Goal: Task Accomplishment & Management: Complete application form

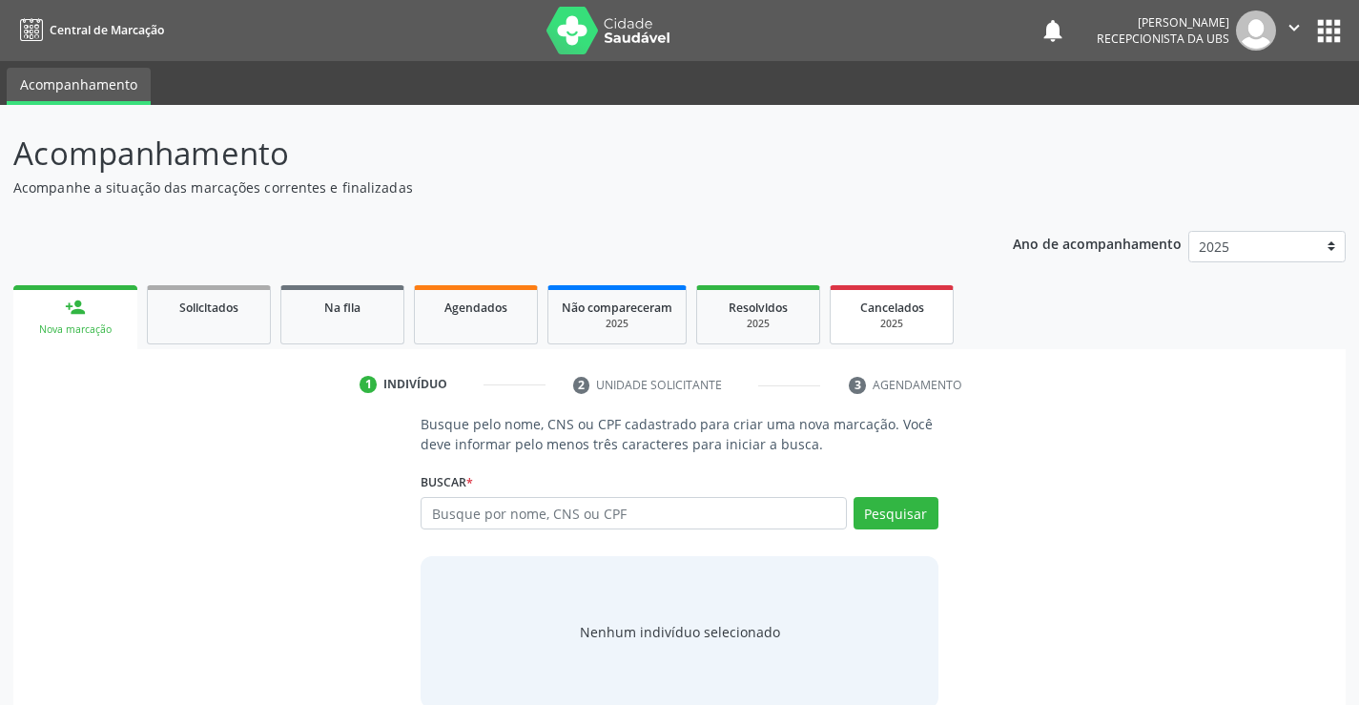
click at [868, 315] on span "Cancelados" at bounding box center [892, 307] width 64 height 16
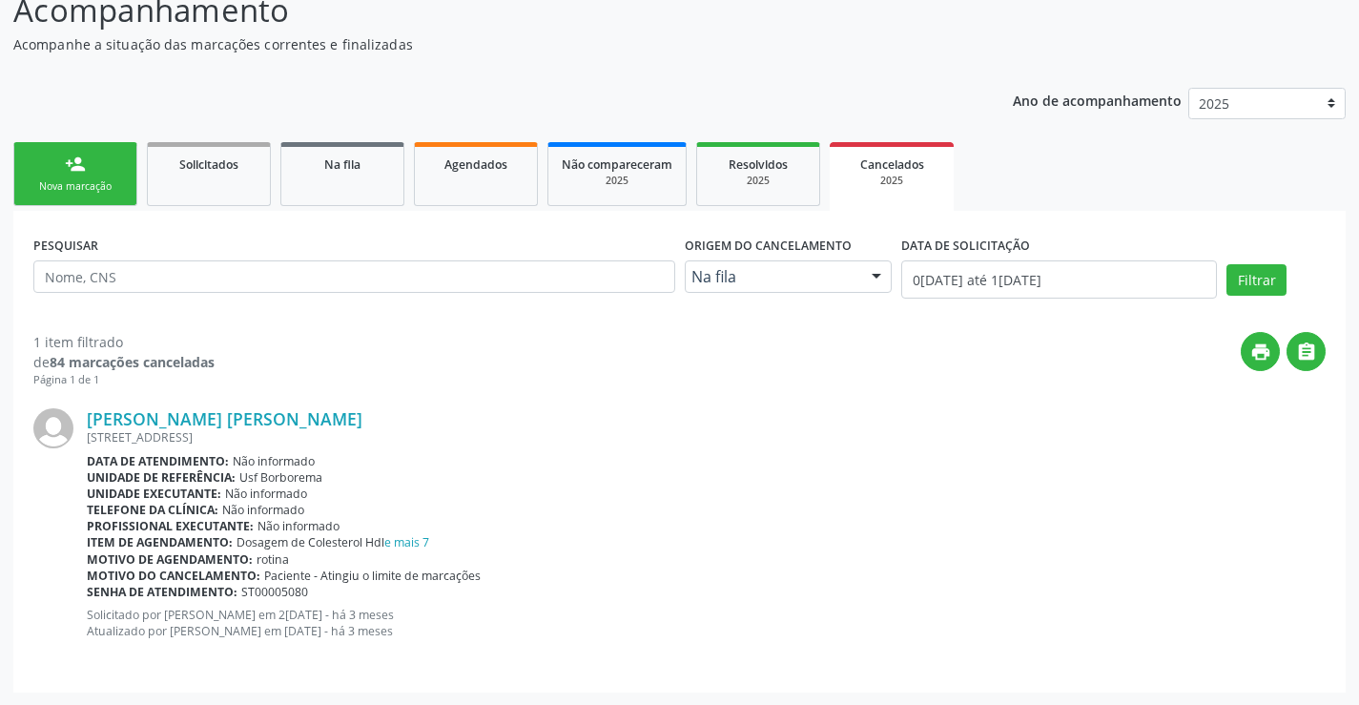
scroll to position [144, 0]
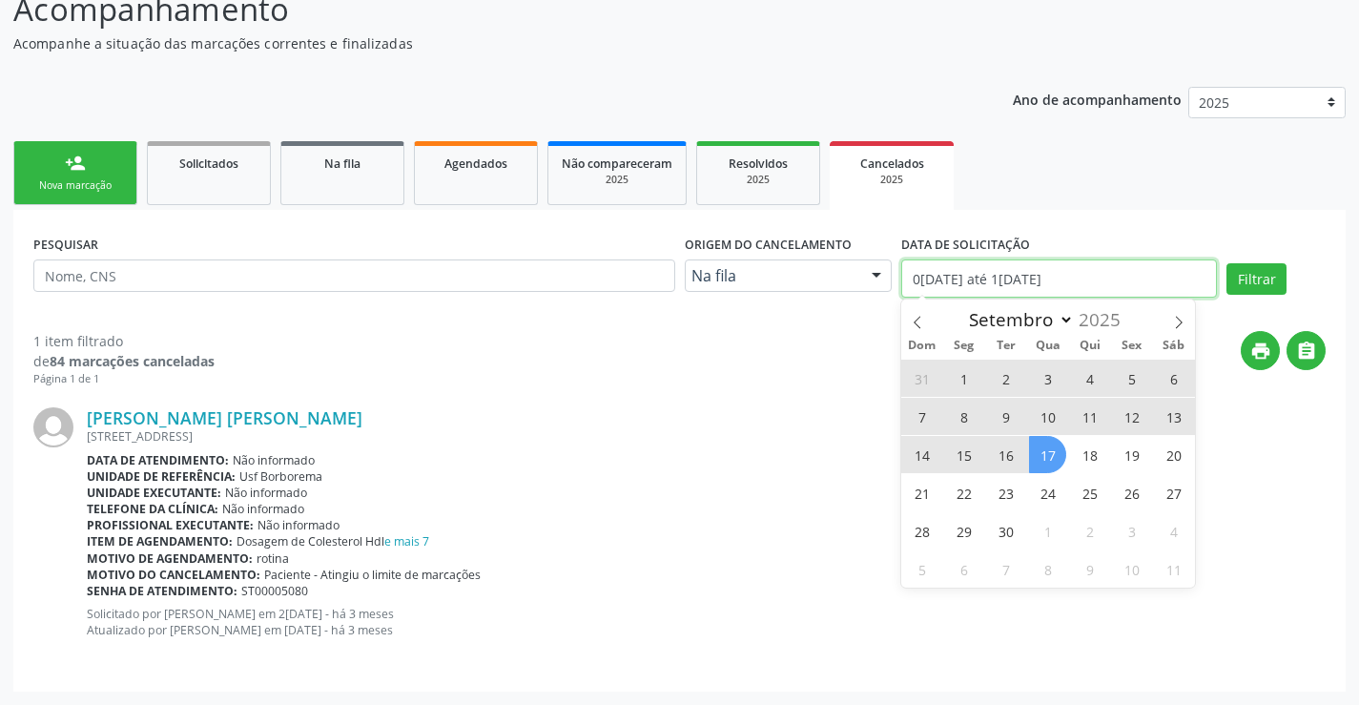
click at [1114, 290] on input "01/01/2025 até 17/09/2025" at bounding box center [1059, 278] width 316 height 38
click at [915, 312] on span at bounding box center [917, 315] width 32 height 32
select select "7"
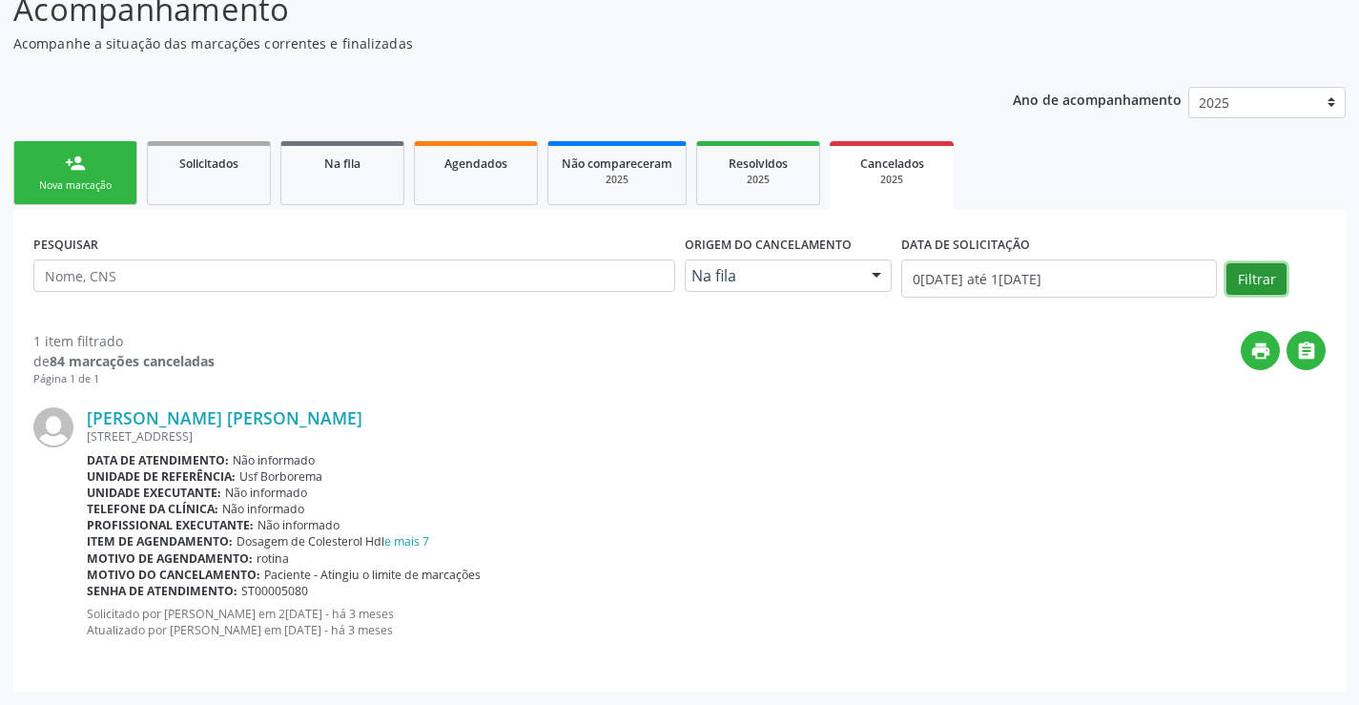
click at [1283, 278] on button "Filtrar" at bounding box center [1256, 279] width 60 height 32
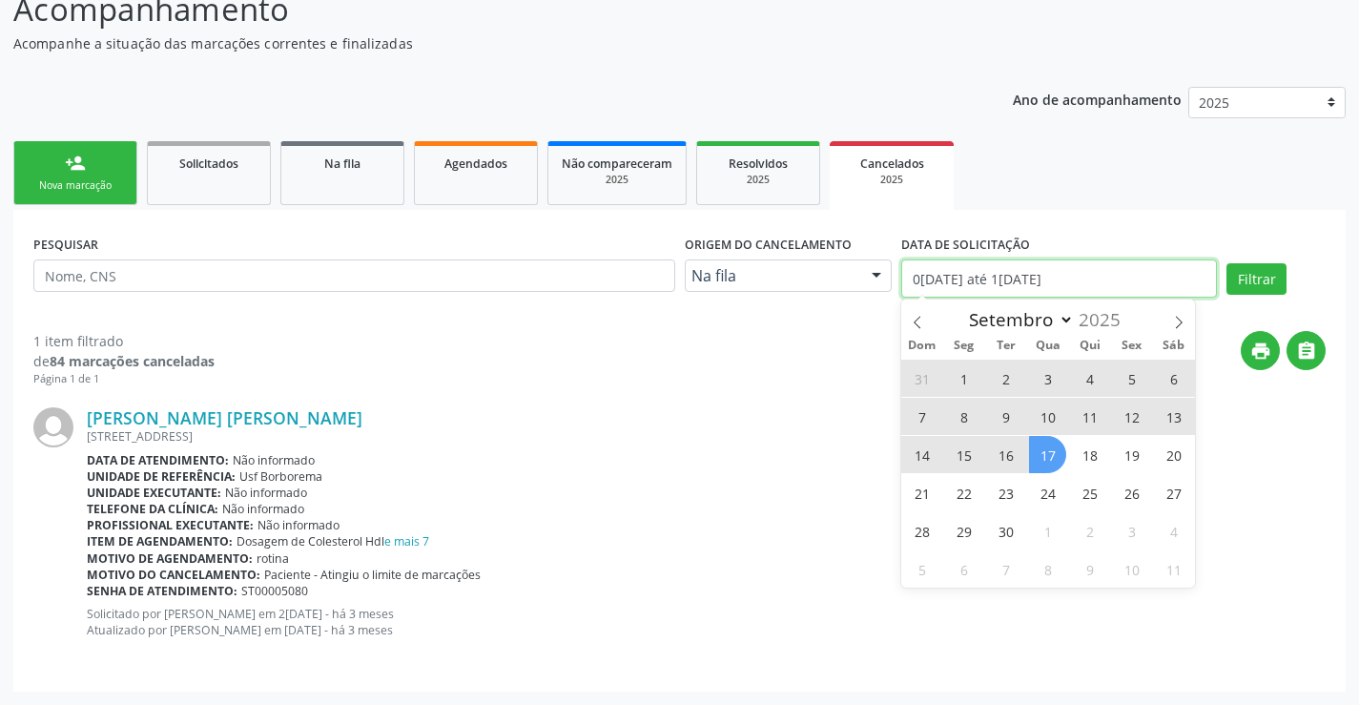
click at [948, 273] on input "01/01/2025 até 17/09/2025" at bounding box center [1059, 278] width 316 height 38
click at [901, 320] on span at bounding box center [917, 315] width 32 height 32
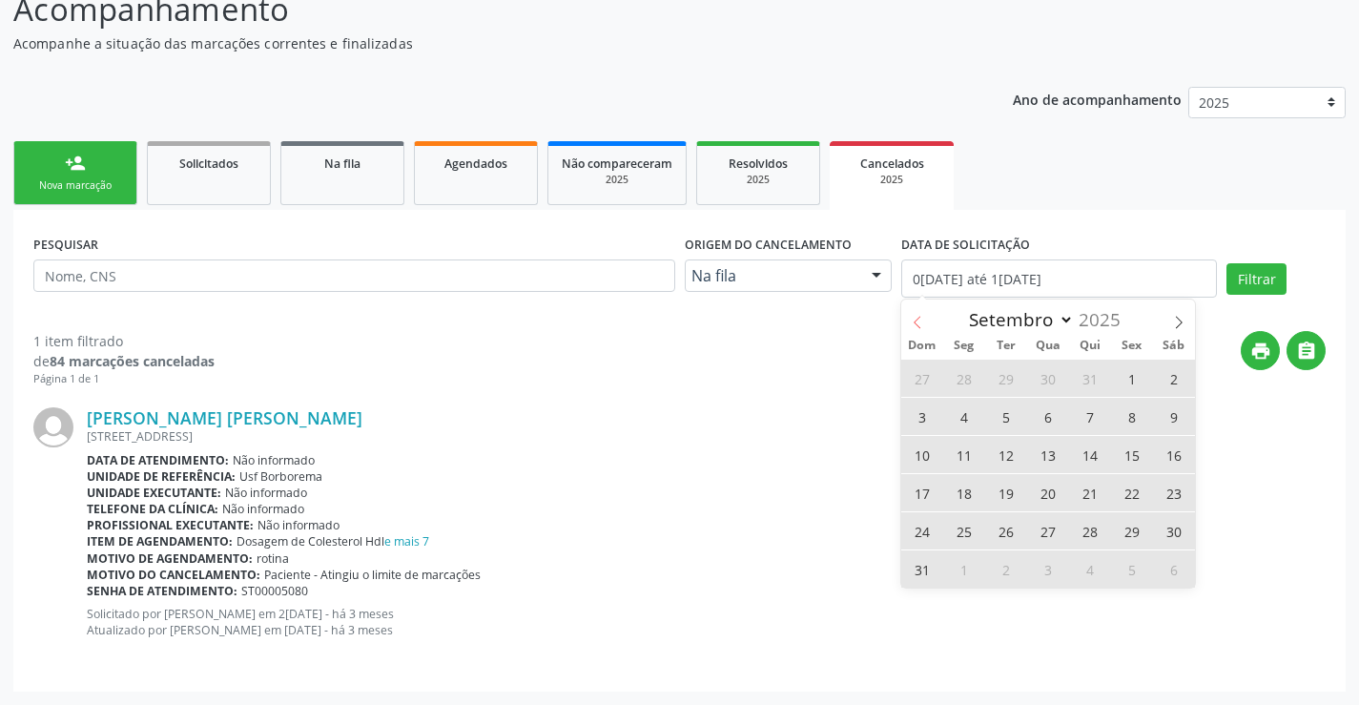
select select "7"
click at [1131, 382] on span "1" at bounding box center [1131, 378] width 37 height 37
type input "01/08/2025"
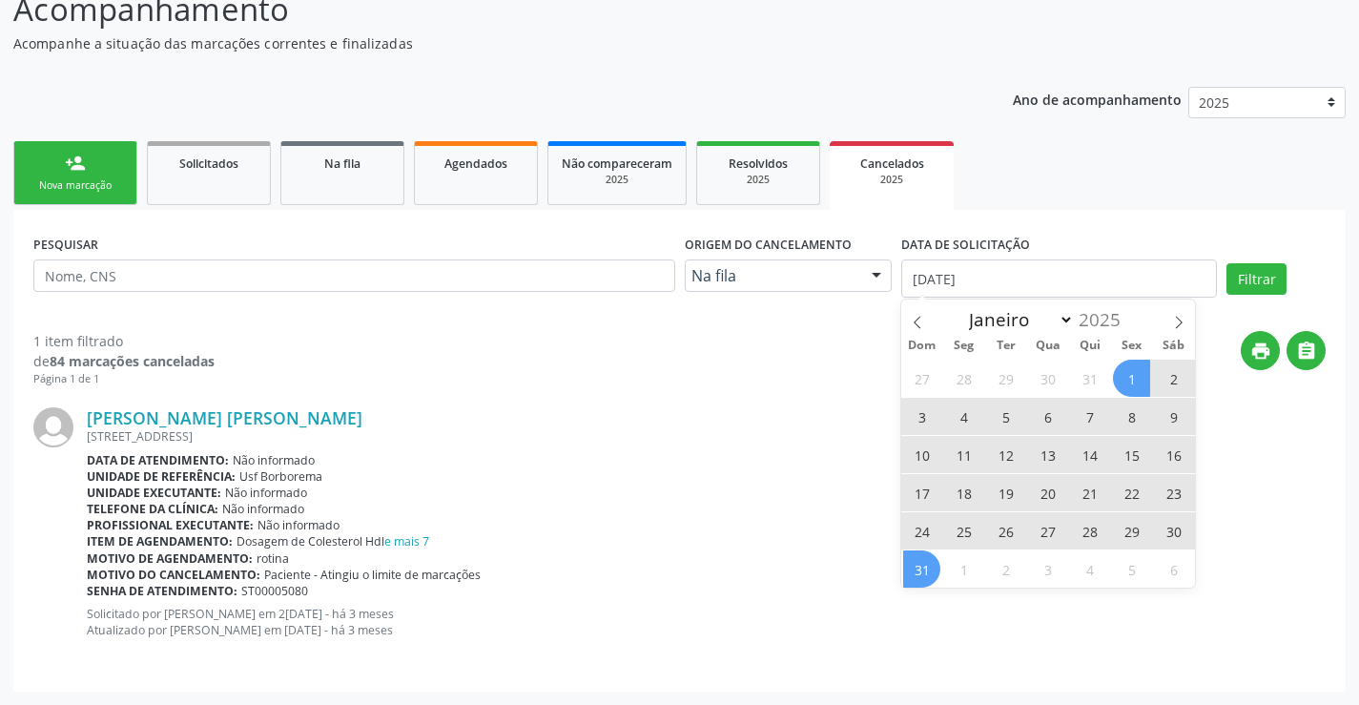
click at [914, 575] on span "31" at bounding box center [921, 568] width 37 height 37
select select "7"
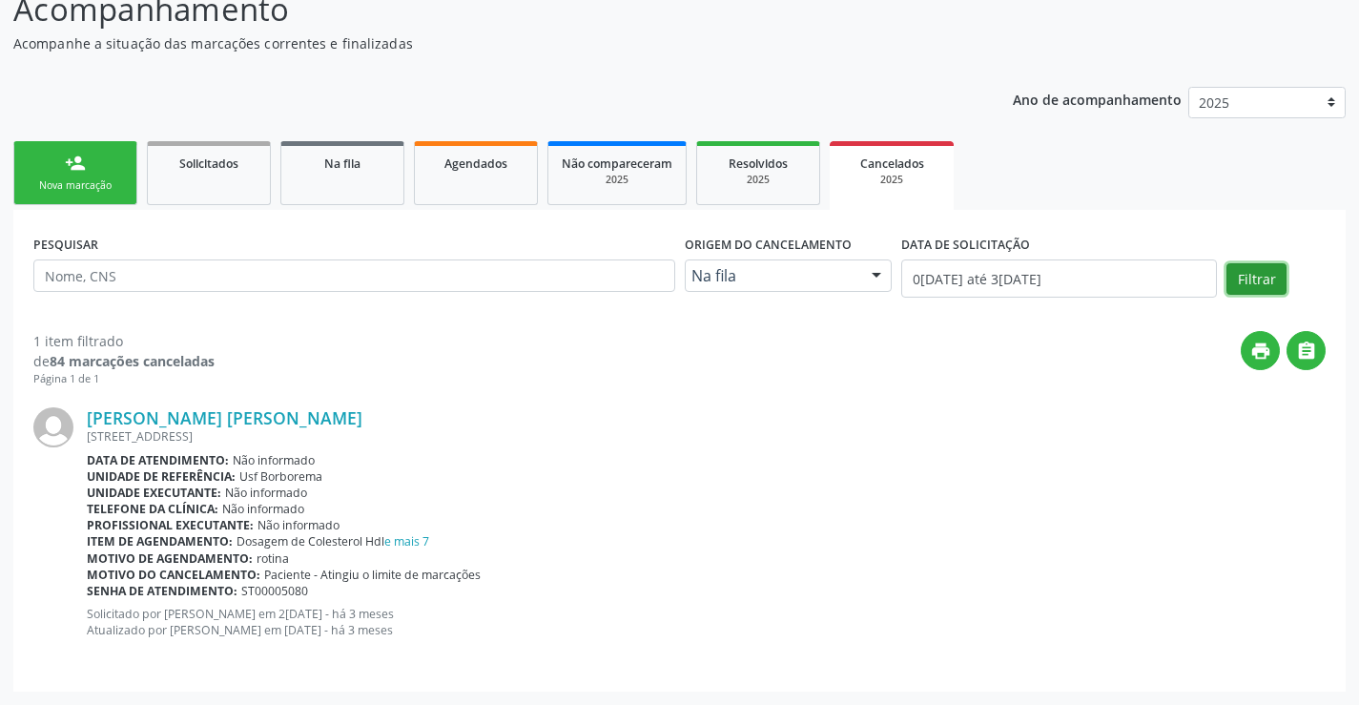
click at [1245, 282] on button "Filtrar" at bounding box center [1256, 279] width 60 height 32
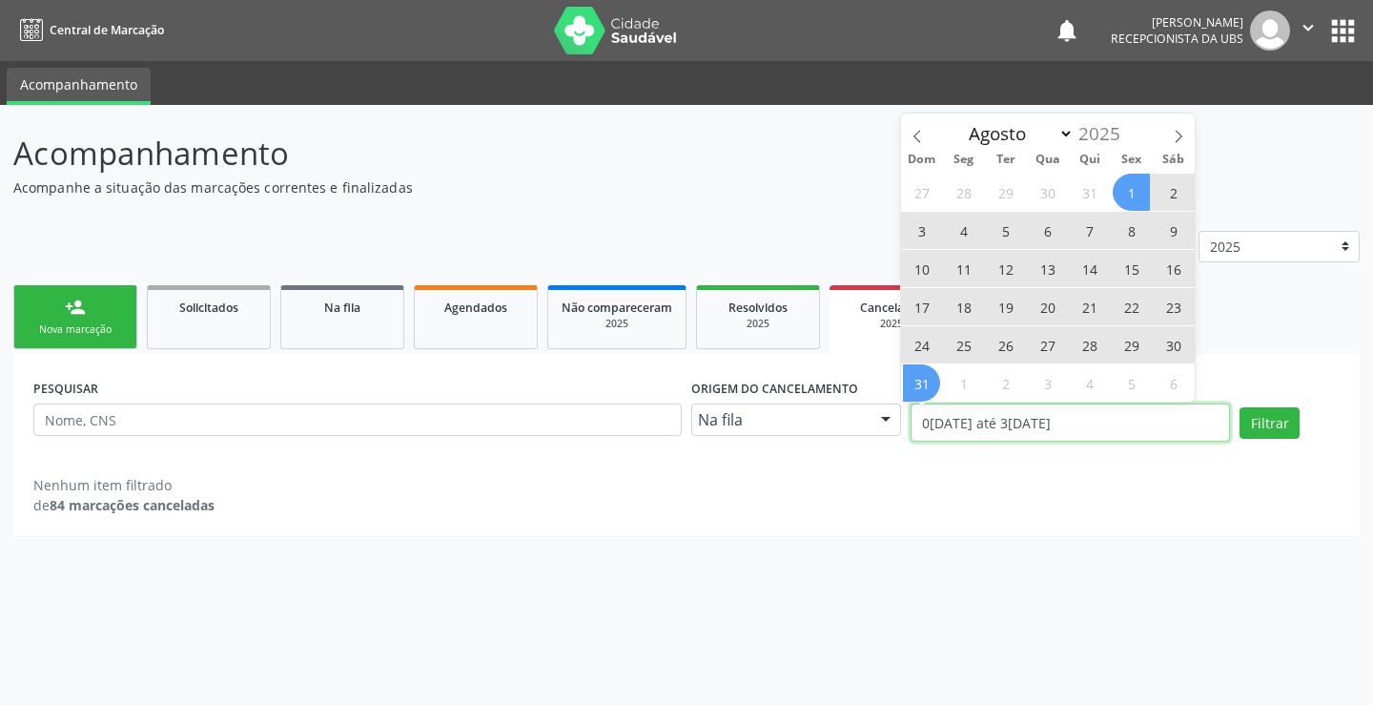
click at [1114, 424] on input "01/08/2025 até 31/08/2025" at bounding box center [1070, 422] width 319 height 38
click at [976, 222] on span "4" at bounding box center [963, 230] width 37 height 37
type input "04/08/2025"
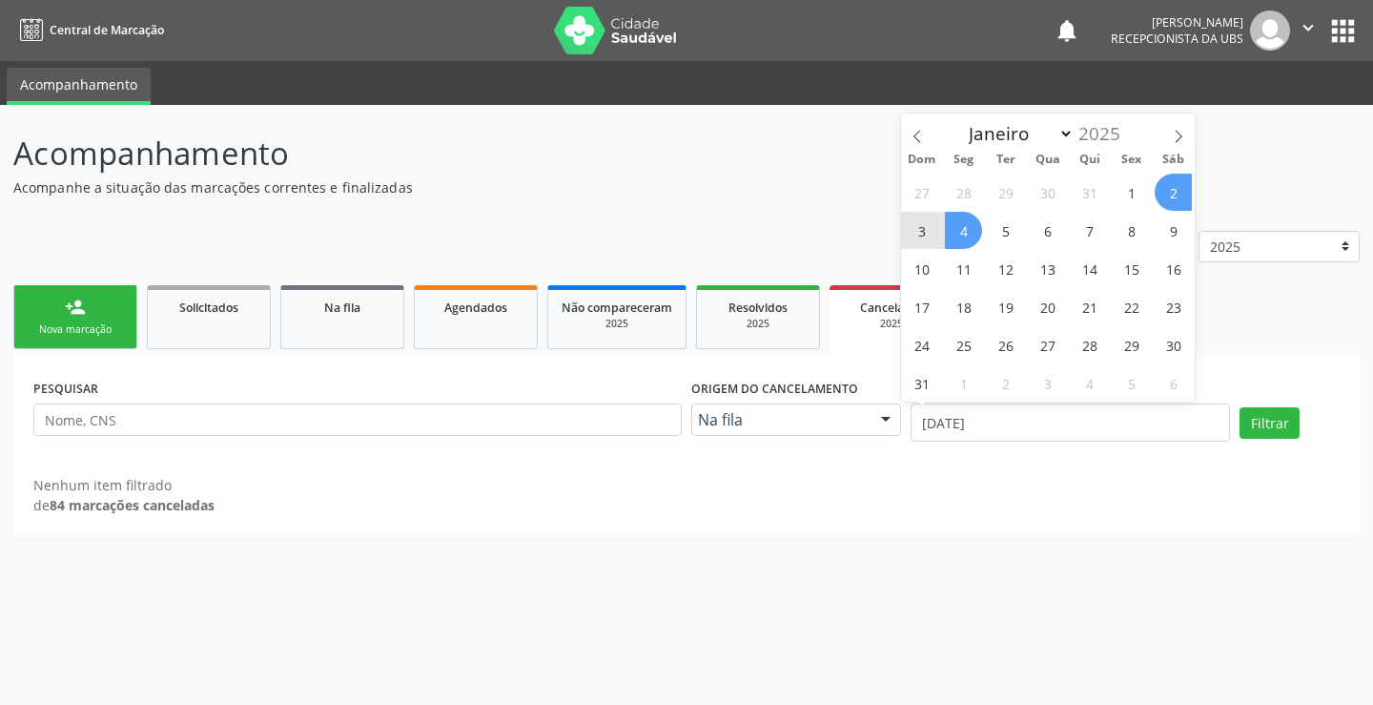
click at [1158, 189] on span "2" at bounding box center [1173, 192] width 37 height 37
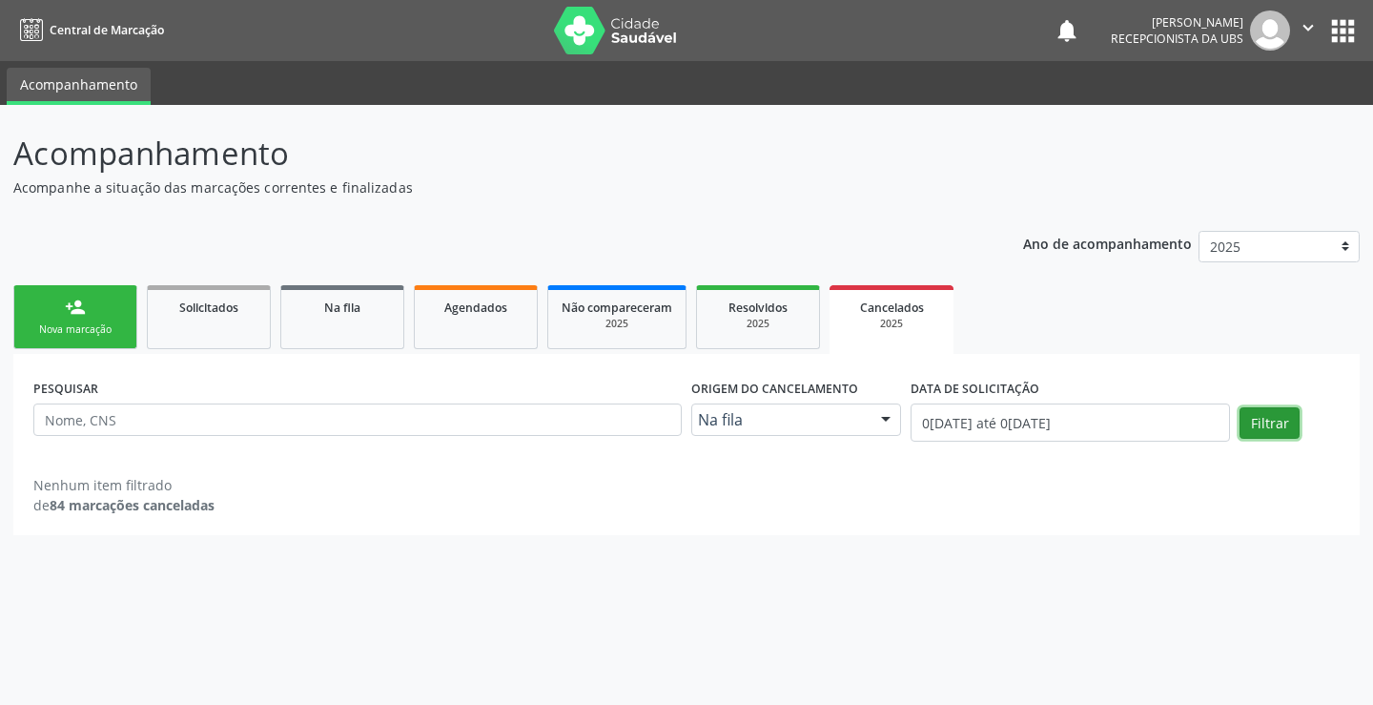
click at [1246, 419] on button "Filtrar" at bounding box center [1270, 423] width 60 height 32
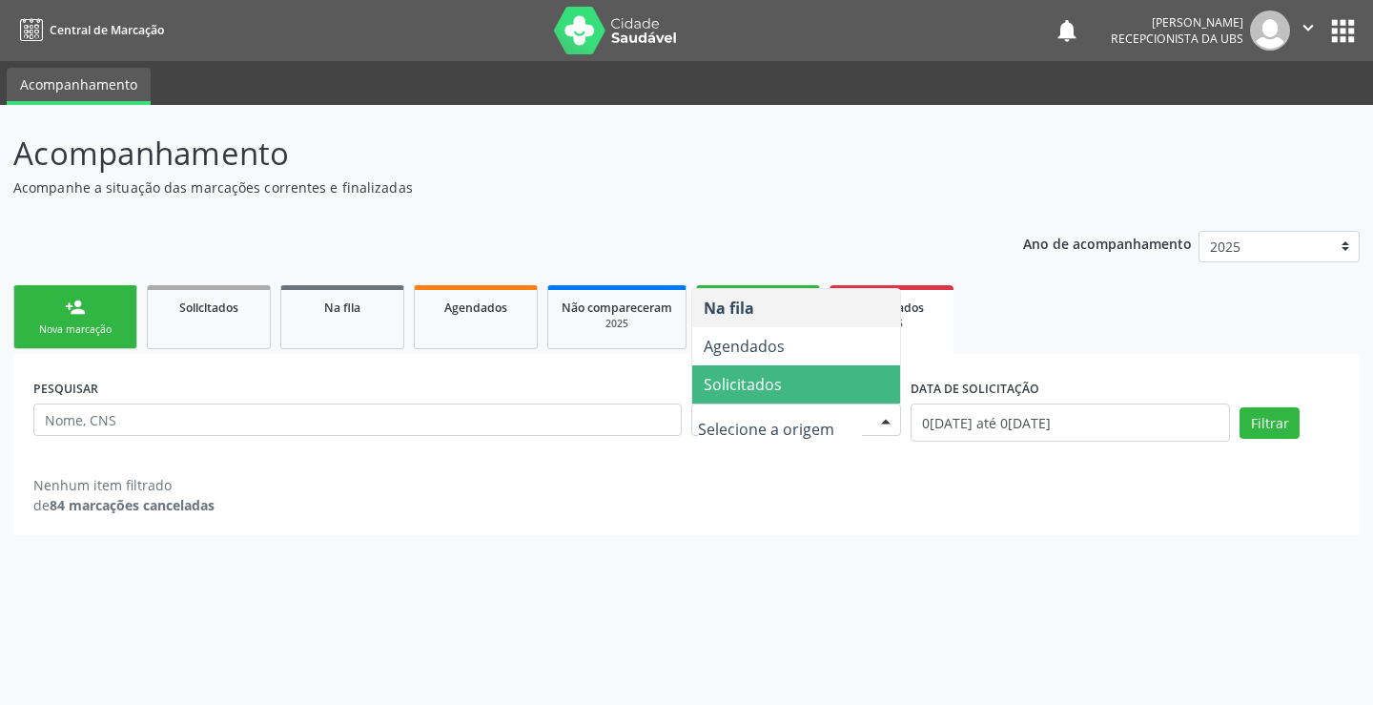
click at [800, 384] on span "Solicitados" at bounding box center [796, 384] width 208 height 38
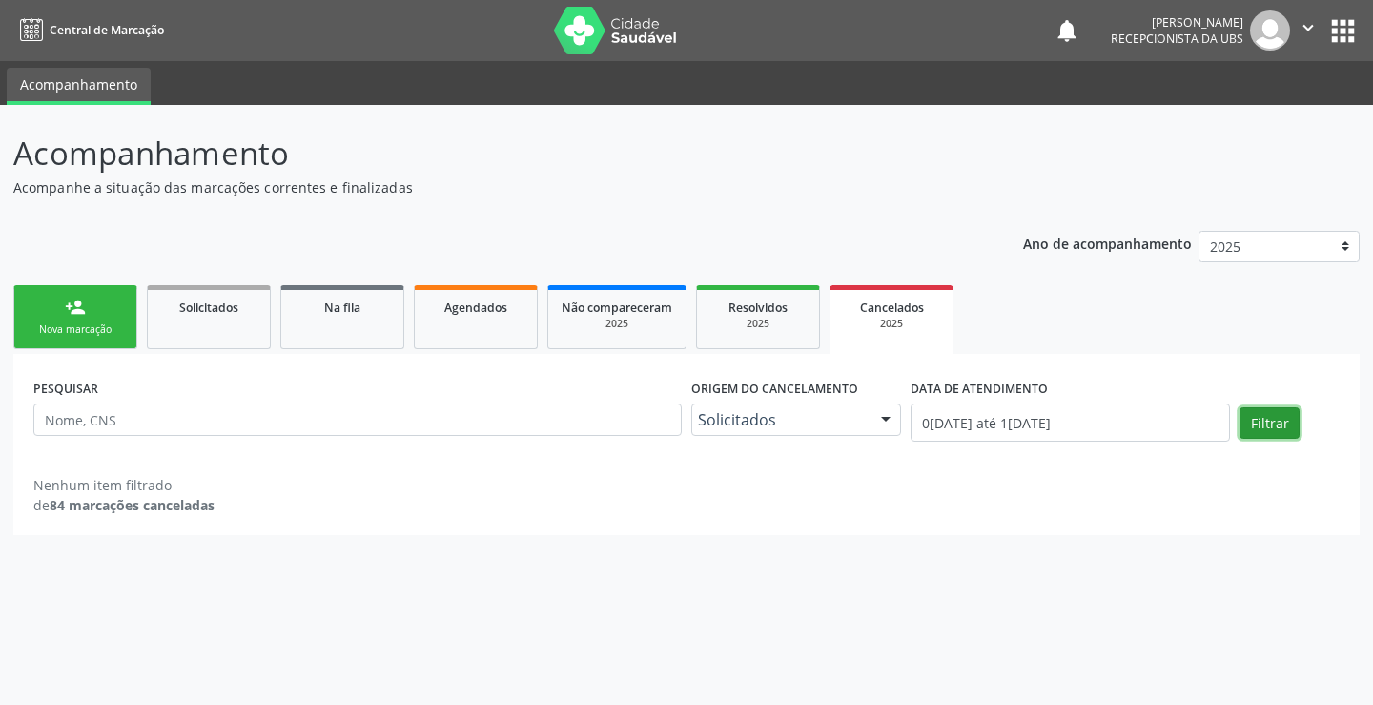
click at [1284, 427] on button "Filtrar" at bounding box center [1270, 423] width 60 height 32
click at [859, 429] on div "Solicitados" at bounding box center [796, 419] width 210 height 32
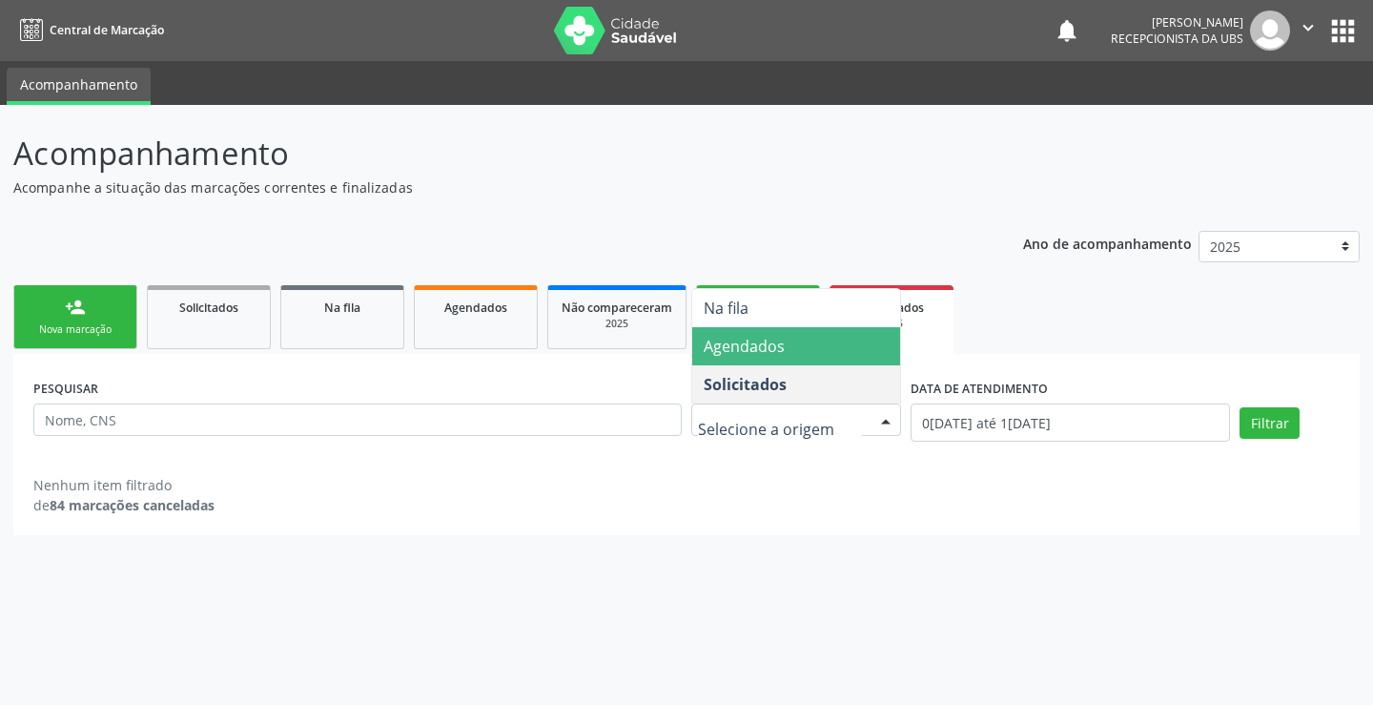
click at [805, 350] on span "Agendados" at bounding box center [796, 346] width 208 height 38
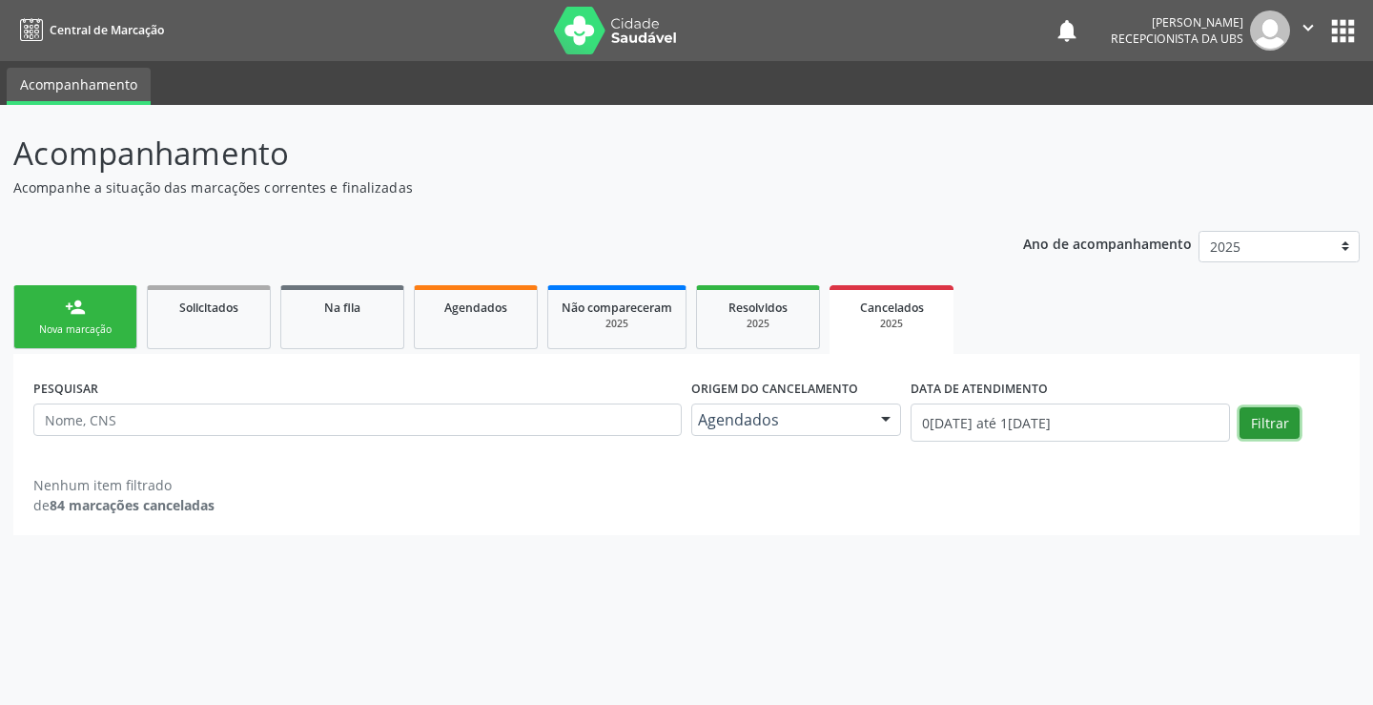
click at [1247, 424] on button "Filtrar" at bounding box center [1270, 423] width 60 height 32
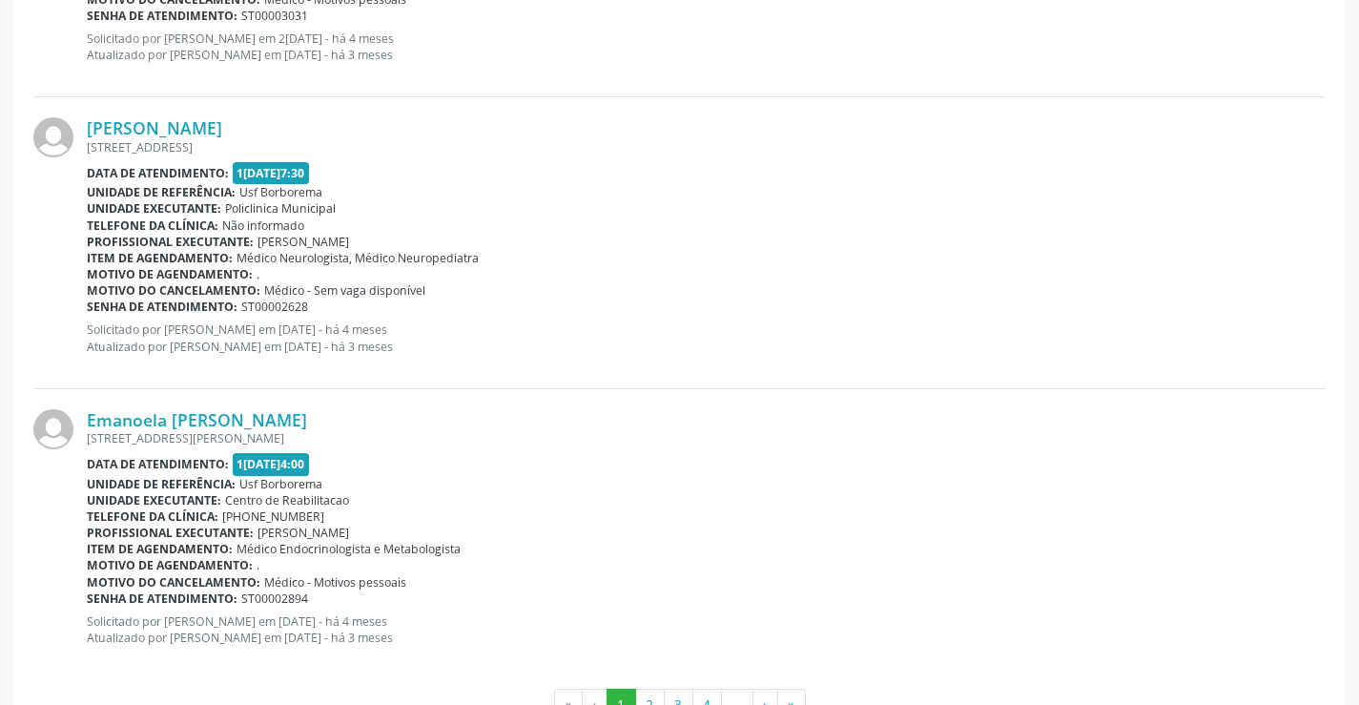
scroll to position [4283, 0]
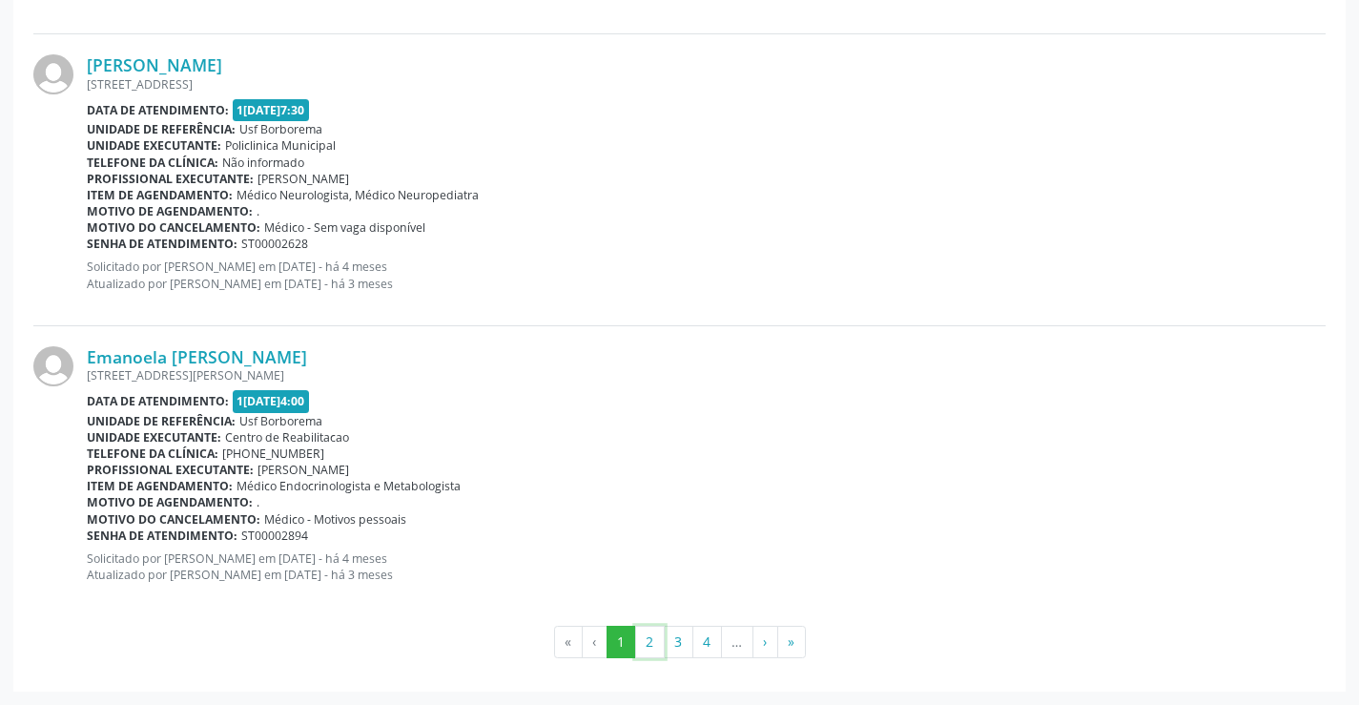
click at [644, 649] on button "2" at bounding box center [650, 642] width 30 height 32
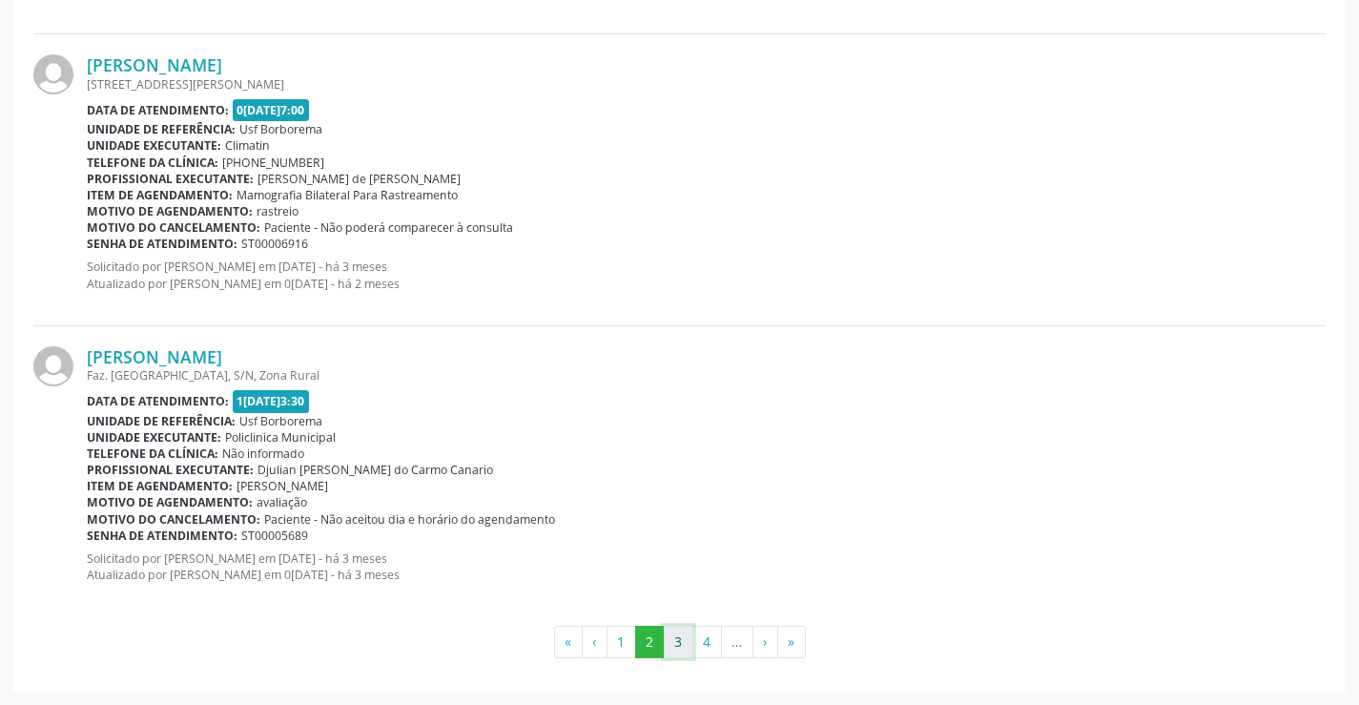
click at [674, 647] on button "3" at bounding box center [679, 642] width 30 height 32
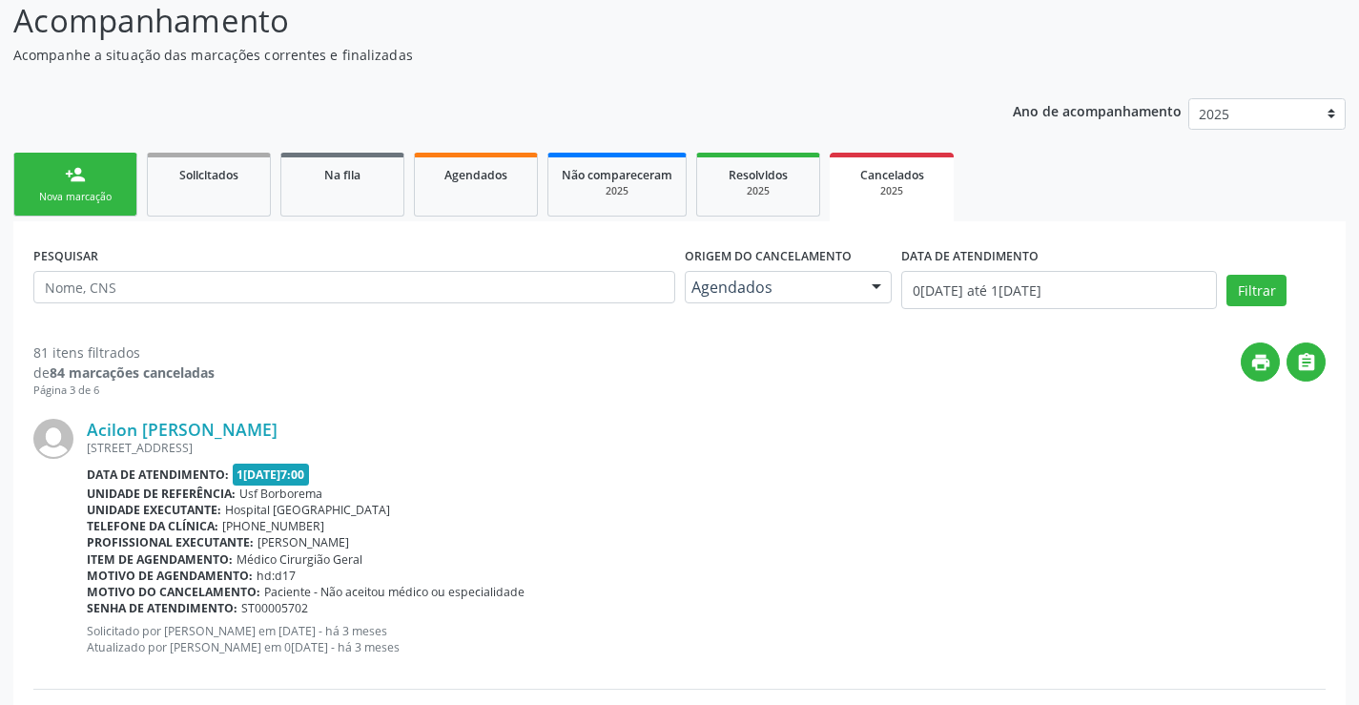
scroll to position [0, 0]
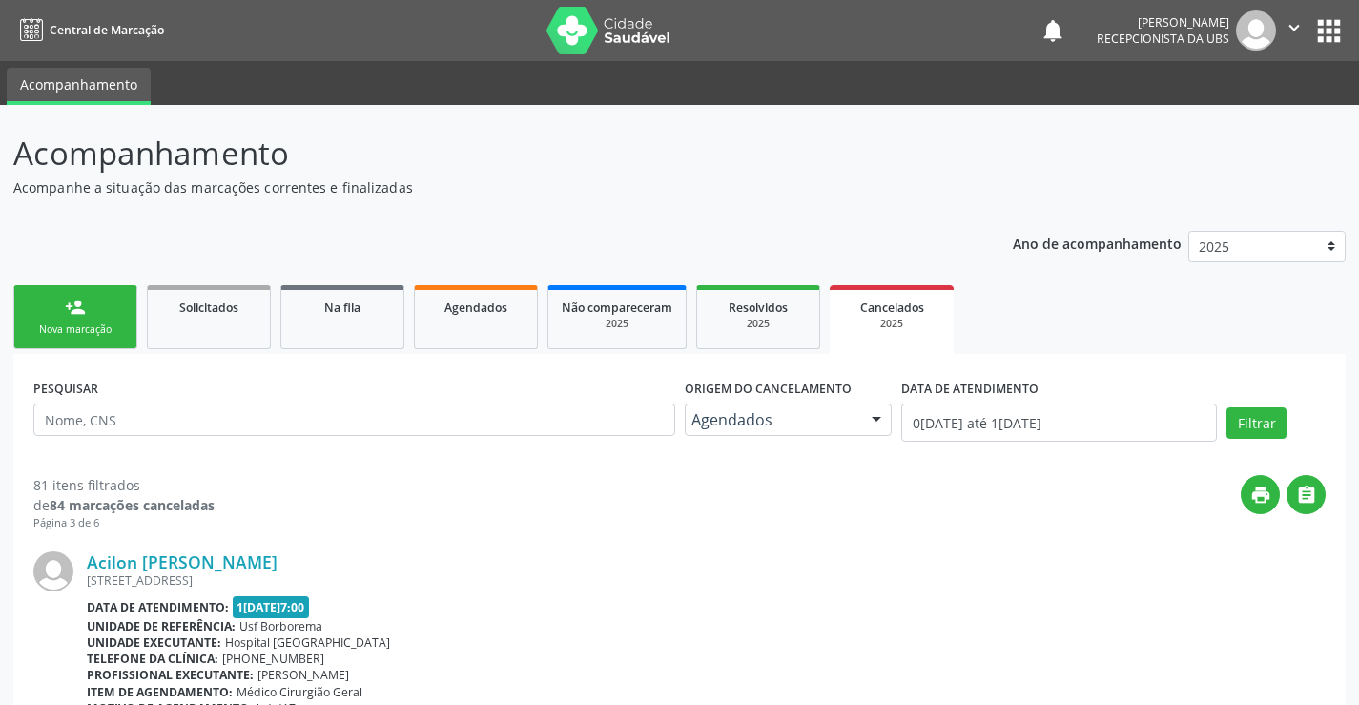
click at [80, 314] on div "person_add" at bounding box center [75, 307] width 21 height 21
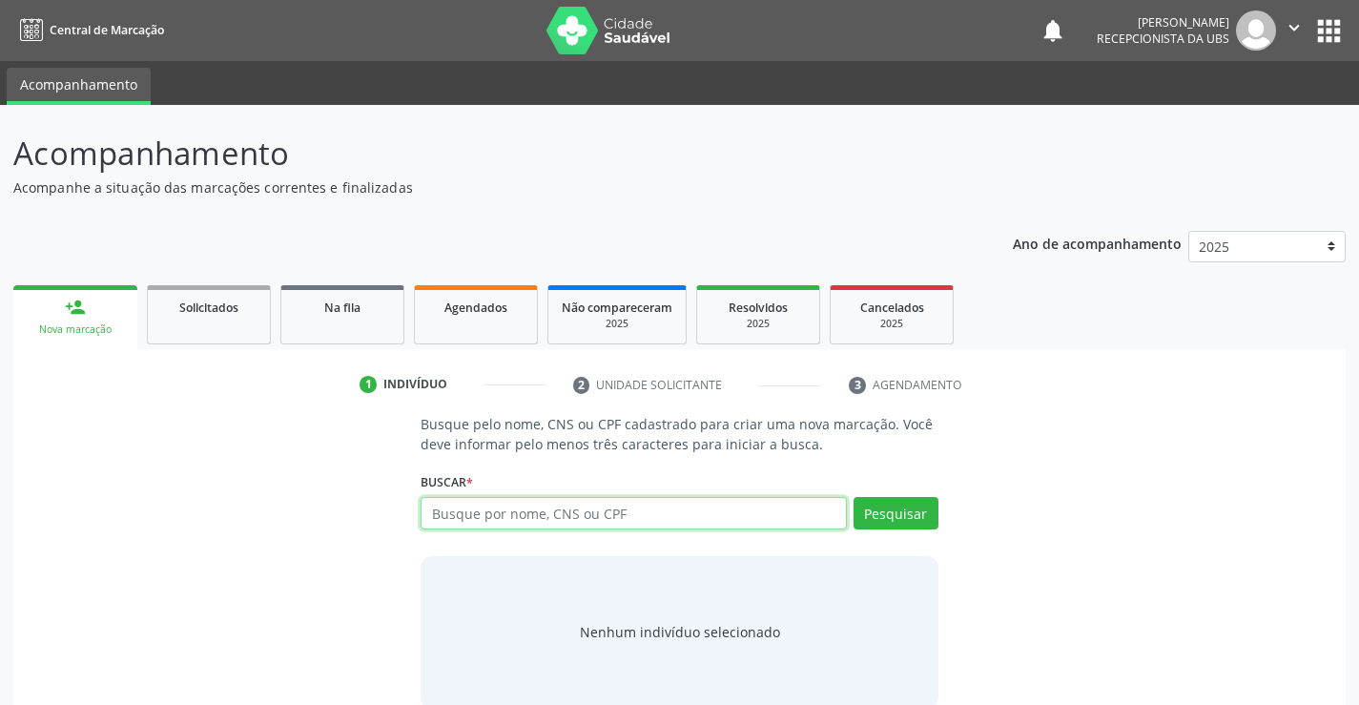
click at [489, 520] on input "text" at bounding box center [633, 513] width 425 height 32
drag, startPoint x: 483, startPoint y: 503, endPoint x: 483, endPoint y: 514, distance: 11.4
click at [483, 514] on input "text" at bounding box center [633, 513] width 425 height 32
click at [458, 511] on input "text" at bounding box center [633, 513] width 425 height 32
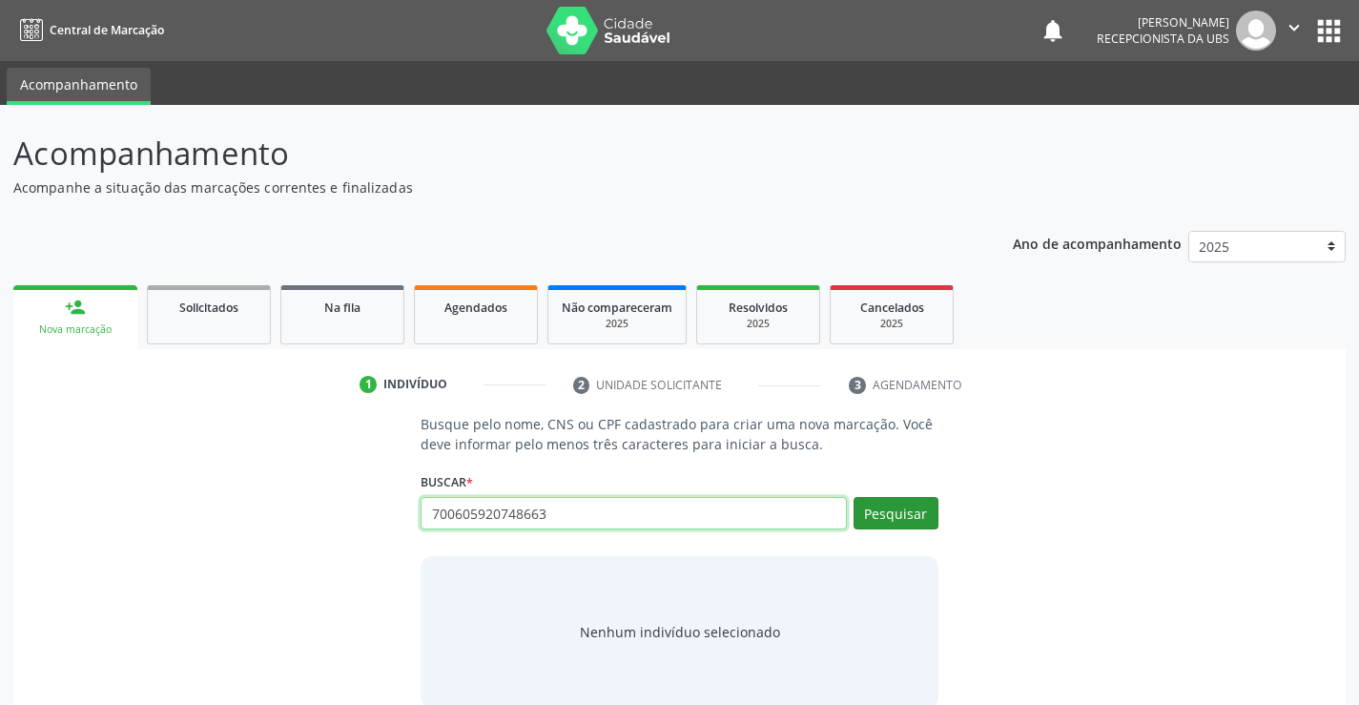
type input "700605920748663"
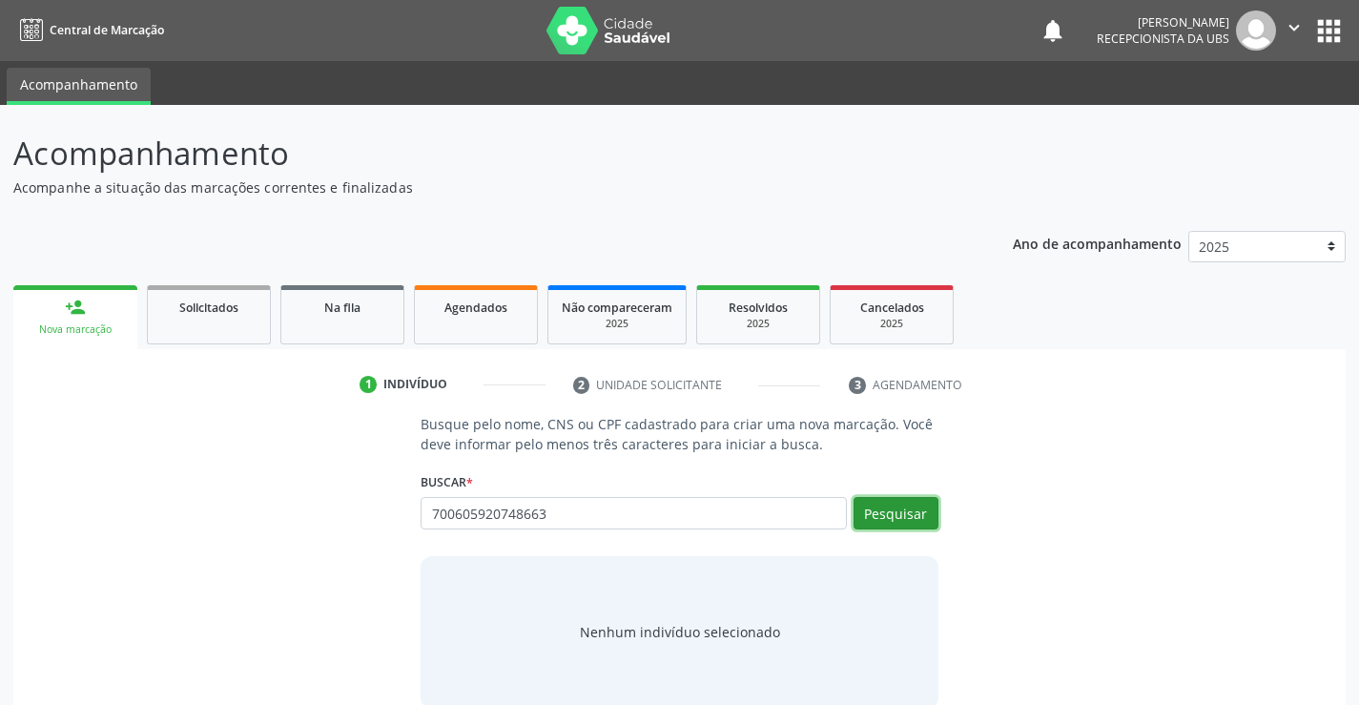
click at [915, 520] on button "Pesquisar" at bounding box center [895, 513] width 85 height 32
type input "700605920748663"
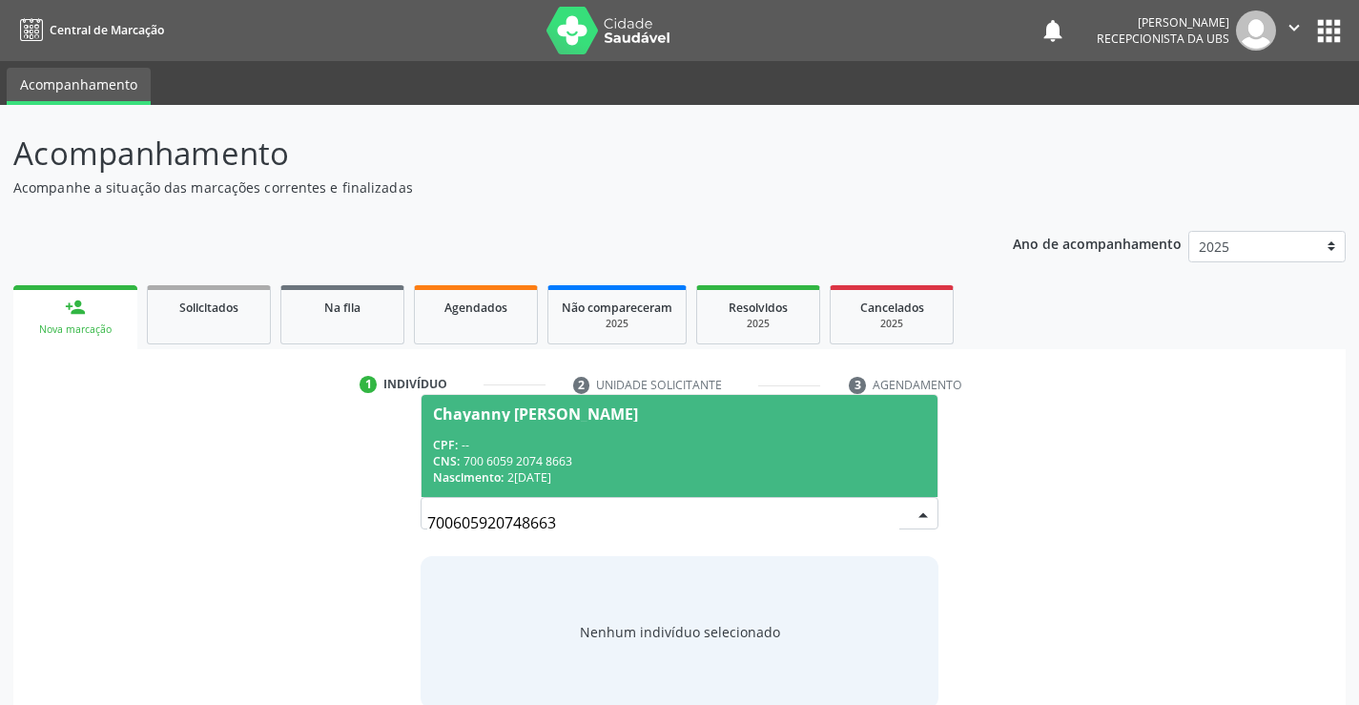
click at [591, 462] on div "CNS: 700 6059 2074 8663" at bounding box center [679, 461] width 492 height 16
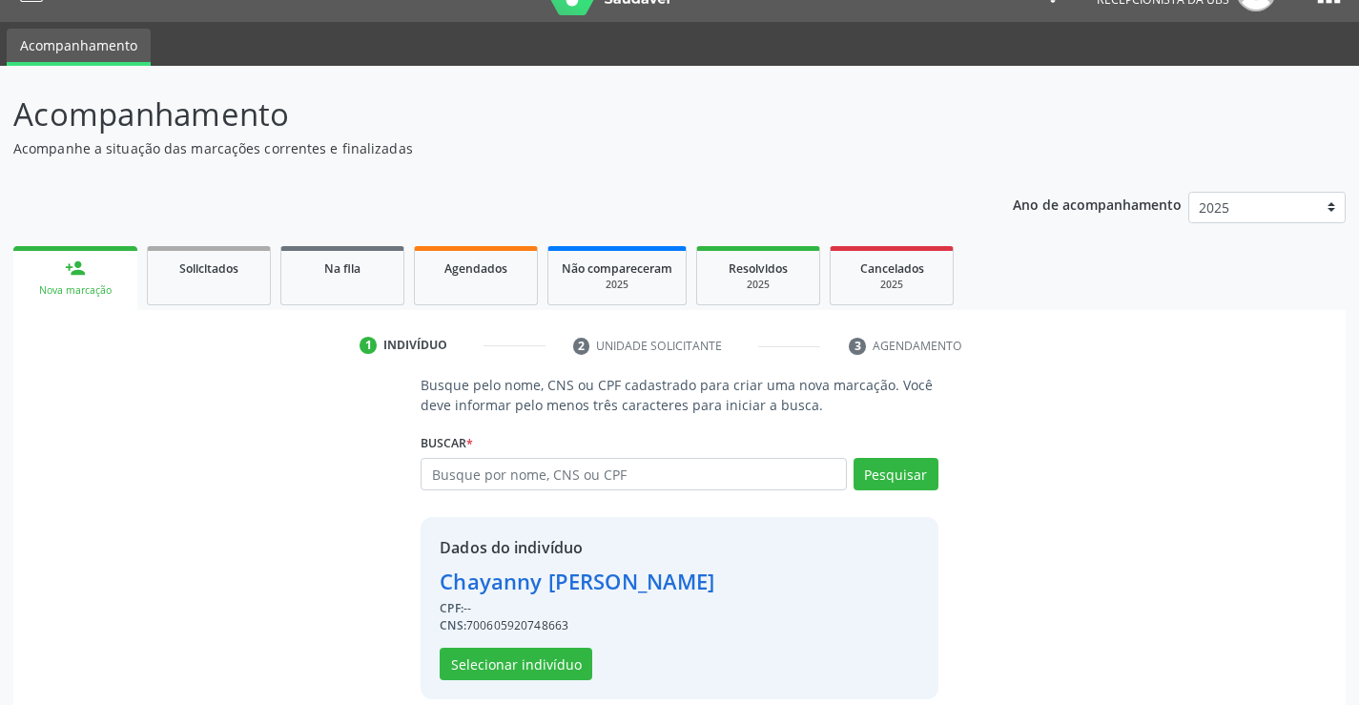
scroll to position [60, 0]
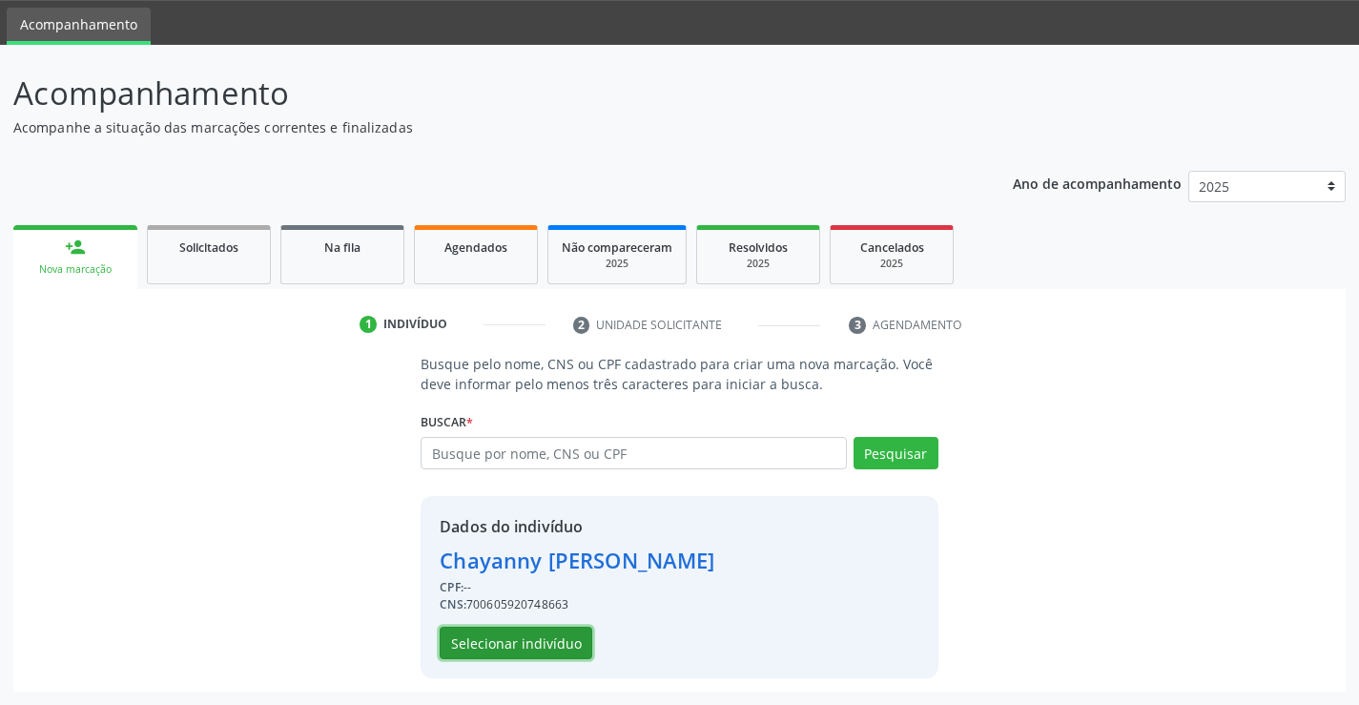
click at [564, 634] on button "Selecionar indivíduo" at bounding box center [516, 643] width 153 height 32
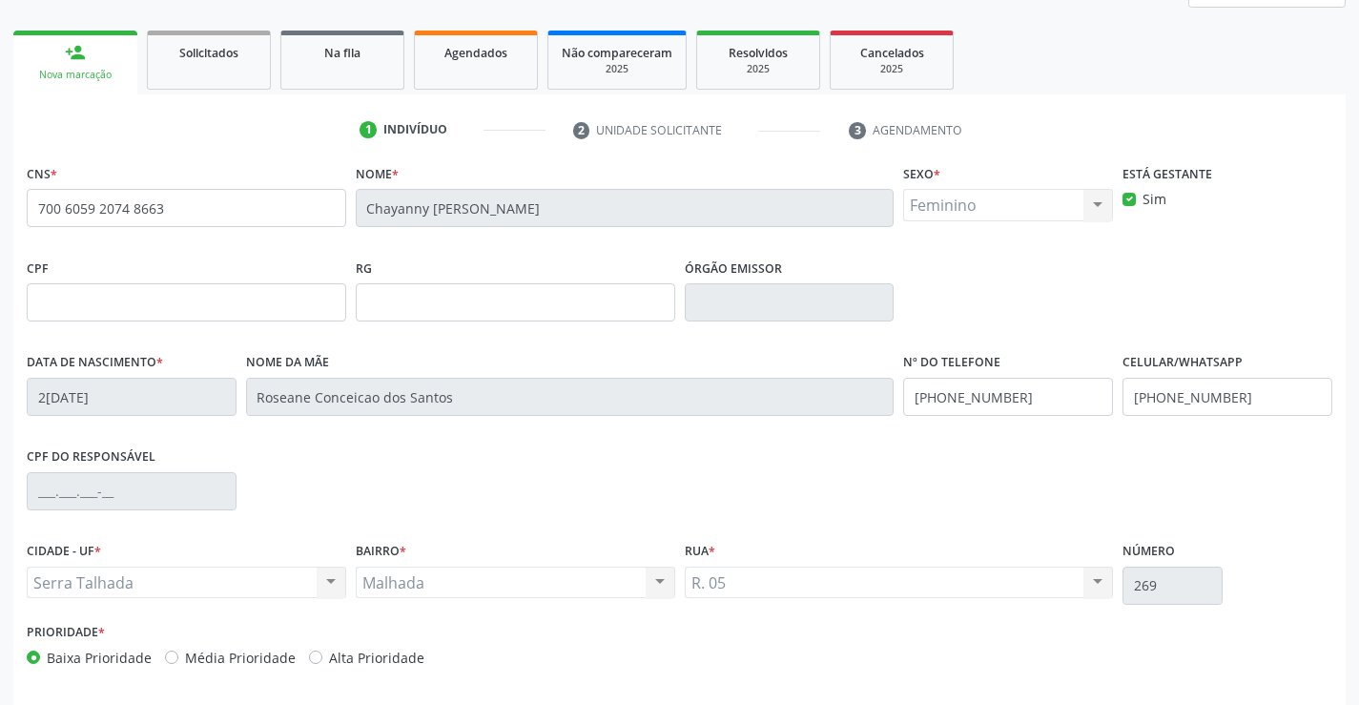
scroll to position [329, 0]
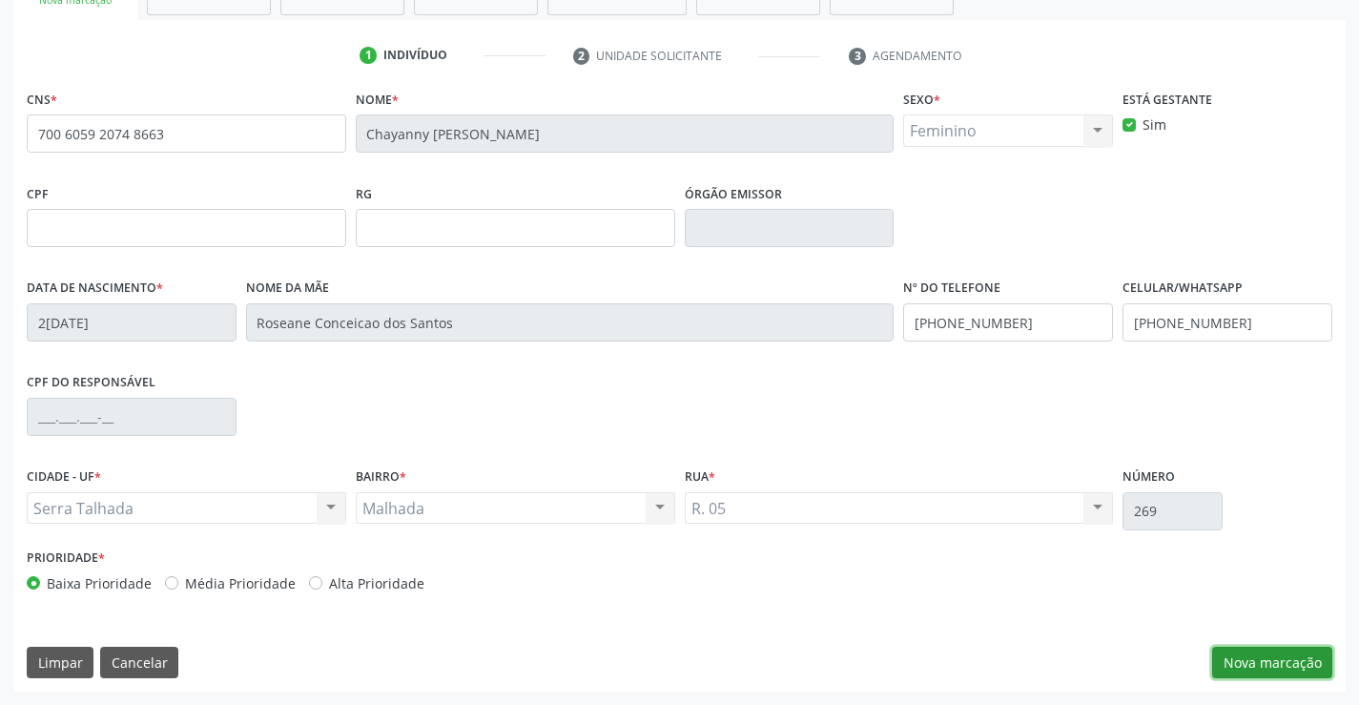
click at [1270, 662] on button "Nova marcação" at bounding box center [1272, 663] width 120 height 32
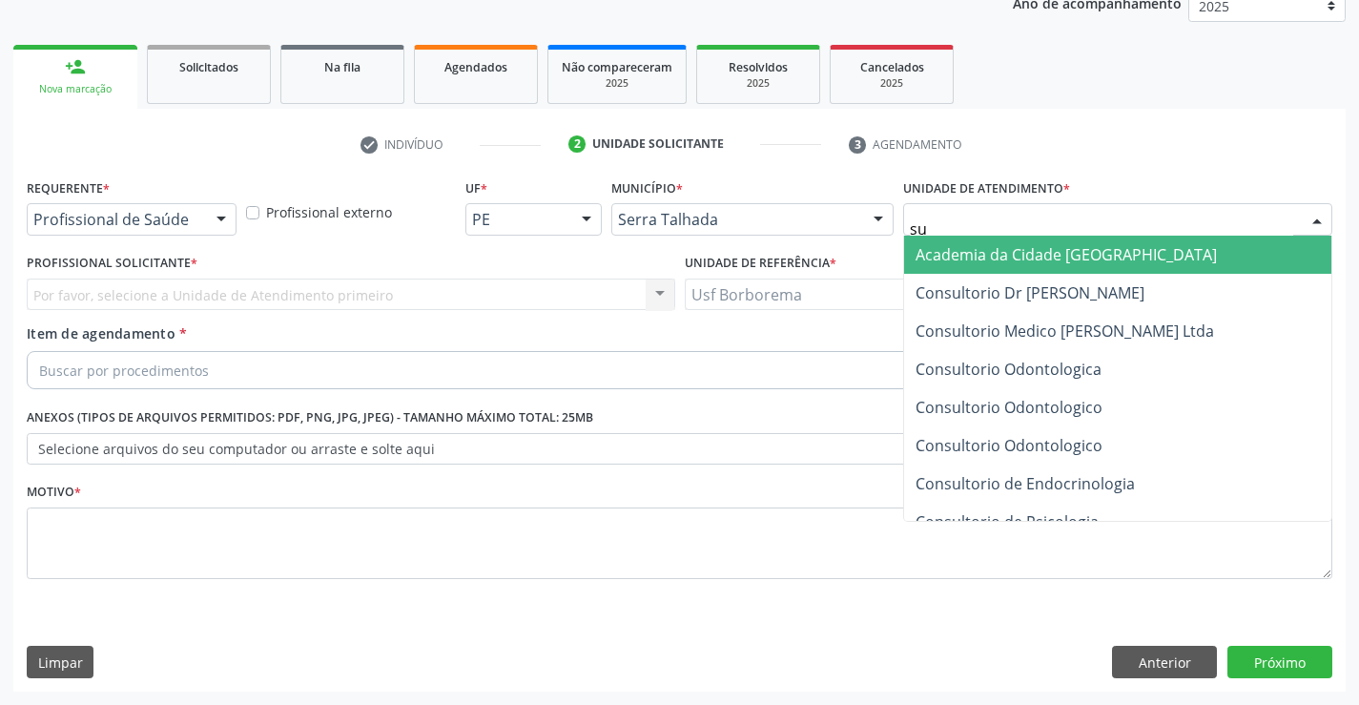
type input "sus"
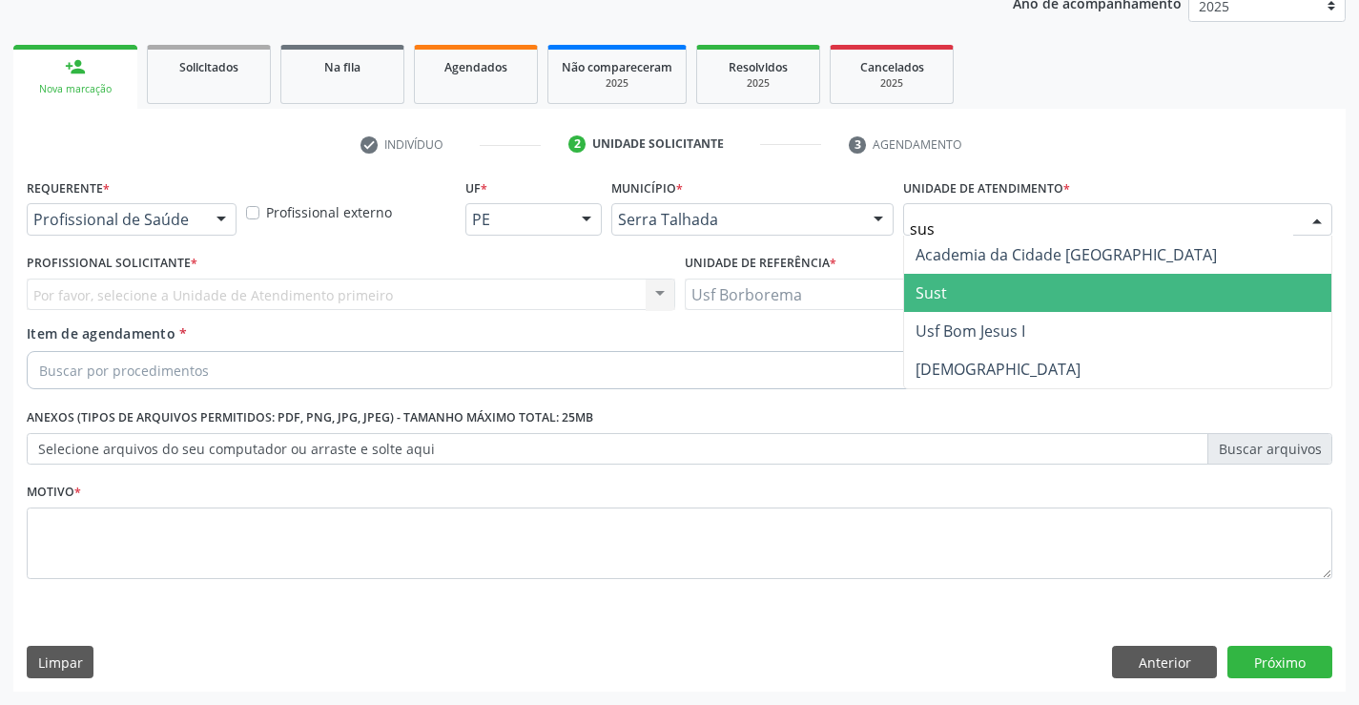
click at [946, 292] on span "Sust" at bounding box center [930, 292] width 31 height 21
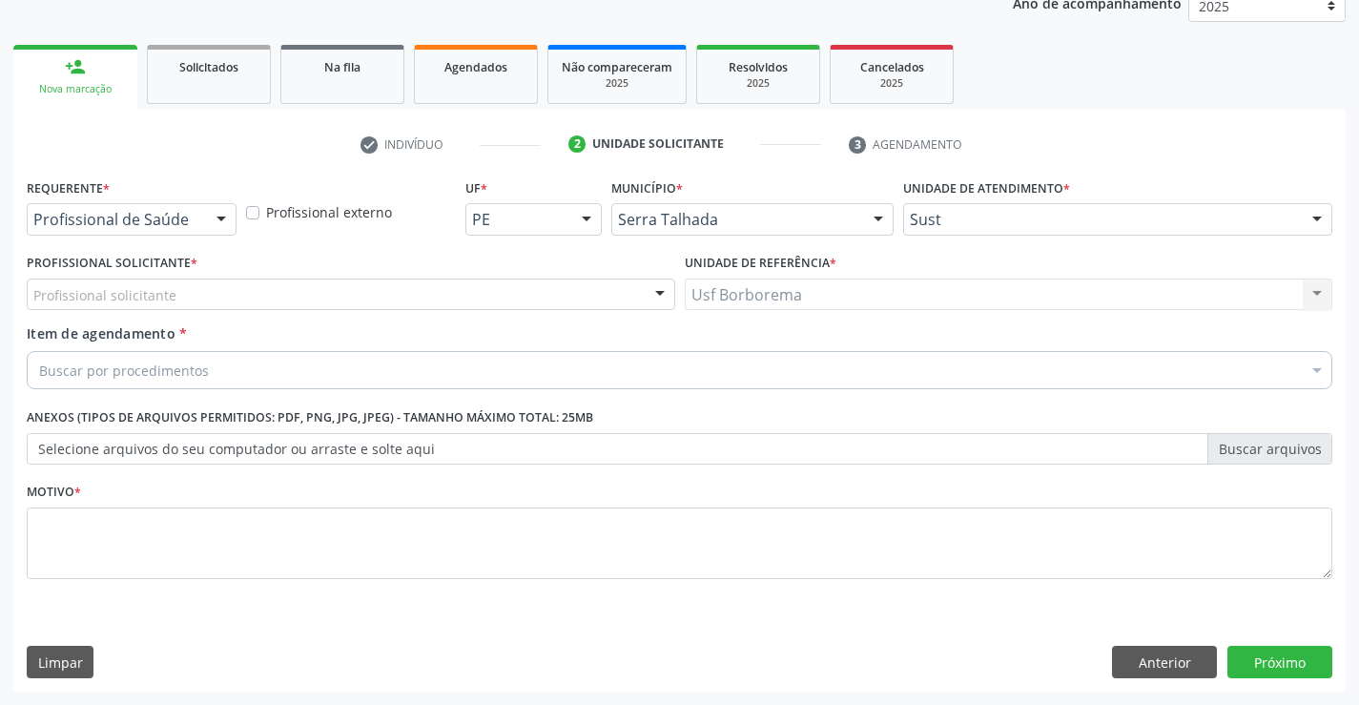
click at [175, 297] on div "Profissional solicitante" at bounding box center [351, 294] width 648 height 32
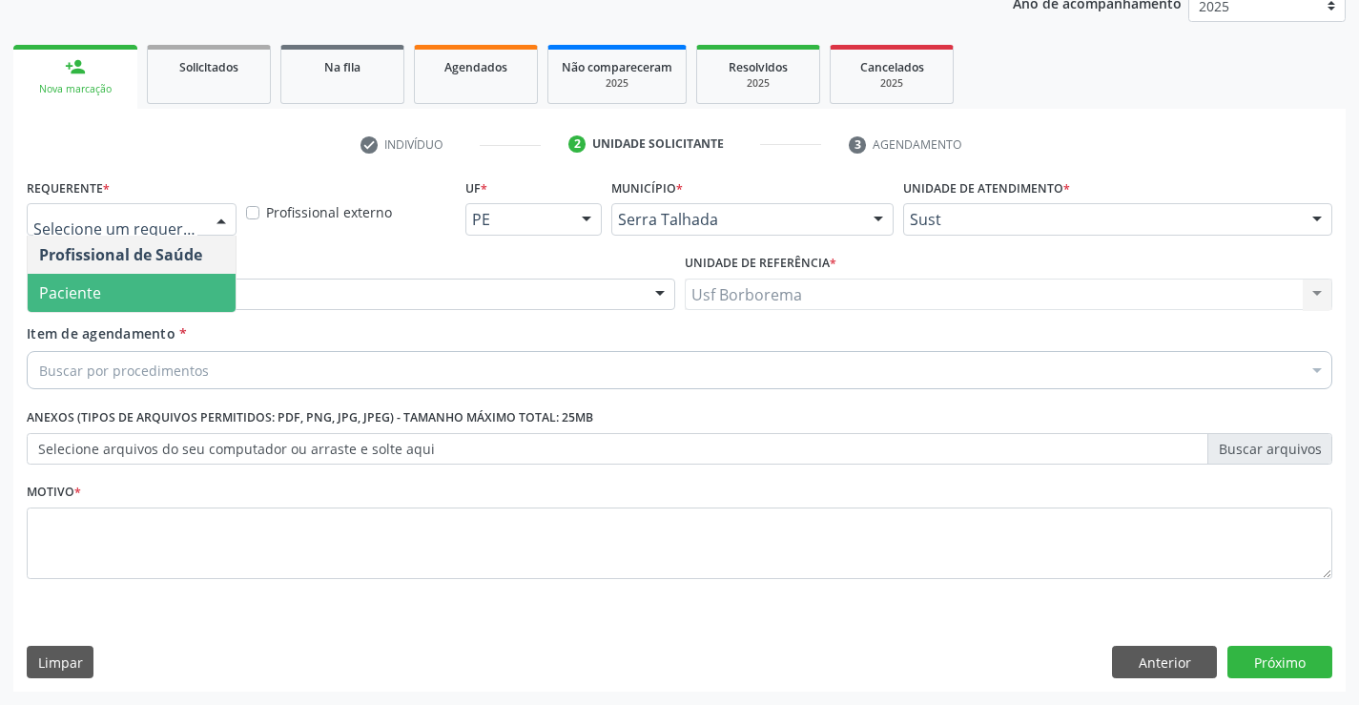
click at [163, 281] on span "Paciente" at bounding box center [132, 293] width 208 height 38
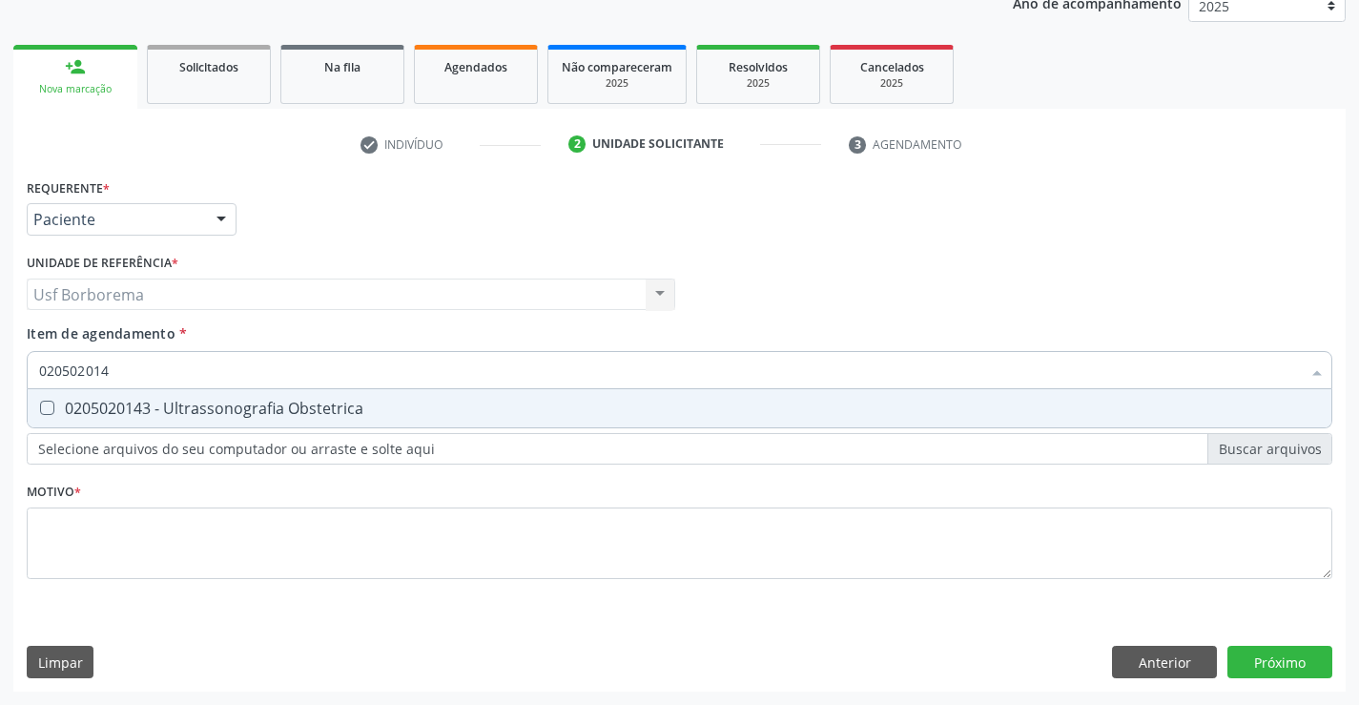
type input "0205020143"
click at [146, 404] on div "0205020143 - Ultrassonografia Obstetrica" at bounding box center [679, 408] width 1281 height 15
checkbox Obstetrica "true"
click at [156, 546] on div "Requerente * Paciente Profissional de Saúde Paciente Nenhum resultado encontrad…" at bounding box center [679, 390] width 1305 height 432
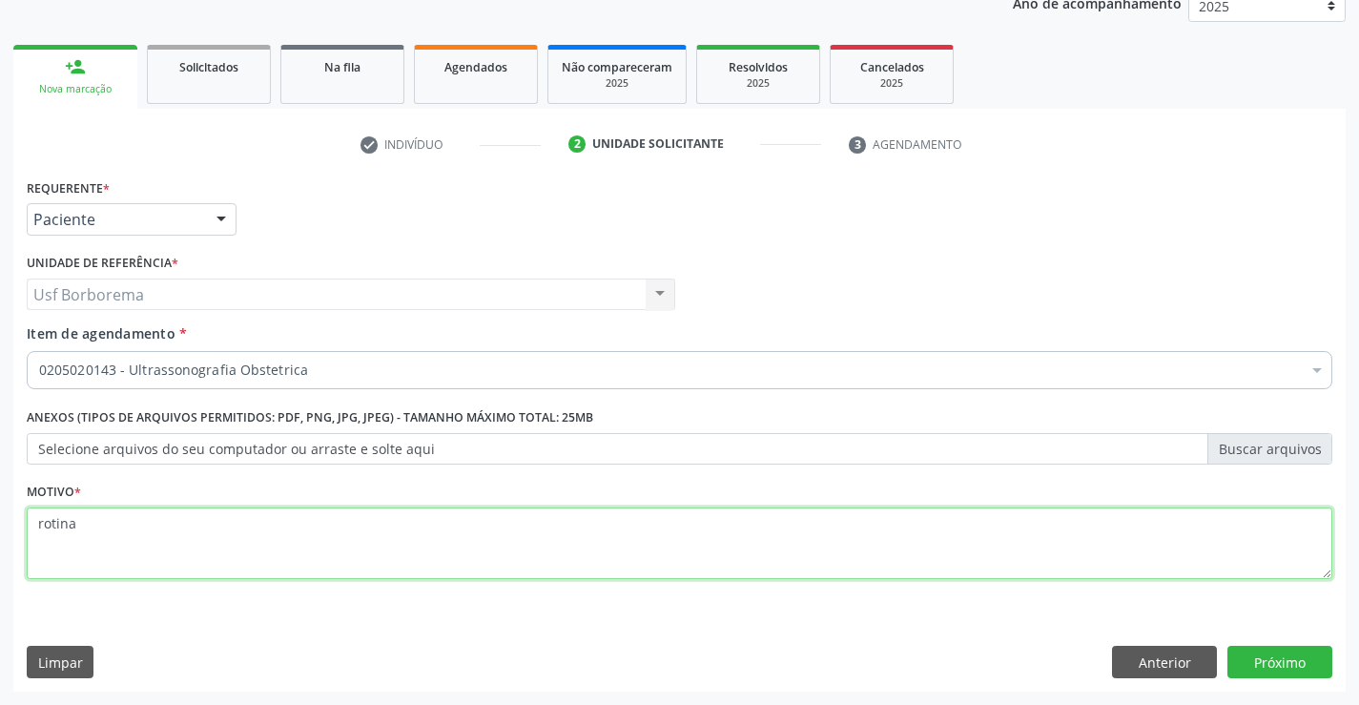
click at [129, 546] on textarea "rotina" at bounding box center [679, 543] width 1305 height 72
type textarea "r"
type textarea "gestante"
click at [1265, 671] on button "Próximo" at bounding box center [1279, 662] width 105 height 32
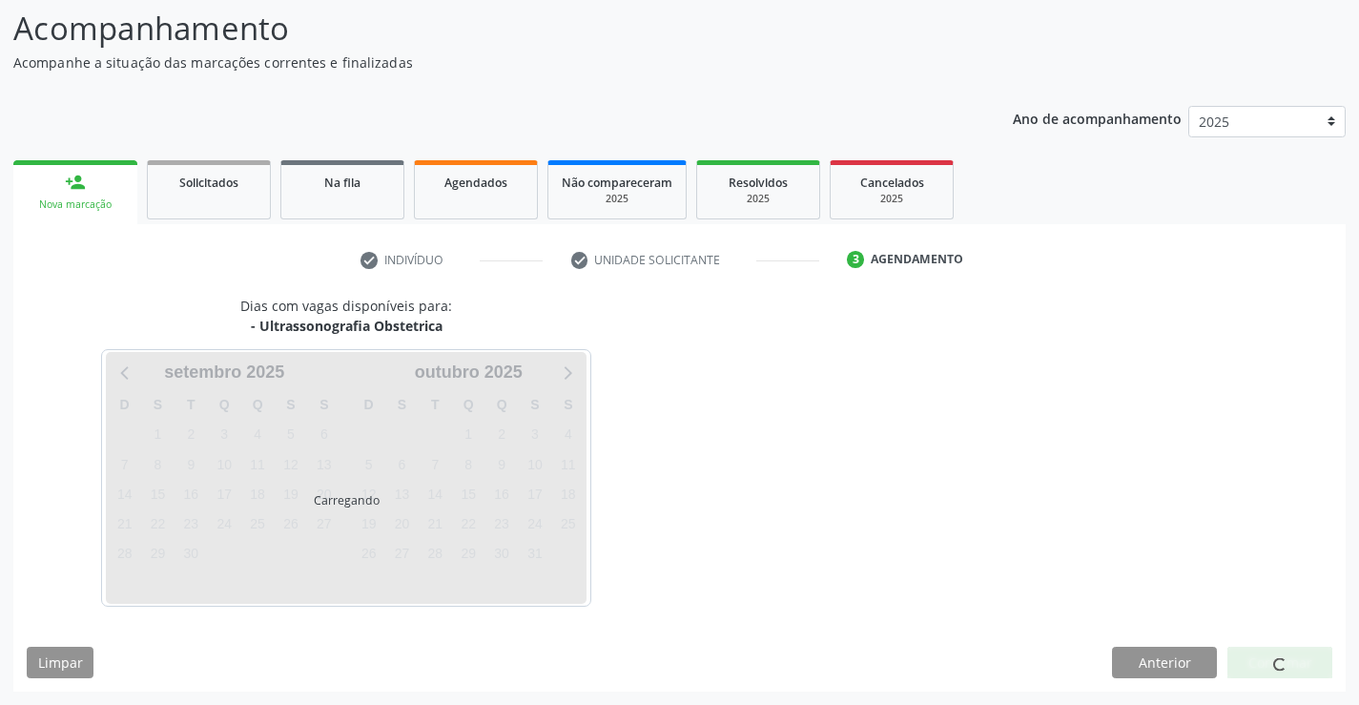
scroll to position [125, 0]
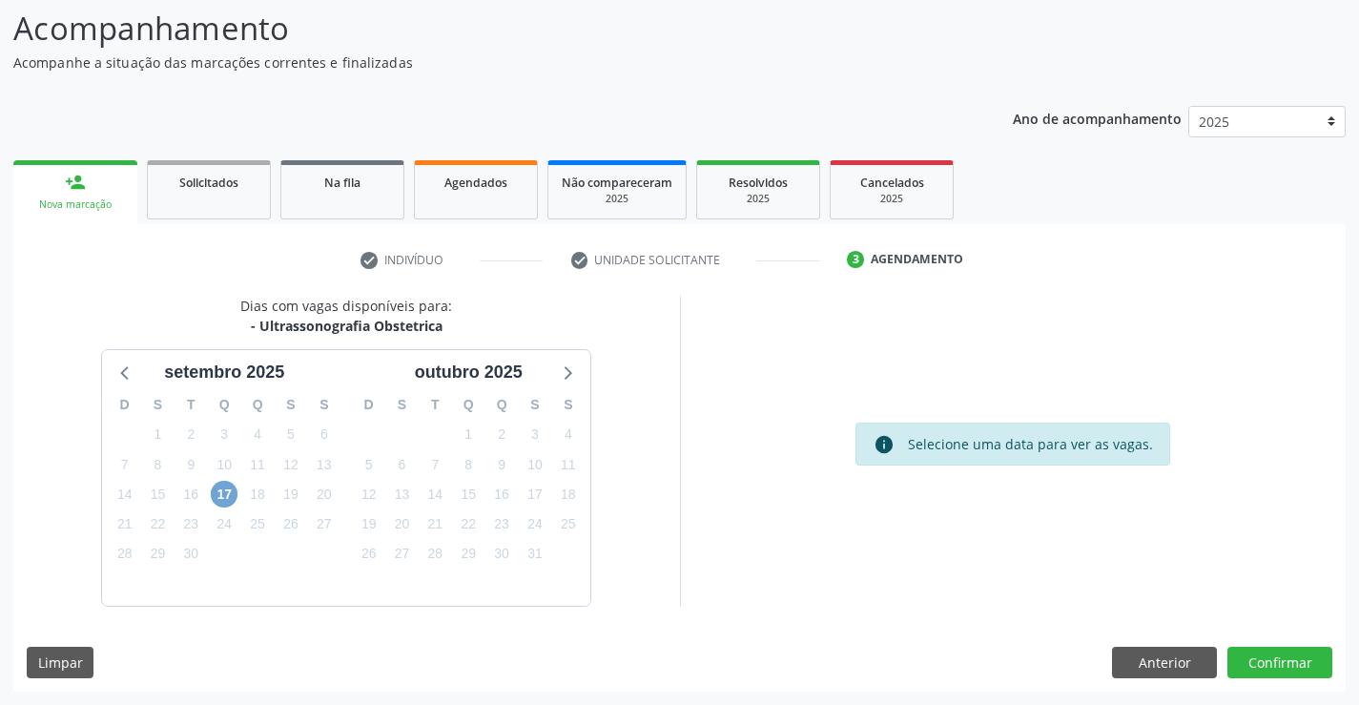
click at [219, 486] on span "17" at bounding box center [224, 494] width 27 height 27
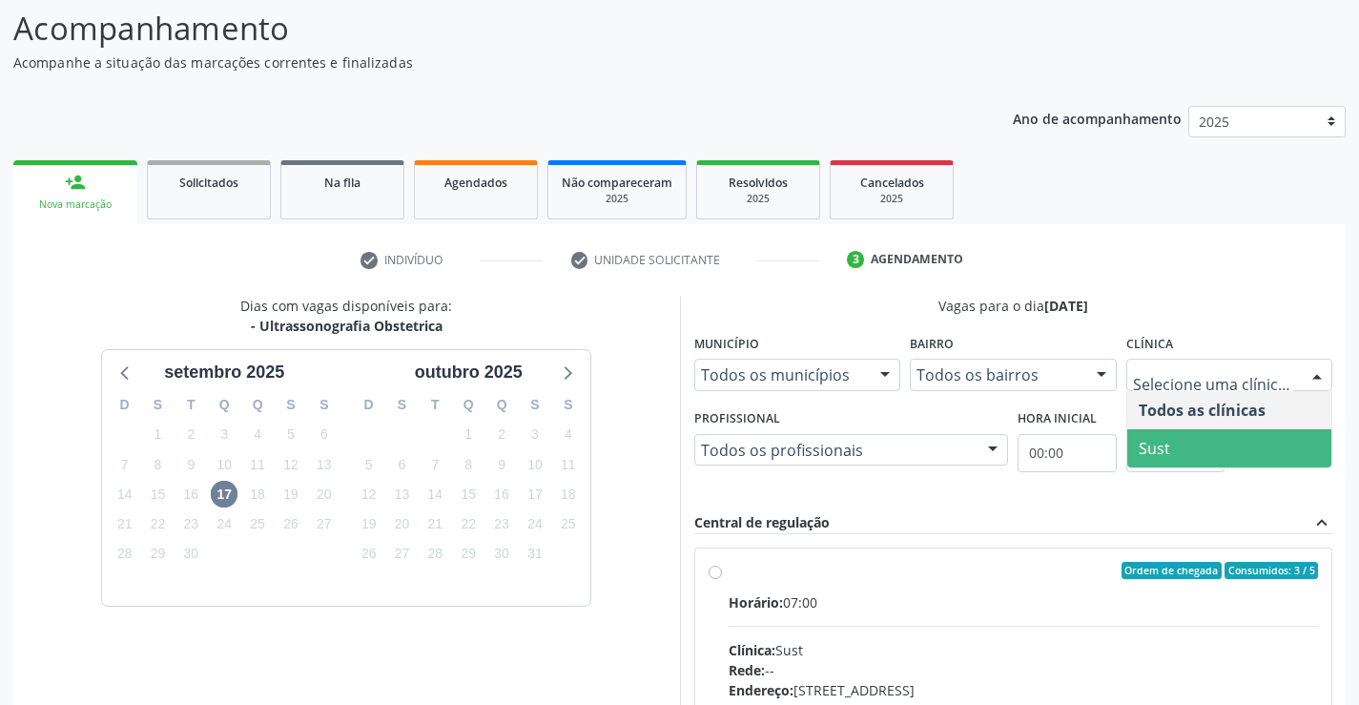
click at [1160, 456] on span "Sust" at bounding box center [1154, 448] width 31 height 21
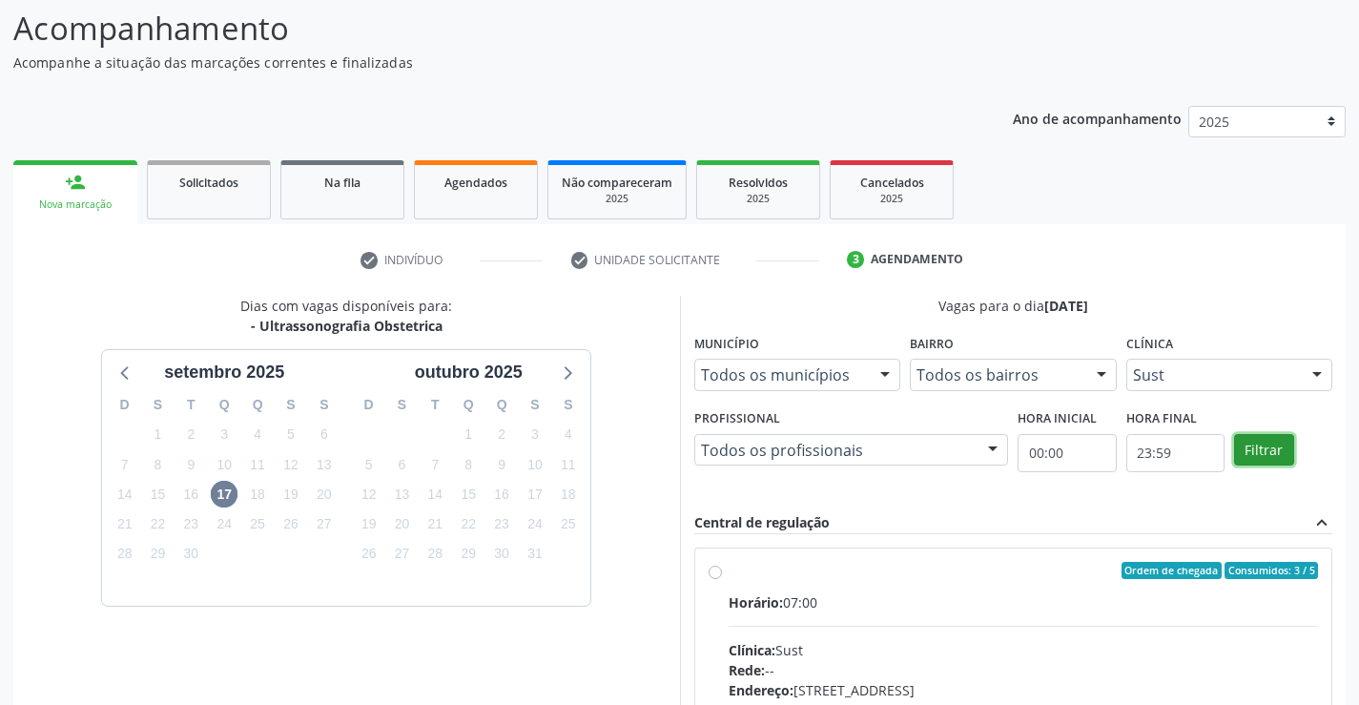
click at [1262, 449] on button "Filtrar" at bounding box center [1264, 450] width 60 height 32
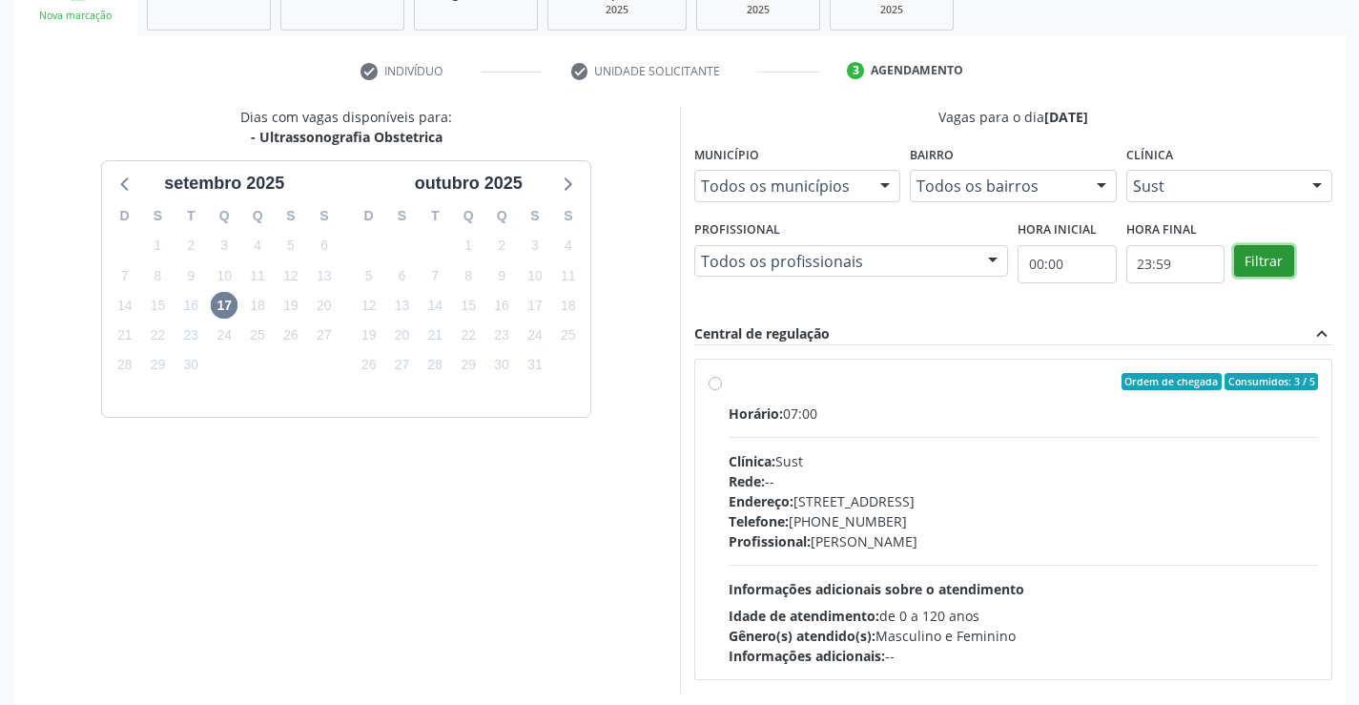
scroll to position [316, 0]
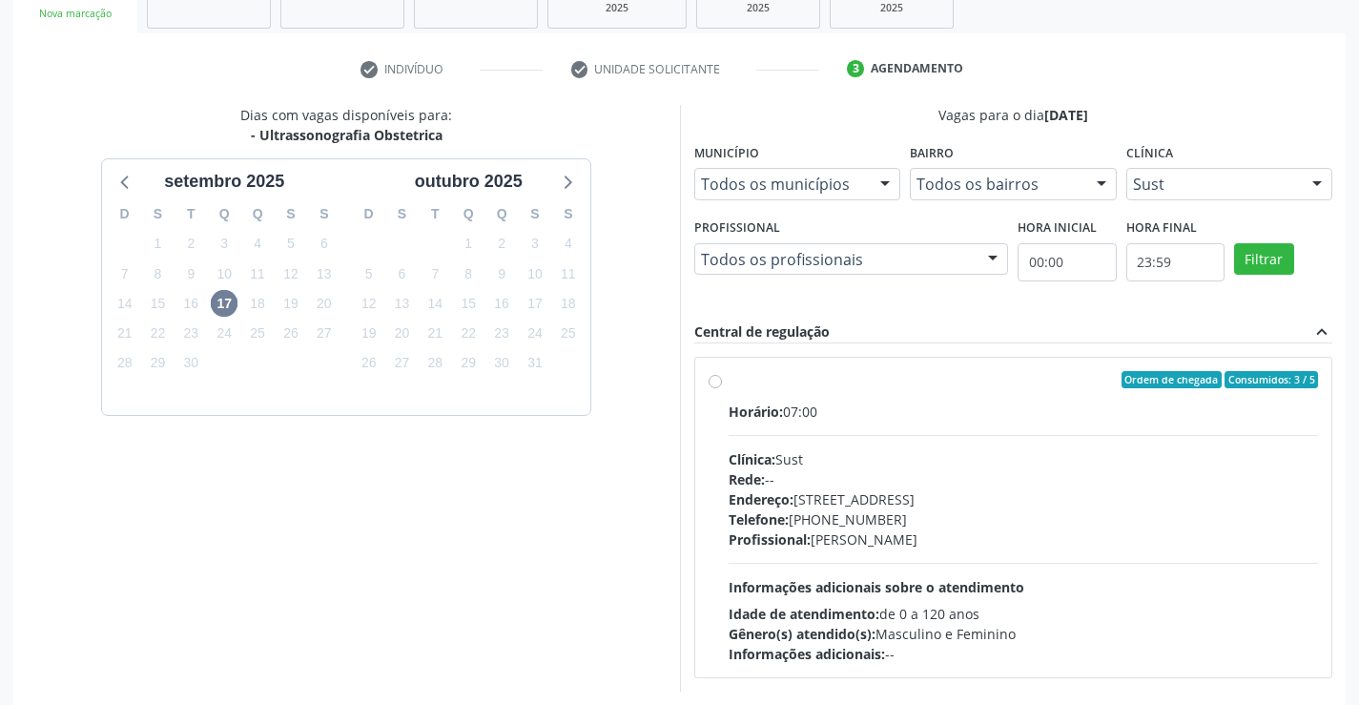
click at [729, 374] on label "Ordem de chegada Consumidos: 3 / 5 Horário: 07:00 Clínica: Sust Rede: -- Endere…" at bounding box center [1024, 517] width 590 height 293
click at [713, 374] on input "Ordem de chegada Consumidos: 3 / 5 Horário: 07:00 Clínica: Sust Rede: -- Endere…" at bounding box center [715, 379] width 13 height 17
radio input "true"
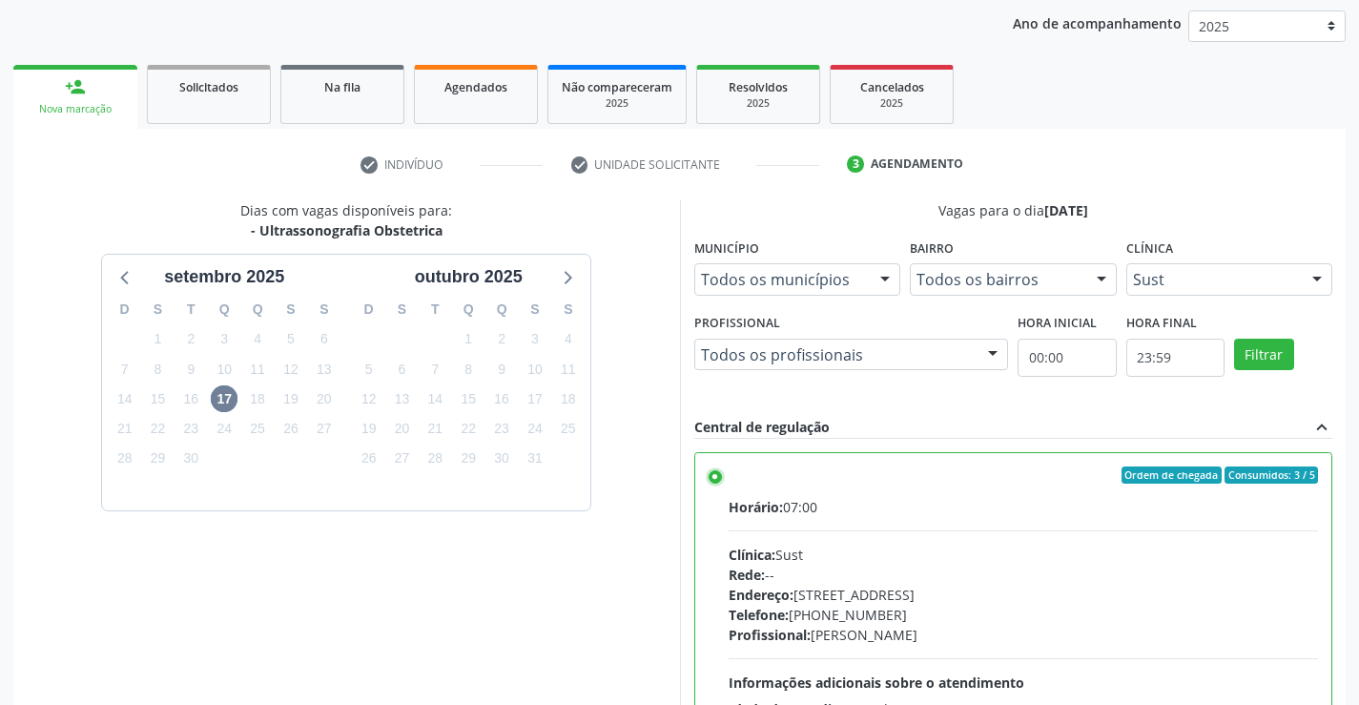
scroll to position [125, 0]
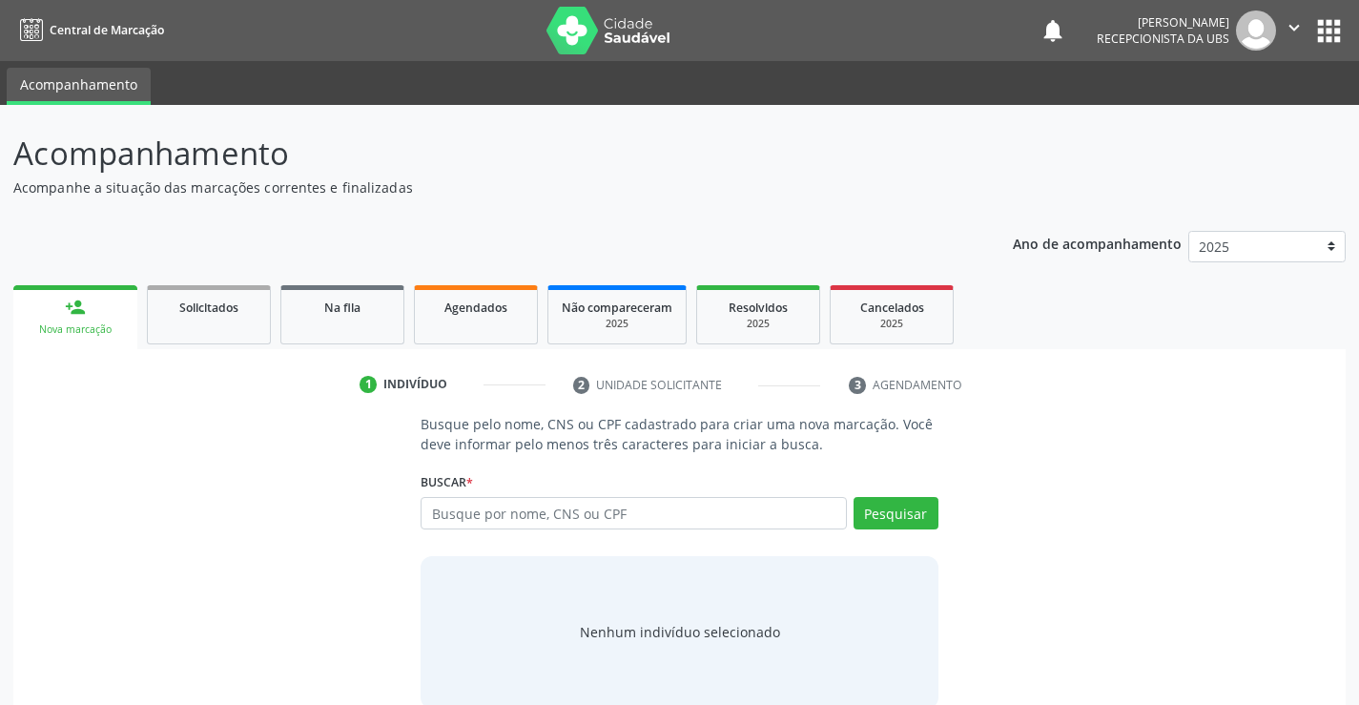
click at [492, 512] on input "text" at bounding box center [633, 513] width 425 height 32
type input "898004669021143"
click at [880, 516] on button "Pesquisar" at bounding box center [895, 513] width 85 height 32
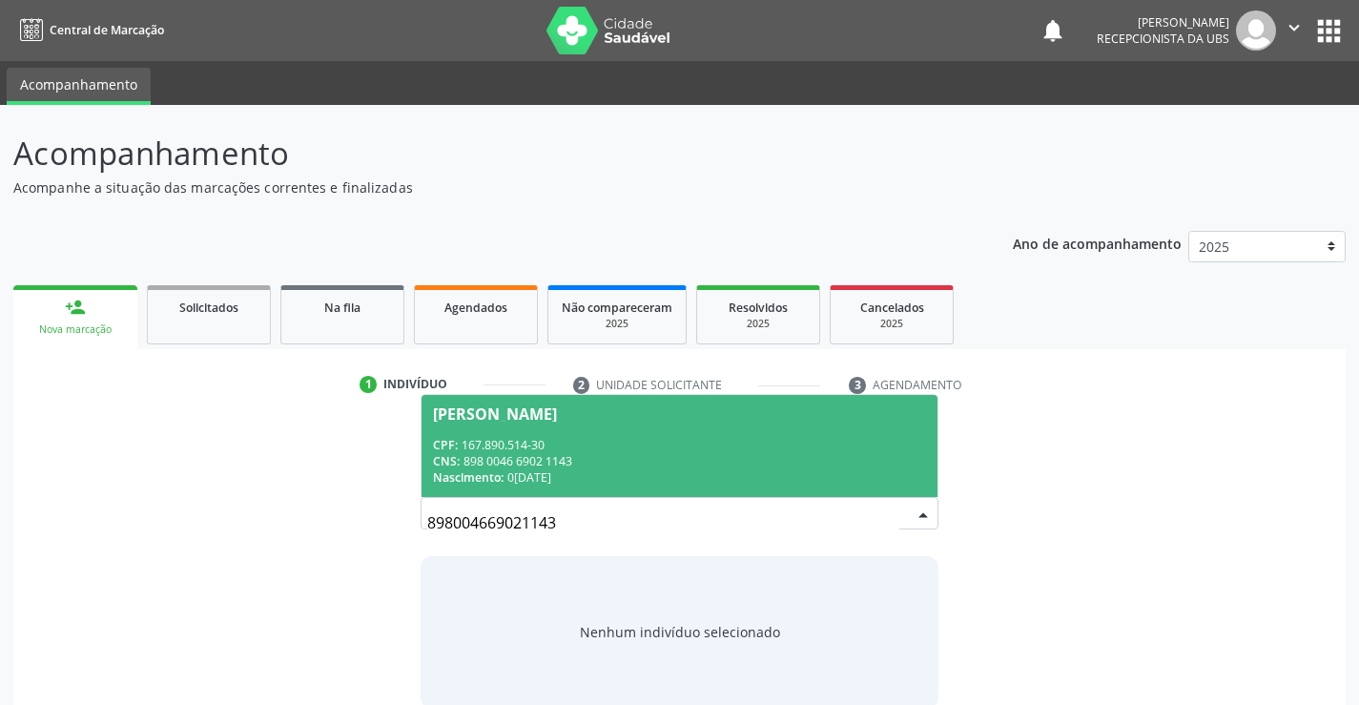
click at [462, 447] on div "CPF: 167.890.514-30" at bounding box center [679, 445] width 492 height 16
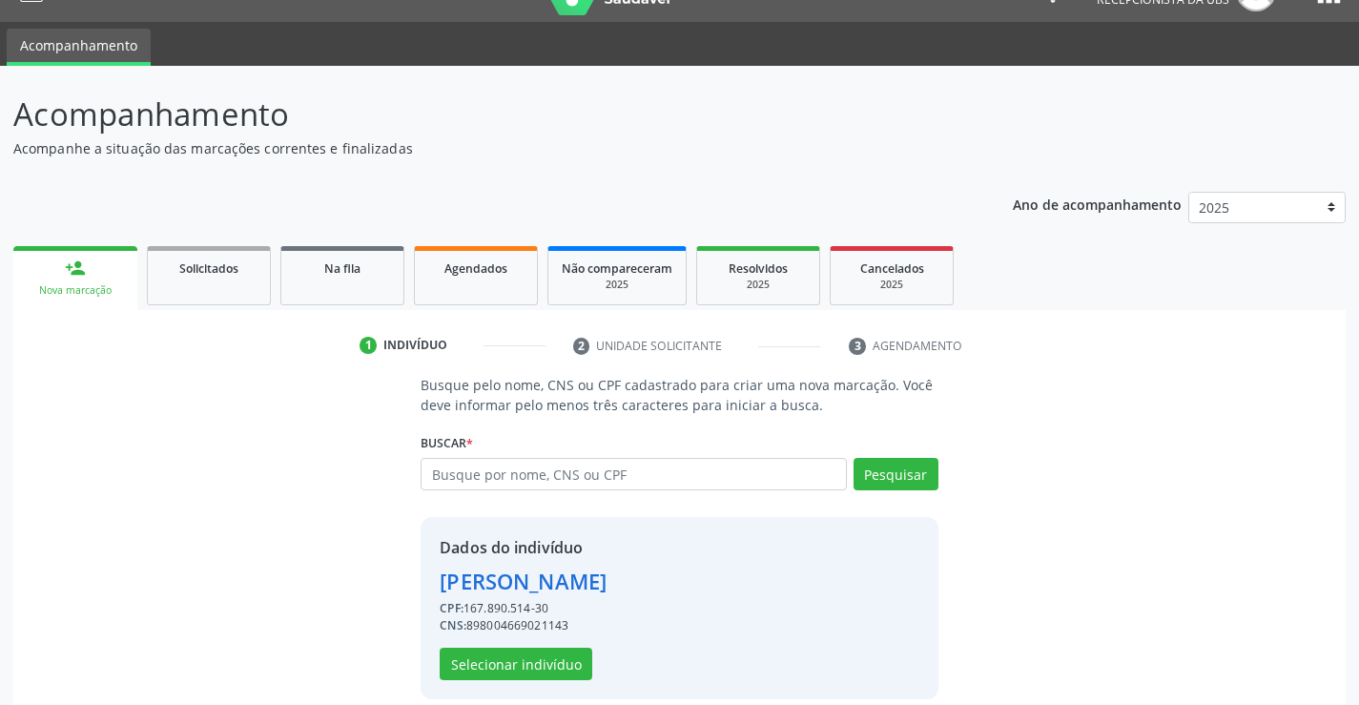
scroll to position [60, 0]
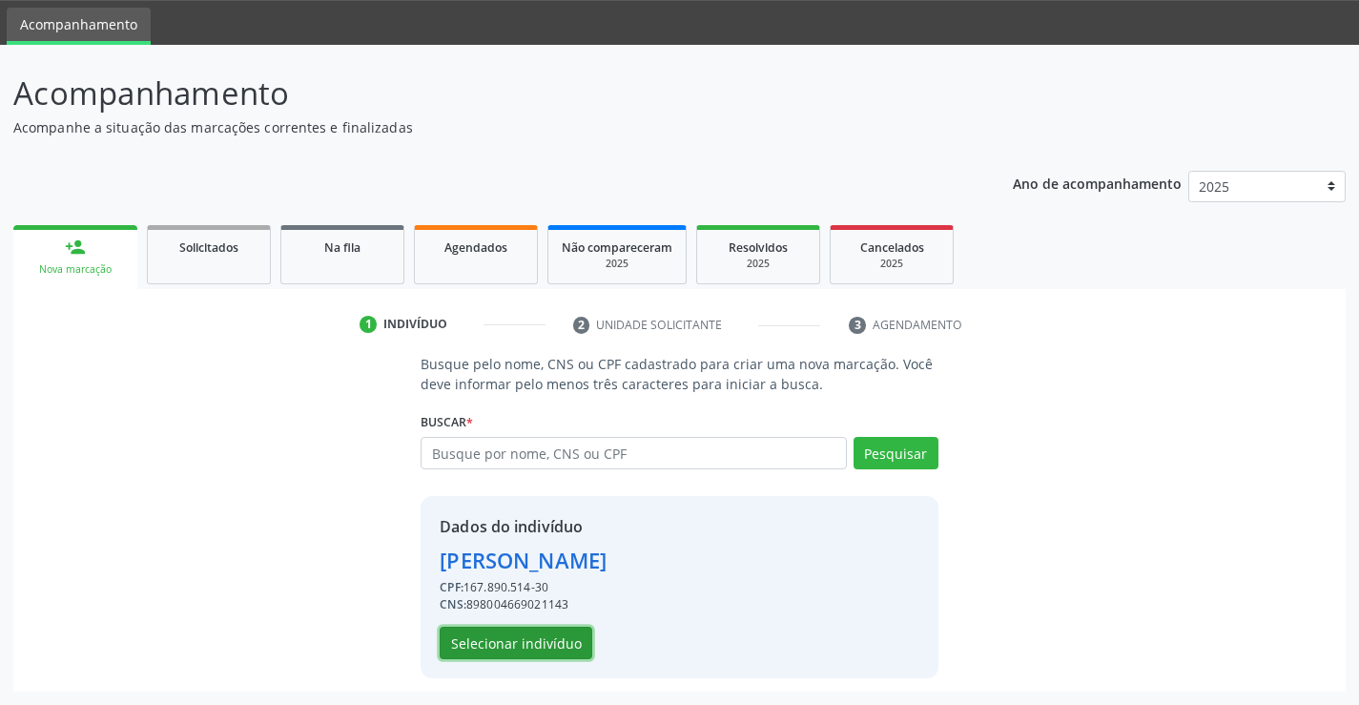
click at [527, 647] on button "Selecionar indivíduo" at bounding box center [516, 643] width 153 height 32
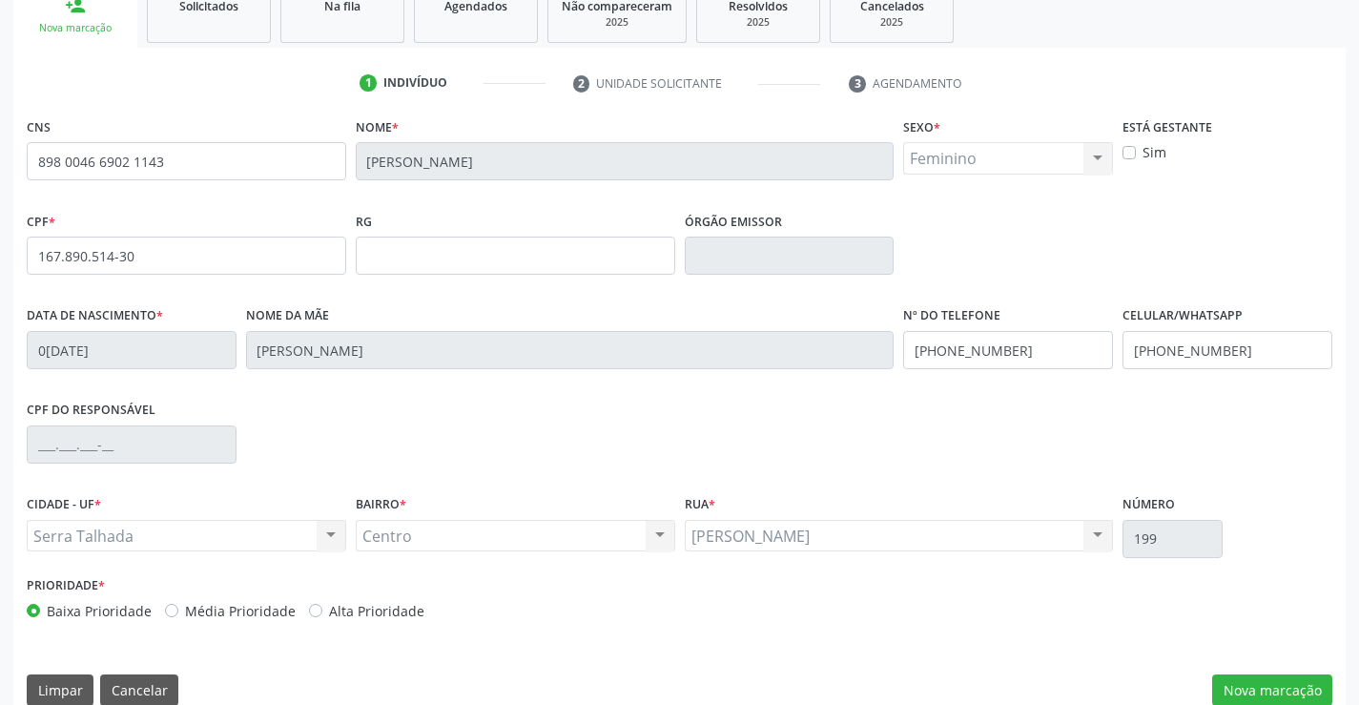
scroll to position [329, 0]
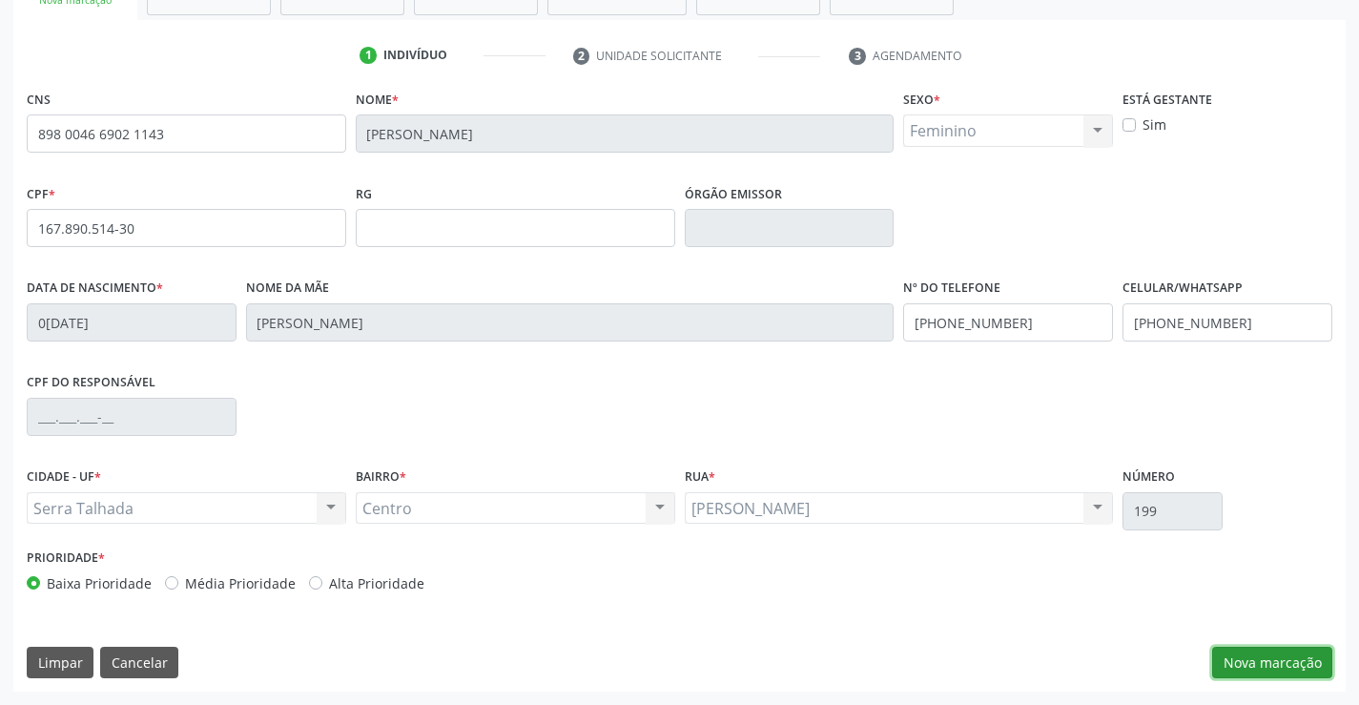
click at [1246, 662] on button "Nova marcação" at bounding box center [1272, 663] width 120 height 32
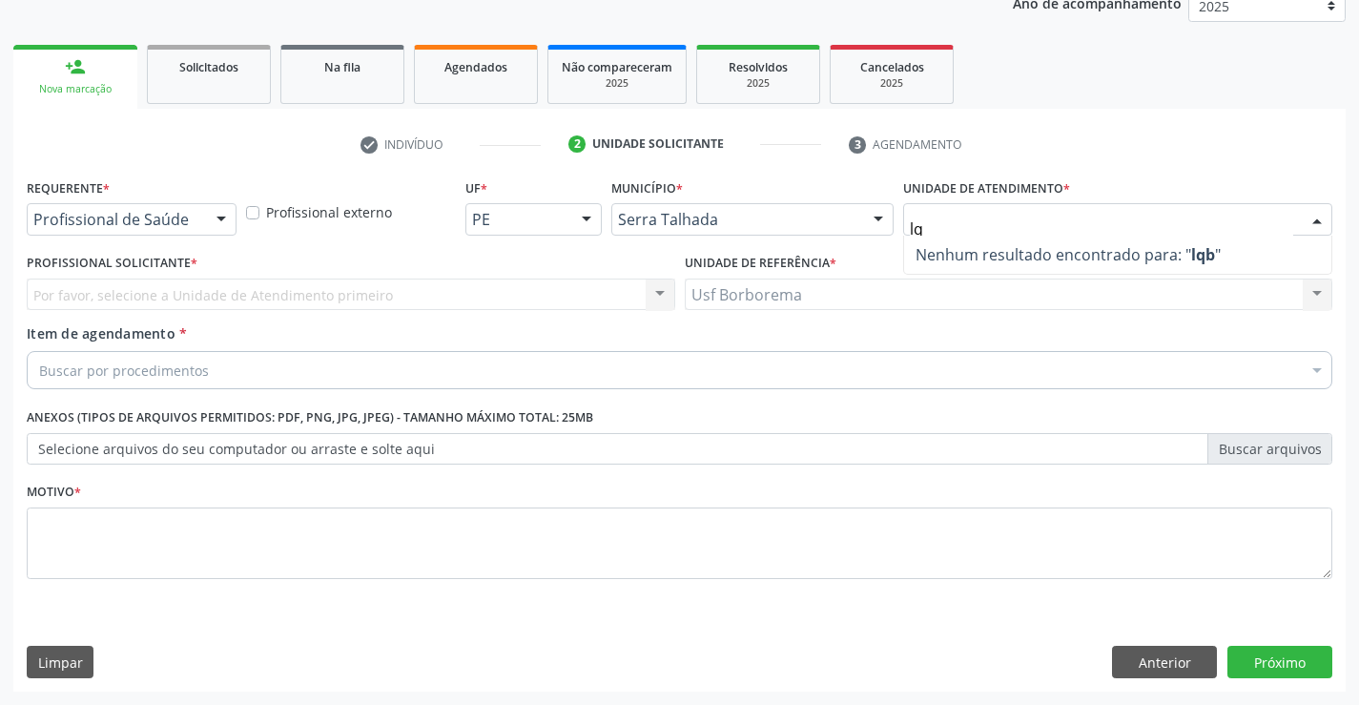
type input "l"
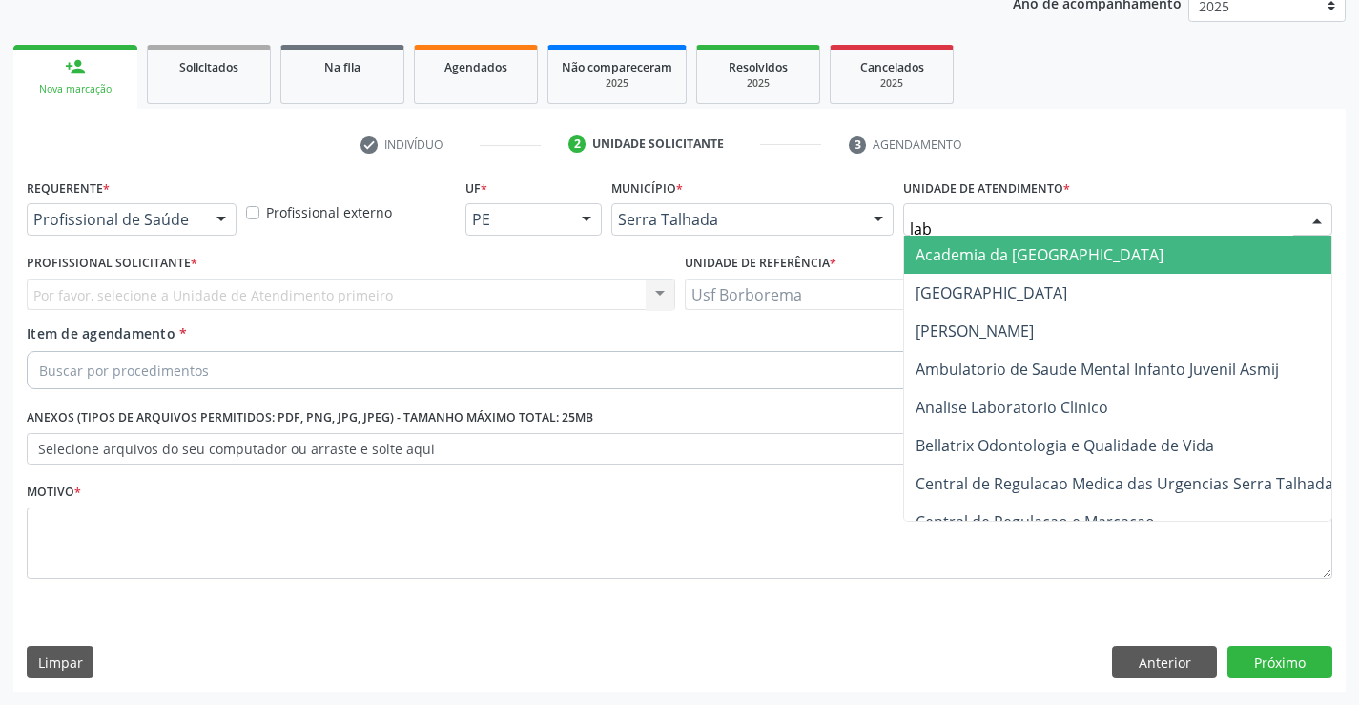
type input "labg"
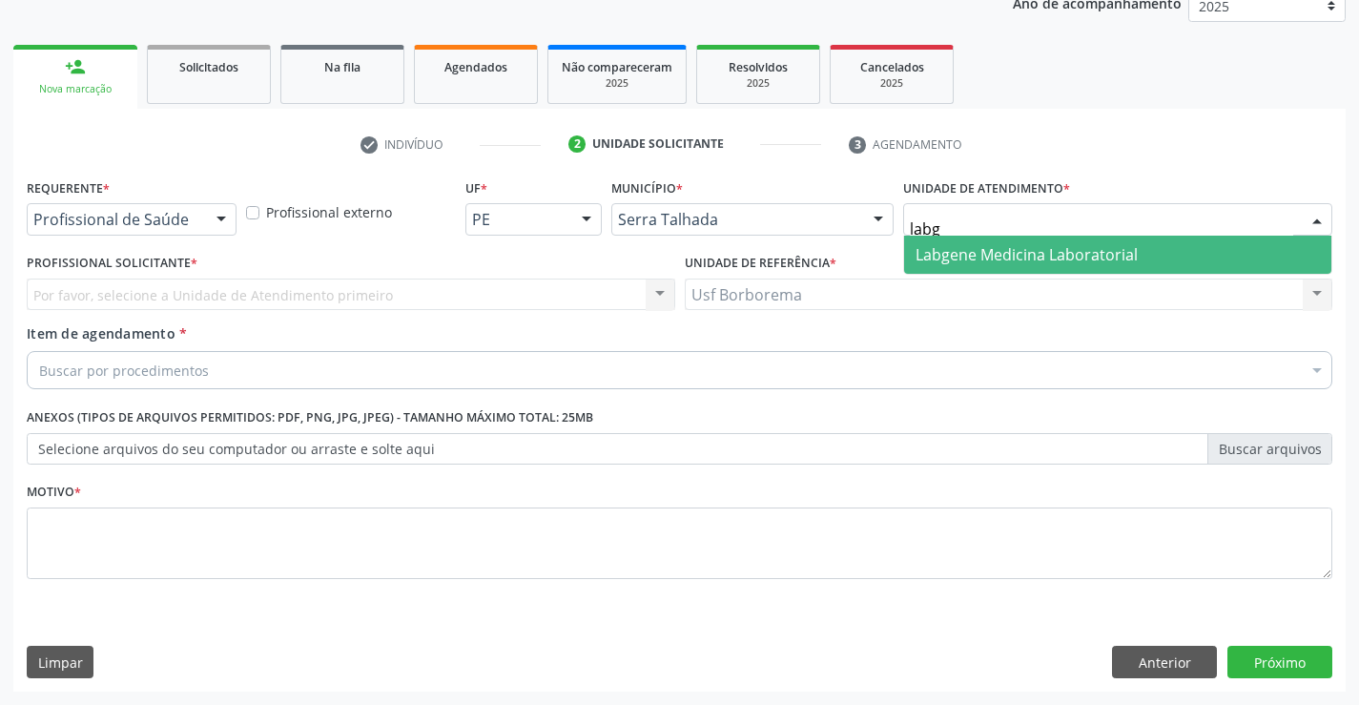
drag, startPoint x: 940, startPoint y: 225, endPoint x: 919, endPoint y: 247, distance: 30.4
click at [919, 247] on span "Labgene Medicina Laboratorial" at bounding box center [1026, 254] width 222 height 21
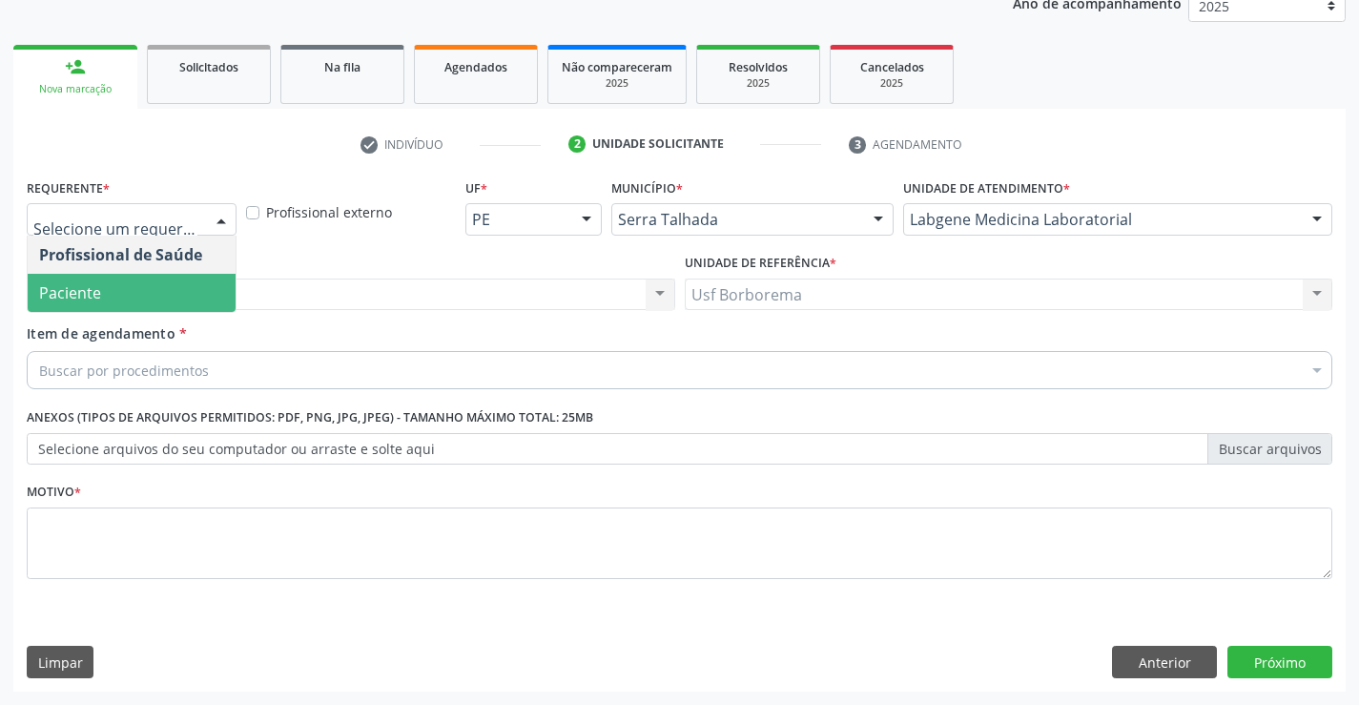
click at [153, 285] on span "Paciente" at bounding box center [132, 293] width 208 height 38
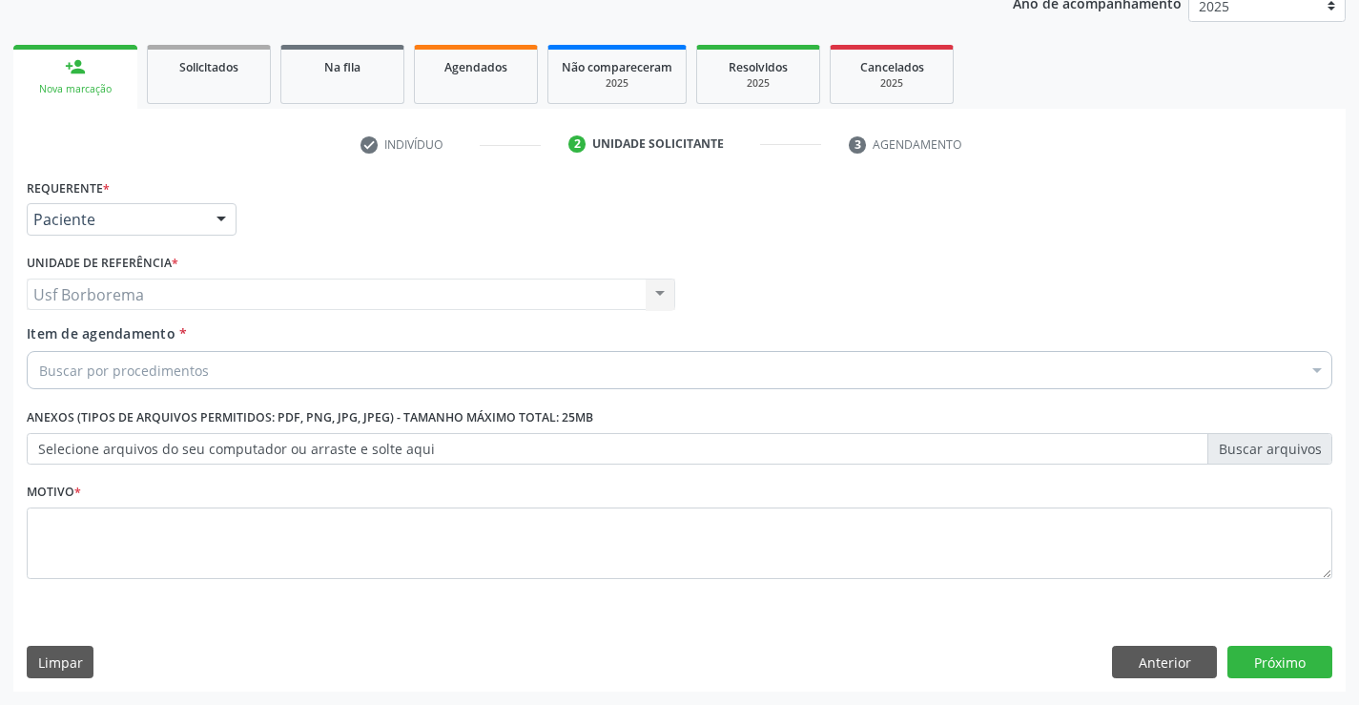
click at [193, 290] on div "Usf Borborema Usf Borborema Nenhum resultado encontrado para: " " Não há nenhum…" at bounding box center [351, 294] width 648 height 32
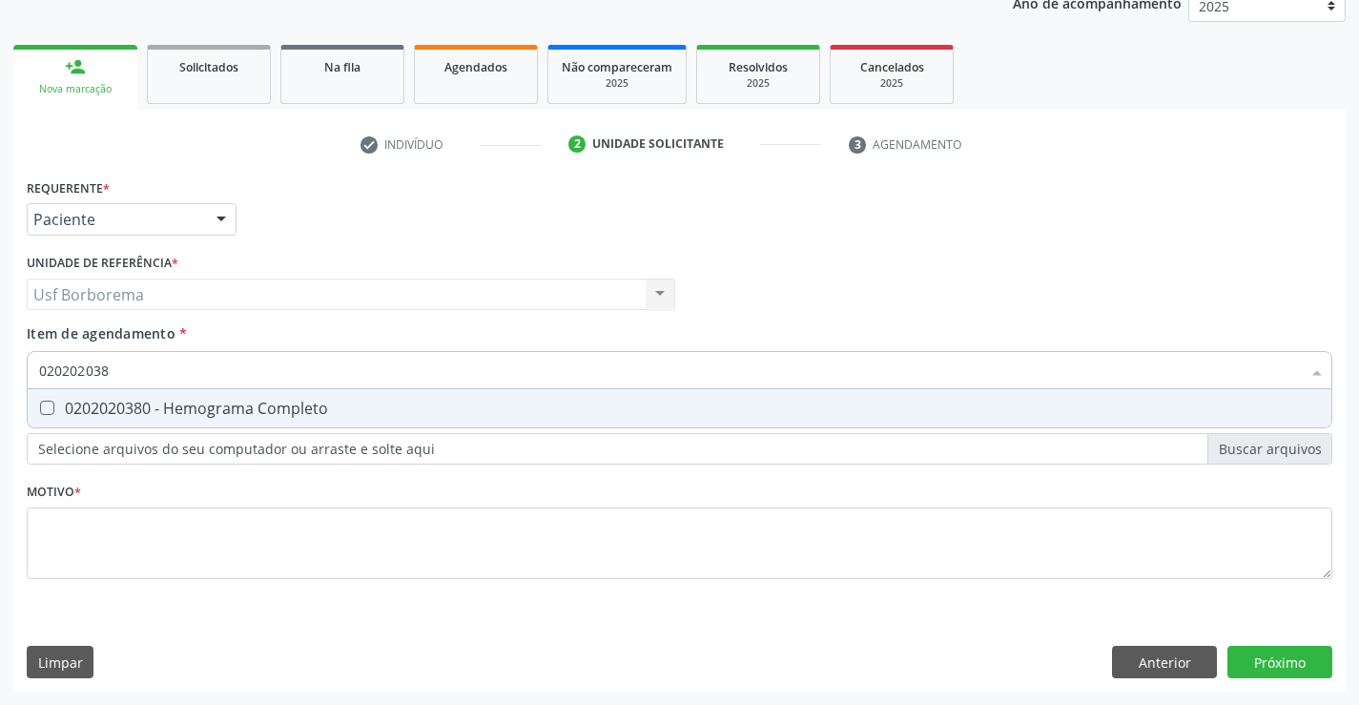
type input "0202020380"
click at [200, 410] on div "0202020380 - Hemograma Completo" at bounding box center [679, 408] width 1281 height 15
checkbox Completo "true"
click at [176, 370] on input "0202020380" at bounding box center [670, 370] width 1262 height 38
type input "02020203"
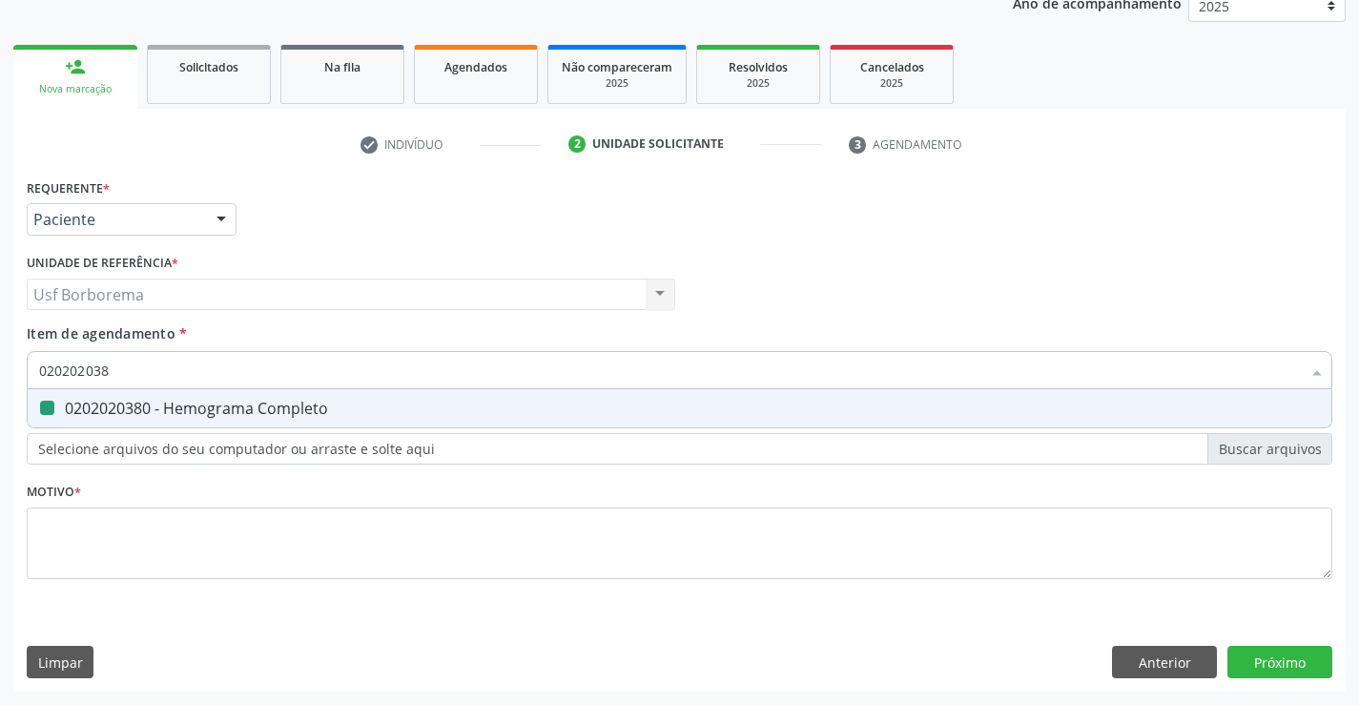
checkbox Completo "false"
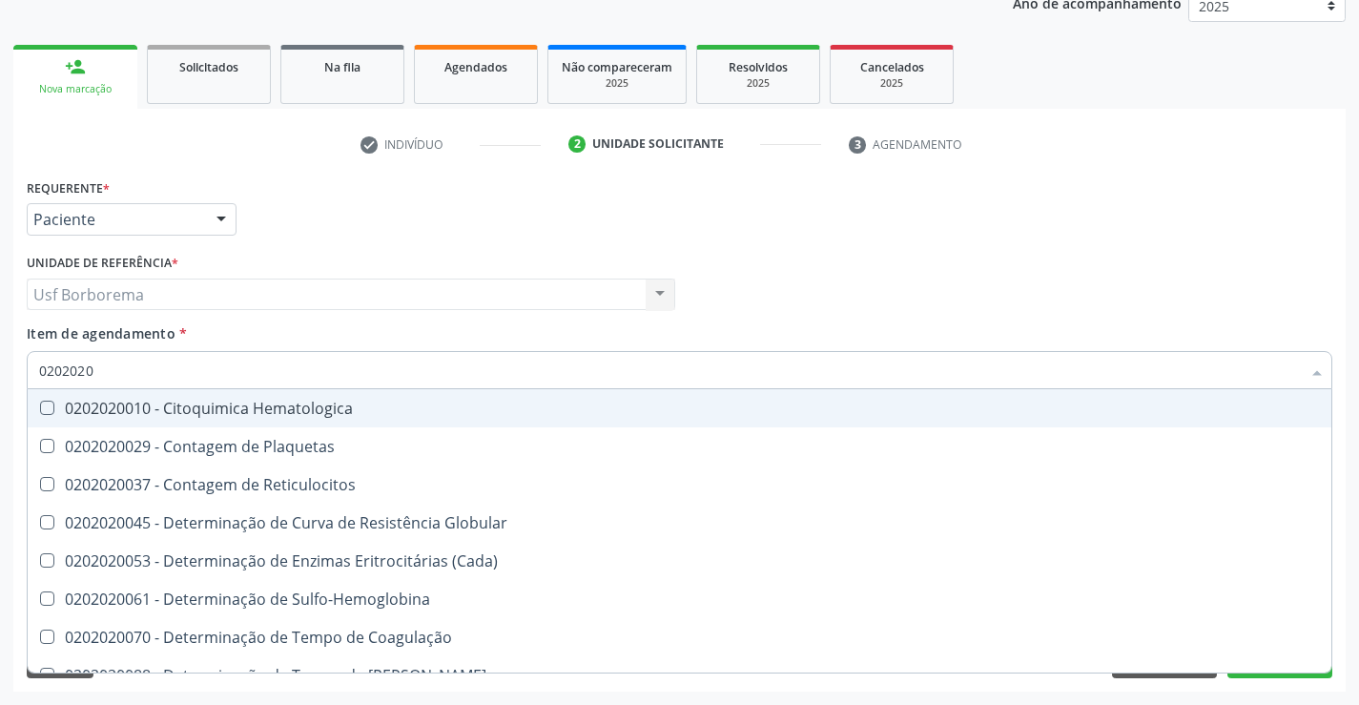
type input "020202"
checkbox Completo "false"
checkbox Leucograma "true"
type input "02020"
checkbox Completo "false"
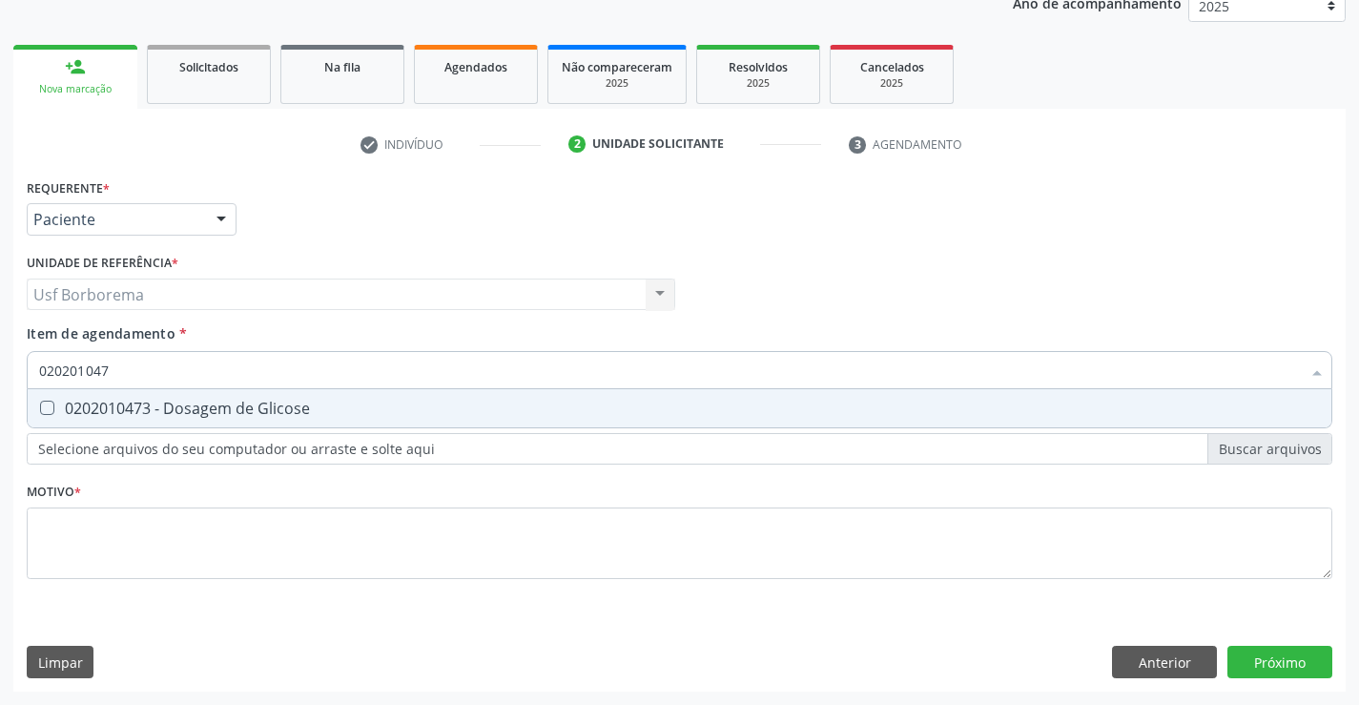
type input "0202010473"
click at [163, 406] on div "0202010473 - Dosagem de Glicose" at bounding box center [679, 408] width 1281 height 15
checkbox Glicose "true"
click at [146, 367] on input "0202010473" at bounding box center [670, 370] width 1262 height 38
type input "02020104"
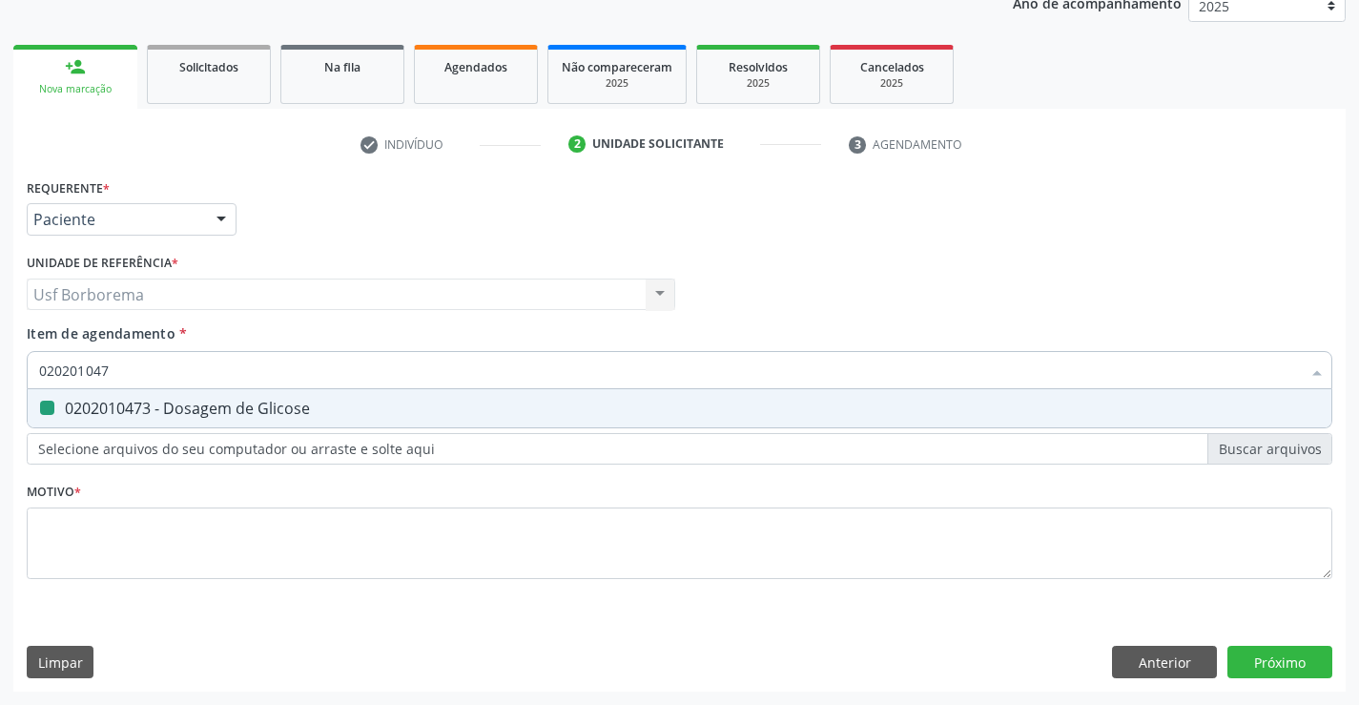
checkbox Glicose "false"
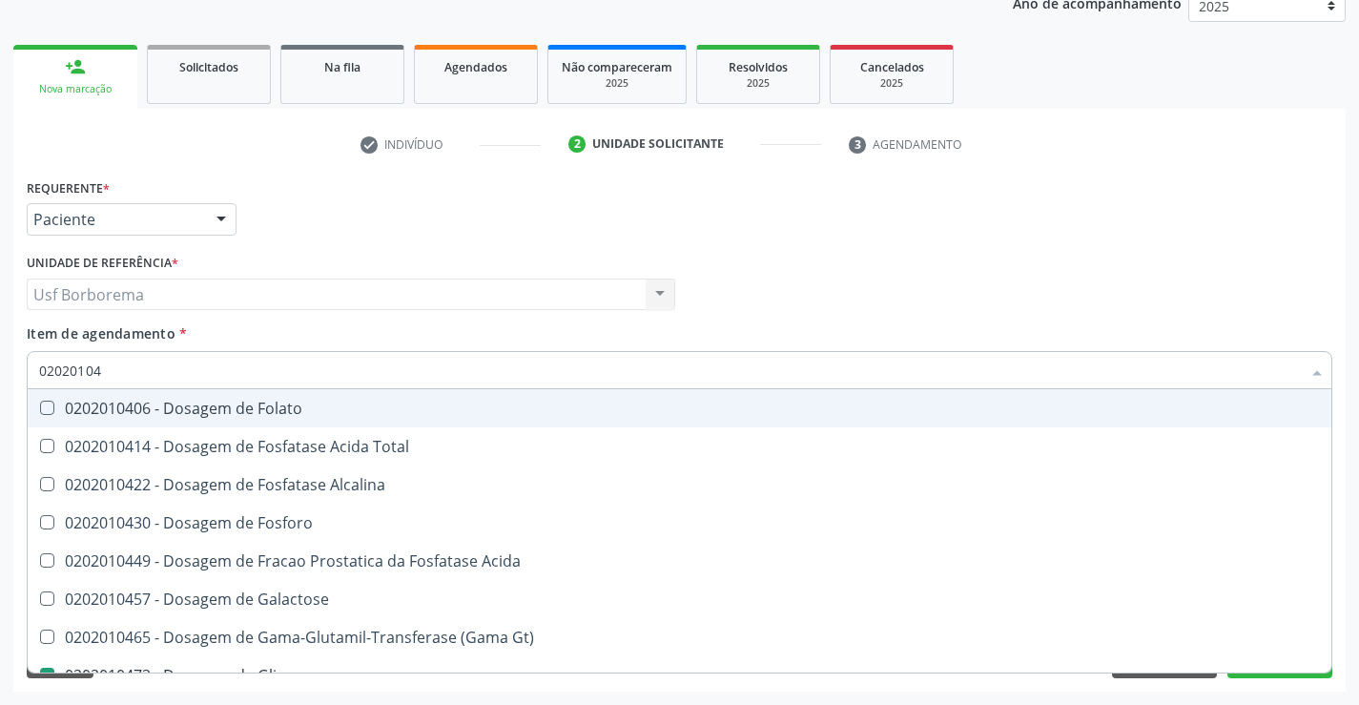
type input "0202010"
checkbox Glicose "false"
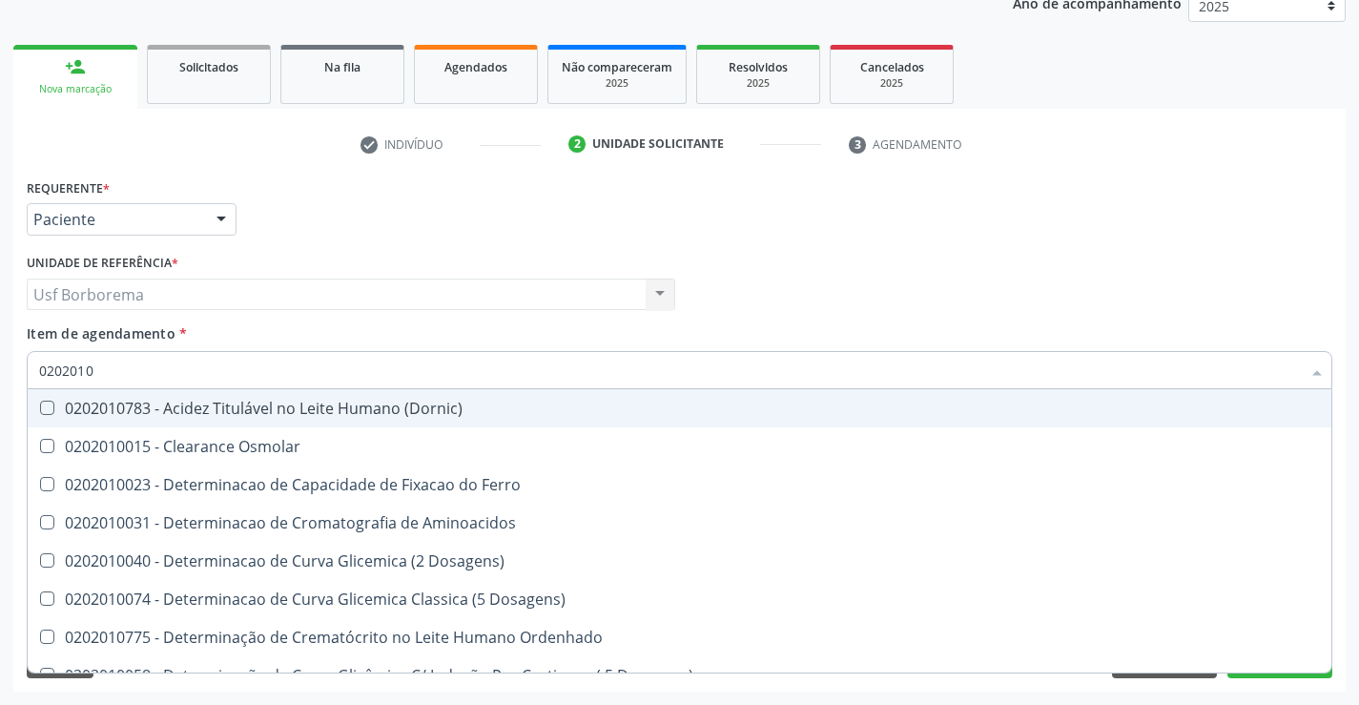
type input "020201"
checkbox Glicose "false"
checkbox Nt-Probnp\) "true"
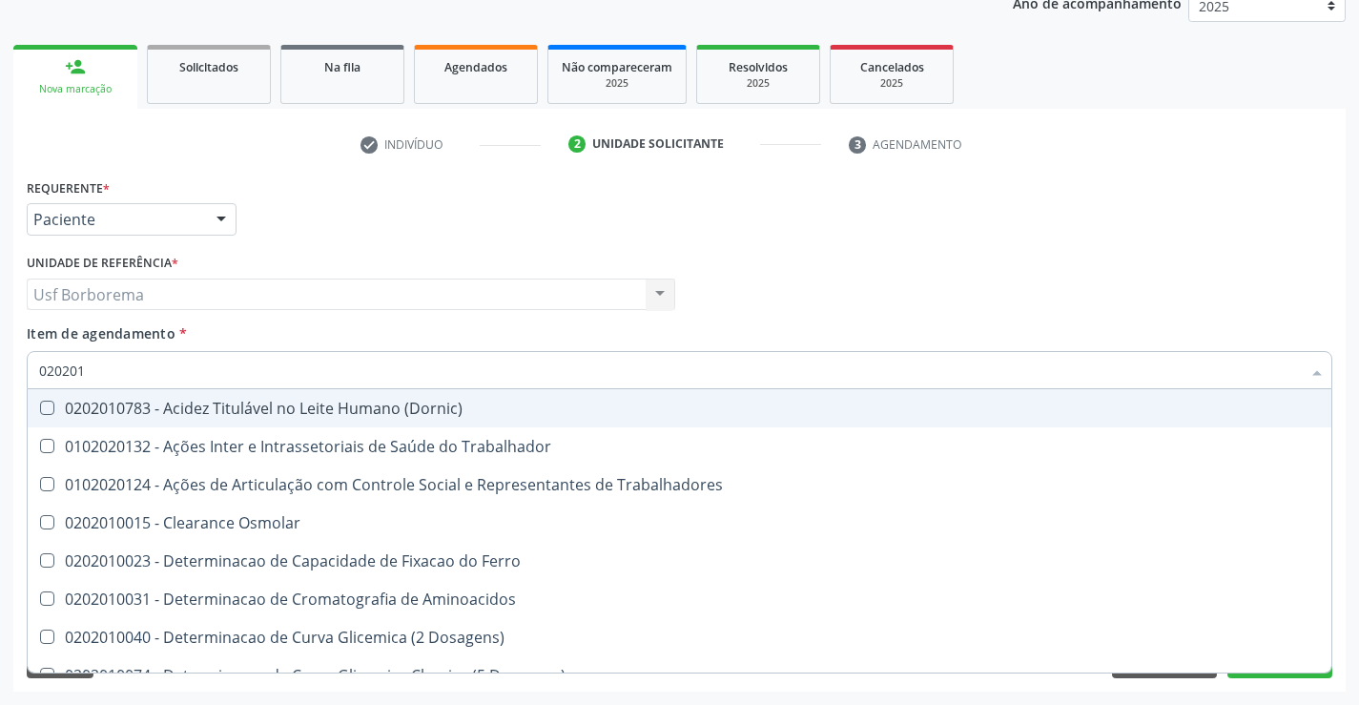
type input "02020"
checkbox Glicose "false"
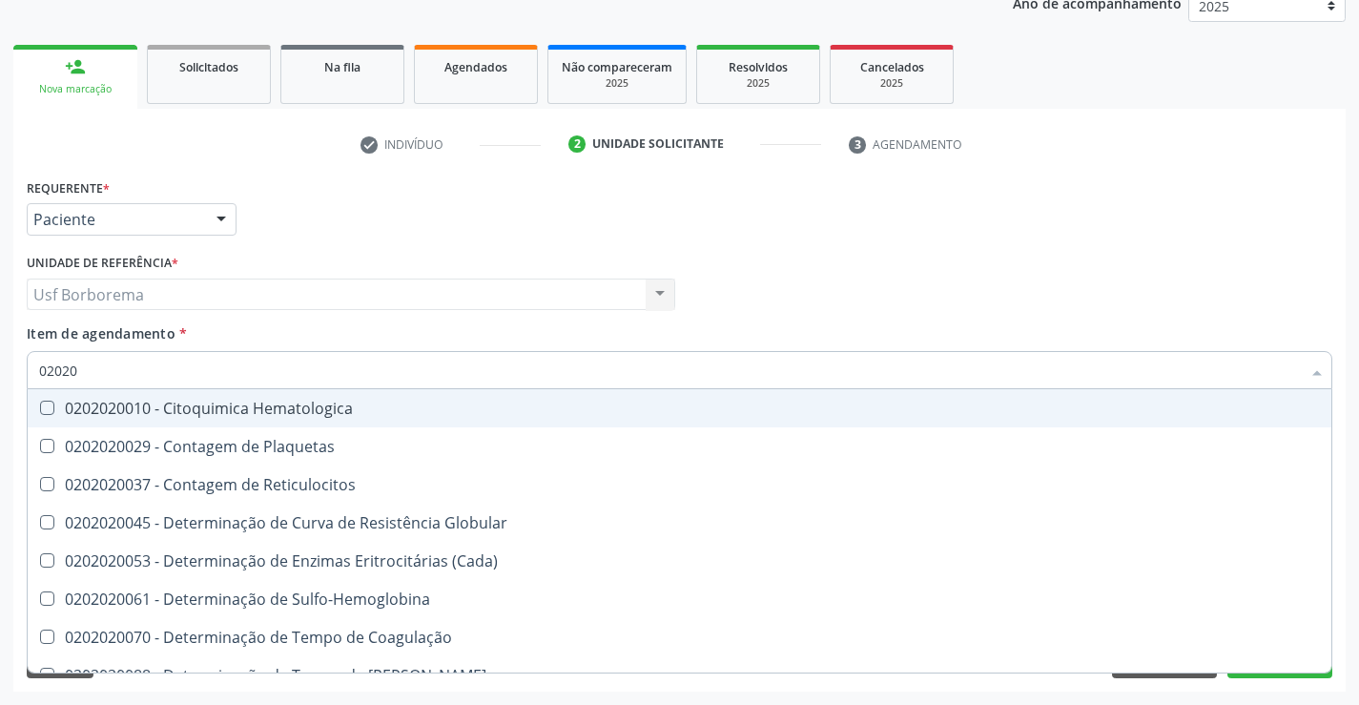
type input "020202"
checkbox Completo "true"
type input "0202020"
checkbox Hematocrito "true"
checkbox Completo "false"
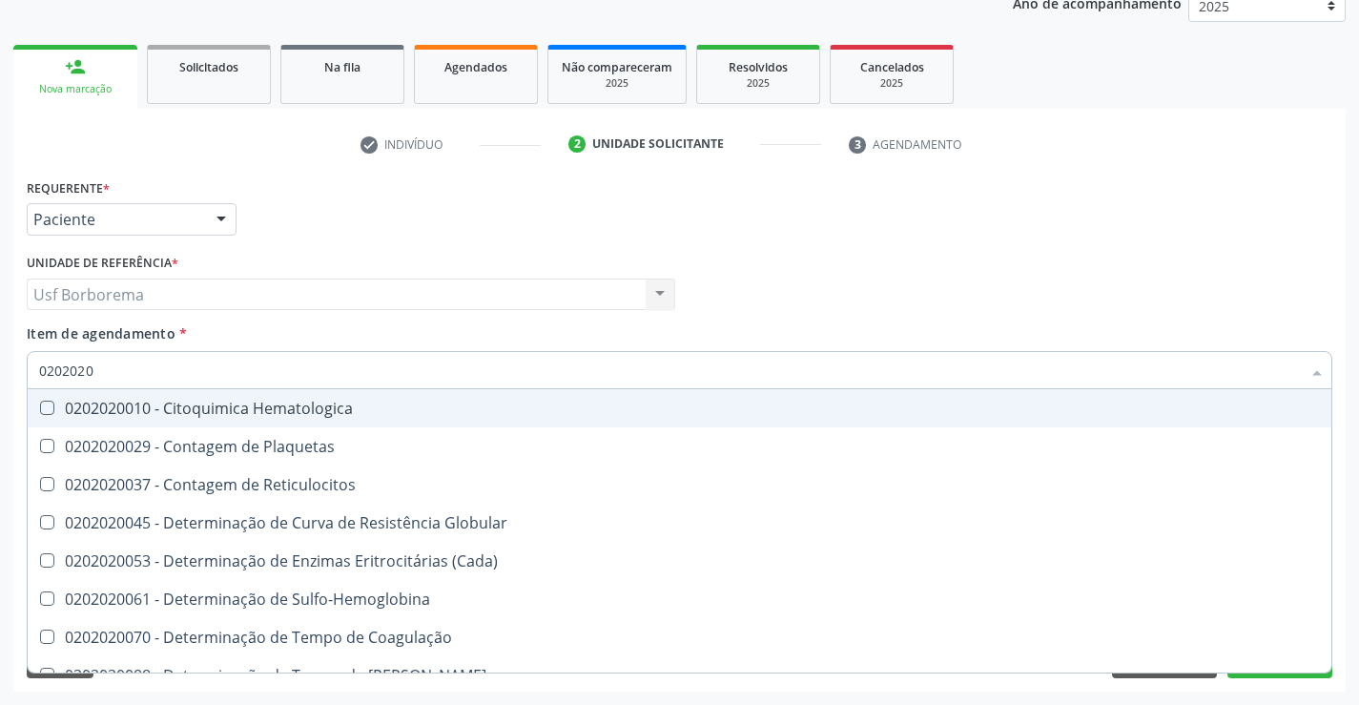
type input "02020200"
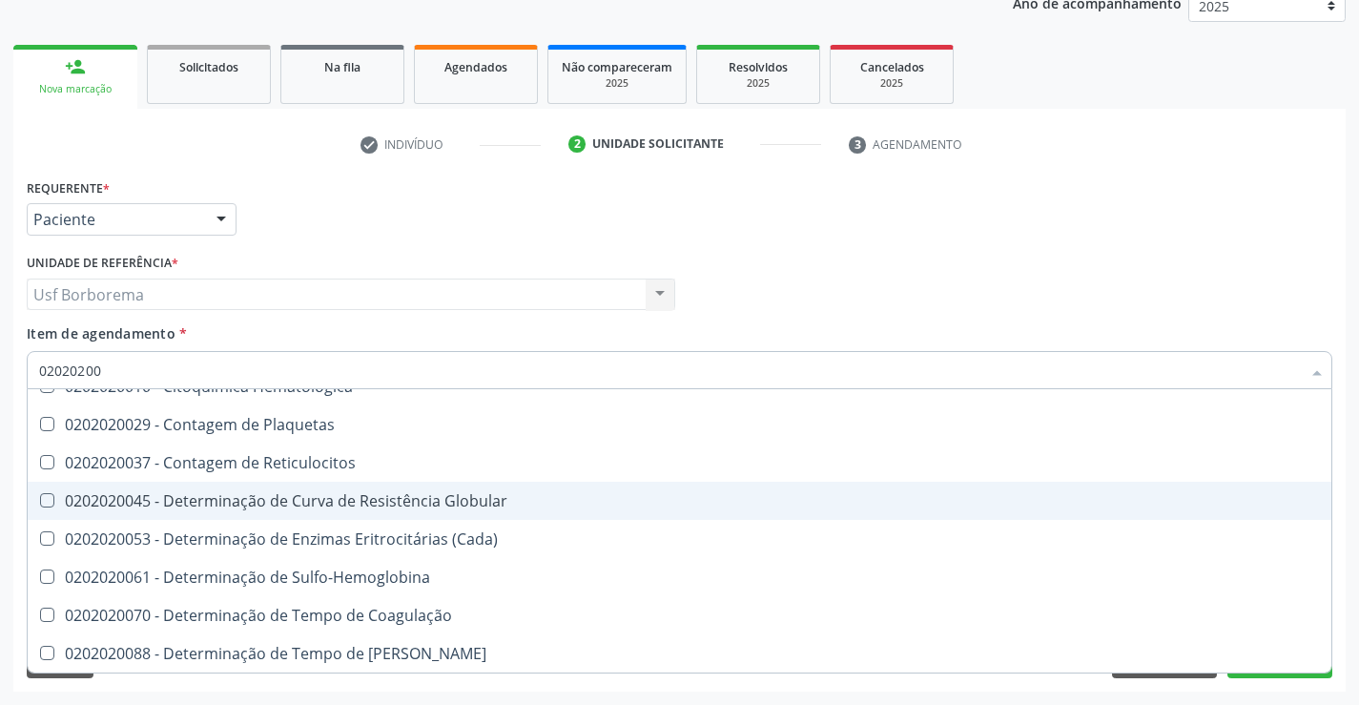
scroll to position [60, 0]
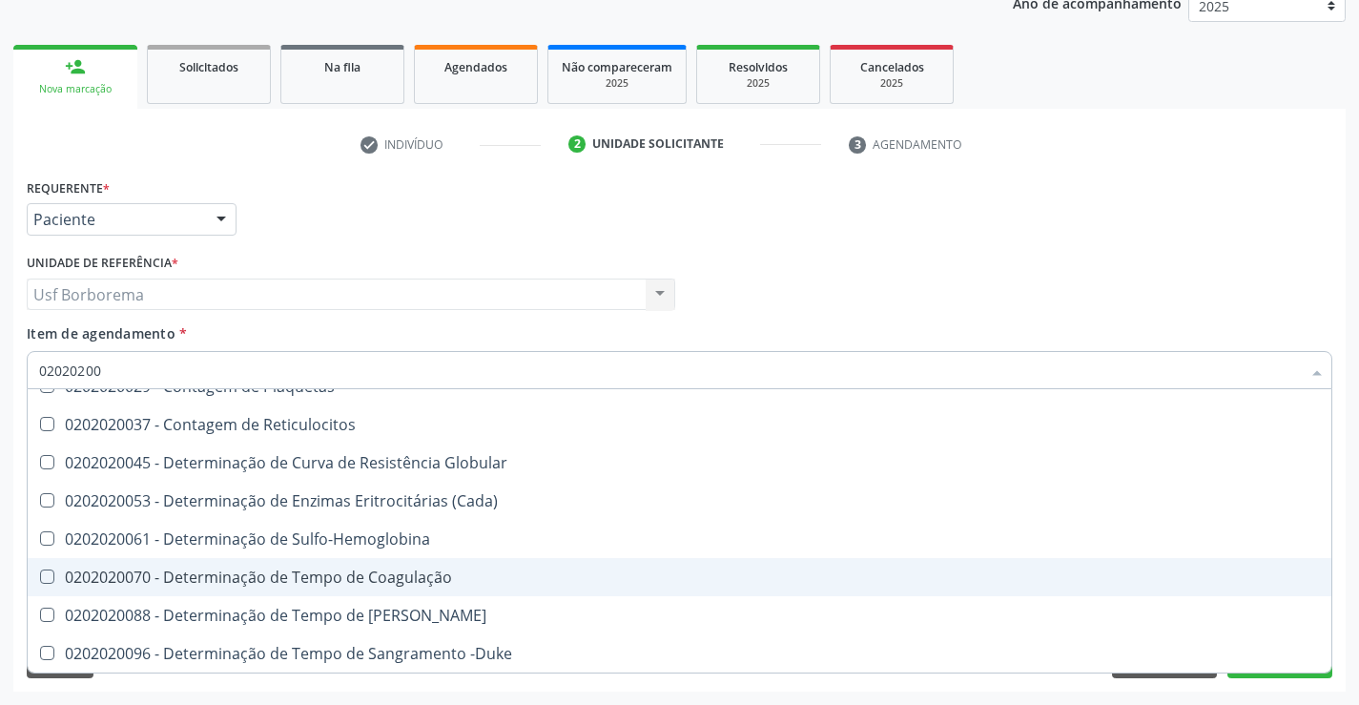
click at [224, 570] on div "0202020070 - Determinação de Tempo de Coagulação" at bounding box center [679, 576] width 1281 height 15
checkbox Coagulação "true"
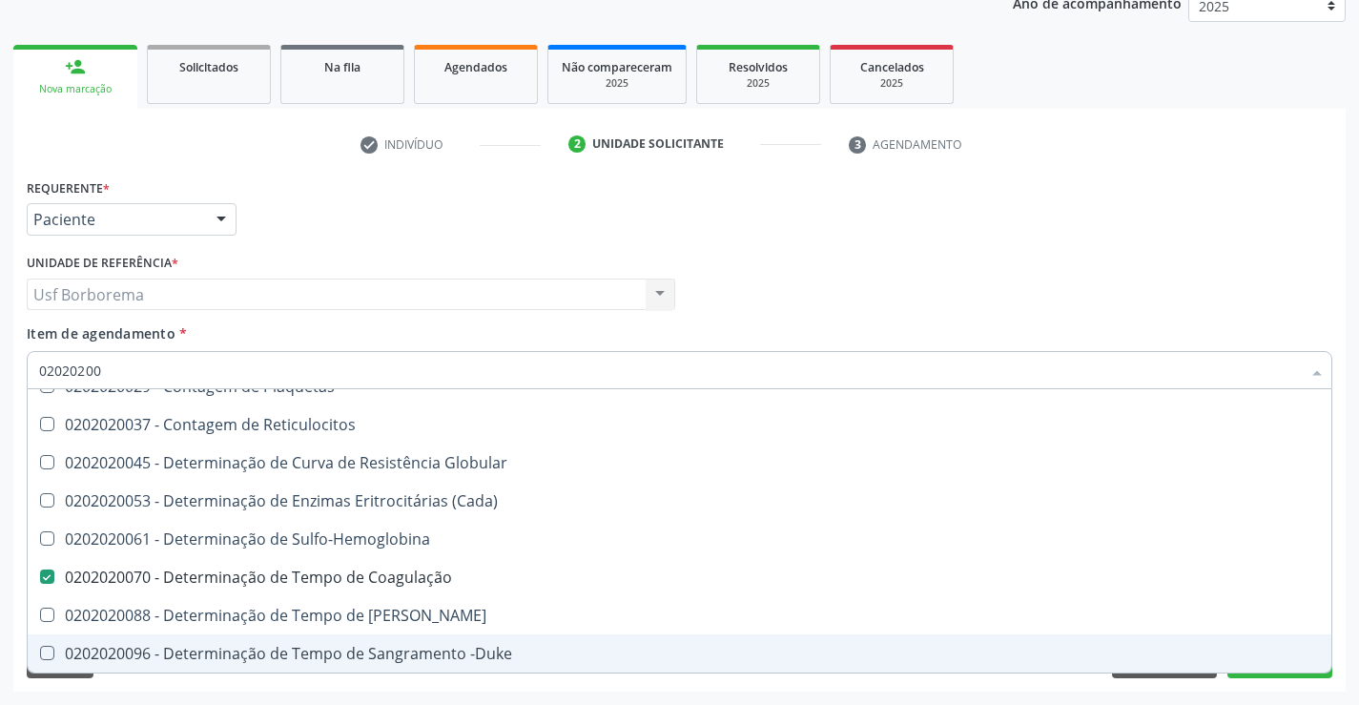
click at [218, 651] on div "0202020096 - Determinação de Tempo de Sangramento -Duke" at bounding box center [679, 653] width 1281 height 15
checkbox -Duke "true"
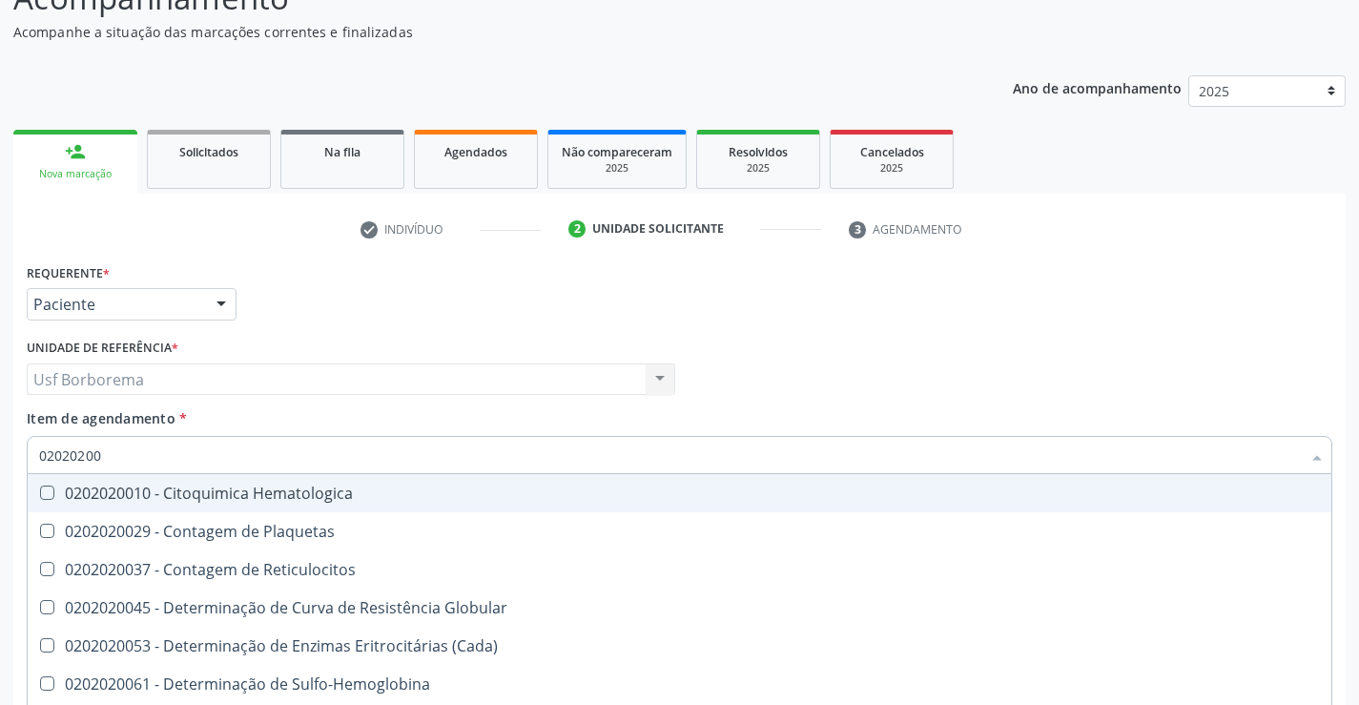
scroll to position [240, 0]
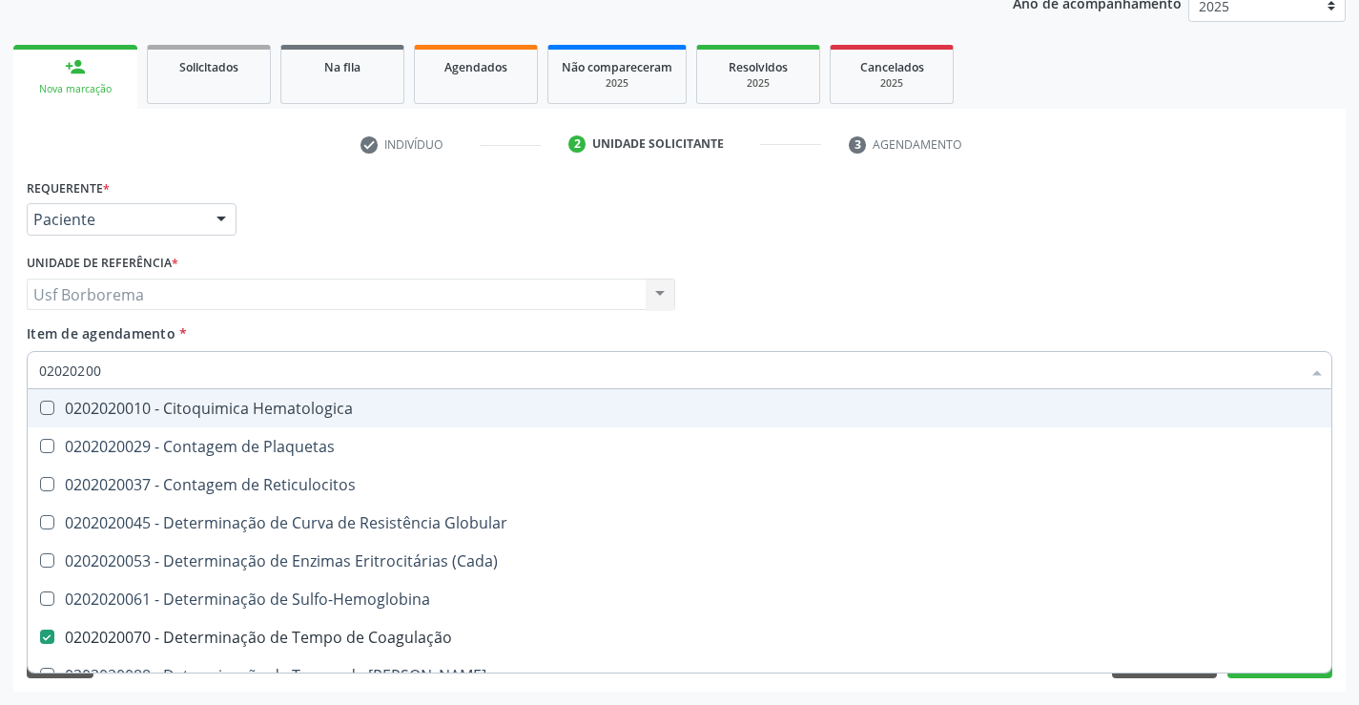
click at [140, 375] on input "02020200" at bounding box center [670, 370] width 1262 height 38
click at [137, 371] on input "02020200" at bounding box center [670, 370] width 1262 height 38
type input "020202"
checkbox Completo "false"
checkbox Leucograma "true"
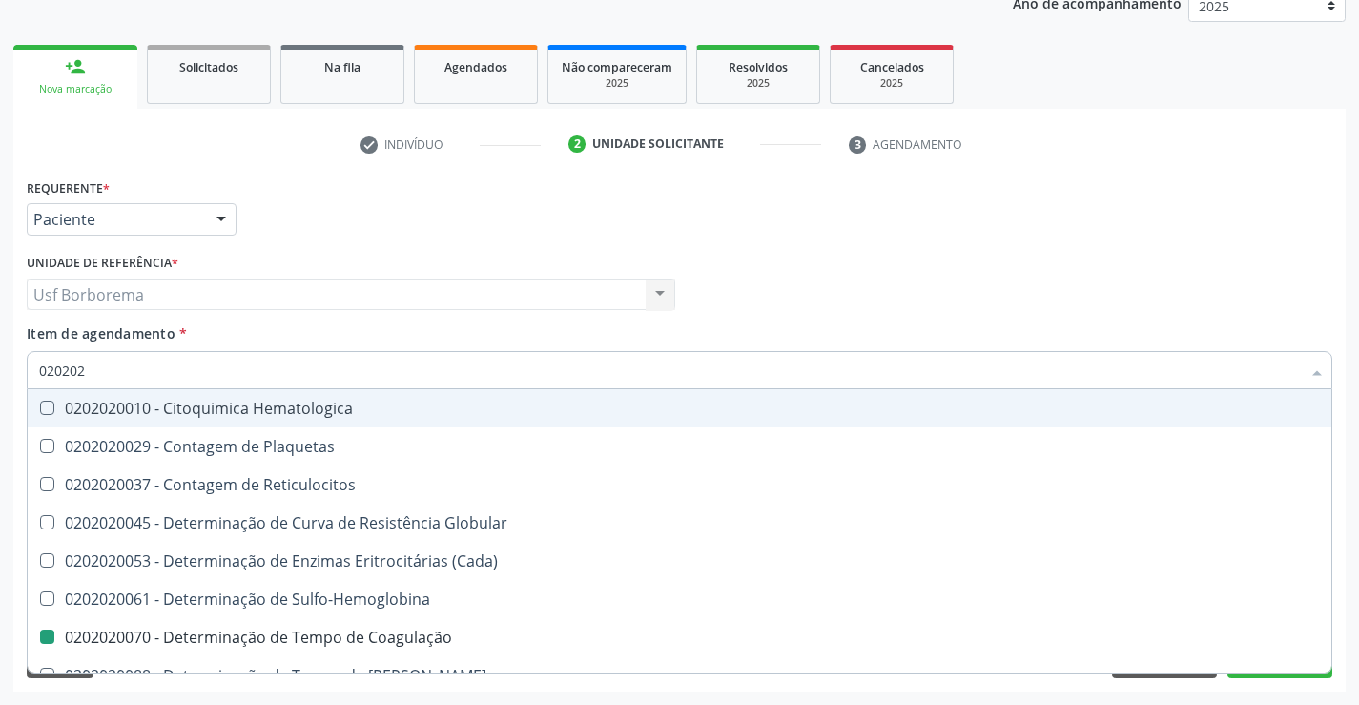
type input "02020"
checkbox Coagulação "false"
checkbox -Duke "false"
checkbox Leucograma "false"
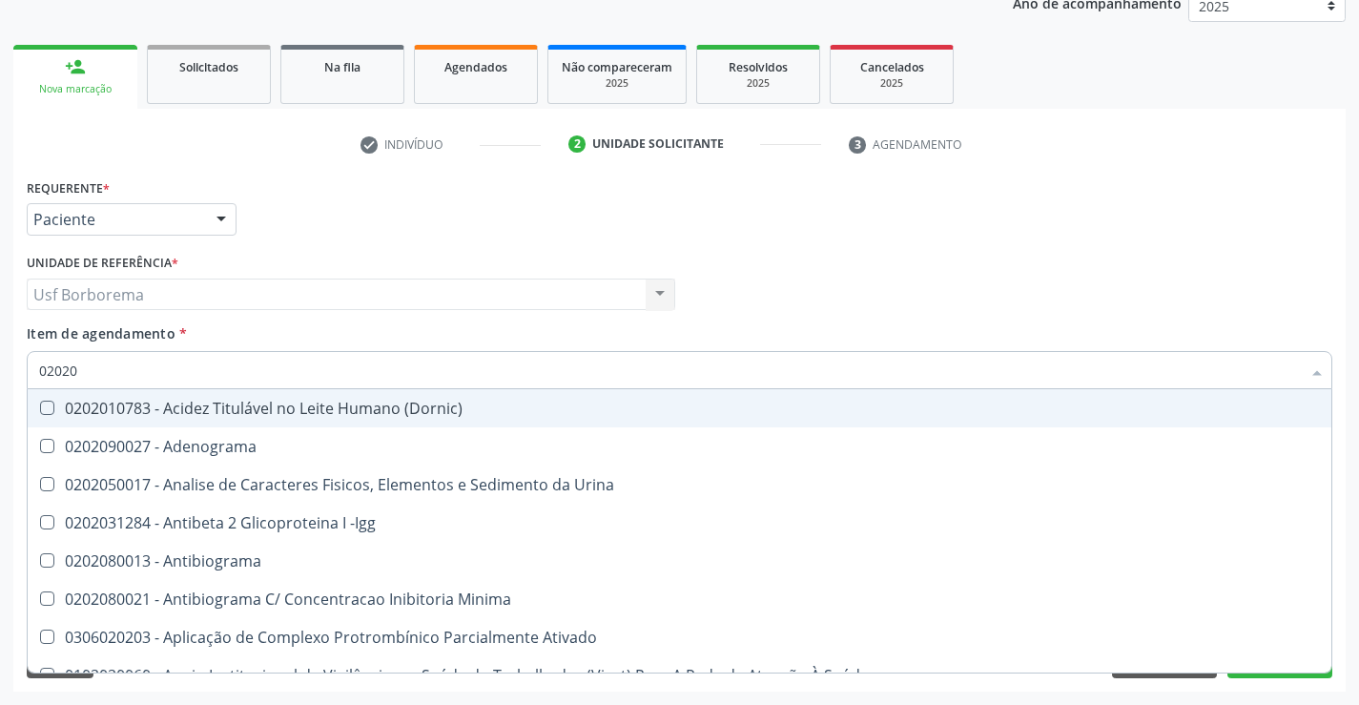
type input "020202"
checkbox Ativado "true"
checkbox Clínico "true"
checkbox Molecular "true"
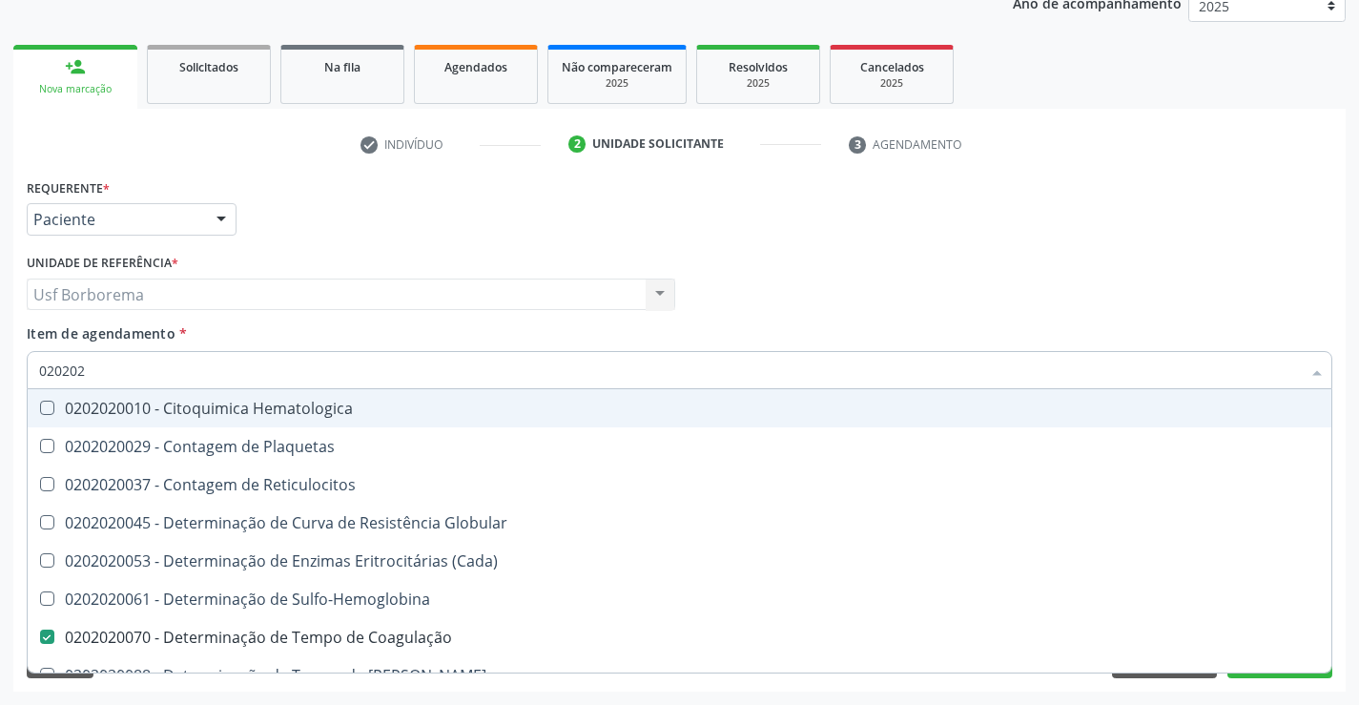
type input "0202020"
checkbox Hematocrito "true"
checkbox Completo "false"
type input "02020201"
checkbox Coagulação "false"
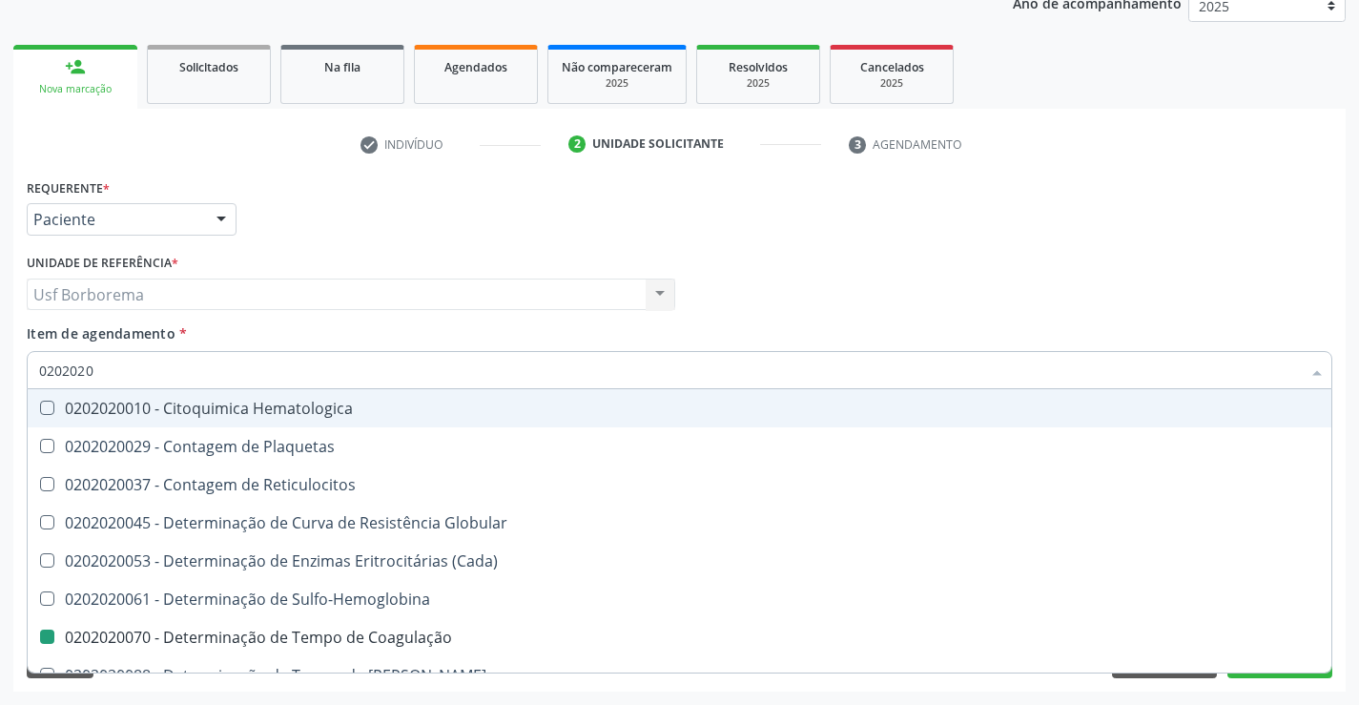
checkbox -Duke "false"
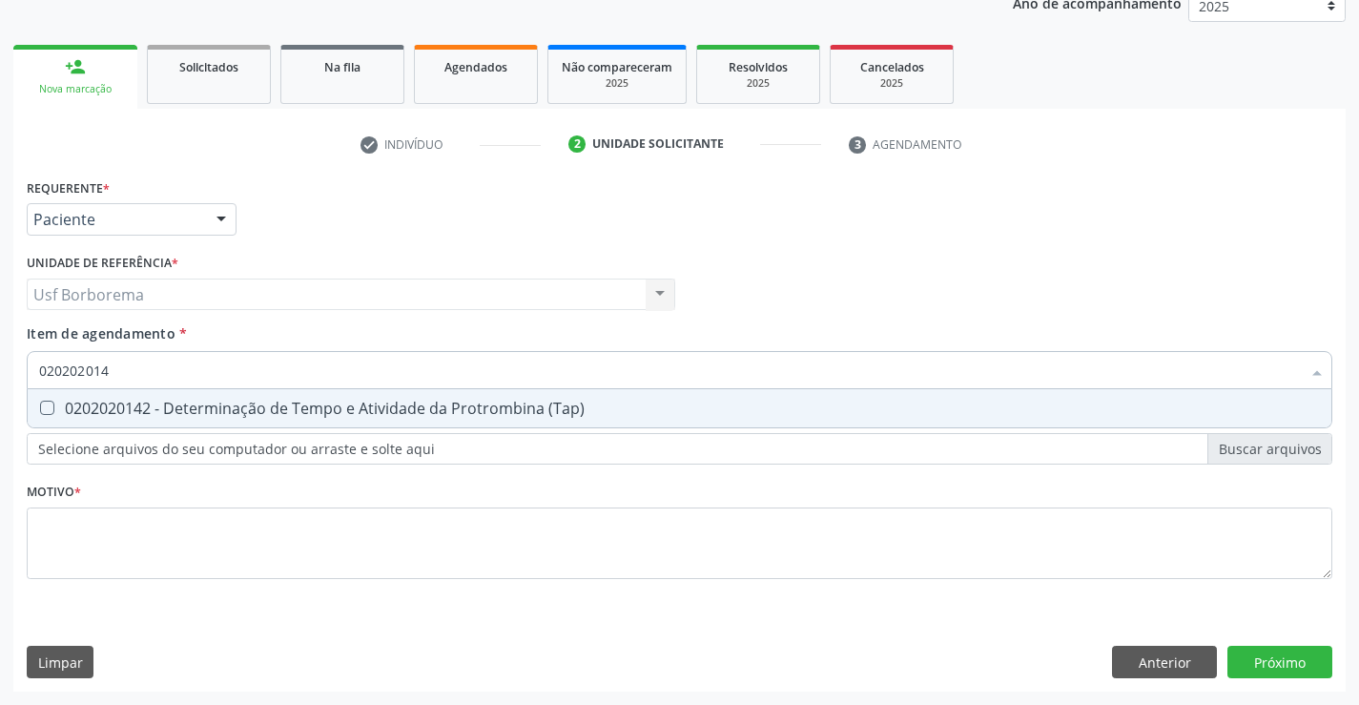
type input "0202020142"
click at [128, 415] on div "0202020142 - Determinação de Tempo e Atividade da Protrombina (Tap)" at bounding box center [679, 408] width 1281 height 15
checkbox \(Tap\) "true"
click at [132, 367] on input "0202020142" at bounding box center [670, 370] width 1262 height 38
type input "02020201"
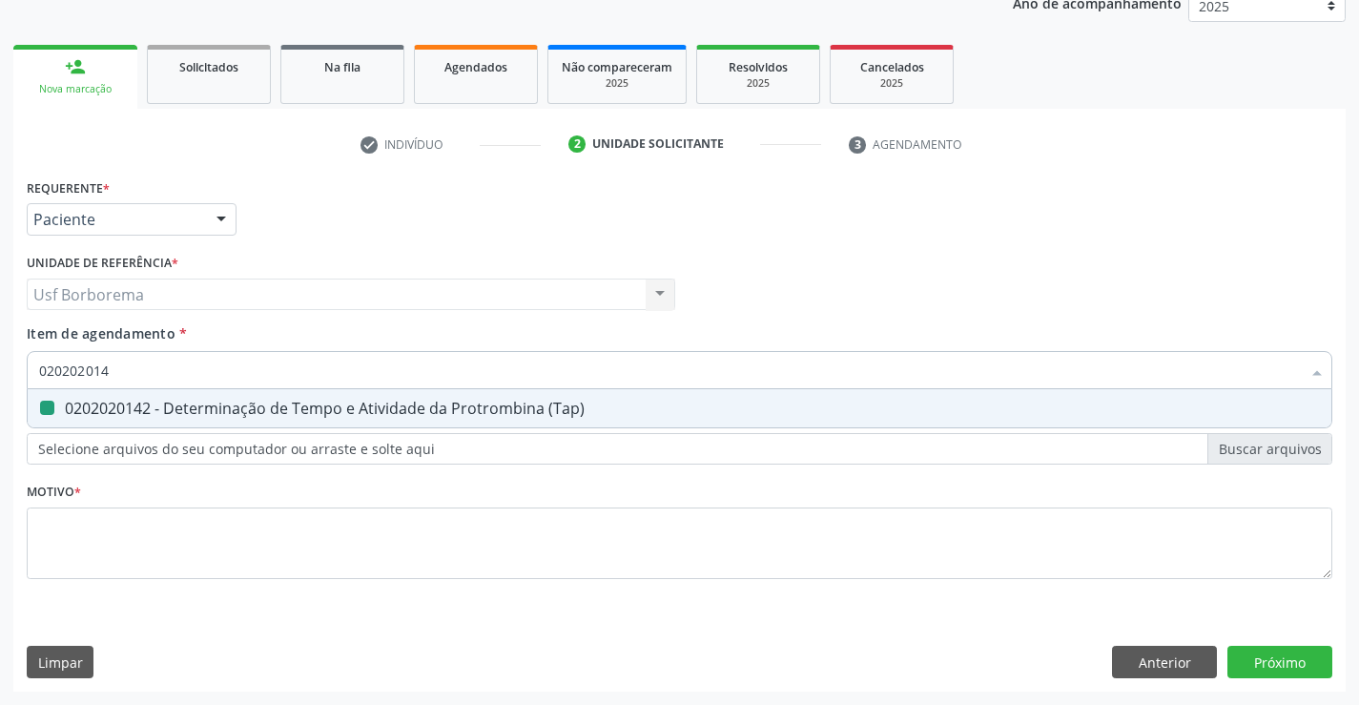
checkbox \(Tap\) "false"
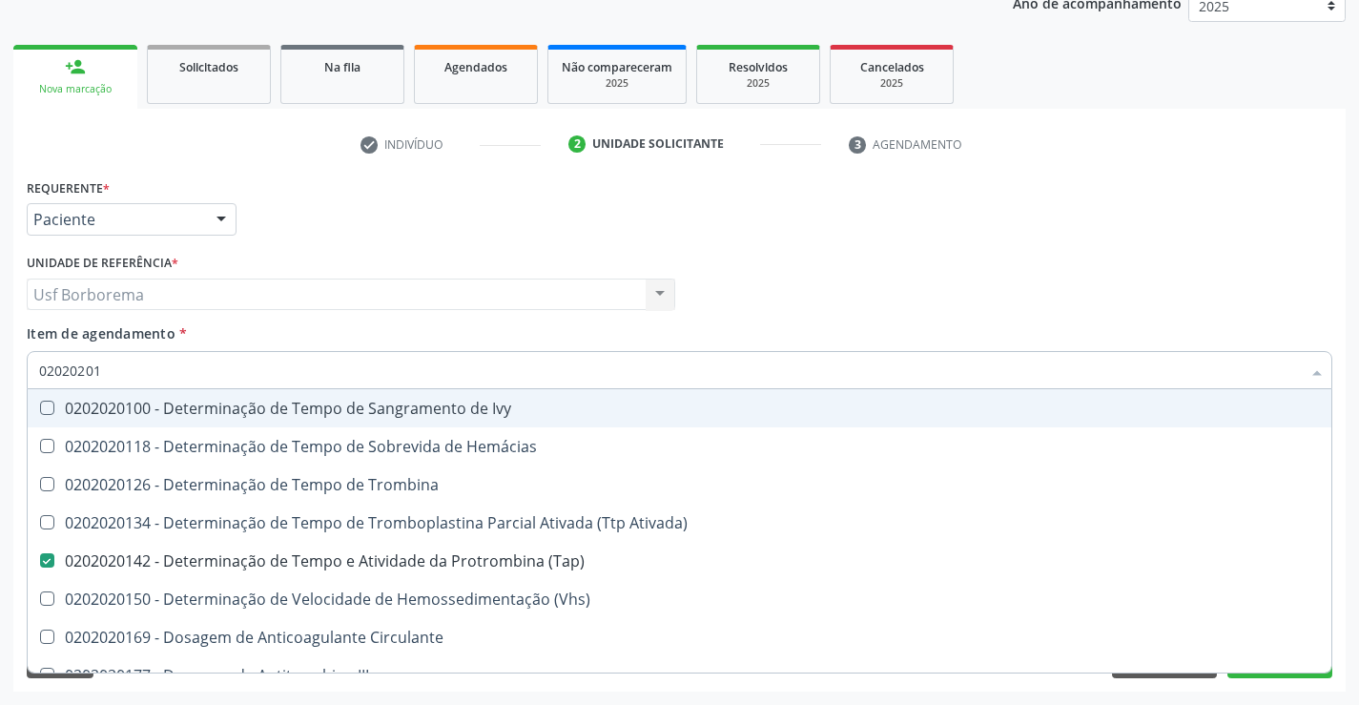
type input "0202020"
checkbox \(Tap\) "false"
checkbox Circulante "true"
checkbox II "true"
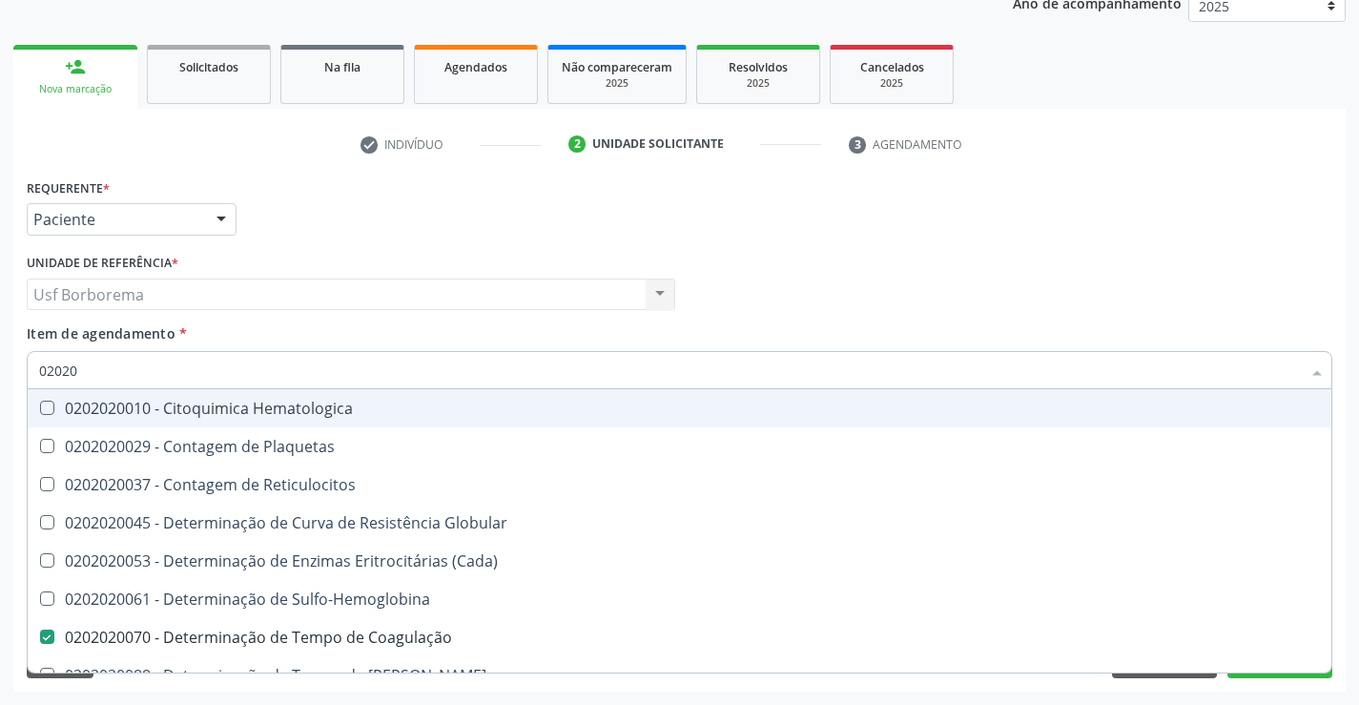
type input "0202"
checkbox Coagulação "false"
checkbox -Duke "false"
checkbox \(Tap\) "false"
checkbox Completo "false"
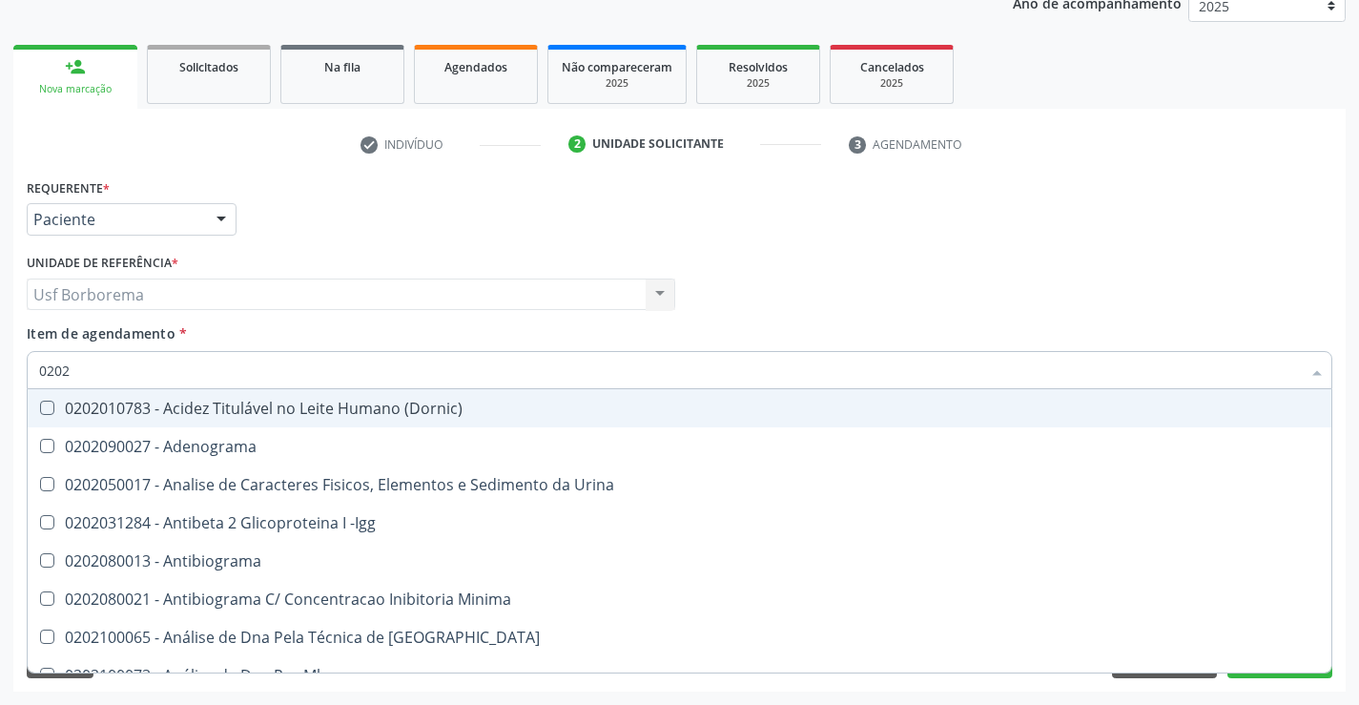
type input "02020"
checkbox Reativa "true"
checkbox Ordenhado "true"
checkbox Reumatoide "true"
checkbox Coagulação "false"
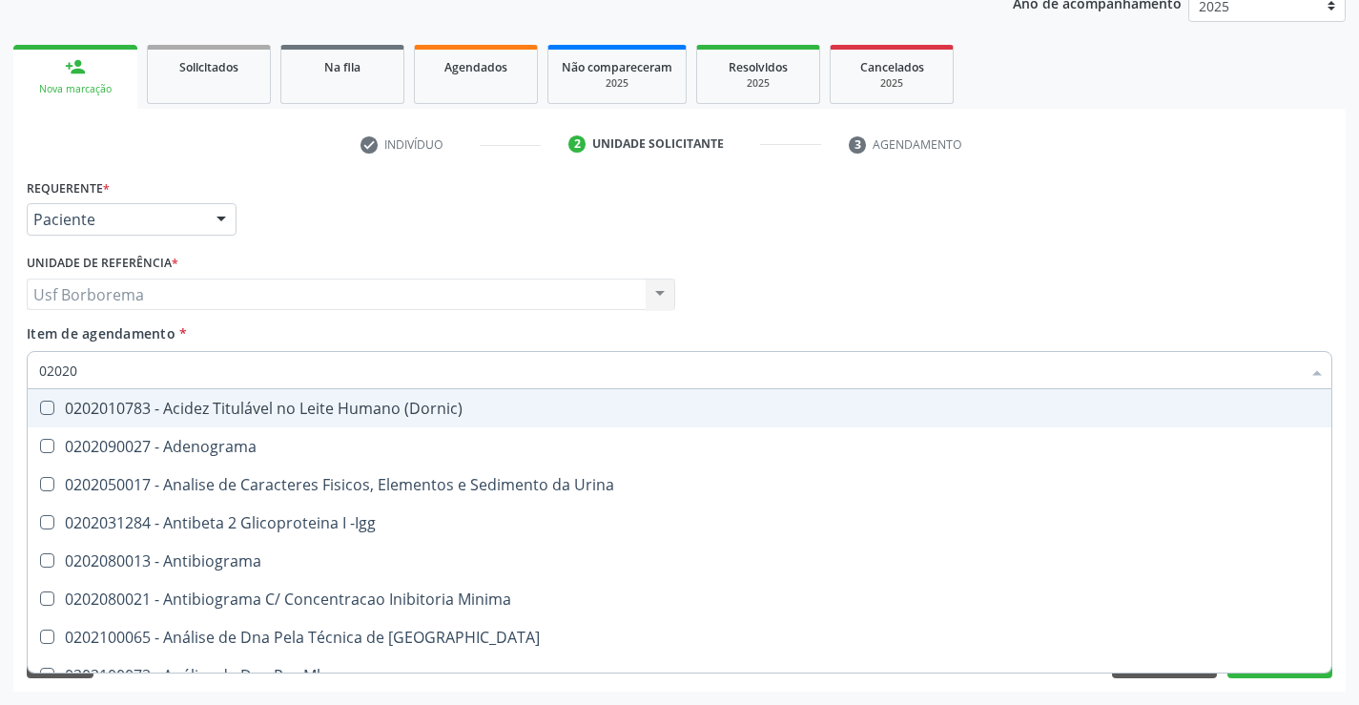
checkbox -Duke "false"
checkbox \(Tap\) "false"
checkbox Xi "true"
checkbox Glicose "false"
checkbox Zinco "true"
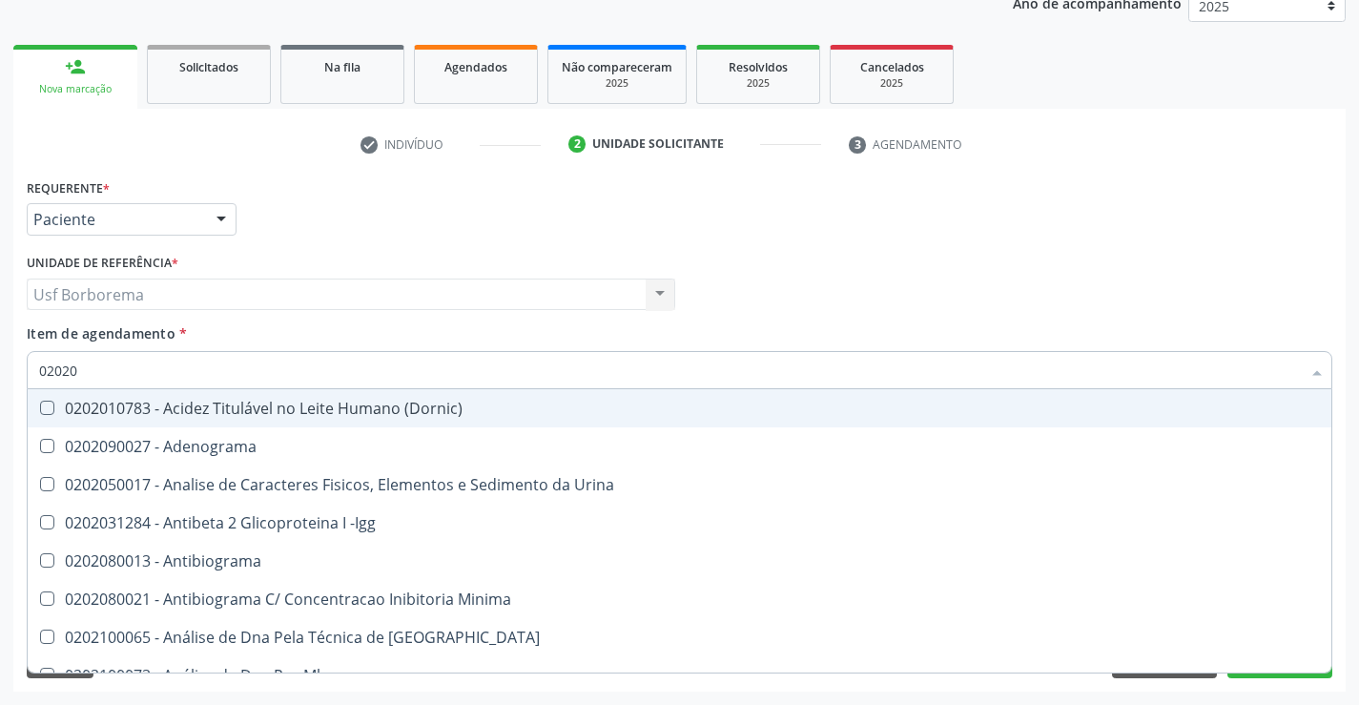
checkbox Completo "false"
type input "020201"
checkbox \(Diagnóstica\) "true"
checkbox T3 "true"
checkbox Coagulação "false"
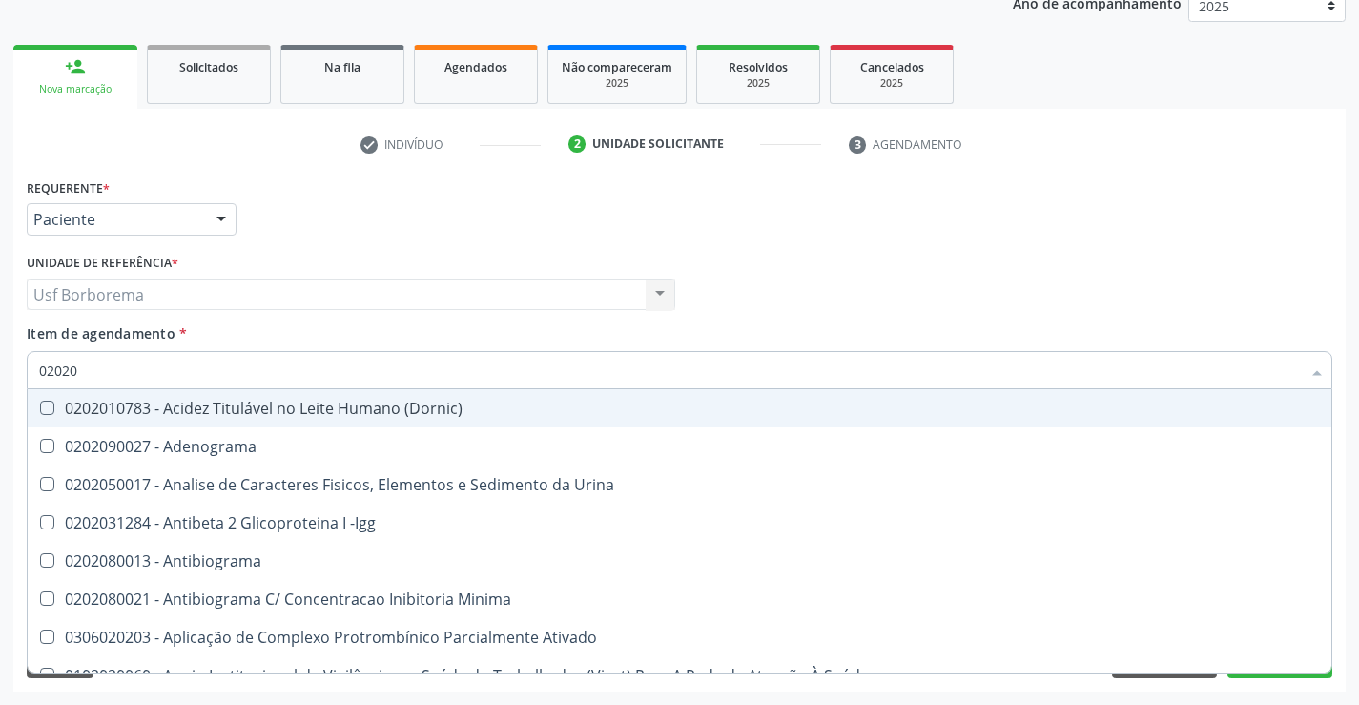
checkbox -Duke "false"
checkbox \(Tap\) "false"
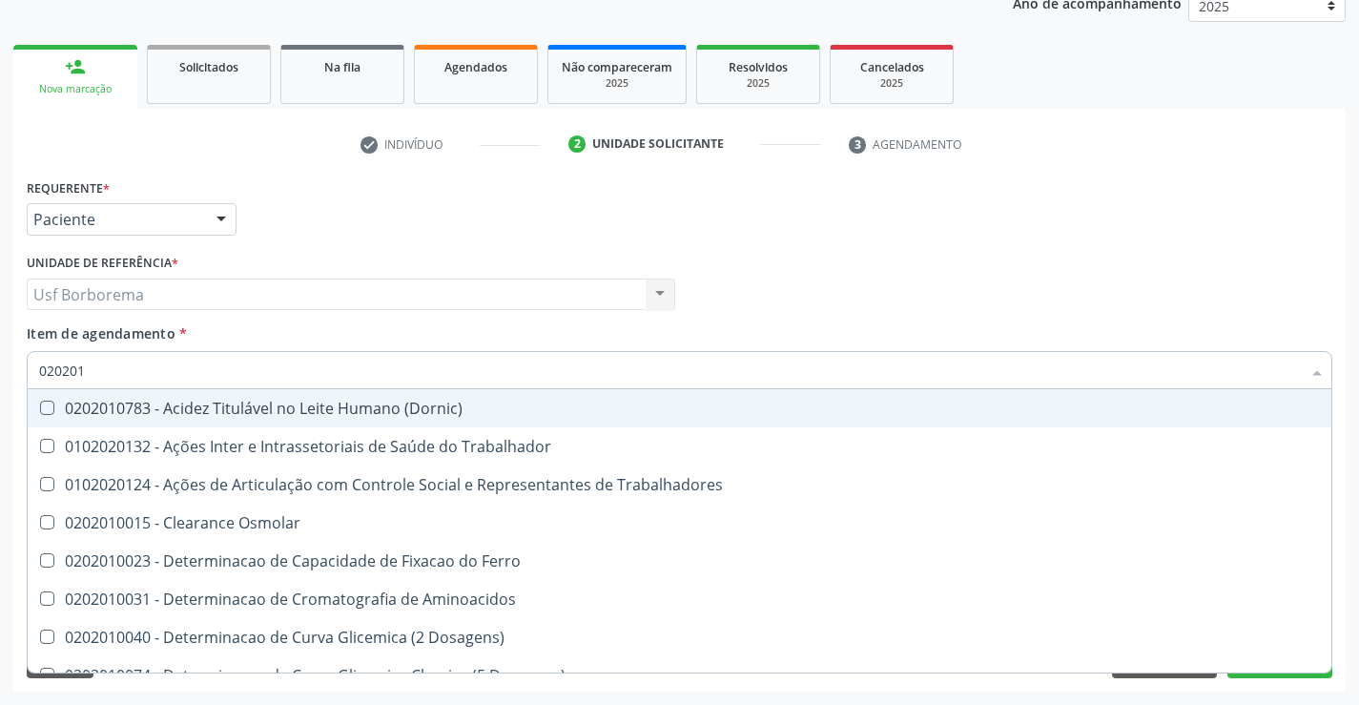
type input "0202010"
checkbox \(Tap\) "false"
checkbox II "true"
checkbox Glicose "false"
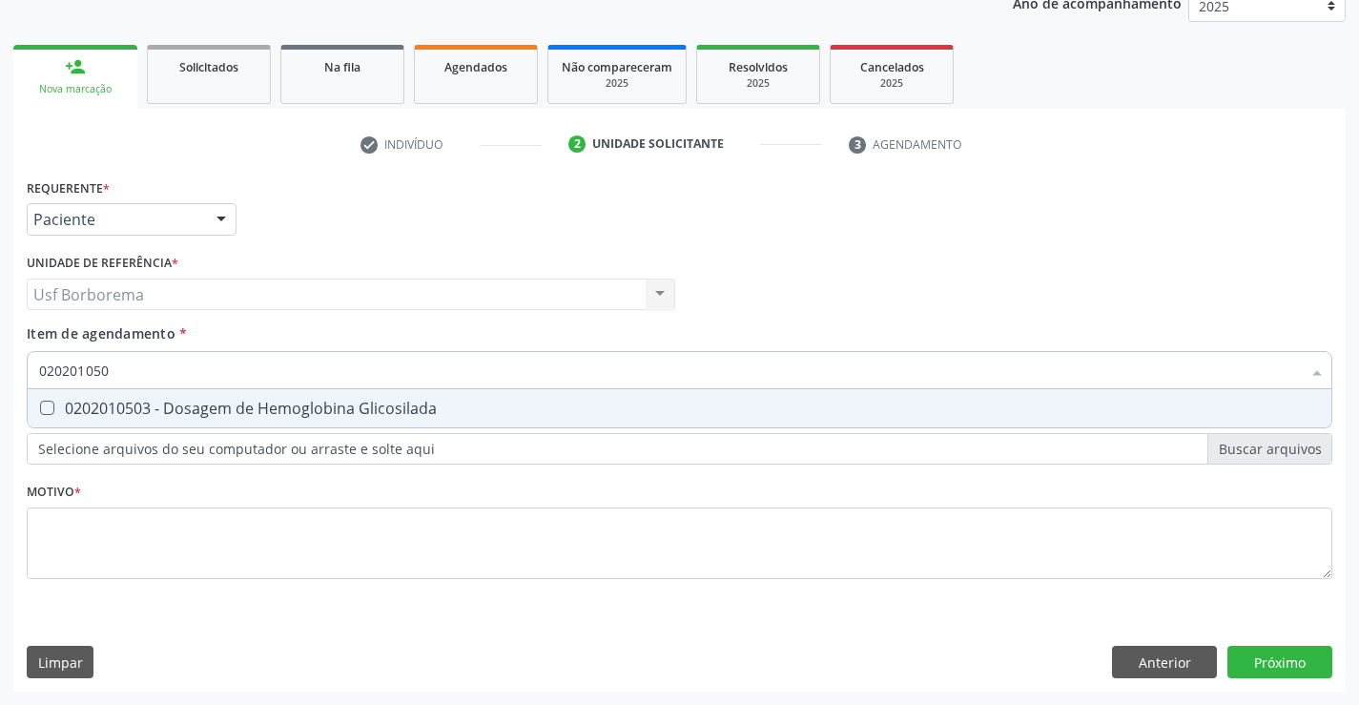
type input "0202010503"
click at [135, 403] on div "0202010503 - Dosagem de Hemoglobina Glicosilada" at bounding box center [679, 408] width 1281 height 15
checkbox Glicosilada "true"
click at [116, 377] on input "0202010503" at bounding box center [670, 370] width 1262 height 38
click at [122, 372] on input "0202010503" at bounding box center [670, 370] width 1262 height 38
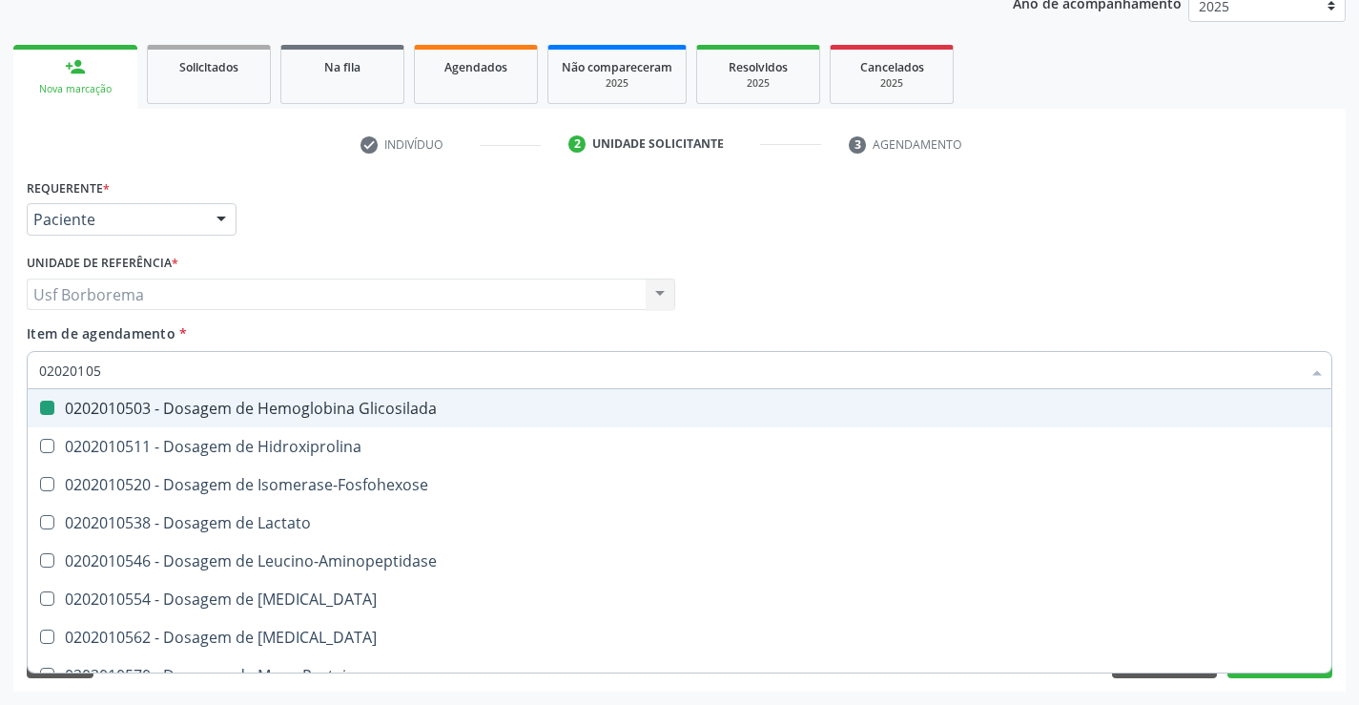
type input "0202010"
checkbox Glicosilada "false"
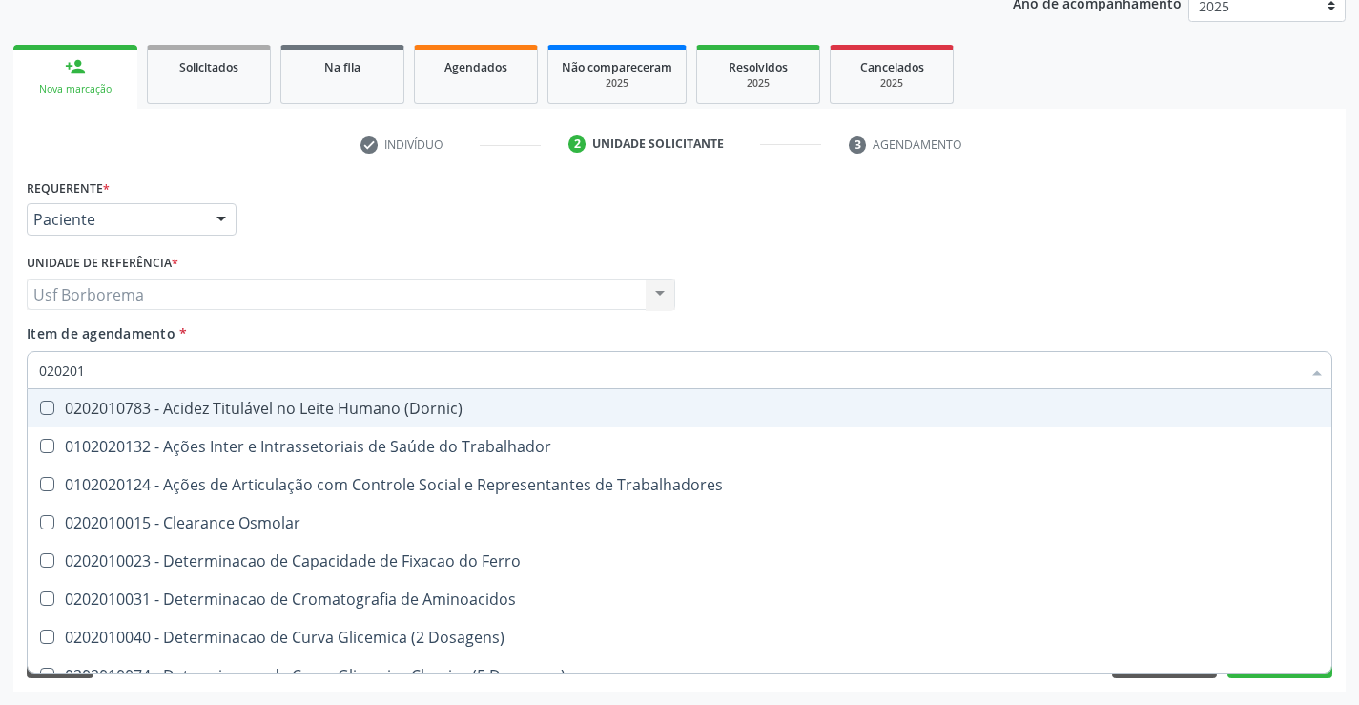
type input "02020"
checkbox \(Tap\) "false"
checkbox Glicose "false"
checkbox Isomerase-Fosfohexose "true"
checkbox Muco-Proteinas "true"
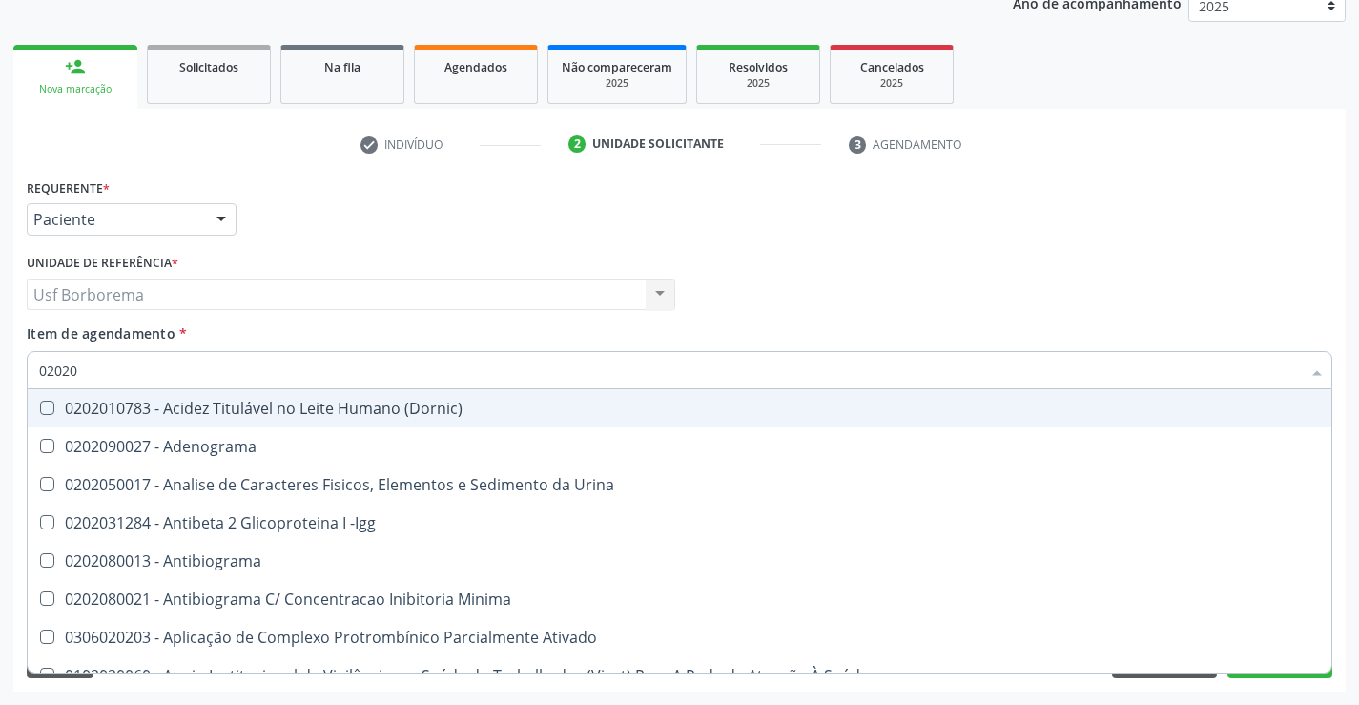
type input "020201"
checkbox \(Diagnóstica\) "true"
checkbox T3 "true"
checkbox -Duke "false"
checkbox \(Tap\) "false"
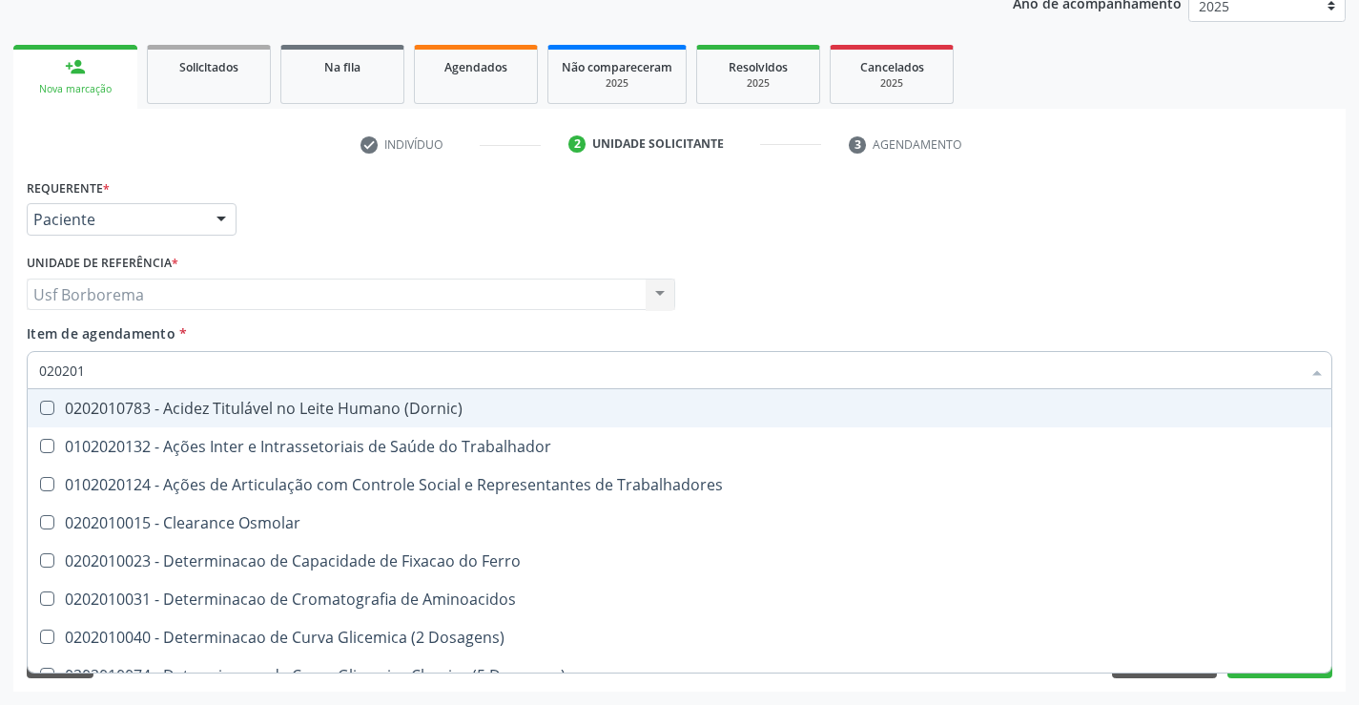
type input "02020"
checkbox \(Tap\) "false"
checkbox Glicose "false"
checkbox Isomerase-Fosfohexose "true"
checkbox Muco-Proteinas "true"
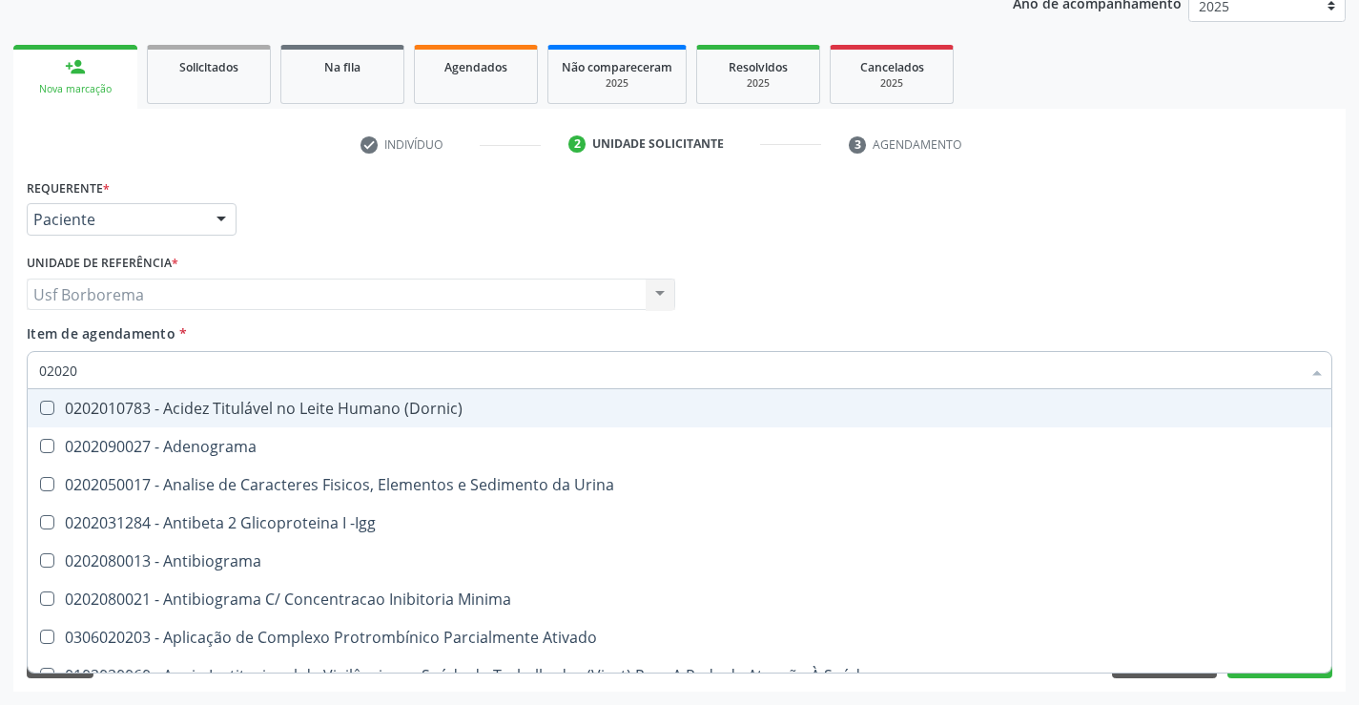
type input "020201"
checkbox \(Diagnóstica\) "true"
checkbox T3 "true"
checkbox -Duke "false"
checkbox \(Tap\) "false"
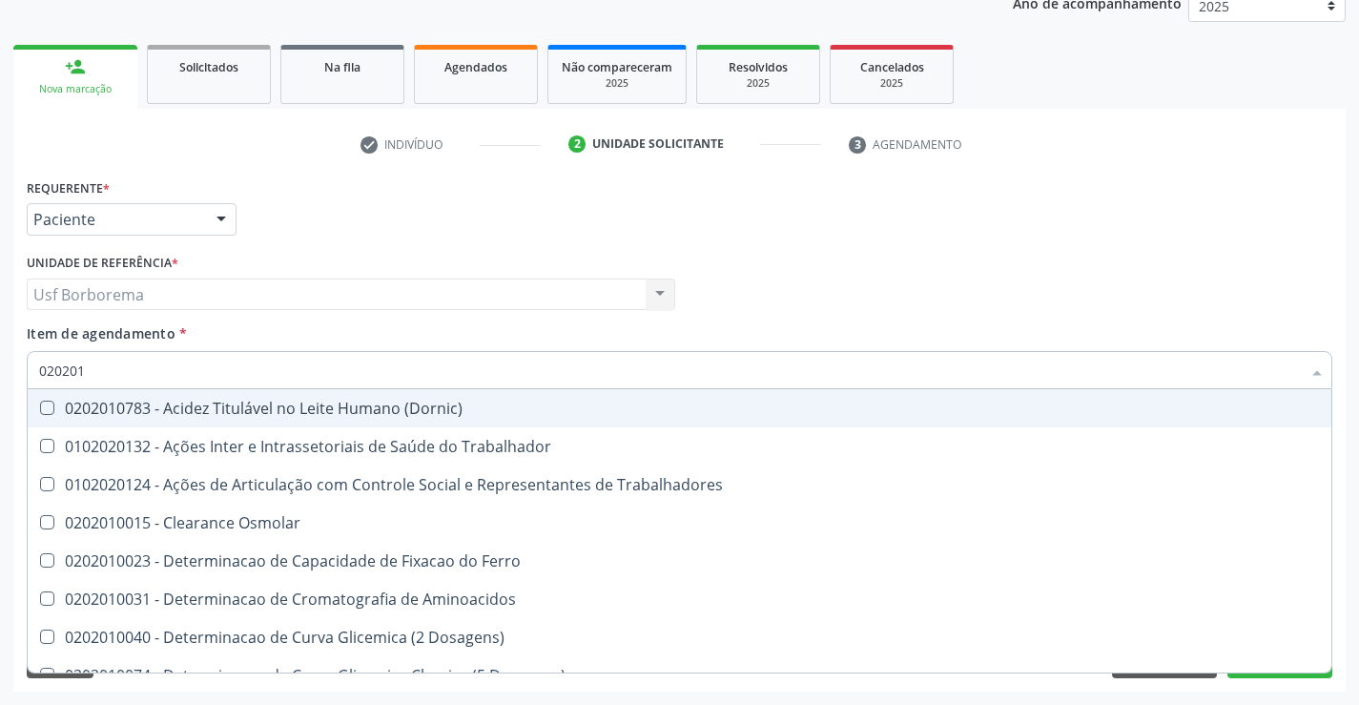
type input "0202010"
checkbox \(Tap\) "false"
checkbox II "true"
checkbox Serico "true"
checkbox Glicose "false"
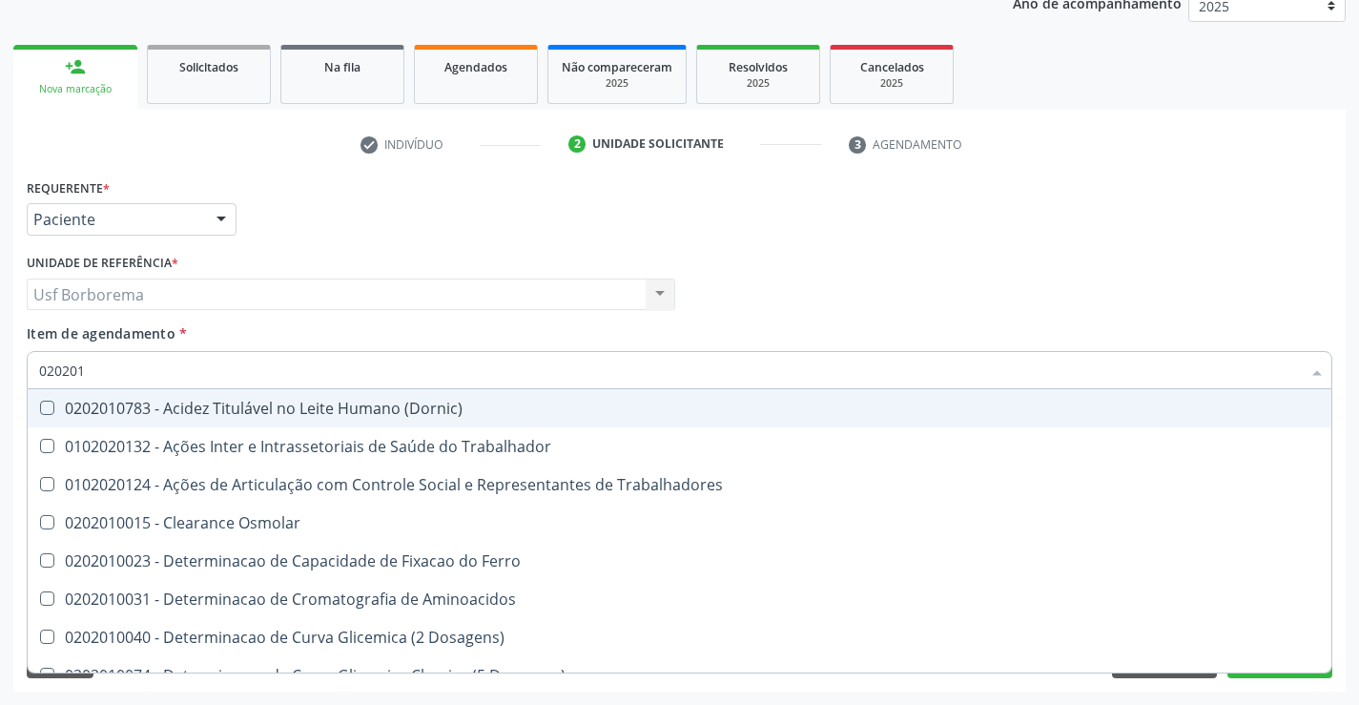
checkbox Glicosilada "false"
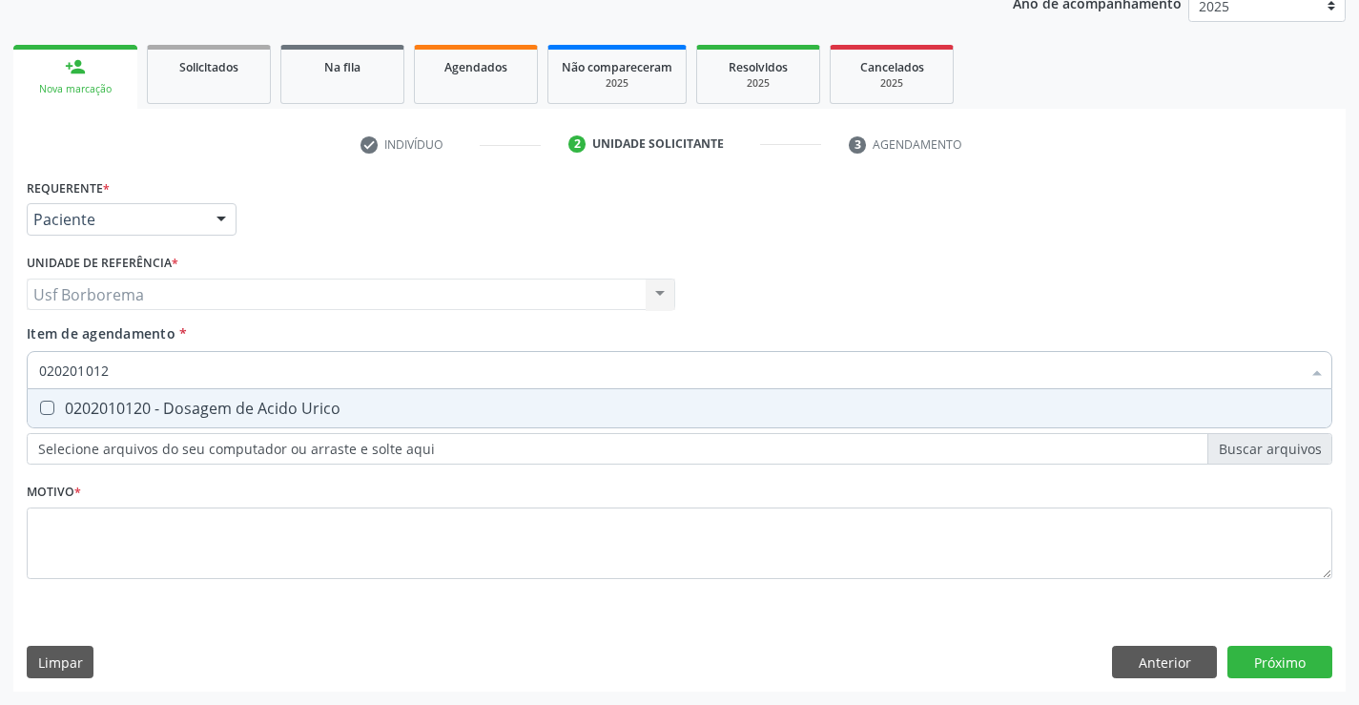
type input "0202010120"
click at [118, 402] on div "0202010120 - Dosagem de Acido Urico" at bounding box center [679, 408] width 1281 height 15
checkbox Urico "true"
click at [131, 360] on input "0202010120" at bounding box center [670, 370] width 1262 height 38
type input "02020101"
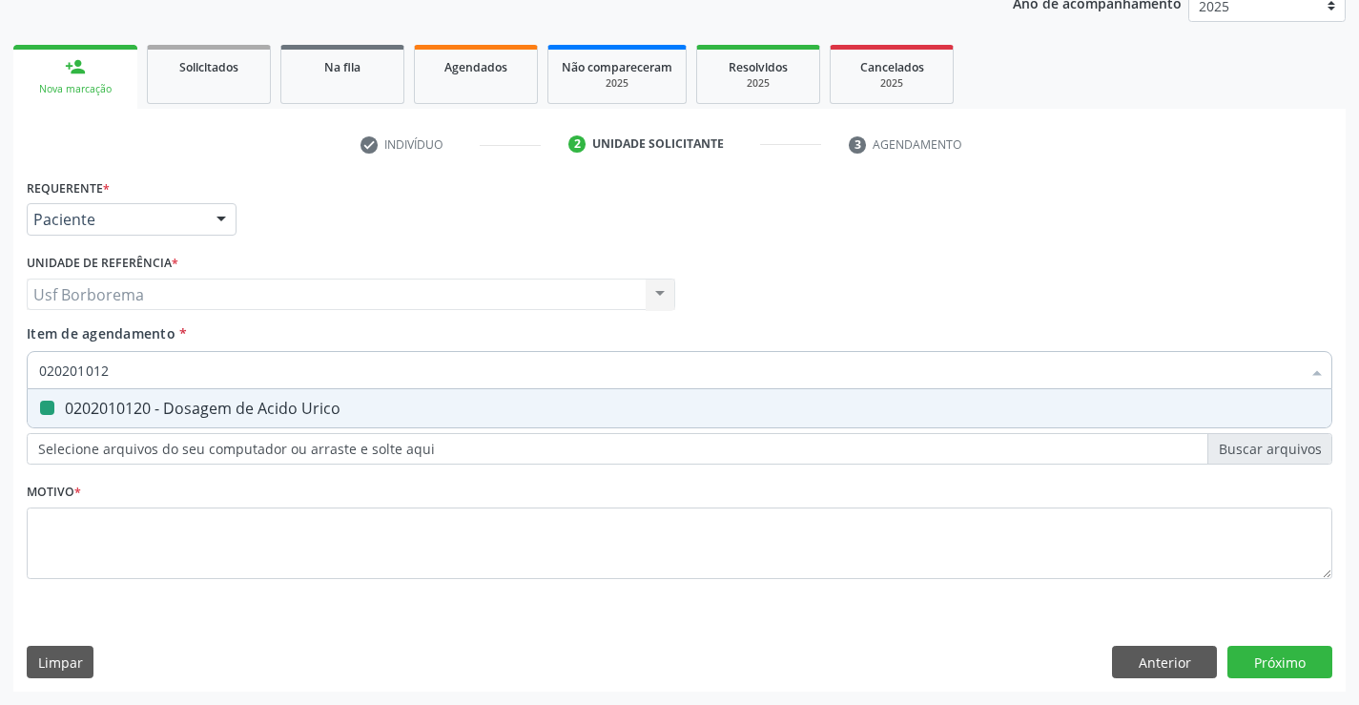
checkbox Urico "false"
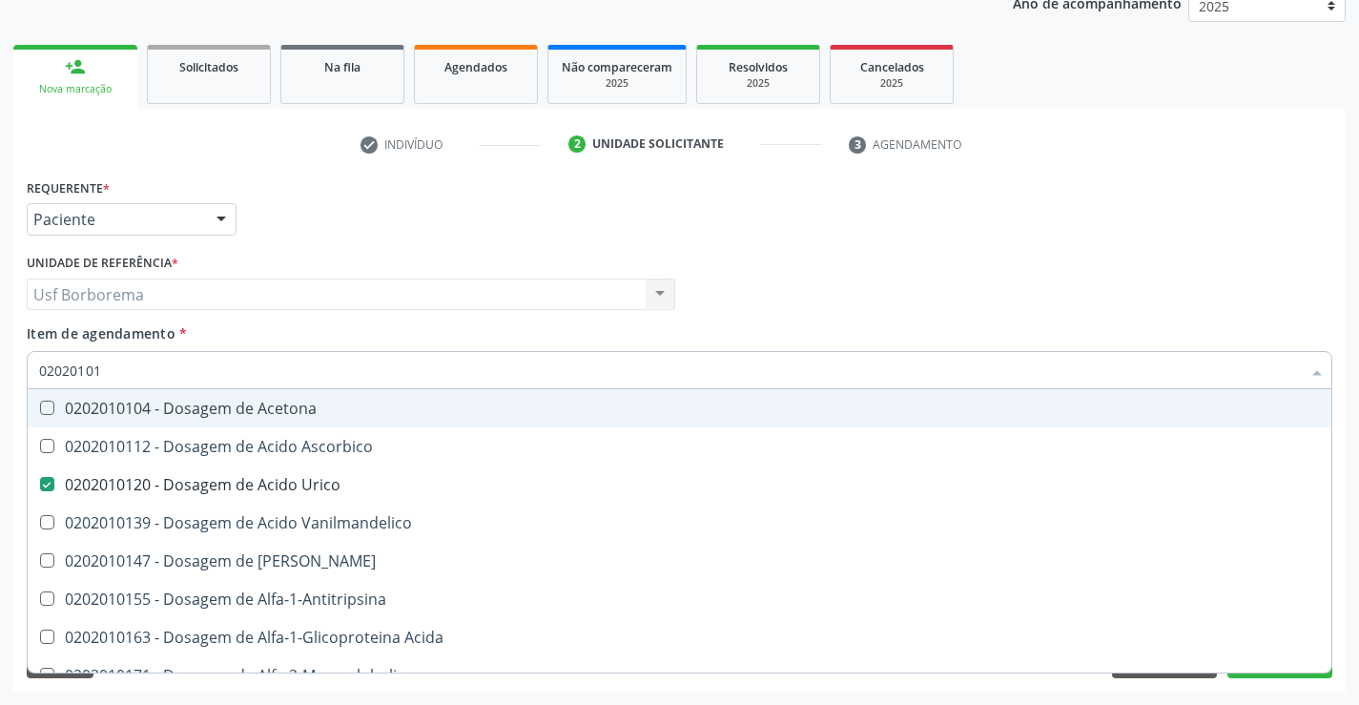
type input "0202010"
checkbox Urico "false"
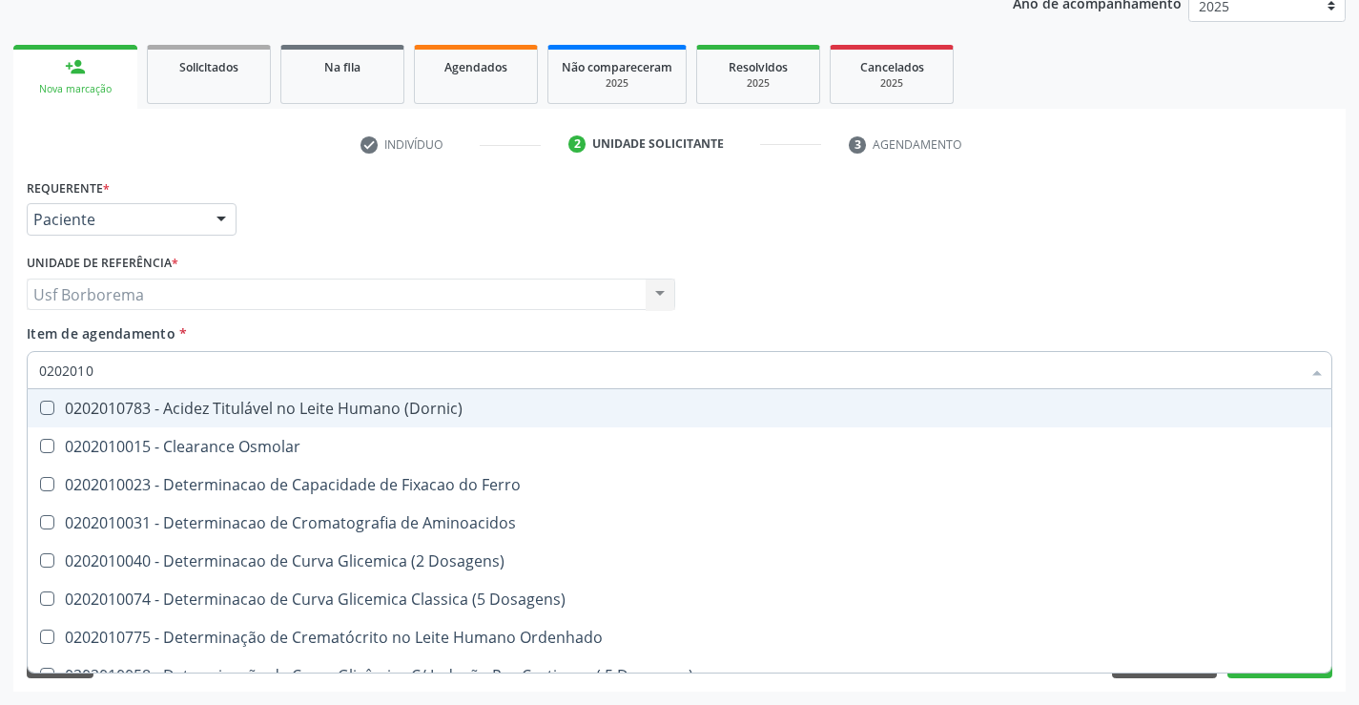
type input "020201"
checkbox Urico "false"
checkbox Vanilmandelico "true"
checkbox Amonia "true"
checkbox Glicose "false"
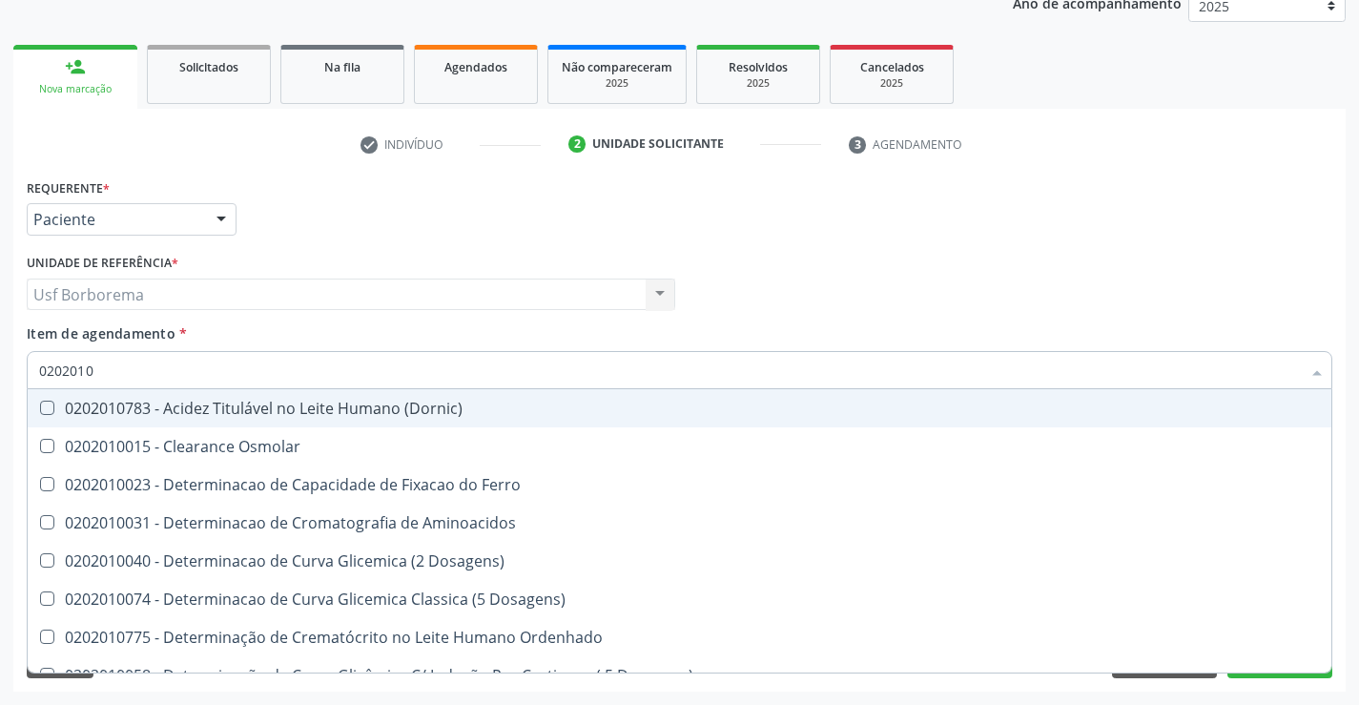
checkbox Glicosilada "false"
checkbox Nt-Probnp\) "true"
checkbox Potassio "true"
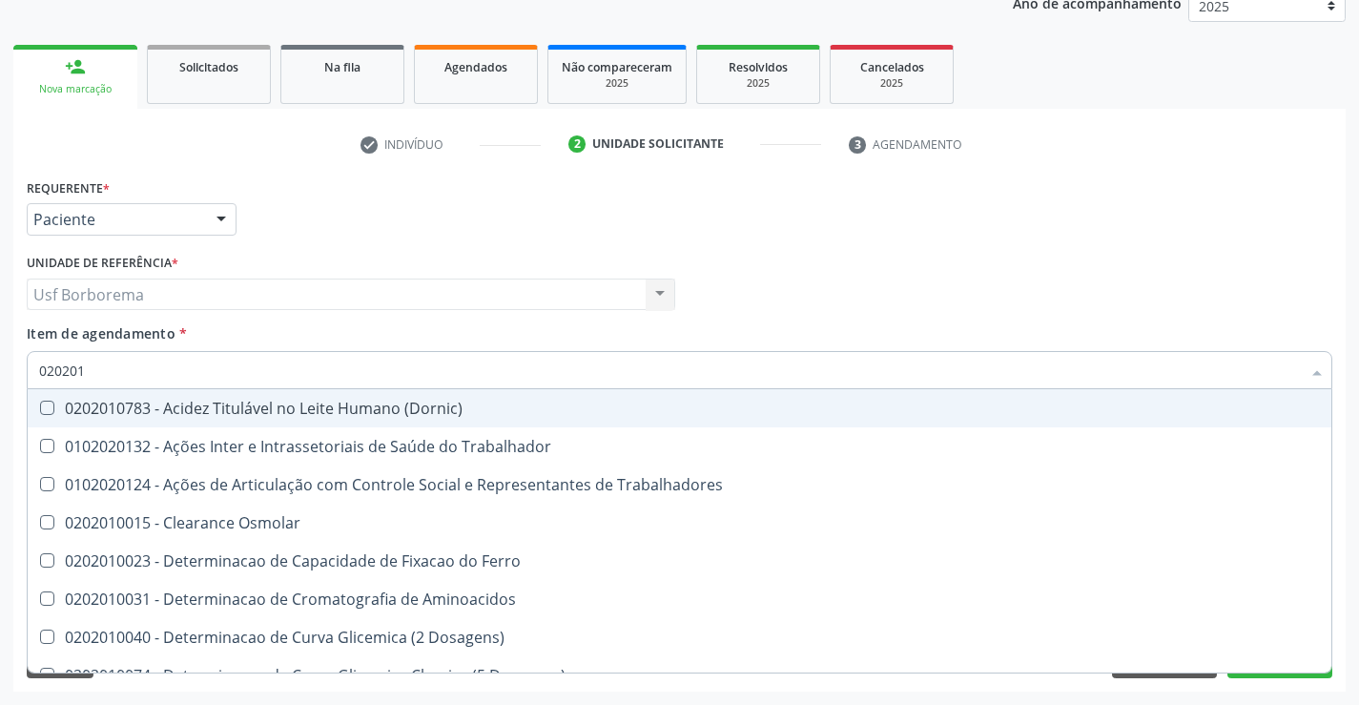
type input "02020"
checkbox \(Tap\) "false"
checkbox Urico "false"
checkbox Glicose "false"
checkbox Isomerase-Fosfohexose "true"
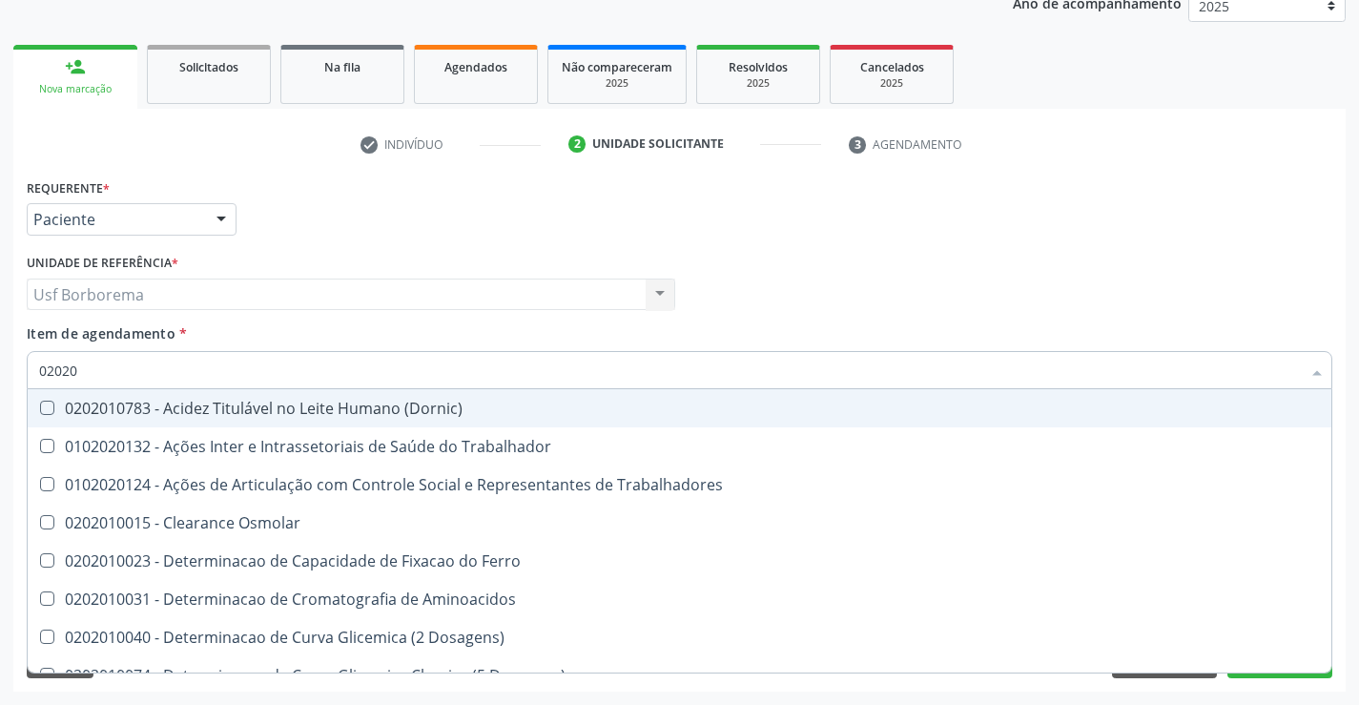
checkbox Muco-Proteinas "true"
checkbox Trabalho "true"
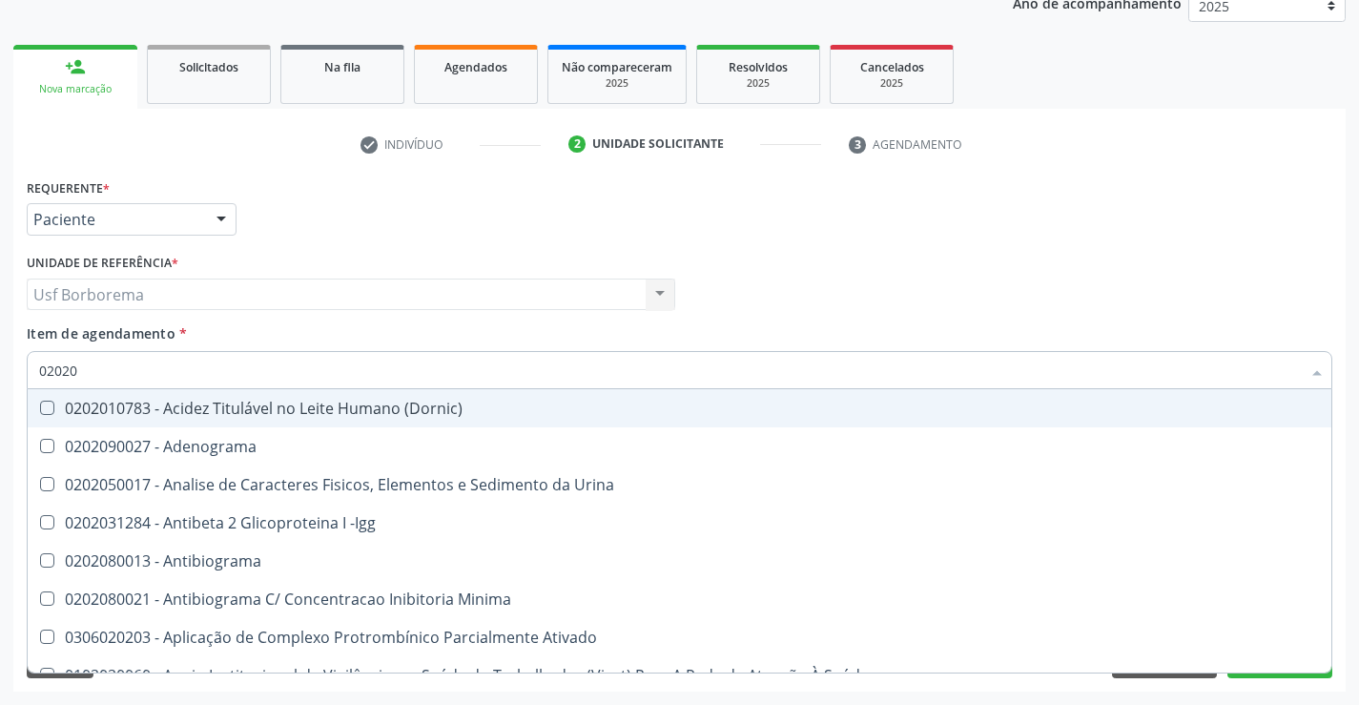
type input "020201"
checkbox \(Diagnóstica\) "true"
checkbox Osmolar "true"
checkbox T3 "true"
checkbox -Duke "false"
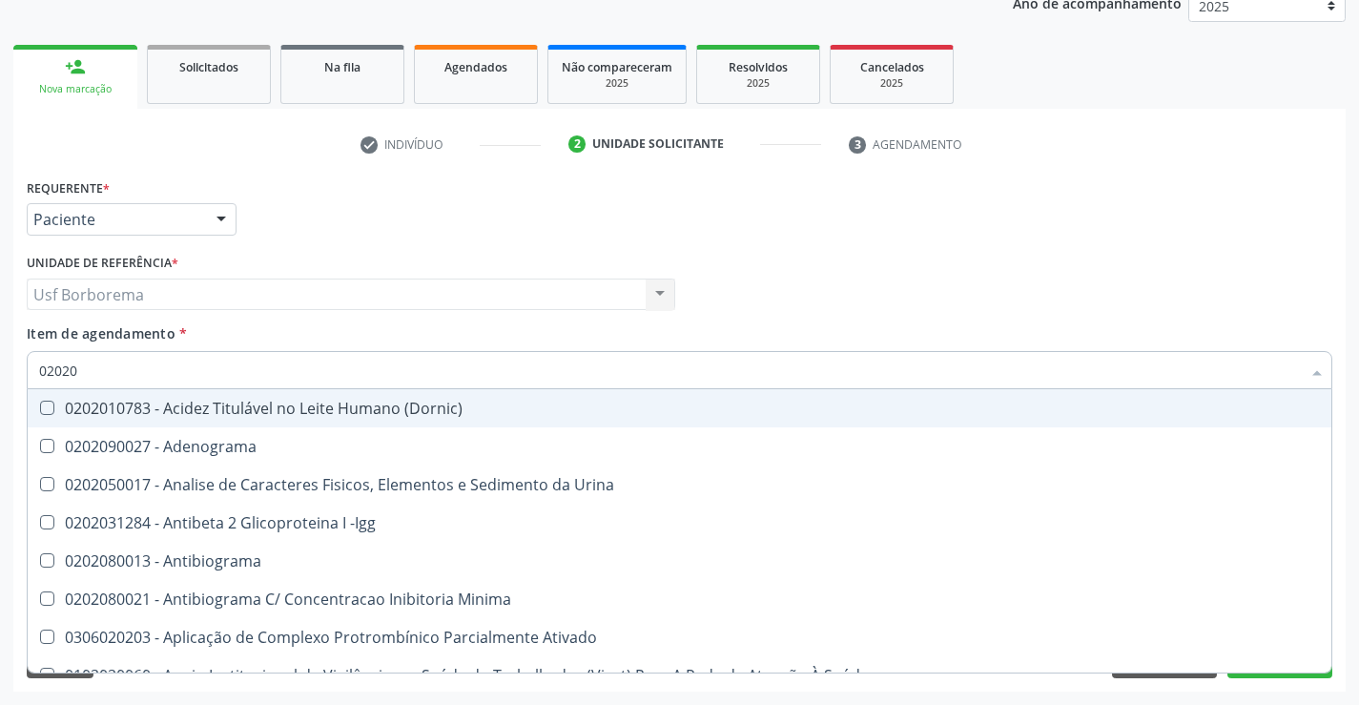
checkbox \(Tap\) "false"
checkbox Urico "false"
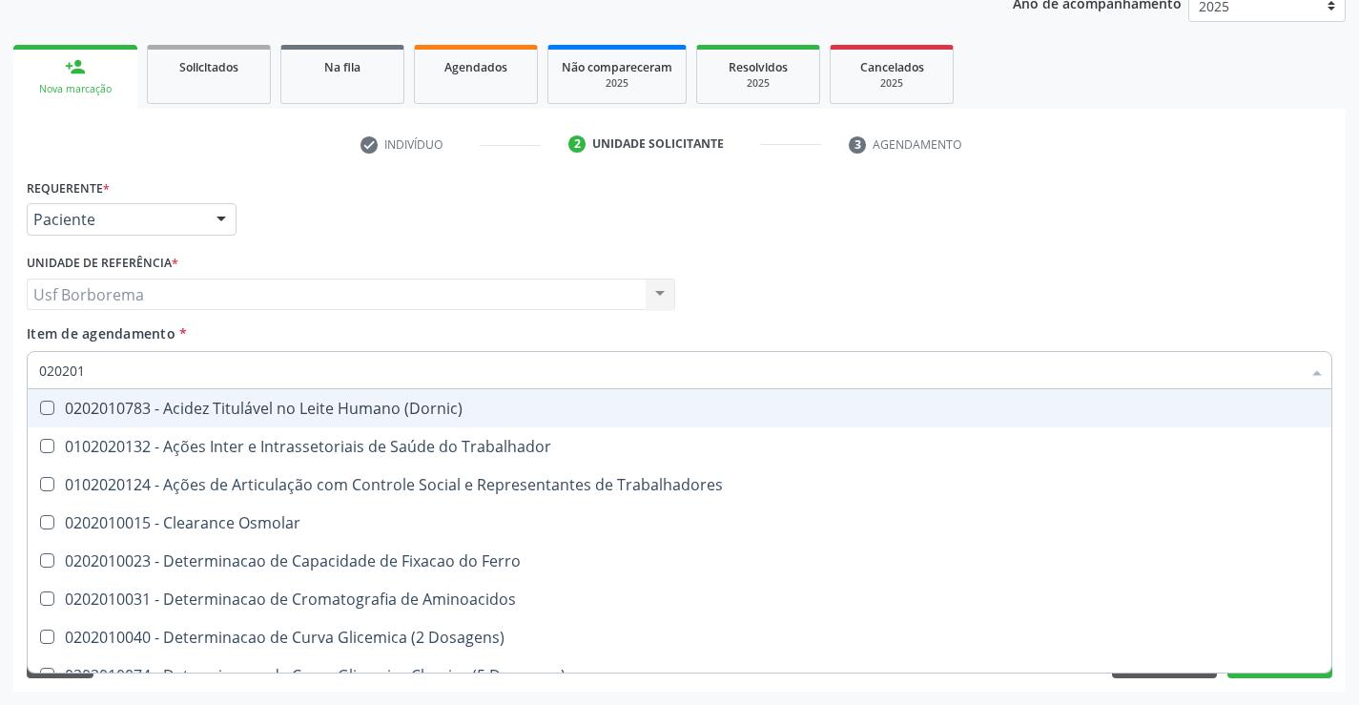
type input "0202010"
checkbox Ativada\) "true"
checkbox \(Tap\) "false"
checkbox Urico "false"
checkbox II "true"
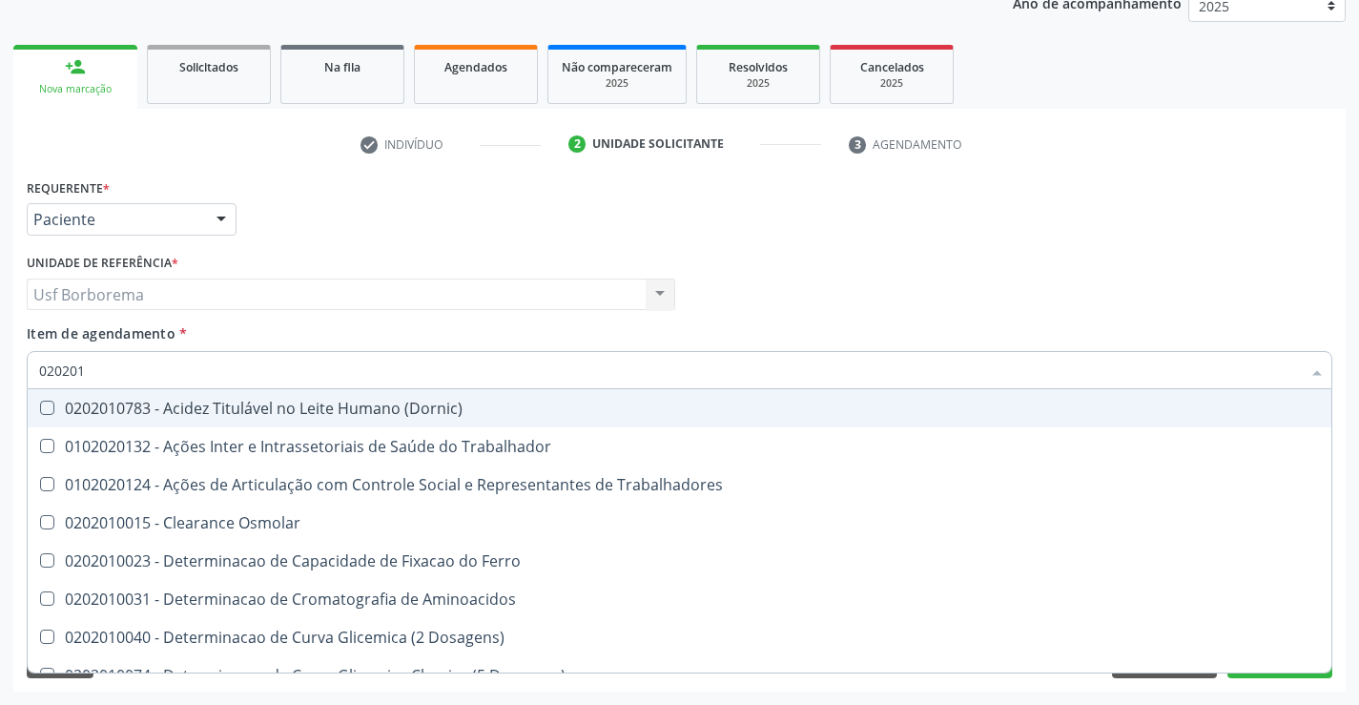
checkbox Serico "true"
checkbox Glicose "false"
checkbox Glicosilada "false"
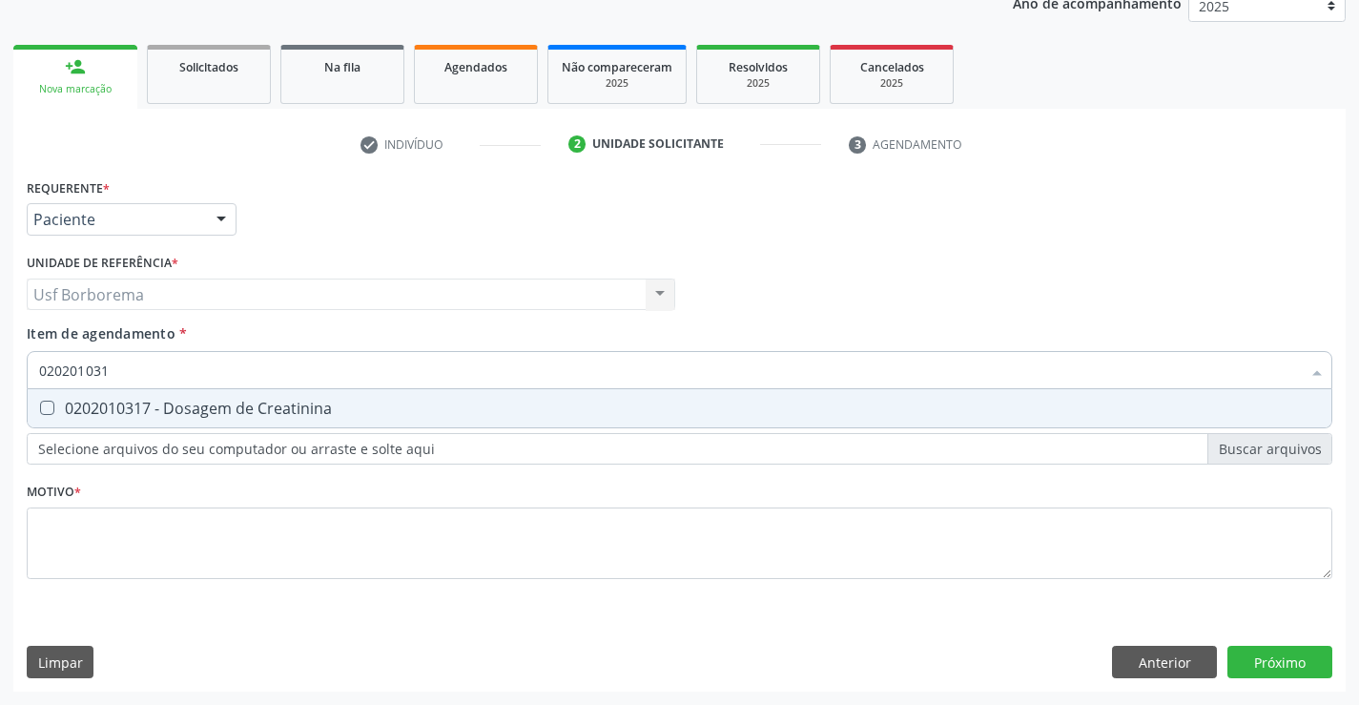
type input "0202010317"
click at [165, 397] on span "0202010317 - Dosagem de Creatinina" at bounding box center [680, 408] width 1304 height 38
checkbox Creatinina "true"
click at [149, 368] on input "0202010317" at bounding box center [670, 370] width 1262 height 38
type input "02020103"
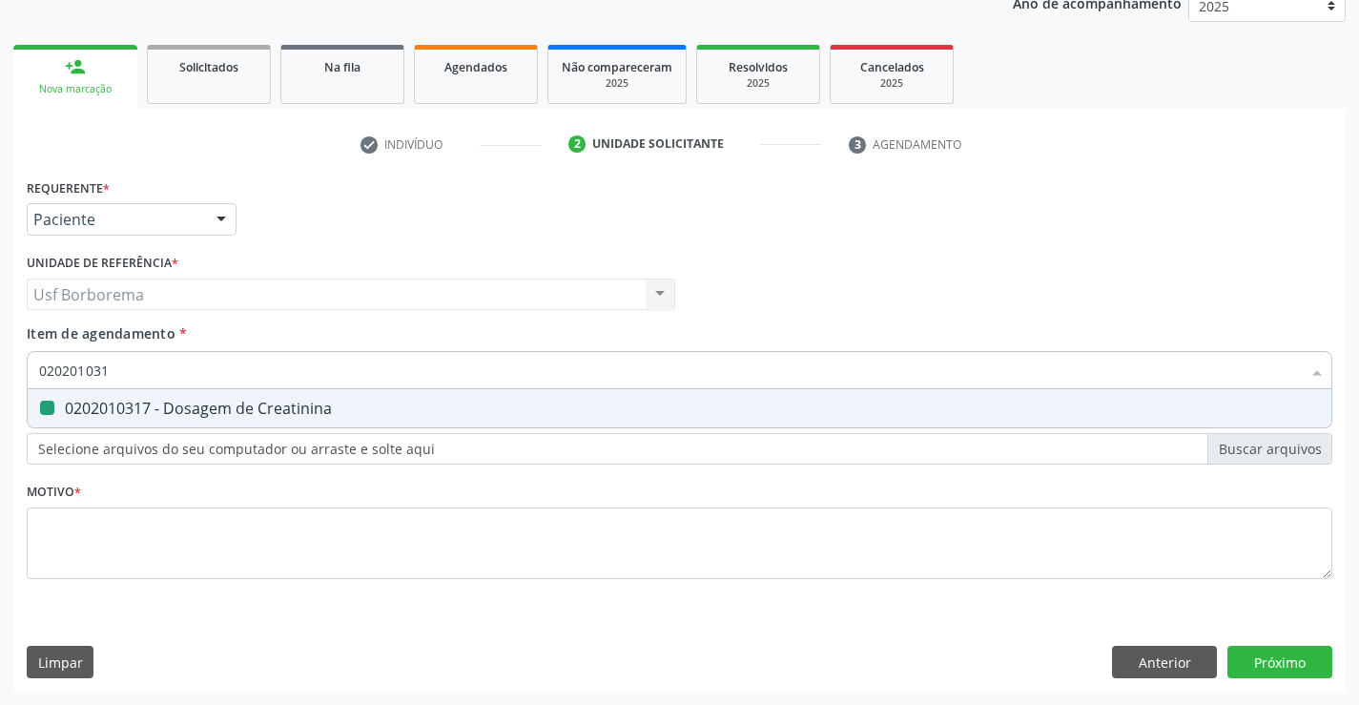
checkbox Creatinina "false"
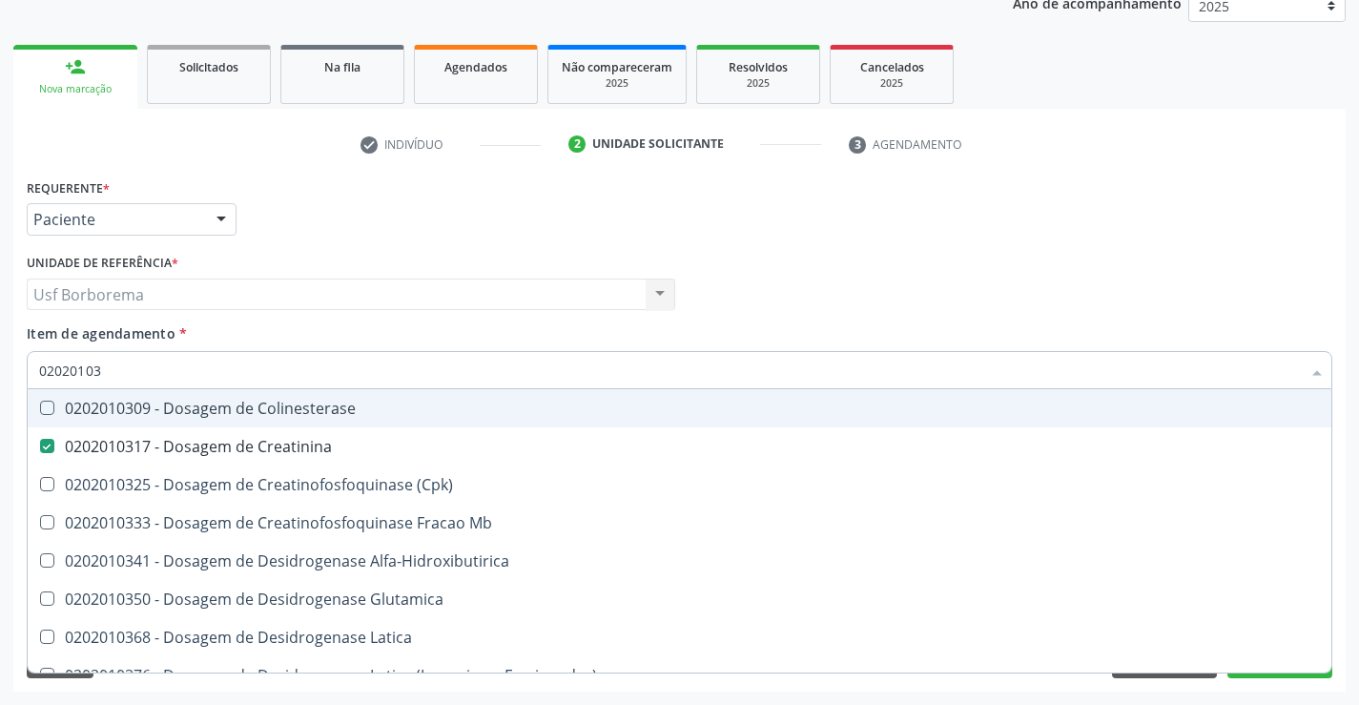
type input "0202010"
checkbox Creatinina "false"
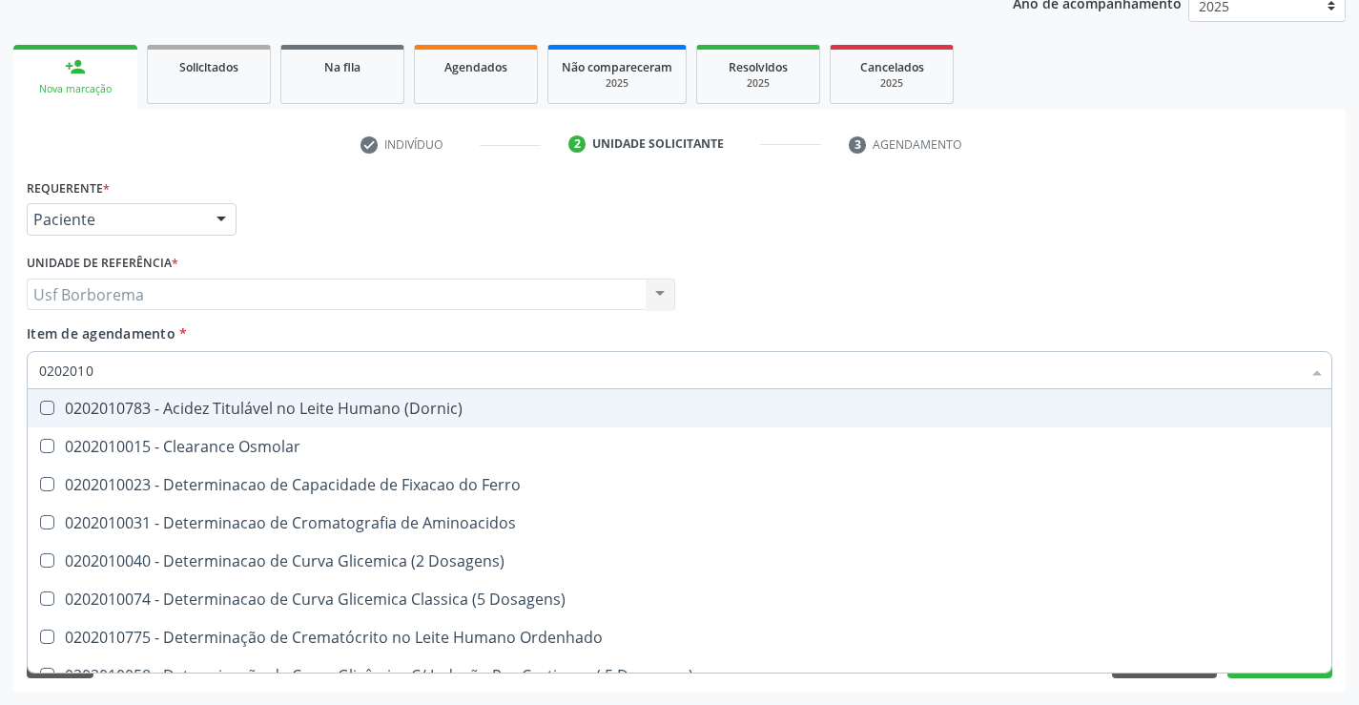
type input "020201"
checkbox Urico "false"
checkbox Vanilmandelico "true"
checkbox Amonia "true"
checkbox Creatinina "false"
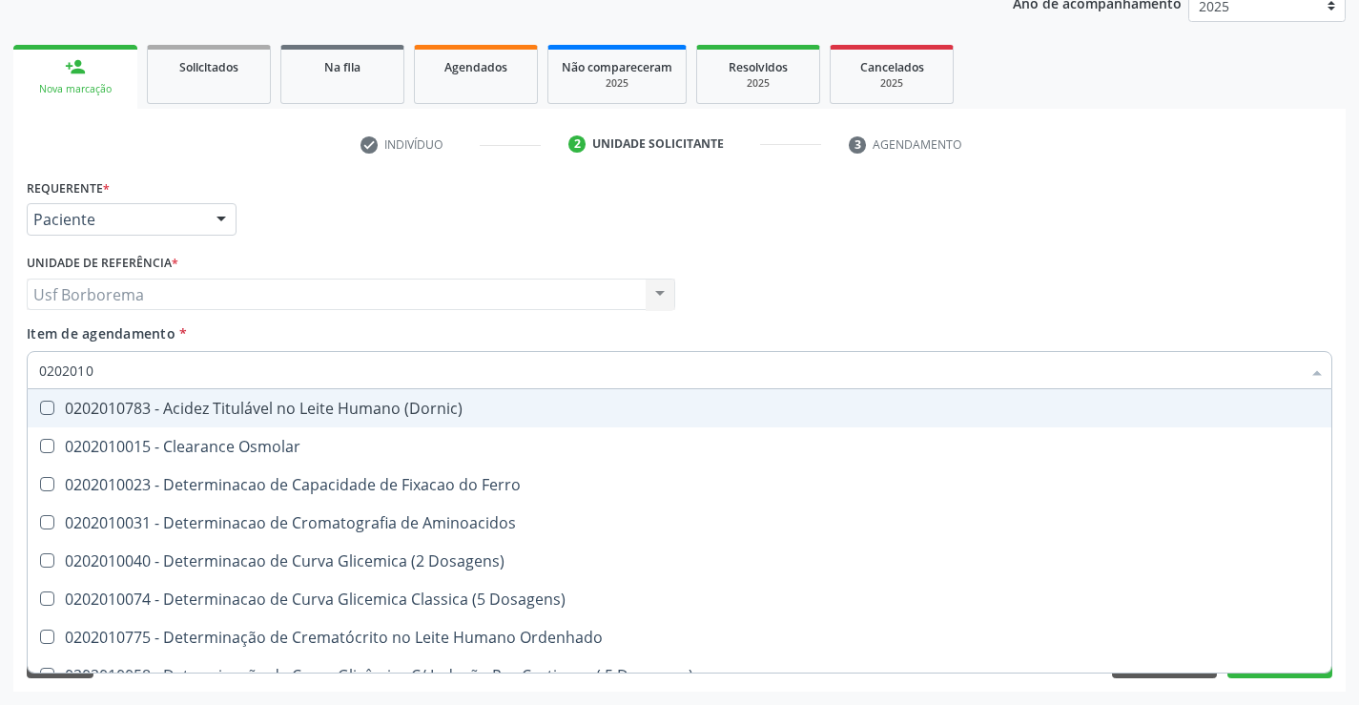
checkbox Folato "true"
checkbox Glicose "false"
checkbox Glicosilada "false"
checkbox Nt-Probnp\) "true"
checkbox Potassio "true"
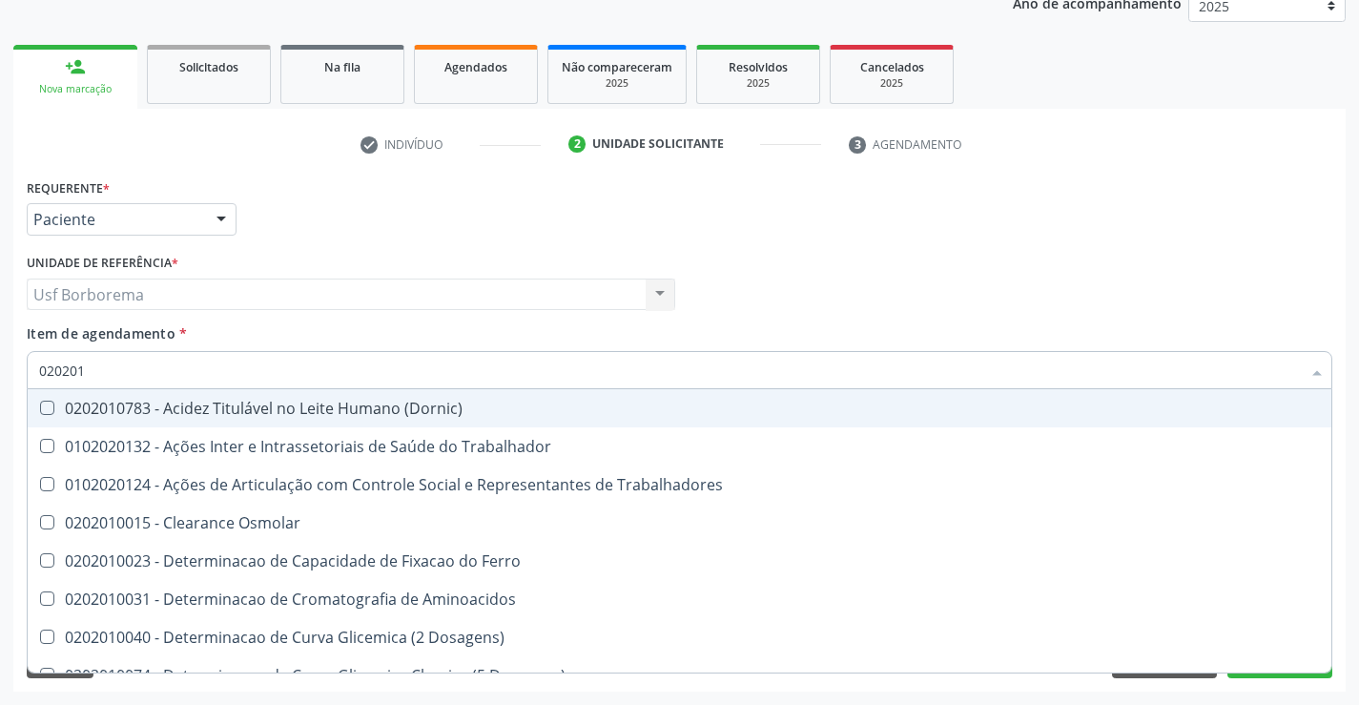
type input "0202010"
checkbox Ativada\) "true"
checkbox \(Tap\) "false"
checkbox Urico "false"
checkbox Ionizavel "true"
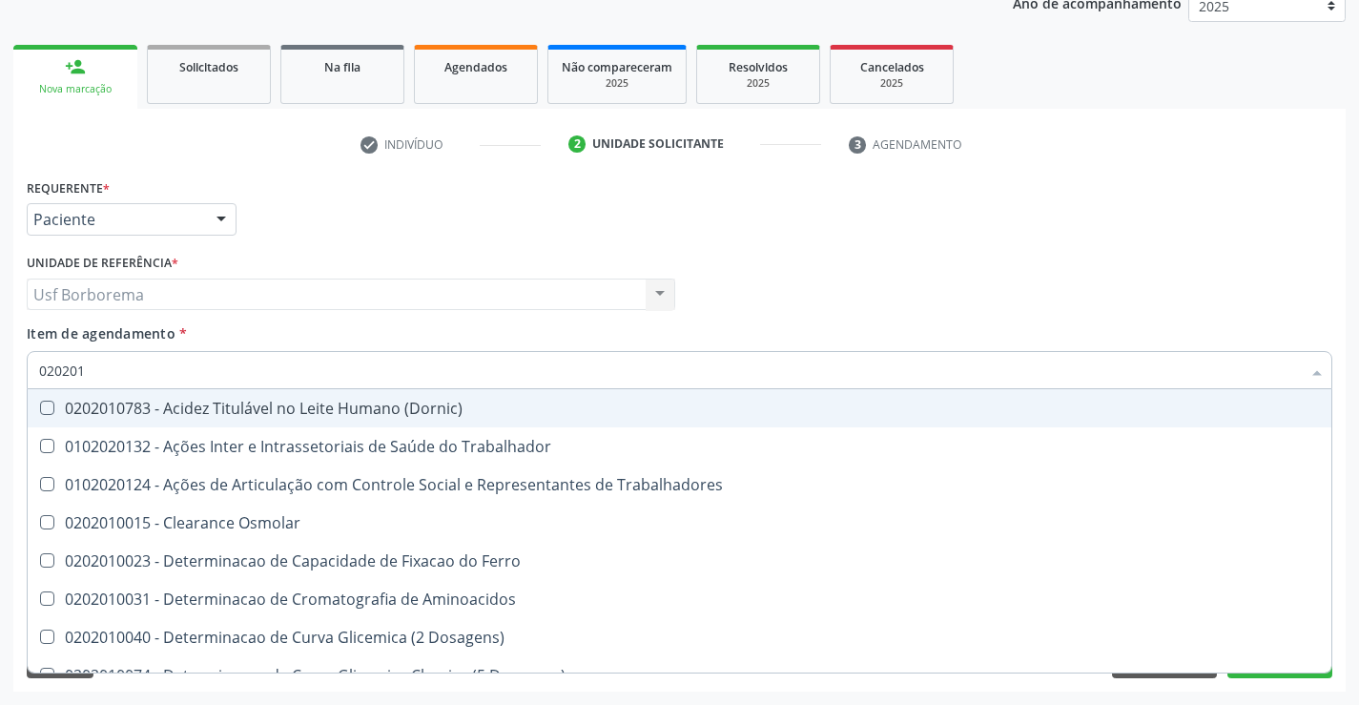
checkbox Creatinina "false"
checkbox II "true"
checkbox Serico "true"
checkbox Glicose "false"
checkbox Glicosilada "false"
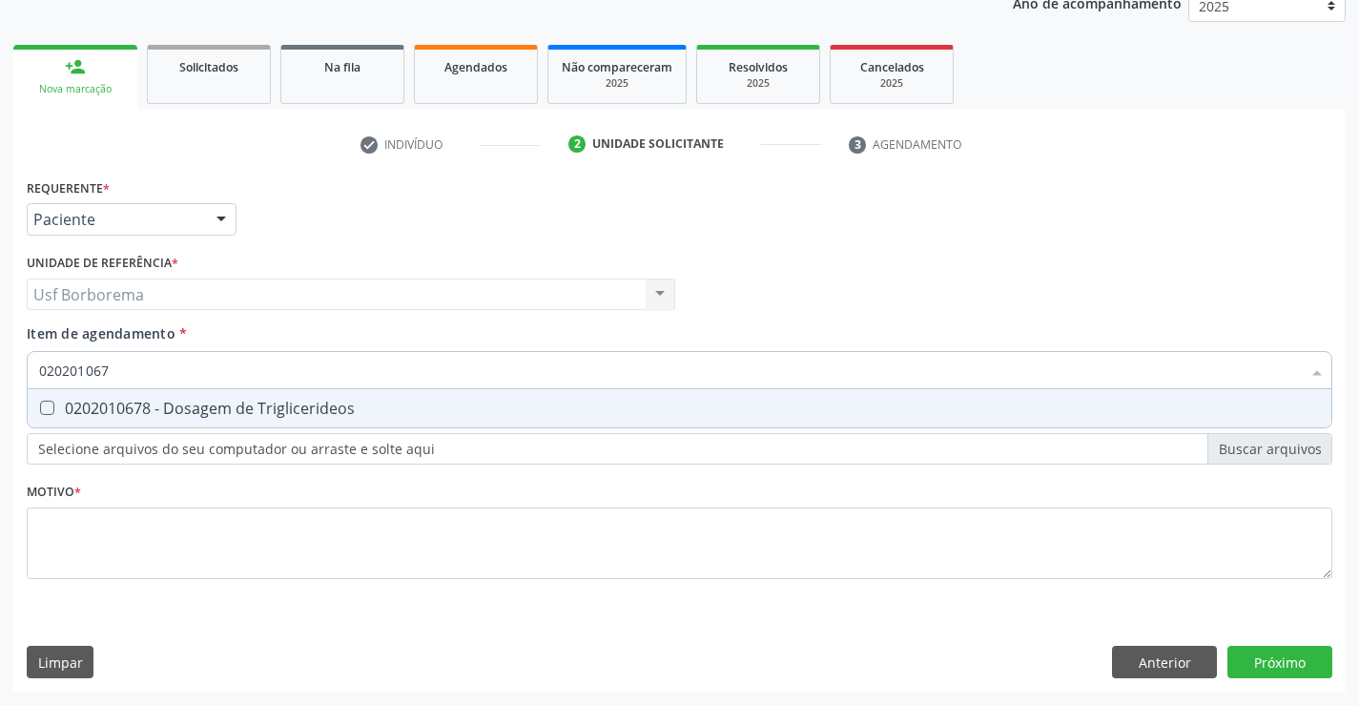
type input "0202010678"
click at [149, 403] on div "0202010678 - Dosagem de Triglicerideos" at bounding box center [679, 408] width 1281 height 15
checkbox Triglicerideos "true"
click at [145, 365] on input "0202010678" at bounding box center [670, 370] width 1262 height 38
type input "02020106"
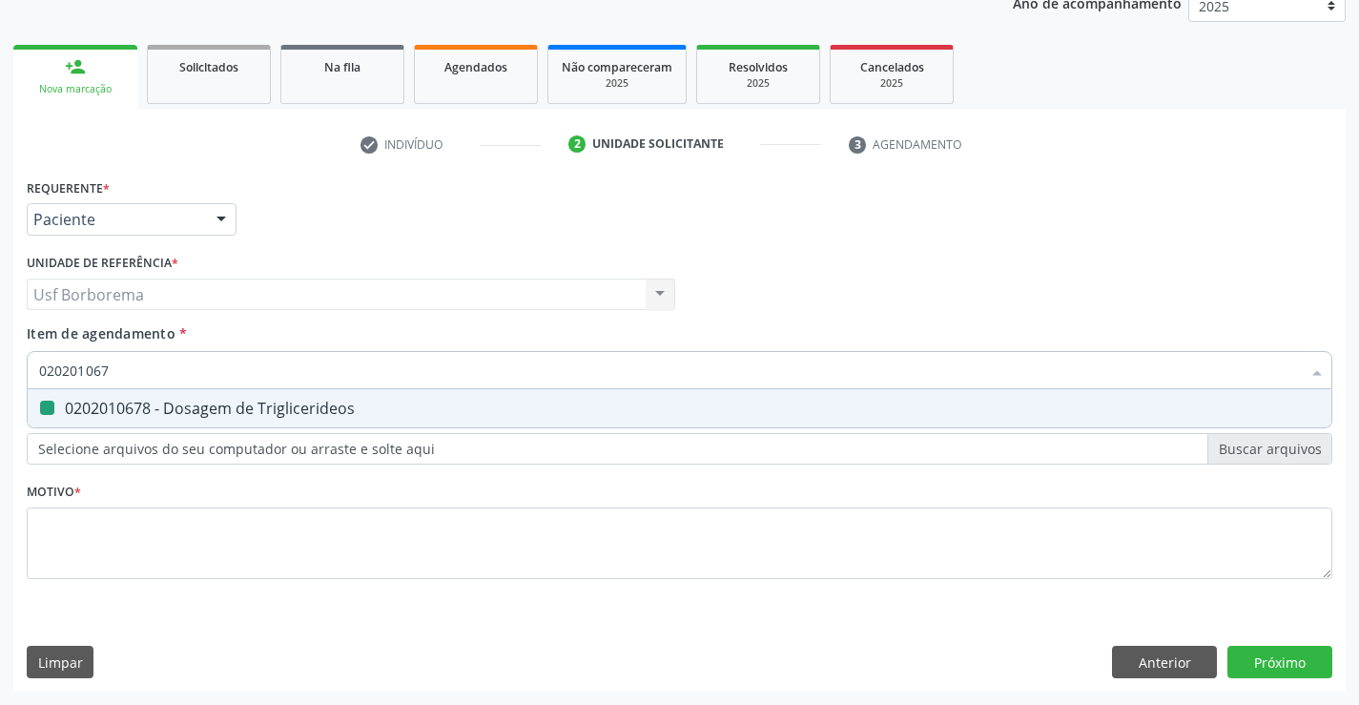
checkbox Triglicerideos "false"
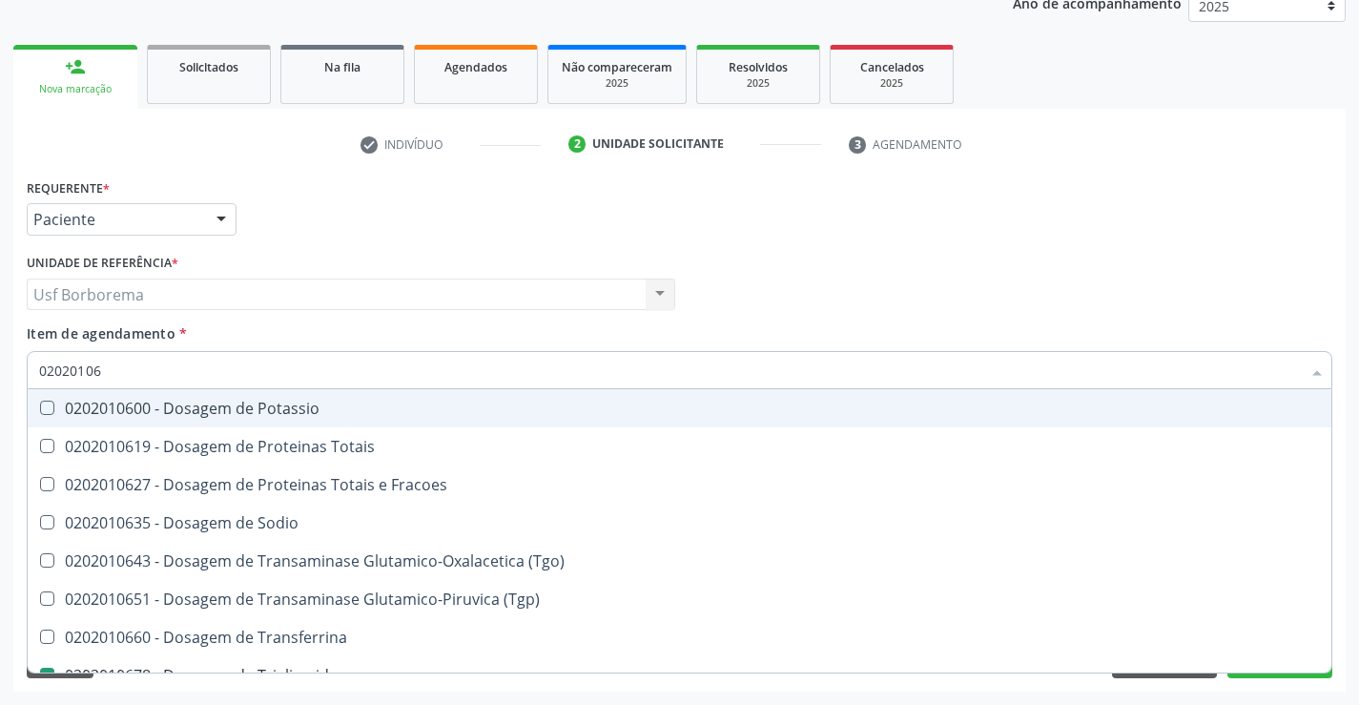
type input "0202010"
checkbox Triglicerideos "false"
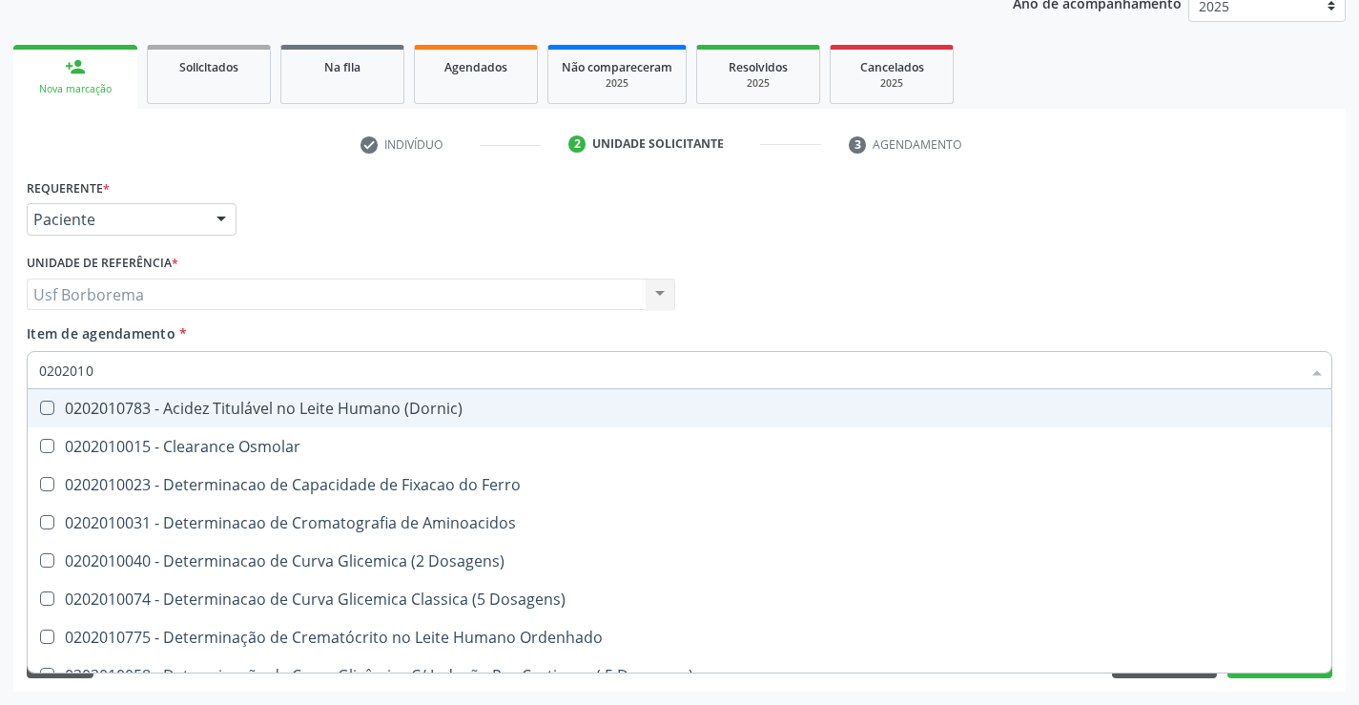
type input "02020106"
checkbox Dosagens\) "true"
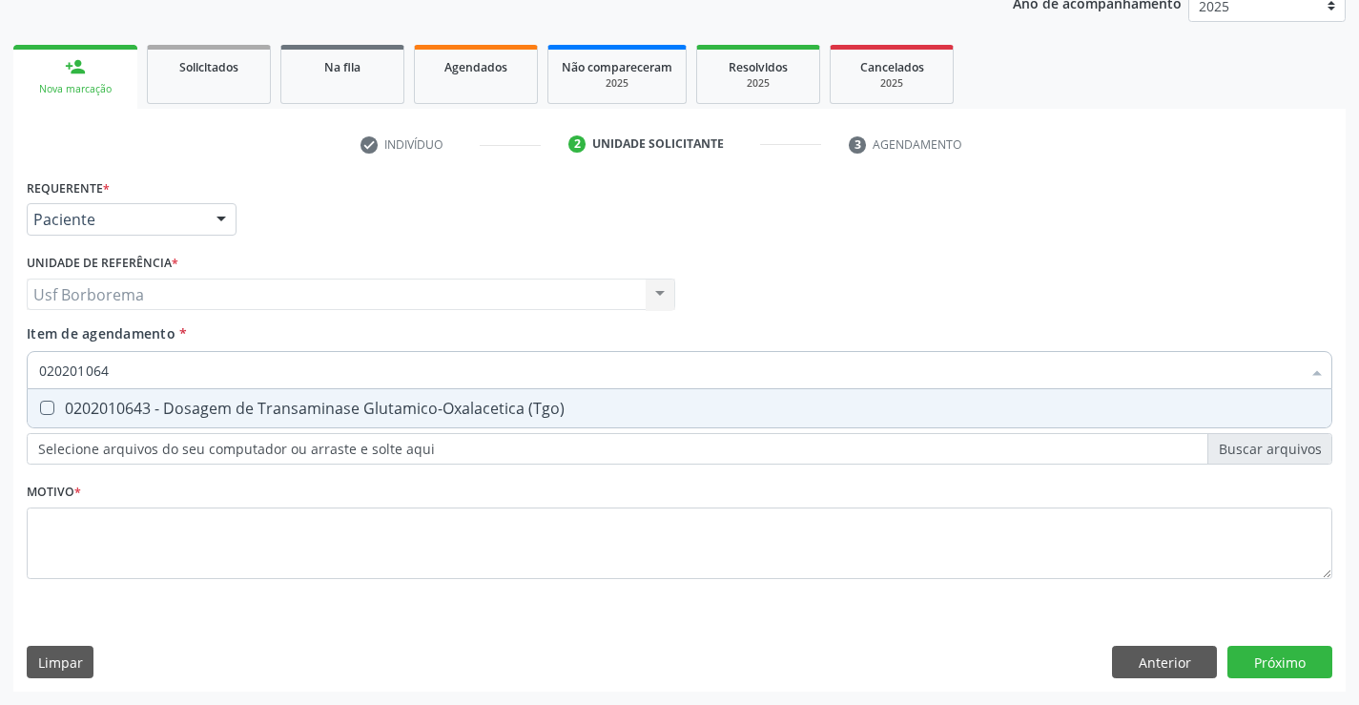
type input "0202010643"
click at [139, 401] on div "0202010643 - Dosagem de Transaminase Glutamico-Oxalacetica (Tgo)" at bounding box center [679, 408] width 1281 height 15
checkbox \(Tgo\) "true"
click at [138, 364] on input "0202010643" at bounding box center [670, 370] width 1262 height 38
type input "02020106"
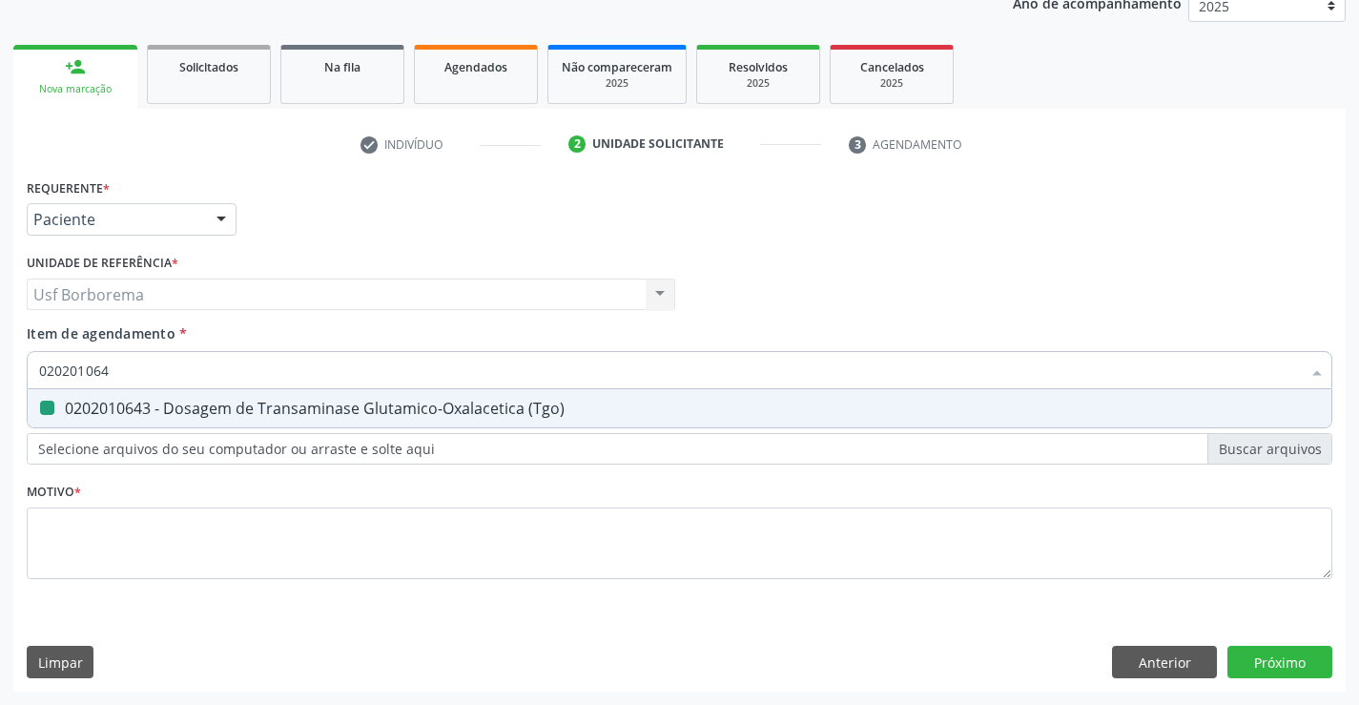
checkbox \(Tgo\) "false"
type input "0202010651"
click at [121, 411] on div "0202010651 - Dosagem de Transaminase Glutamico-Piruvica (Tgp)" at bounding box center [679, 408] width 1281 height 15
checkbox \(Tgp\) "true"
click at [134, 367] on input "0202010651" at bounding box center [670, 370] width 1262 height 38
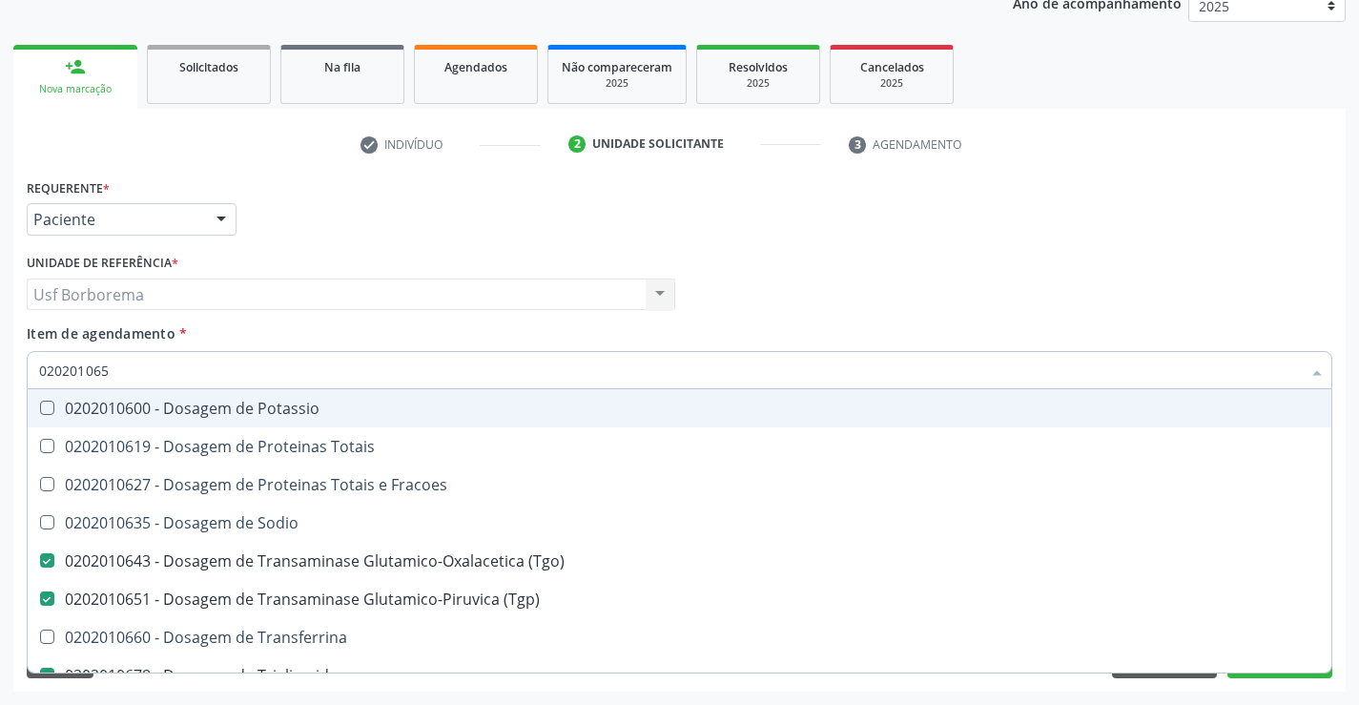
type input "02020106"
checkbox Potassio "false"
type input "0202010"
checkbox \(Tgo\) "false"
checkbox \(Tgp\) "false"
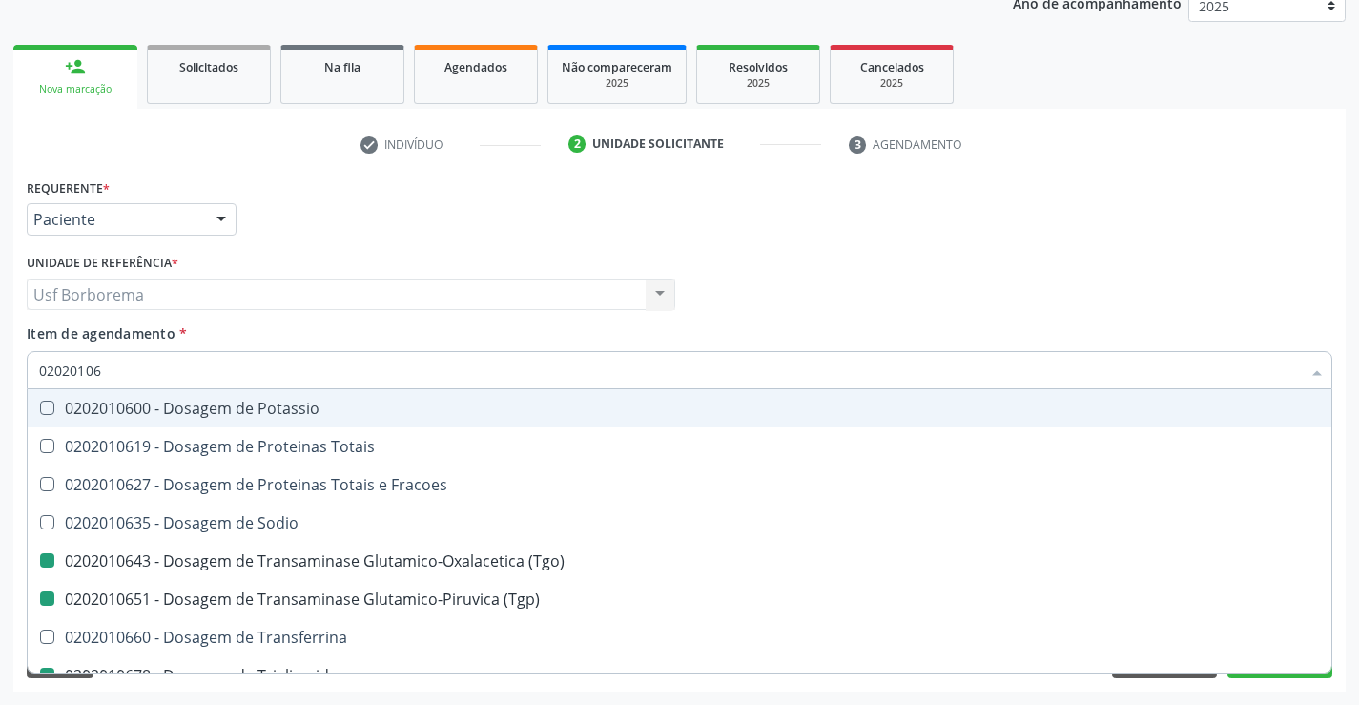
checkbox Triglicerideos "false"
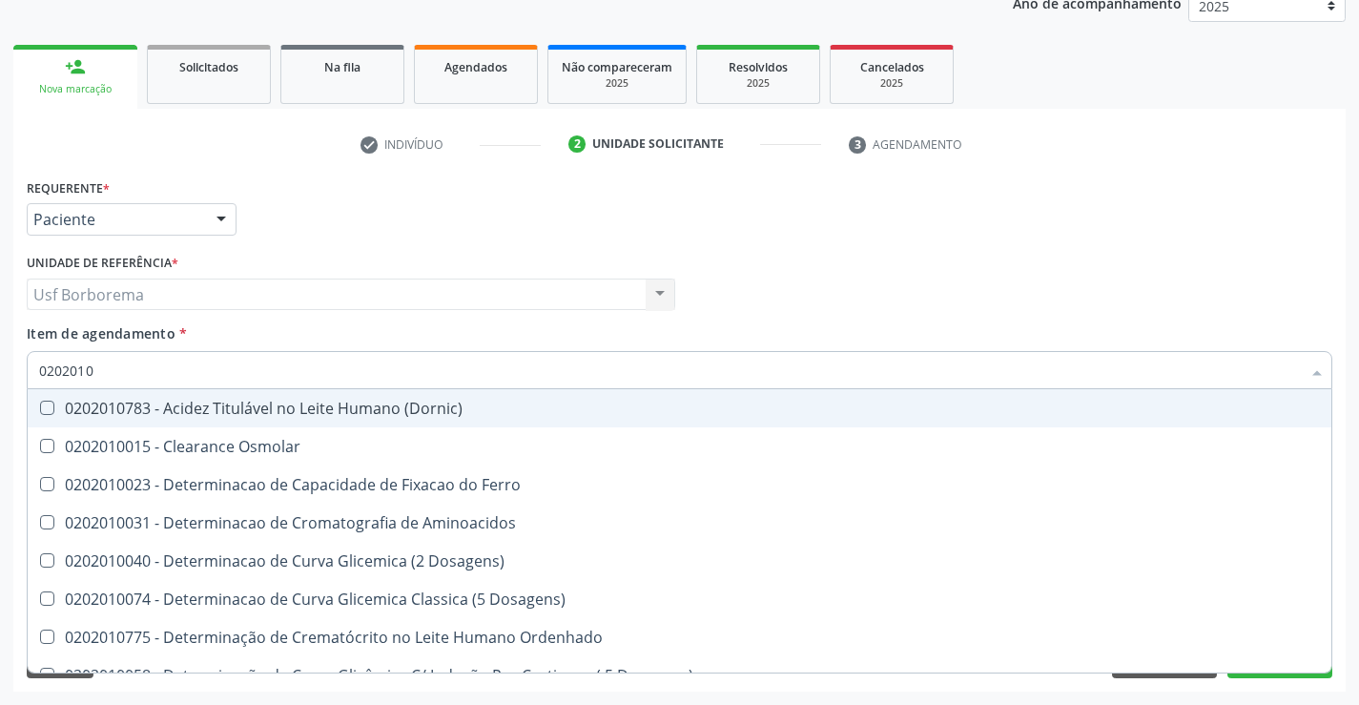
type input "020201"
checkbox Urico "false"
checkbox Vanilmandelico "true"
checkbox Amonia "true"
checkbox Creatinina "false"
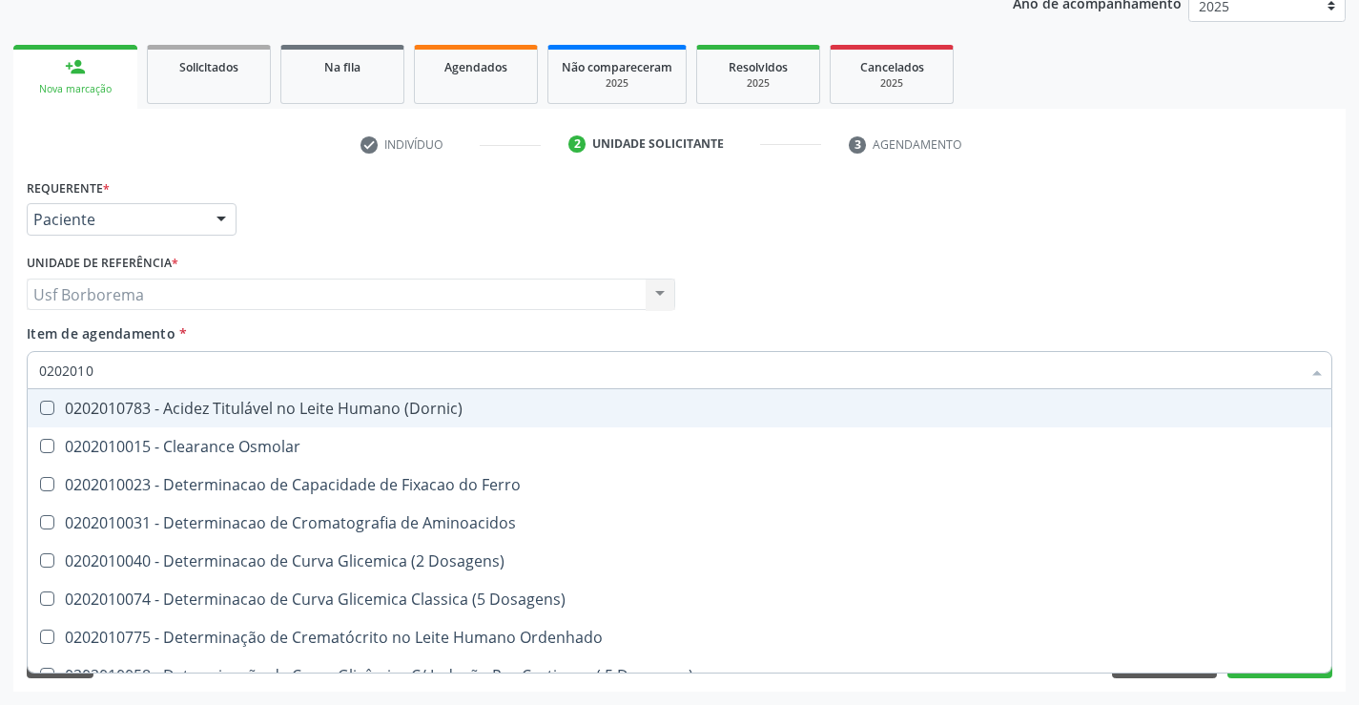
checkbox Folato "true"
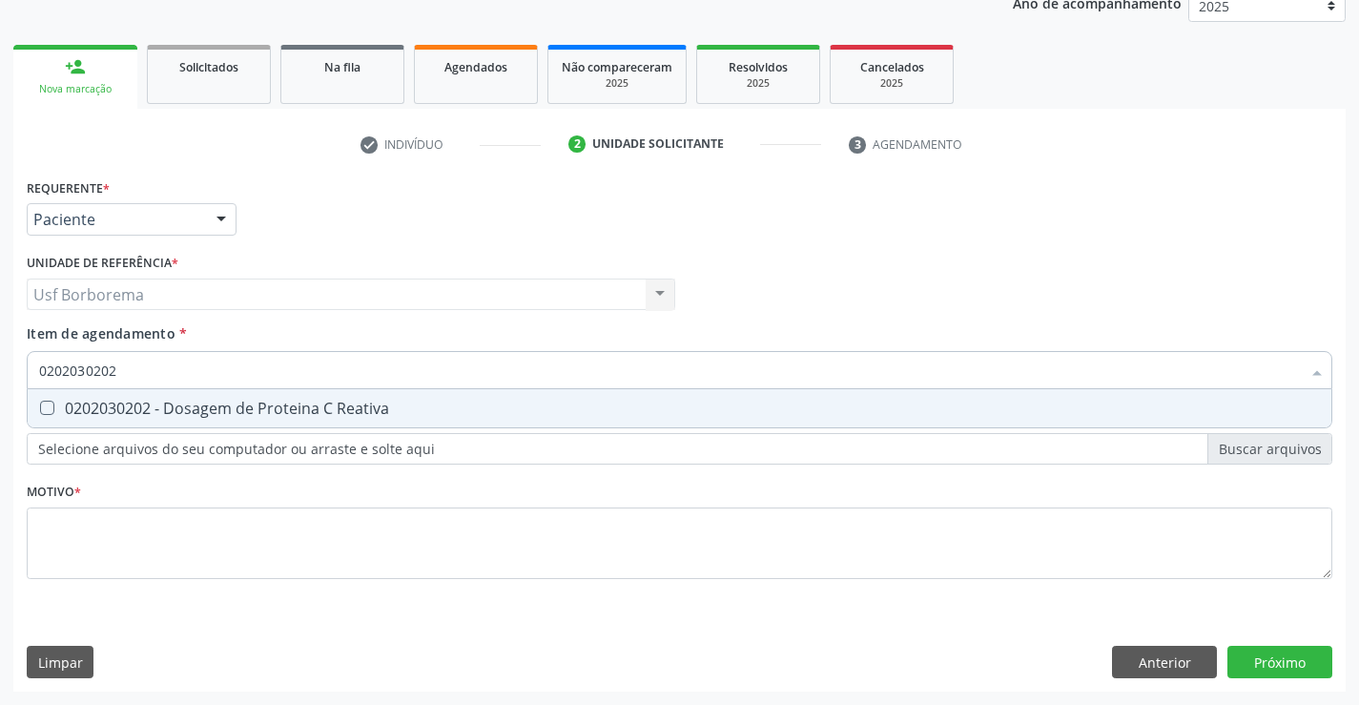
click at [134, 401] on div "0202030202 - Dosagem de Proteina C Reativa" at bounding box center [679, 408] width 1281 height 15
click at [136, 365] on input "0202030202" at bounding box center [670, 370] width 1262 height 38
click at [185, 401] on div "0202060250 - Dosagem de Hormonio Tireoestimulante (Tsh)" at bounding box center [679, 408] width 1281 height 15
click at [148, 361] on input "0202060250" at bounding box center [670, 370] width 1262 height 38
click at [153, 367] on input "0202060250" at bounding box center [670, 370] width 1262 height 38
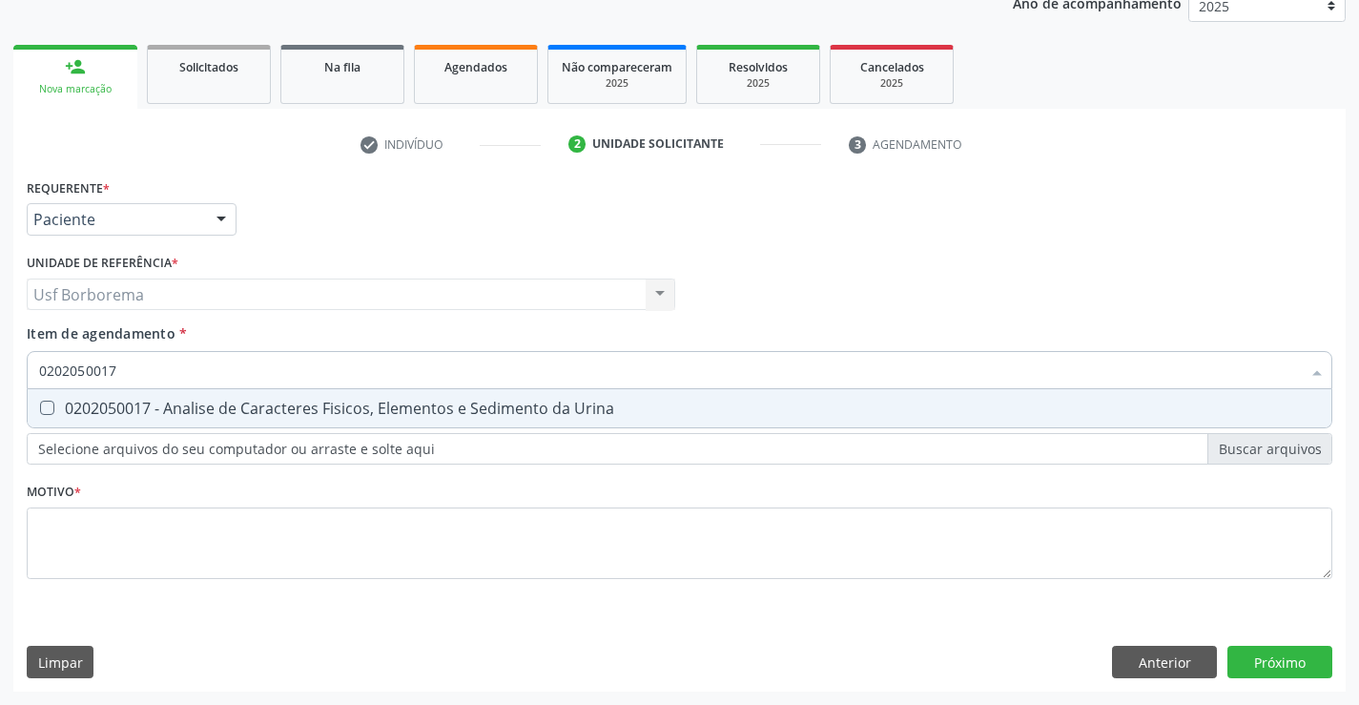
click at [139, 408] on div "0202050017 - Analise de Caracteres Fisicos, Elementos e Sedimento da Urina" at bounding box center [679, 408] width 1281 height 15
click at [127, 370] on input "0202050017" at bounding box center [670, 370] width 1262 height 38
click at [150, 410] on div "0202010295 - Dosagem de Colesterol Total" at bounding box center [679, 408] width 1281 height 15
click at [135, 370] on input "0202010295" at bounding box center [670, 370] width 1262 height 38
click at [138, 401] on div "0202010287 - Dosagem de Colesterol Ldl" at bounding box center [679, 408] width 1281 height 15
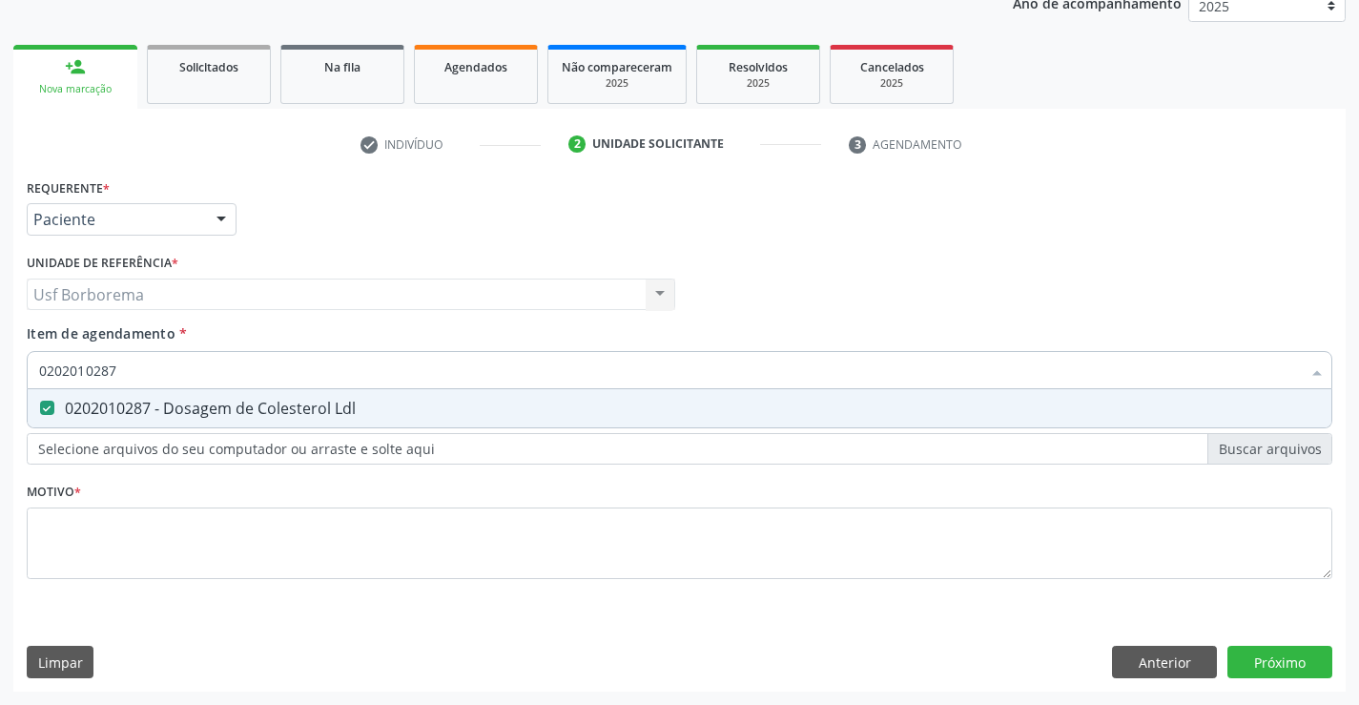
click at [139, 375] on input "0202010287" at bounding box center [670, 370] width 1262 height 38
click at [136, 404] on div "0202010279 - Dosagem de Colesterol Hdl" at bounding box center [679, 408] width 1281 height 15
click at [133, 368] on input "0202010279" at bounding box center [670, 370] width 1262 height 38
click at [133, 405] on div "0202060381 - Dosagem de Tiroxina Livre (T4 Livre)" at bounding box center [679, 408] width 1281 height 15
click at [126, 365] on input "0202060381" at bounding box center [670, 370] width 1262 height 38
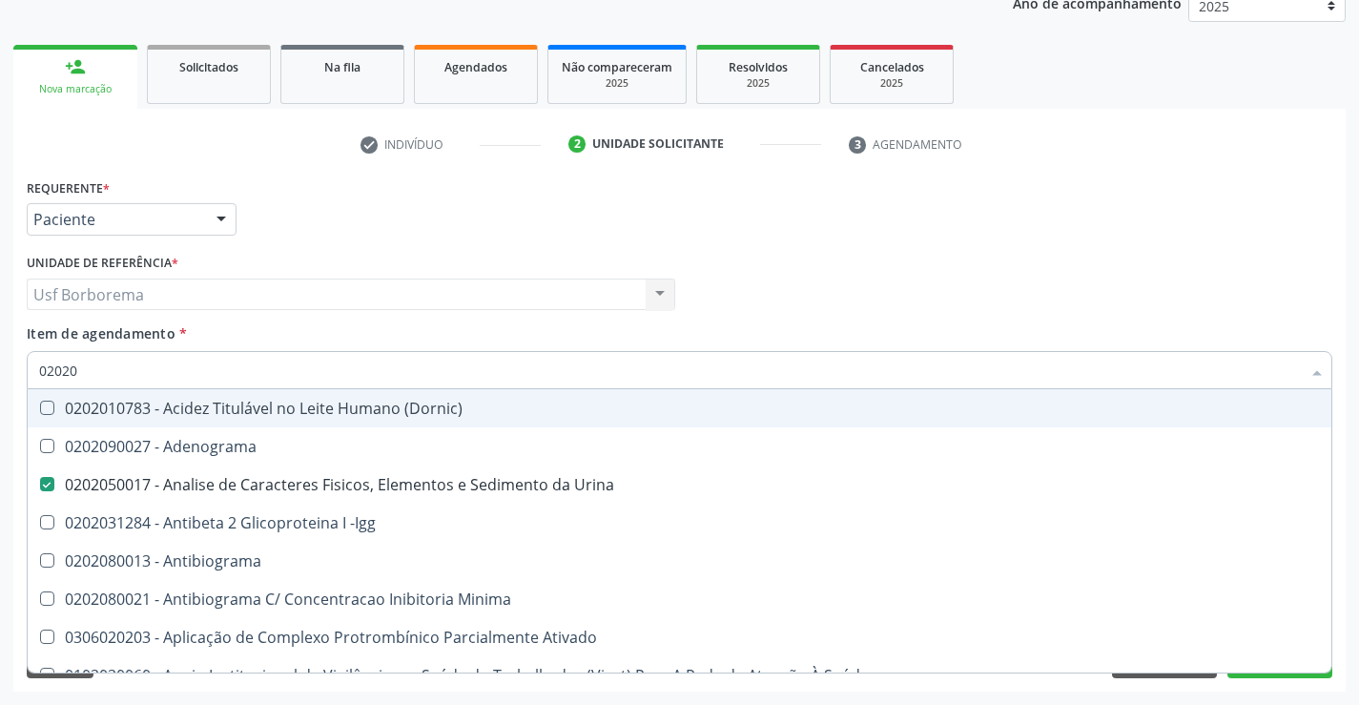
click at [320, 258] on div "Unidade de referência * Usf Borborema Usf Borborema Nenhum resultado encontrado…" at bounding box center [351, 279] width 648 height 61
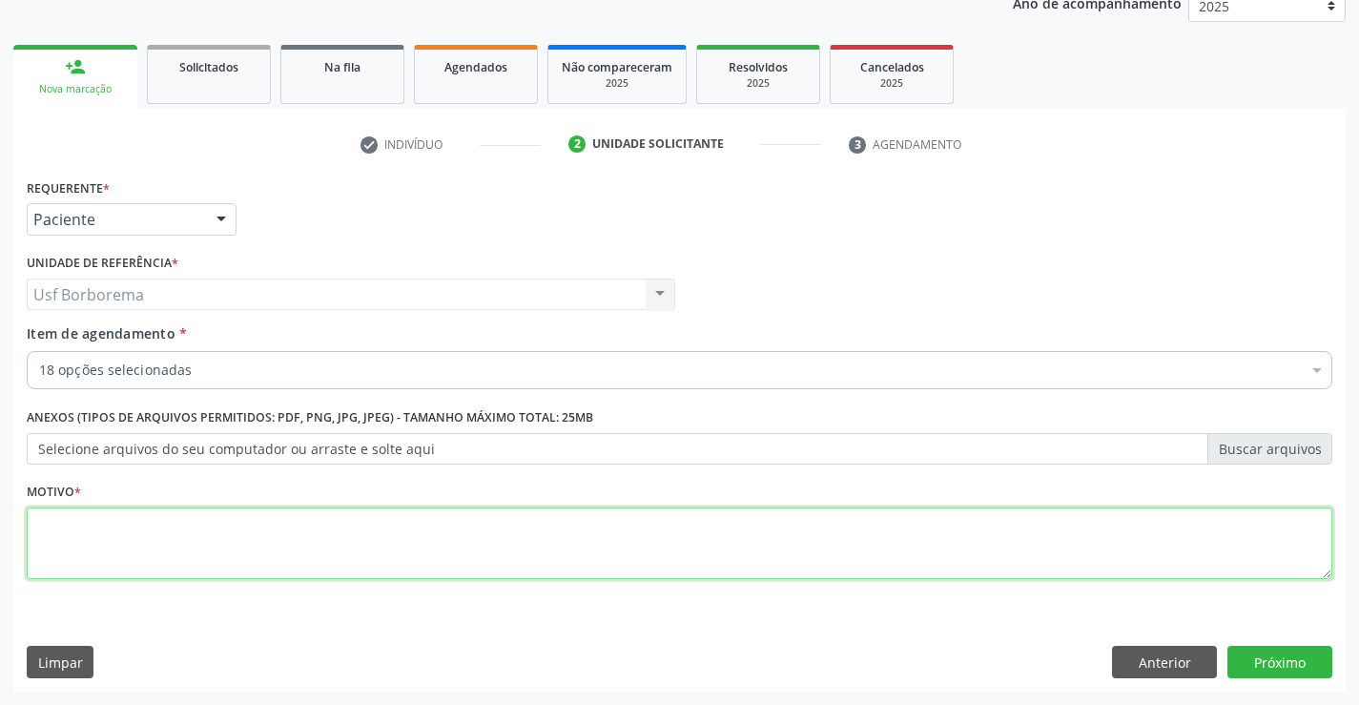
click at [284, 557] on textarea at bounding box center [679, 543] width 1305 height 72
drag, startPoint x: 283, startPoint y: 556, endPoint x: 1274, endPoint y: 674, distance: 997.8
click at [1274, 674] on button "Próximo" at bounding box center [1279, 662] width 105 height 32
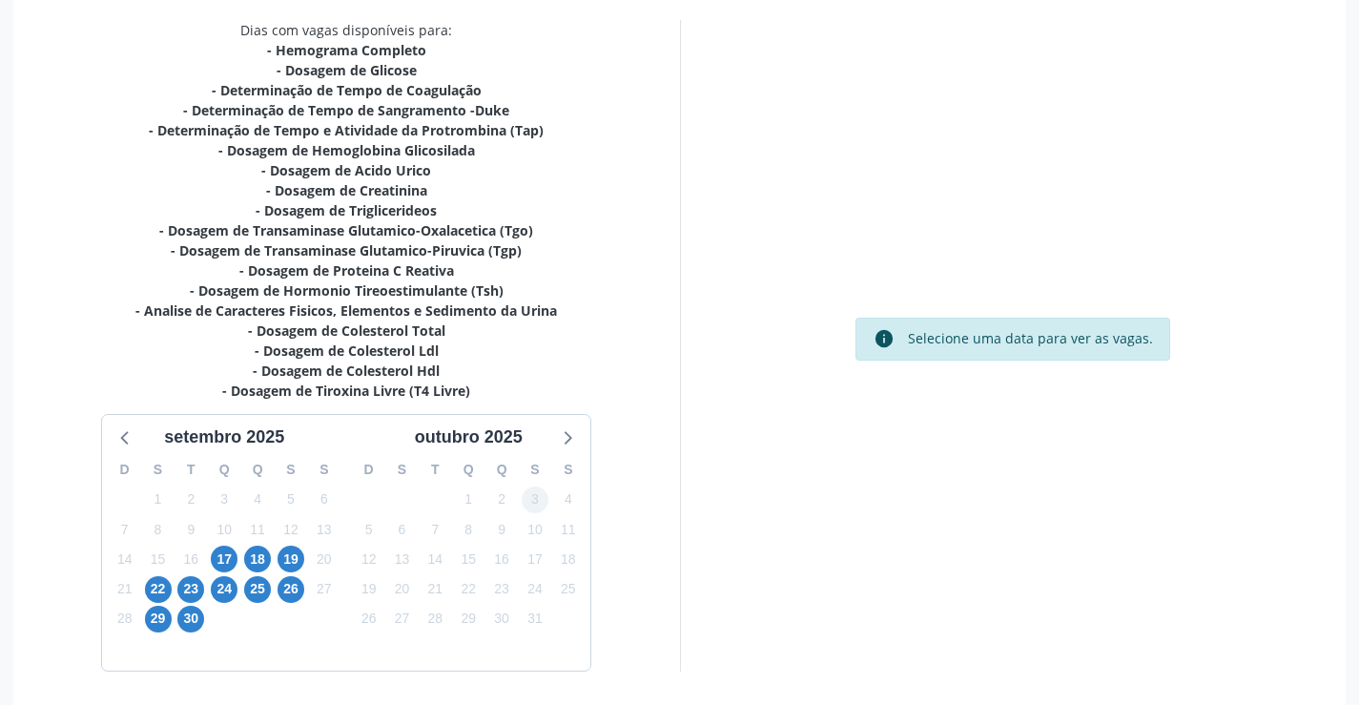
scroll to position [431, 0]
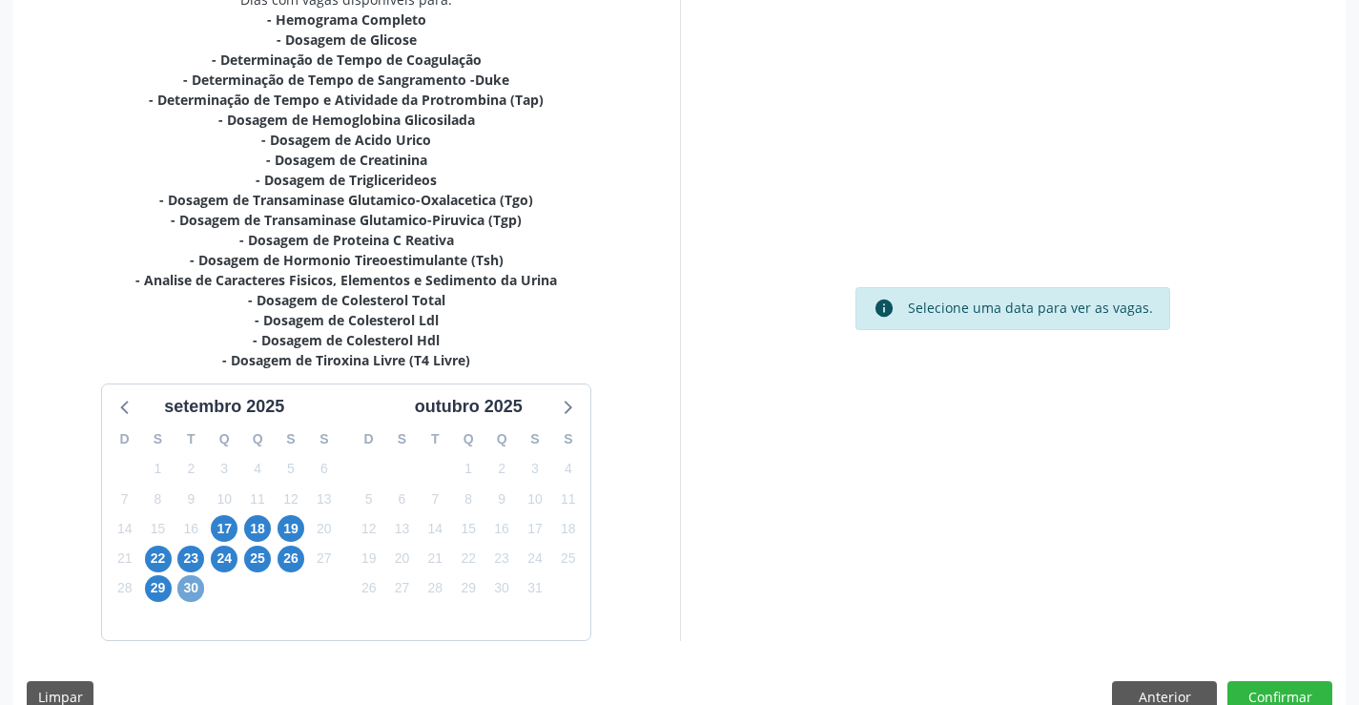
click at [181, 594] on span "30" at bounding box center [190, 588] width 27 height 27
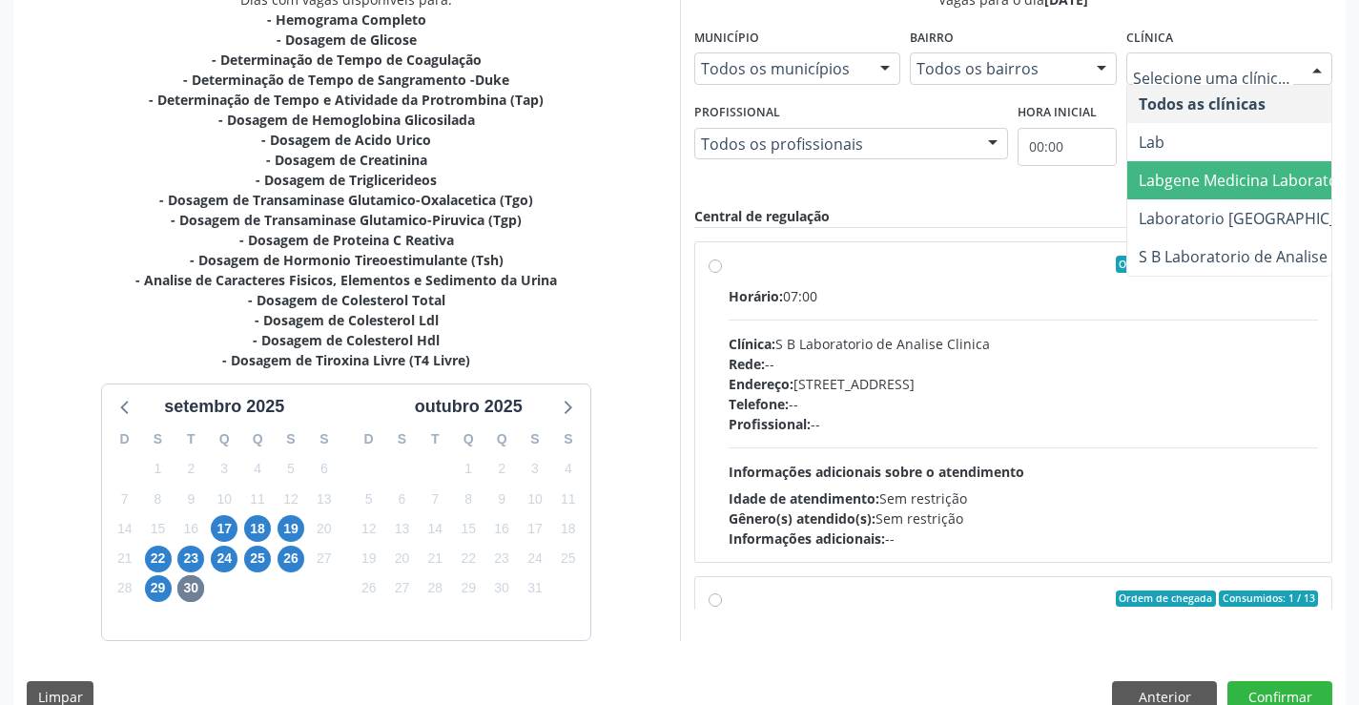
click at [1206, 182] on span "Labgene Medicina Laboratorial" at bounding box center [1250, 180] width 222 height 21
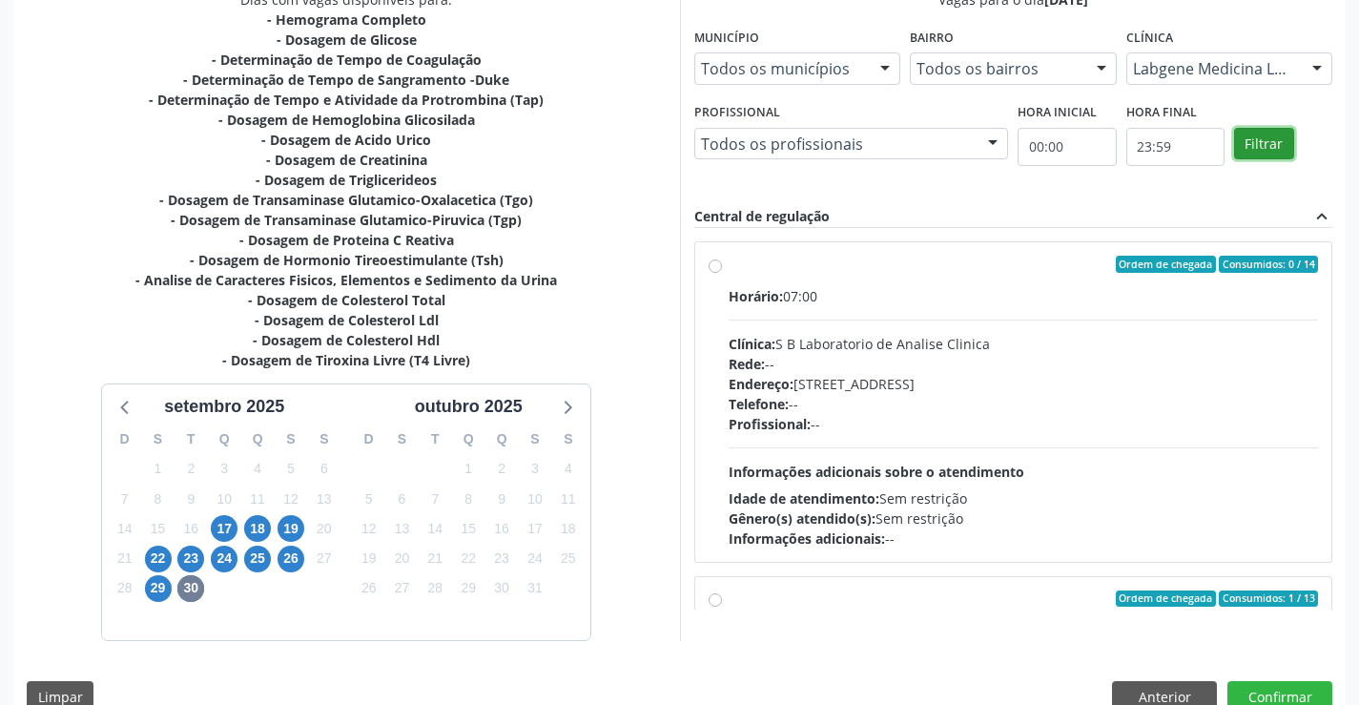
click at [1278, 146] on button "Filtrar" at bounding box center [1264, 144] width 60 height 32
click at [729, 271] on label "Ordem de chegada Consumidos: 1 / 13 Horário: 07:00 Clínica: Labgene Medicina La…" at bounding box center [1024, 402] width 590 height 293
click at [718, 271] on input "Ordem de chegada Consumidos: 1 / 13 Horário: 07:00 Clínica: Labgene Medicina La…" at bounding box center [715, 264] width 13 height 17
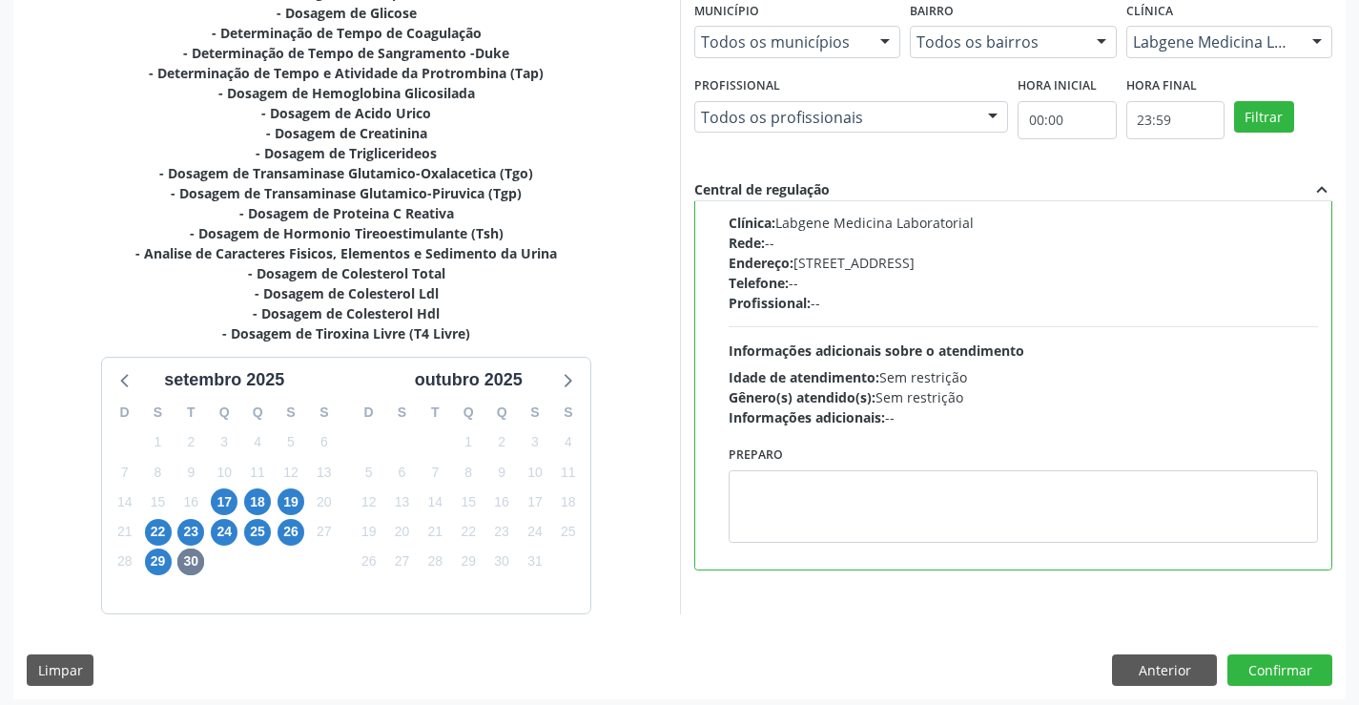
scroll to position [465, 0]
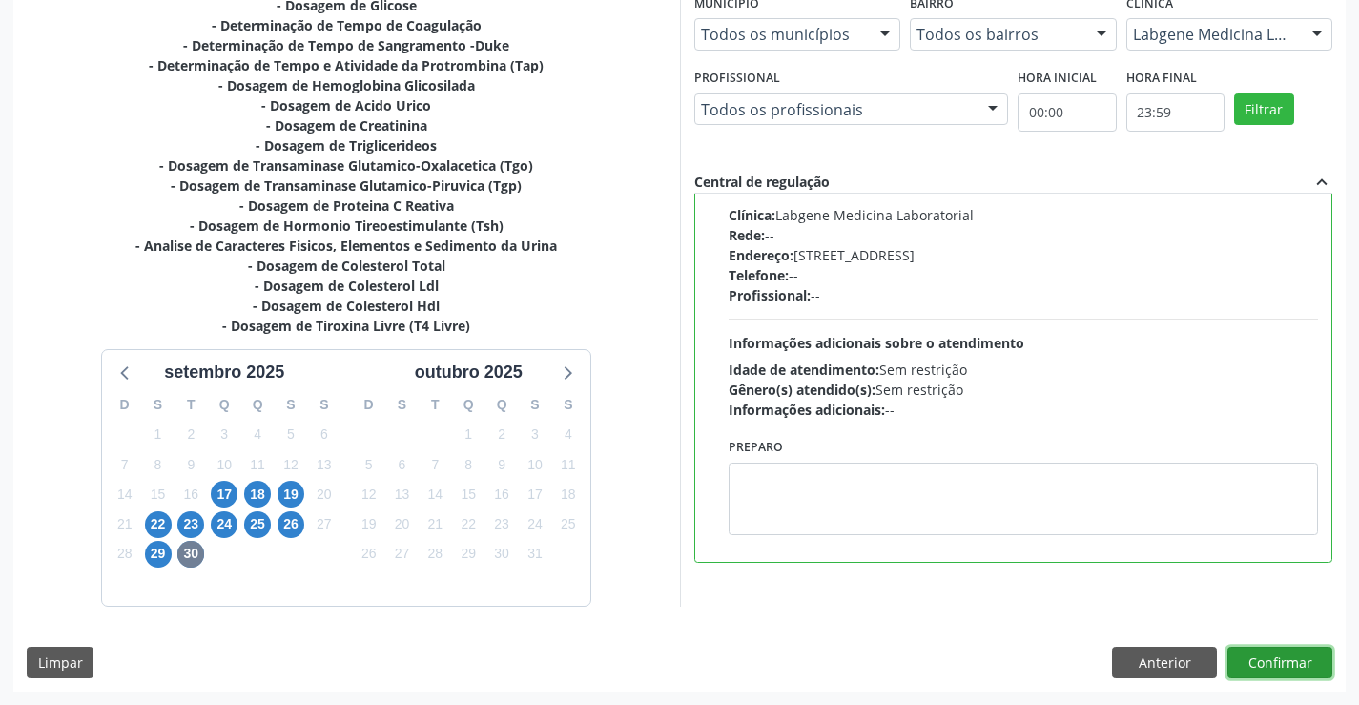
click at [1288, 668] on button "Confirmar" at bounding box center [1279, 663] width 105 height 32
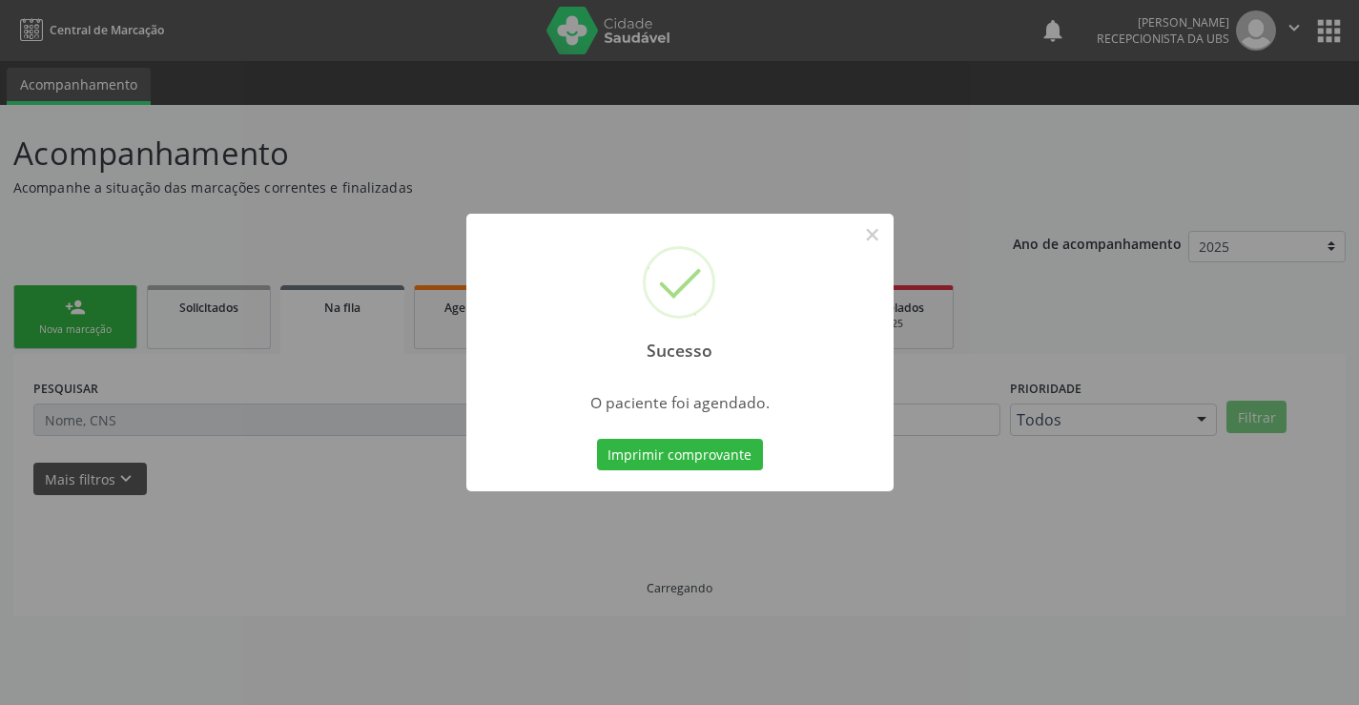
scroll to position [0, 0]
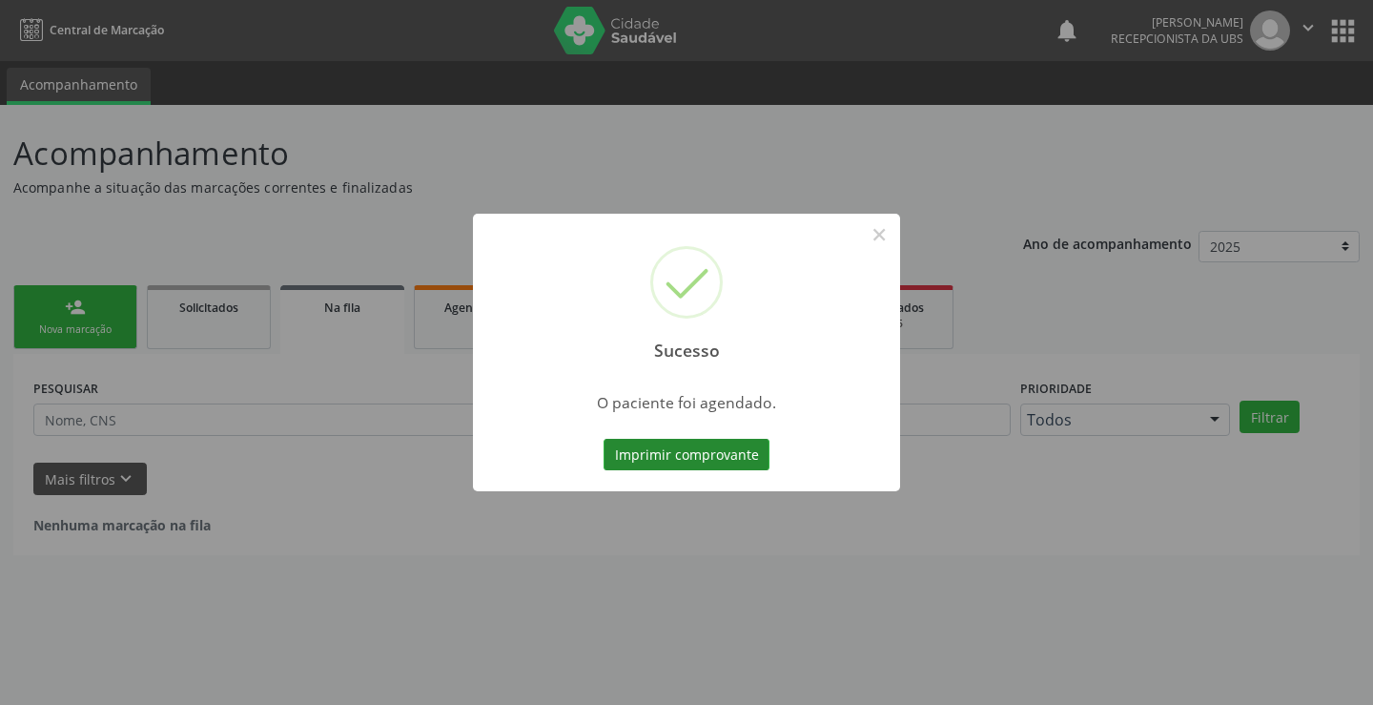
click at [735, 447] on button "Imprimir comprovante" at bounding box center [687, 455] width 166 height 32
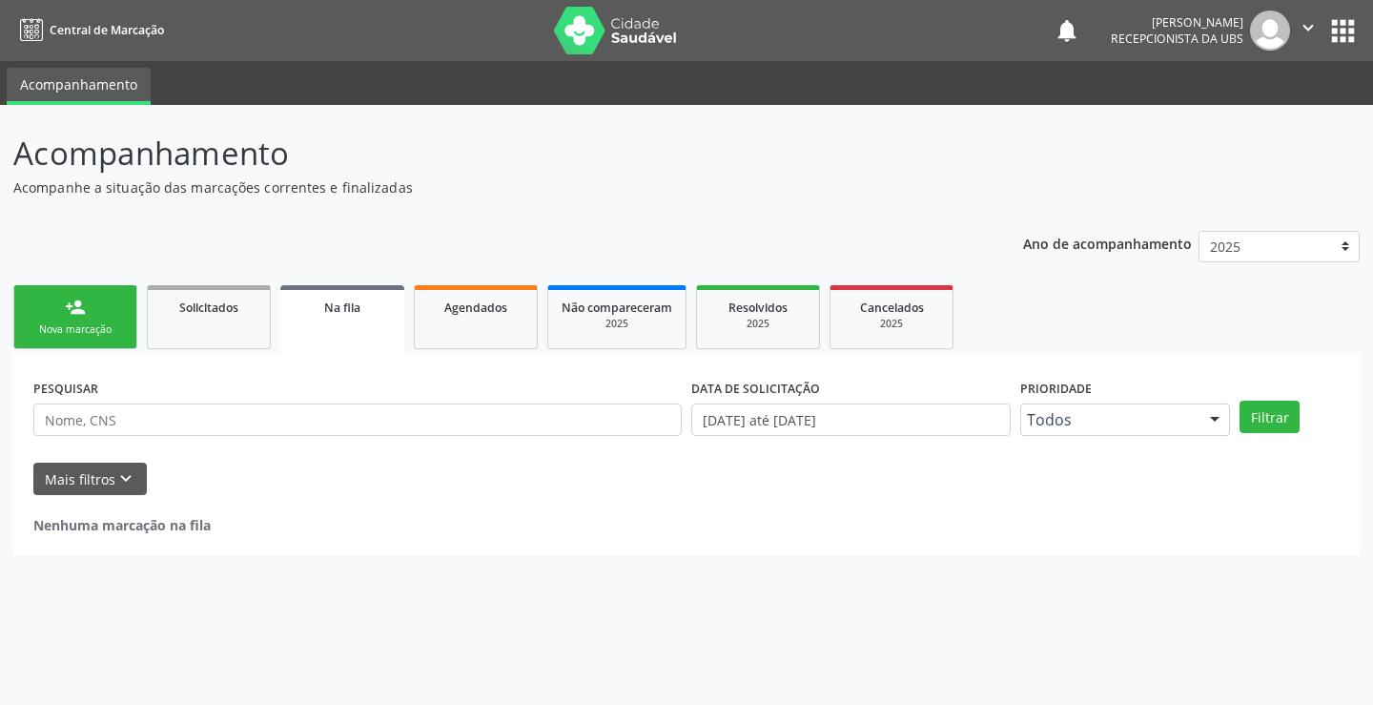
click at [62, 308] on link "person_add Nova marcação" at bounding box center [75, 317] width 124 height 64
click at [65, 308] on link "person_add Nova marcação" at bounding box center [75, 317] width 124 height 64
click at [65, 308] on div "person_add" at bounding box center [75, 307] width 21 height 21
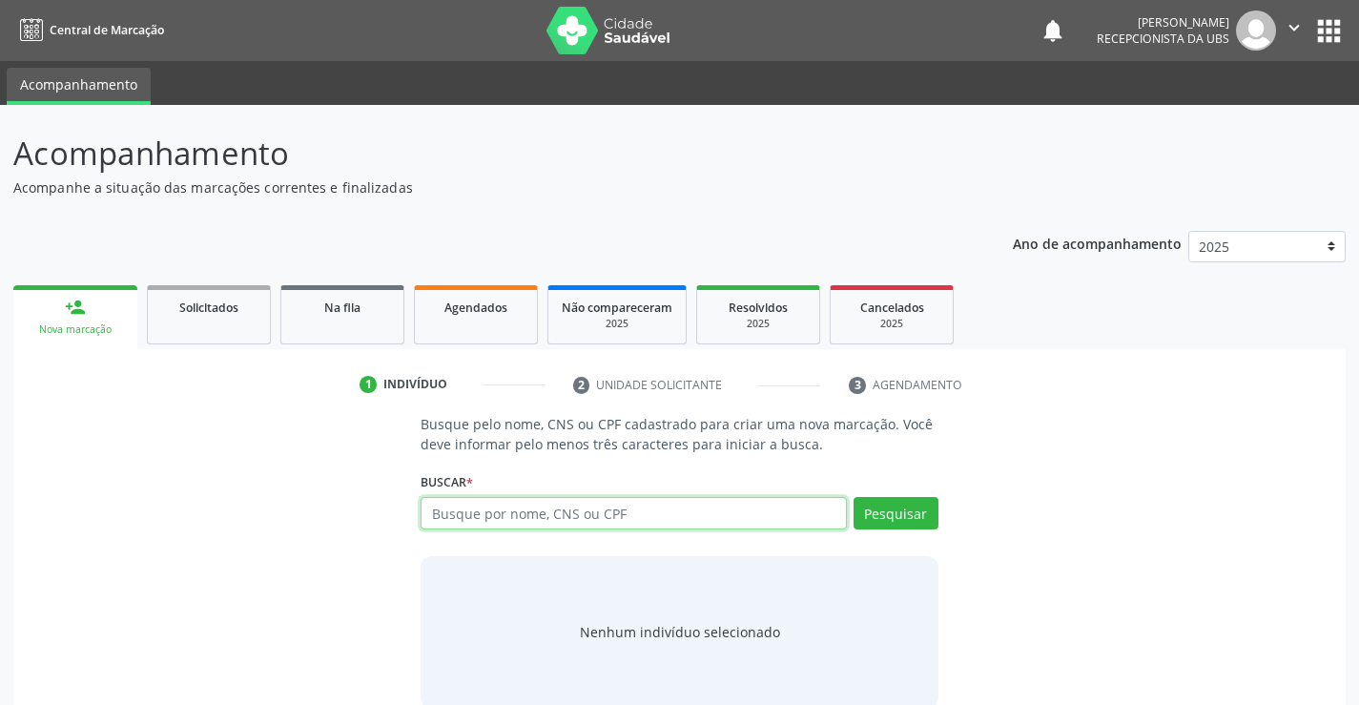
click at [468, 521] on input "text" at bounding box center [633, 513] width 425 height 32
click at [481, 508] on input "text" at bounding box center [633, 513] width 425 height 32
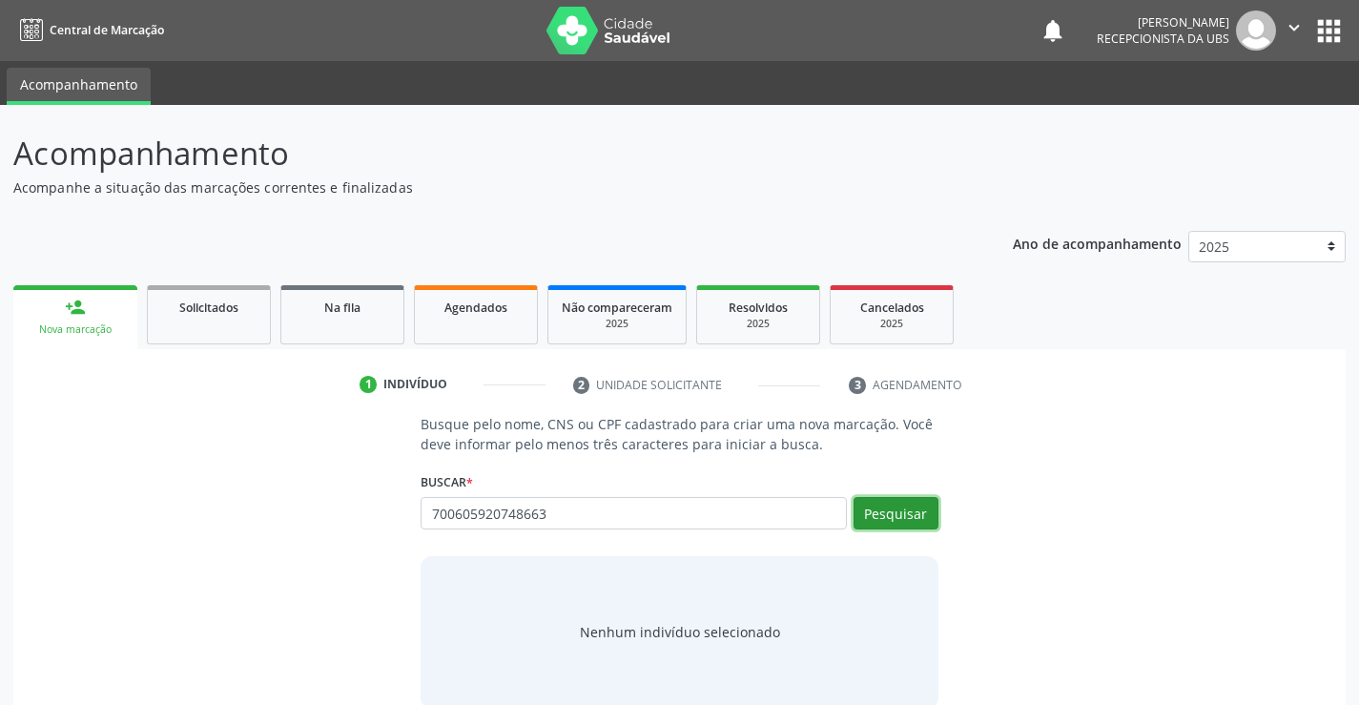
click at [880, 504] on button "Pesquisar" at bounding box center [895, 513] width 85 height 32
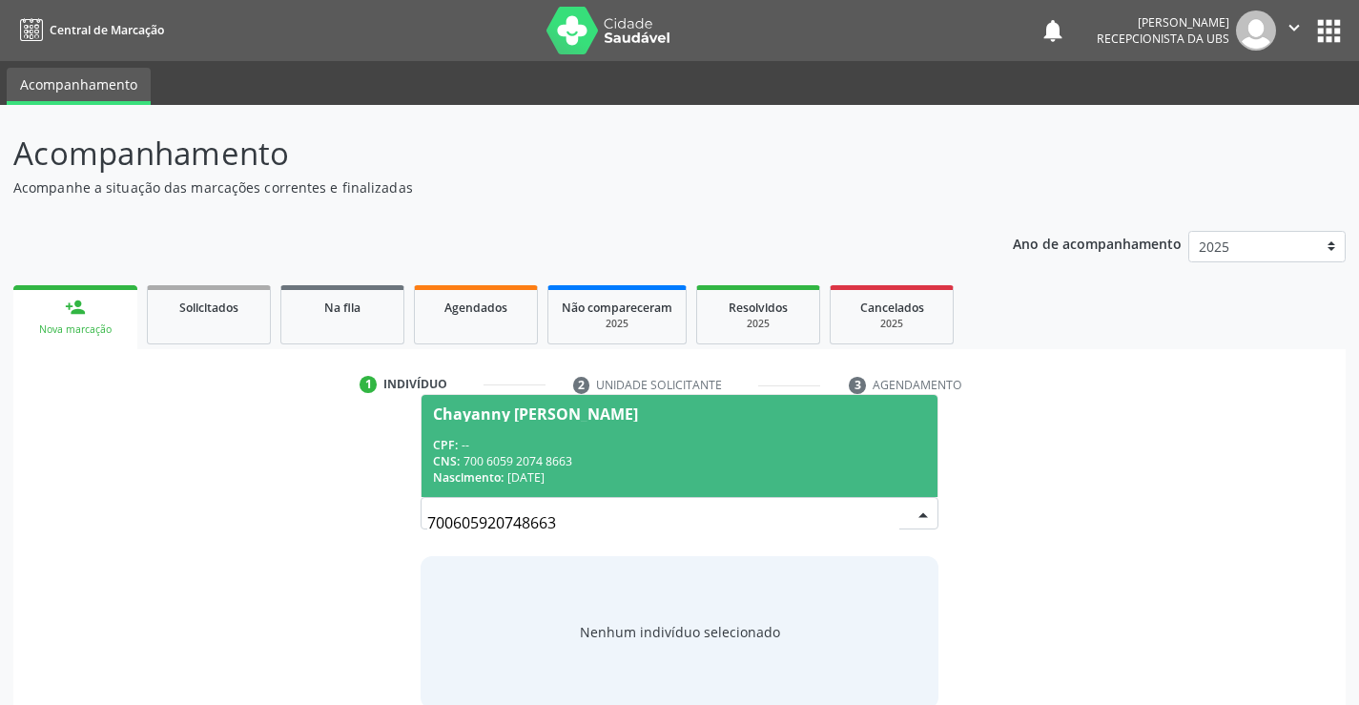
click at [658, 465] on div "CNS: 700 6059 2074 8663" at bounding box center [679, 461] width 492 height 16
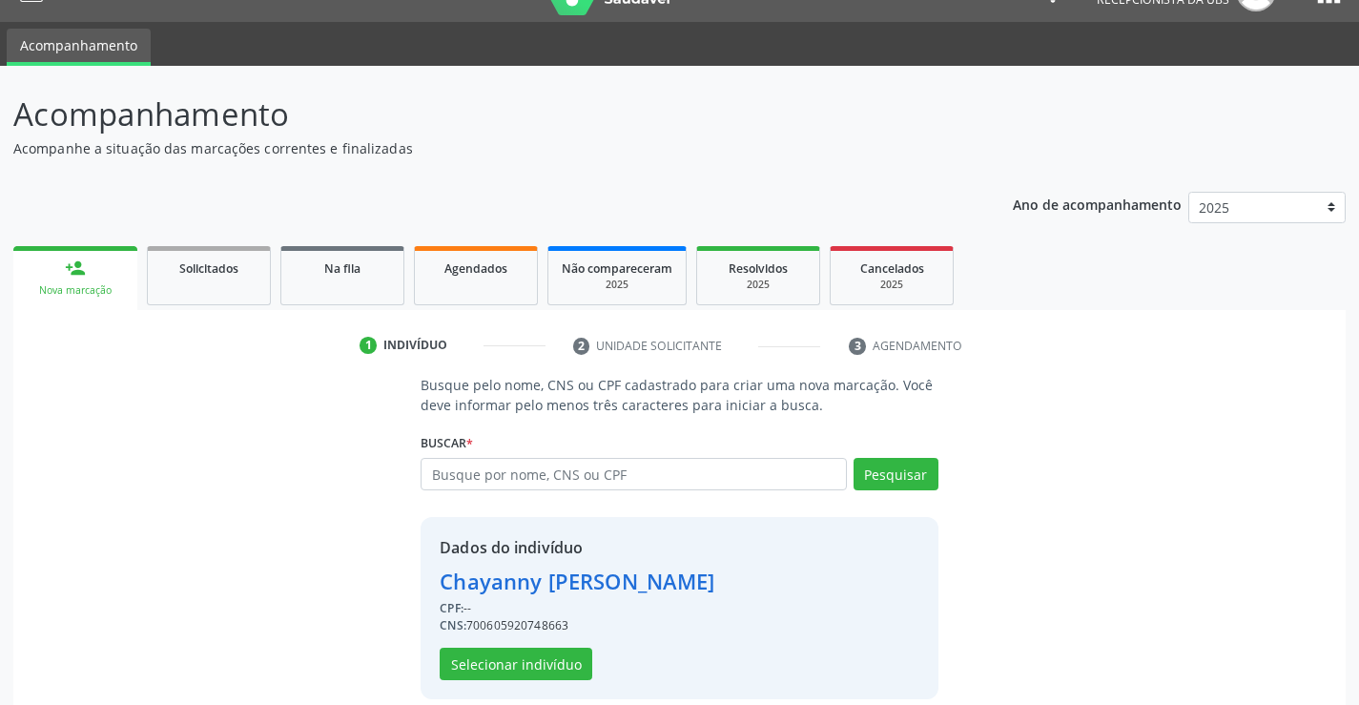
scroll to position [60, 0]
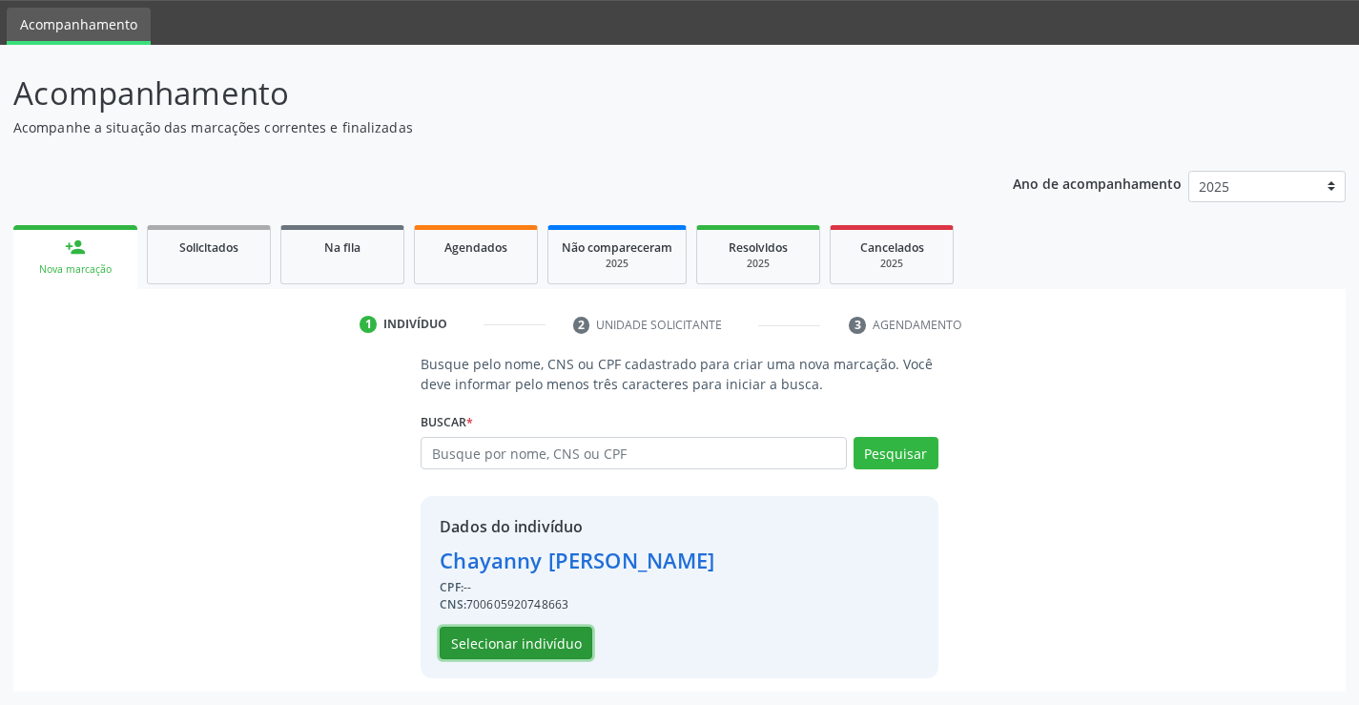
click at [513, 641] on button "Selecionar indivíduo" at bounding box center [516, 643] width 153 height 32
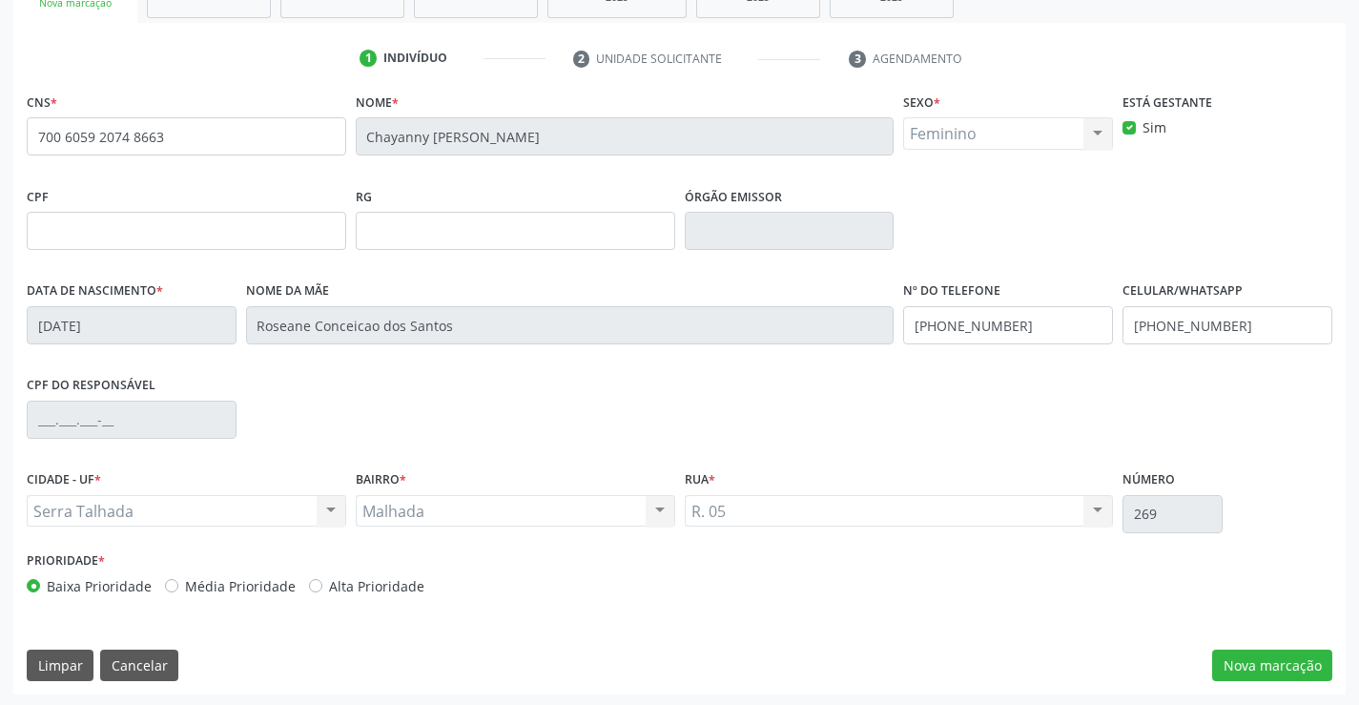
scroll to position [329, 0]
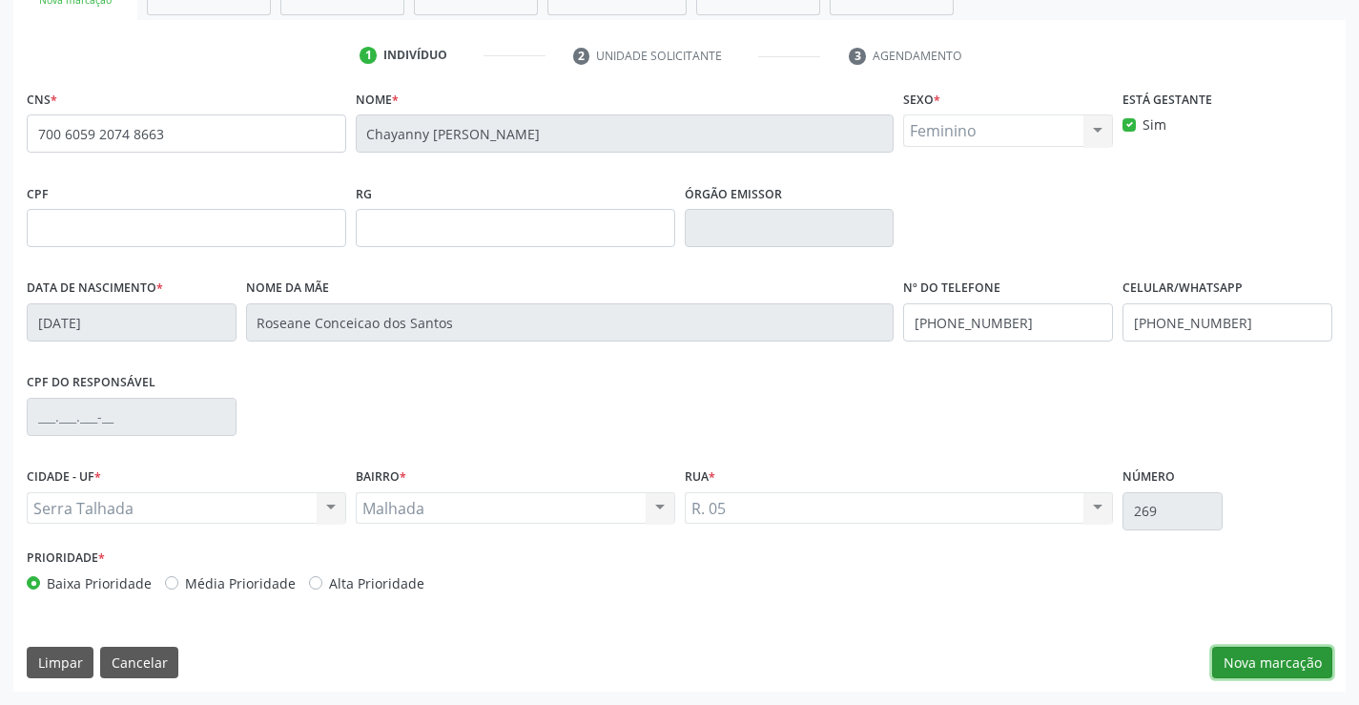
click at [1258, 663] on button "Nova marcação" at bounding box center [1272, 663] width 120 height 32
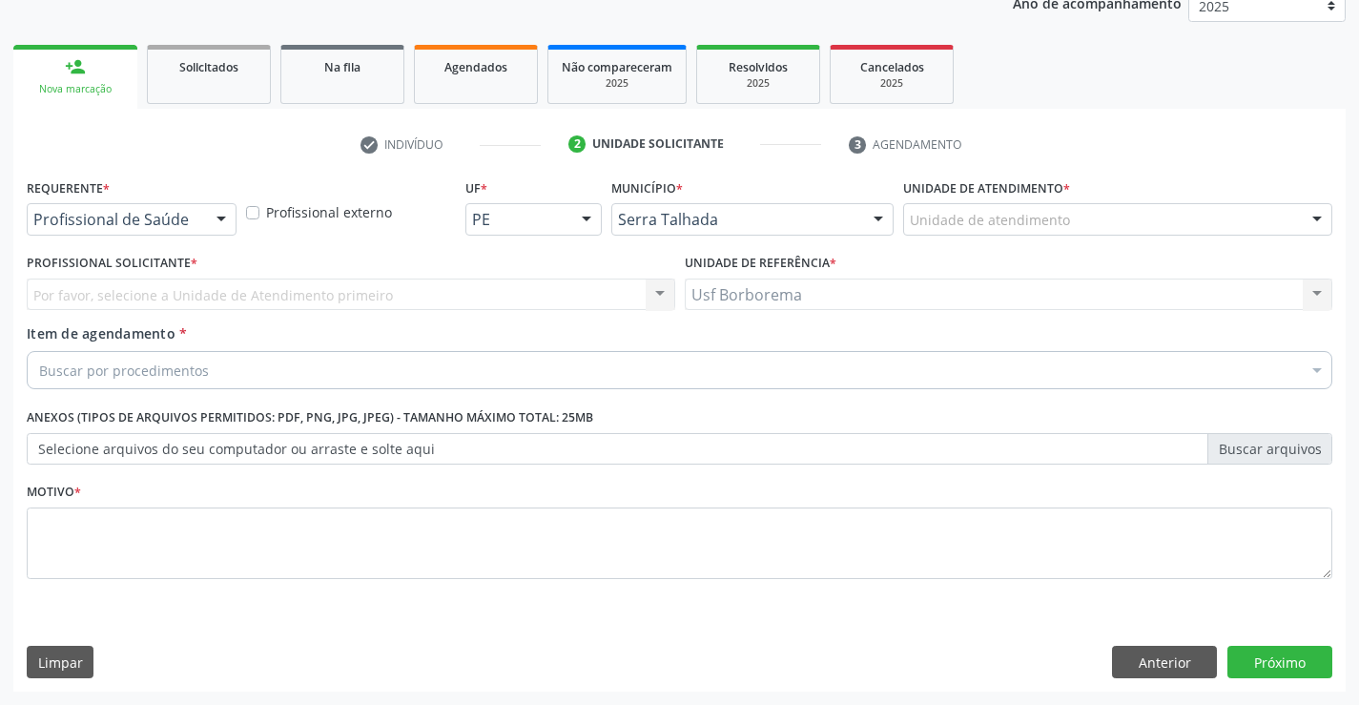
scroll to position [240, 0]
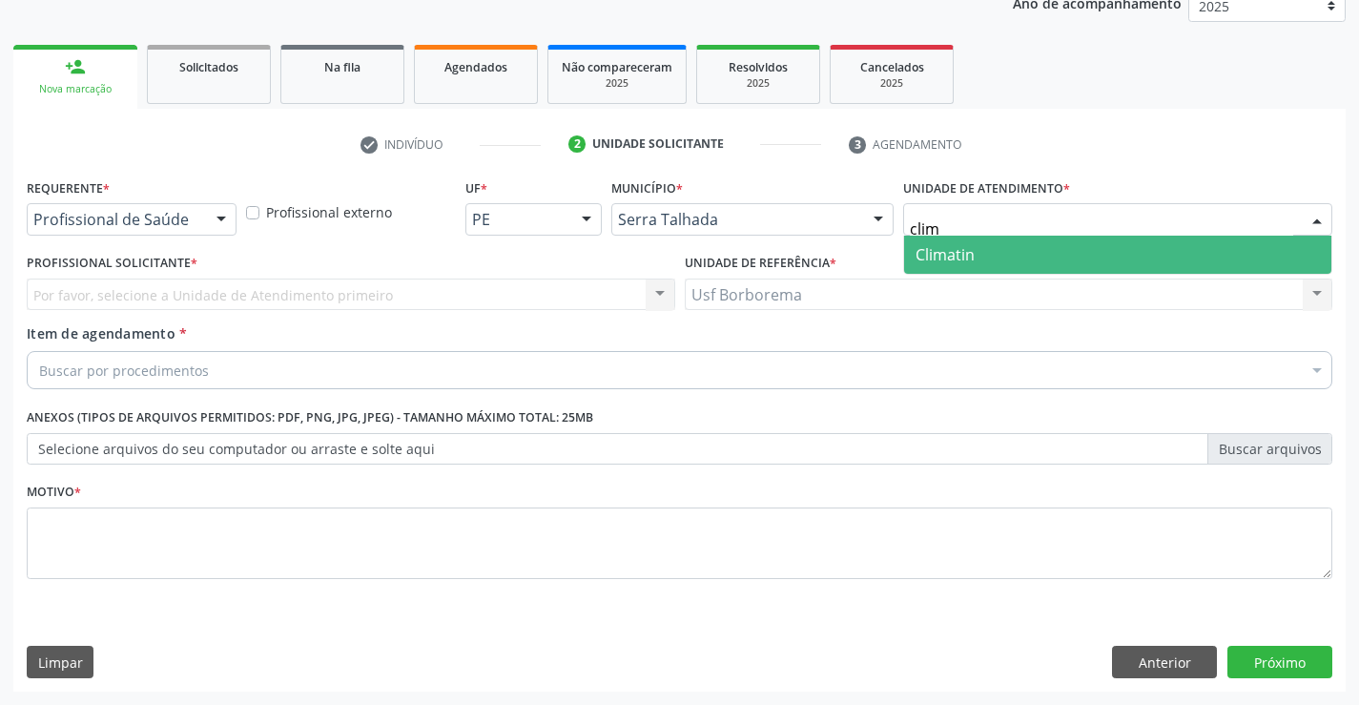
click at [950, 252] on span "Climatin" at bounding box center [944, 254] width 59 height 21
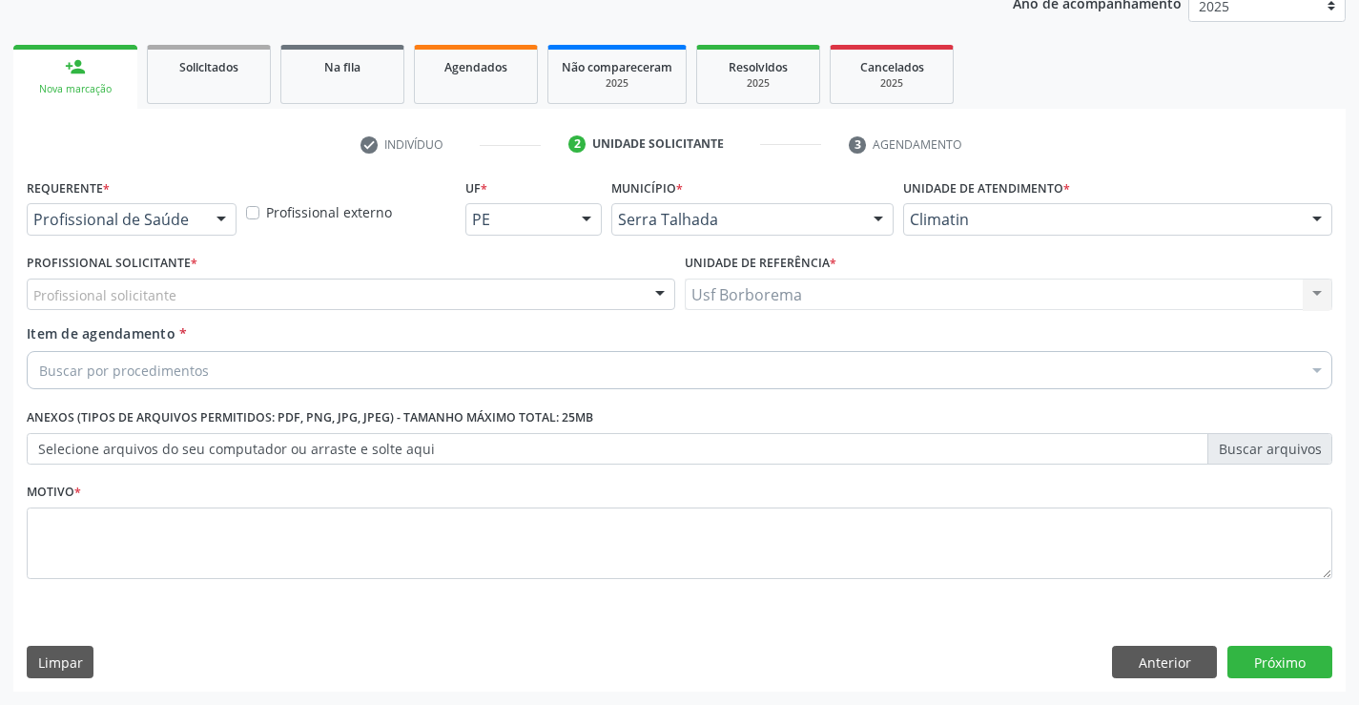
click at [179, 203] on div "Profissional de Saúde" at bounding box center [132, 219] width 210 height 32
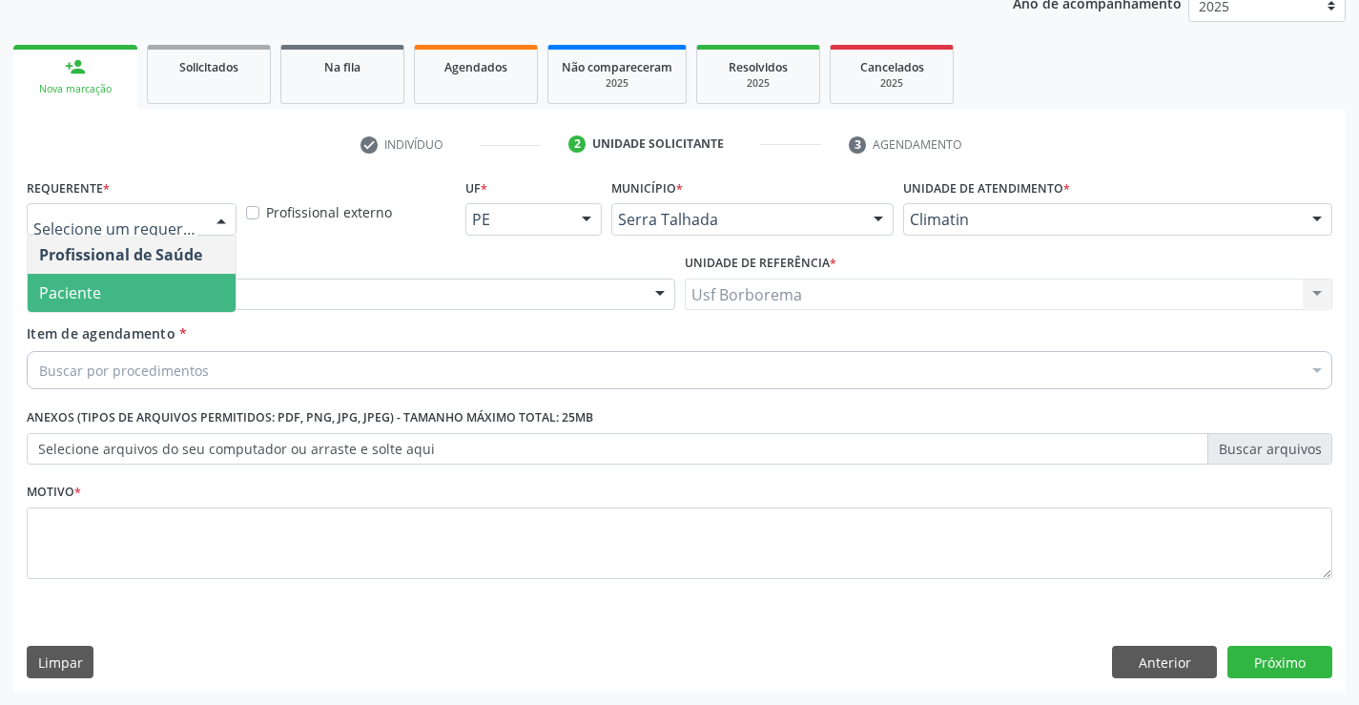
click at [181, 284] on span "Paciente" at bounding box center [132, 293] width 208 height 38
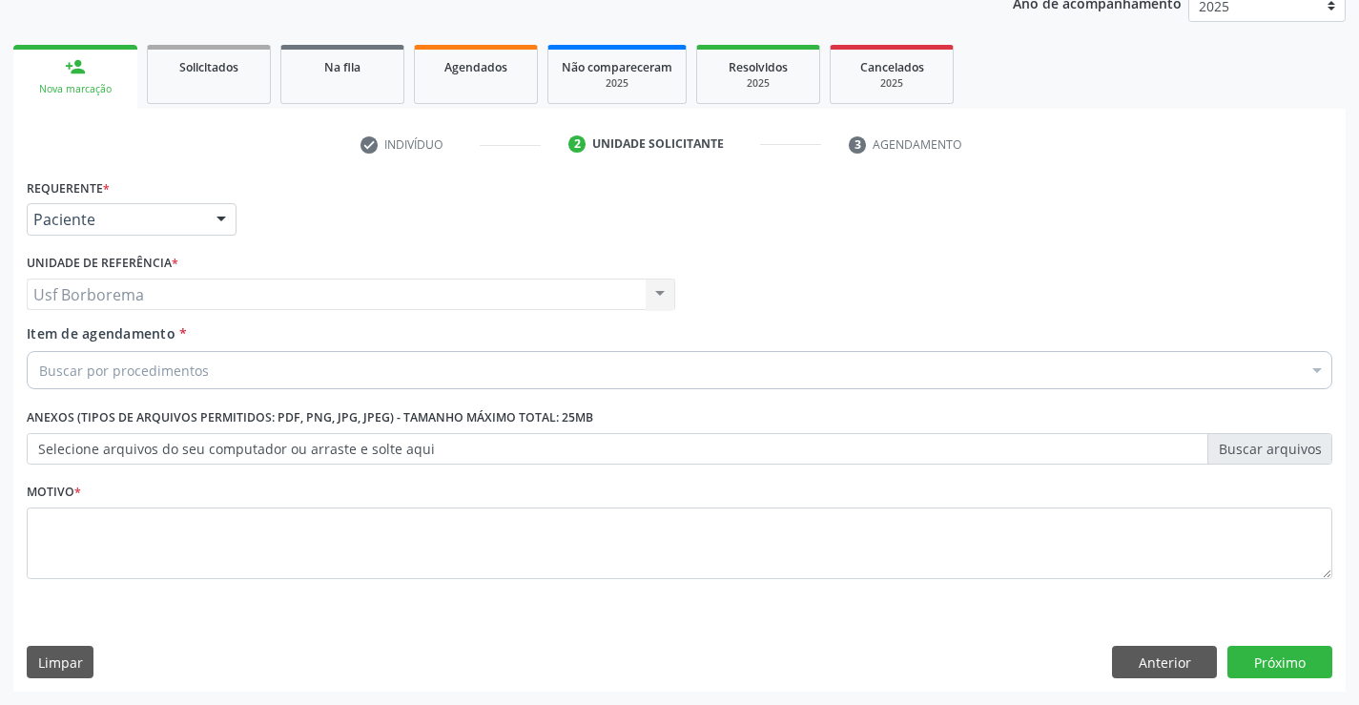
click at [216, 374] on div "Buscar por procedimentos" at bounding box center [679, 370] width 1305 height 38
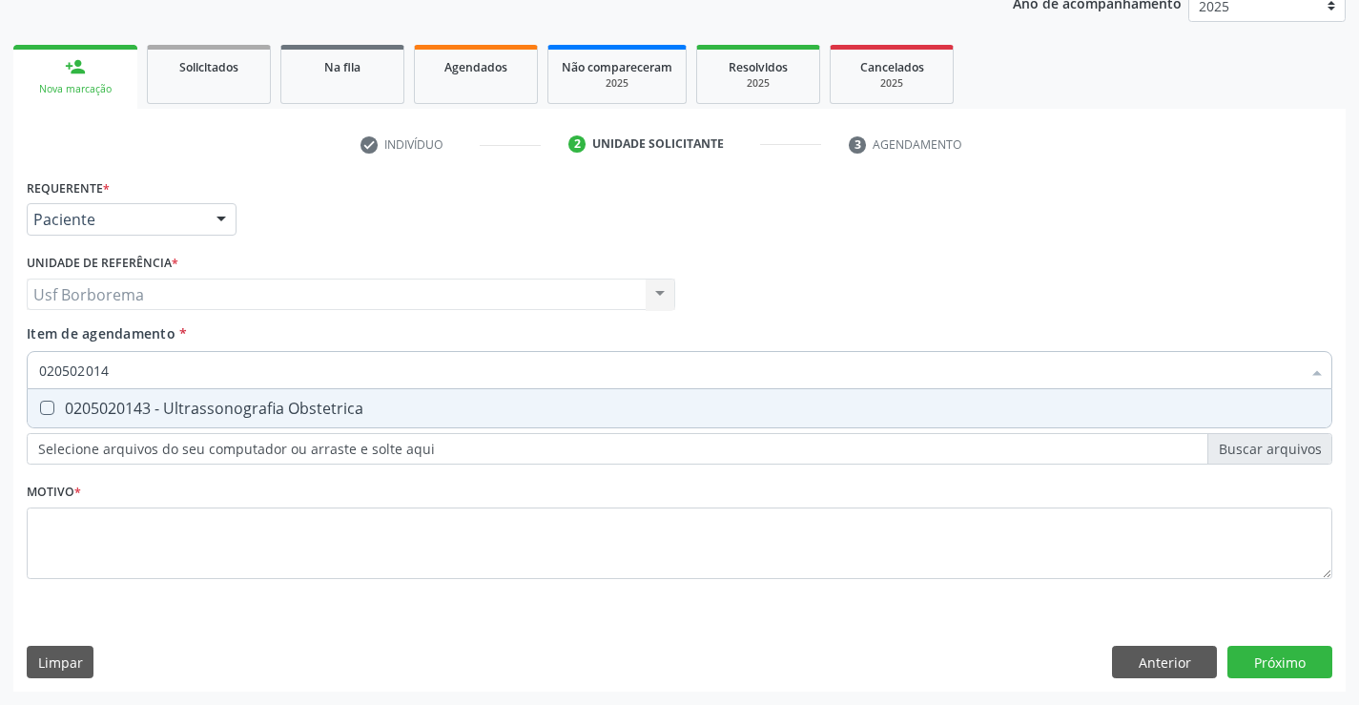
click at [233, 412] on div "0205020143 - Ultrassonografia Obstetrica" at bounding box center [679, 408] width 1281 height 15
click at [234, 559] on div "Requerente * Paciente Profissional de Saúde Paciente Nenhum resultado encontrad…" at bounding box center [679, 390] width 1305 height 432
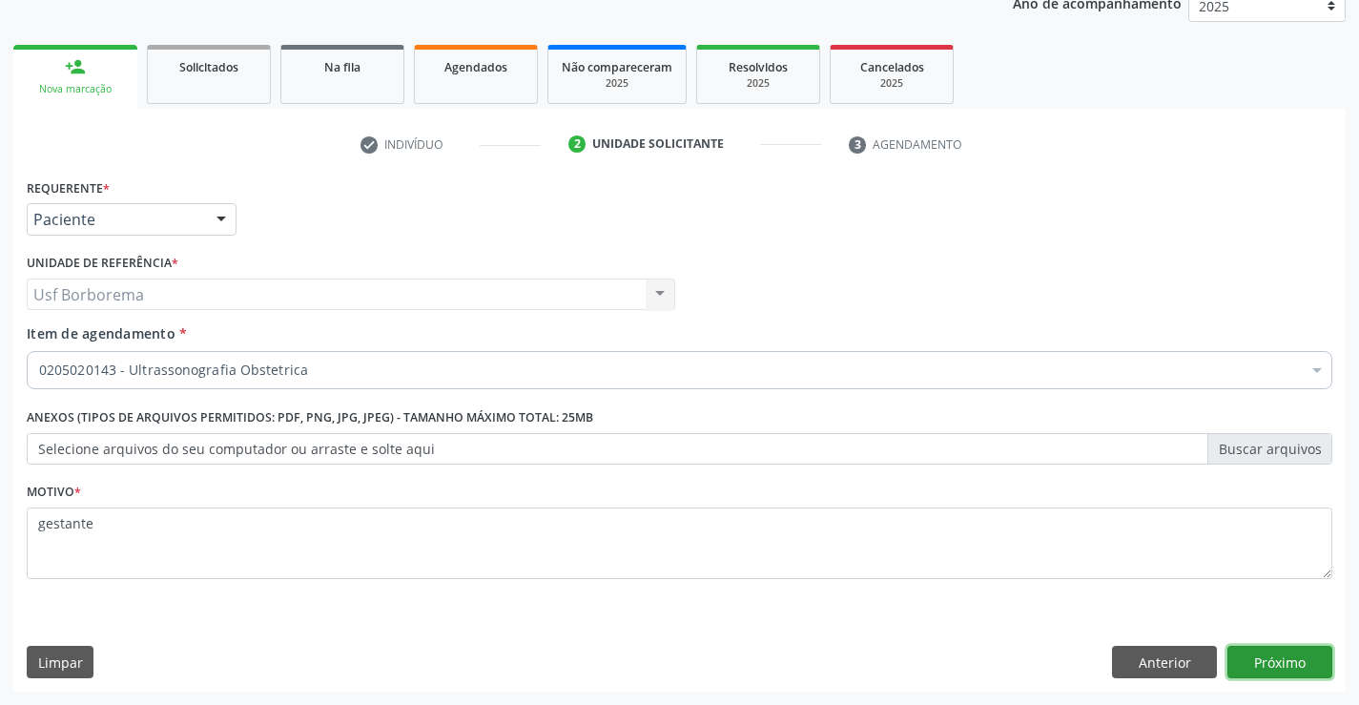
click at [1284, 660] on button "Próximo" at bounding box center [1279, 662] width 105 height 32
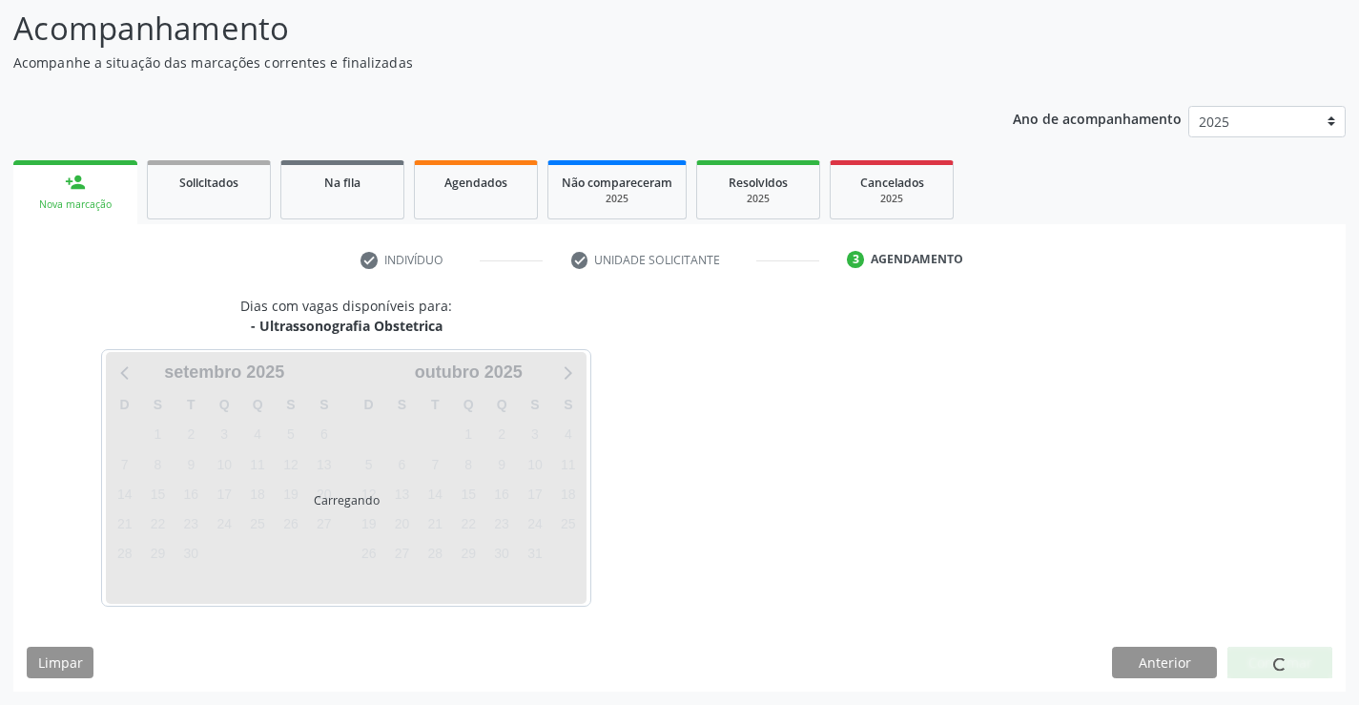
scroll to position [125, 0]
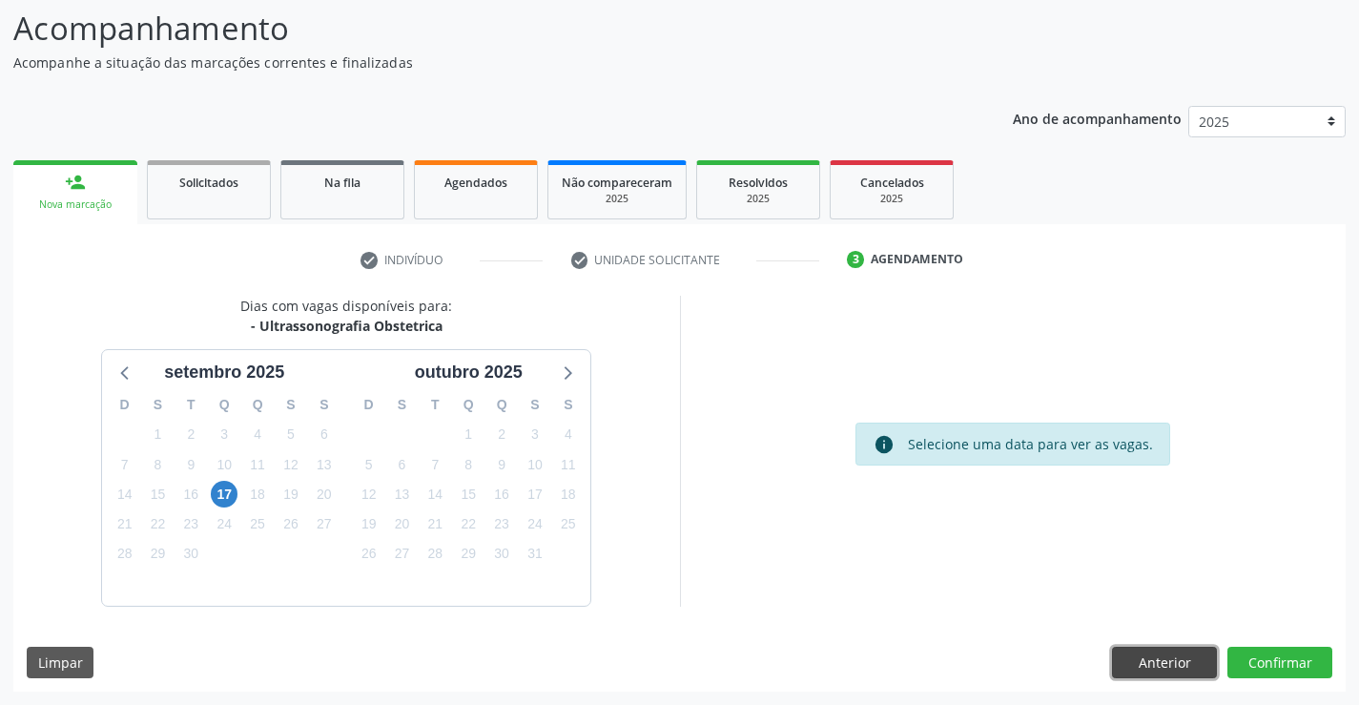
click at [1161, 653] on button "Anterior" at bounding box center [1164, 663] width 105 height 32
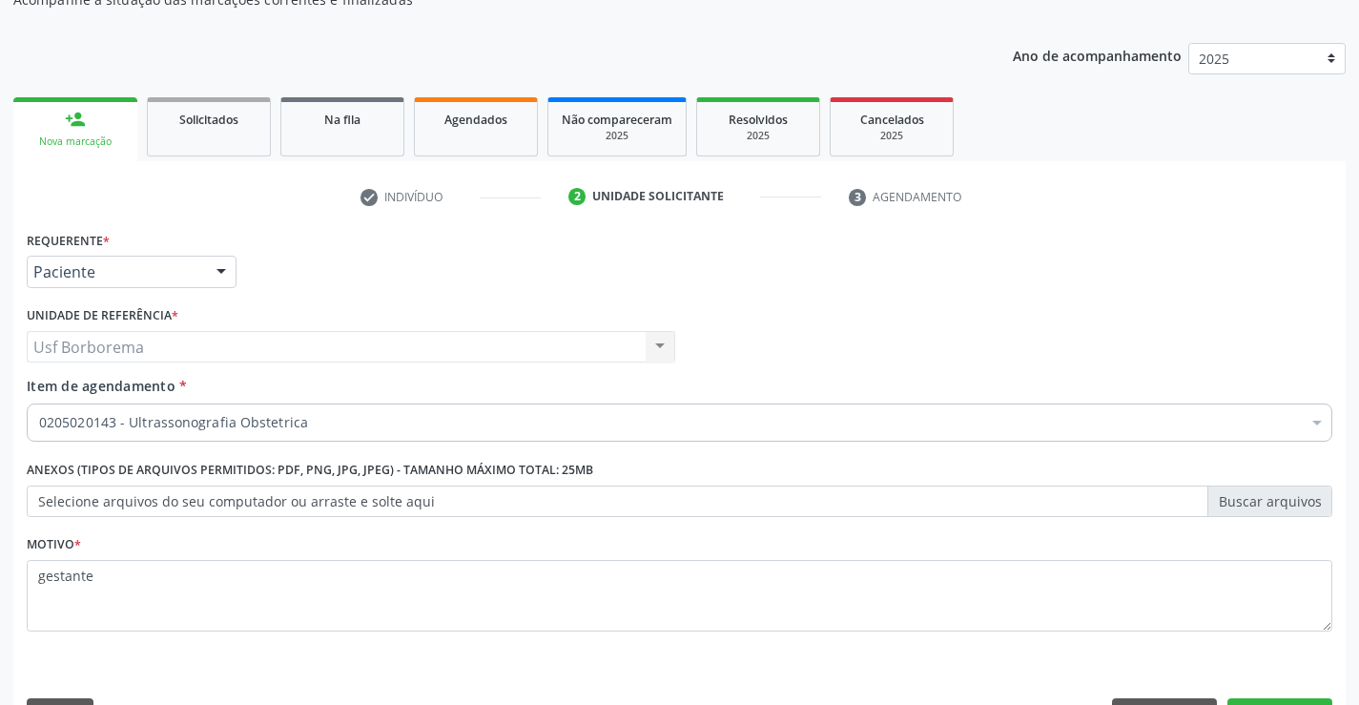
scroll to position [145, 0]
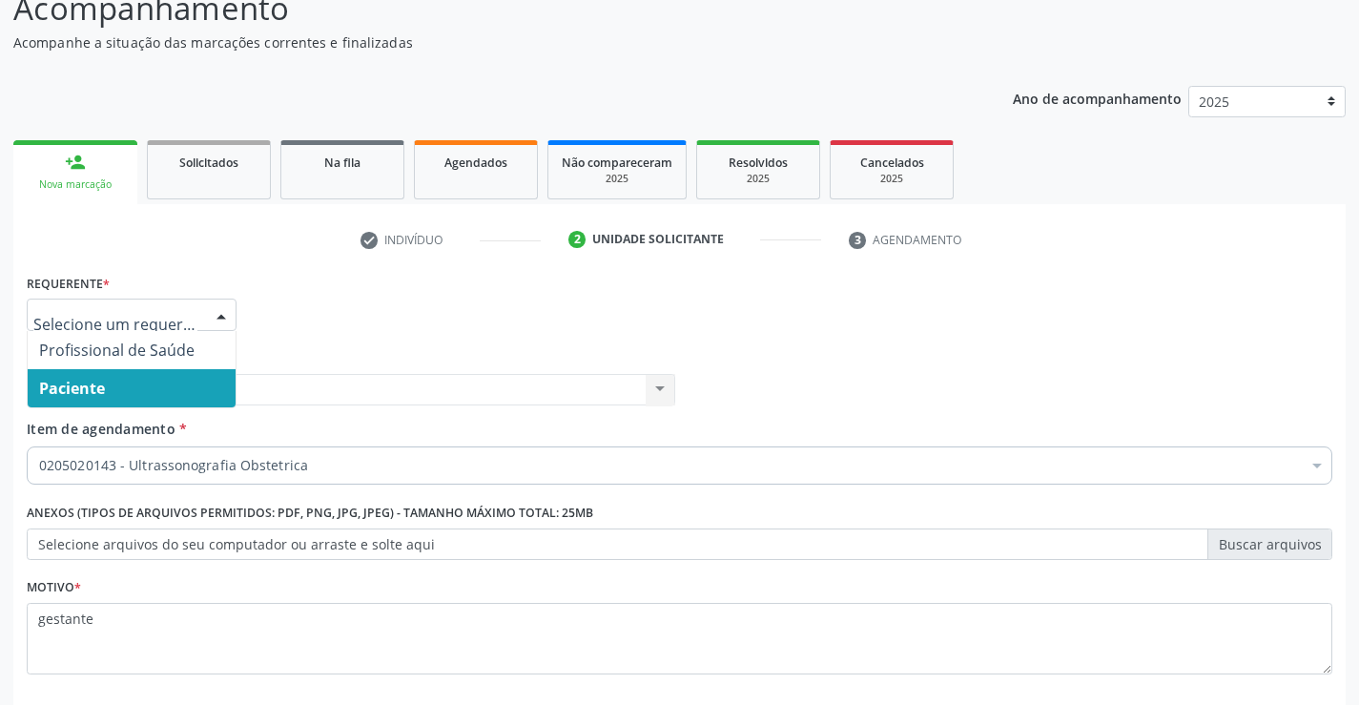
click at [220, 308] on div at bounding box center [221, 315] width 29 height 32
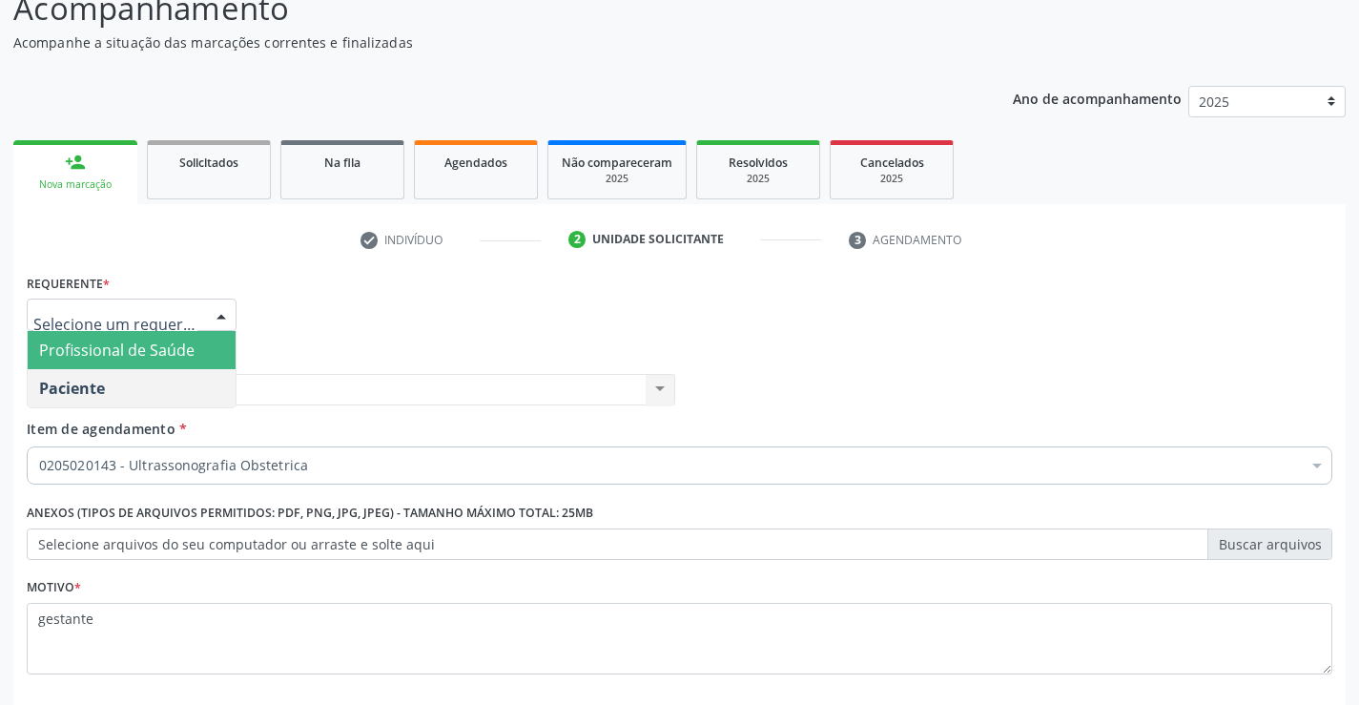
click at [191, 344] on span "Profissional de Saúde" at bounding box center [116, 349] width 155 height 21
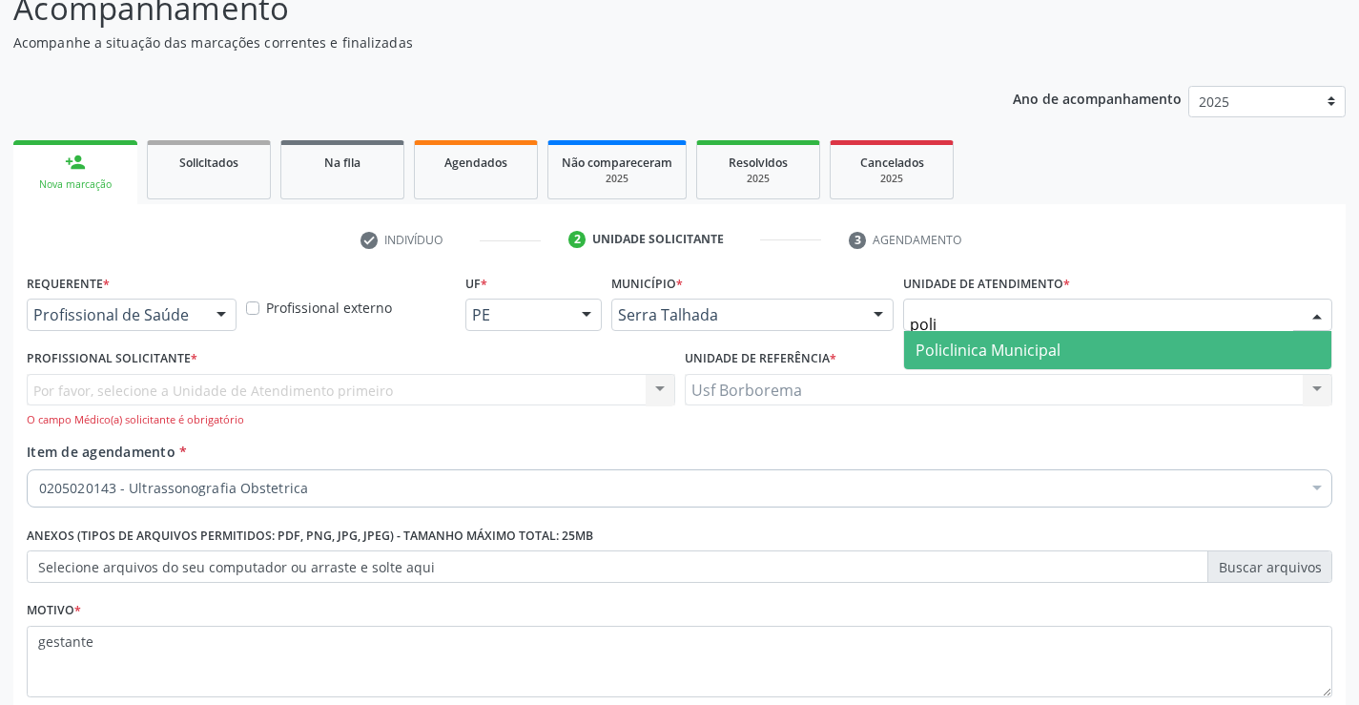
drag, startPoint x: 958, startPoint y: 323, endPoint x: 936, endPoint y: 343, distance: 29.7
click at [936, 343] on span "Policlinica Municipal" at bounding box center [987, 349] width 145 height 21
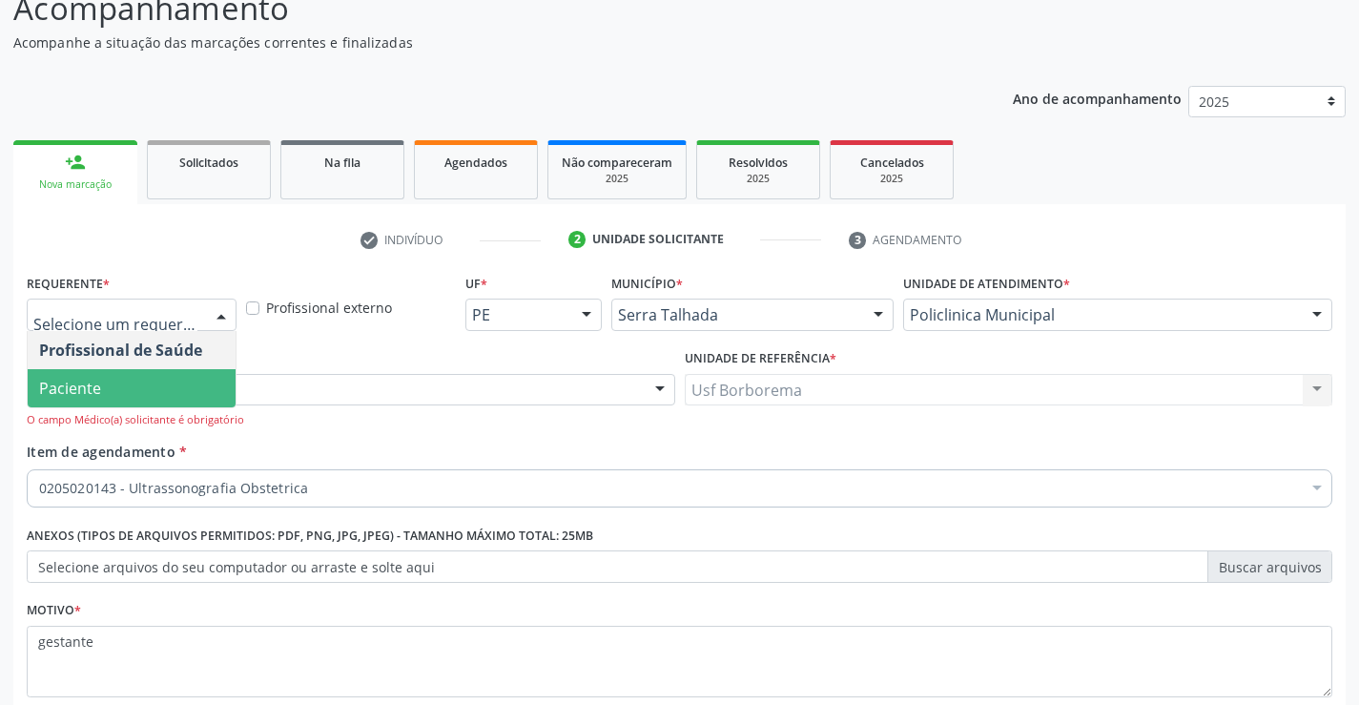
click at [154, 381] on span "Paciente" at bounding box center [132, 388] width 208 height 38
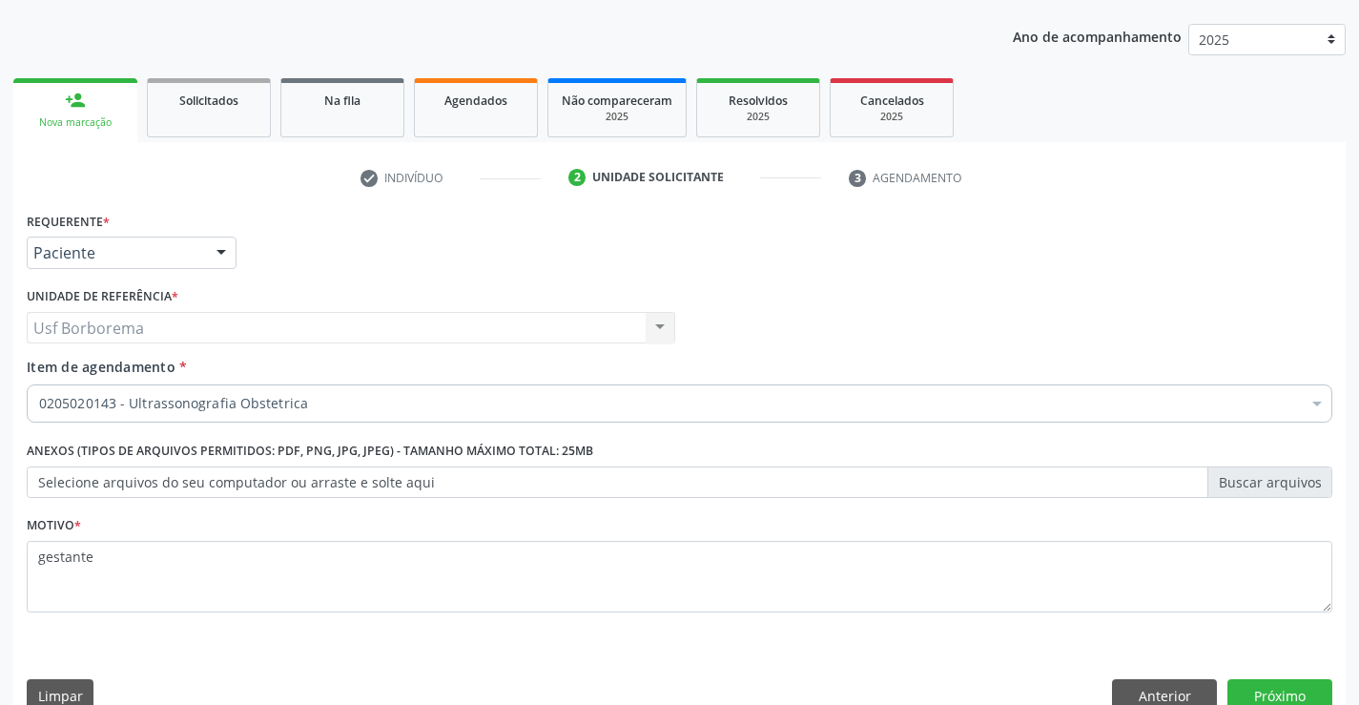
scroll to position [240, 0]
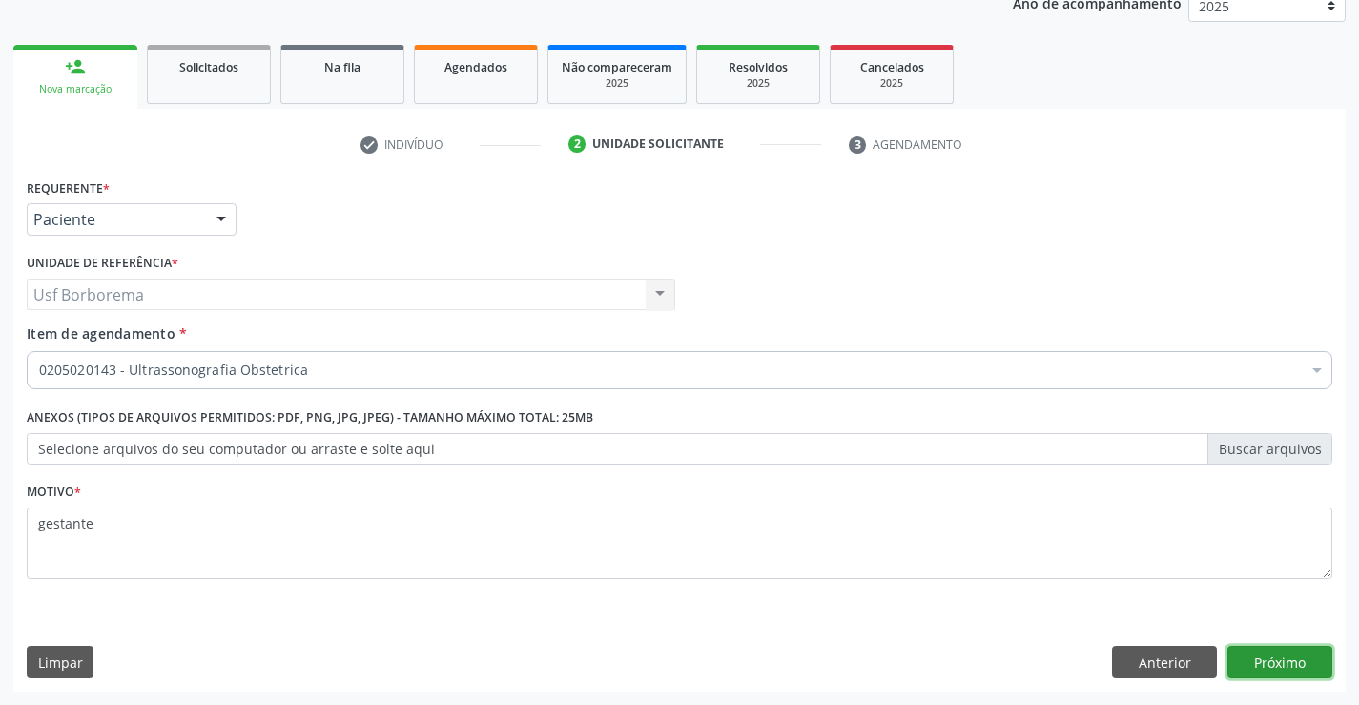
click at [1259, 660] on button "Próximo" at bounding box center [1279, 662] width 105 height 32
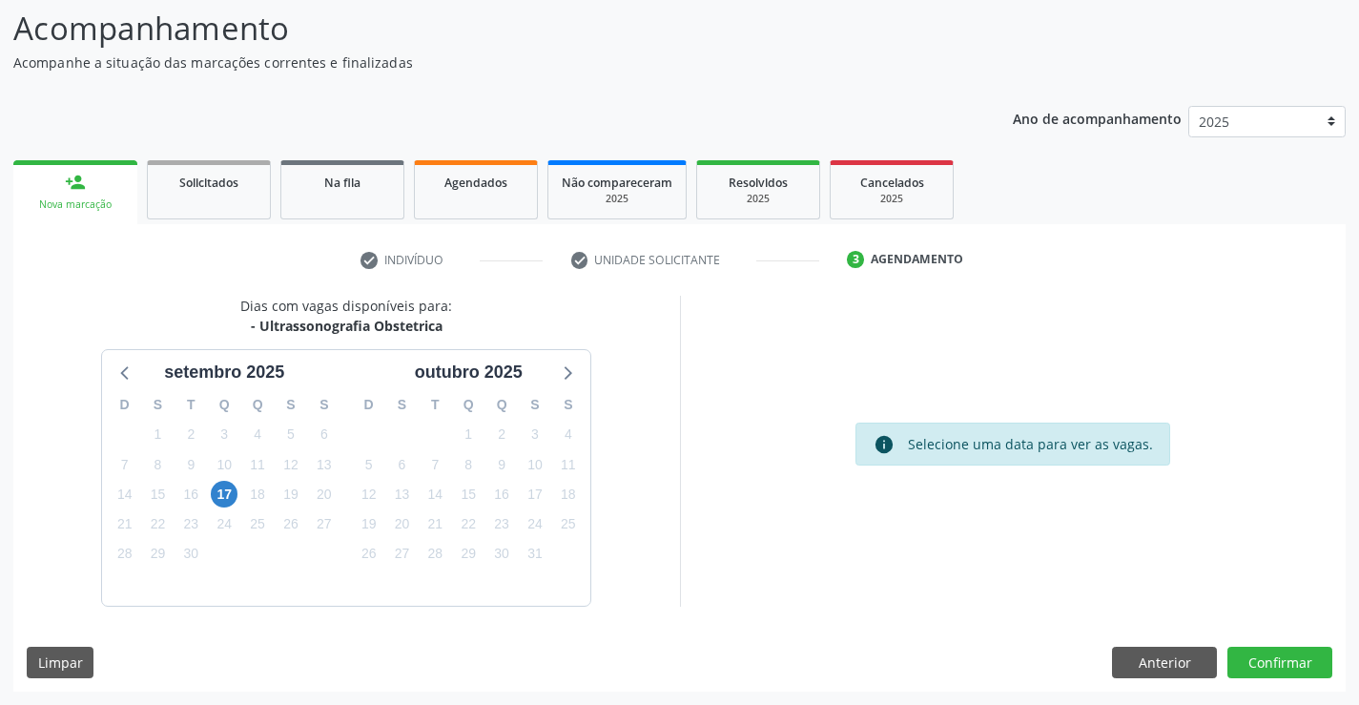
scroll to position [125, 0]
click at [229, 502] on span "17" at bounding box center [224, 494] width 27 height 27
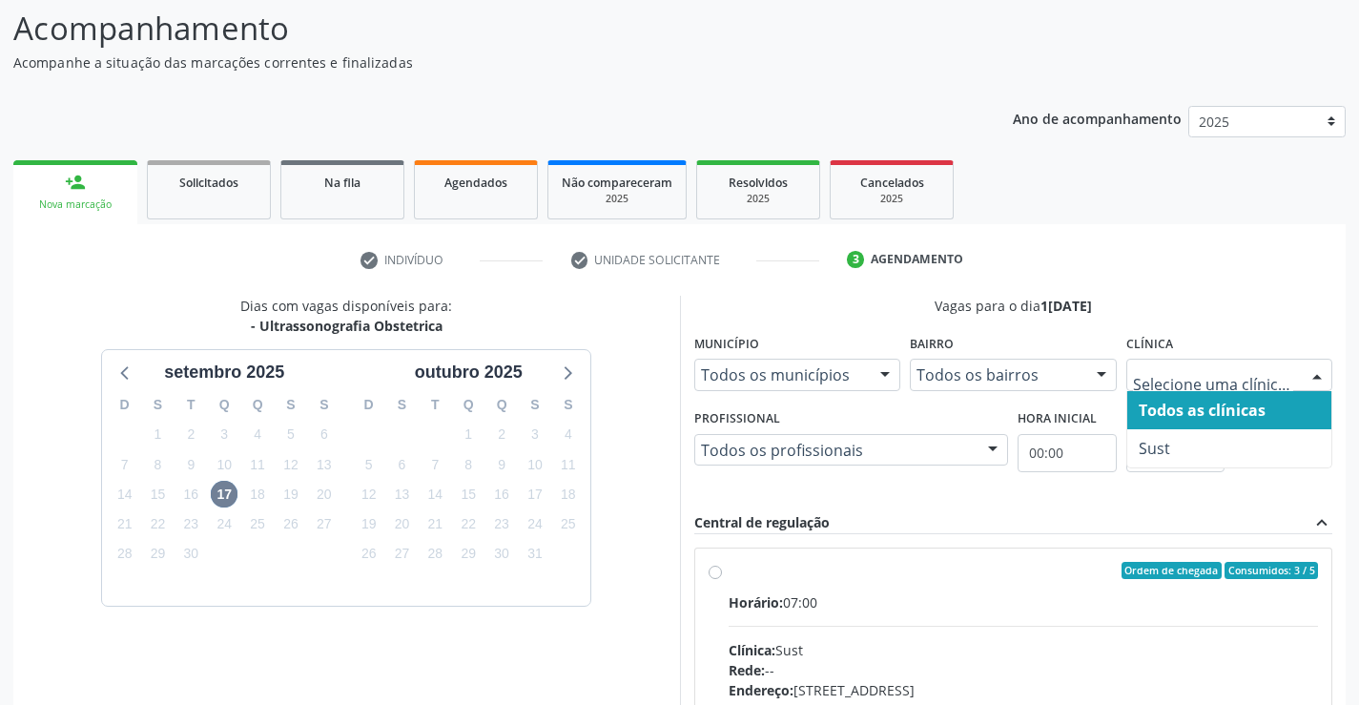
click at [1128, 295] on div "check Indivíduo check Unidade solicitante 3 Agendamento CNS * 700 6059 2074 866…" at bounding box center [679, 605] width 1332 height 723
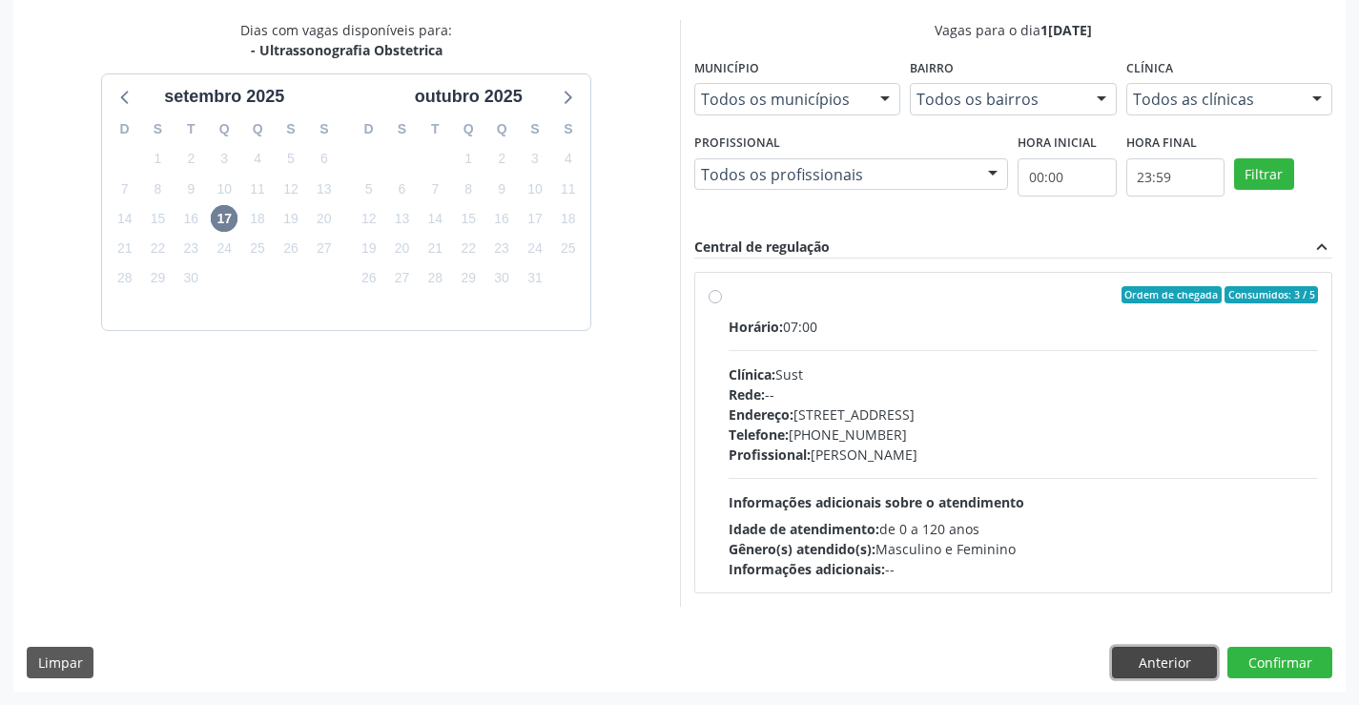
click at [1137, 667] on button "Anterior" at bounding box center [1164, 663] width 105 height 32
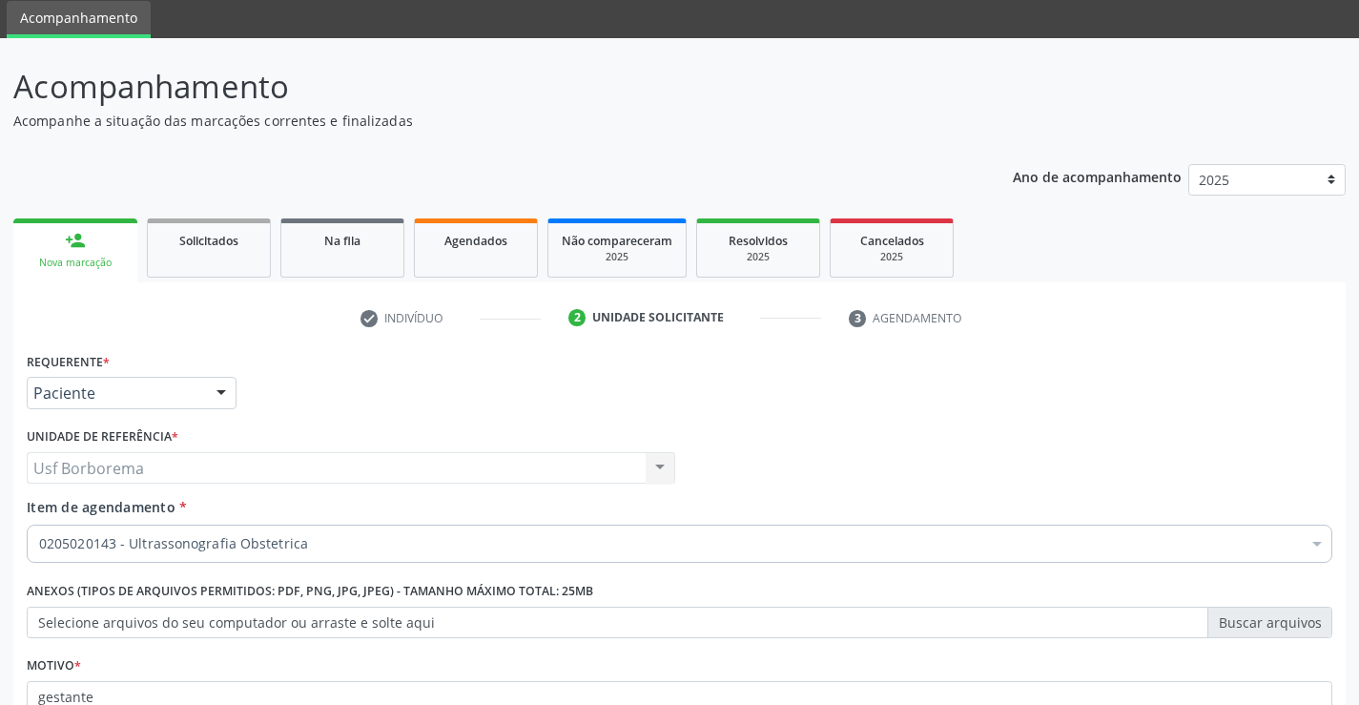
scroll to position [50, 0]
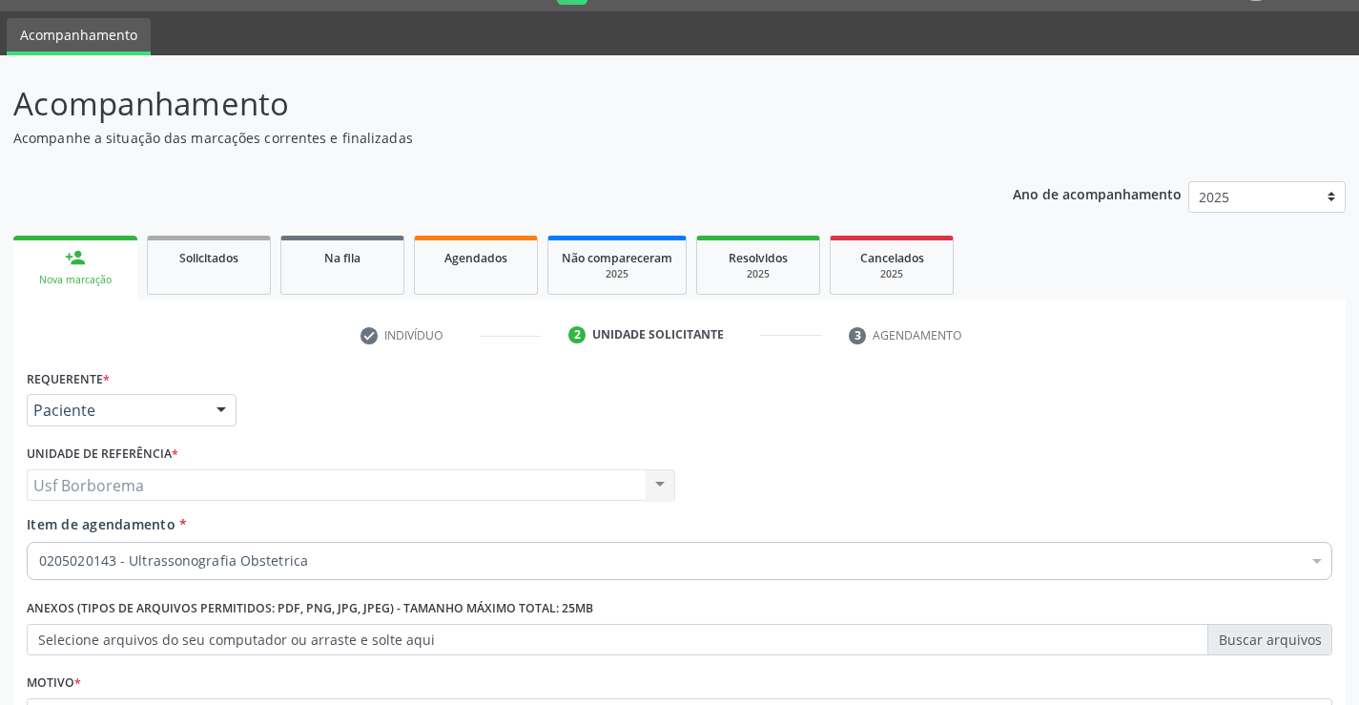
click at [217, 405] on div at bounding box center [221, 411] width 29 height 32
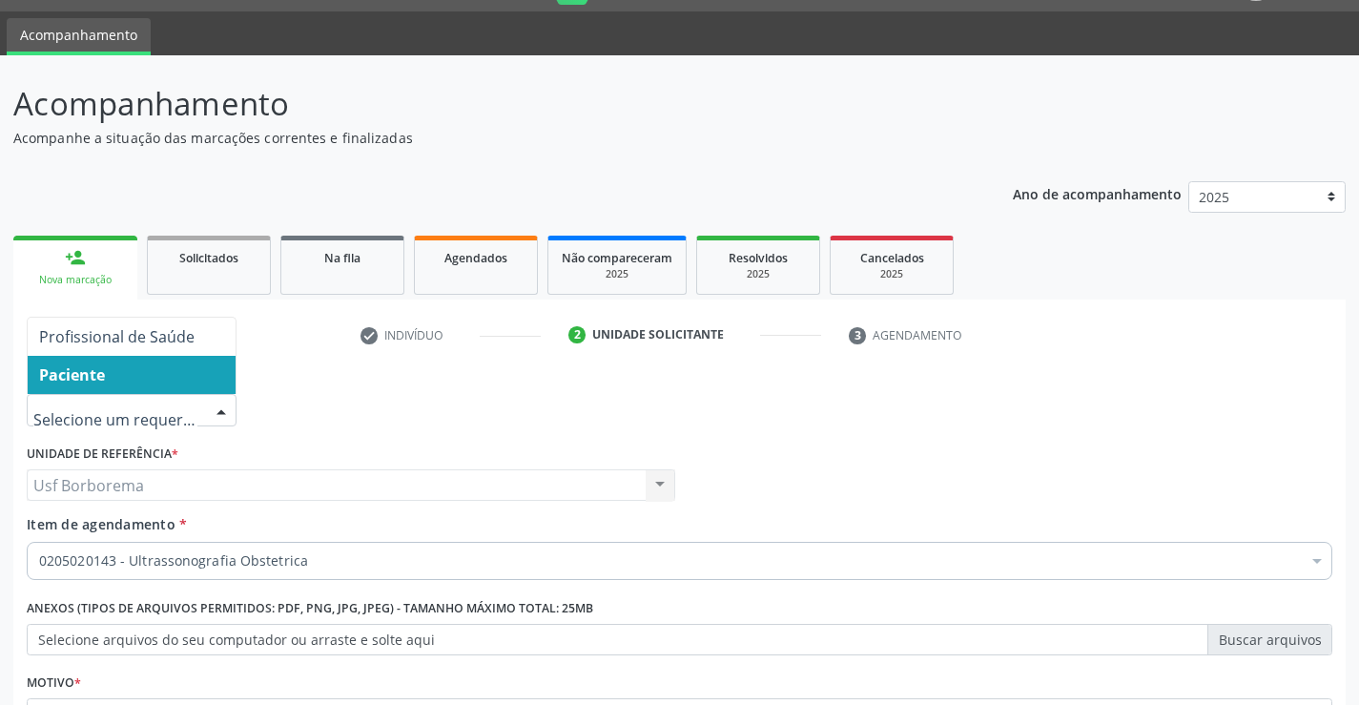
click at [156, 416] on input "text" at bounding box center [115, 420] width 164 height 38
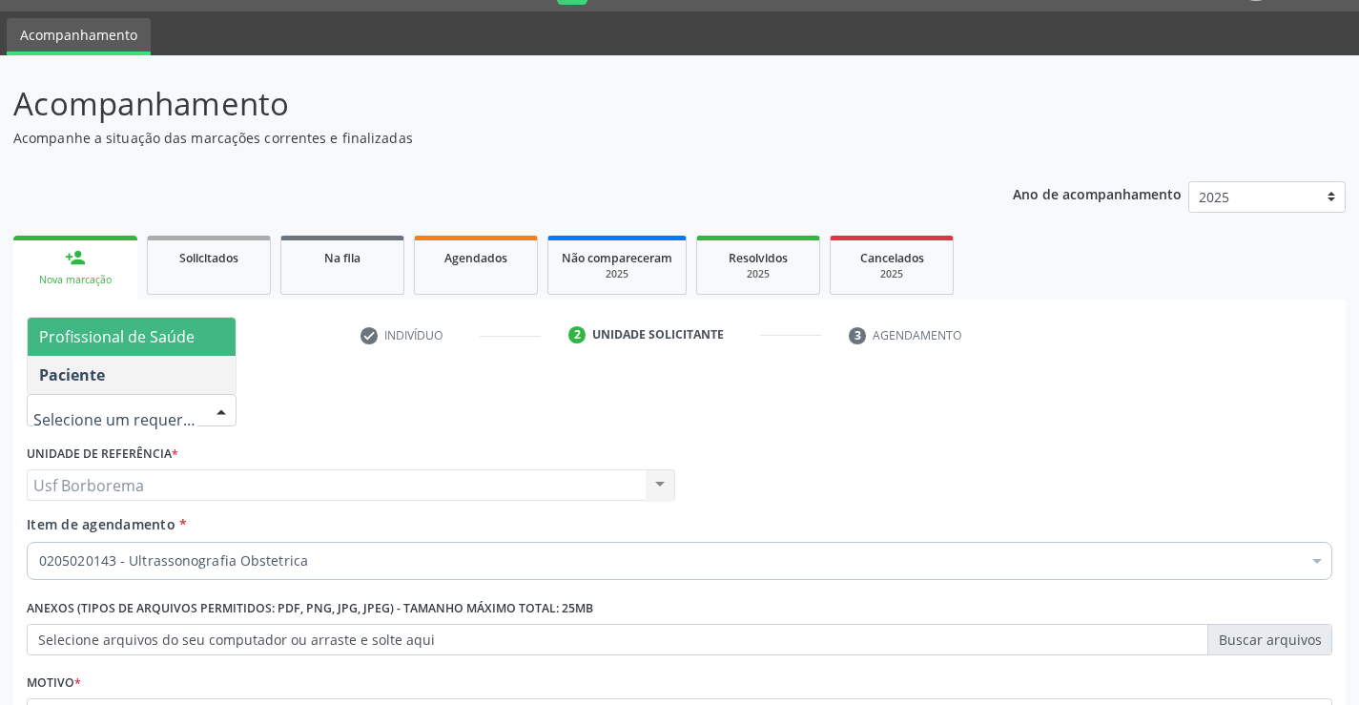
click at [134, 338] on span "Profissional de Saúde" at bounding box center [116, 336] width 155 height 21
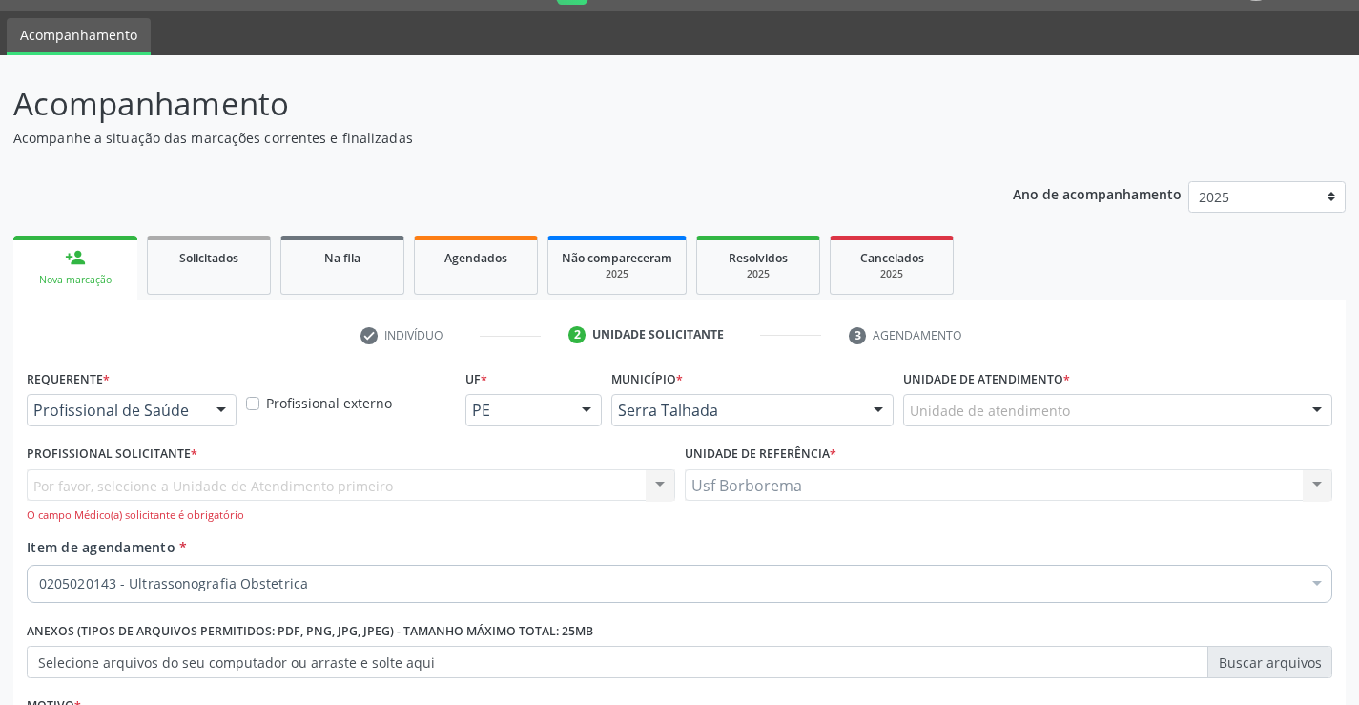
click at [1047, 421] on div "Unidade de atendimento" at bounding box center [1117, 410] width 429 height 32
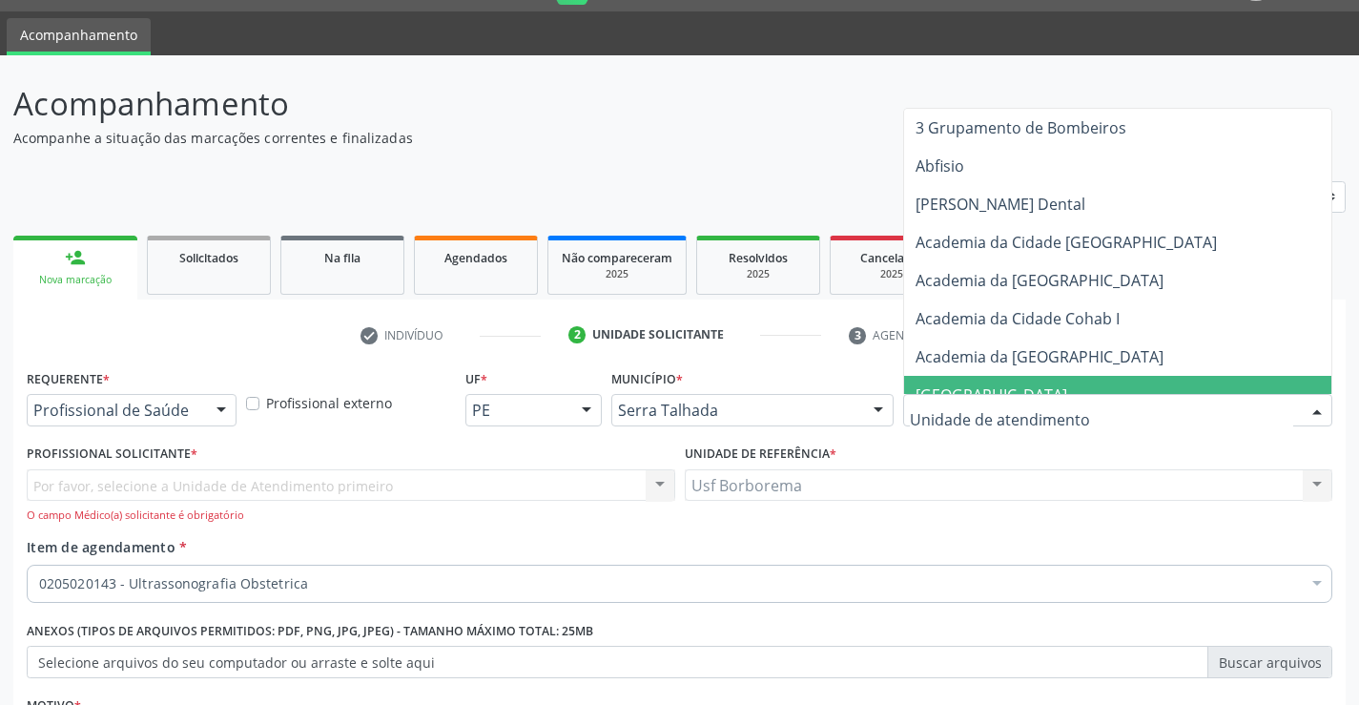
click at [1039, 427] on input "text" at bounding box center [1101, 420] width 383 height 38
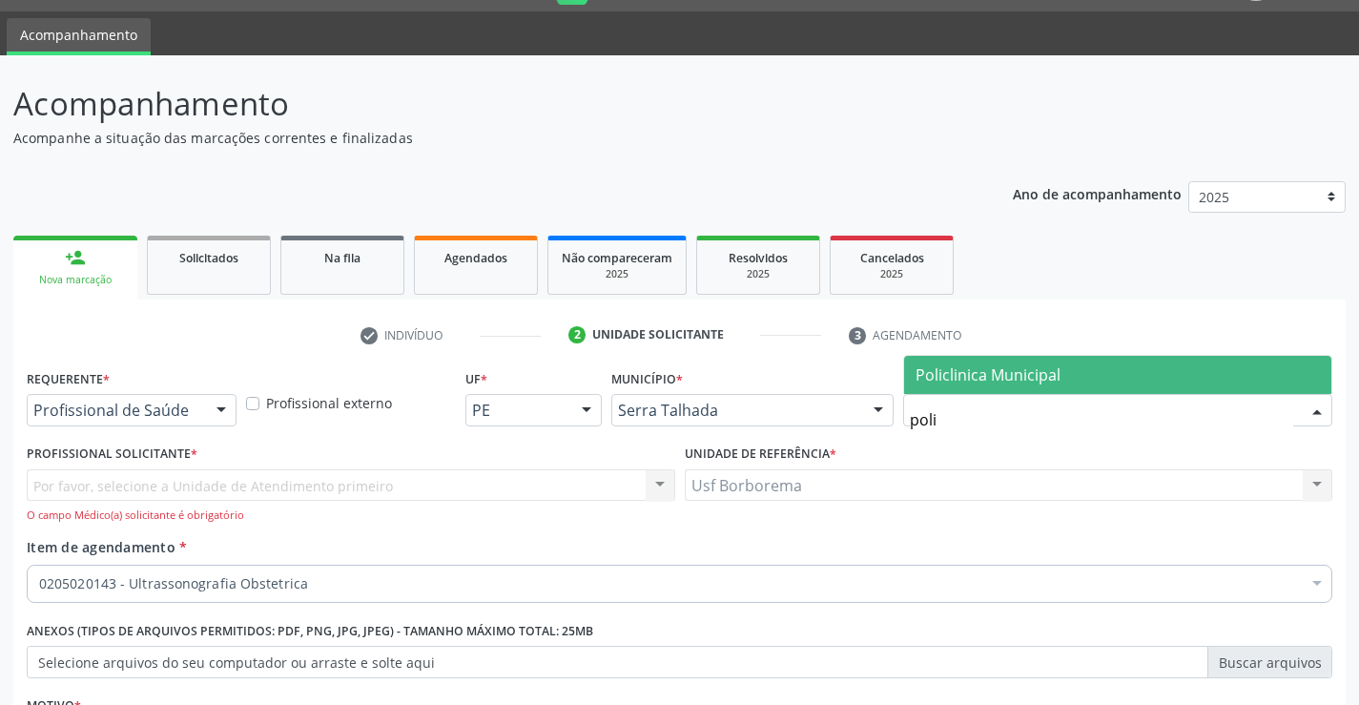
click at [987, 370] on span "Policlinica Municipal" at bounding box center [987, 374] width 145 height 21
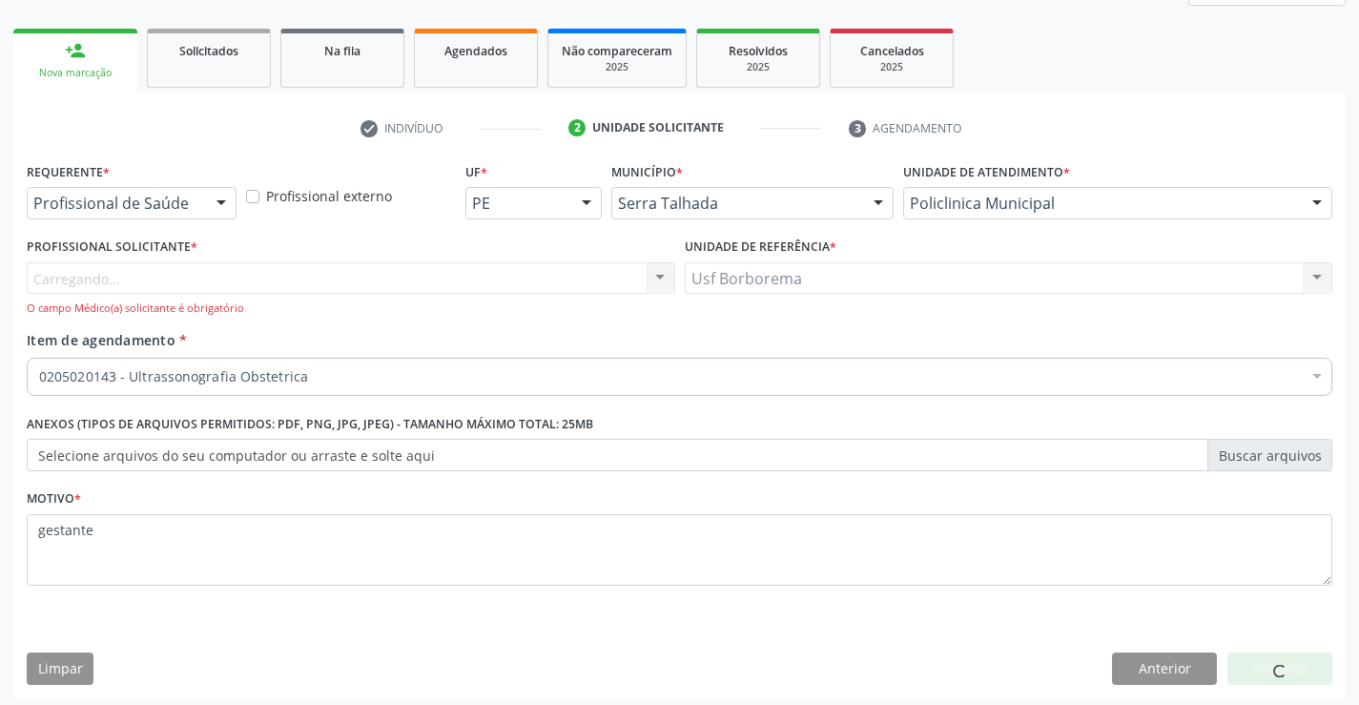
scroll to position [263, 0]
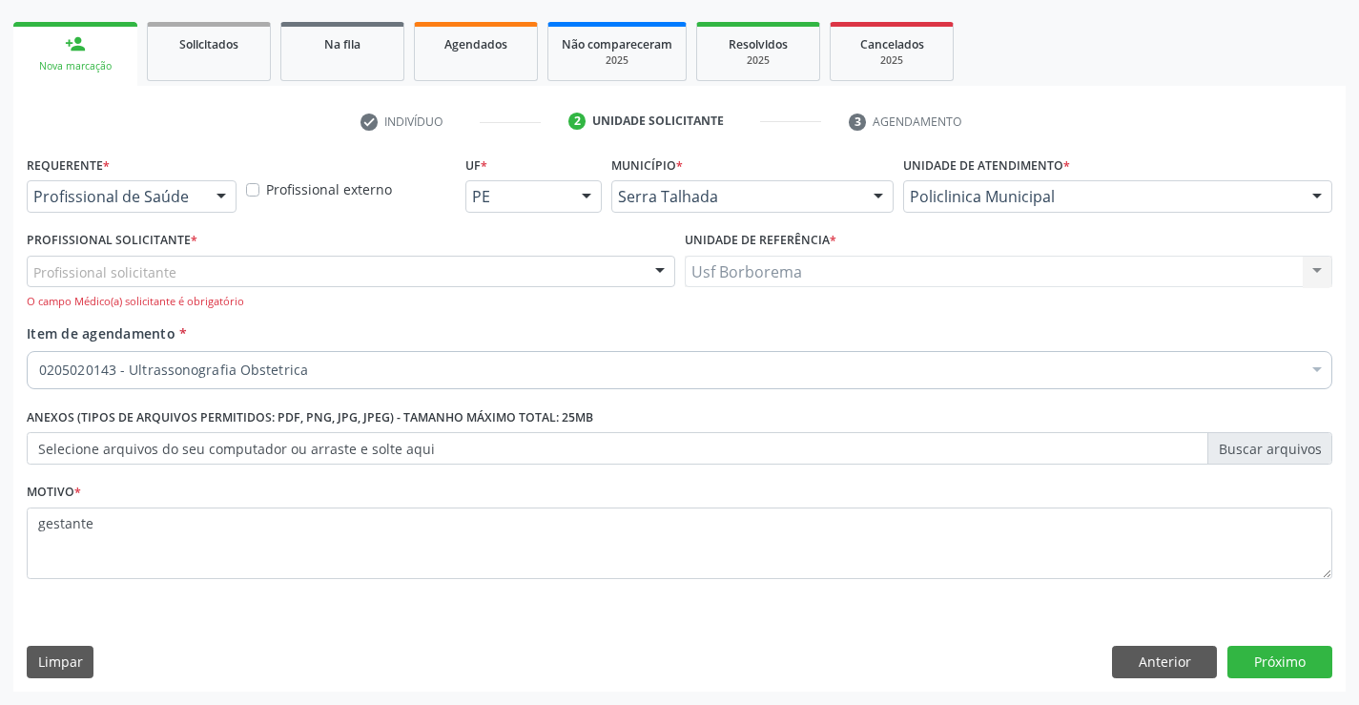
click at [76, 51] on div "person_add" at bounding box center [75, 43] width 21 height 21
click at [77, 52] on div "person_add" at bounding box center [75, 43] width 21 height 21
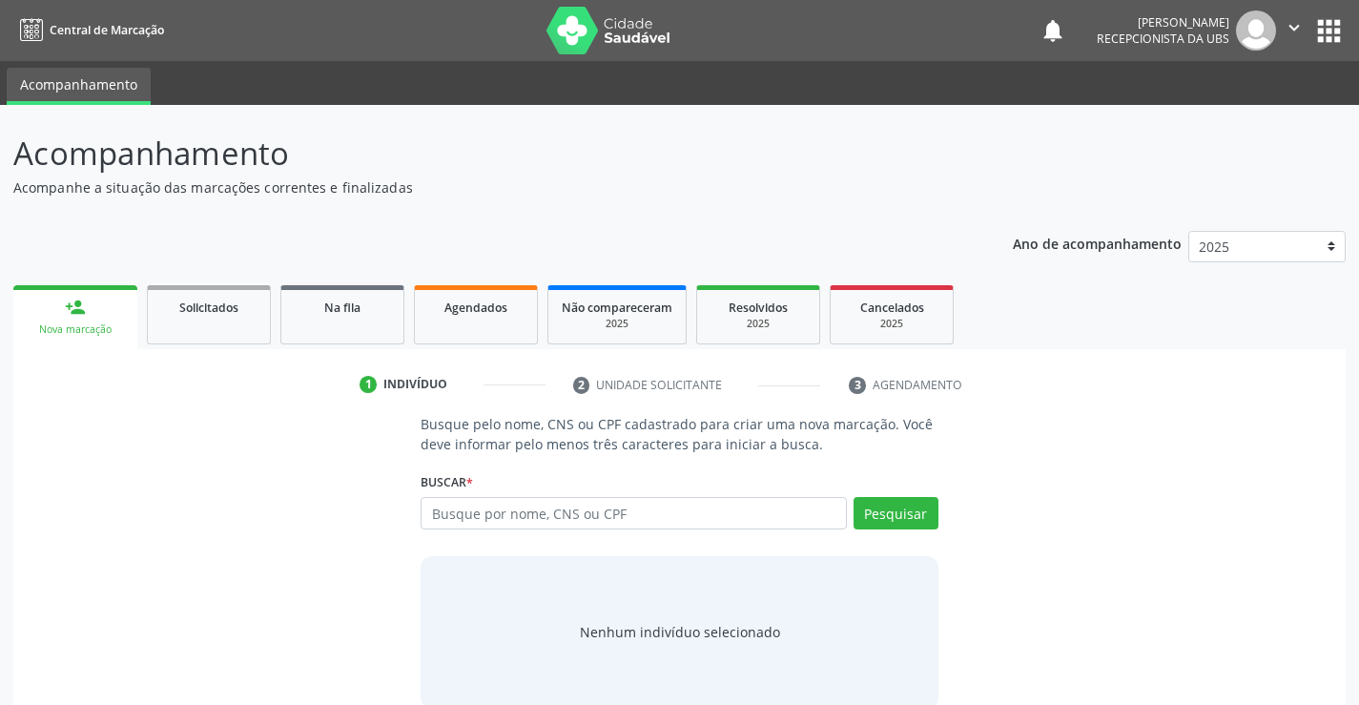
click at [461, 511] on input "text" at bounding box center [633, 513] width 425 height 32
click at [506, 515] on input "text" at bounding box center [633, 513] width 425 height 32
click at [881, 520] on button "Pesquisar" at bounding box center [895, 513] width 85 height 32
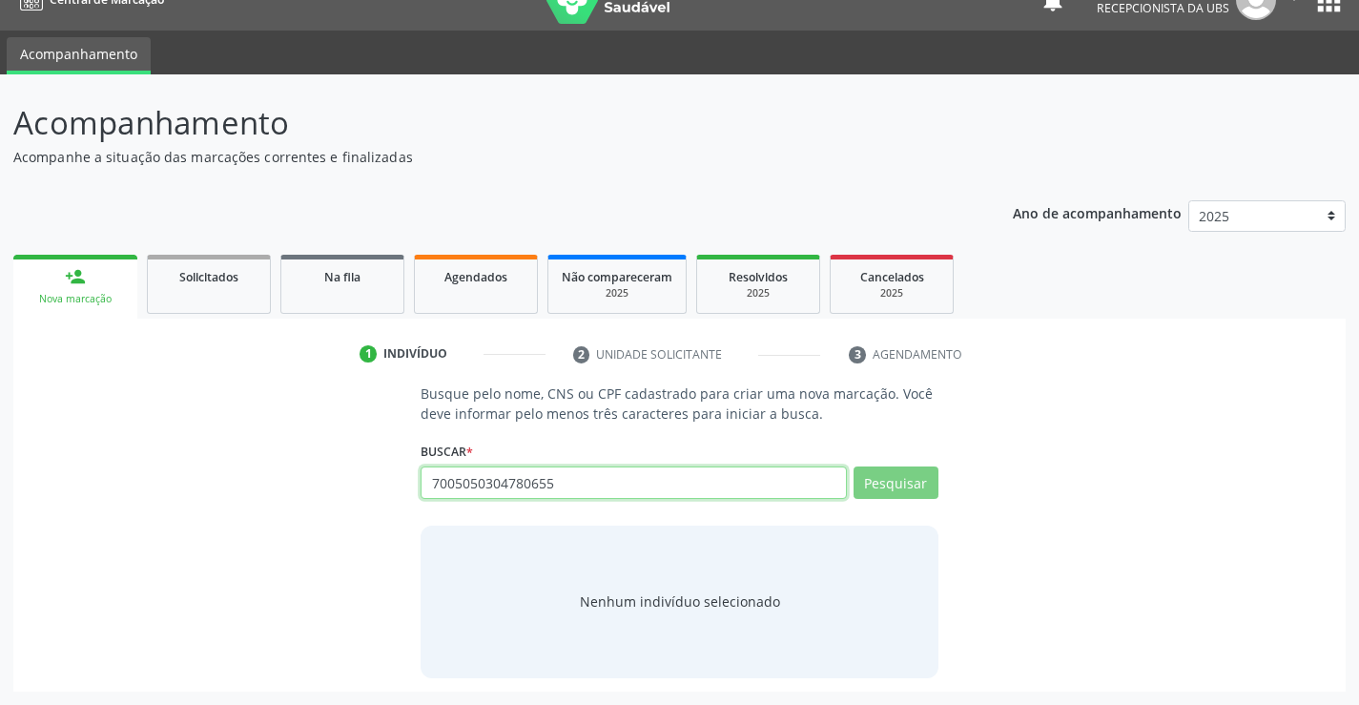
click at [736, 483] on input "7005050304780655" at bounding box center [633, 482] width 425 height 32
type input "70050"
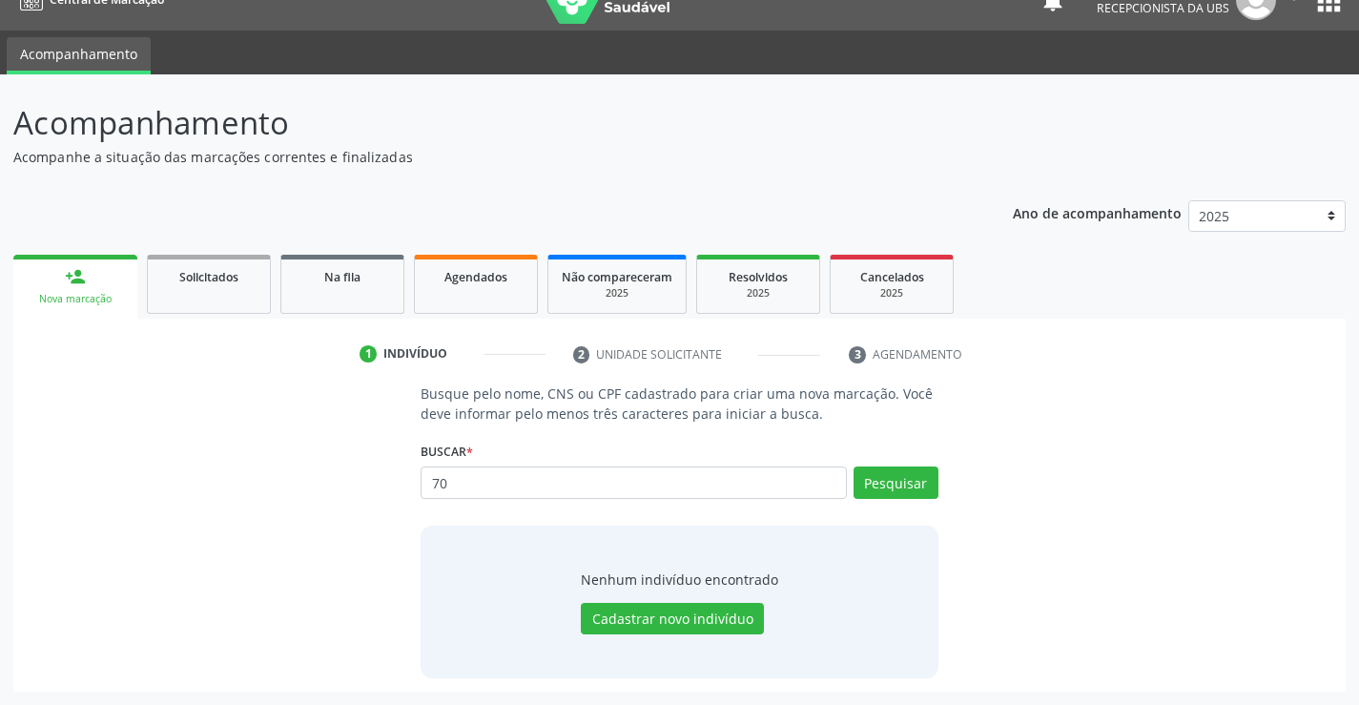
type input "7"
type input "700505304780655"
click at [922, 480] on button "Pesquisar" at bounding box center [895, 482] width 85 height 32
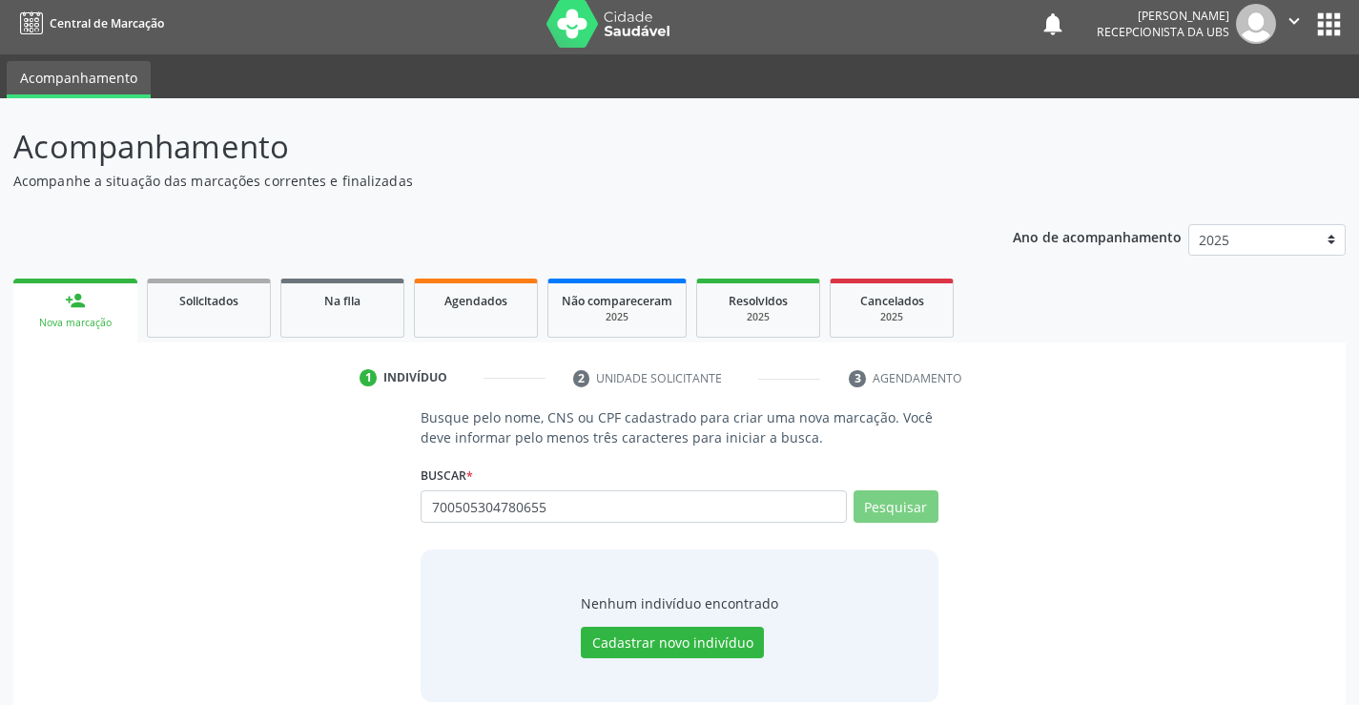
scroll to position [0, 0]
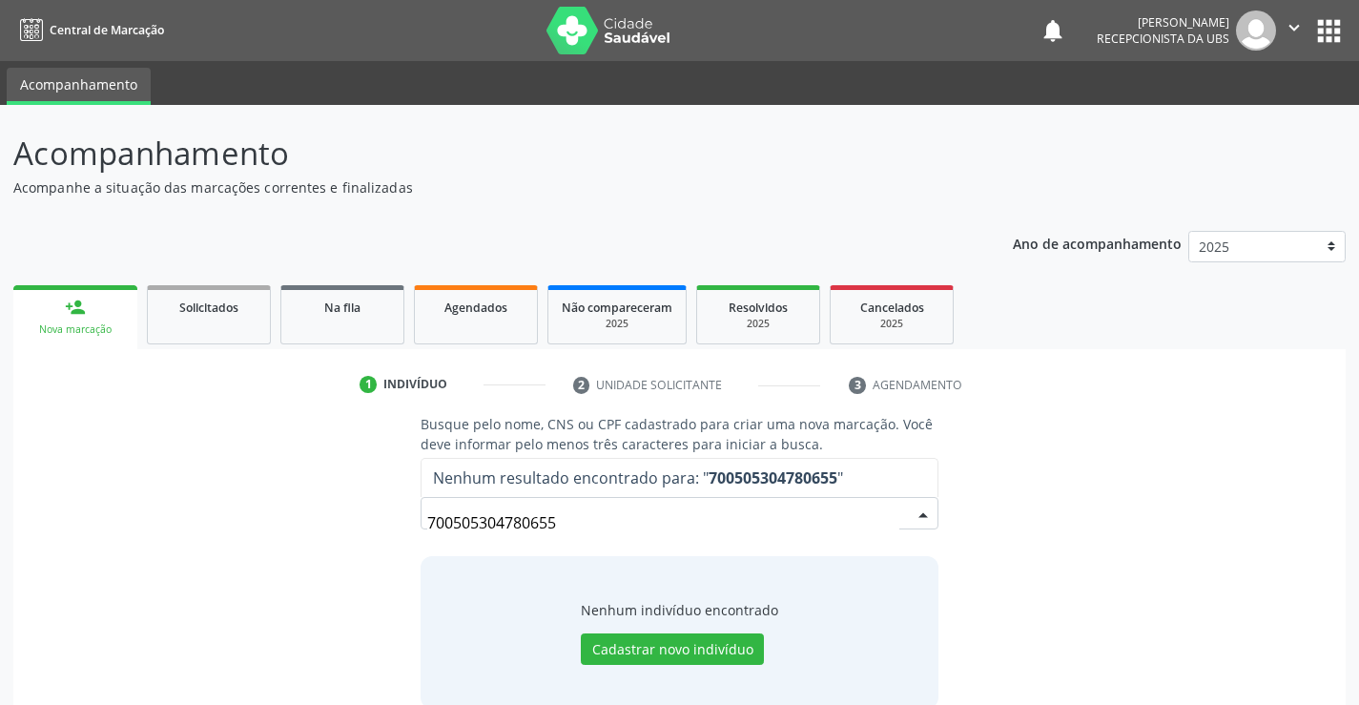
click at [659, 527] on input "700505304780655" at bounding box center [662, 523] width 471 height 38
click at [752, 515] on input "700505304780655" at bounding box center [662, 523] width 471 height 38
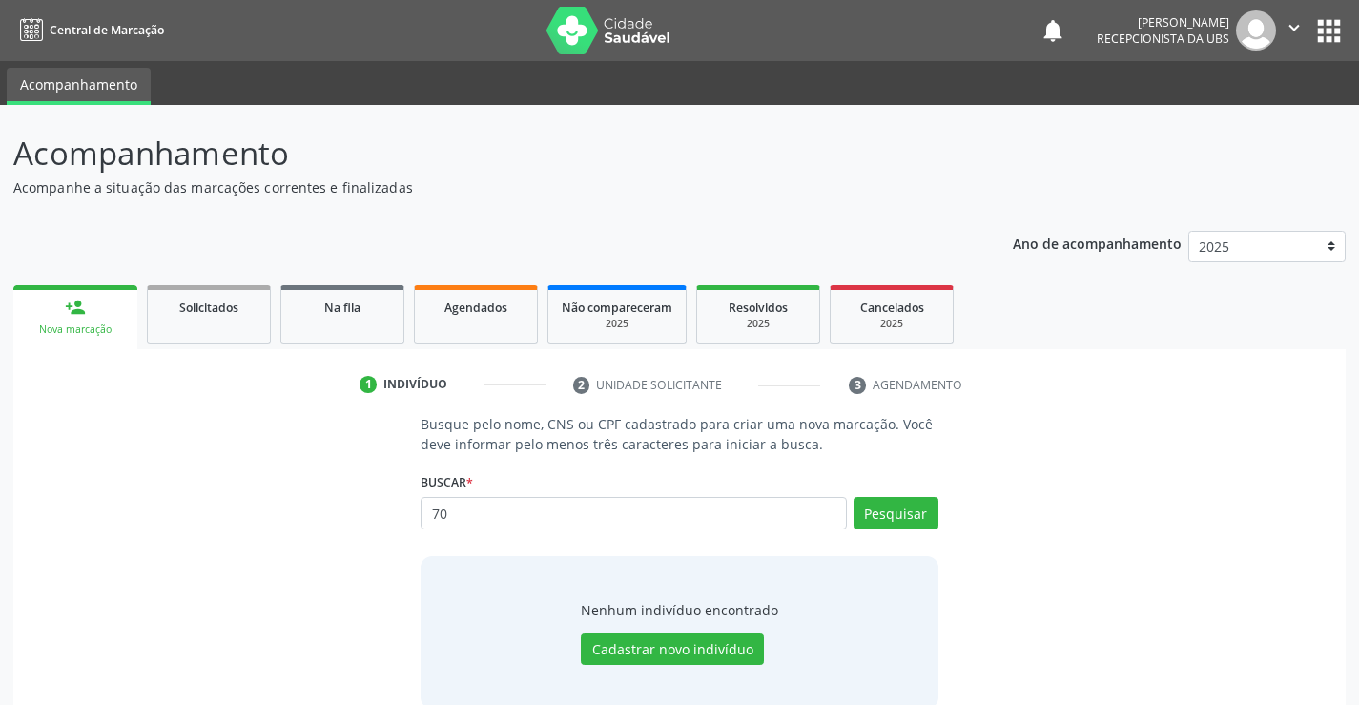
type input "7"
type input "[PERSON_NAME]"
click at [915, 507] on button "Pesquisar" at bounding box center [895, 513] width 85 height 32
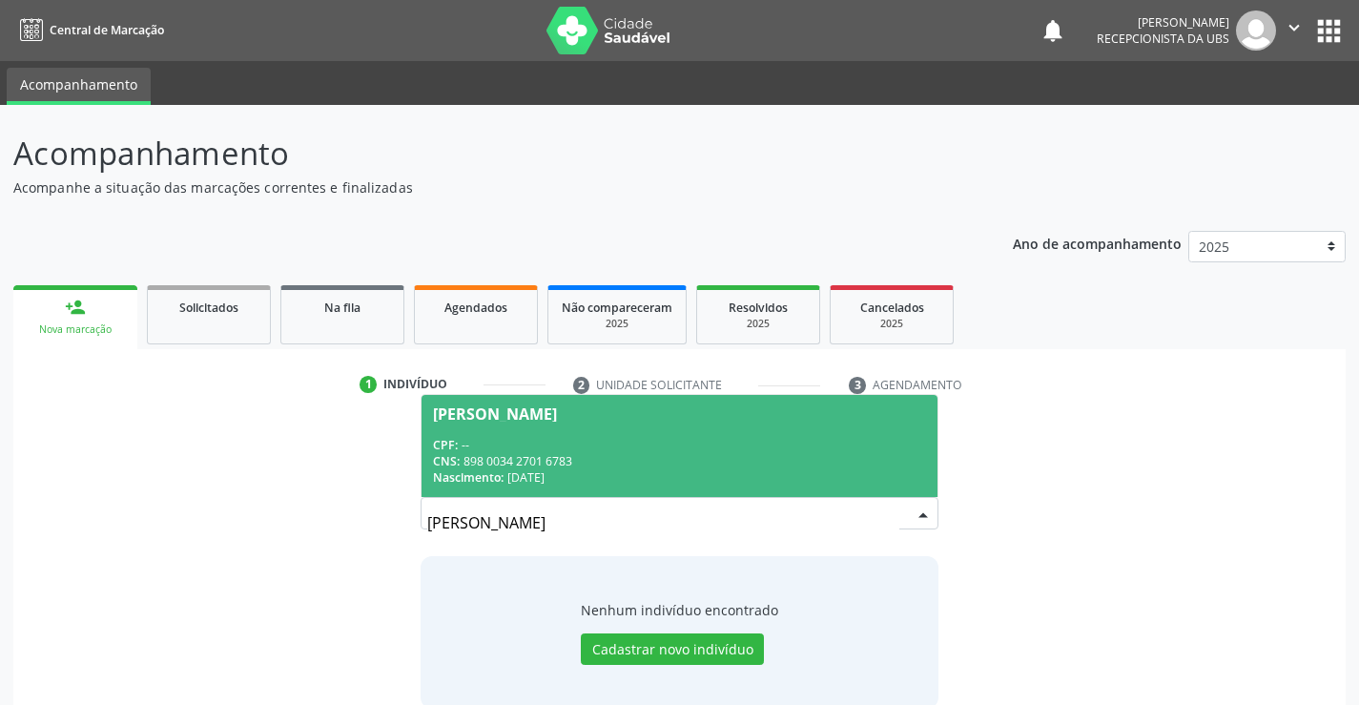
click at [747, 446] on div "CPF: --" at bounding box center [679, 445] width 492 height 16
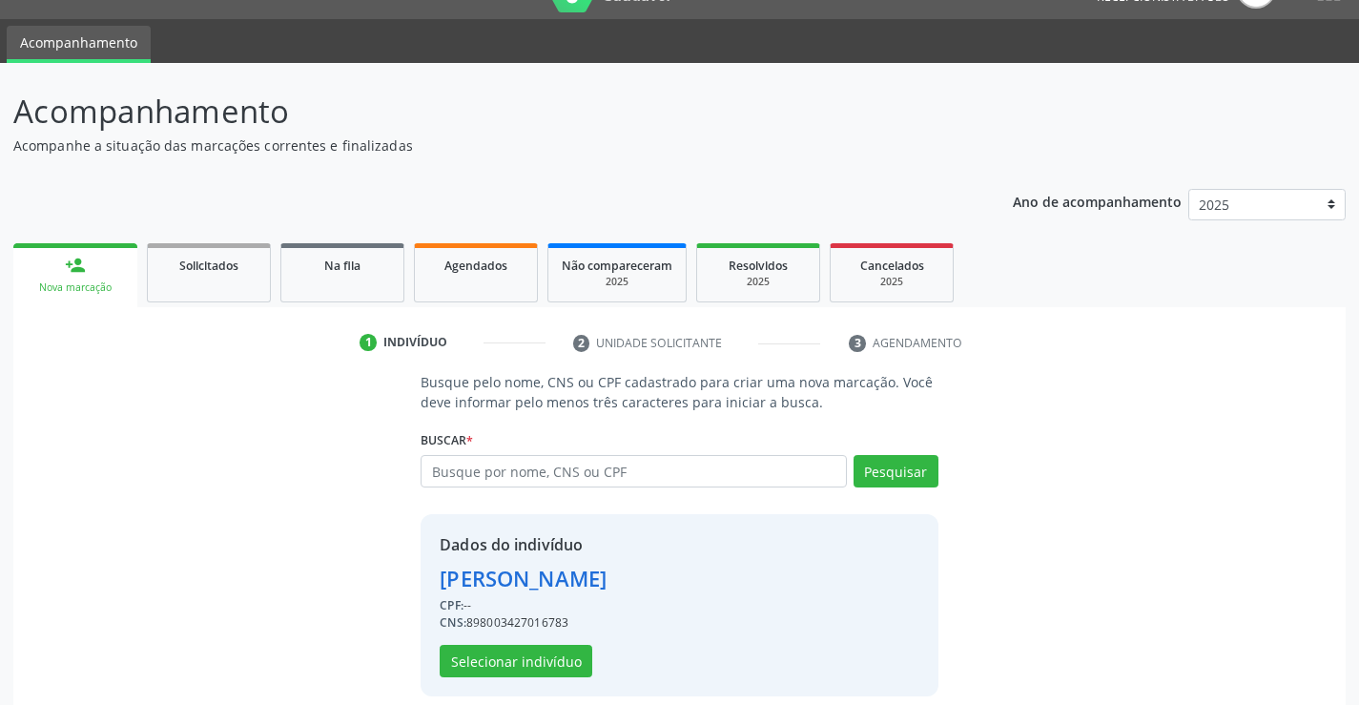
scroll to position [60, 0]
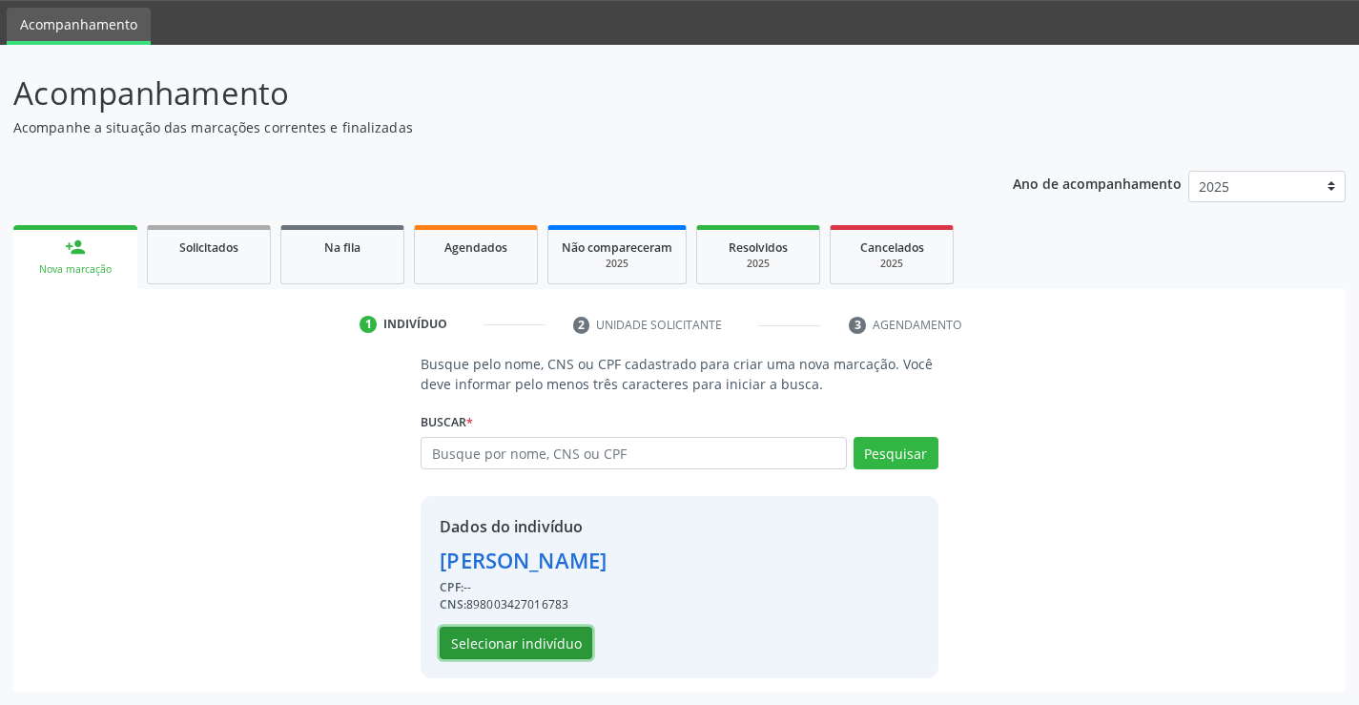
click at [487, 642] on button "Selecionar indivíduo" at bounding box center [516, 643] width 153 height 32
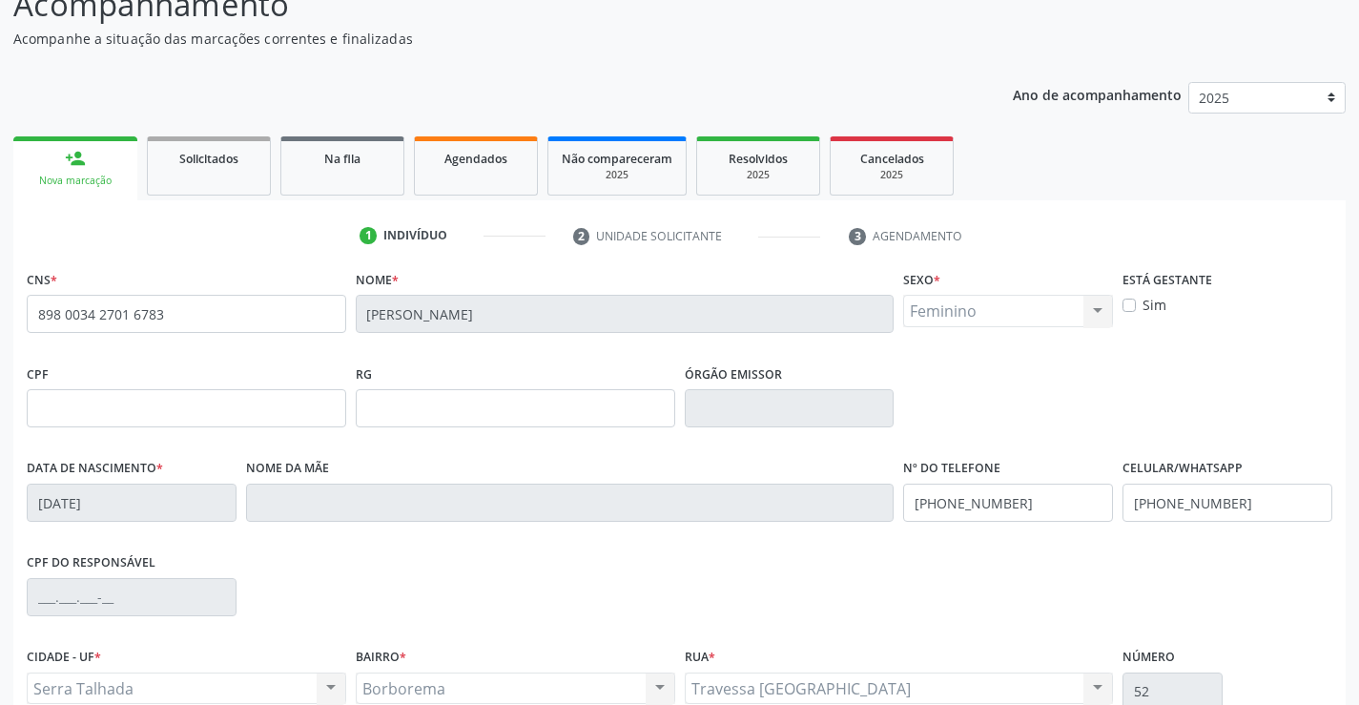
scroll to position [329, 0]
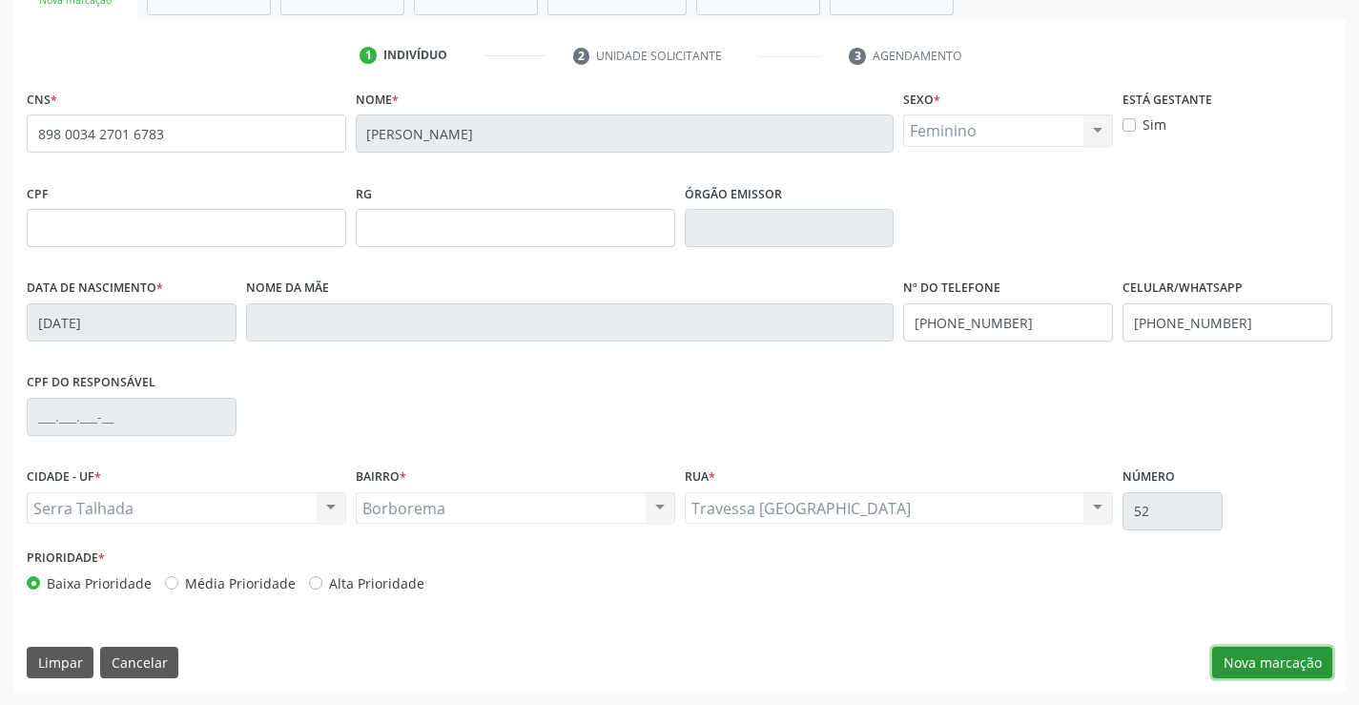
click at [1301, 665] on button "Nova marcação" at bounding box center [1272, 663] width 120 height 32
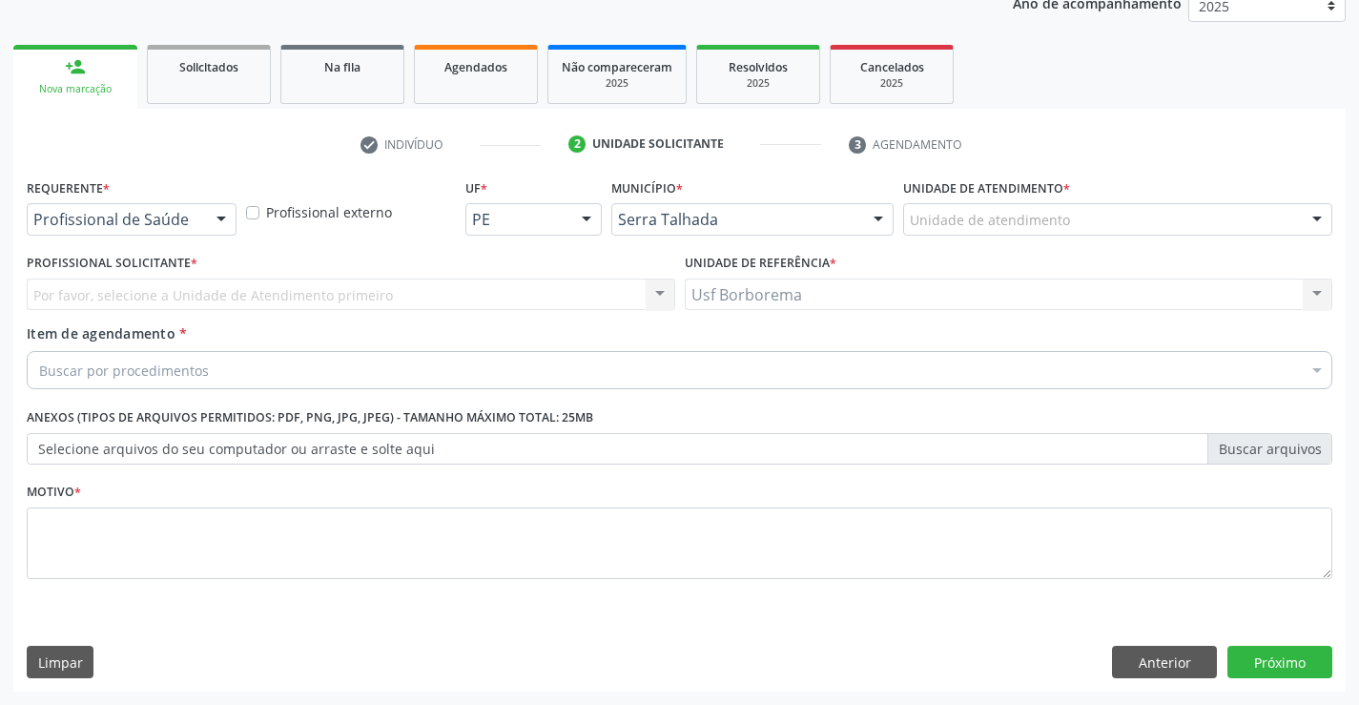
scroll to position [240, 0]
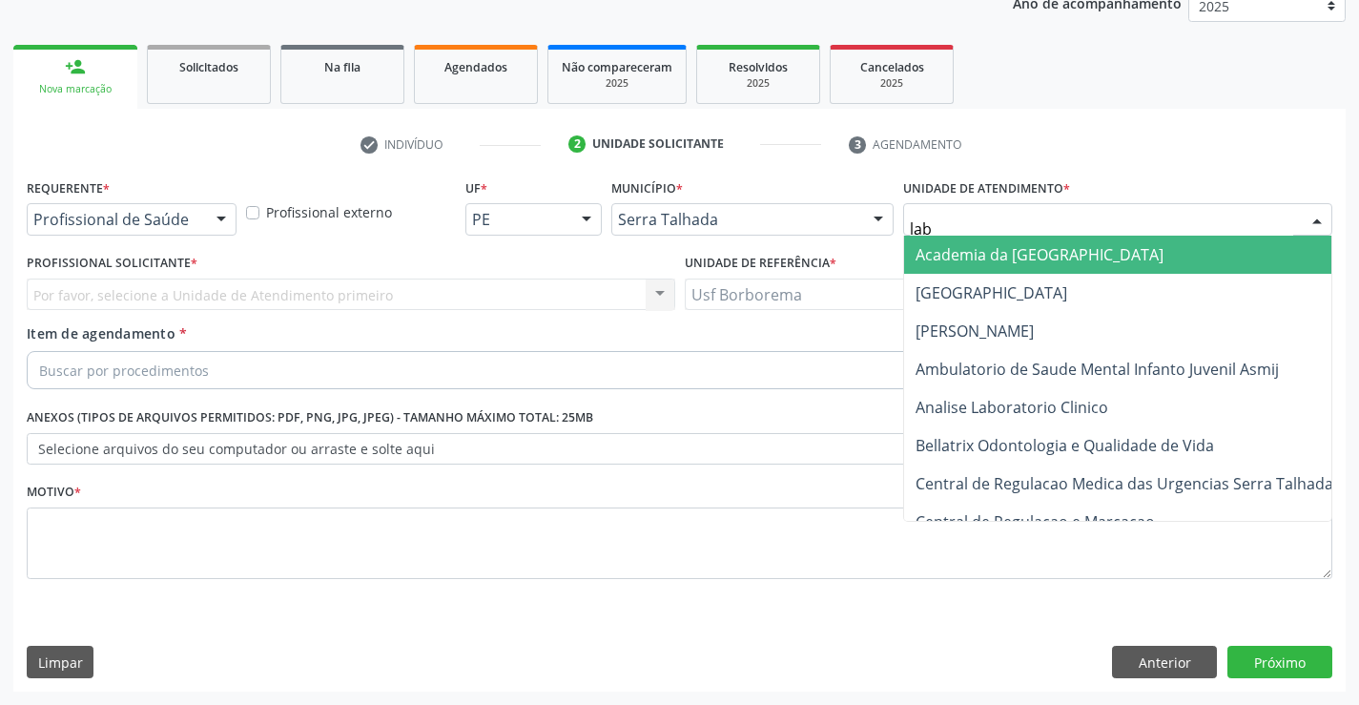
type input "labg"
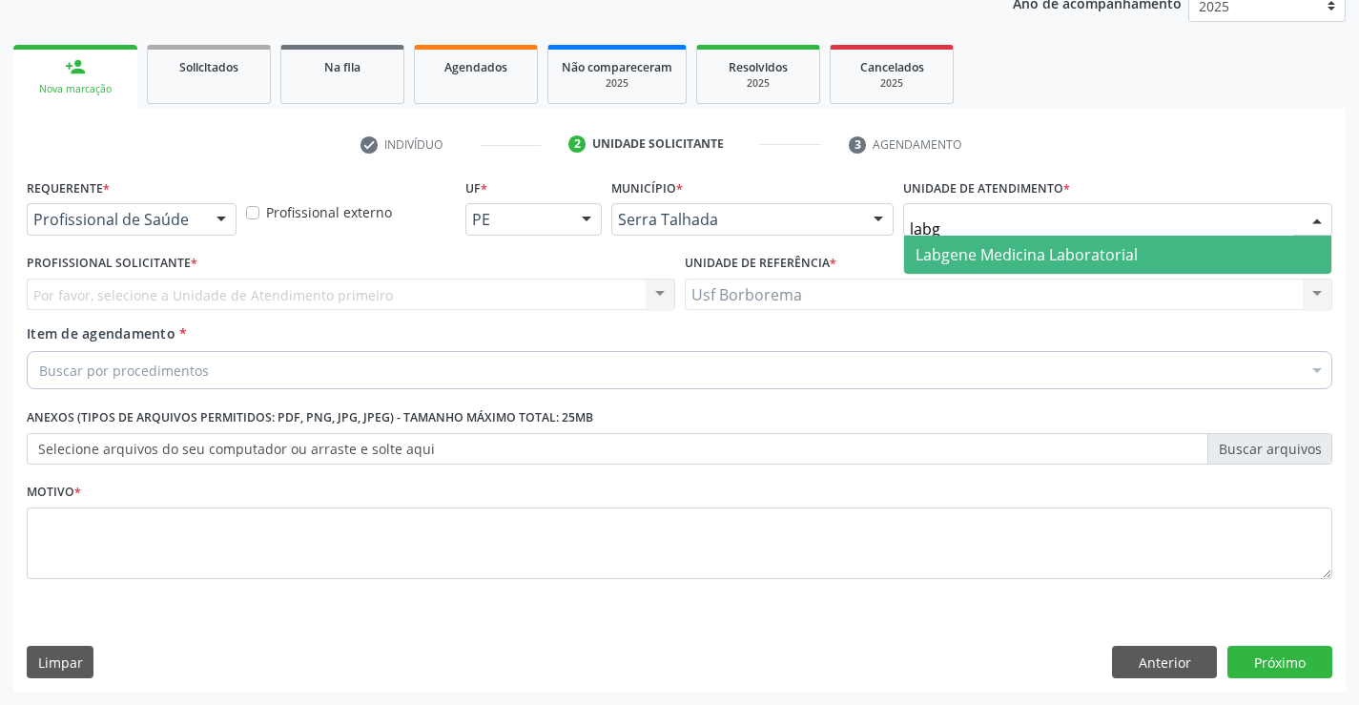
click at [920, 263] on span "Labgene Medicina Laboratorial" at bounding box center [1026, 254] width 222 height 21
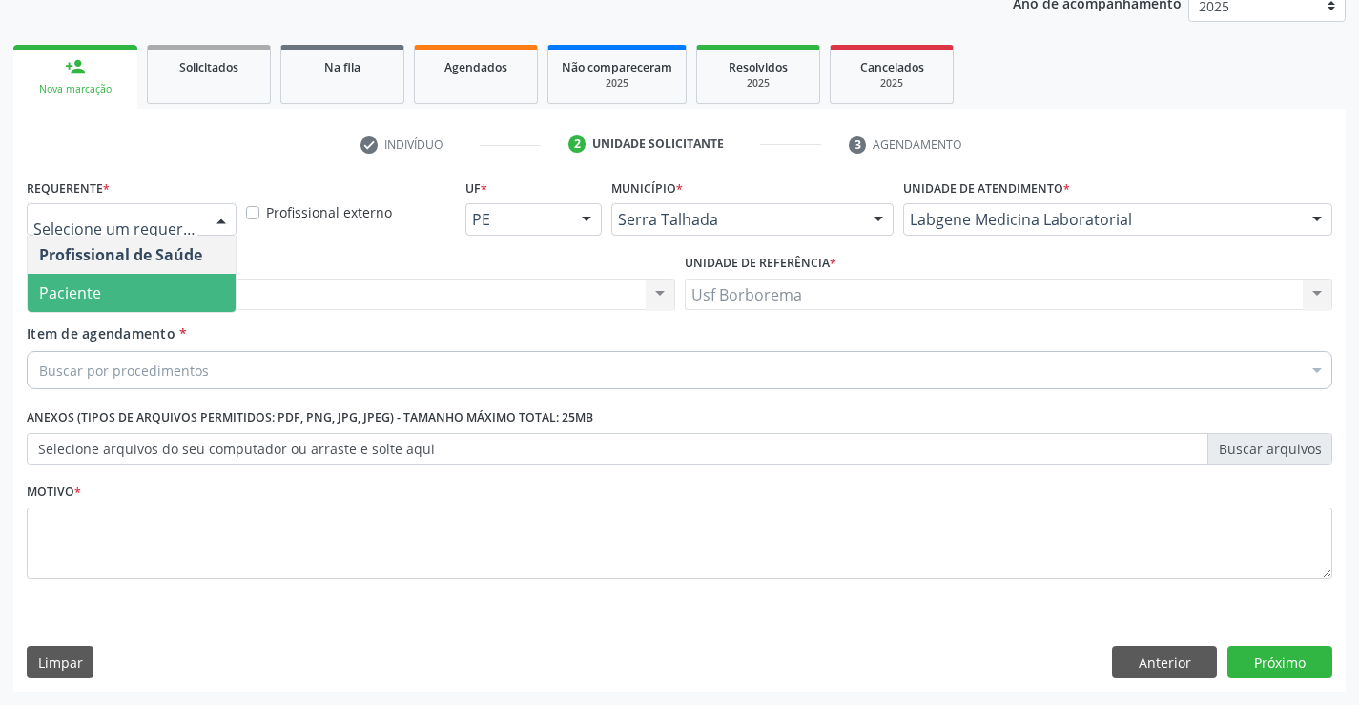
click at [175, 293] on span "Paciente" at bounding box center [132, 293] width 208 height 38
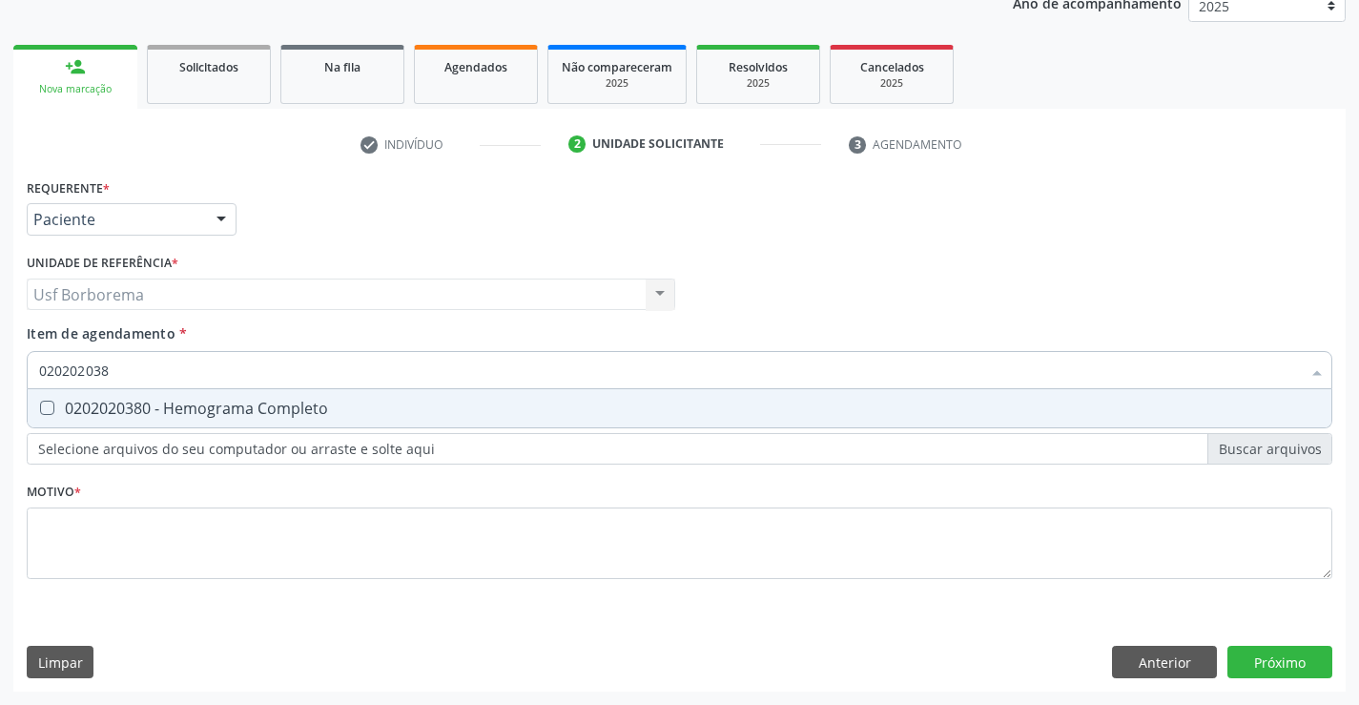
type input "0202020380"
click at [72, 416] on div "0202020380 - Hemograma Completo" at bounding box center [679, 408] width 1281 height 15
checkbox Completo "true"
click at [143, 371] on input "0202020380" at bounding box center [670, 370] width 1262 height 38
type input "02020203"
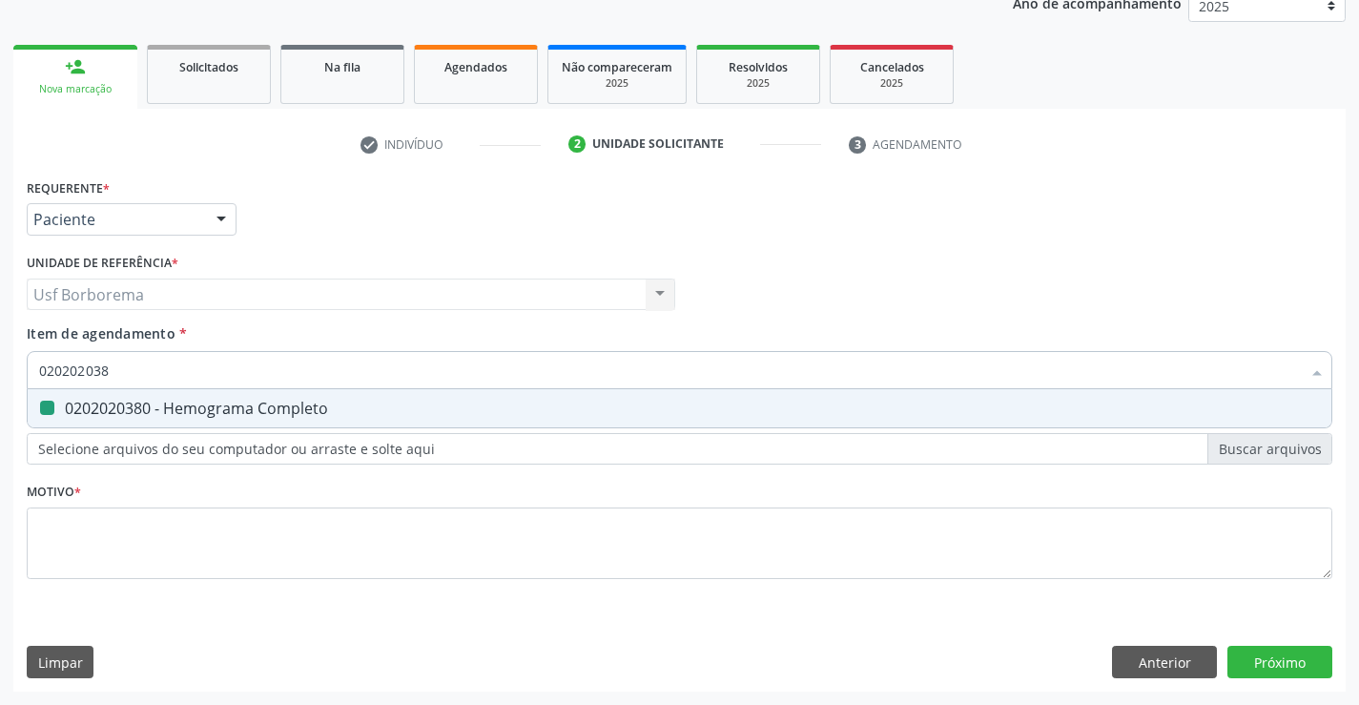
checkbox Completo "false"
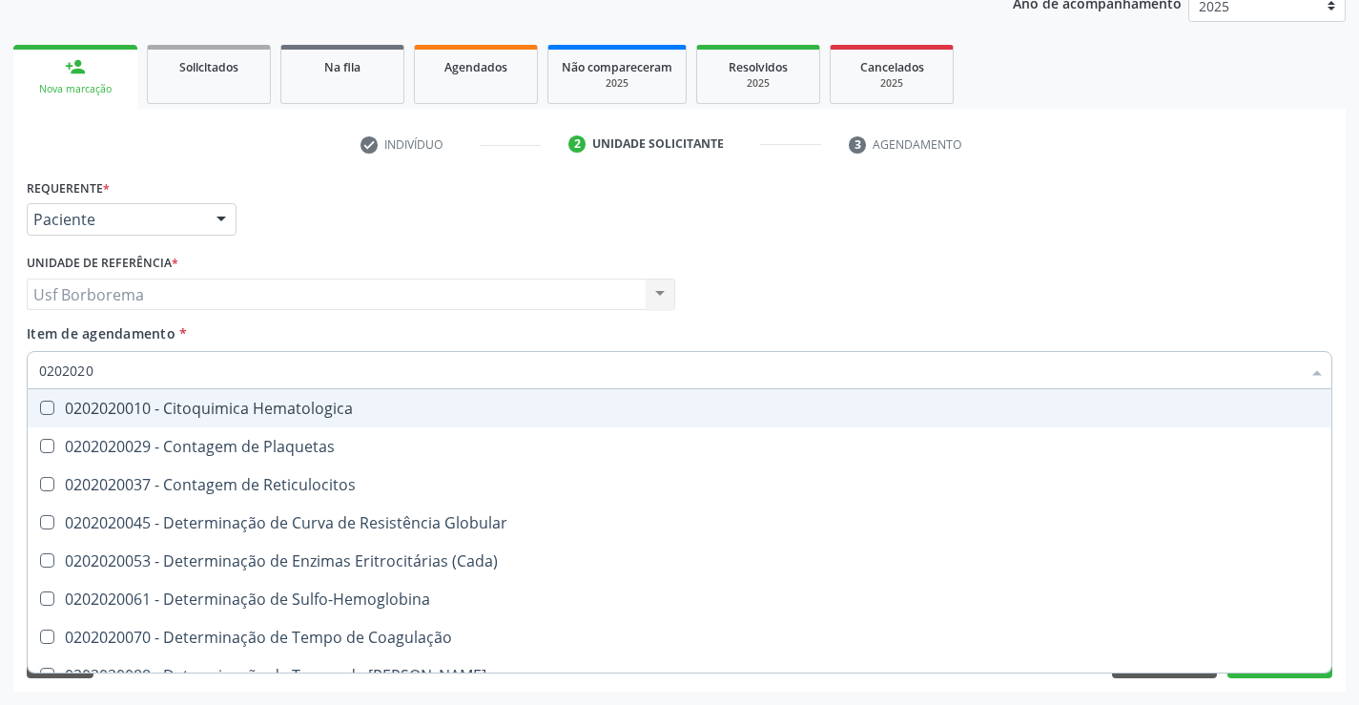
type input "020202"
checkbox Completo "false"
checkbox Leucograma "true"
type input "02020"
checkbox Completo "false"
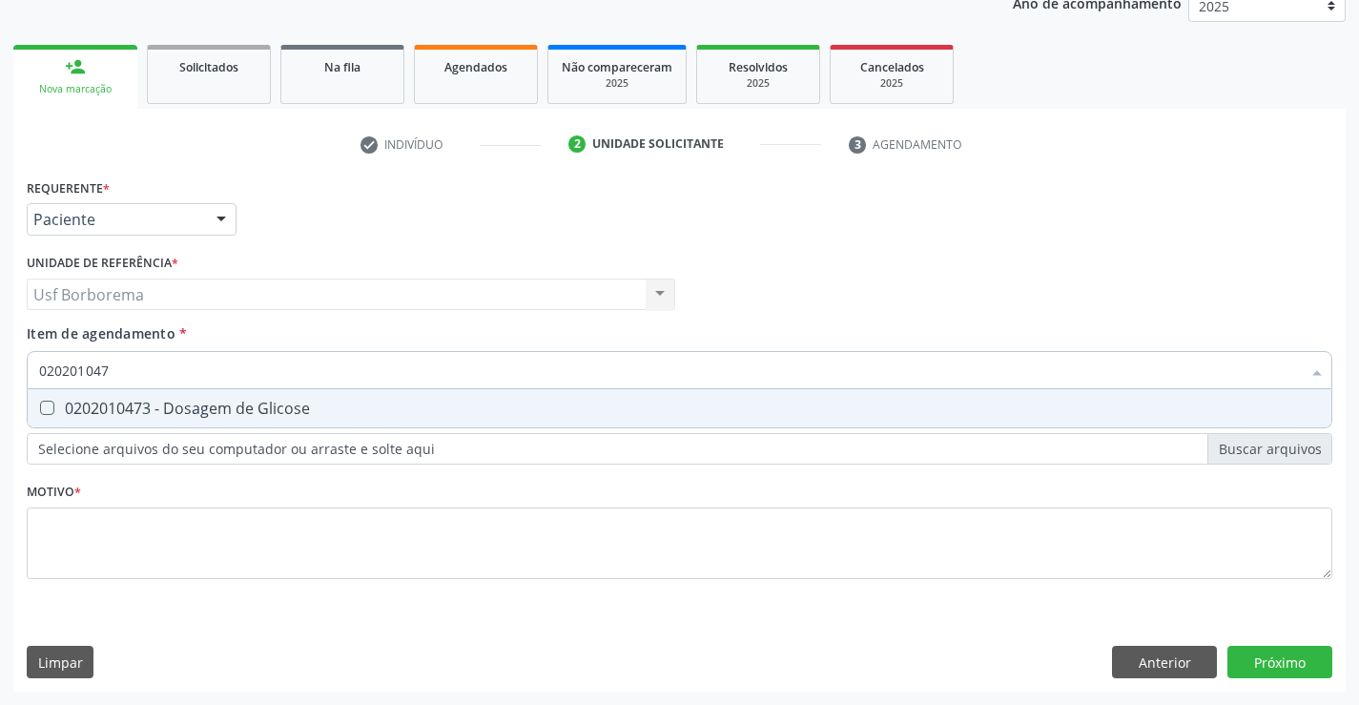
type input "0202010473"
click at [144, 396] on span "0202010473 - Dosagem de Glicose" at bounding box center [680, 408] width 1304 height 38
checkbox Glicose "true"
click at [137, 365] on input "0202010473" at bounding box center [670, 370] width 1262 height 38
type input "02020104"
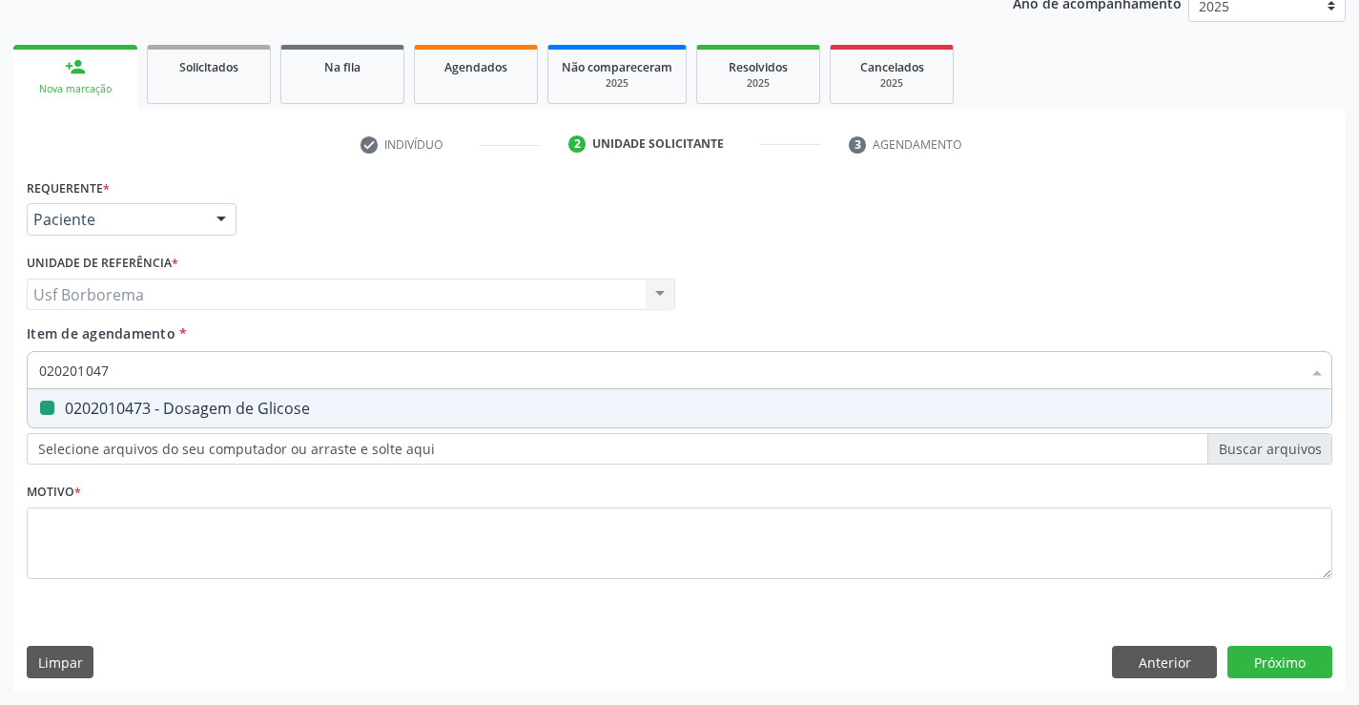
checkbox Glicose "false"
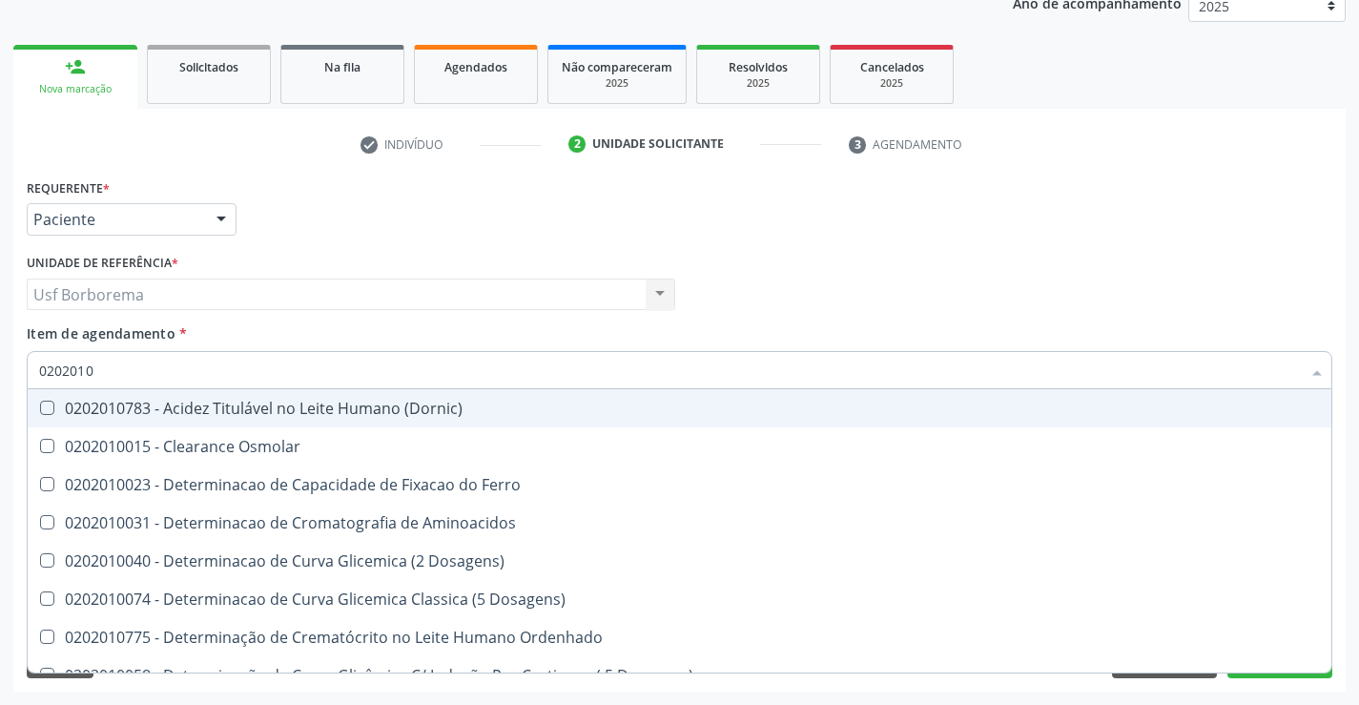
type input "020201"
checkbox Glicose "false"
checkbox Nt-Probnp\) "true"
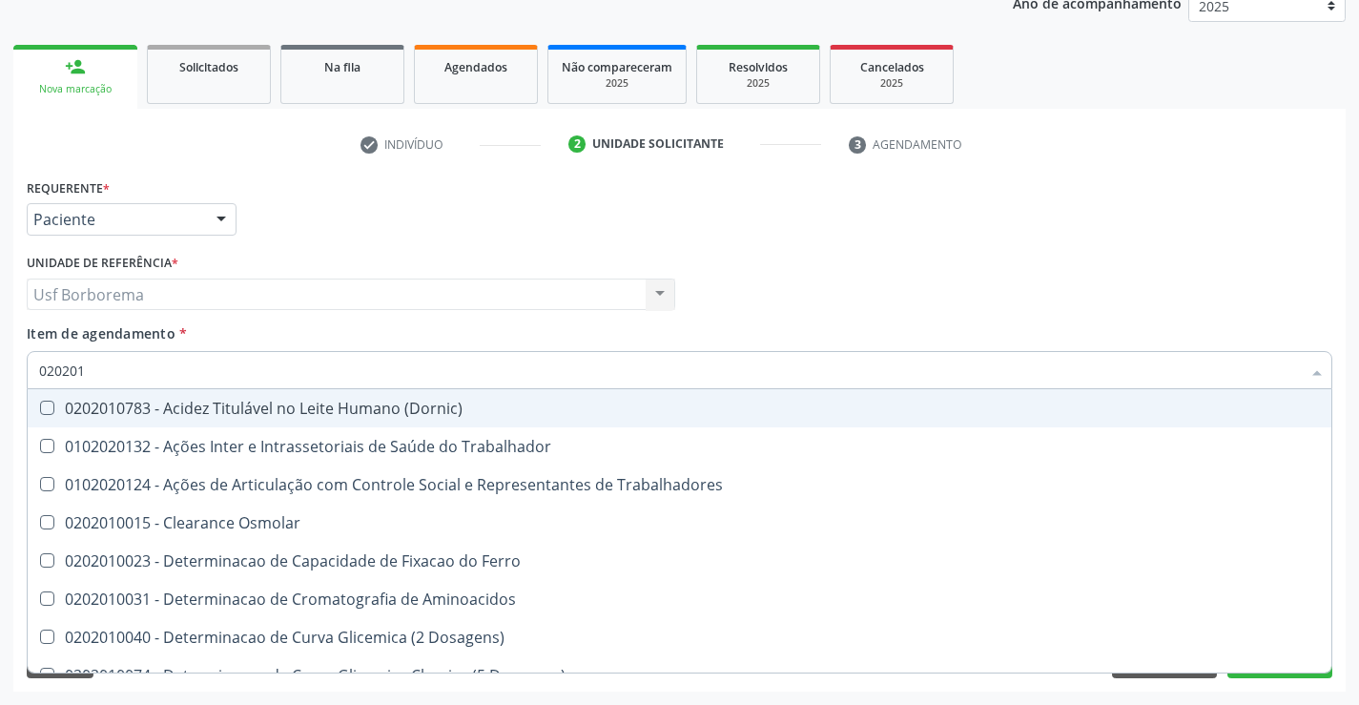
type input "02020"
checkbox Glicose "false"
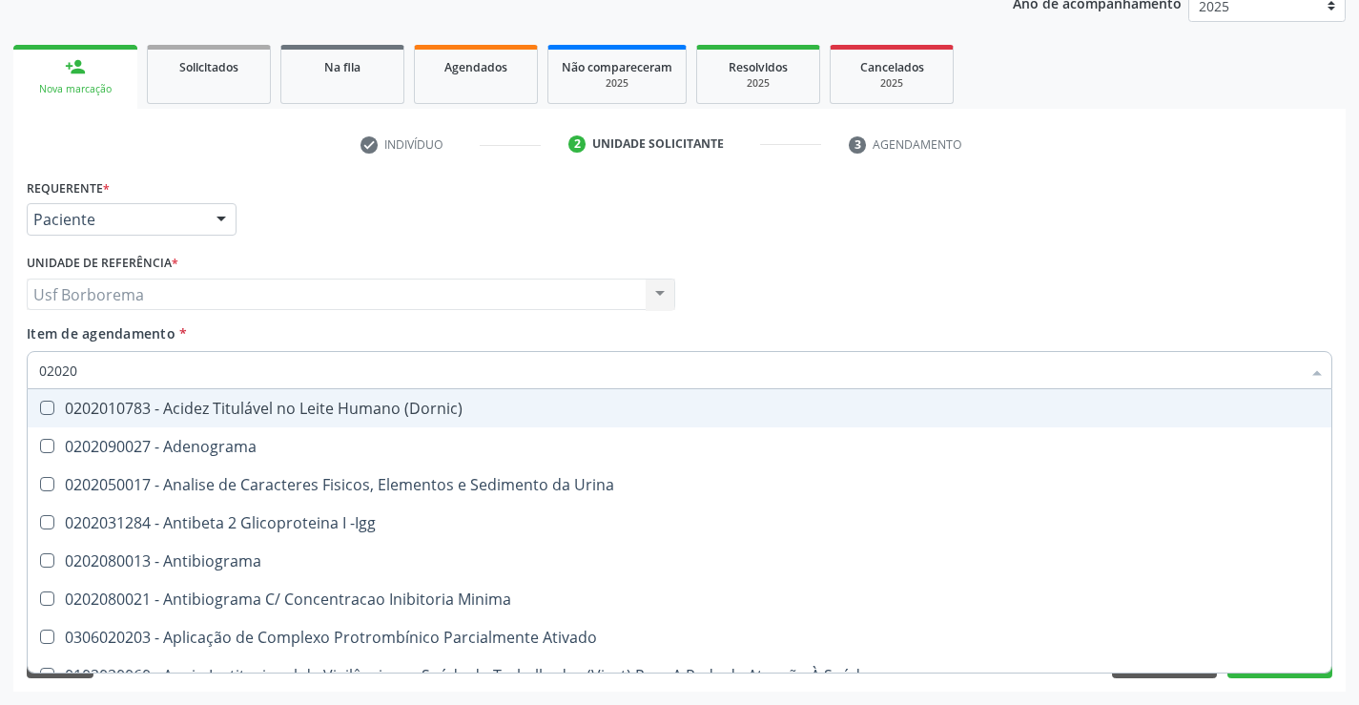
type input "020201"
checkbox T3 "true"
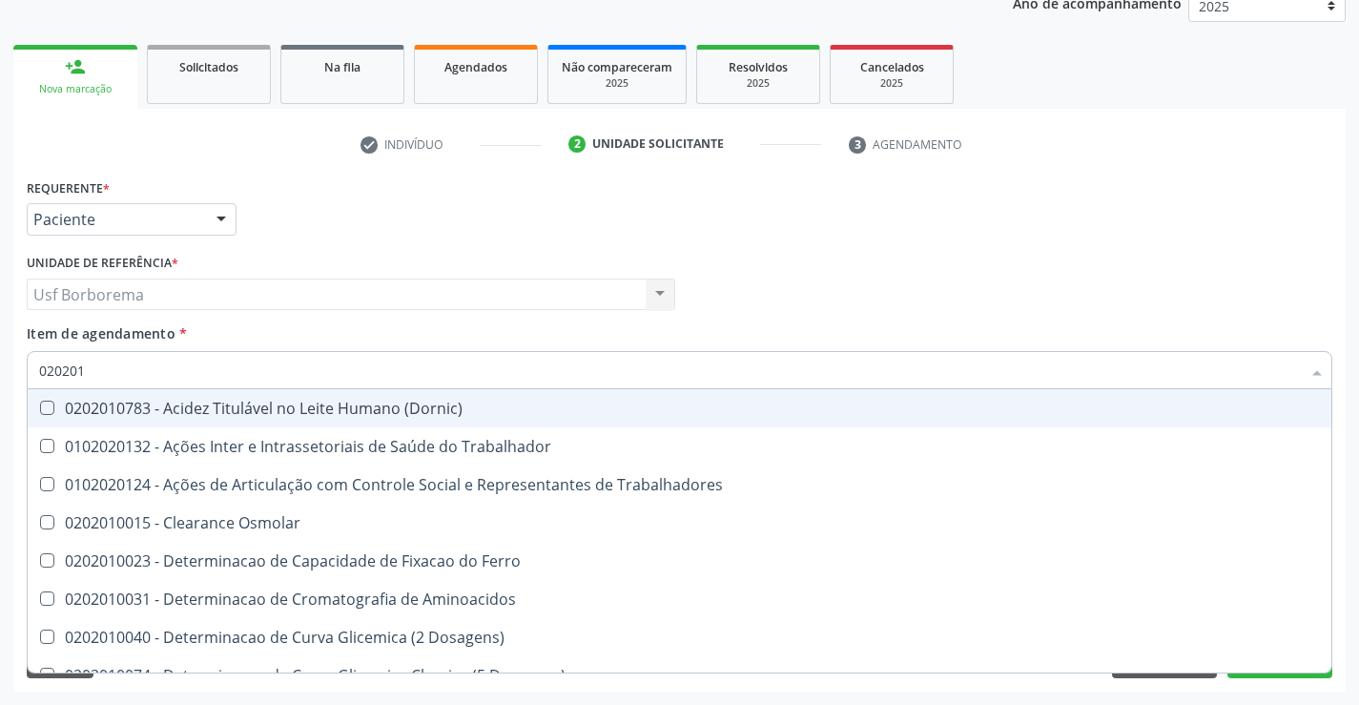
type input "0202010"
checkbox II "true"
checkbox Glicose "false"
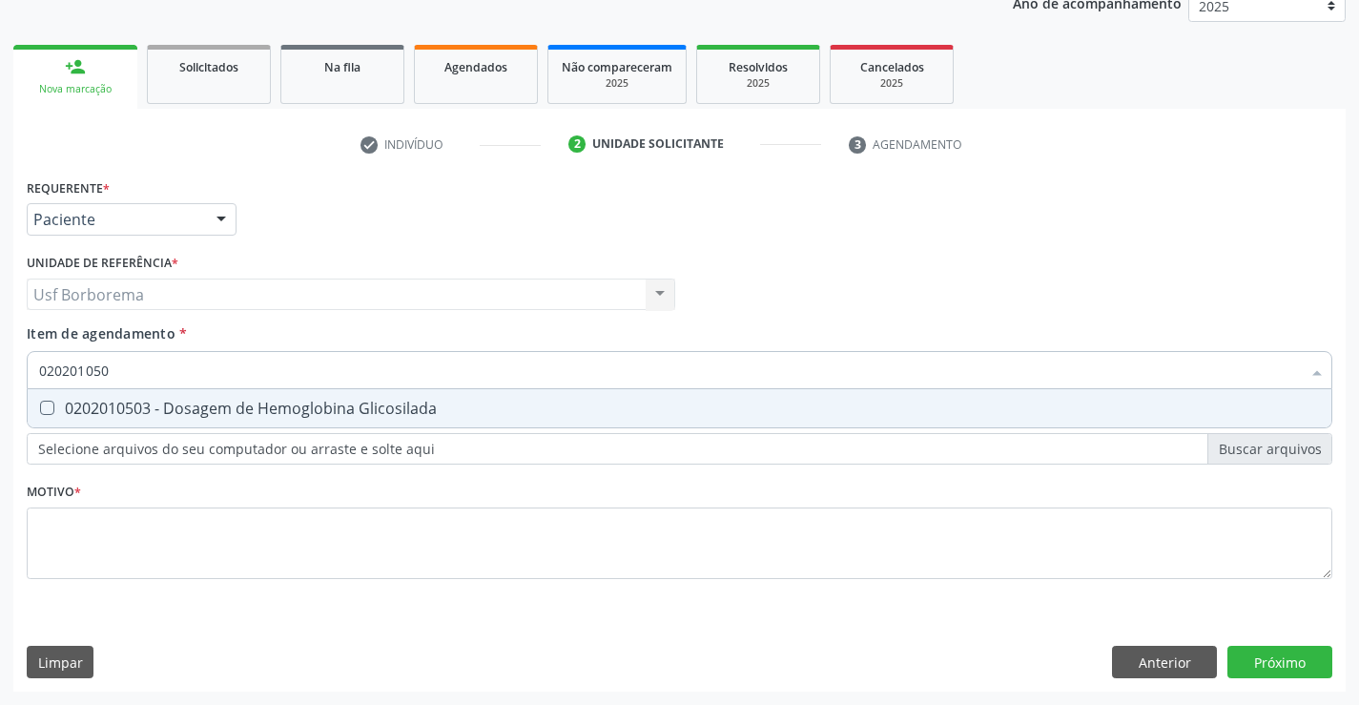
type input "0202010503"
click at [122, 406] on div "0202010503 - Dosagem de Hemoglobina Glicosilada" at bounding box center [679, 408] width 1281 height 15
checkbox Glicosilada "true"
click at [126, 369] on input "0202010503" at bounding box center [670, 370] width 1262 height 38
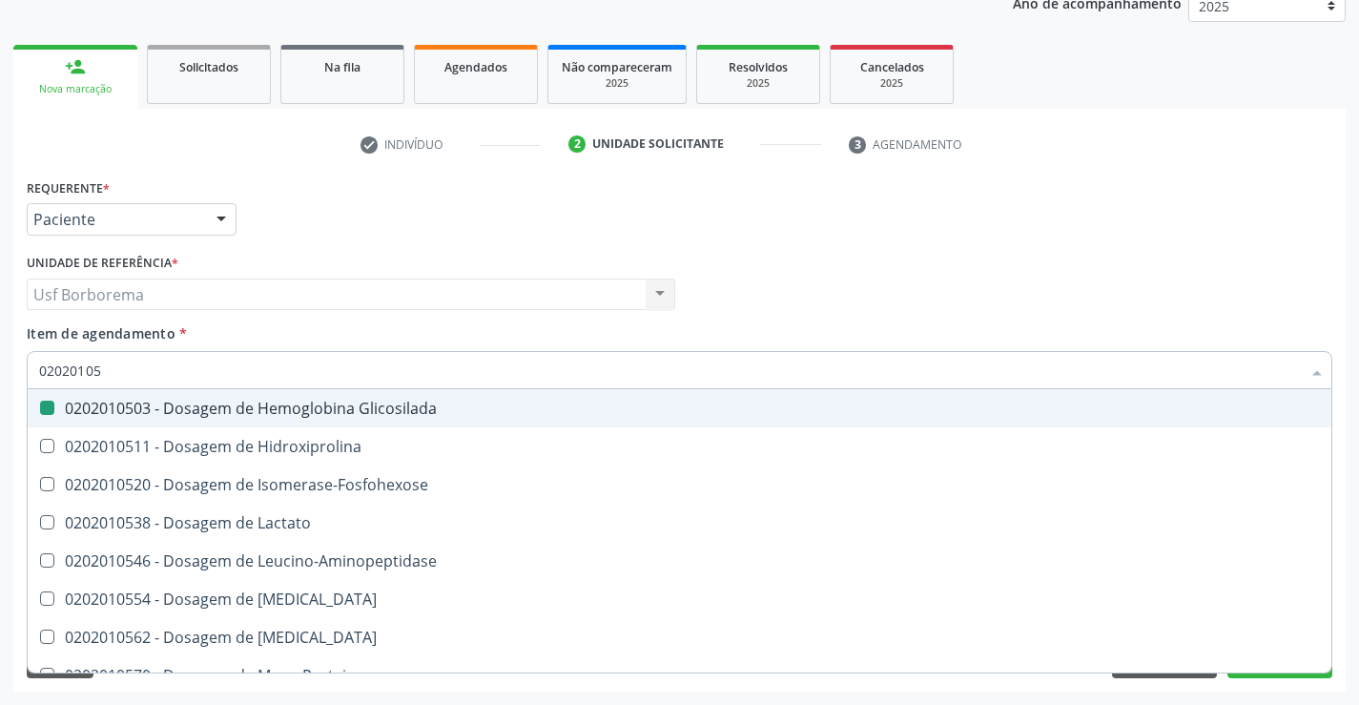
type input "0202010"
checkbox Glicosilada "false"
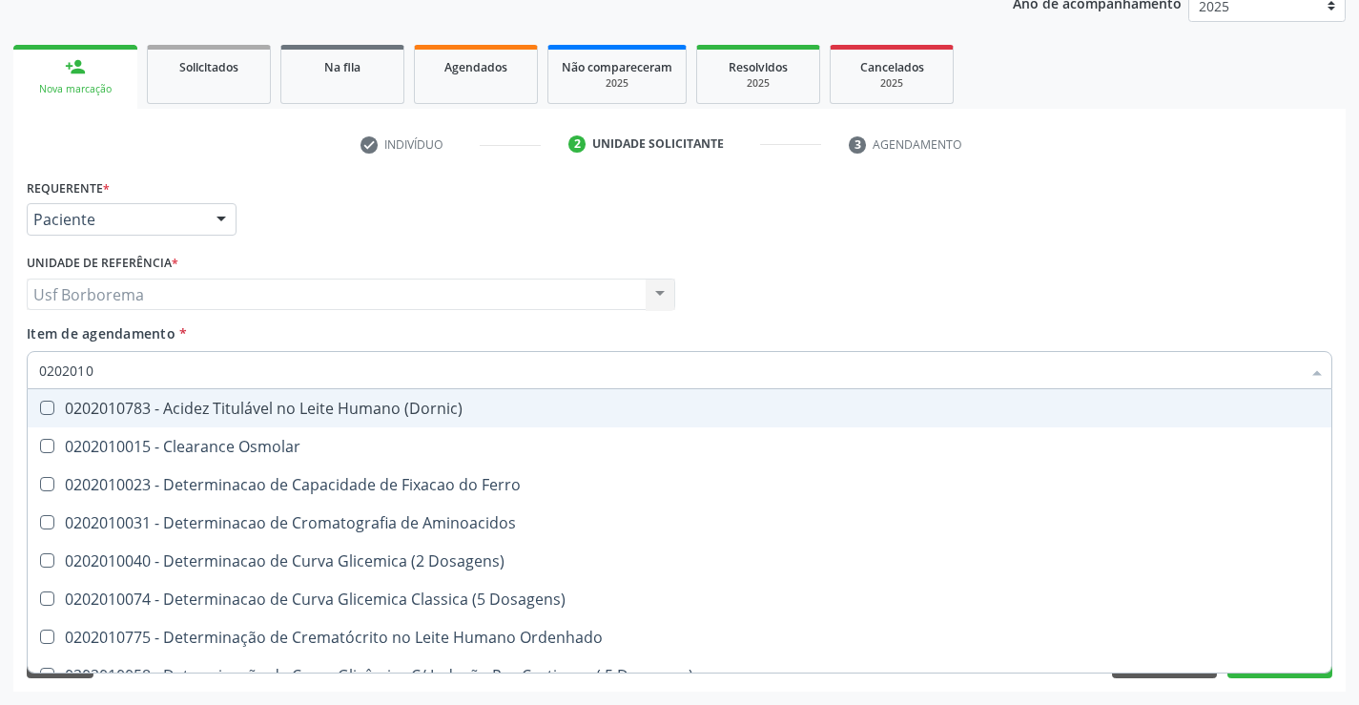
type input "020201"
checkbox Glicose "false"
checkbox Glicosilada "false"
checkbox Nt-Probnp\) "true"
checkbox Potassio "true"
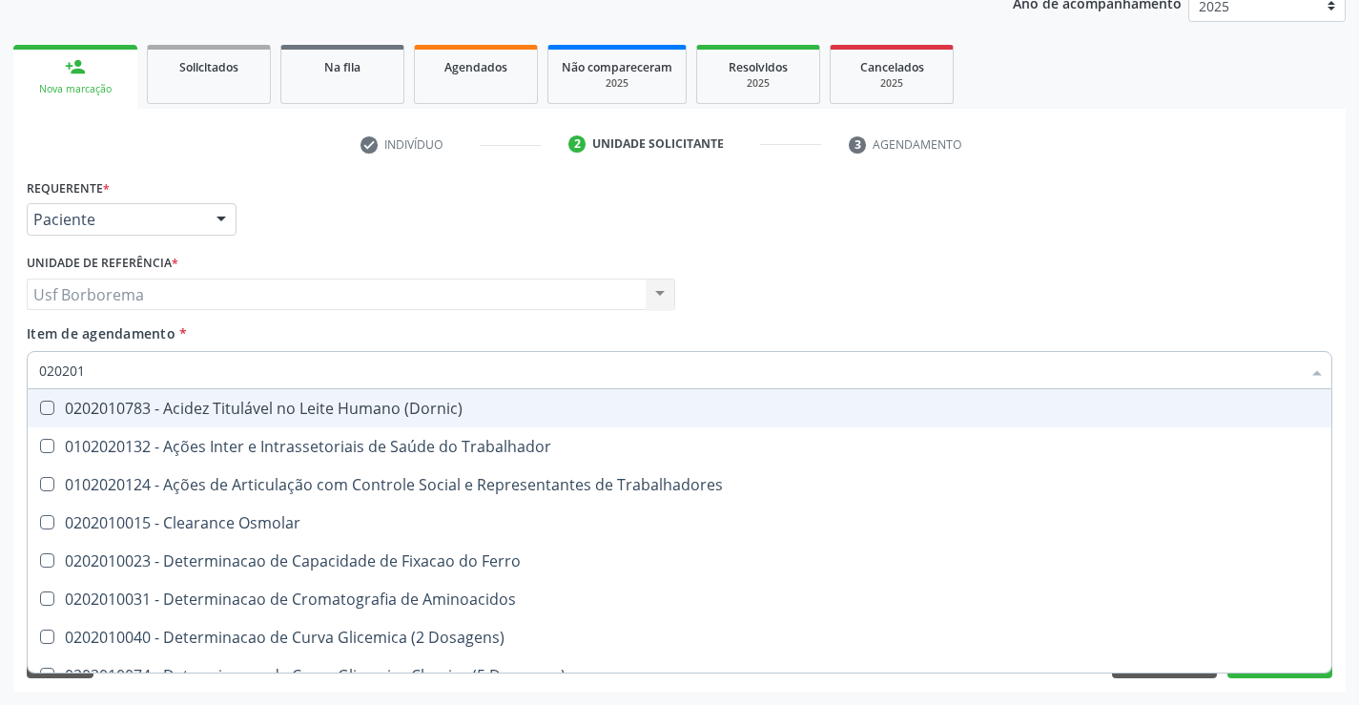
type input "02020"
checkbox Glicose "false"
checkbox Glicosilada "false"
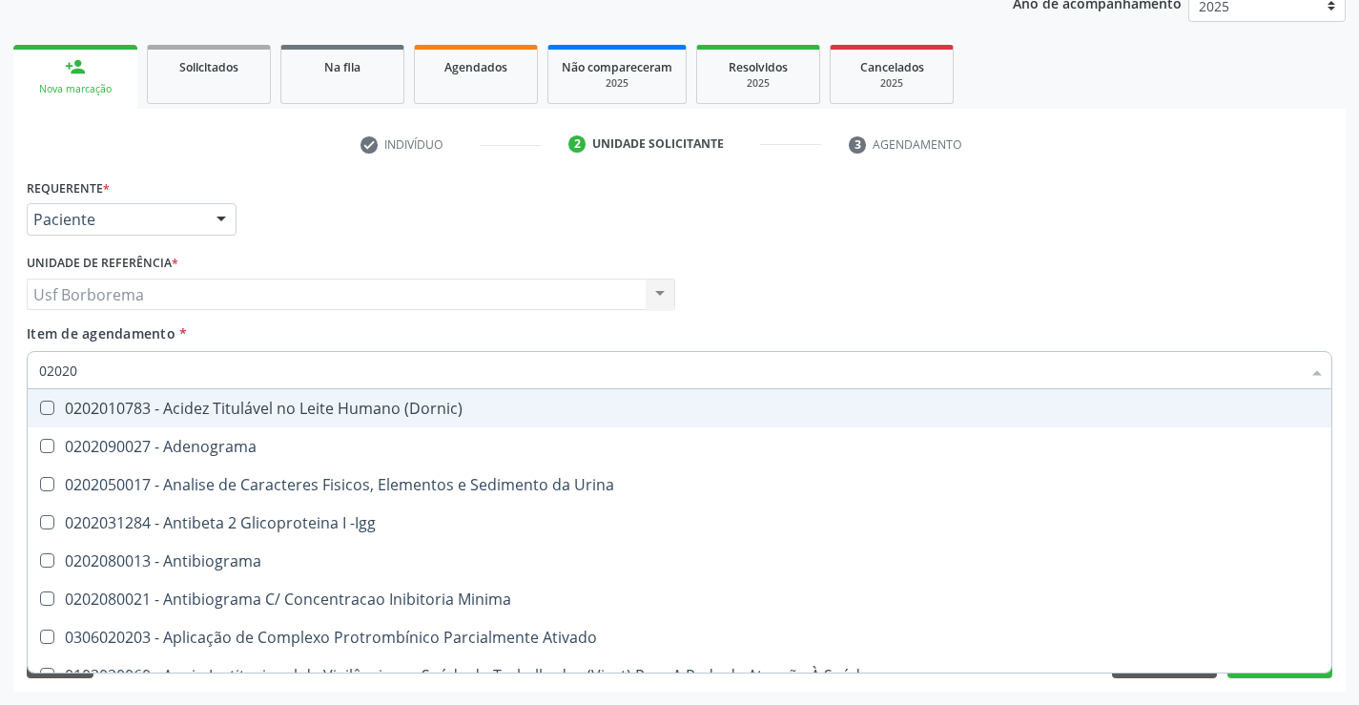
type input "020202"
checkbox Molecular "true"
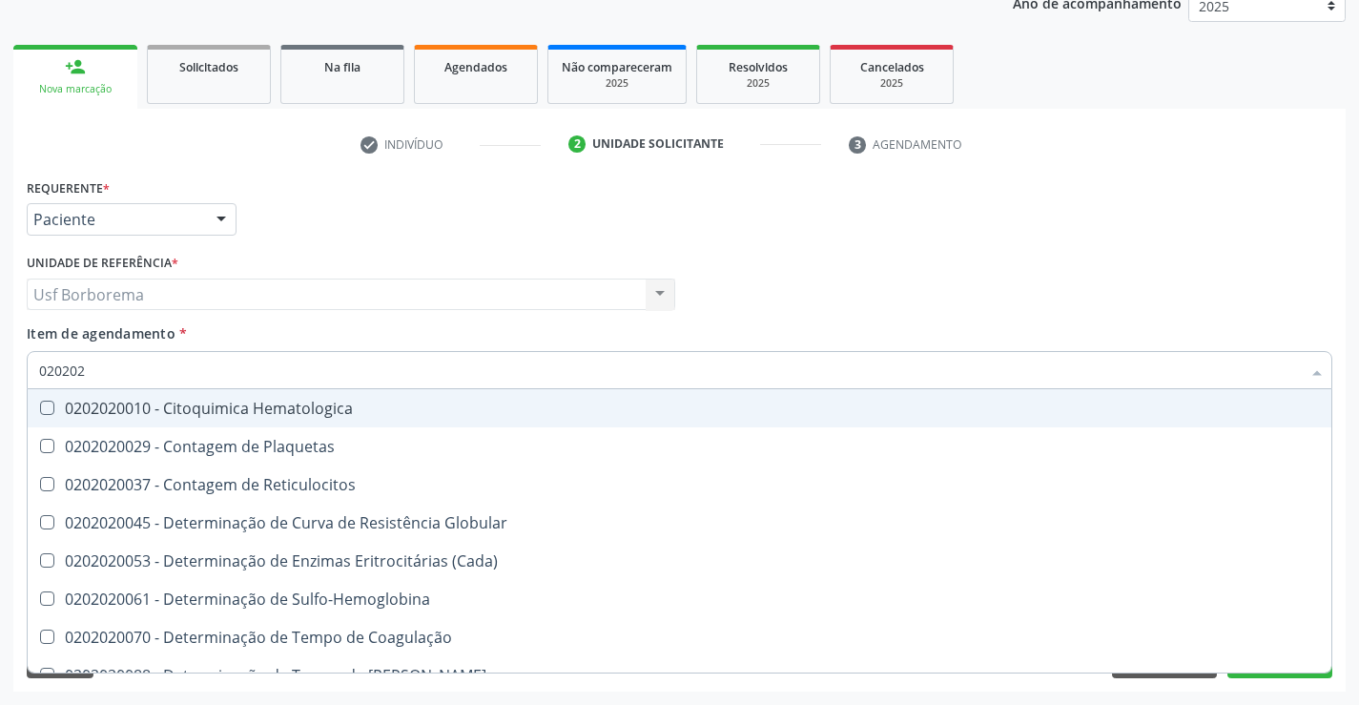
type input "0202020"
checkbox Hematocrito "true"
checkbox Completo "false"
type input "02020200"
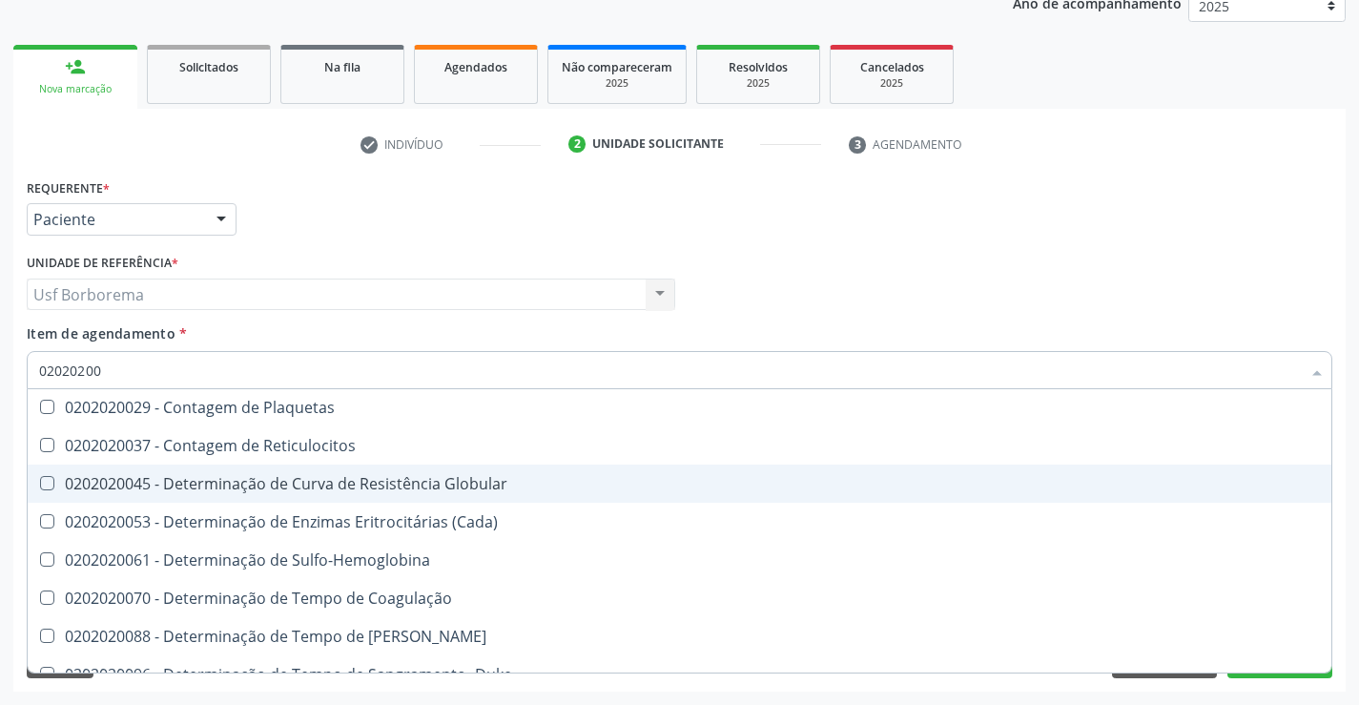
scroll to position [60, 0]
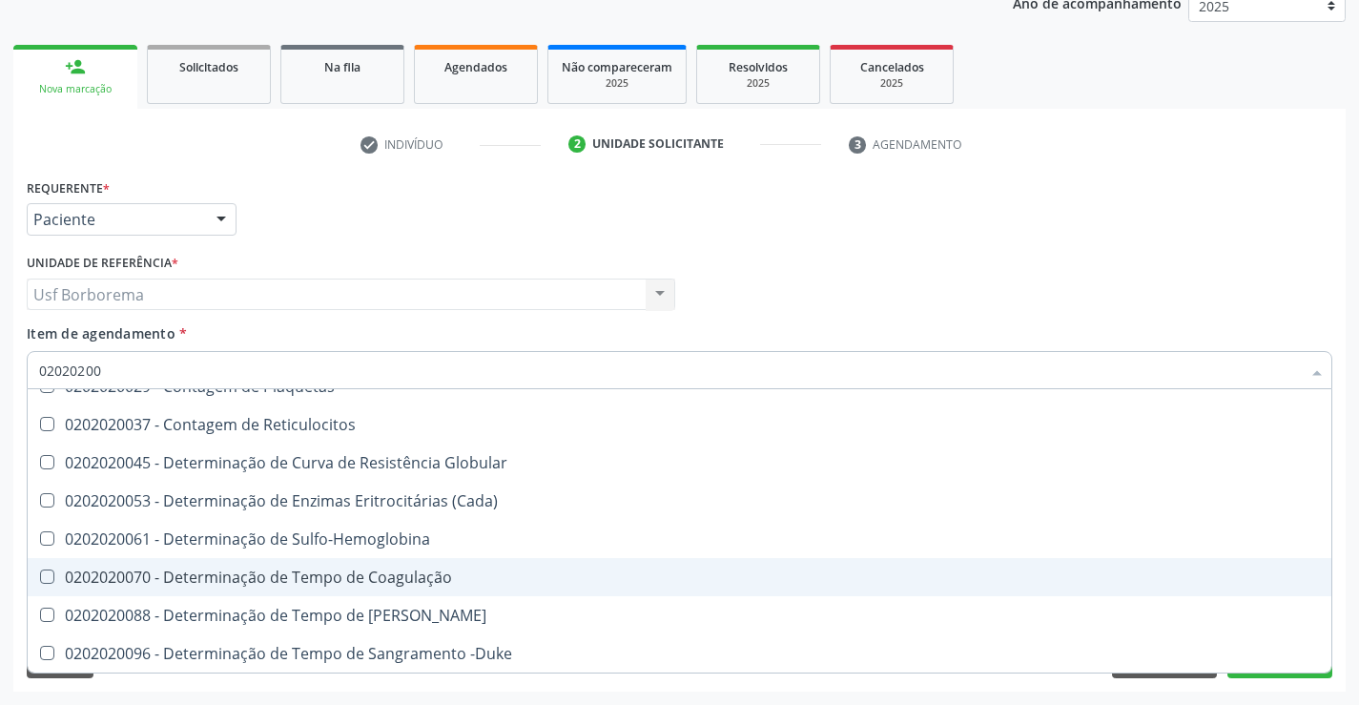
click at [259, 584] on div "0202020070 - Determinação de Tempo de Coagulação" at bounding box center [679, 576] width 1281 height 15
checkbox Coagulação "true"
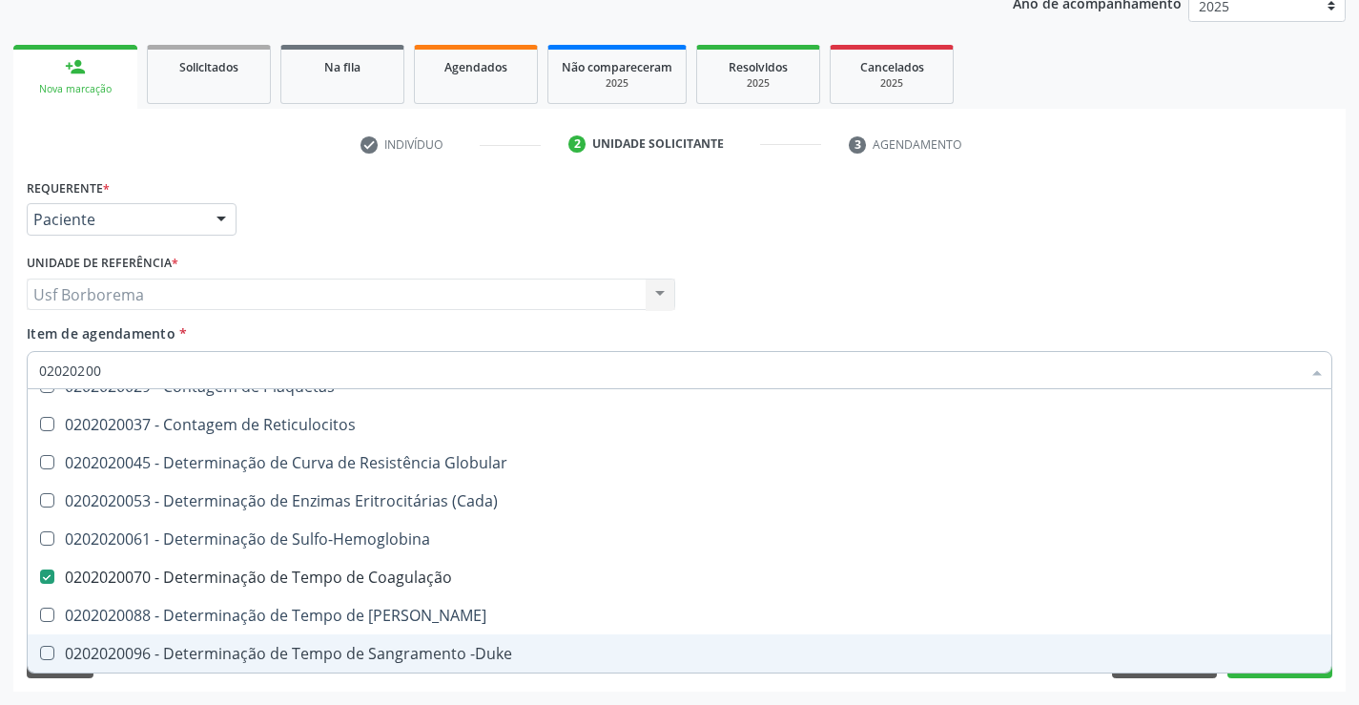
click at [285, 656] on div "0202020096 - Determinação de Tempo de Sangramento -Duke" at bounding box center [679, 653] width 1281 height 15
checkbox -Duke "true"
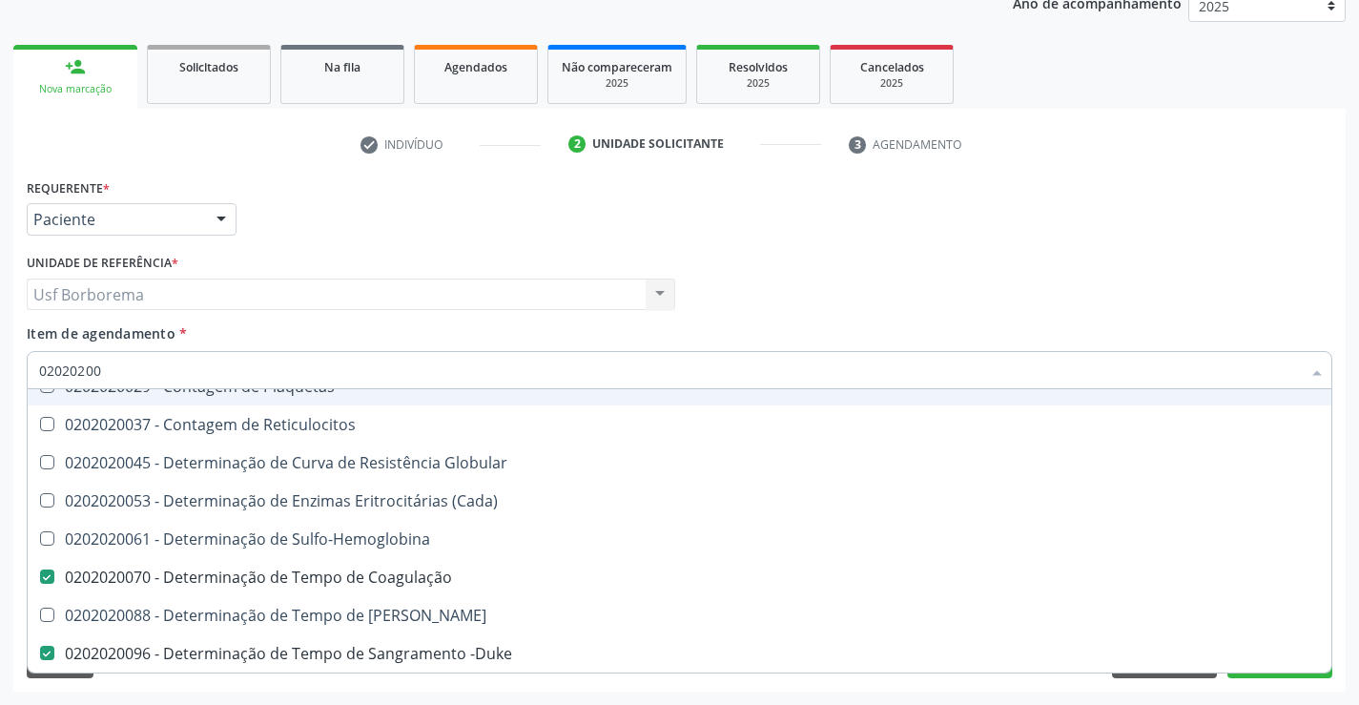
click at [129, 373] on input "02020200" at bounding box center [670, 370] width 1262 height 38
type input "020202"
checkbox Completo "false"
checkbox Leucograma "true"
type input "02020"
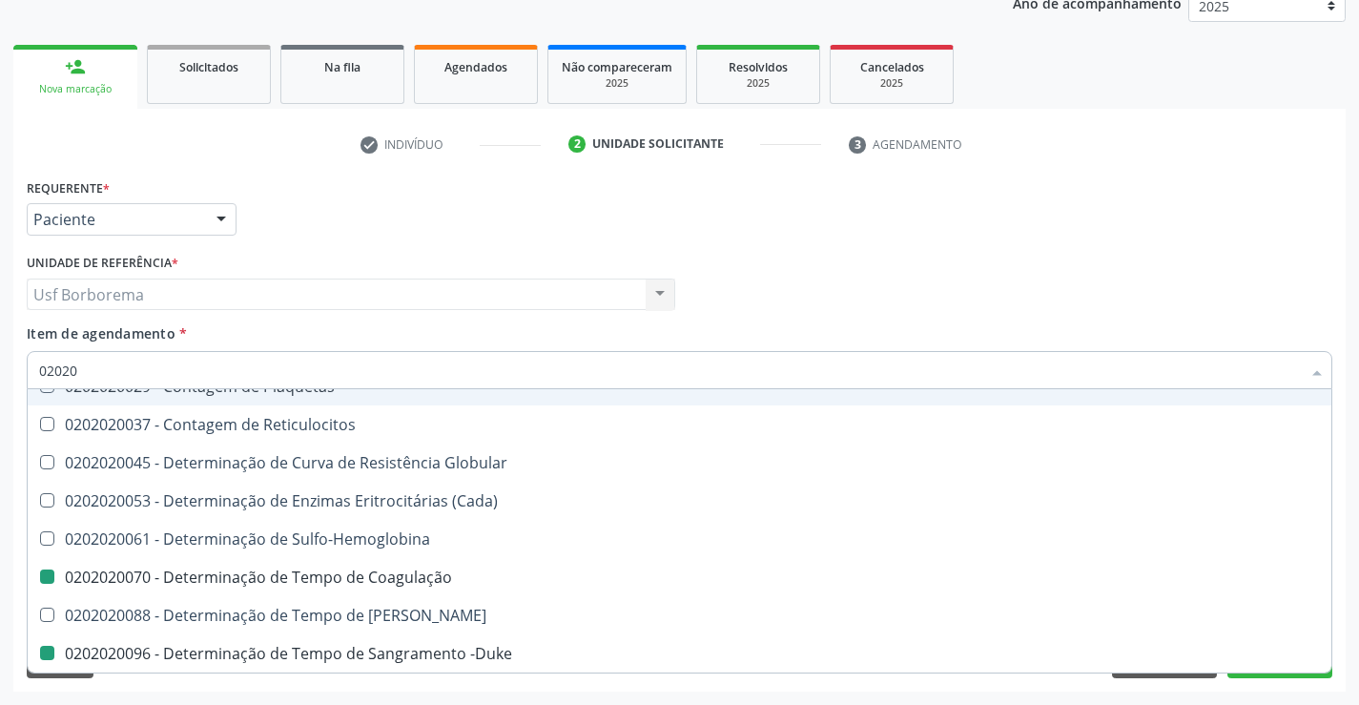
checkbox Coagulação "false"
checkbox -Duke "false"
checkbox Completo "false"
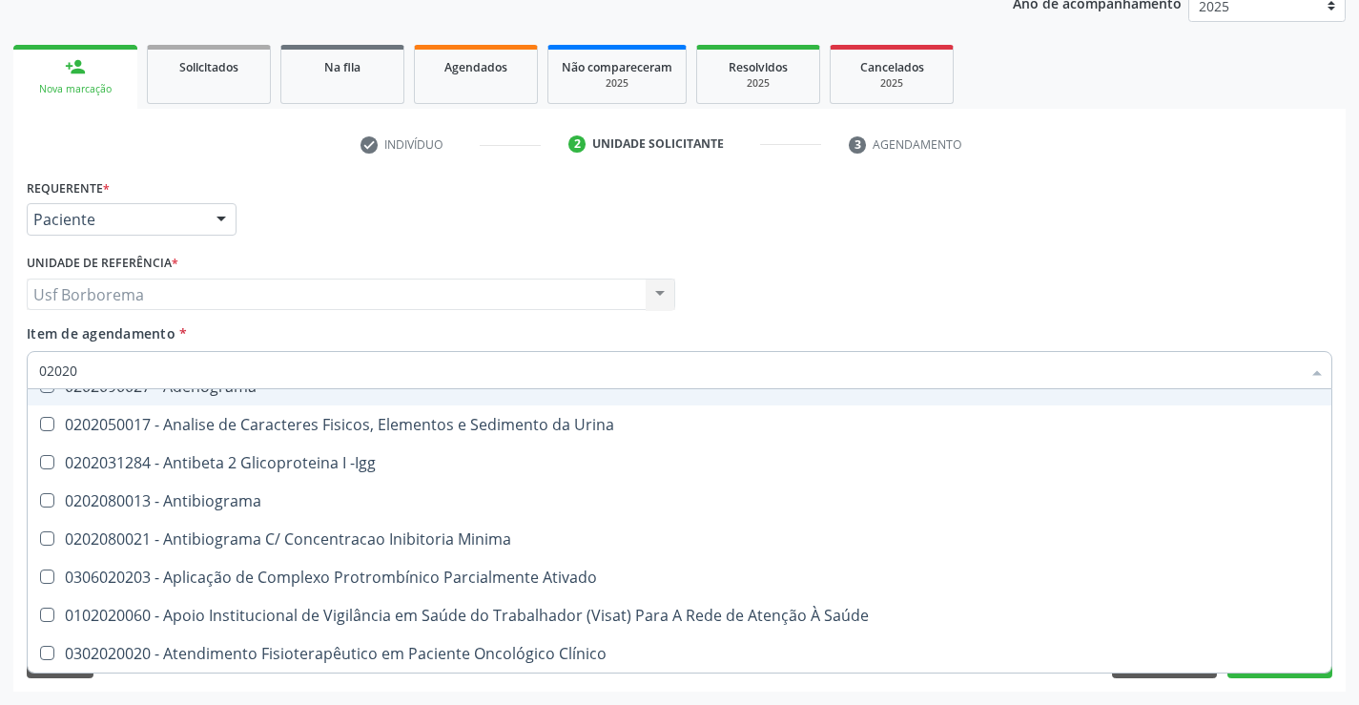
type input "020202"
checkbox Ativado "true"
checkbox Clínico "true"
checkbox Molecular "true"
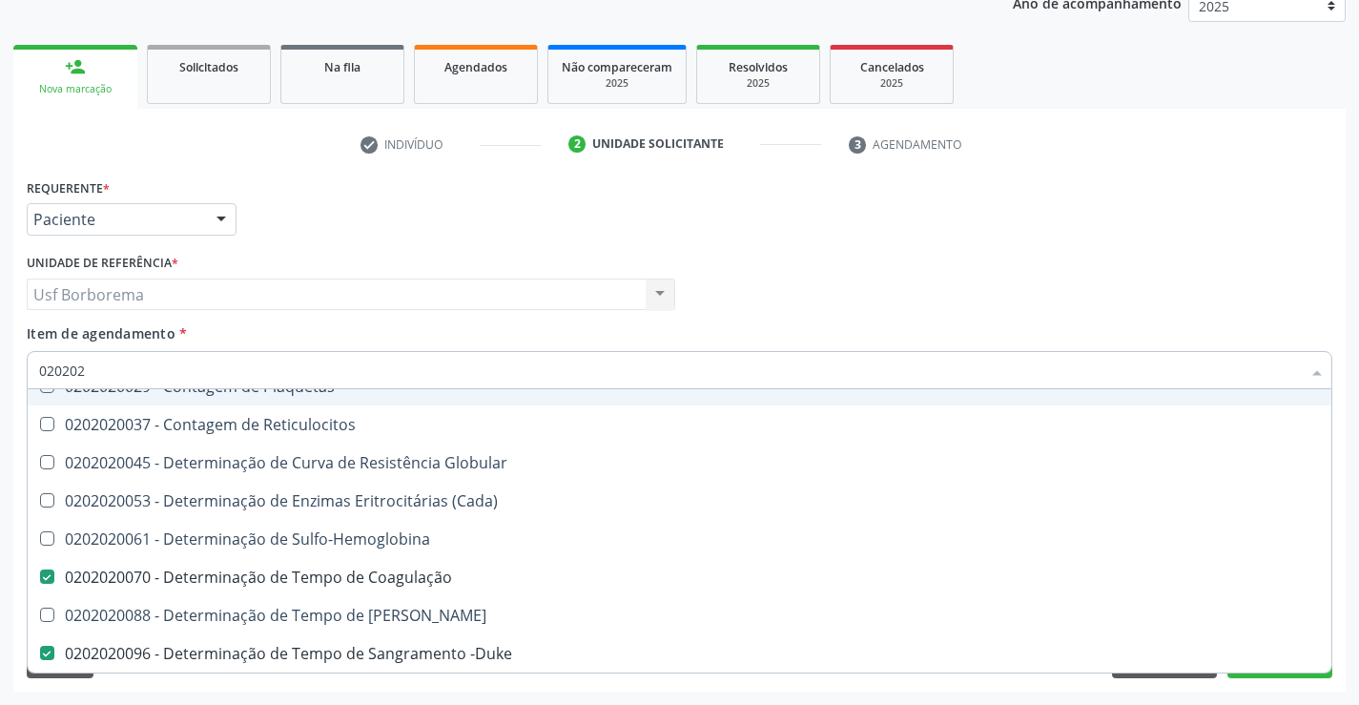
type input "0202020"
checkbox Hematocrito "true"
checkbox Completo "false"
type input "02020201"
checkbox Coagulação "false"
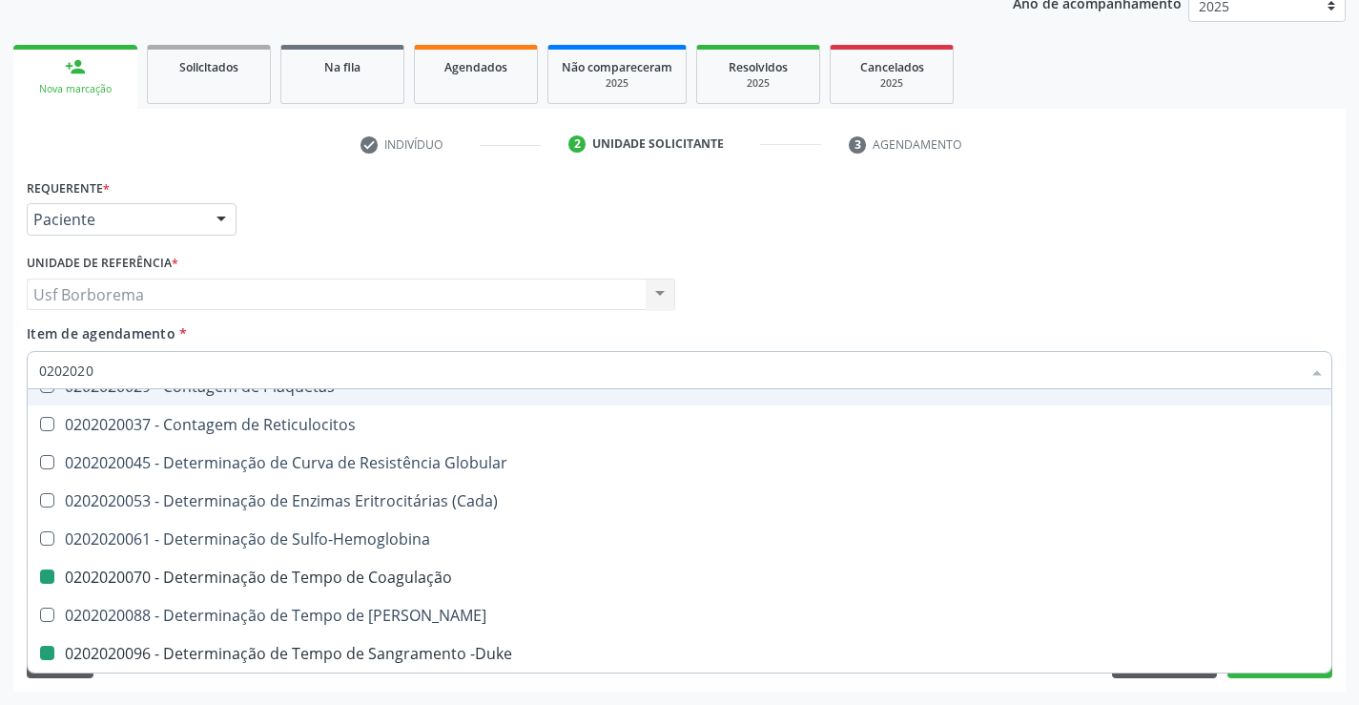
checkbox -Duke "false"
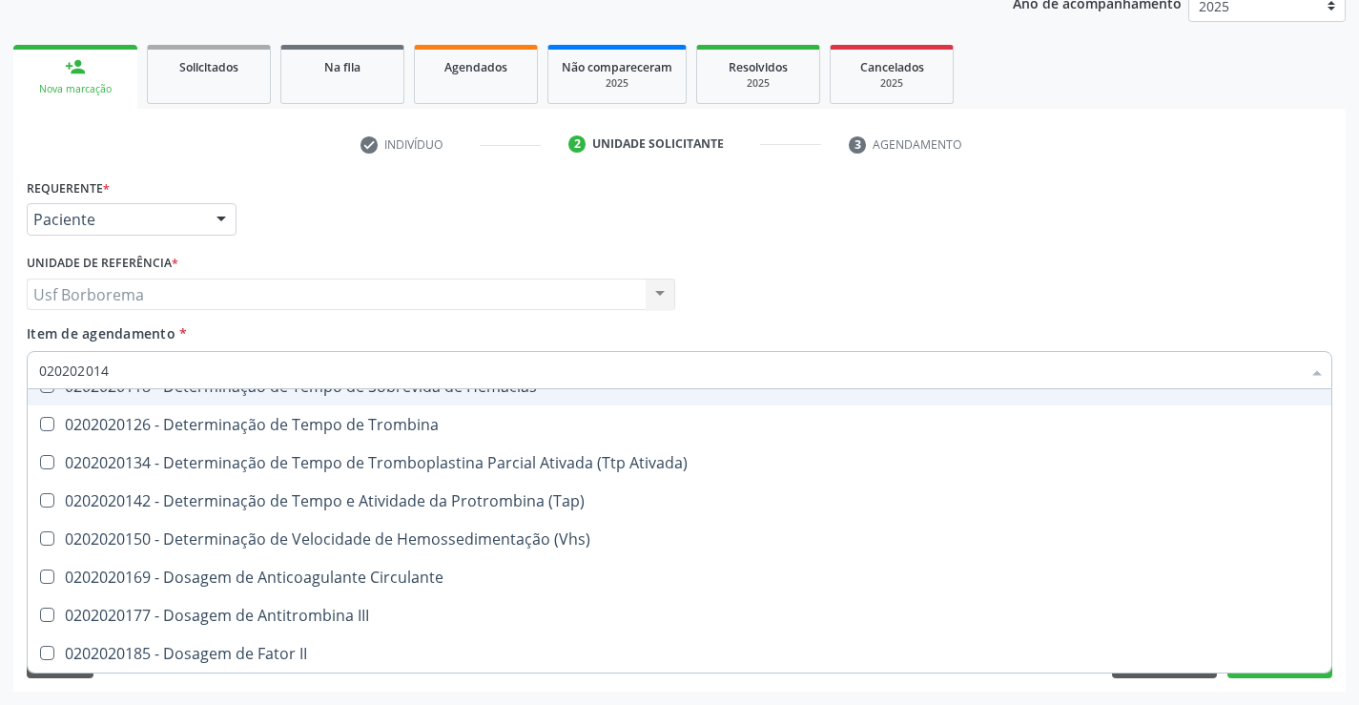
scroll to position [0, 0]
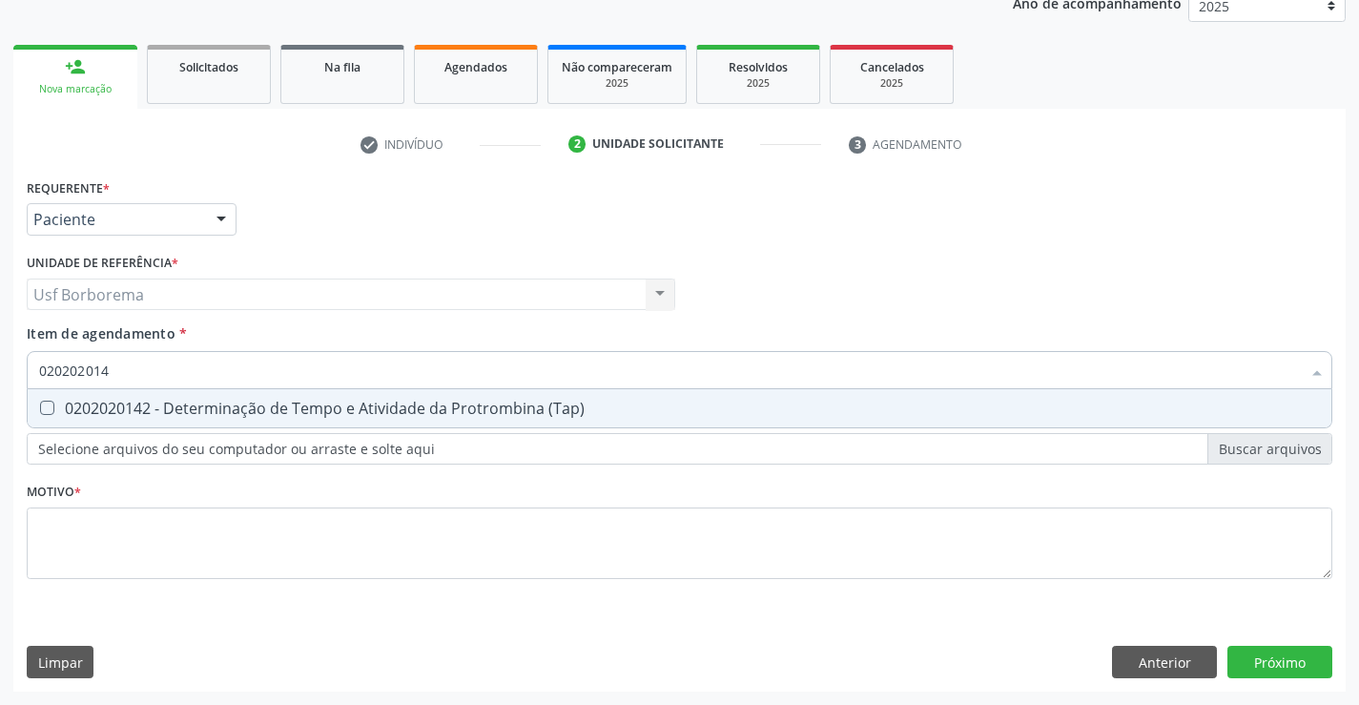
type input "0202020142"
click at [123, 405] on div "0202020142 - Determinação de Tempo e Atividade da Protrombina (Tap)" at bounding box center [679, 408] width 1281 height 15
checkbox \(Tap\) "true"
click at [133, 370] on input "0202020142" at bounding box center [670, 370] width 1262 height 38
type input "02020201"
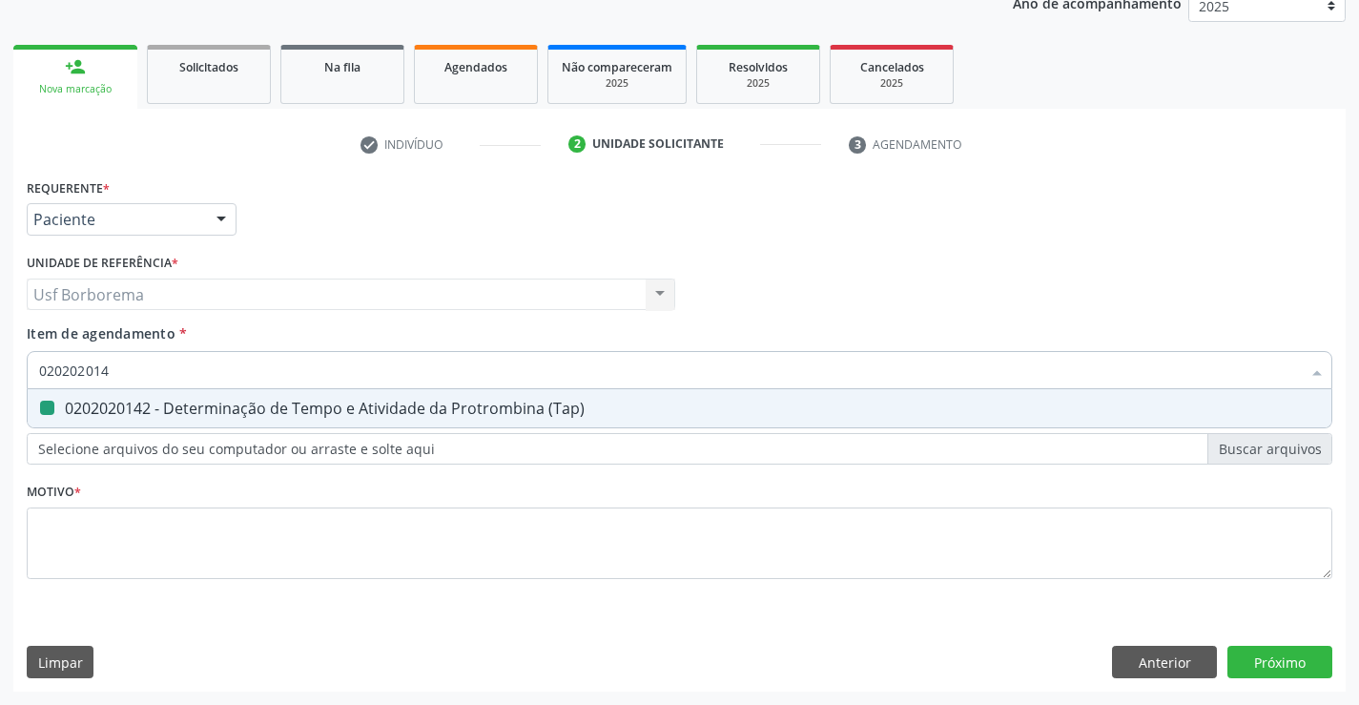
checkbox \(Tap\) "false"
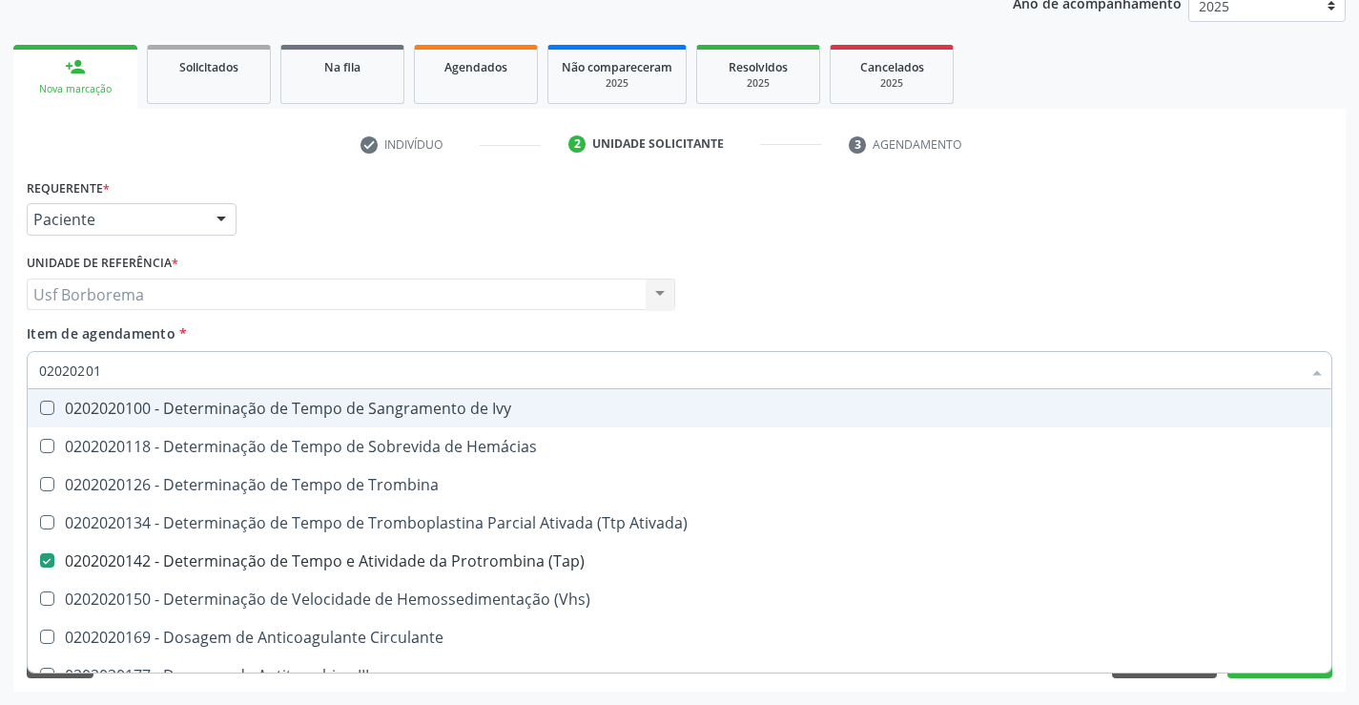
type input "0202020"
checkbox \(Tap\) "false"
checkbox Circulante "true"
checkbox II "true"
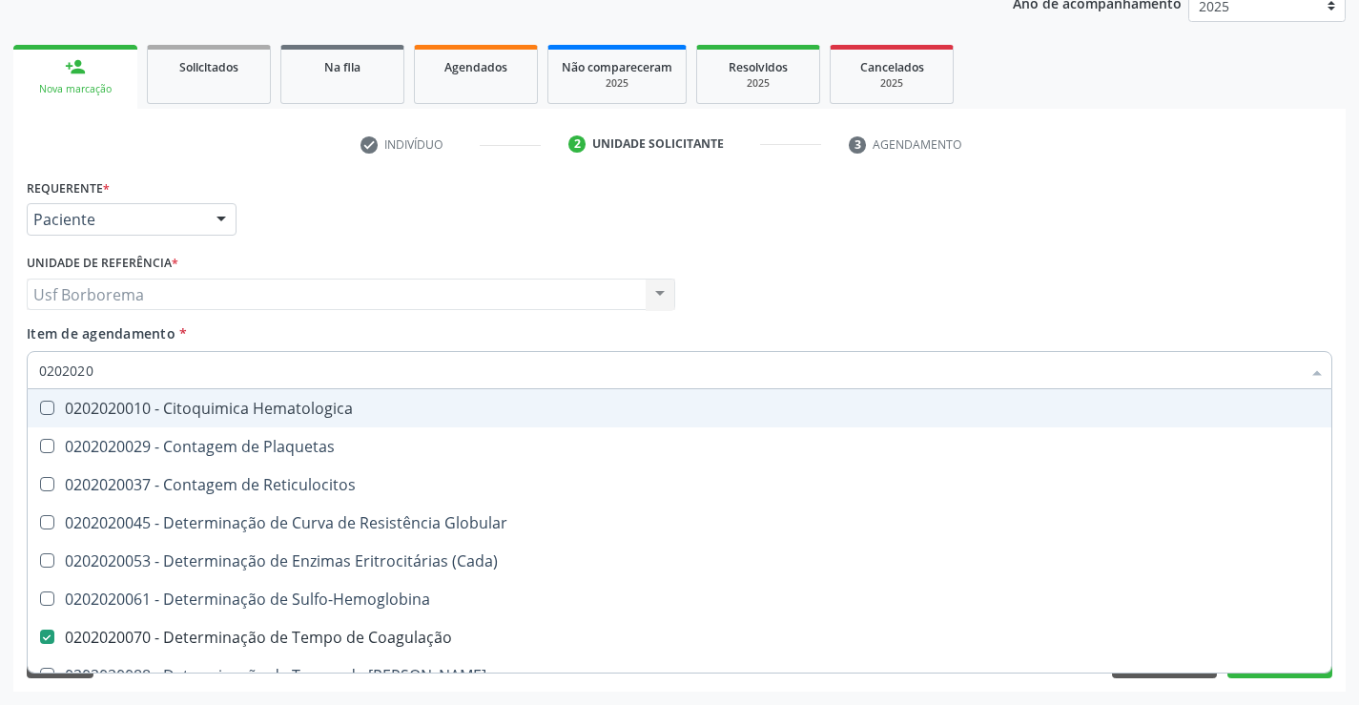
type input "020202"
checkbox Completo "false"
checkbox Leucograma "true"
type input "02020"
checkbox Coagulação "false"
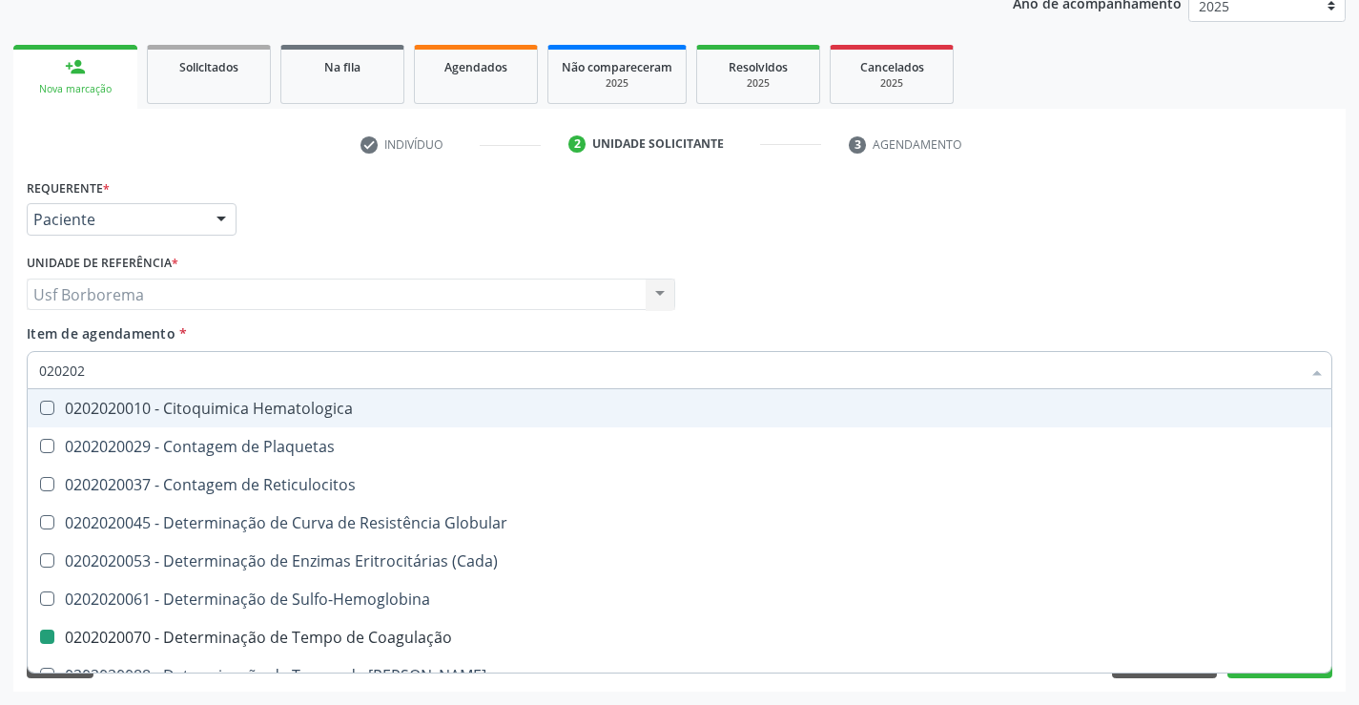
checkbox -Duke "false"
checkbox \(Tap\) "false"
checkbox Completo "false"
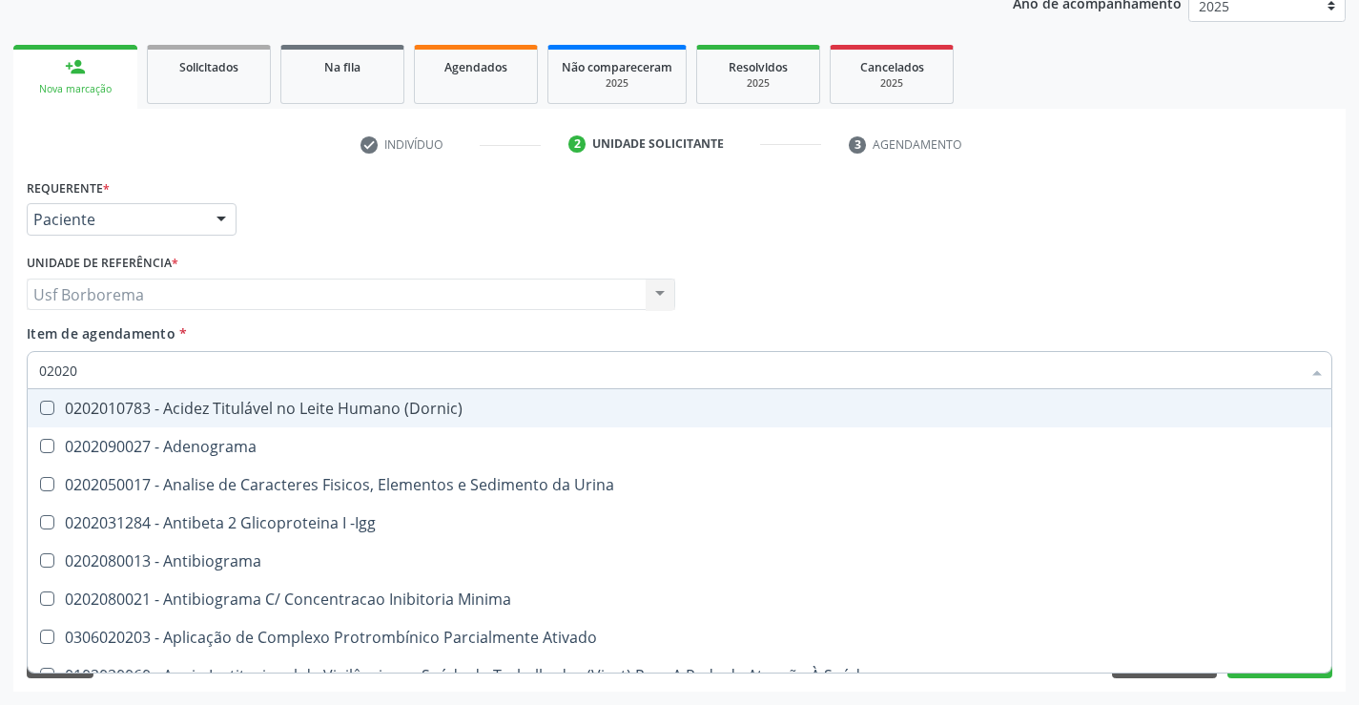
type input "0202"
checkbox Coagulação "false"
checkbox -Duke "false"
checkbox \(Tap\) "false"
checkbox 17-Alfa-Hidroxiprogesterona "true"
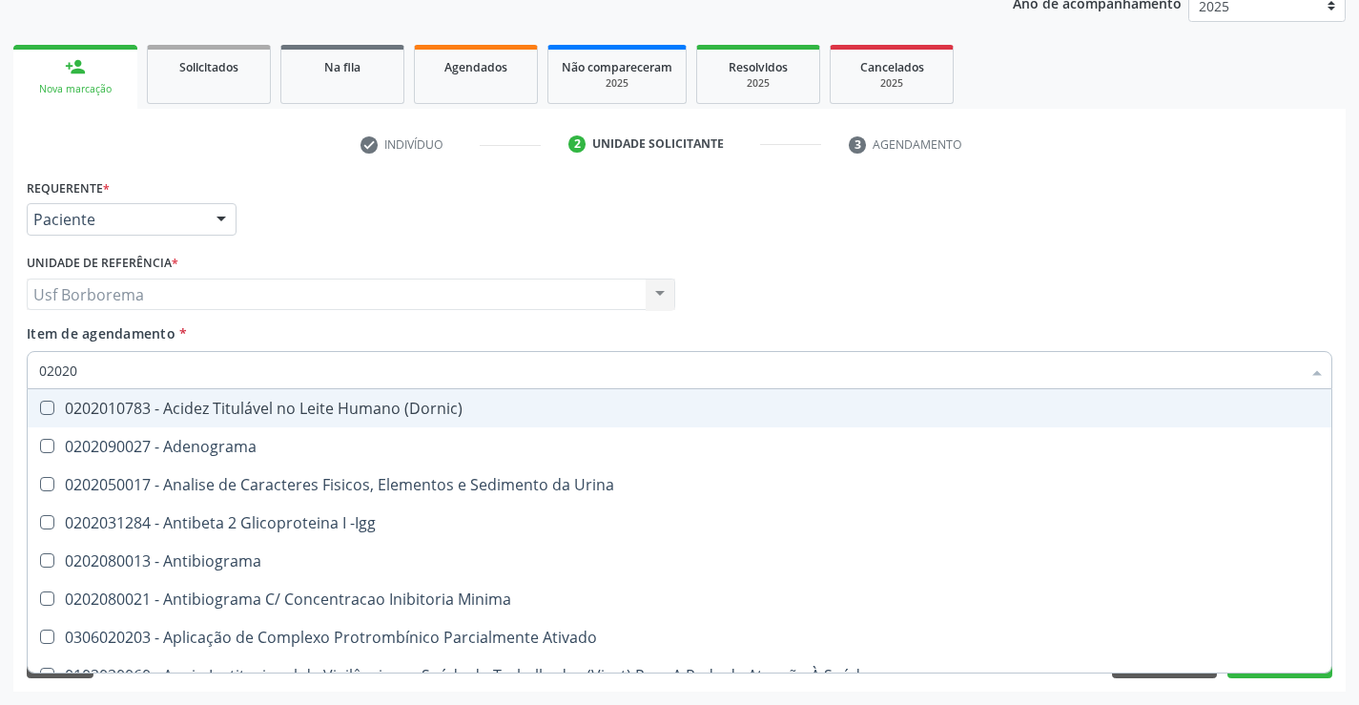
checkbox 17-Hidroxicorticosteroides "true"
checkbox Ascorbico "true"
checkbox Glicose "false"
checkbox Glicosilada "false"
checkbox Lactato "true"
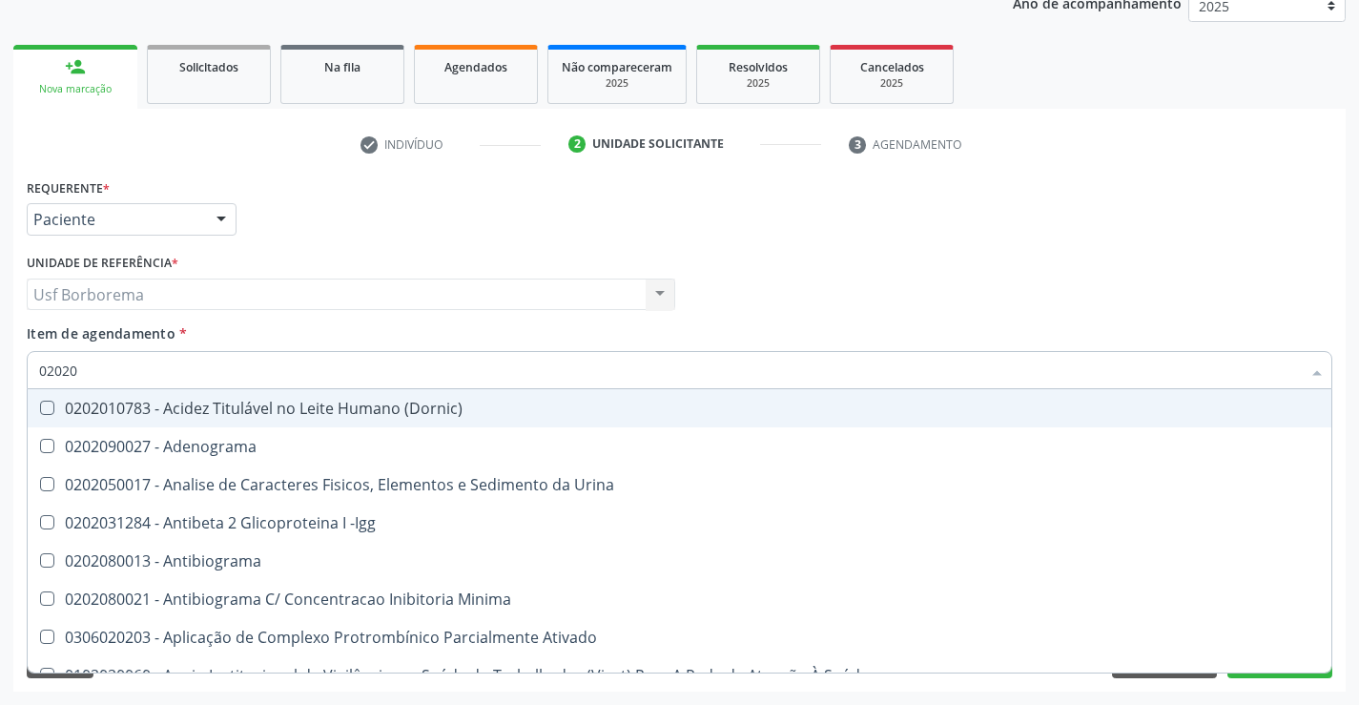
checkbox Muco-Proteinas "true"
checkbox Completo "false"
checkbox Pylori "true"
type input "020"
checkbox Coagulação "false"
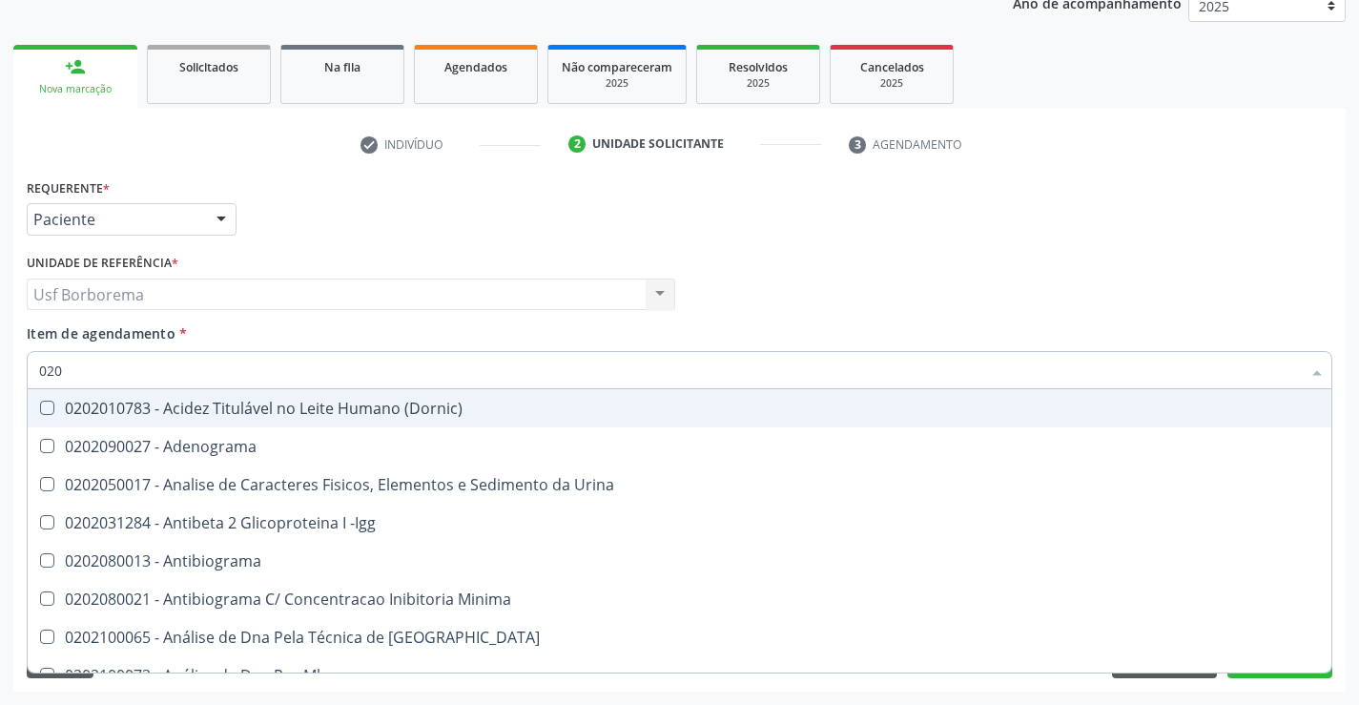
checkbox -Duke "false"
checkbox \(Tap\) "false"
checkbox Glicose "false"
checkbox Glicosilada "false"
checkbox Completo "false"
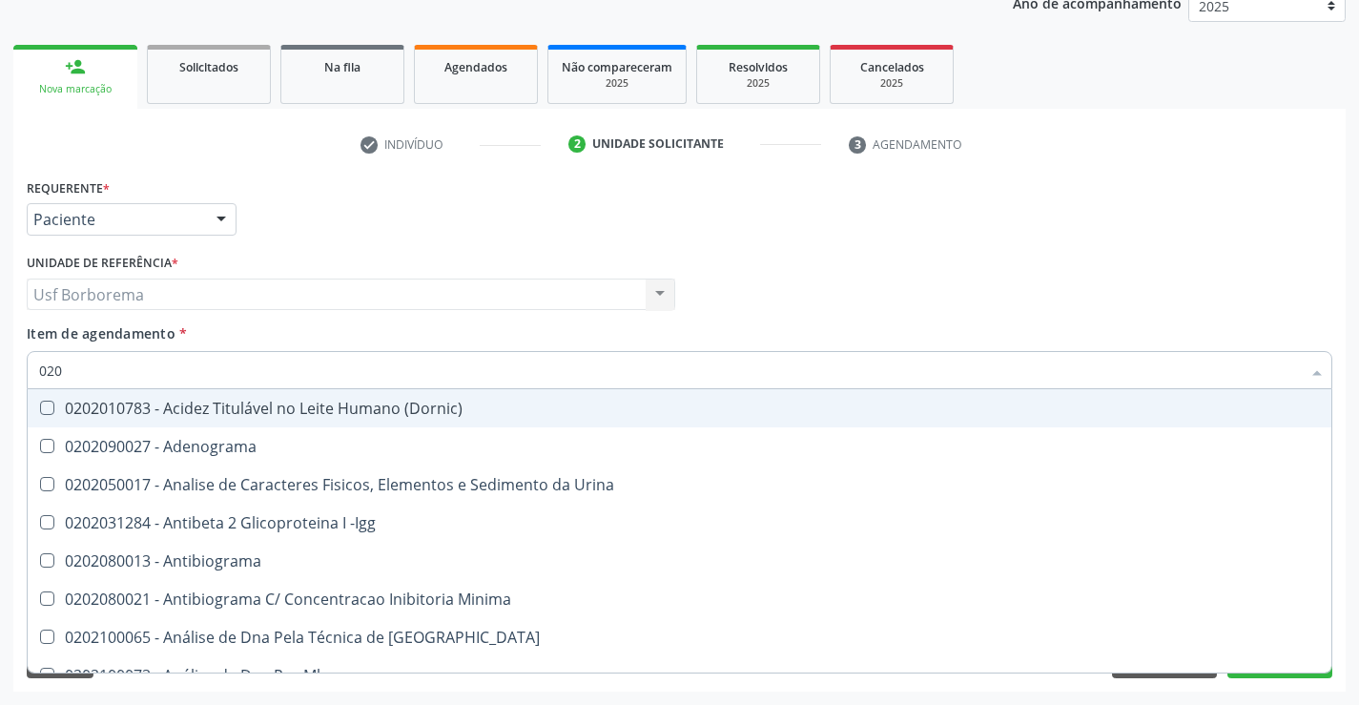
checkbox Antileishmanias "true"
checkbox Cruzi "true"
checkbox \(Anti-Hav-Igm\) "true"
checkbox Boston "true"
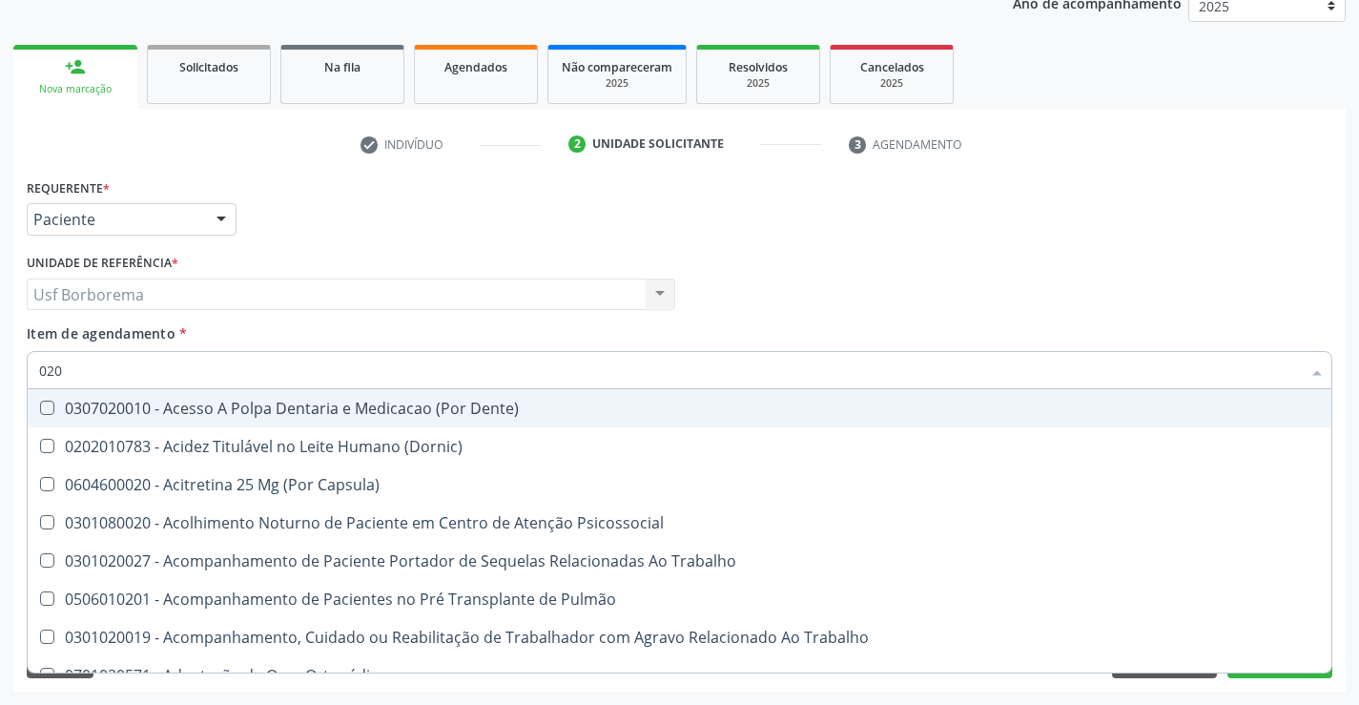
type input "02"
checkbox Coagulação "false"
checkbox -Duke "false"
checkbox \(Tap\) "false"
checkbox Glicose "false"
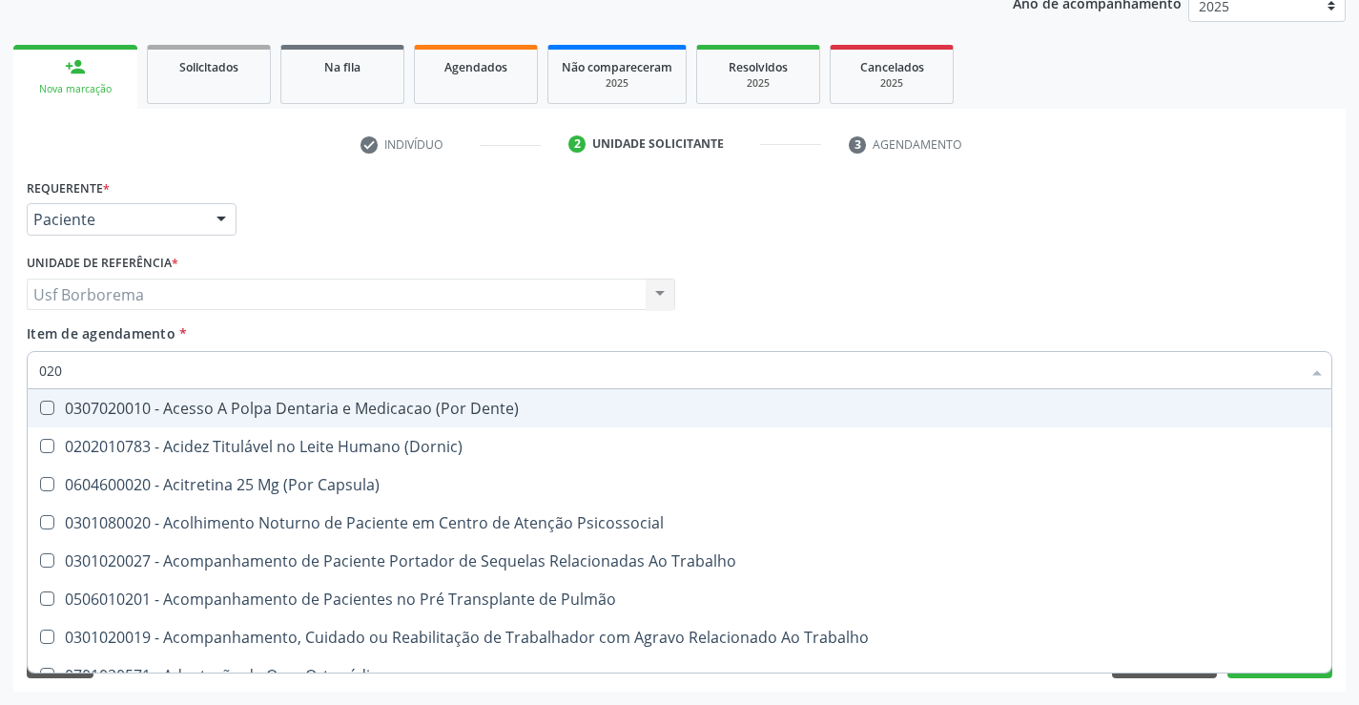
checkbox Glicosilada "false"
checkbox Meta-Hemoglobina "true"
checkbox Metotrexato "true"
checkbox C "true"
checkbox Segmento\) "true"
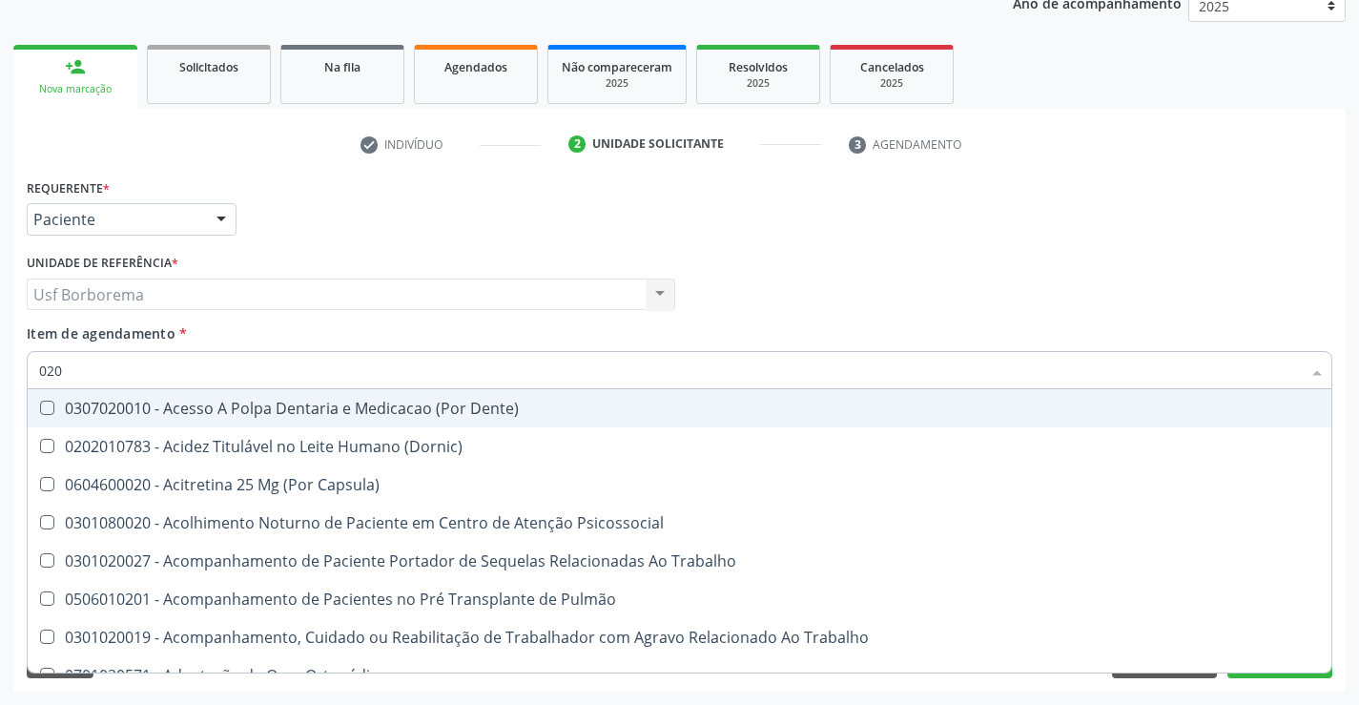
checkbox Liso "true"
checkbox Completo "false"
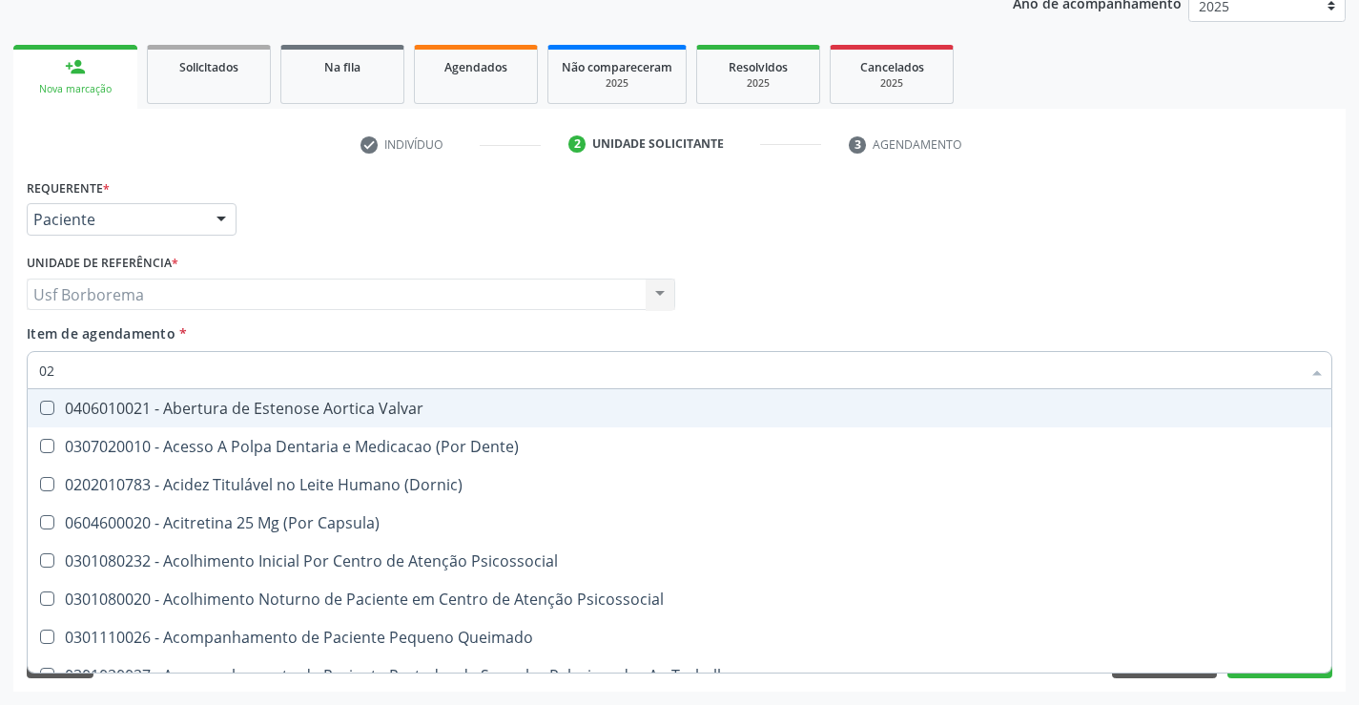
type input "0"
checkbox Coagulação "false"
checkbox -Duke "false"
checkbox \(Tap\) "false"
checkbox Glicose "false"
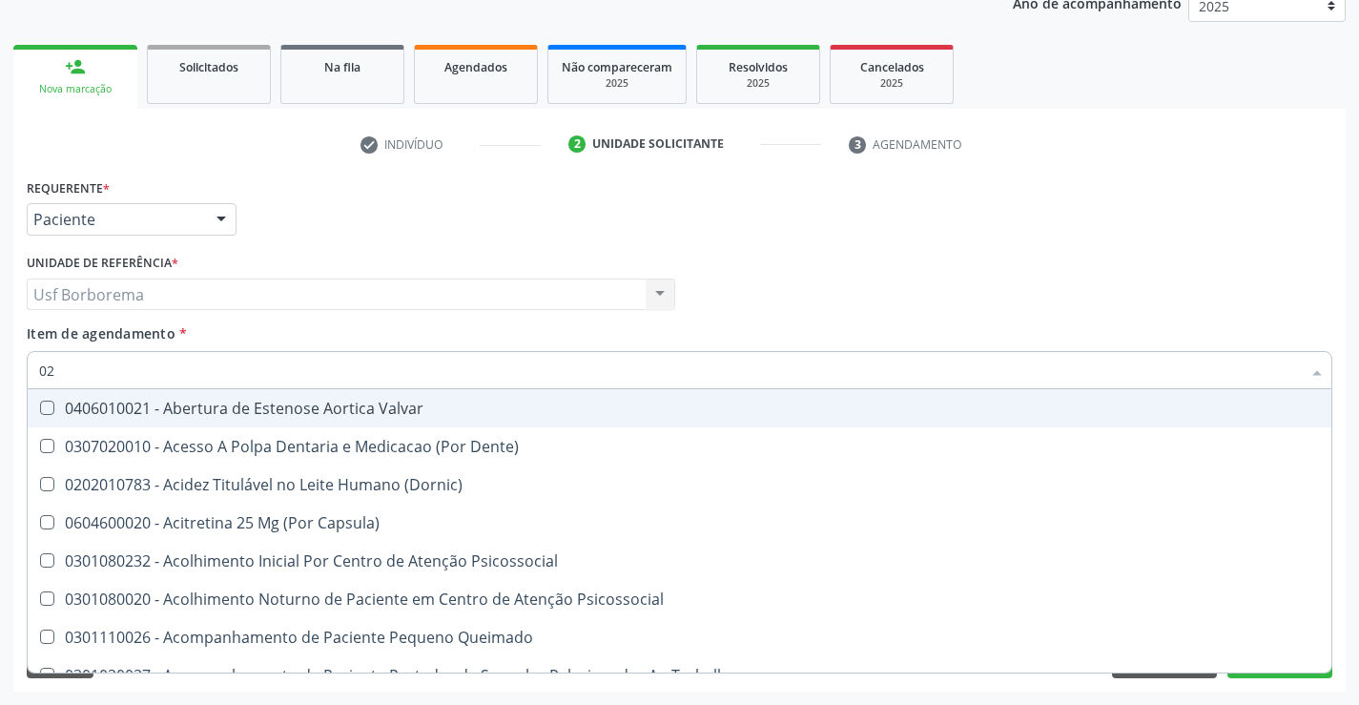
checkbox Glicosilada "false"
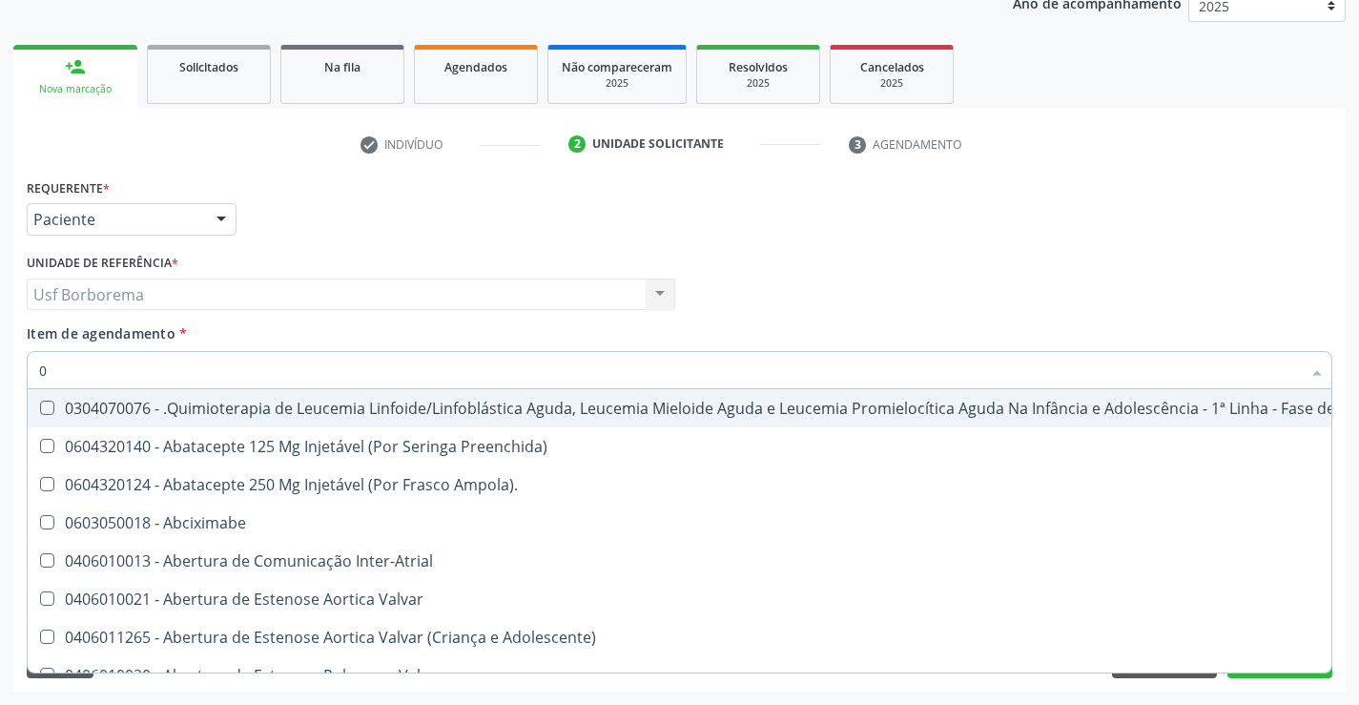
type input "02"
checkbox Inalante\) "true"
checkbox \(Frasco-Ampola\) "true"
checkbox Trabalho "true"
checkbox Bilateral "true"
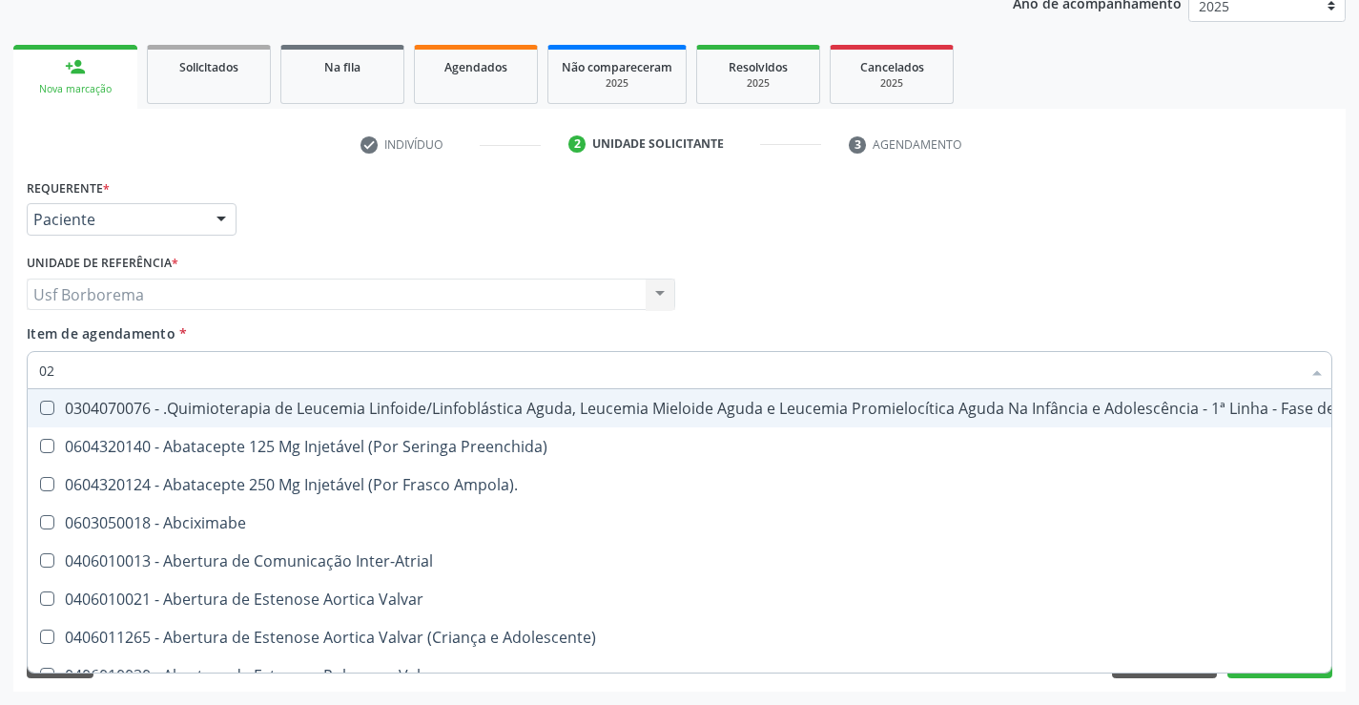
checkbox Indireta "true"
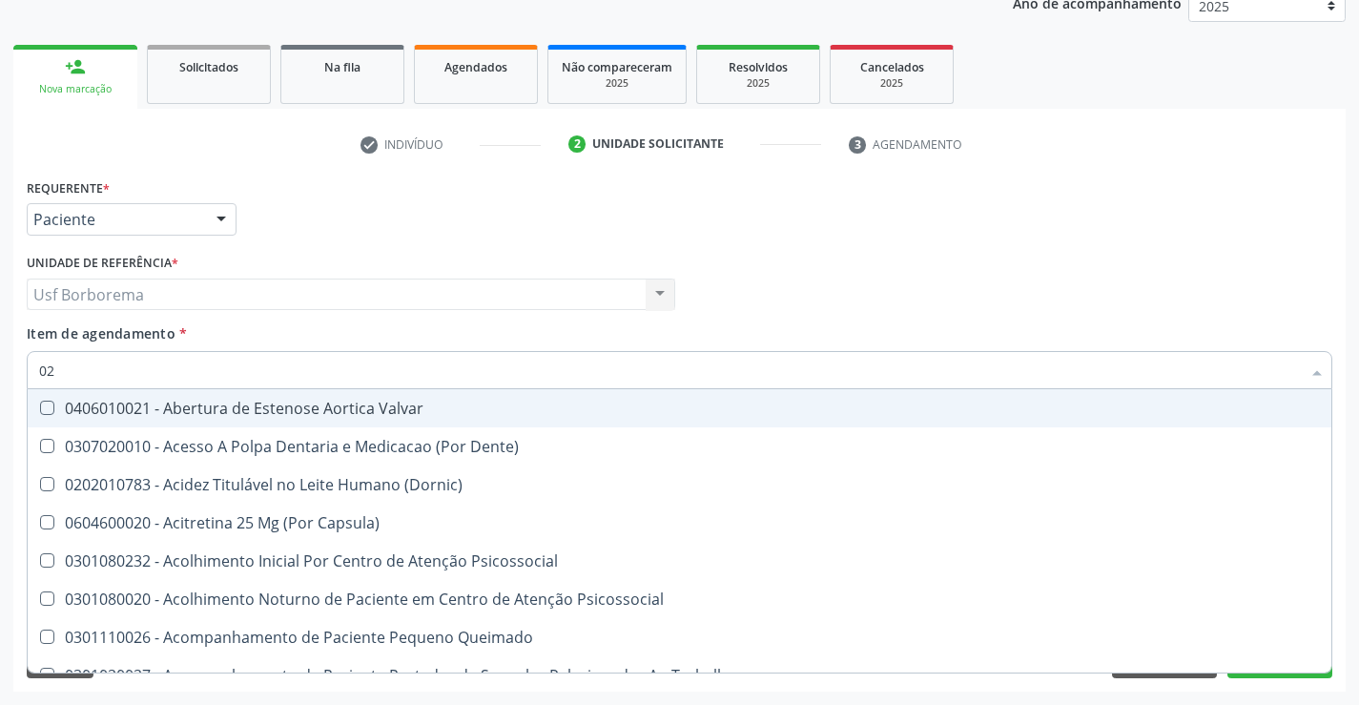
type input "020"
checkbox Comprimido\) "true"
checkbox Pos-Operatoria "true"
checkbox \(Qualitativo\) "true"
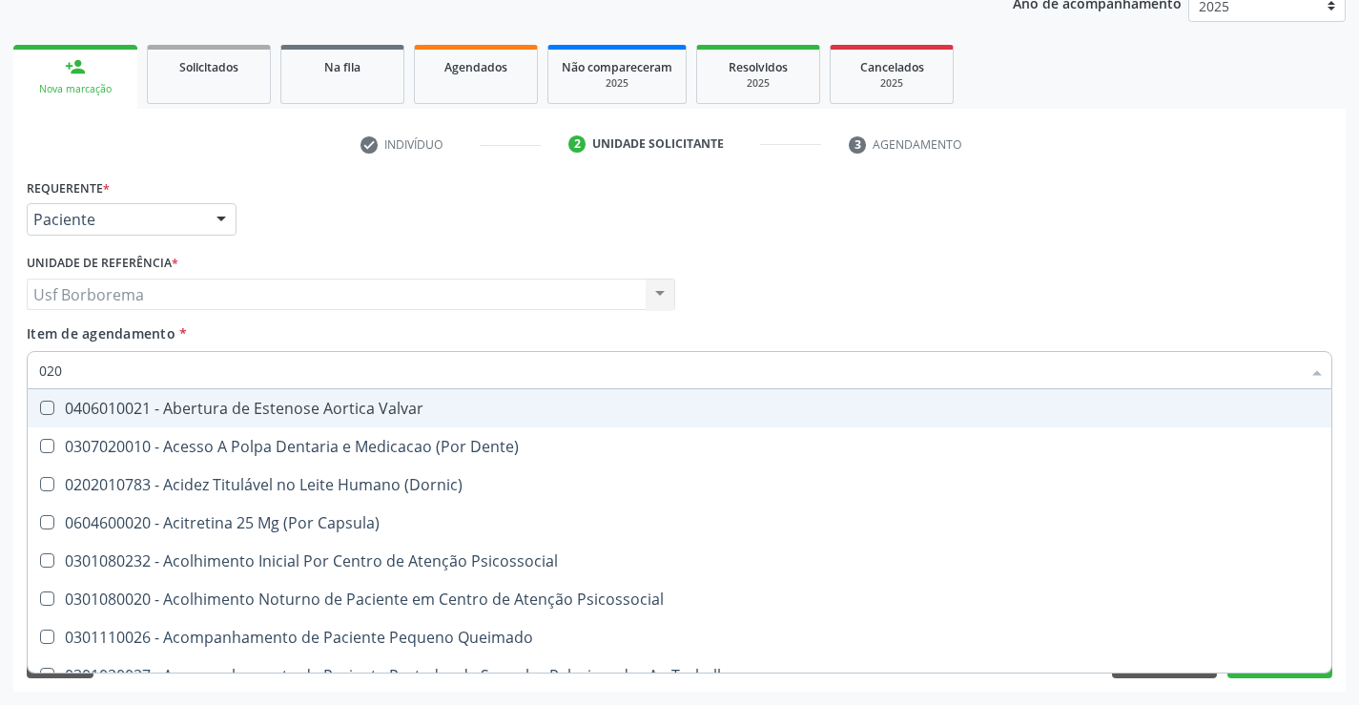
checkbox Glomerular "true"
checkbox Coagulação "false"
checkbox -Duke "false"
checkbox \(Tap\) "false"
checkbox Glicose "false"
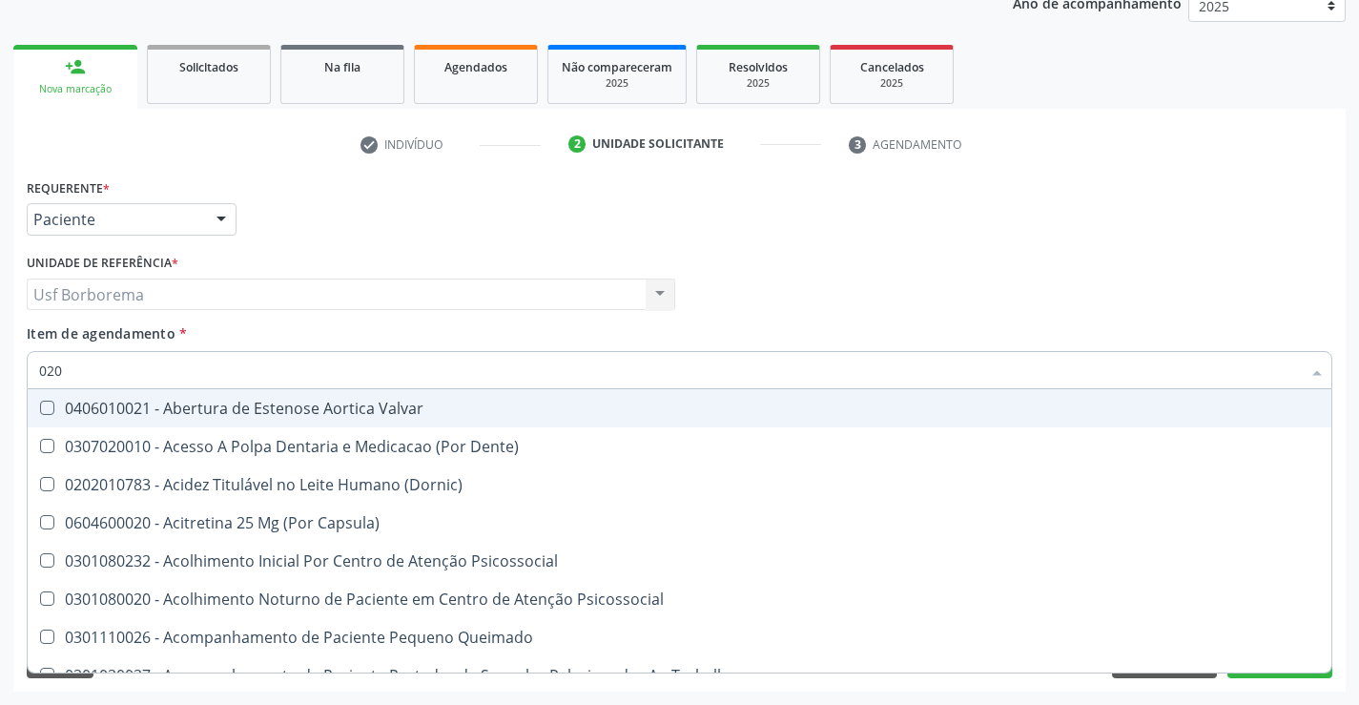
checkbox Glicosilada "false"
checkbox \(T3\) "true"
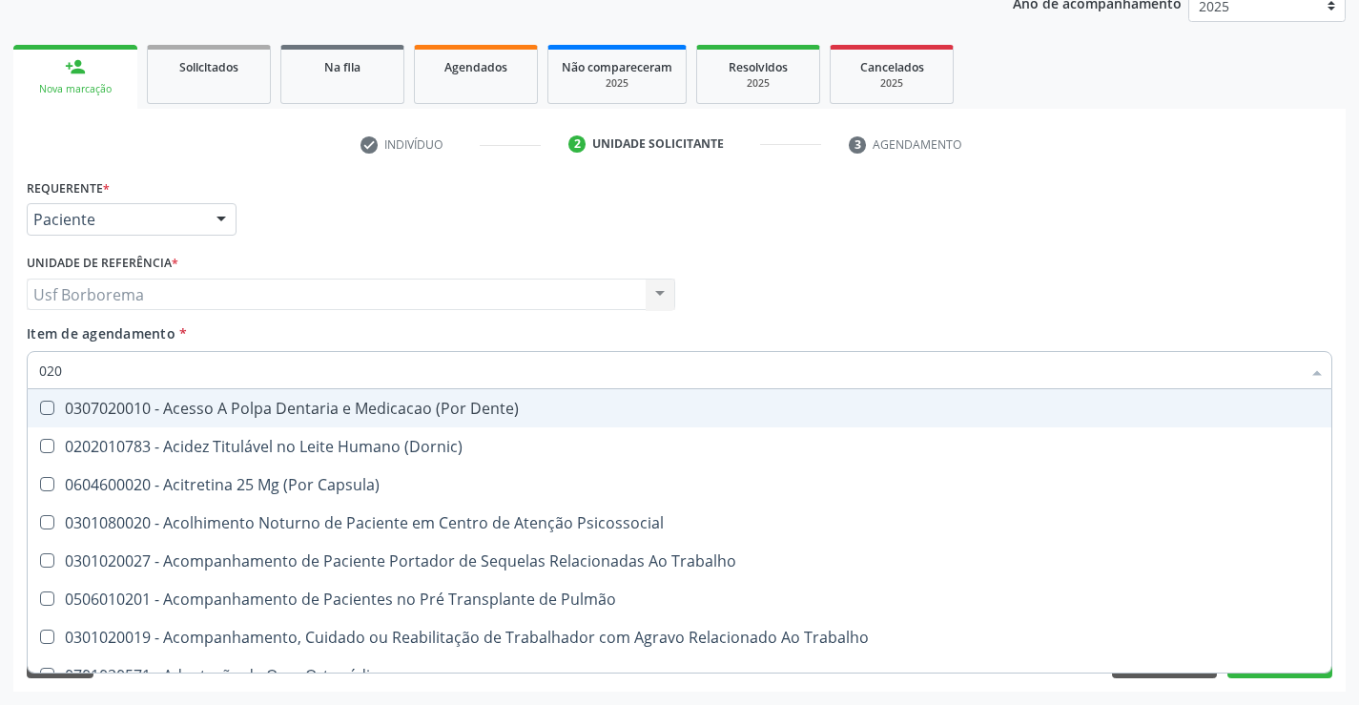
type input "0202"
checkbox Motor "true"
checkbox Cognitivo "true"
checkbox Cardiovascular "true"
checkbox Laser "true"
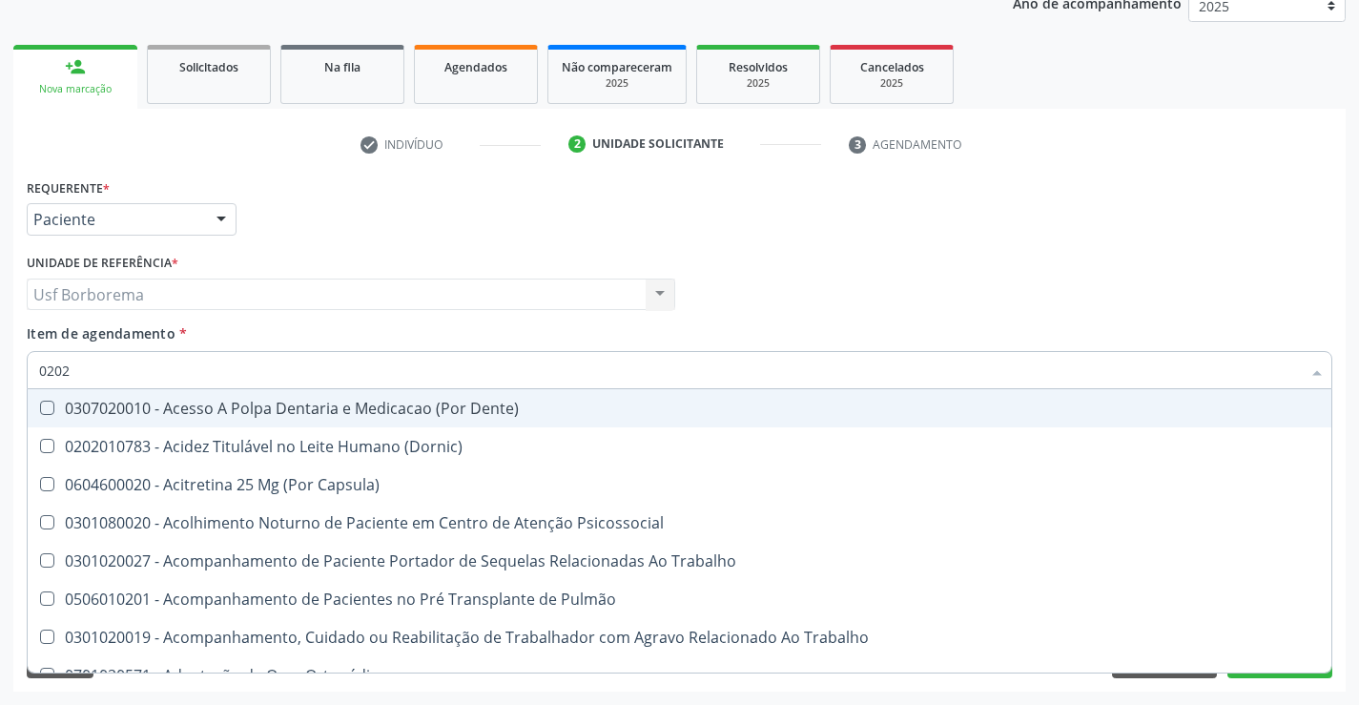
checkbox Septostomia "true"
checkbox Biologica "true"
checkbox Coagulação "false"
checkbox -Duke "false"
checkbox \(Tap\) "false"
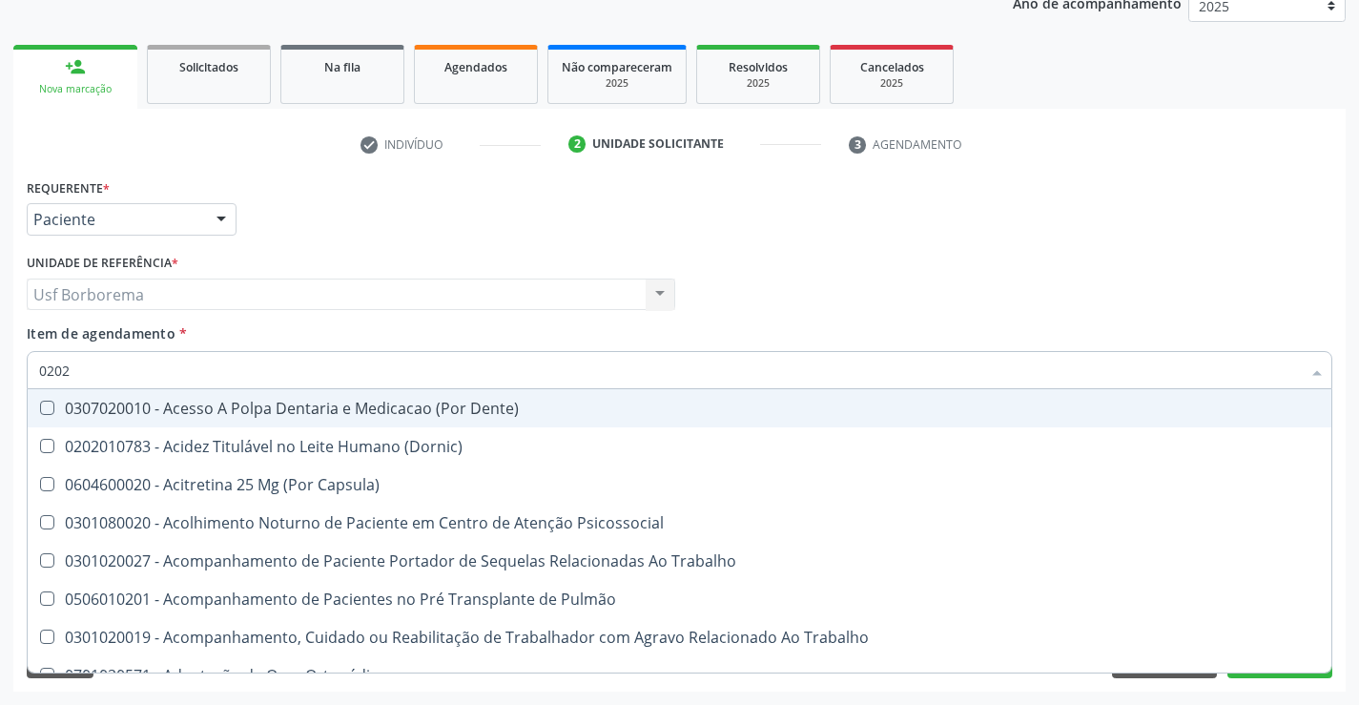
checkbox Glicose "false"
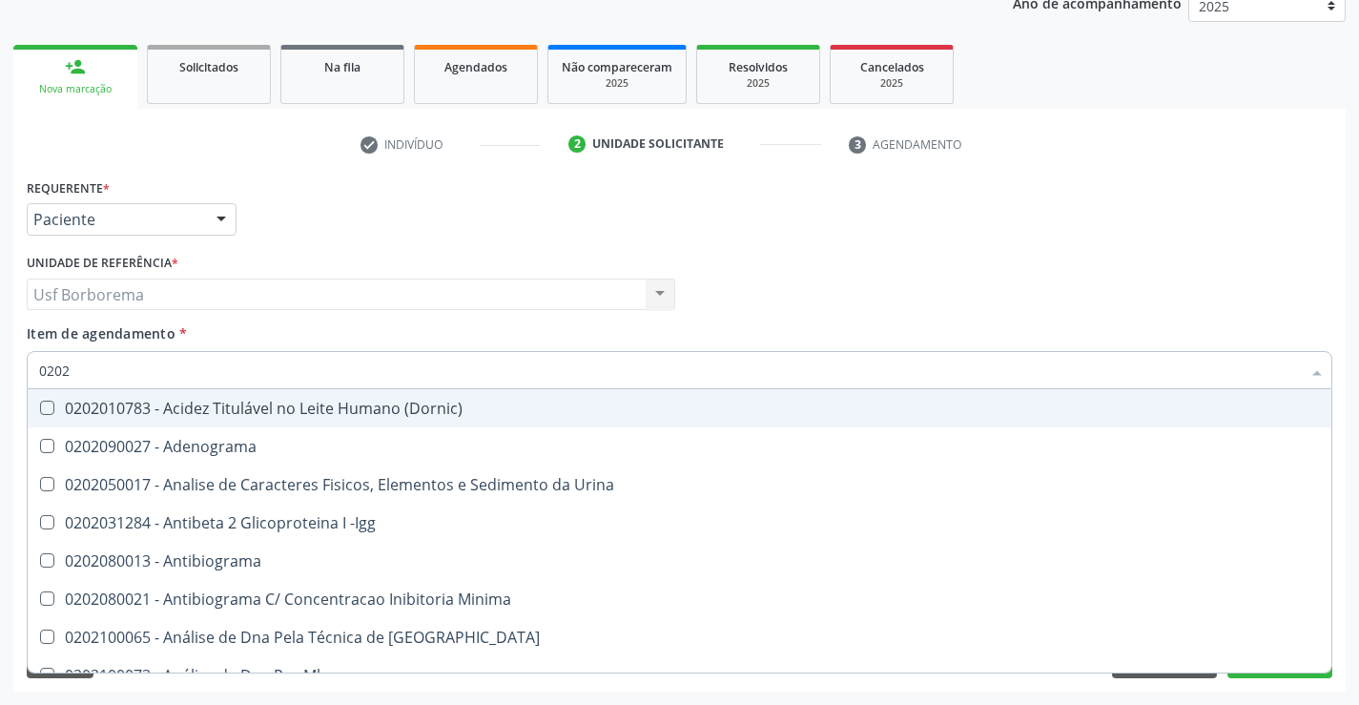
type input "02020"
checkbox Reativa "true"
checkbox Ordenhado "true"
checkbox Reumatoide "true"
checkbox Coagulação "false"
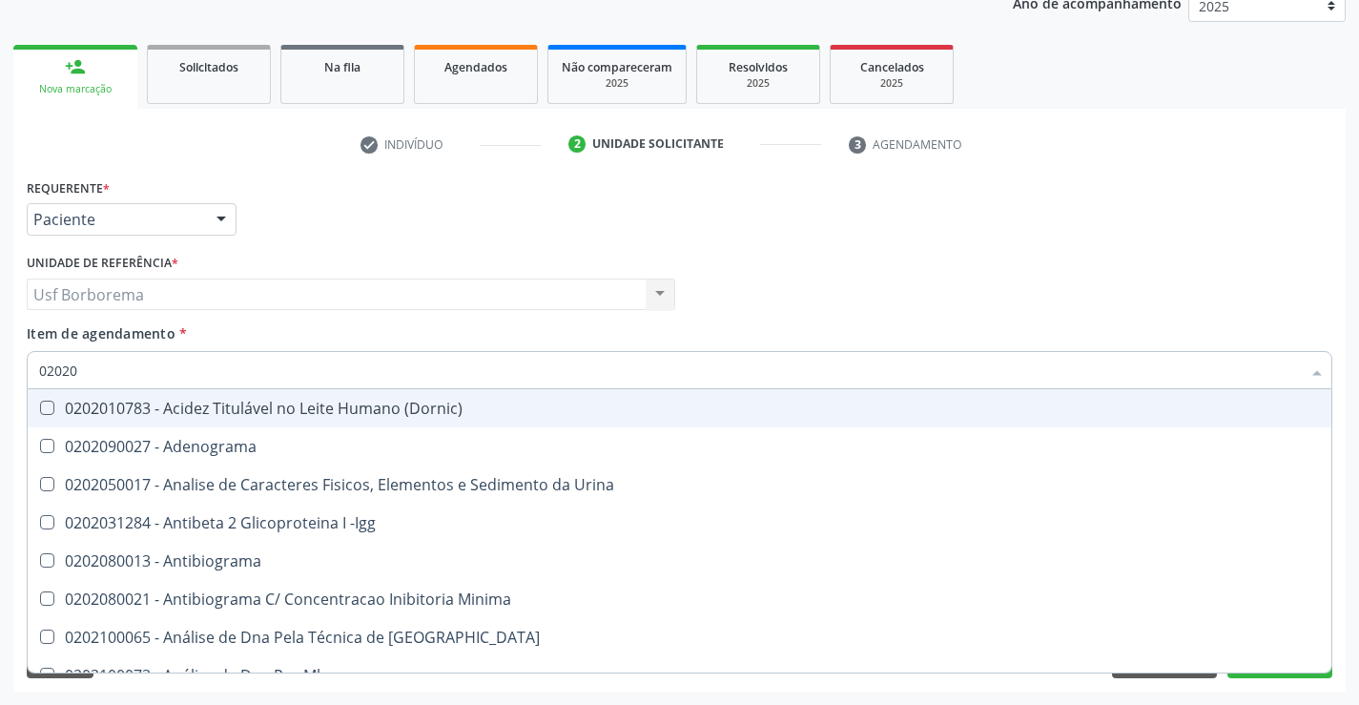
checkbox -Duke "false"
checkbox \(Tap\) "false"
checkbox Xi "true"
checkbox Fibrinogenio "true"
checkbox Glicose "false"
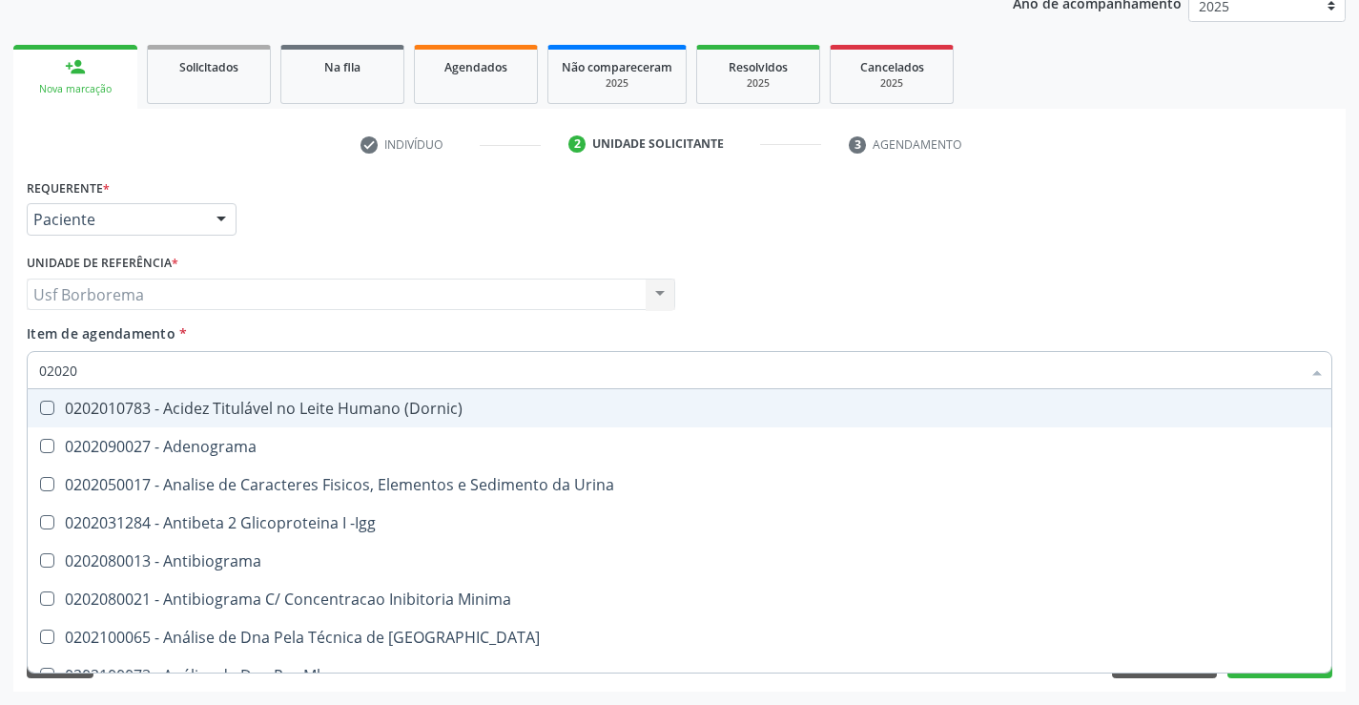
checkbox Glicosilada "false"
checkbox Zinco "true"
checkbox Completo "false"
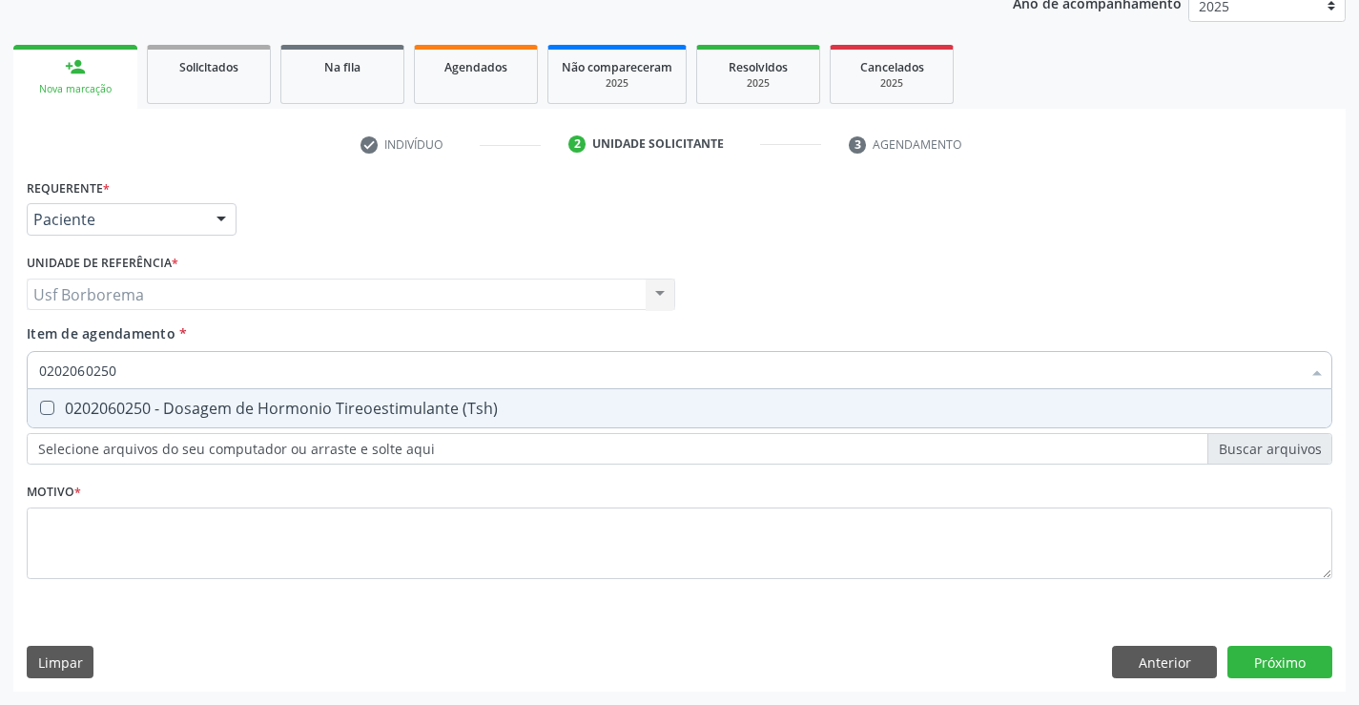
click at [142, 369] on input "0202060250" at bounding box center [670, 370] width 1262 height 38
type input "0202060250"
click at [134, 392] on span "0202060250 - Dosagem de Hormonio Tireoestimulante (Tsh)" at bounding box center [680, 408] width 1304 height 38
checkbox \(Tsh\) "true"
click at [100, 548] on div "Requerente * Paciente Profissional de Saúde Paciente Nenhum resultado encontrad…" at bounding box center [679, 390] width 1305 height 432
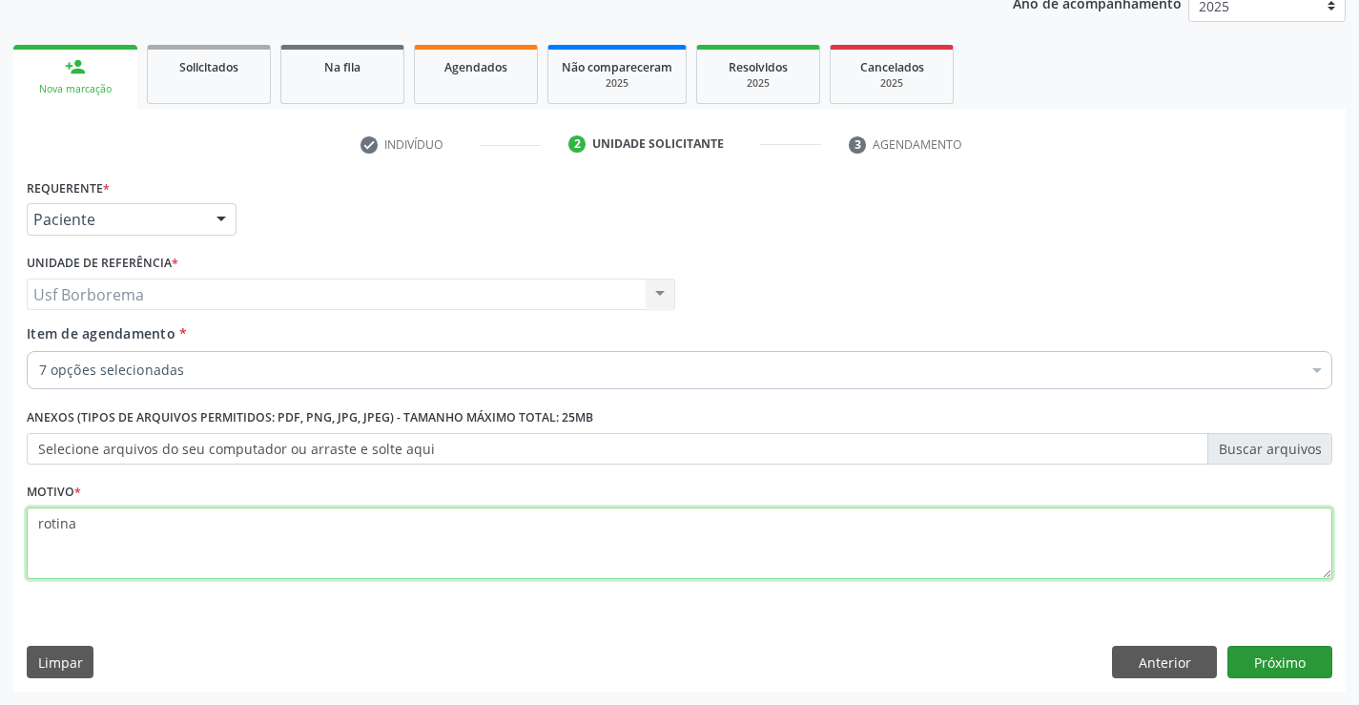
type textarea "rotina"
click at [1256, 657] on button "Próximo" at bounding box center [1279, 662] width 105 height 32
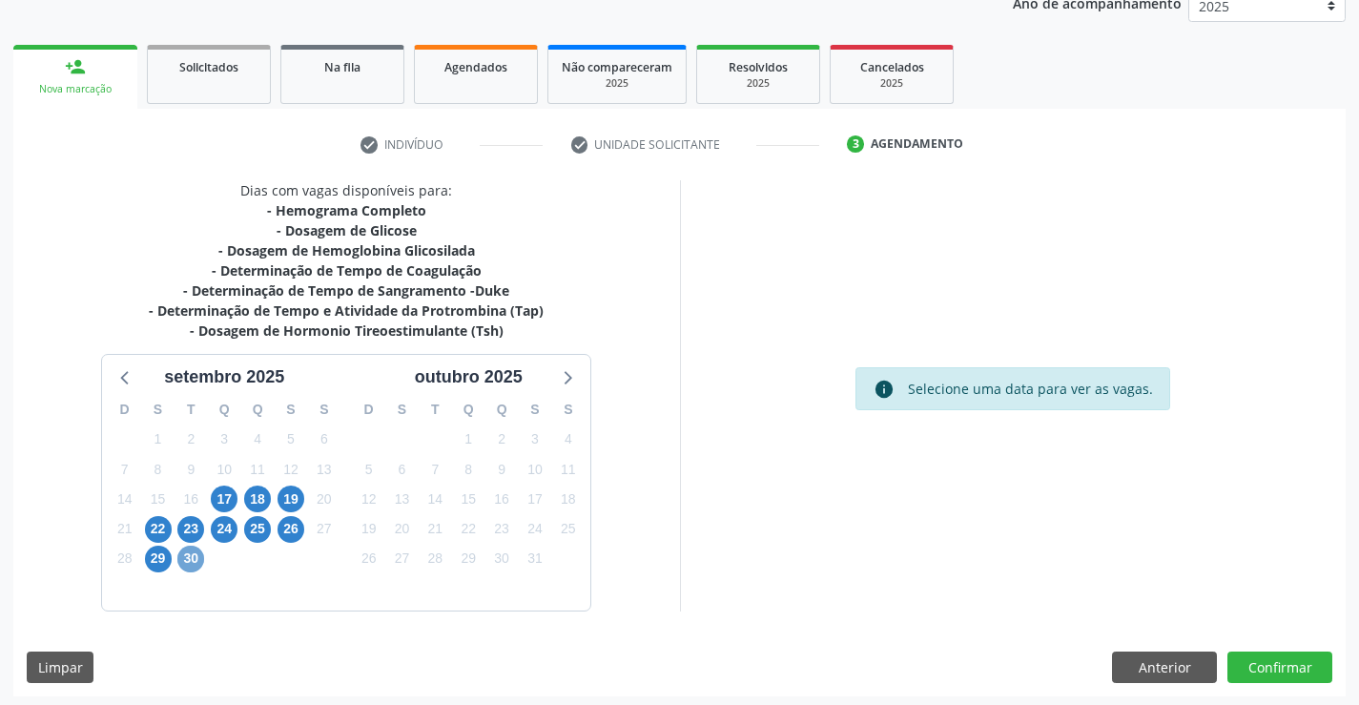
click at [195, 562] on span "30" at bounding box center [190, 558] width 27 height 27
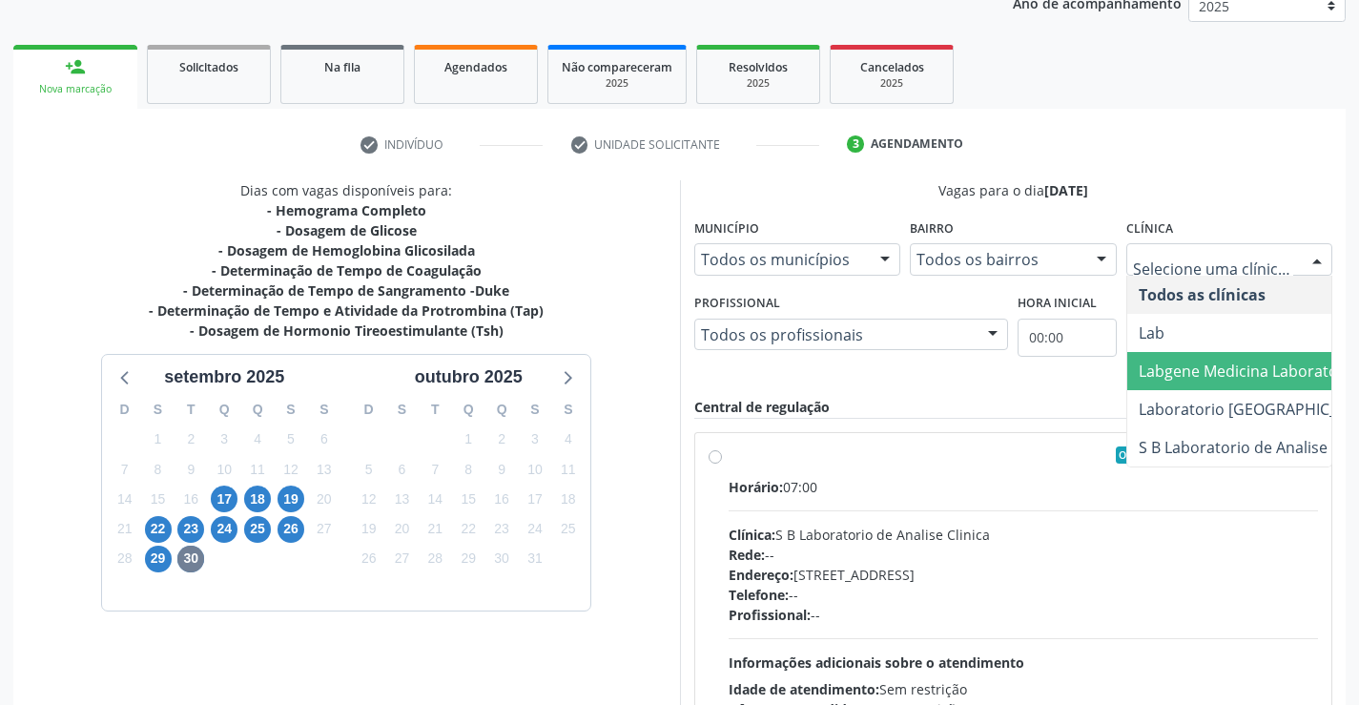
click at [1206, 367] on span "Labgene Medicina Laboratorial" at bounding box center [1250, 370] width 222 height 21
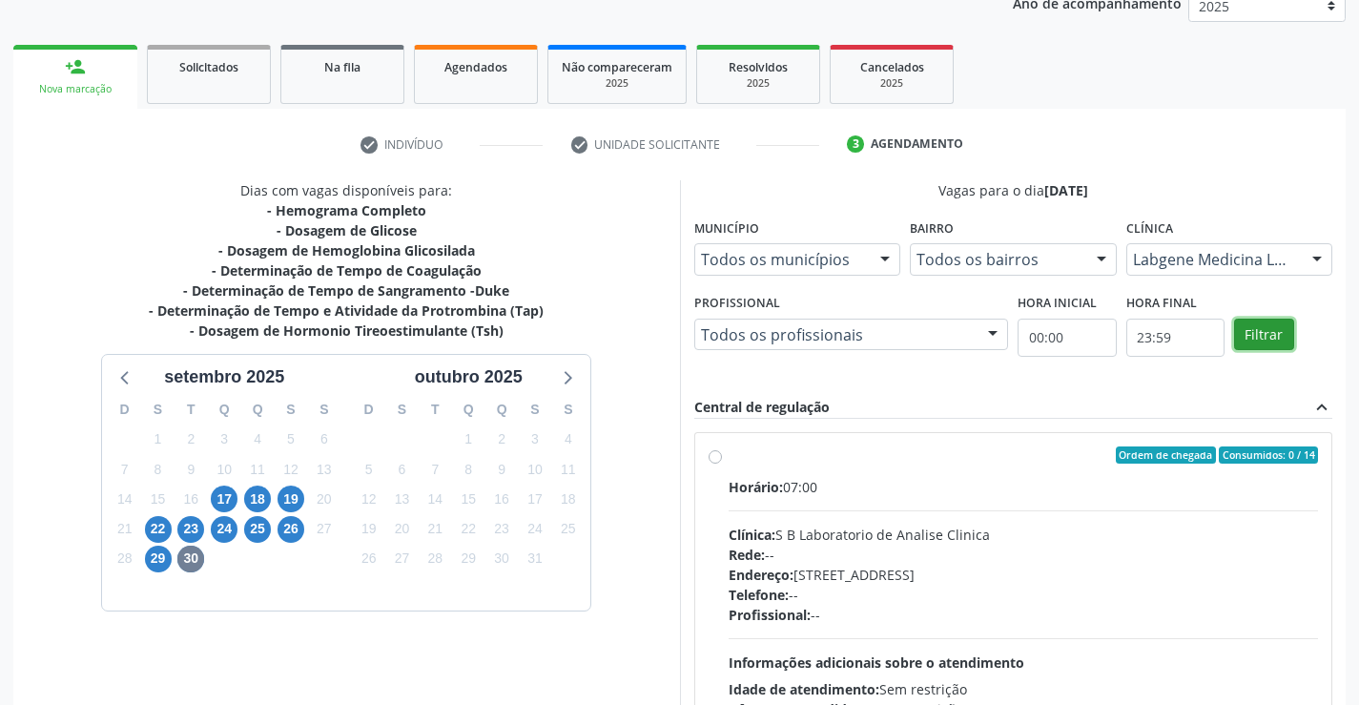
click at [1260, 322] on button "Filtrar" at bounding box center [1264, 335] width 60 height 32
click at [729, 451] on label "Ordem de chegada Consumidos: 2 / 13 Horário: 07:00 Clínica: Labgene Medicina La…" at bounding box center [1024, 592] width 590 height 293
click at [721, 451] on input "Ordem de chegada Consumidos: 2 / 13 Horário: 07:00 Clínica: Labgene Medicina La…" at bounding box center [715, 454] width 13 height 17
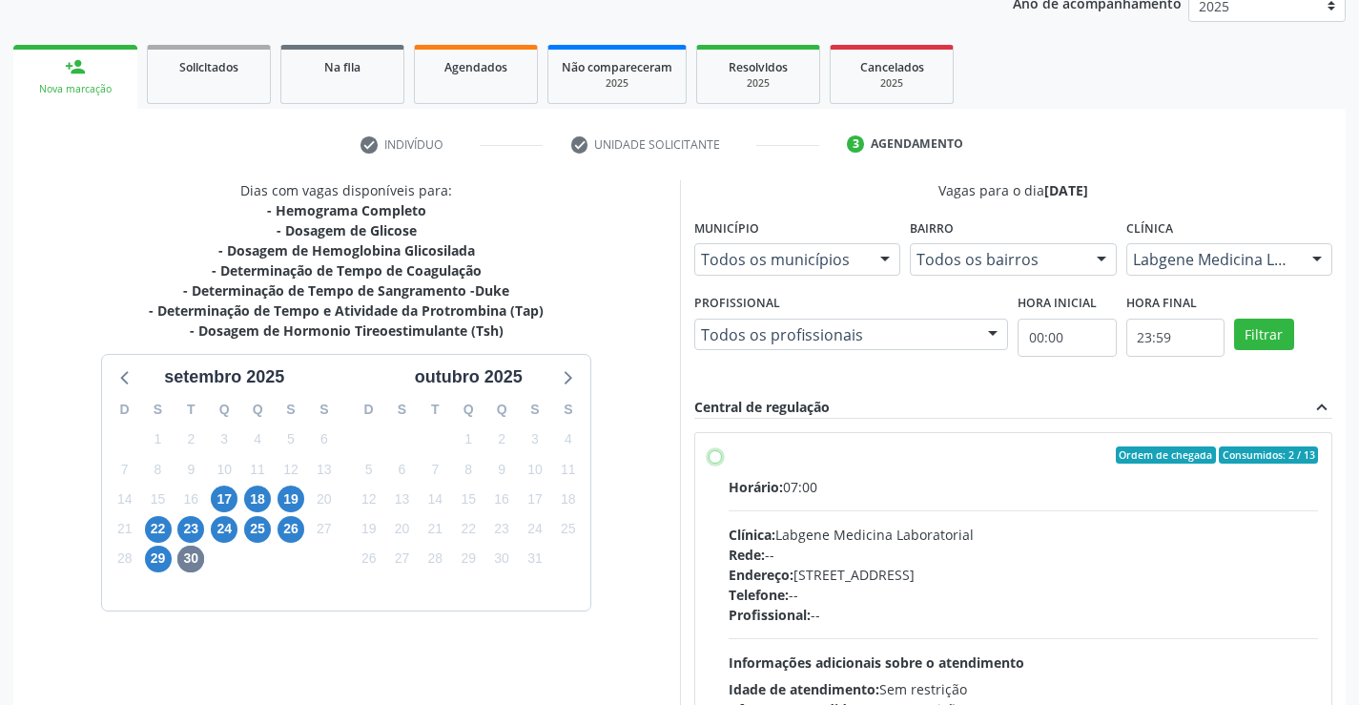
radio input "true"
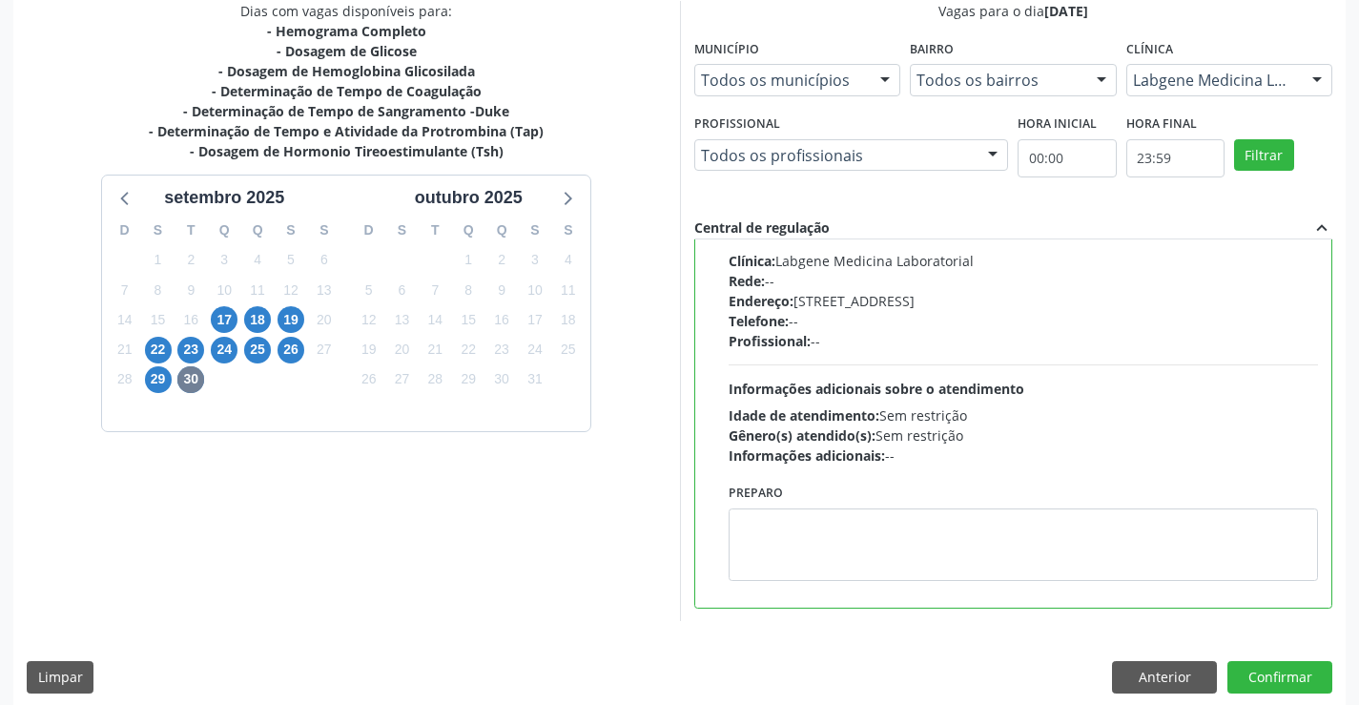
scroll to position [435, 0]
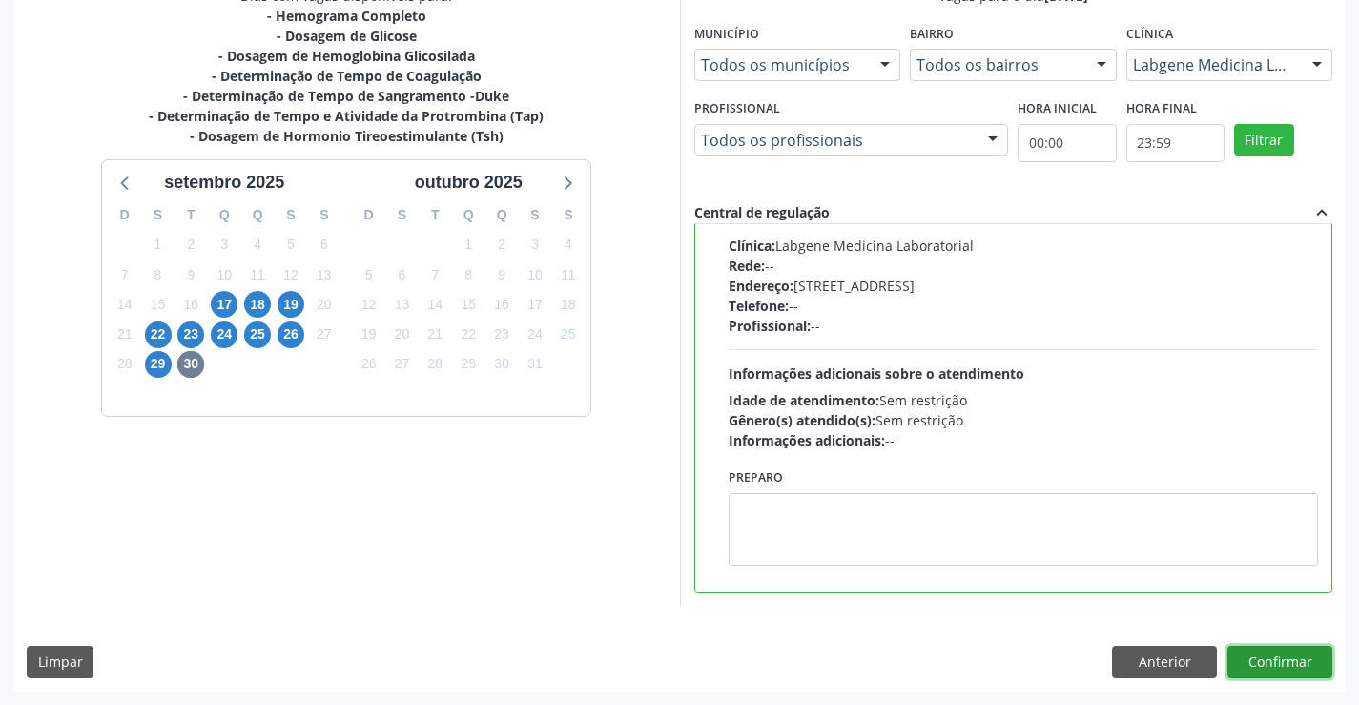
click at [1263, 664] on button "Confirmar" at bounding box center [1279, 662] width 105 height 32
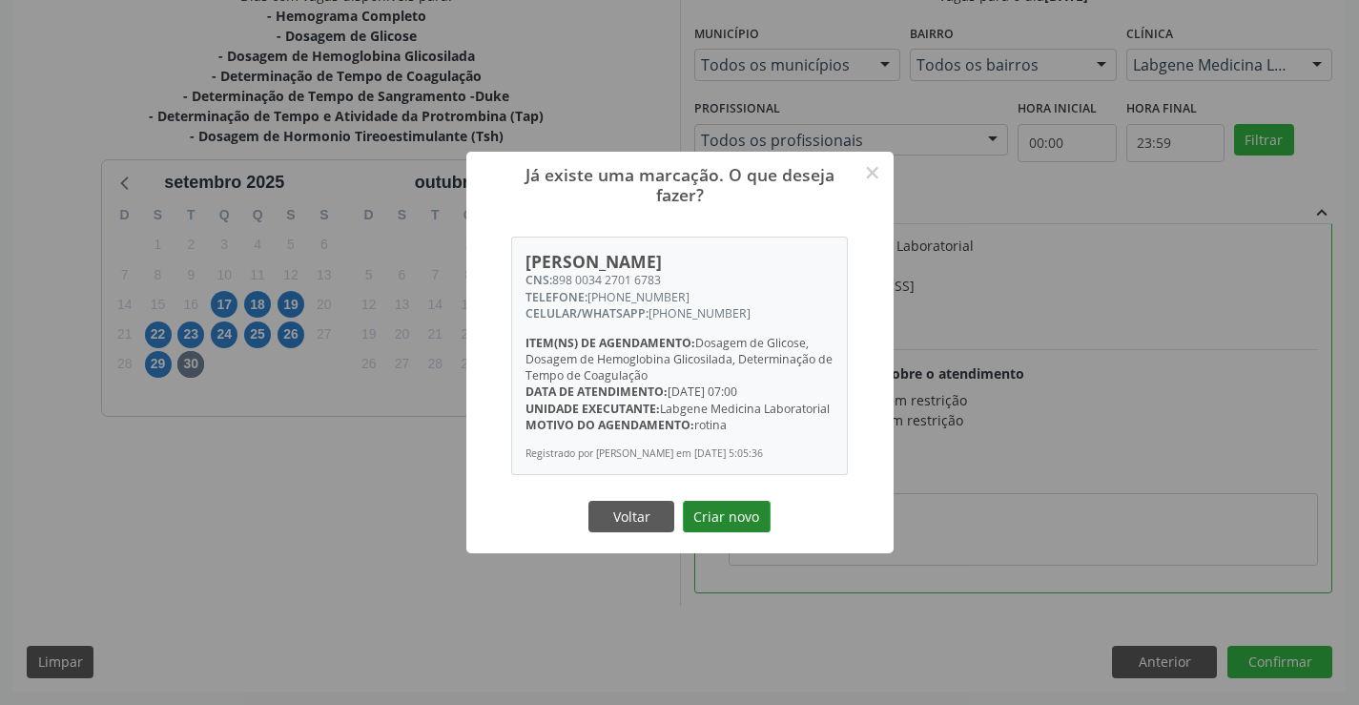
click at [729, 512] on button "Criar novo" at bounding box center [727, 517] width 88 height 32
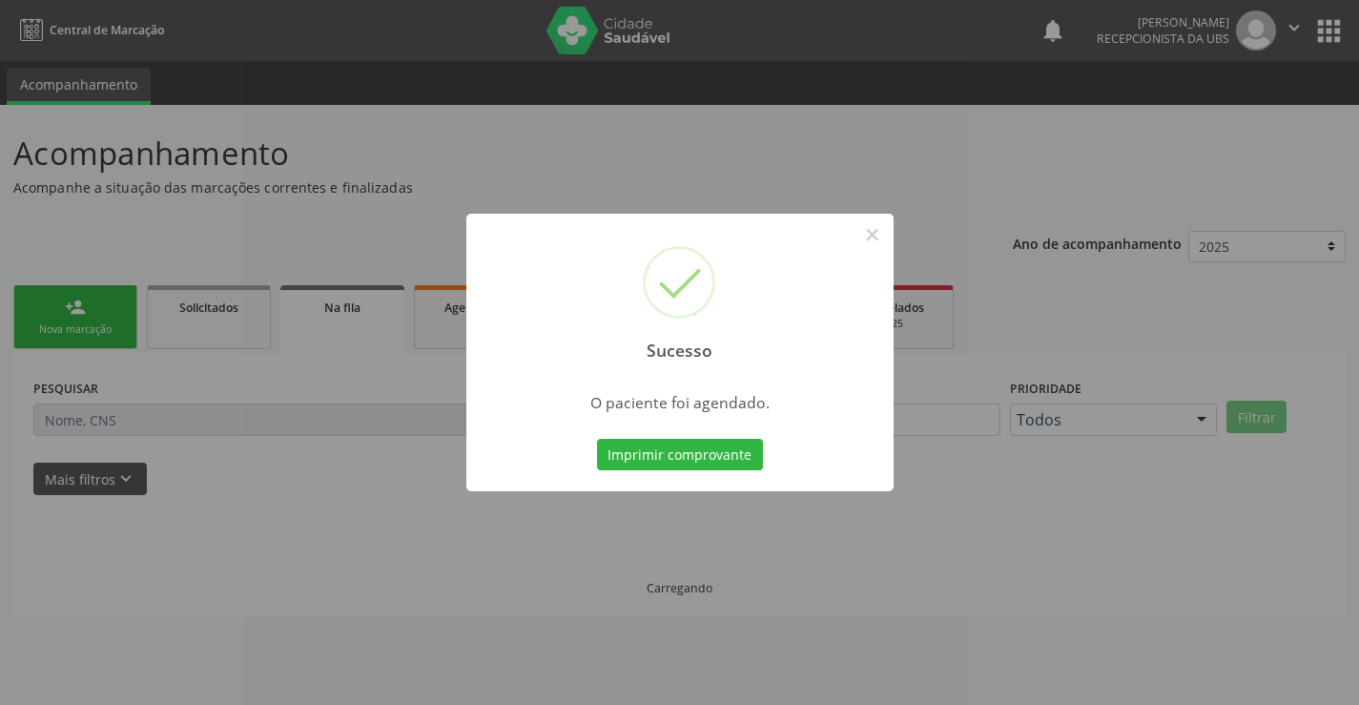
scroll to position [0, 0]
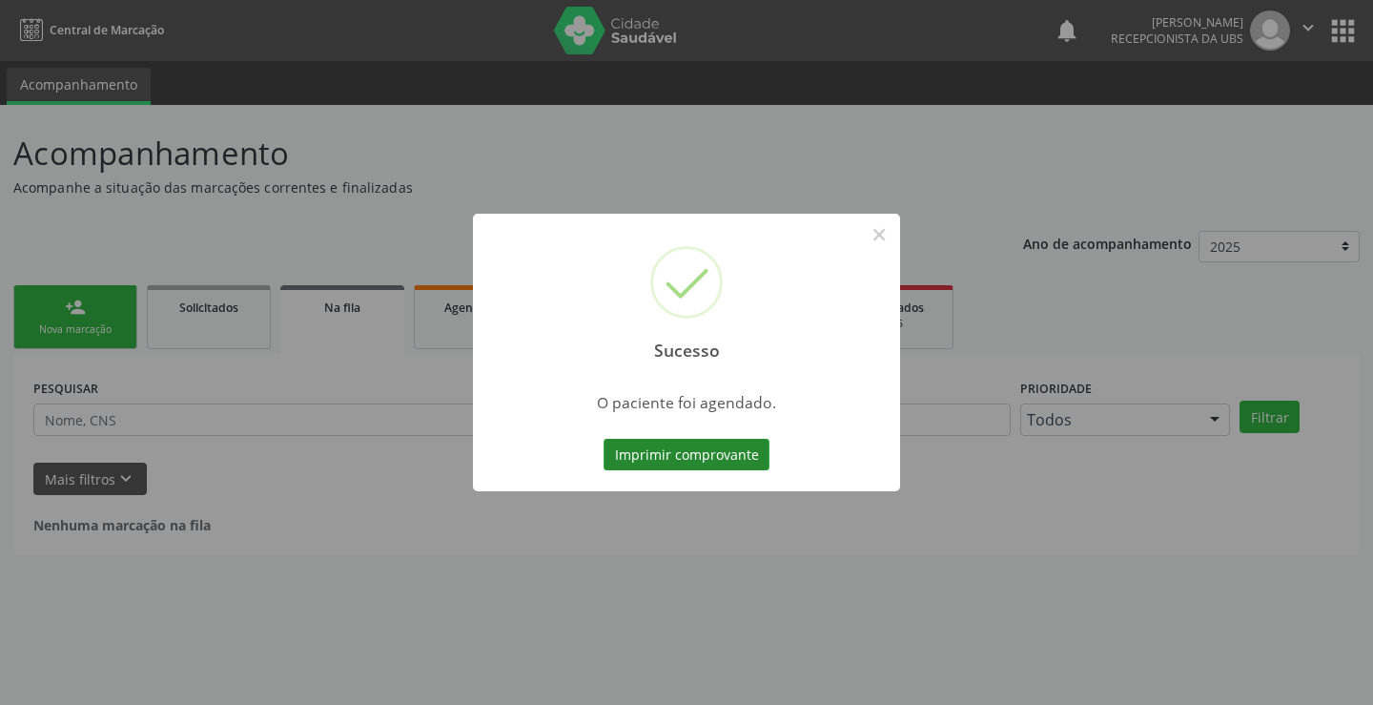
click at [687, 451] on button "Imprimir comprovante" at bounding box center [687, 455] width 166 height 32
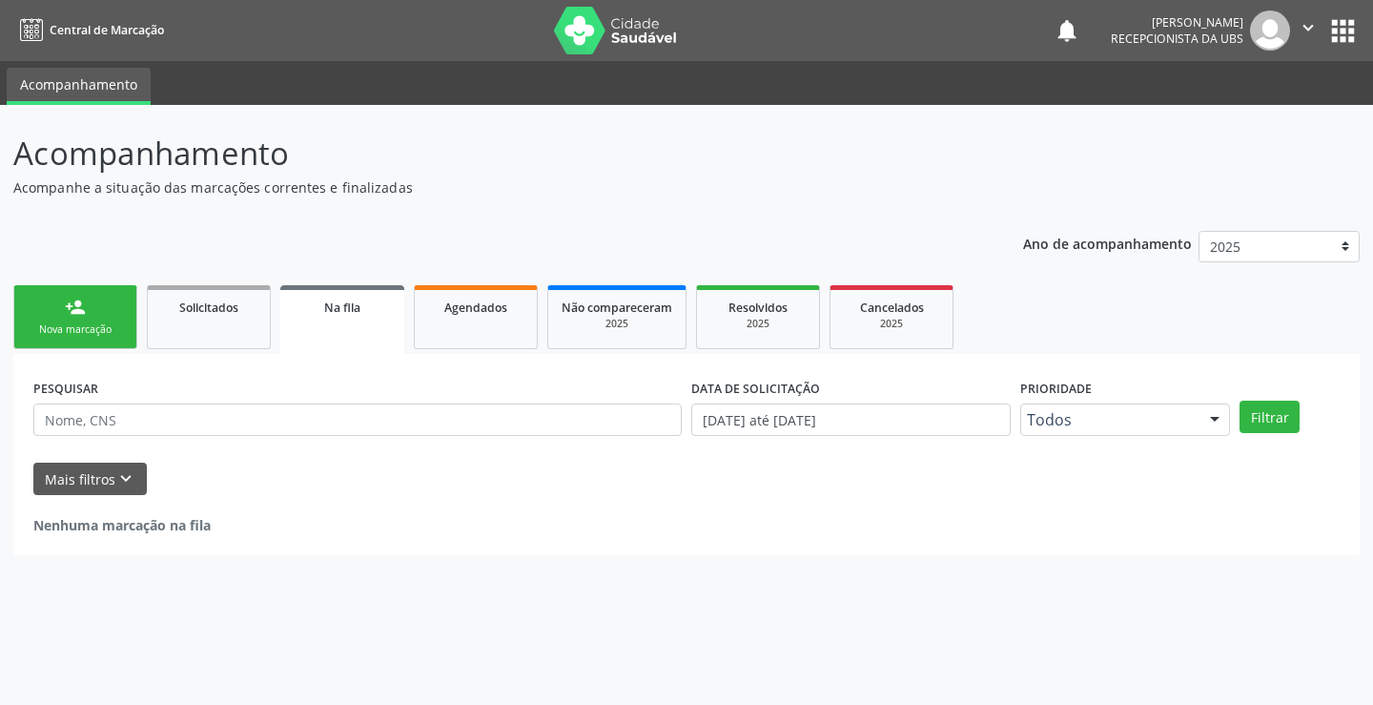
click at [67, 319] on link "person_add Nova marcação" at bounding box center [75, 317] width 124 height 64
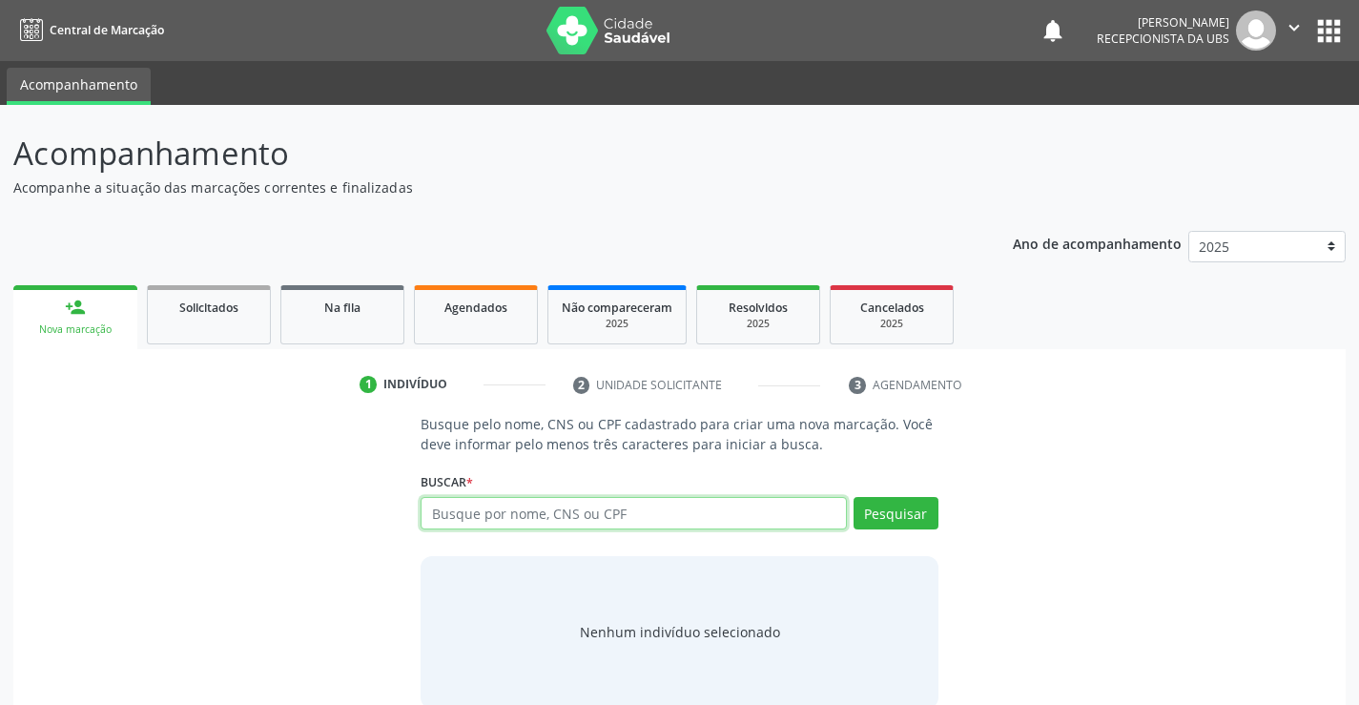
click at [463, 518] on input "text" at bounding box center [633, 513] width 425 height 32
click at [683, 522] on input "text" at bounding box center [633, 513] width 425 height 32
type input "704002896646768"
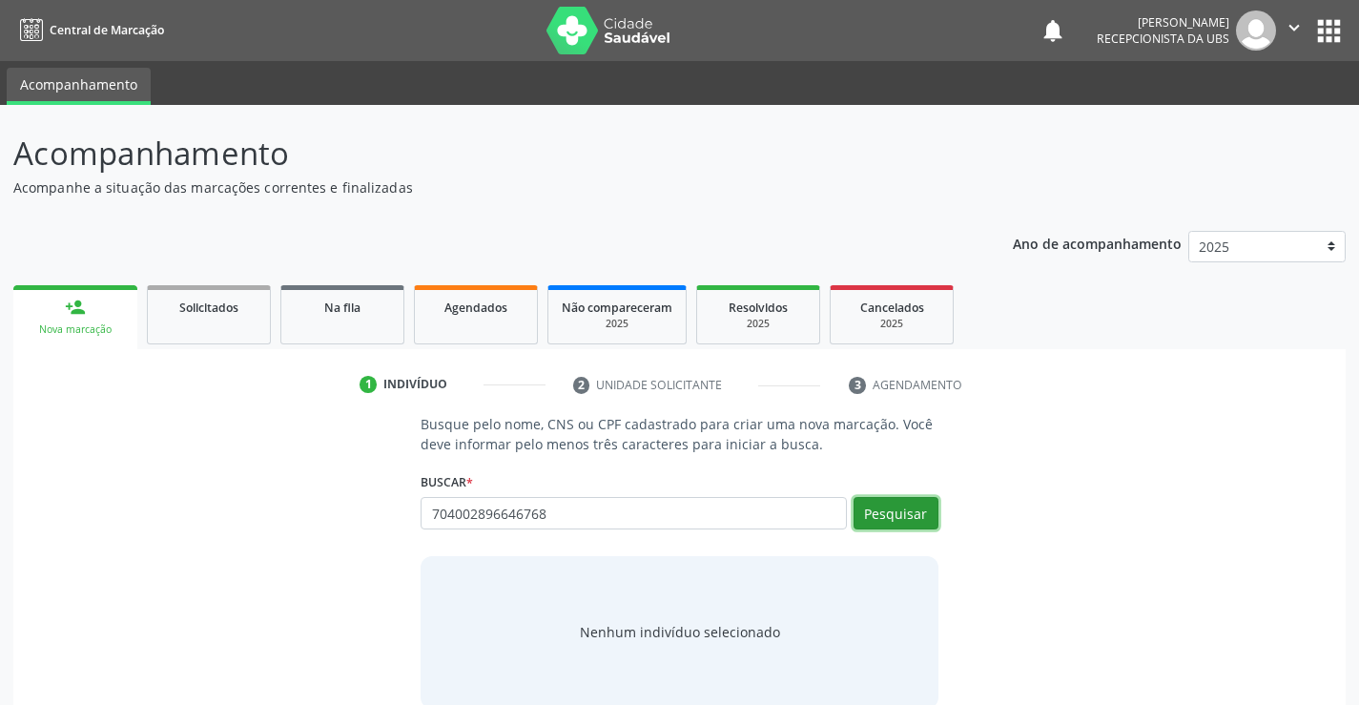
click at [892, 509] on button "Pesquisar" at bounding box center [895, 513] width 85 height 32
type input "704002896646768"
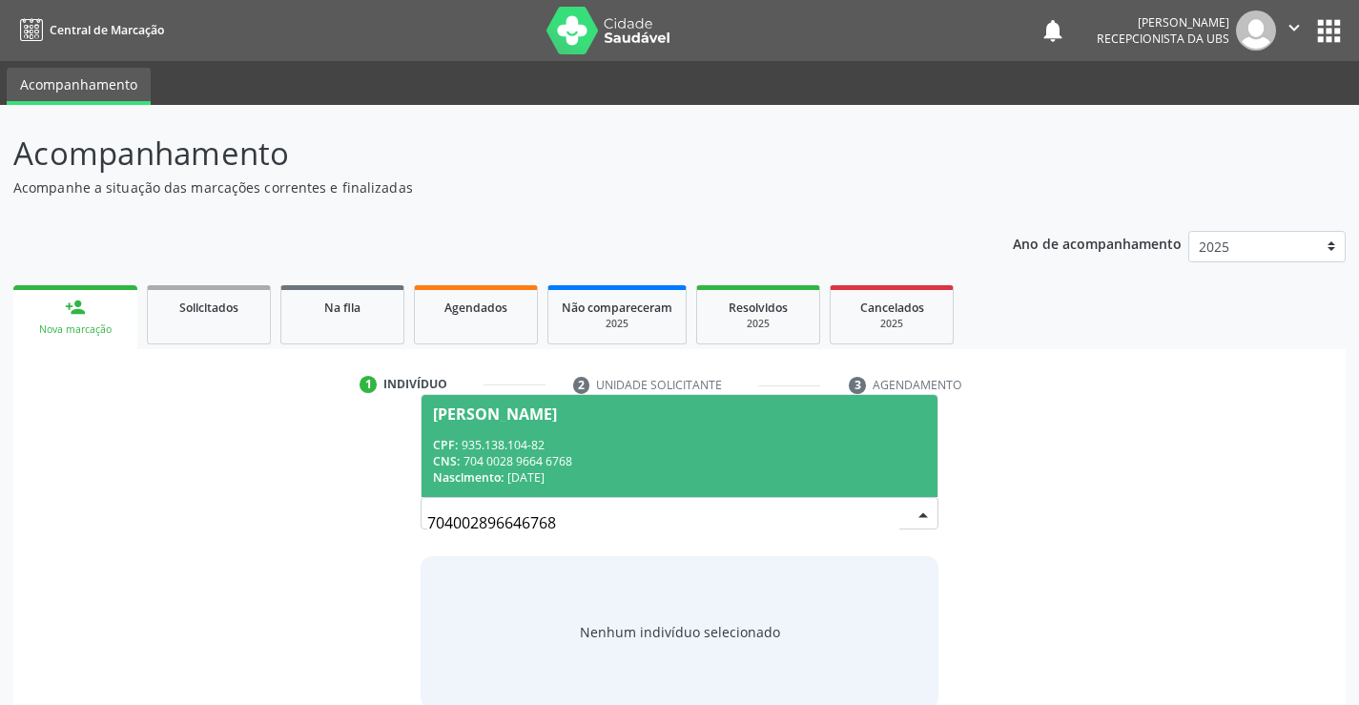
click at [649, 424] on span "Luiza Maria de Oliveira CPF: 935.138.104-82 CNS: 704 0028 9664 6768 Nascimento:…" at bounding box center [678, 446] width 515 height 102
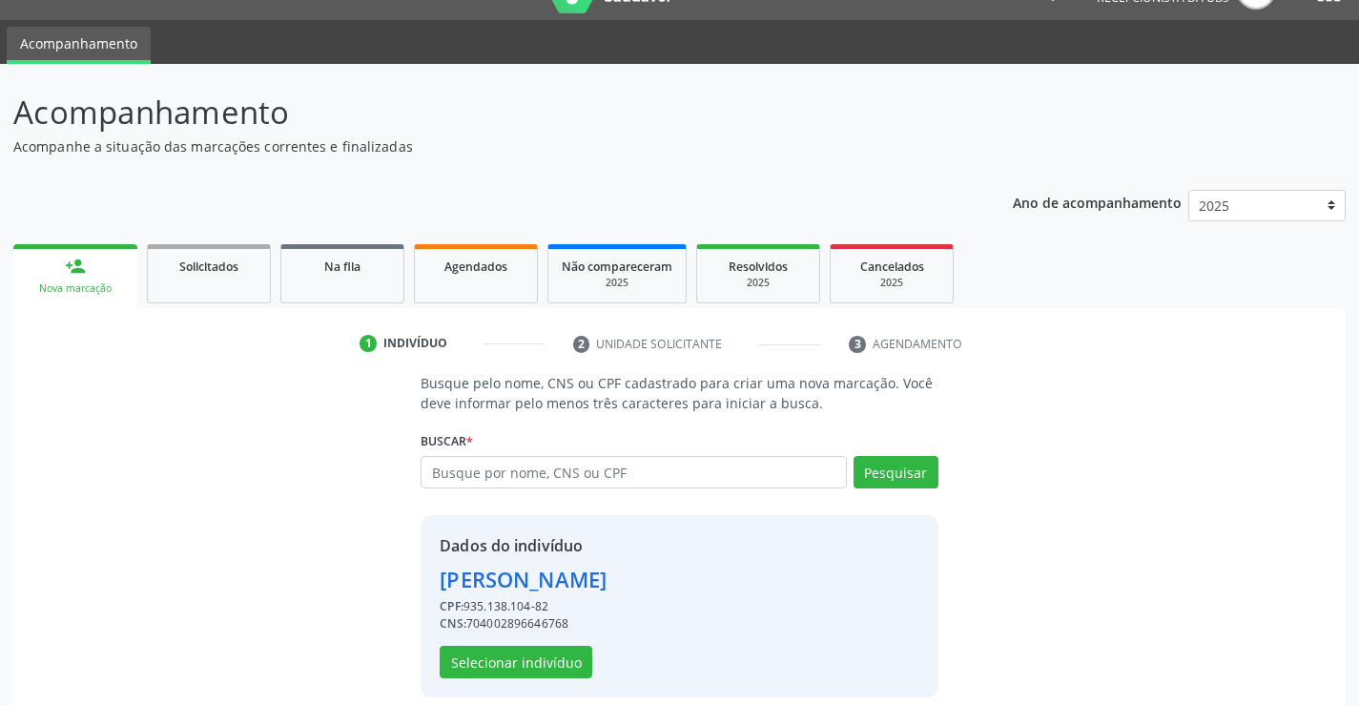
scroll to position [60, 0]
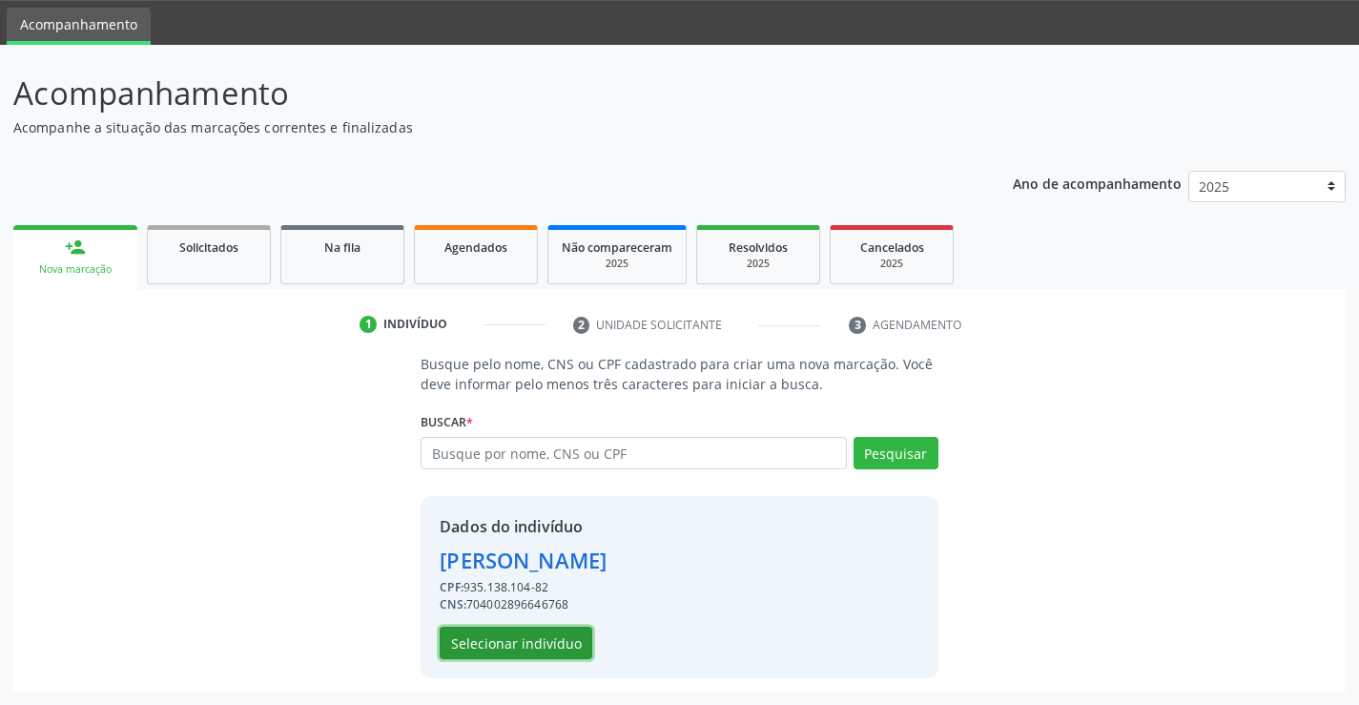
click at [545, 641] on button "Selecionar indivíduo" at bounding box center [516, 643] width 153 height 32
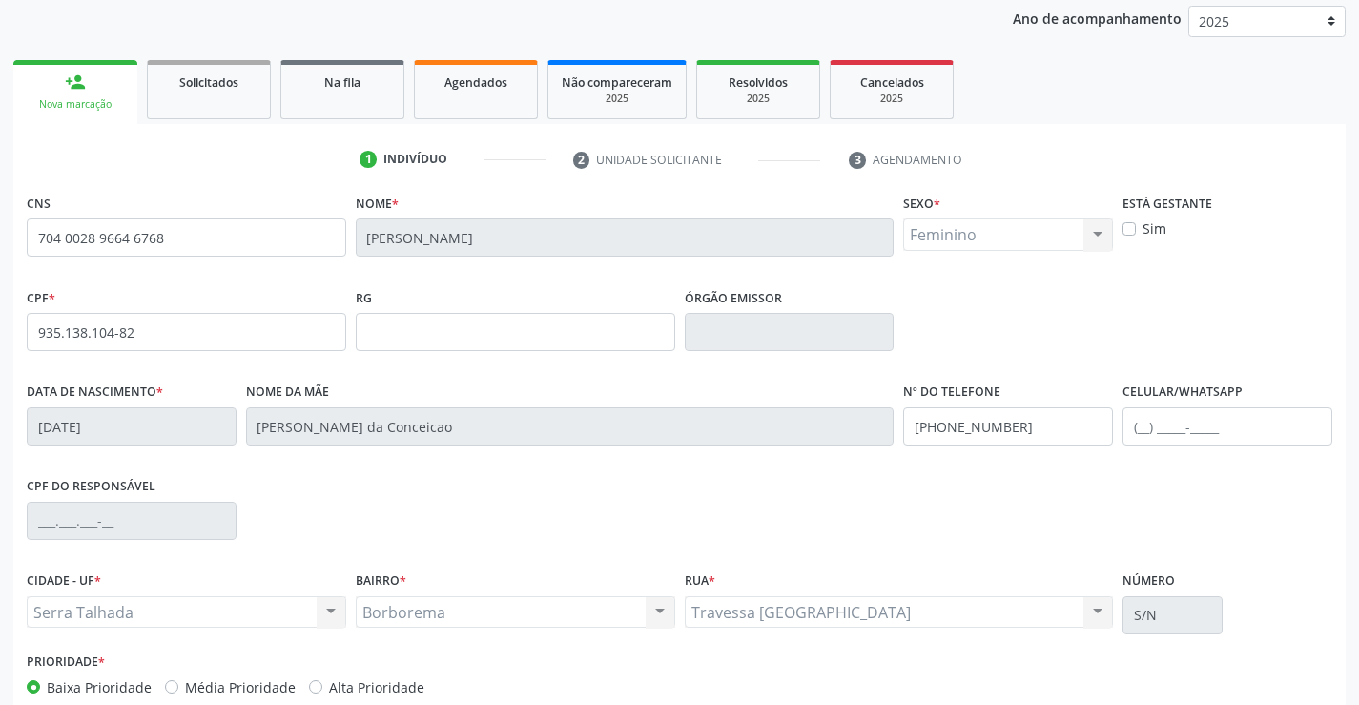
scroll to position [329, 0]
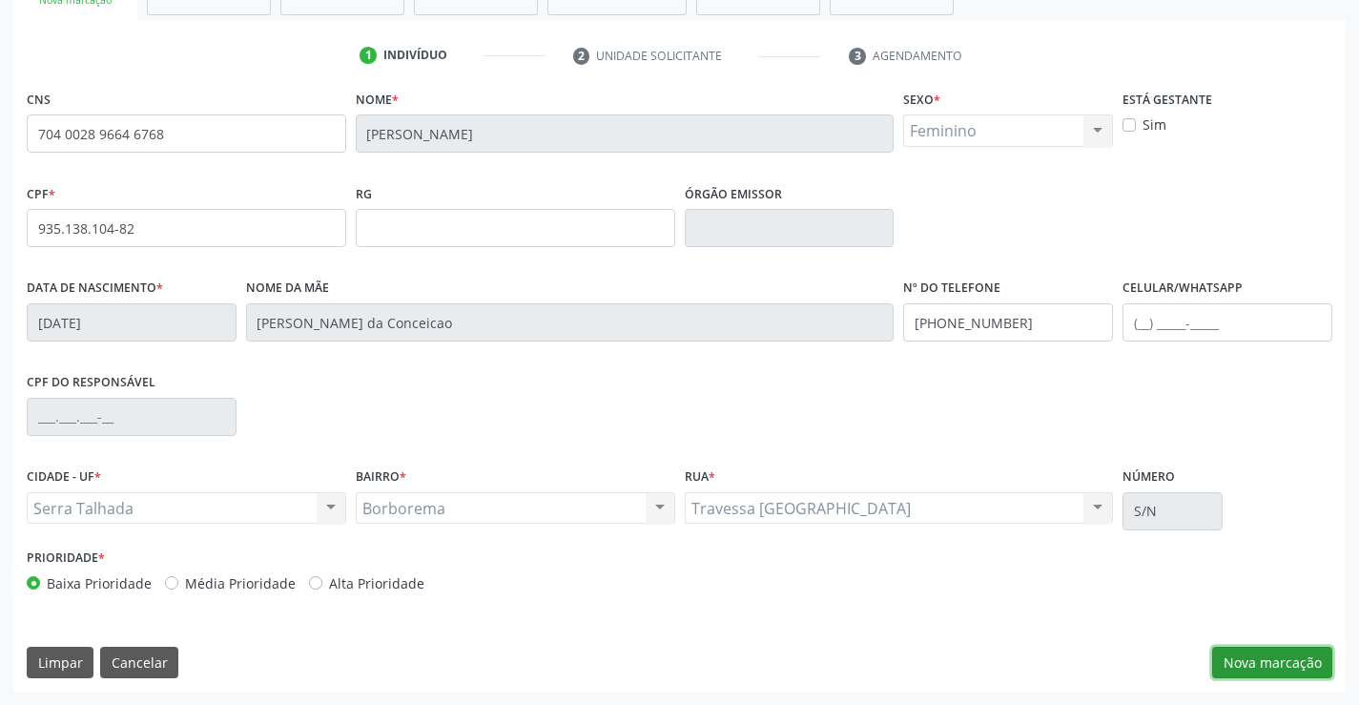
click at [1233, 666] on button "Nova marcação" at bounding box center [1272, 663] width 120 height 32
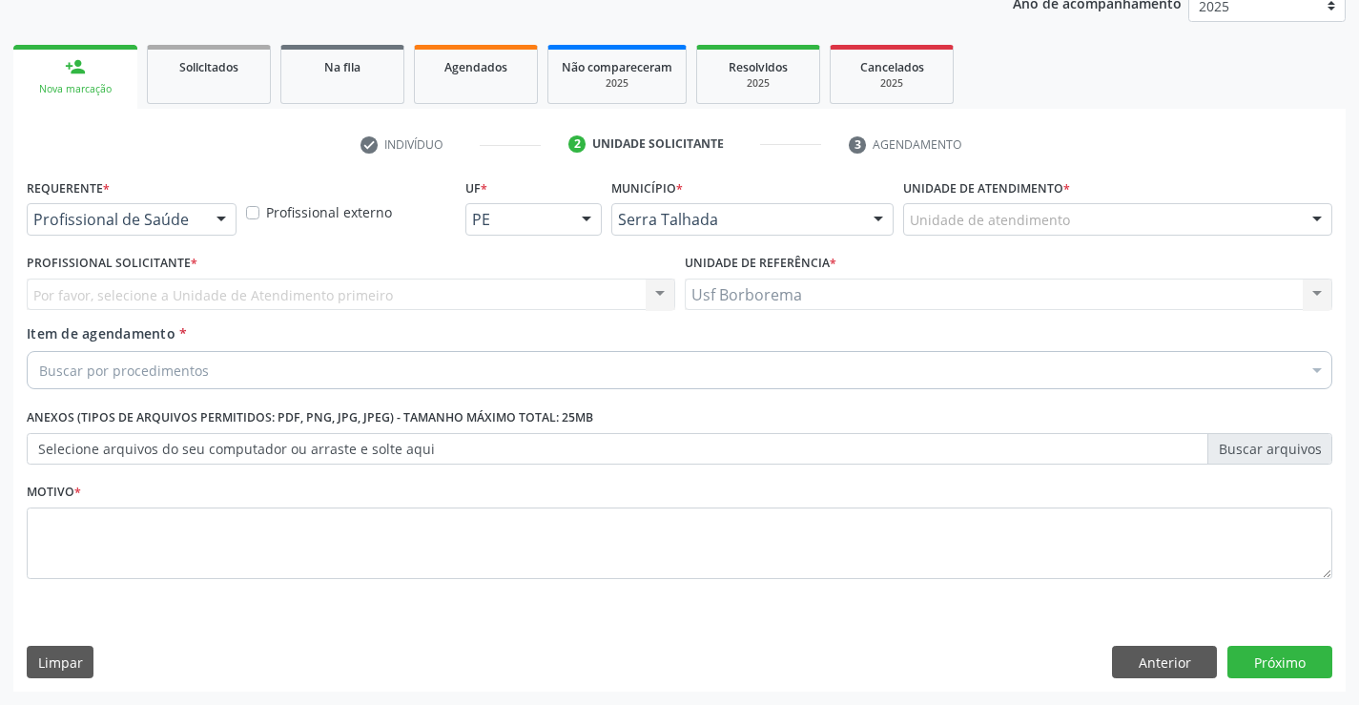
scroll to position [240, 0]
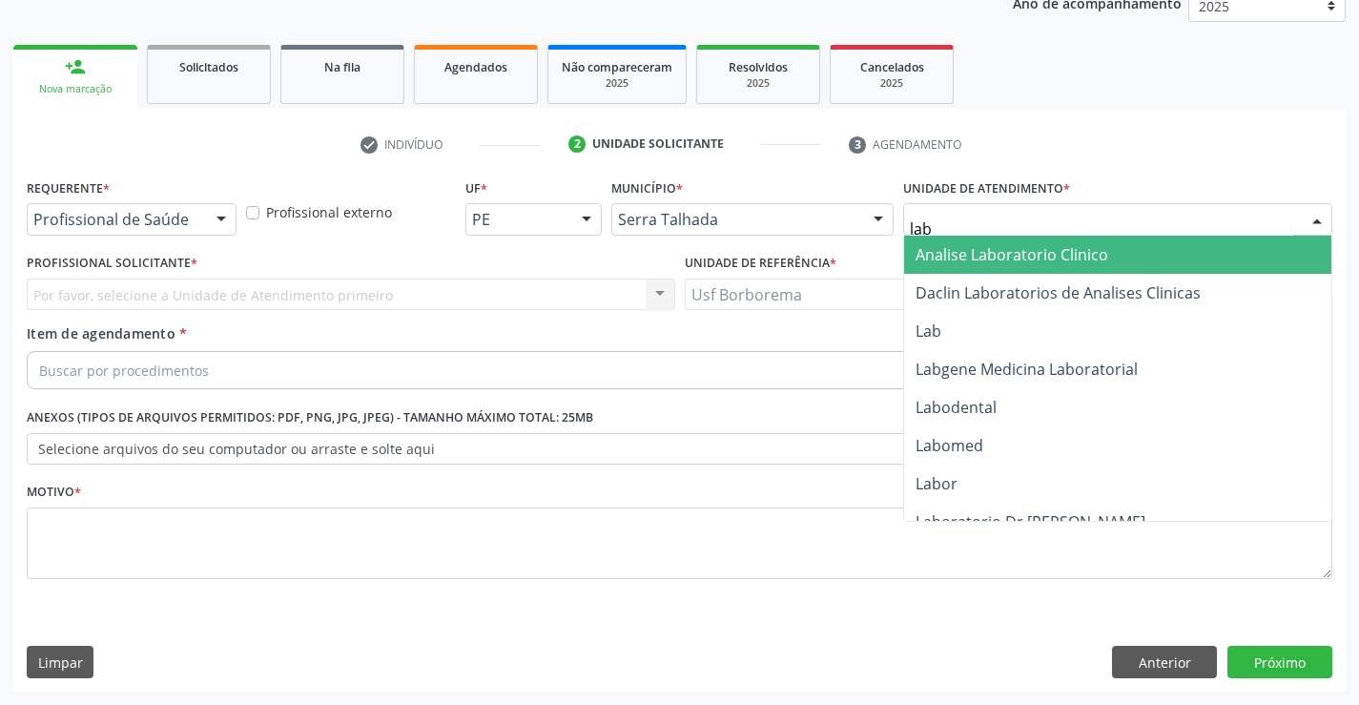
type input "labg"
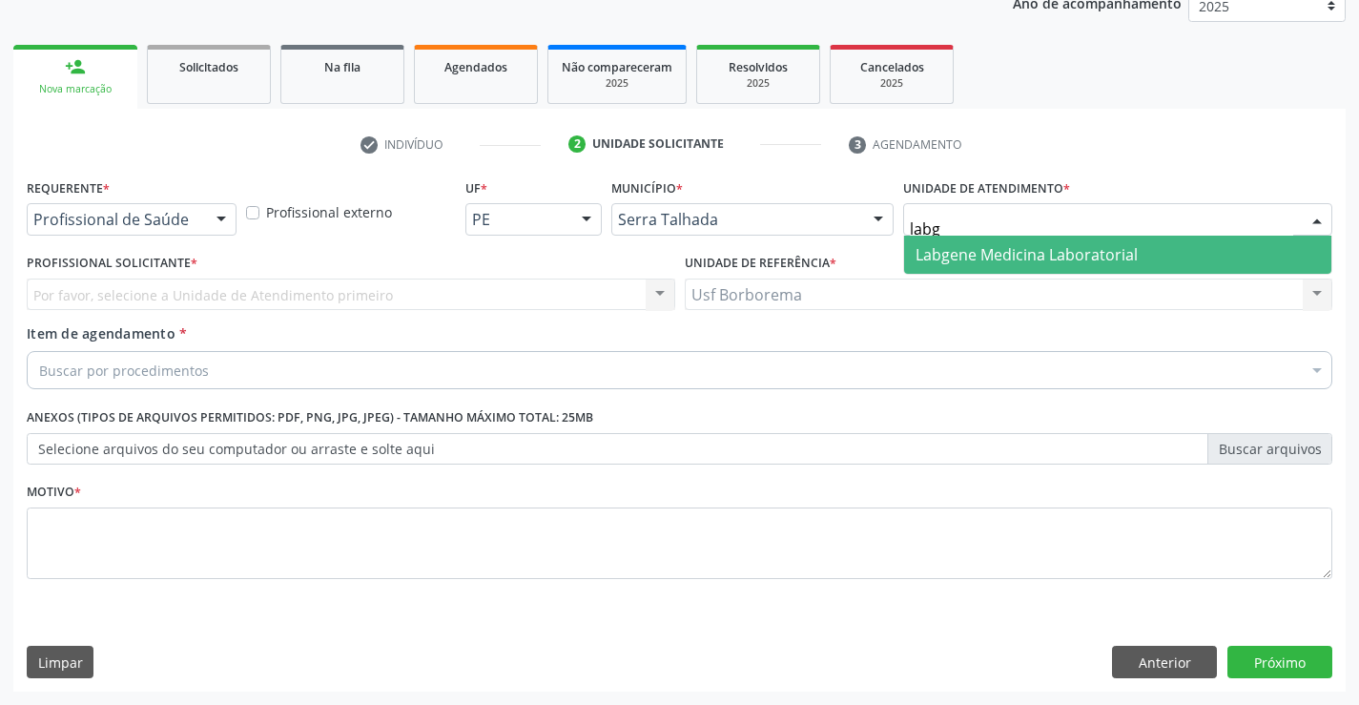
click at [943, 256] on span "Labgene Medicina Laboratorial" at bounding box center [1026, 254] width 222 height 21
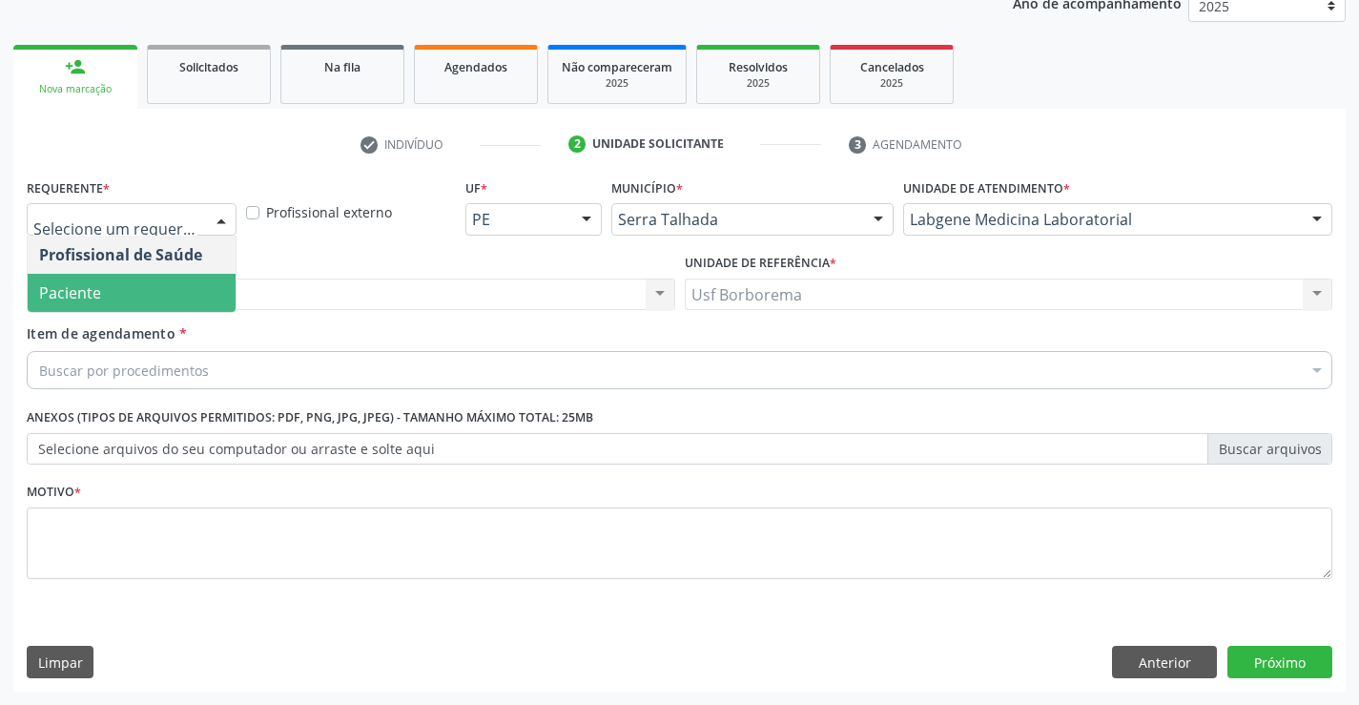
click at [138, 277] on span "Paciente" at bounding box center [132, 293] width 208 height 38
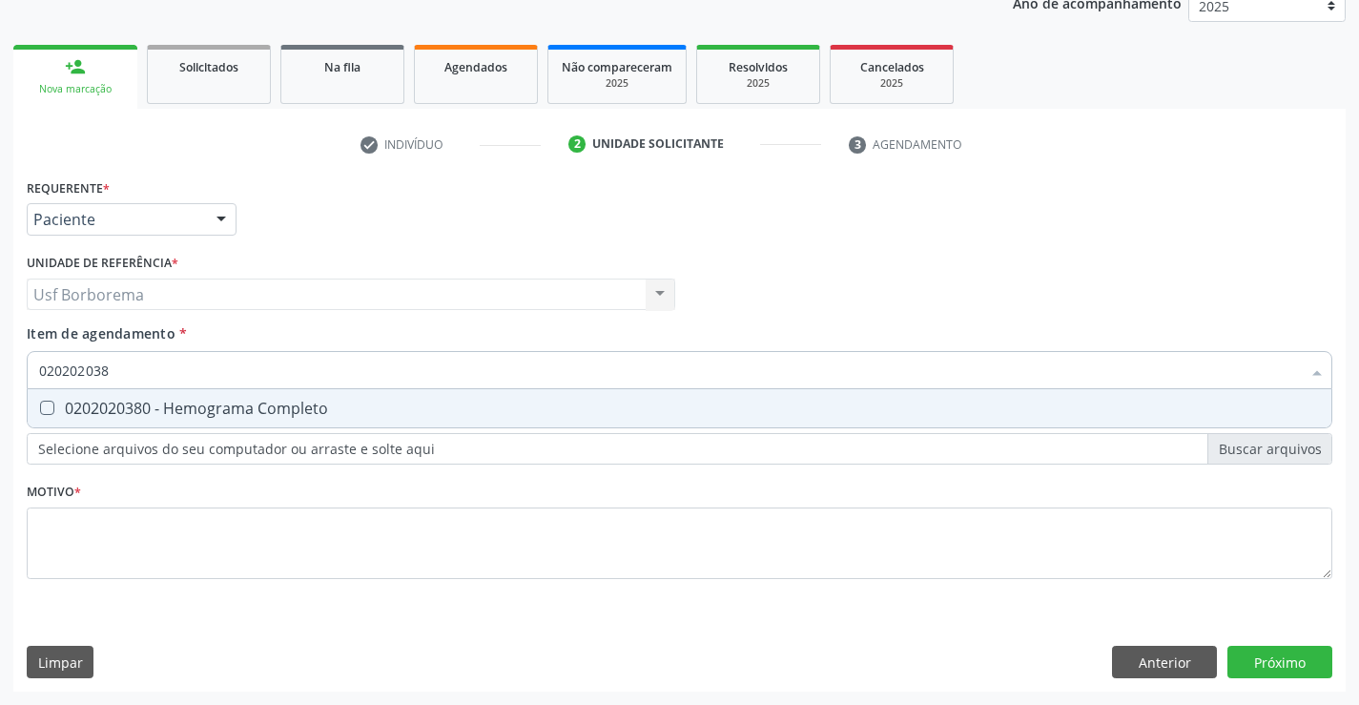
type input "0202020380"
click at [176, 404] on div "0202020380 - Hemograma Completo" at bounding box center [679, 408] width 1281 height 15
checkbox Completo "true"
click at [173, 372] on input "0202020380" at bounding box center [670, 370] width 1262 height 38
type input "02020203"
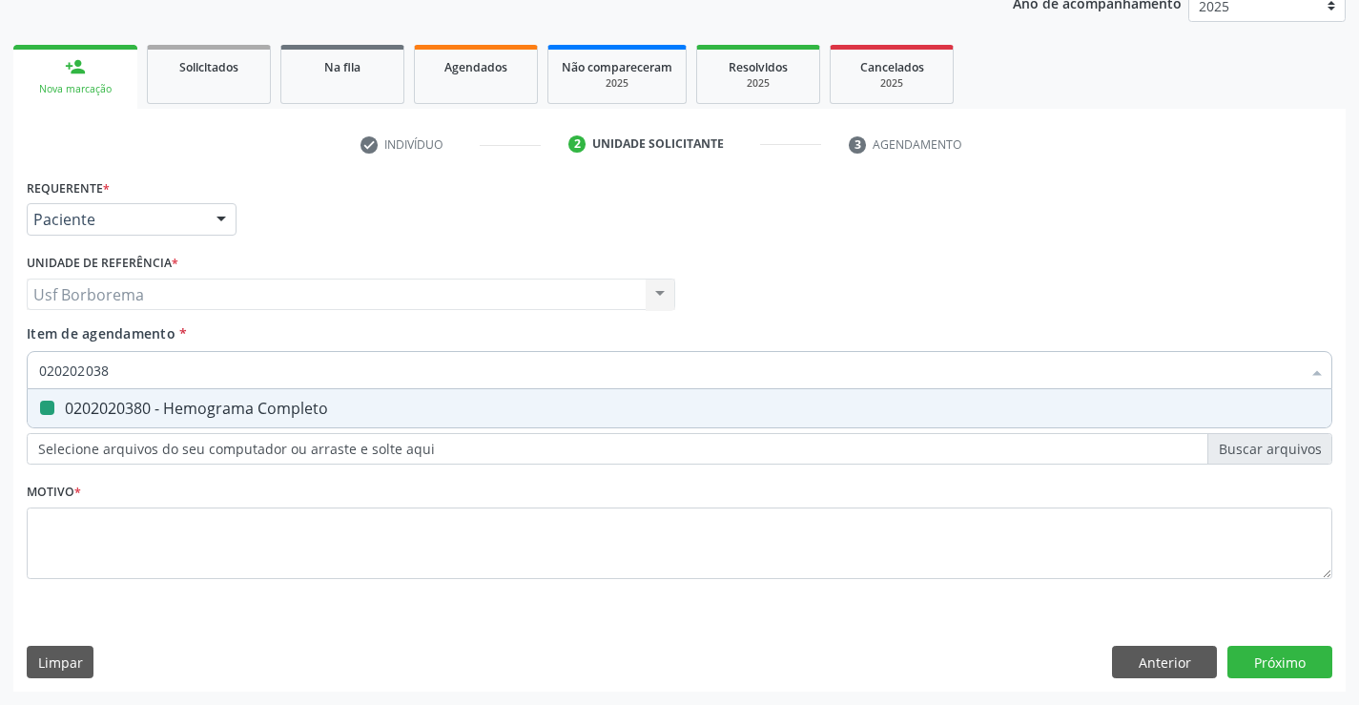
checkbox Completo "false"
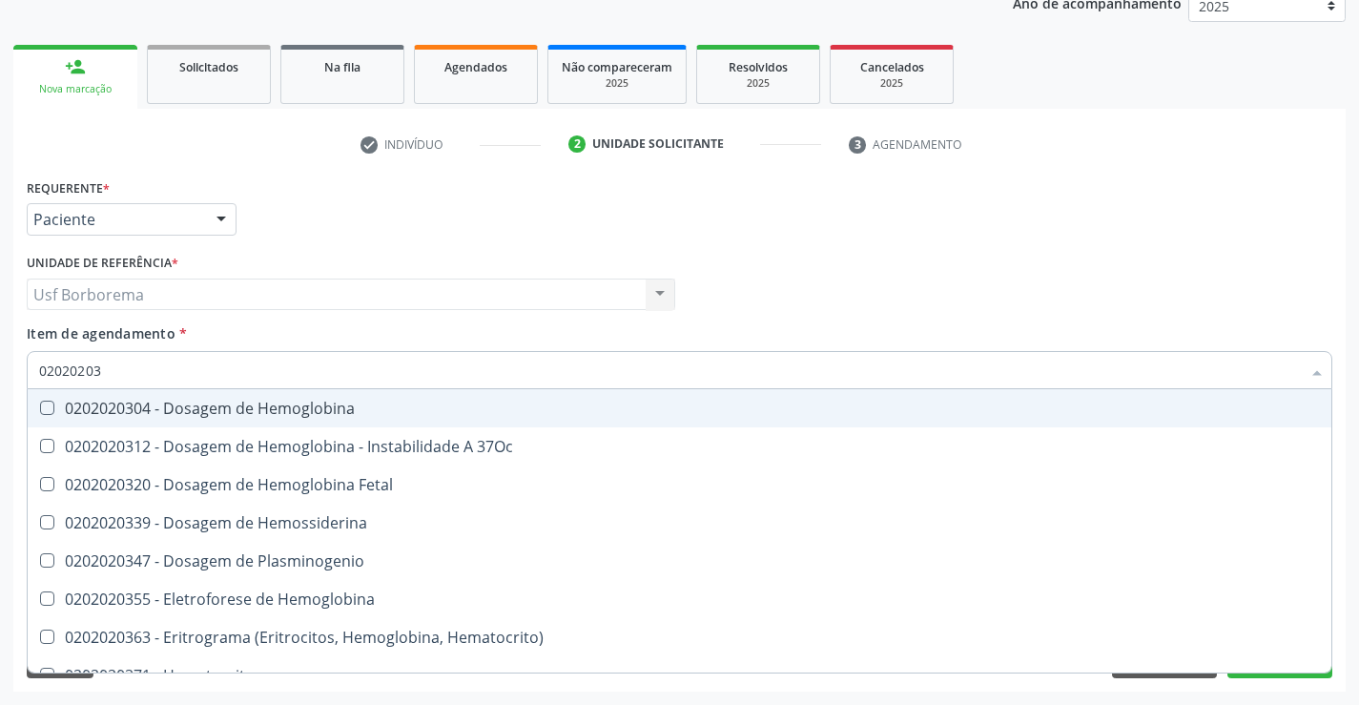
type input "0202020"
checkbox Completo "false"
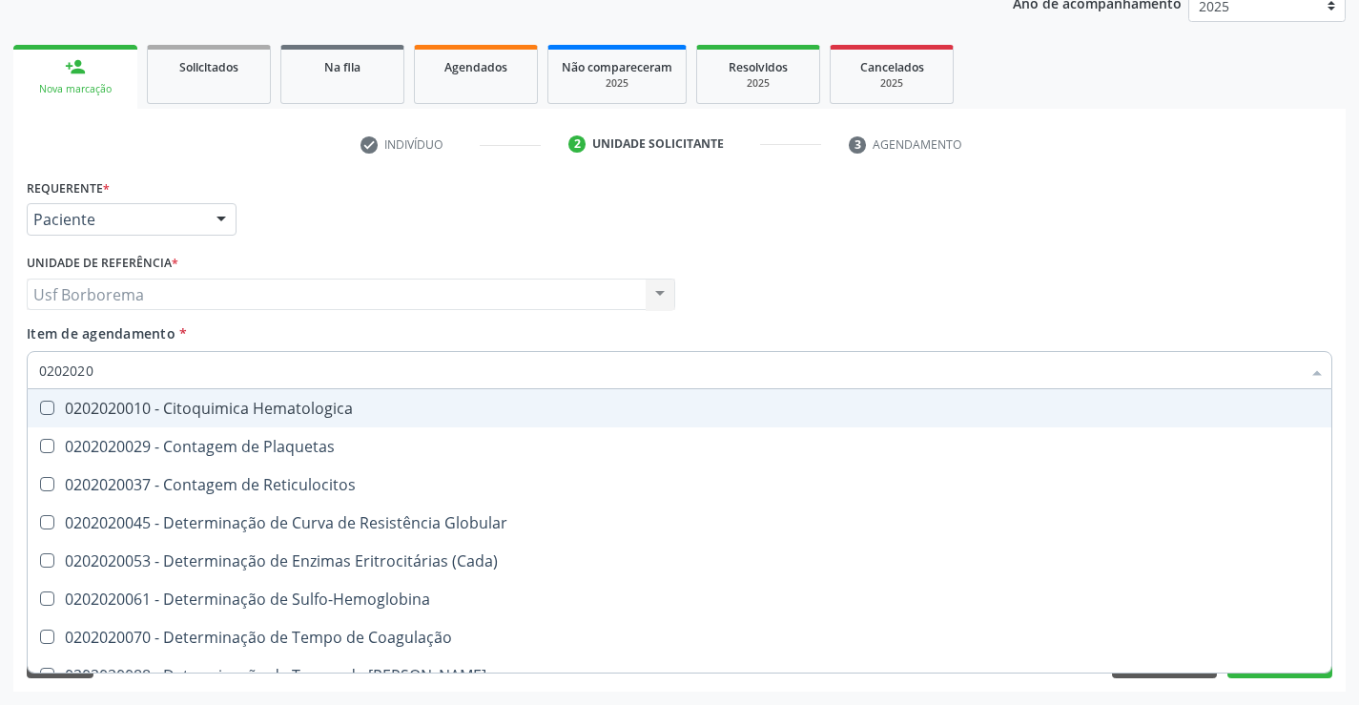
type input "020202"
checkbox Completo "false"
checkbox Leucograma "true"
type input "02020"
checkbox Completo "false"
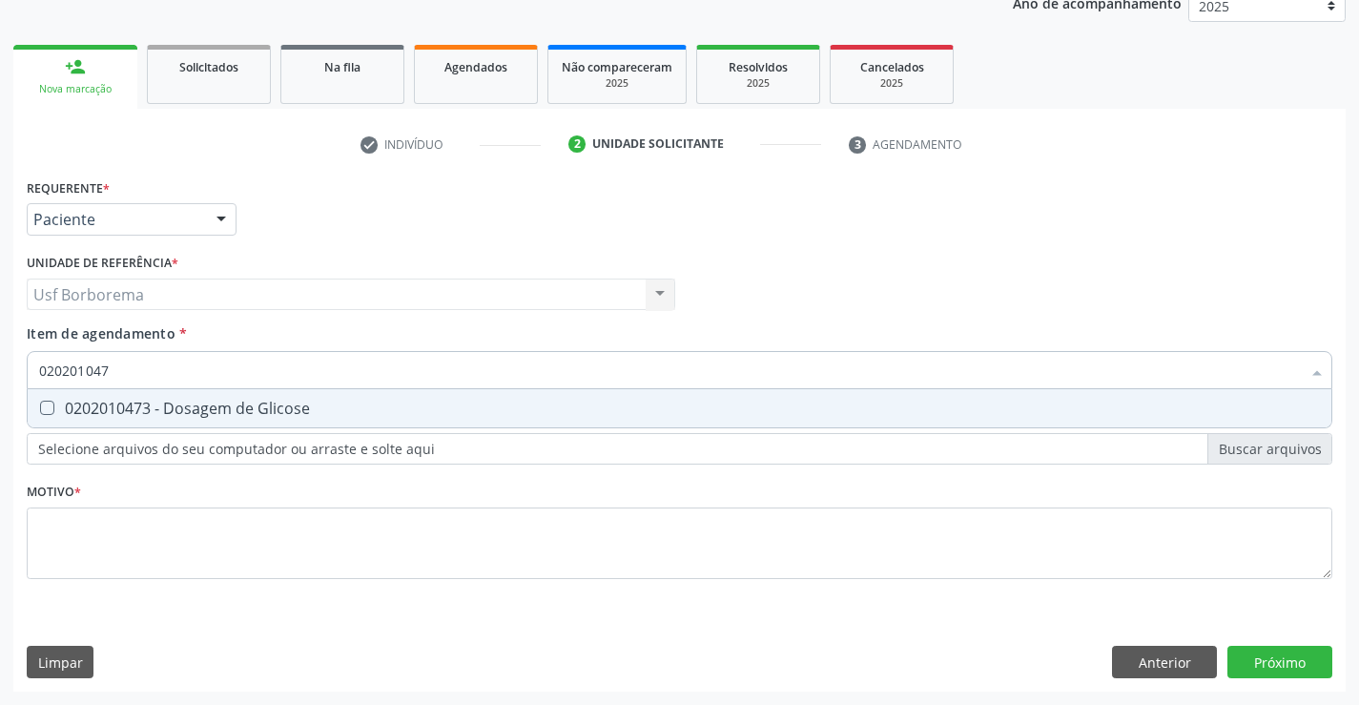
type input "0202010473"
click at [174, 405] on div "0202010473 - Dosagem de Glicose" at bounding box center [679, 408] width 1281 height 15
checkbox Glicose "true"
click at [172, 370] on input "0202010473" at bounding box center [670, 370] width 1262 height 38
type input "02020104"
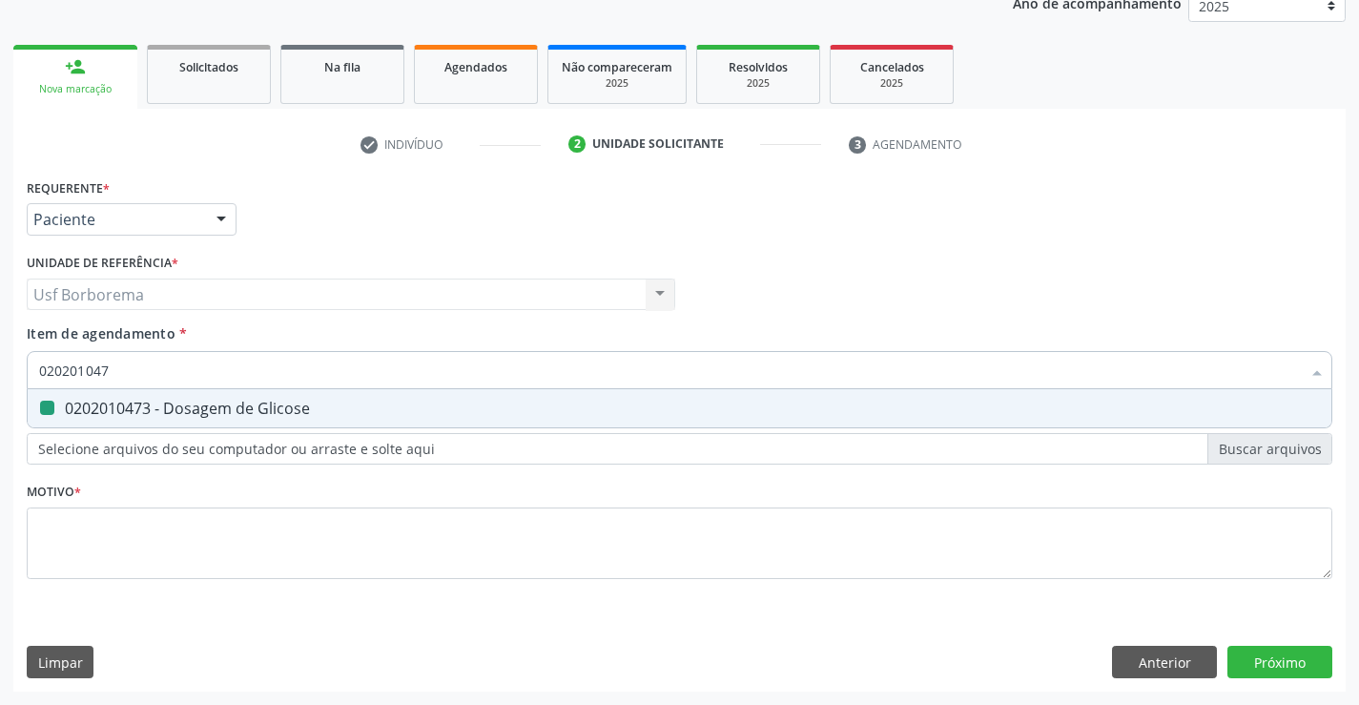
checkbox Glicose "false"
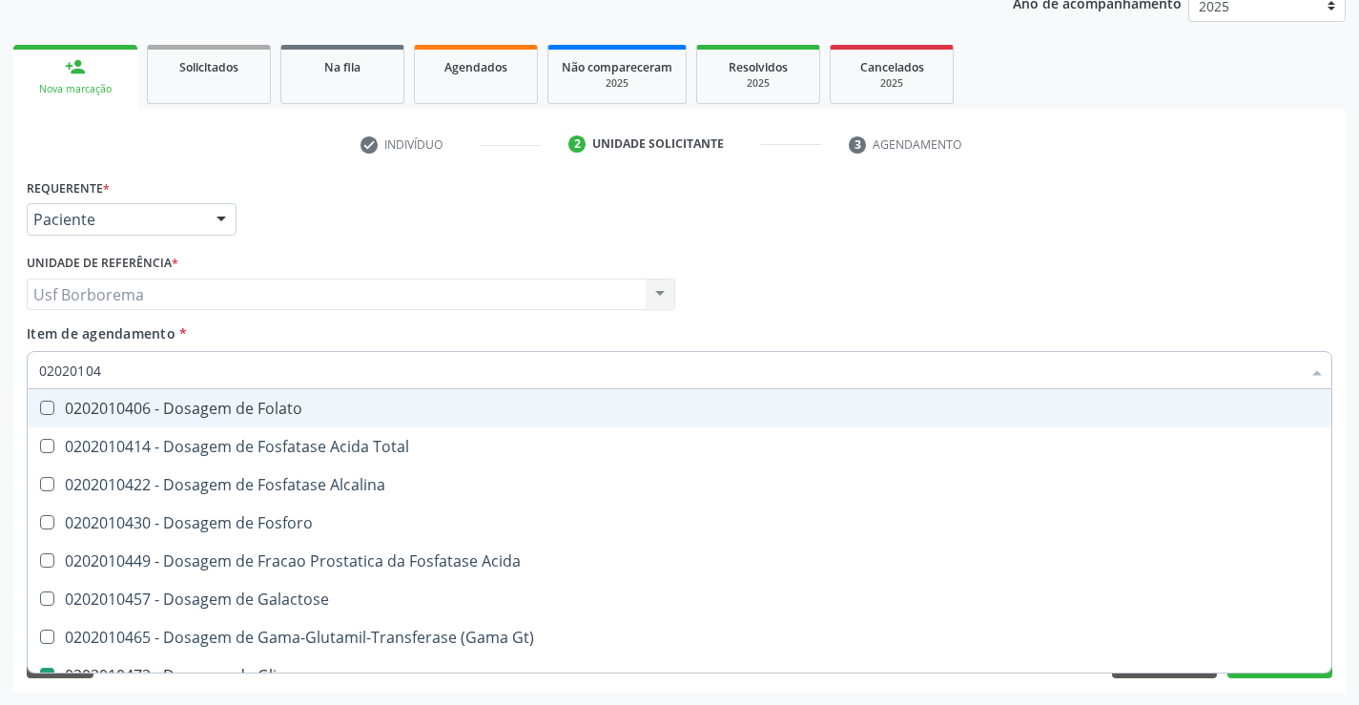
type input "0202010"
checkbox Glicose "false"
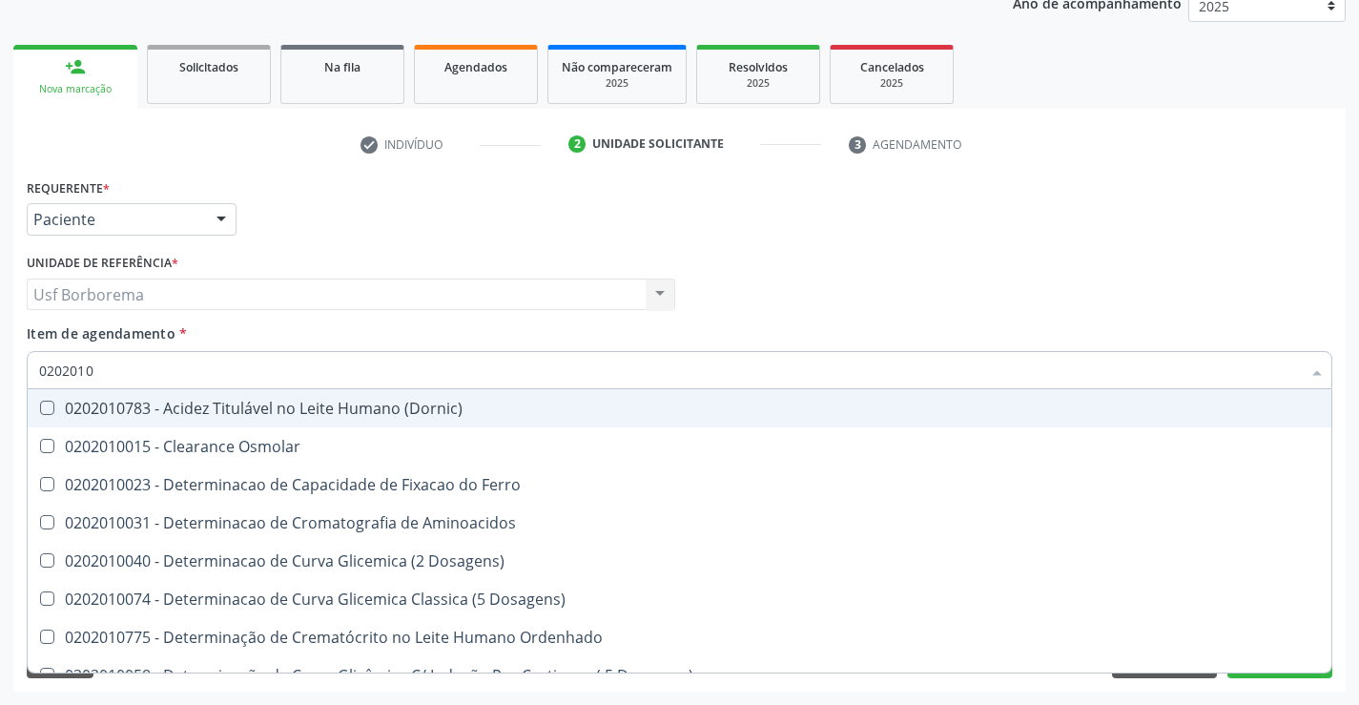
type input "02020104"
checkbox Dosagens\) "true"
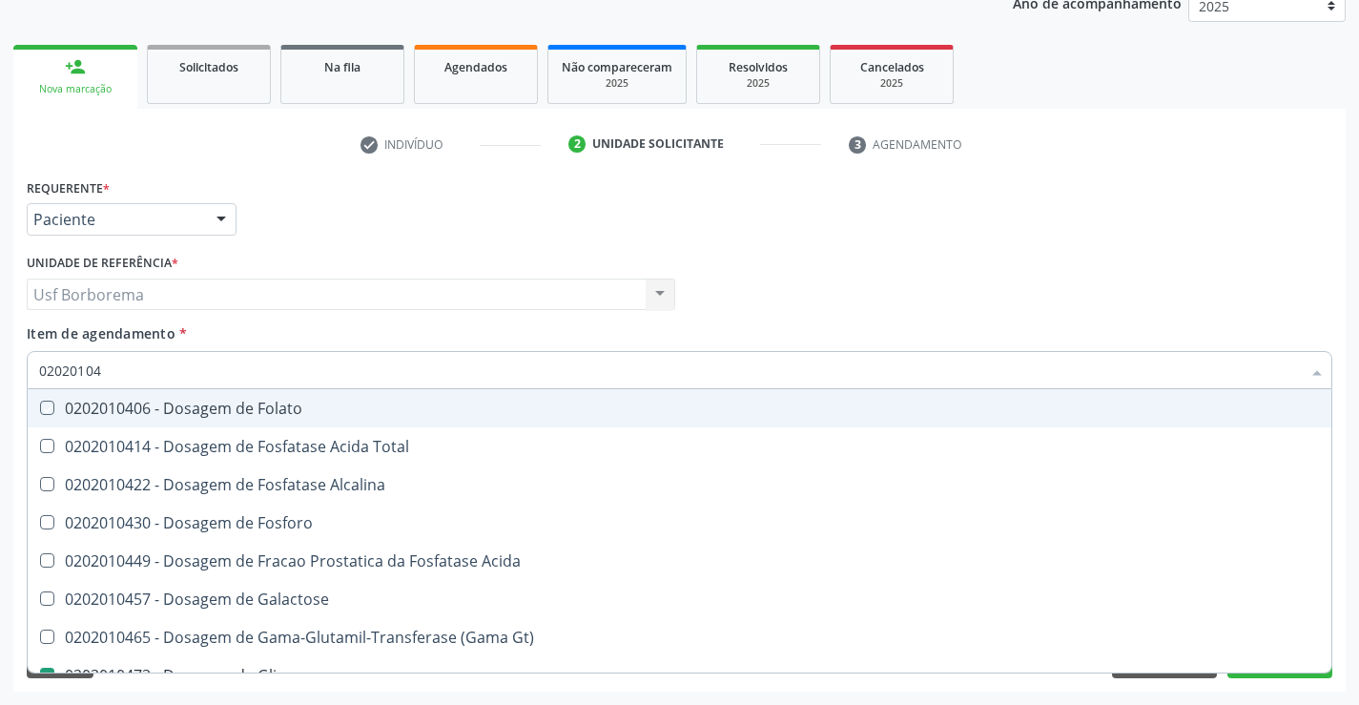
type input "020201047"
checkbox Folato "true"
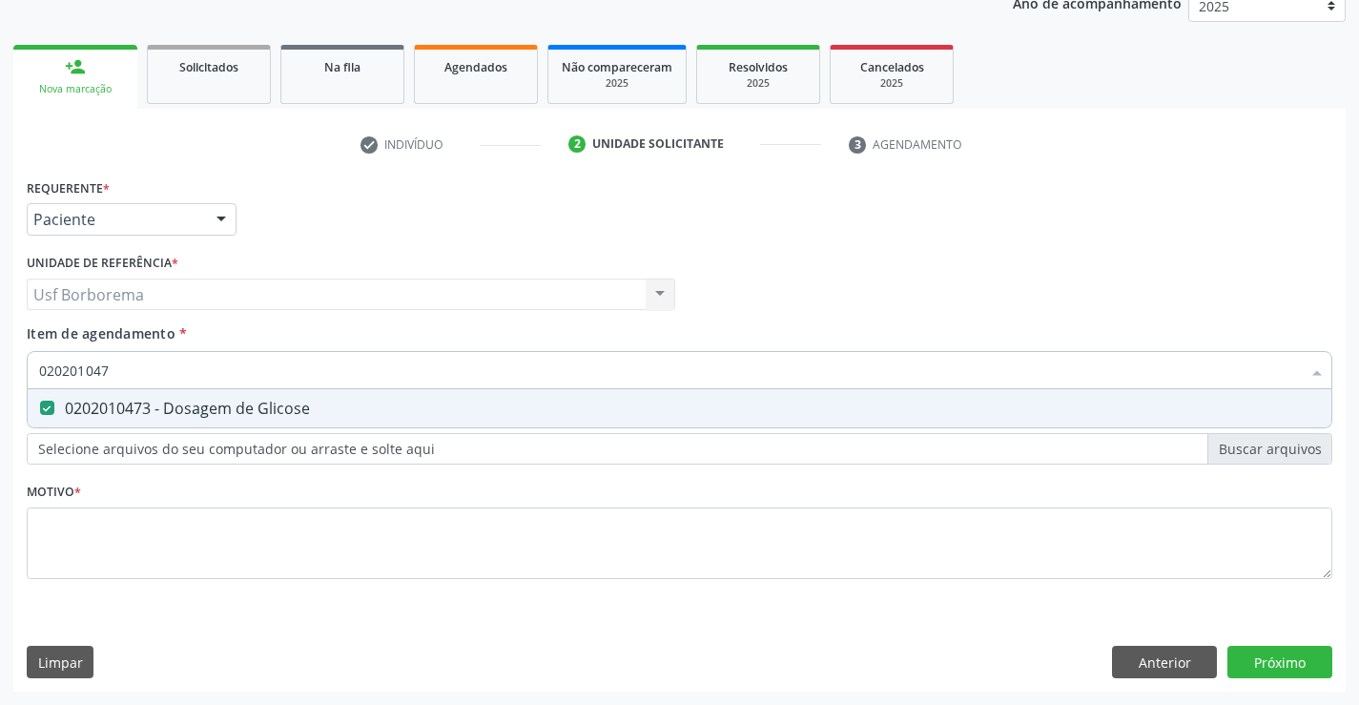
type input "02020104"
checkbox Glicose "false"
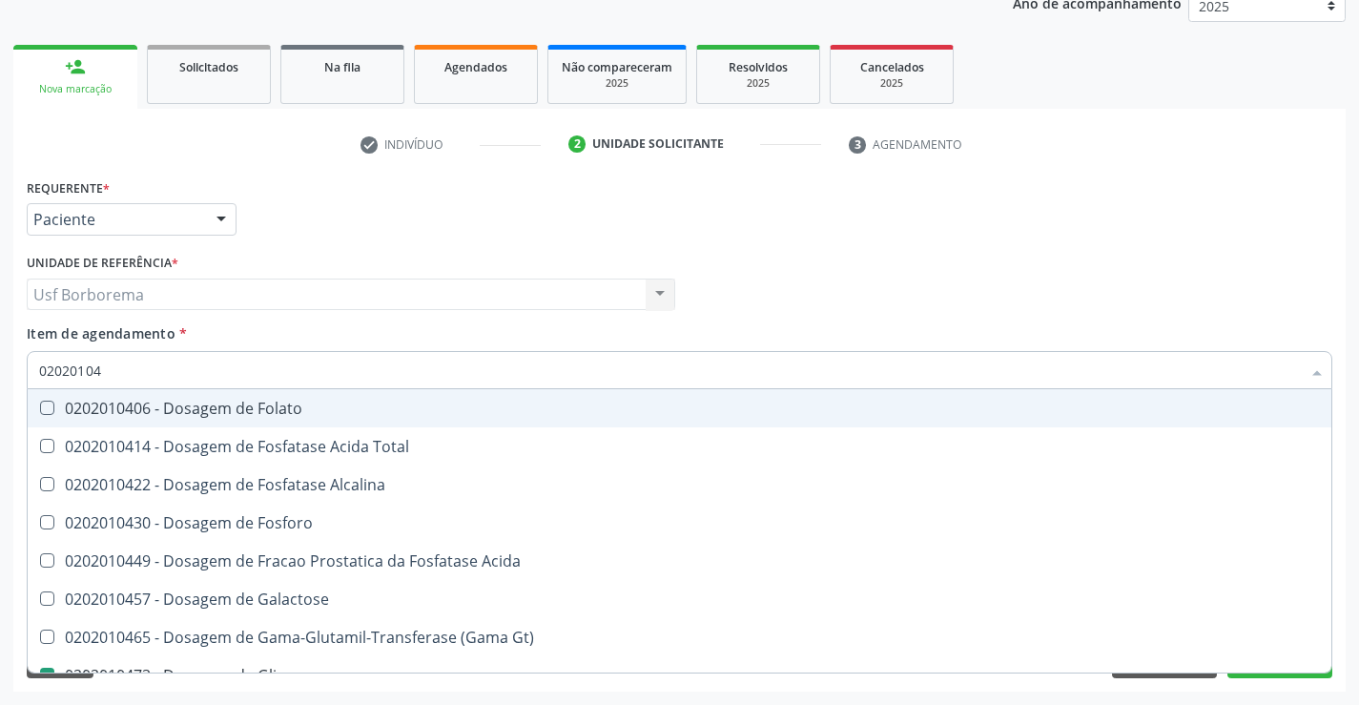
type input "0202010"
checkbox Glicose "false"
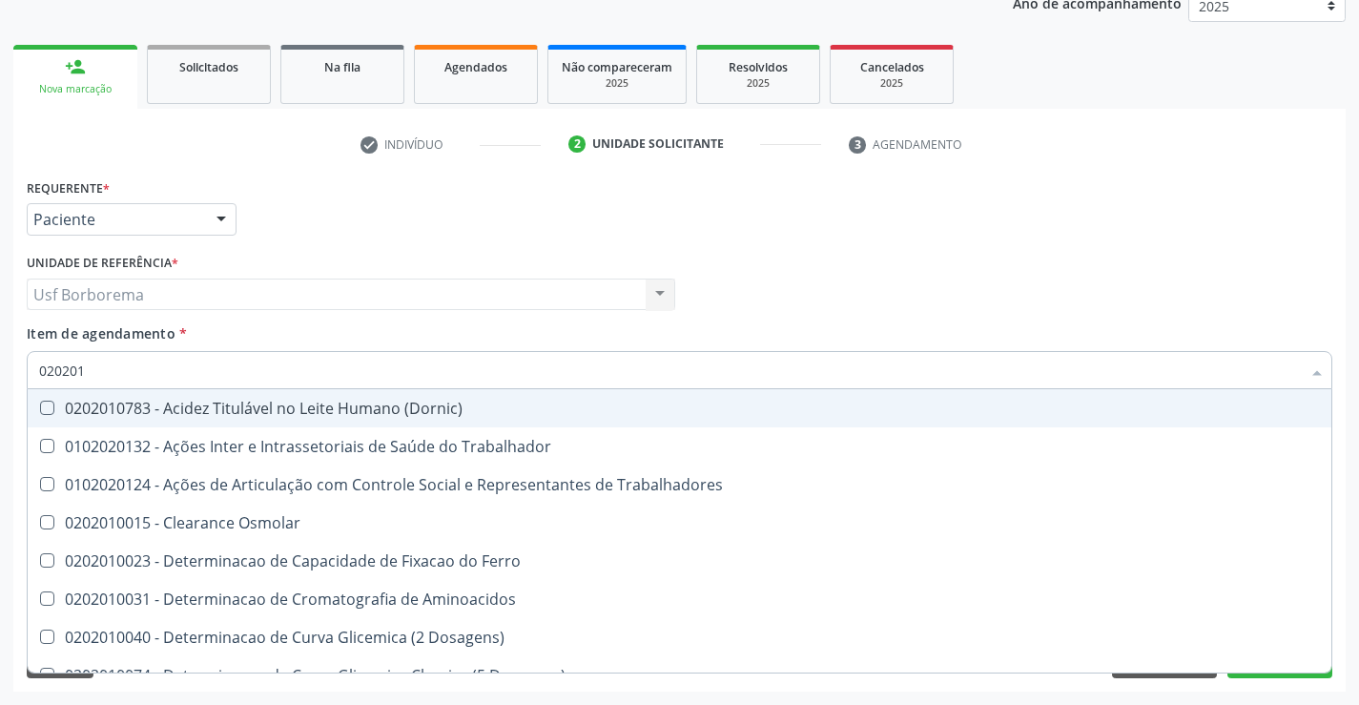
type input "0202010"
checkbox II "true"
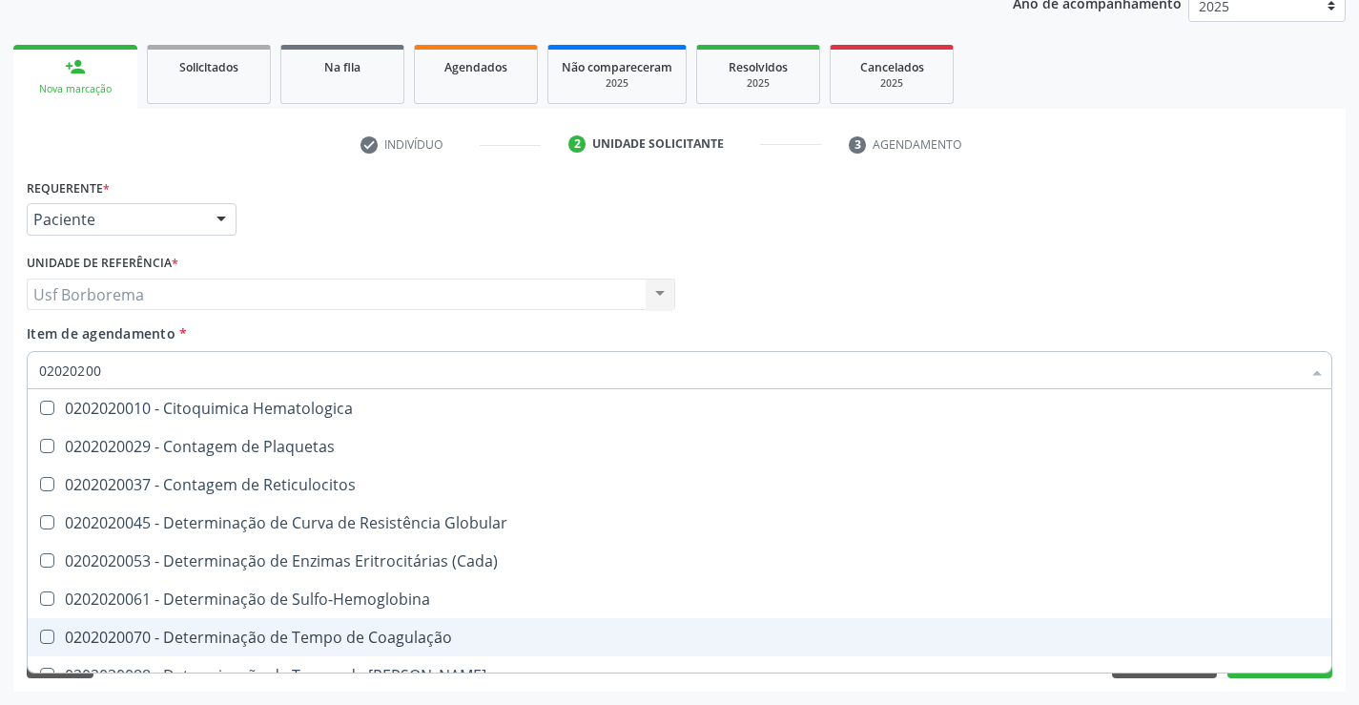
click at [250, 652] on span "0202020070 - Determinação de Tempo de Coagulação" at bounding box center [680, 637] width 1304 height 38
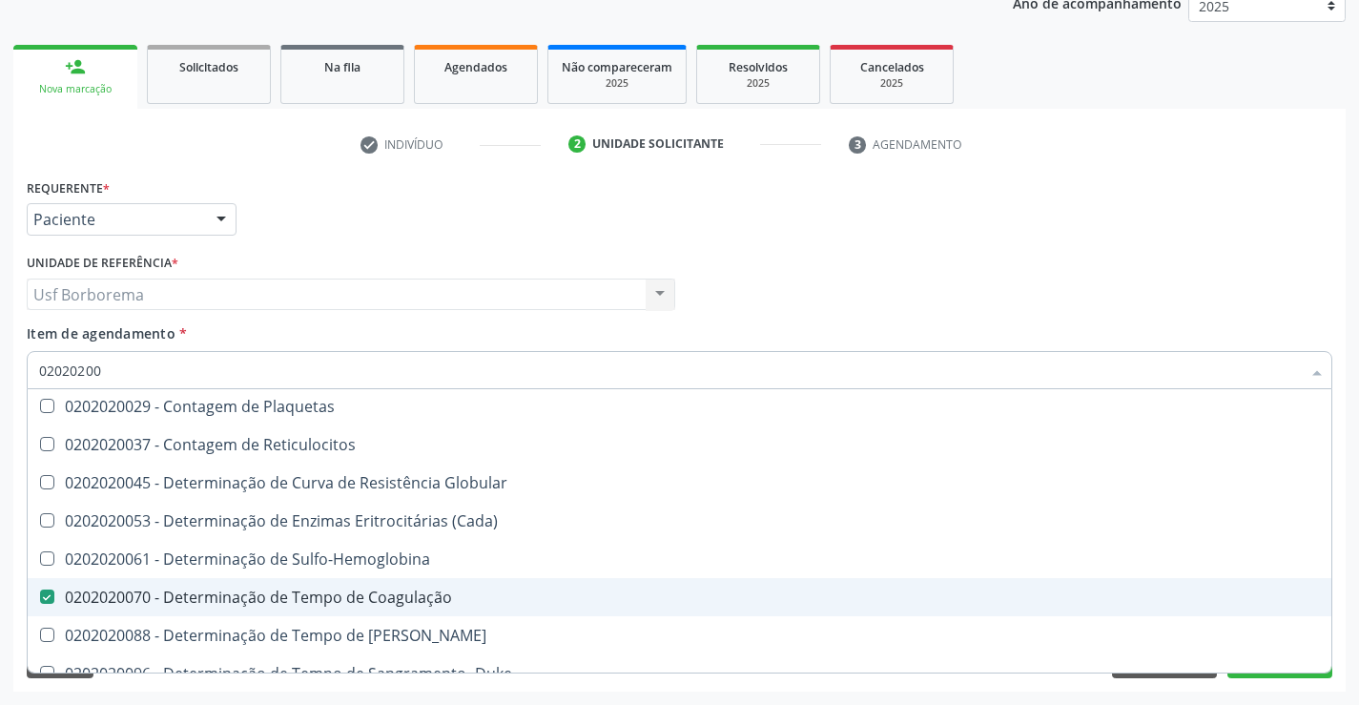
scroll to position [60, 0]
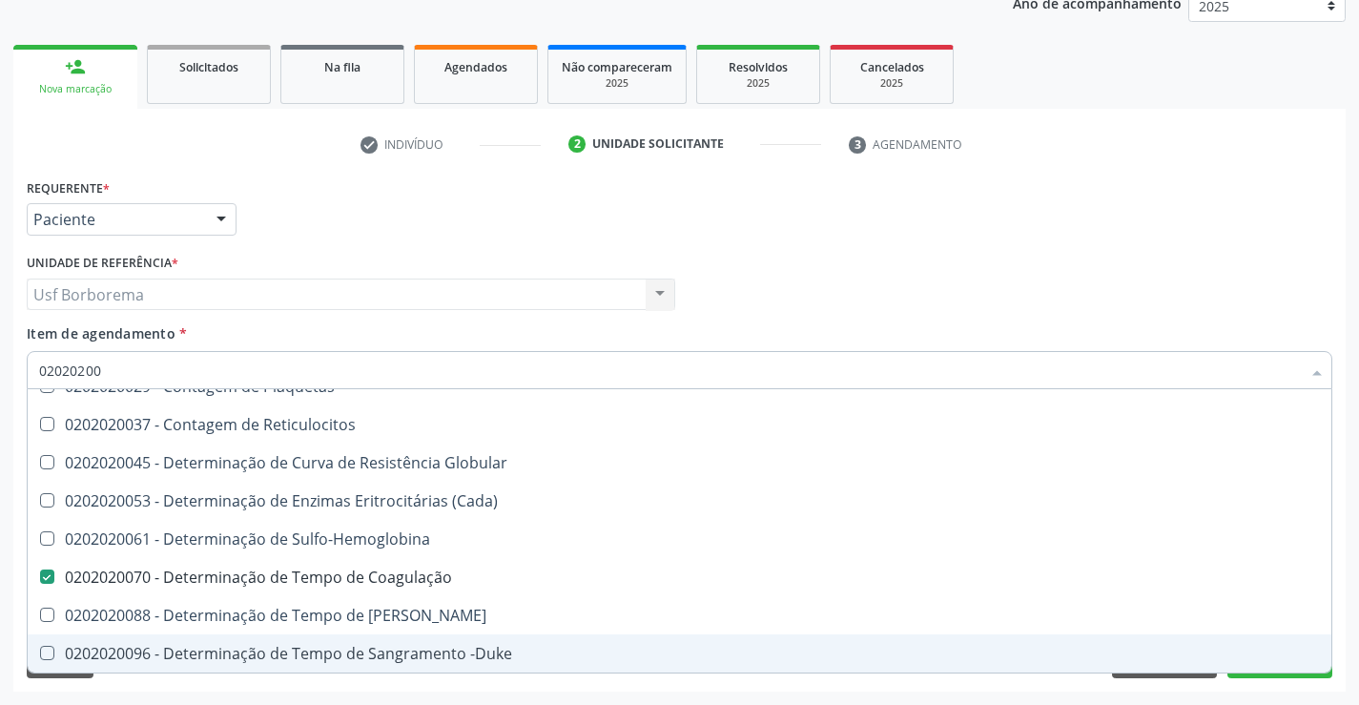
click at [297, 659] on div "0202020096 - Determinação de Tempo de Sangramento -Duke" at bounding box center [679, 653] width 1281 height 15
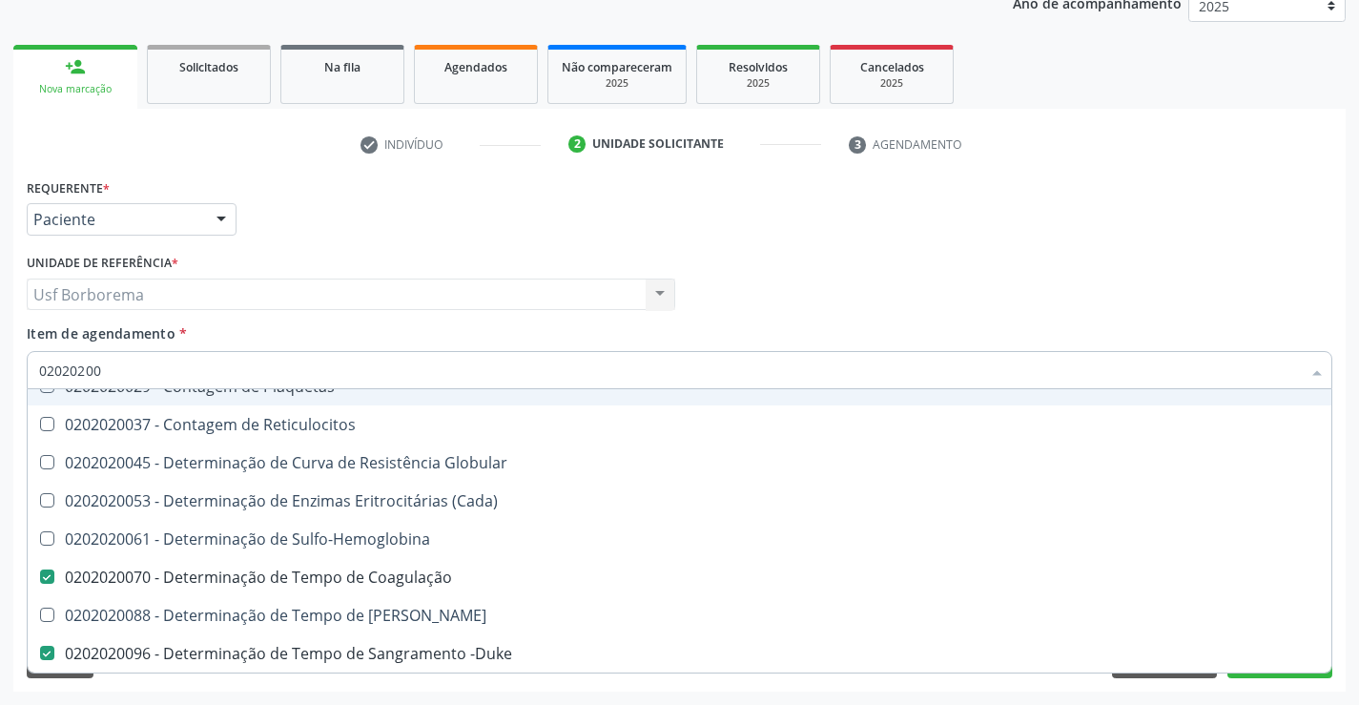
click at [140, 366] on input "02020200" at bounding box center [670, 370] width 1262 height 38
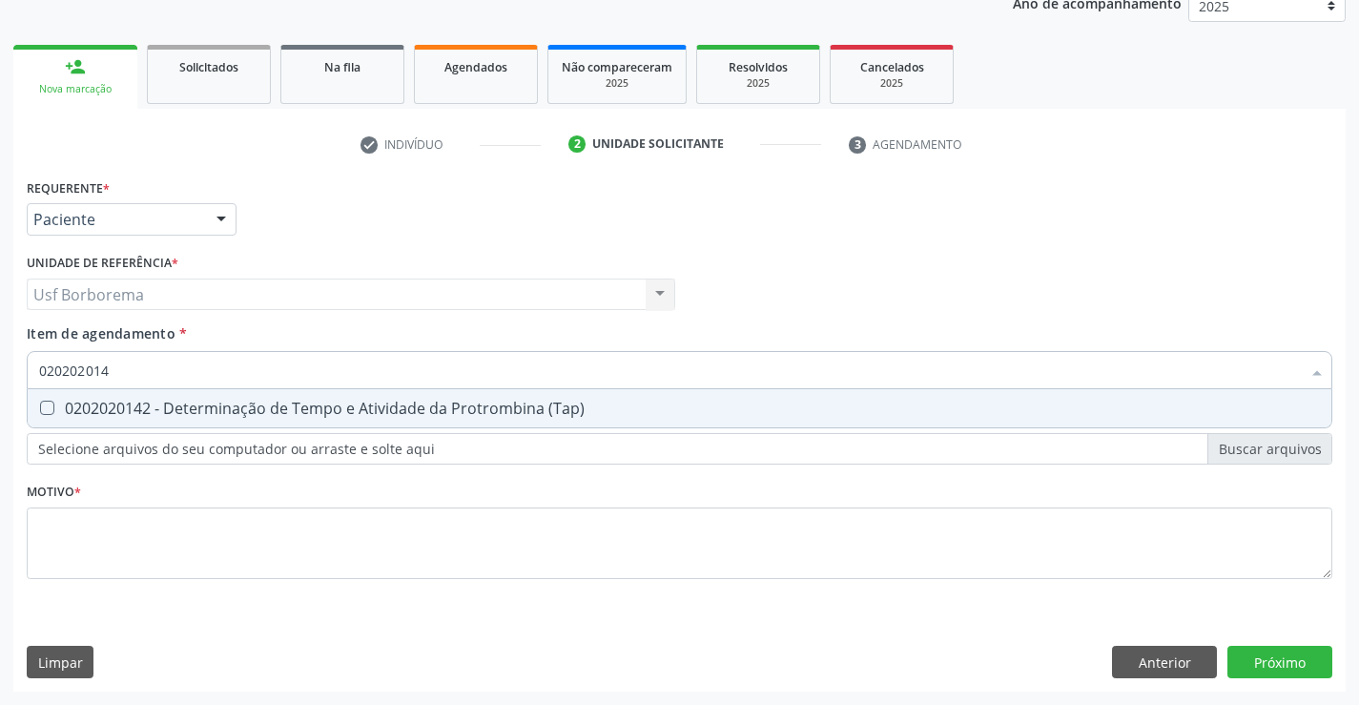
scroll to position [0, 0]
click at [151, 403] on div "0202020142 - Determinação de Tempo e Atividade da Protrombina (Tap)" at bounding box center [679, 408] width 1281 height 15
click at [152, 554] on div "Requerente * Paciente Profissional de Saúde Paciente Nenhum resultado encontrad…" at bounding box center [679, 390] width 1305 height 432
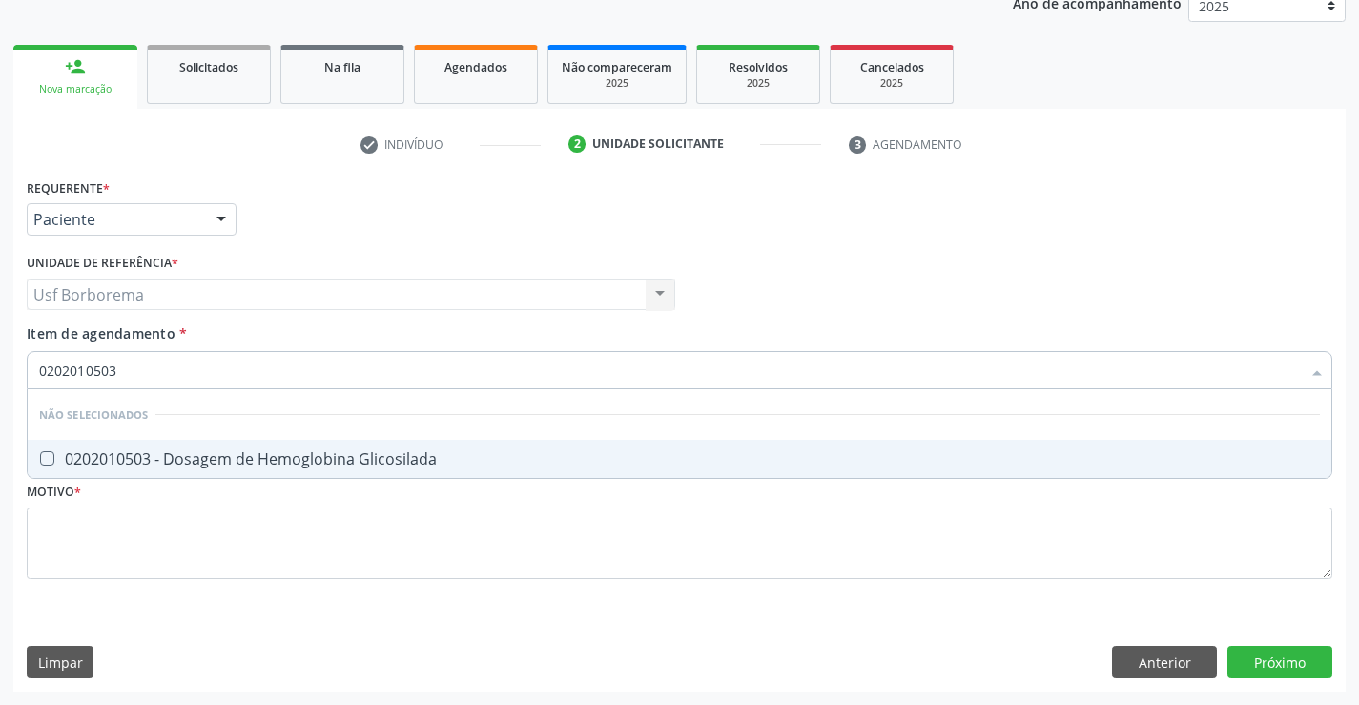
click at [215, 455] on div "0202010503 - Dosagem de Hemoglobina Glicosilada" at bounding box center [679, 458] width 1281 height 15
click at [130, 367] on input "0202010503" at bounding box center [670, 370] width 1262 height 38
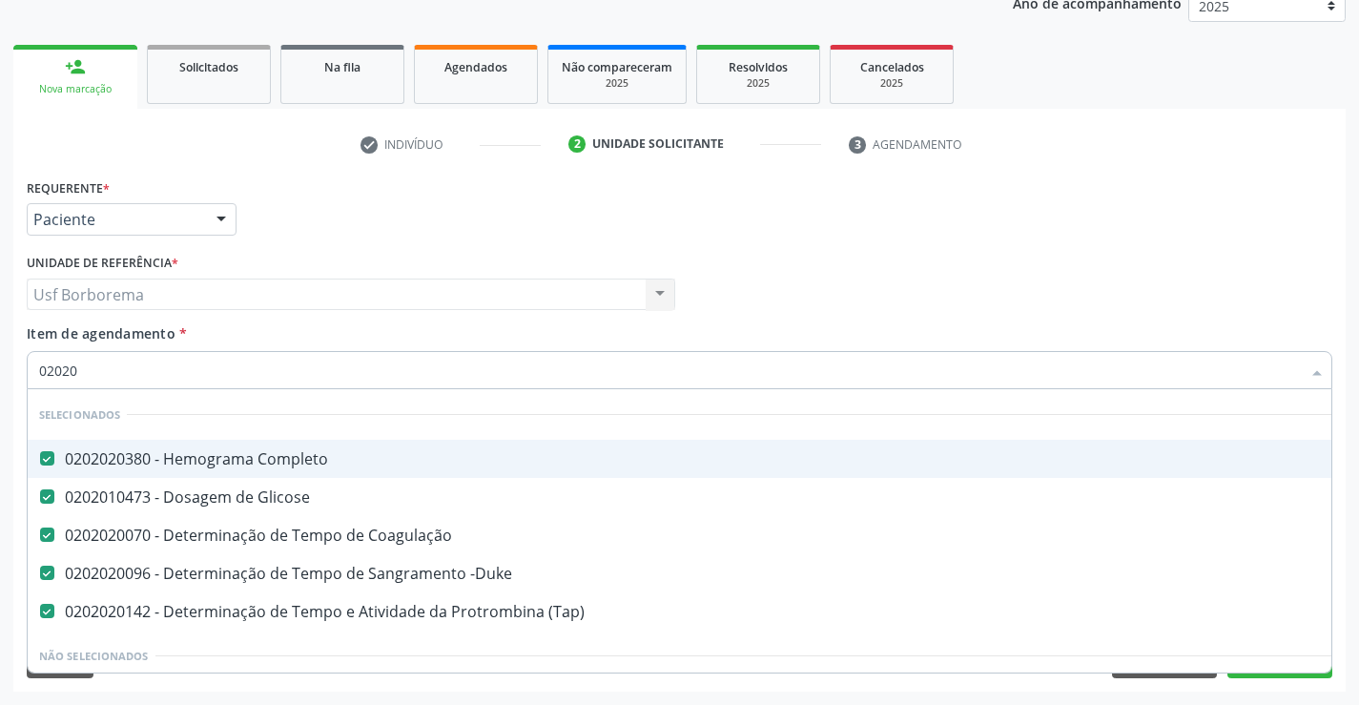
click at [198, 328] on div "Item de agendamento * 02020 Desfazer seleção Selecionados 0202020380 - Hemogram…" at bounding box center [679, 353] width 1305 height 60
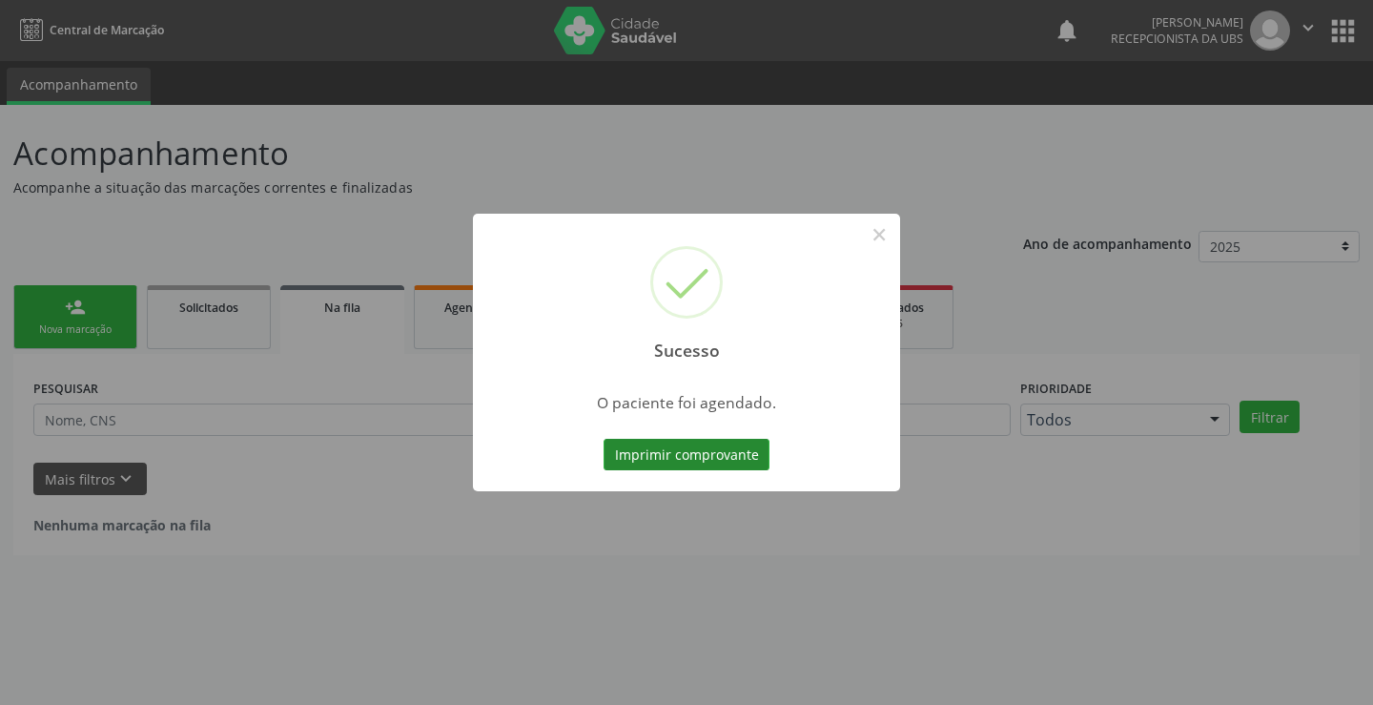
click at [664, 454] on button "Imprimir comprovante" at bounding box center [687, 455] width 166 height 32
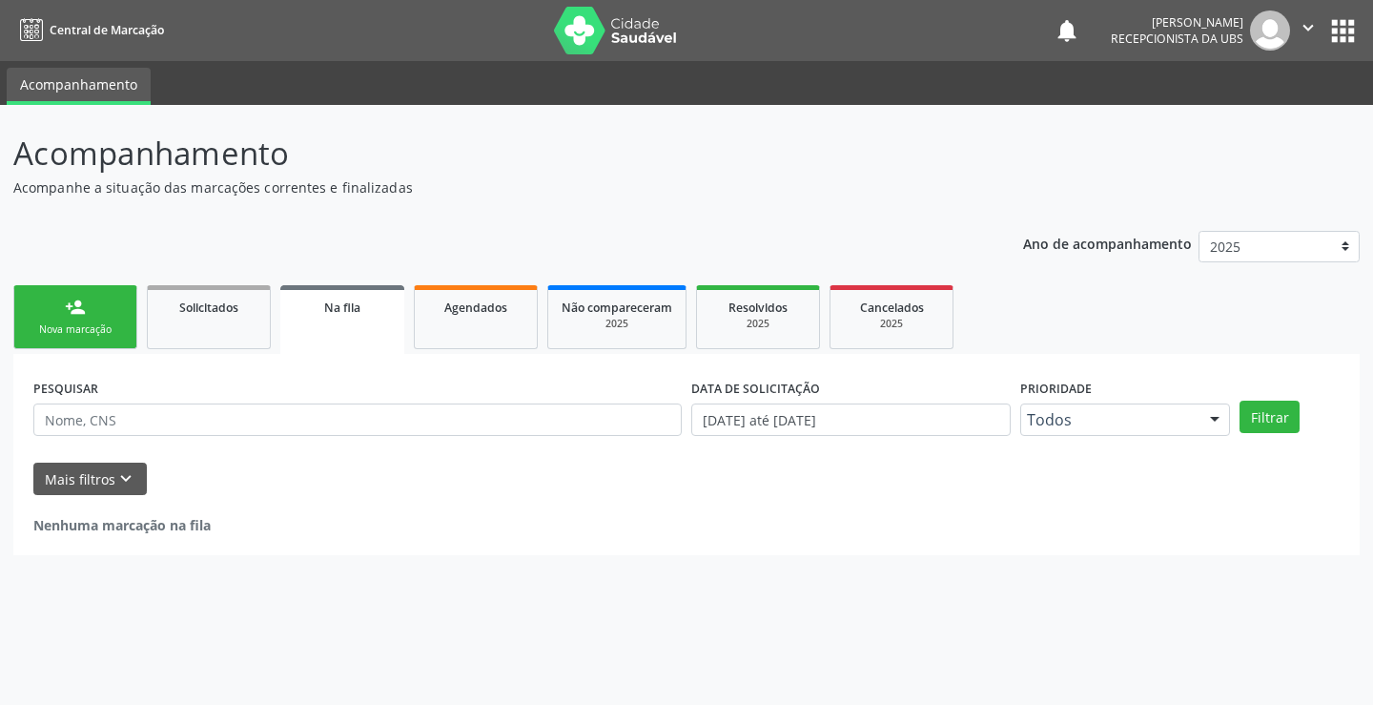
click at [123, 309] on link "person_add Nova marcação" at bounding box center [75, 317] width 124 height 64
click at [125, 309] on link "person_add Nova marcação" at bounding box center [75, 317] width 124 height 64
click at [126, 310] on link "person_add Nova marcação" at bounding box center [75, 317] width 124 height 64
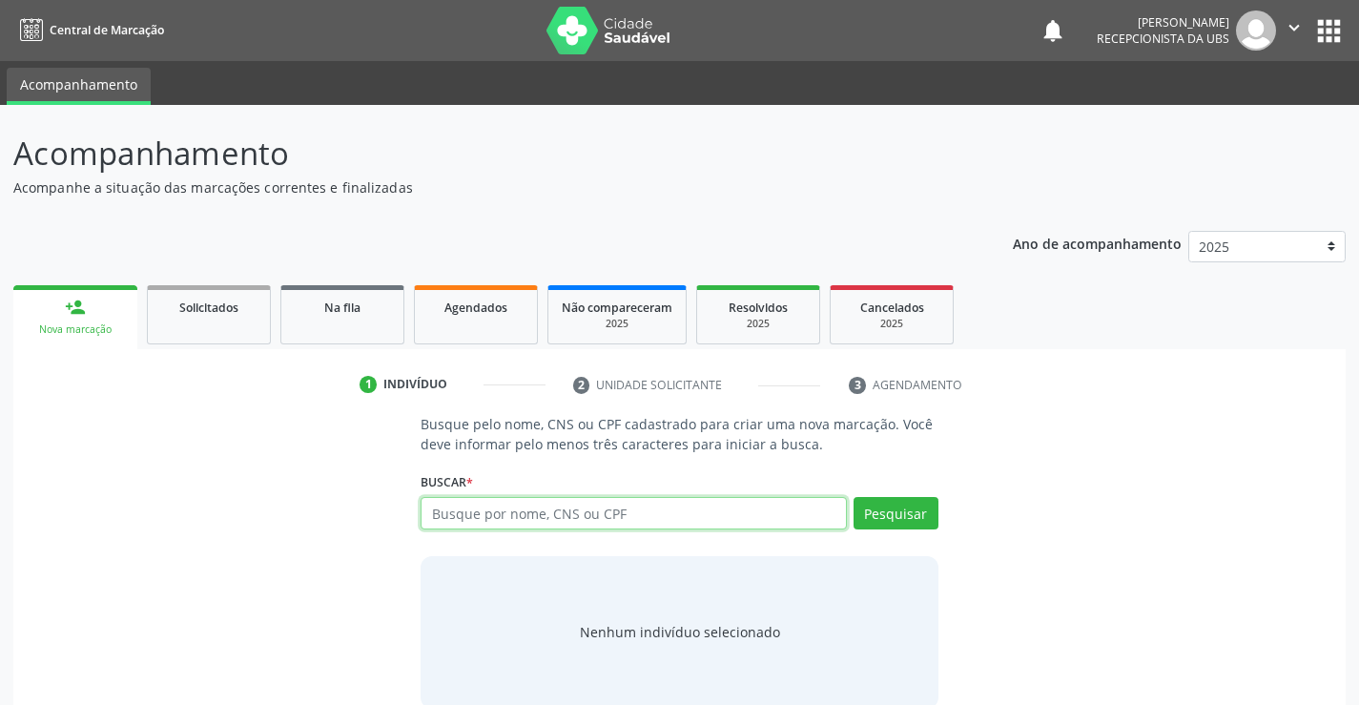
click at [495, 512] on input "text" at bounding box center [633, 513] width 425 height 32
type input "12901332803"
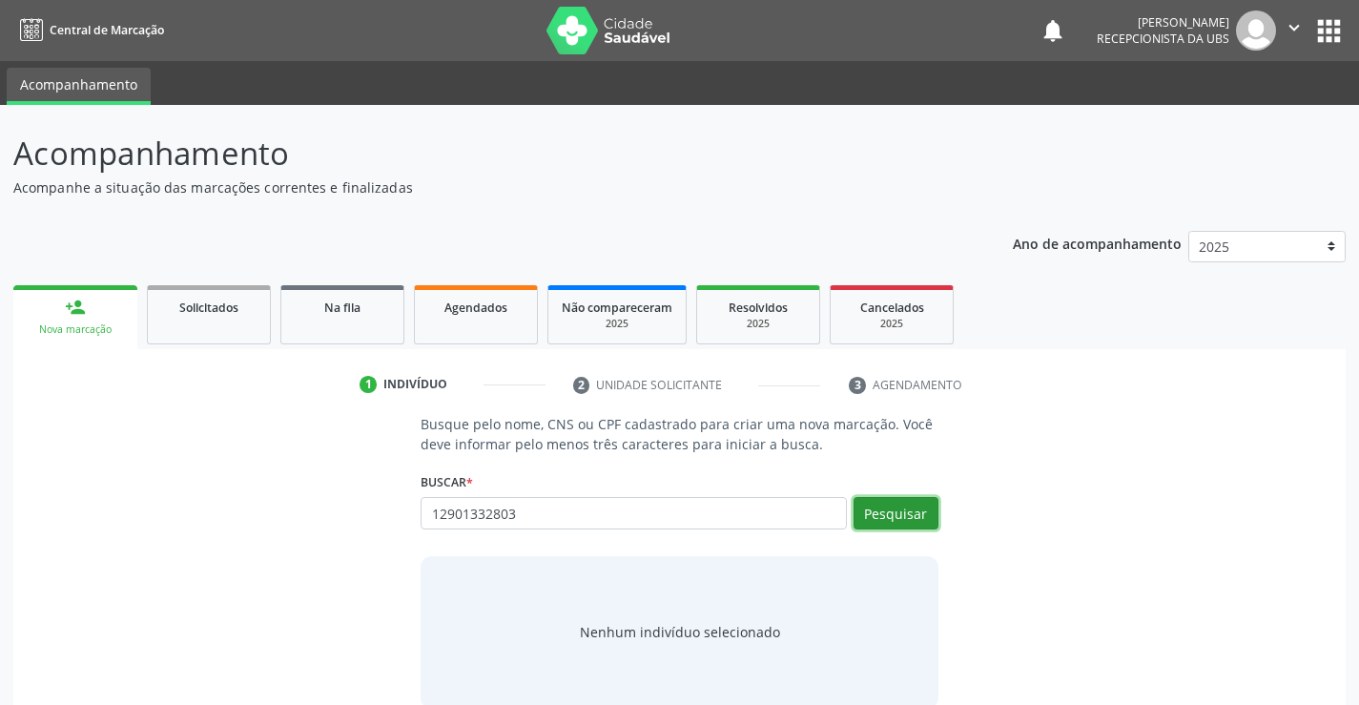
click at [894, 511] on button "Pesquisar" at bounding box center [895, 513] width 85 height 32
type input "12901332803"
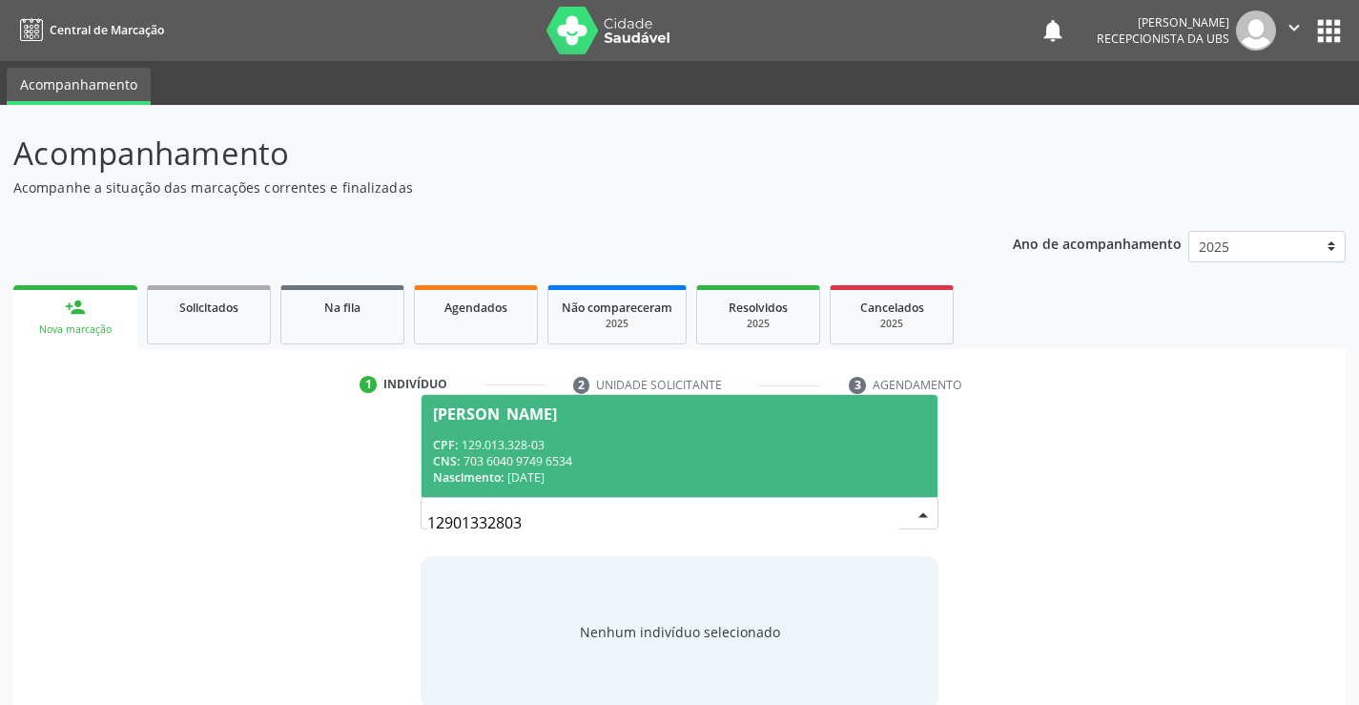
click at [667, 435] on span "Jose Nildo Vieira Barros CPF: 129.013.328-03 CNS: 703 6040 9749 6534 Nascimento…" at bounding box center [678, 446] width 515 height 102
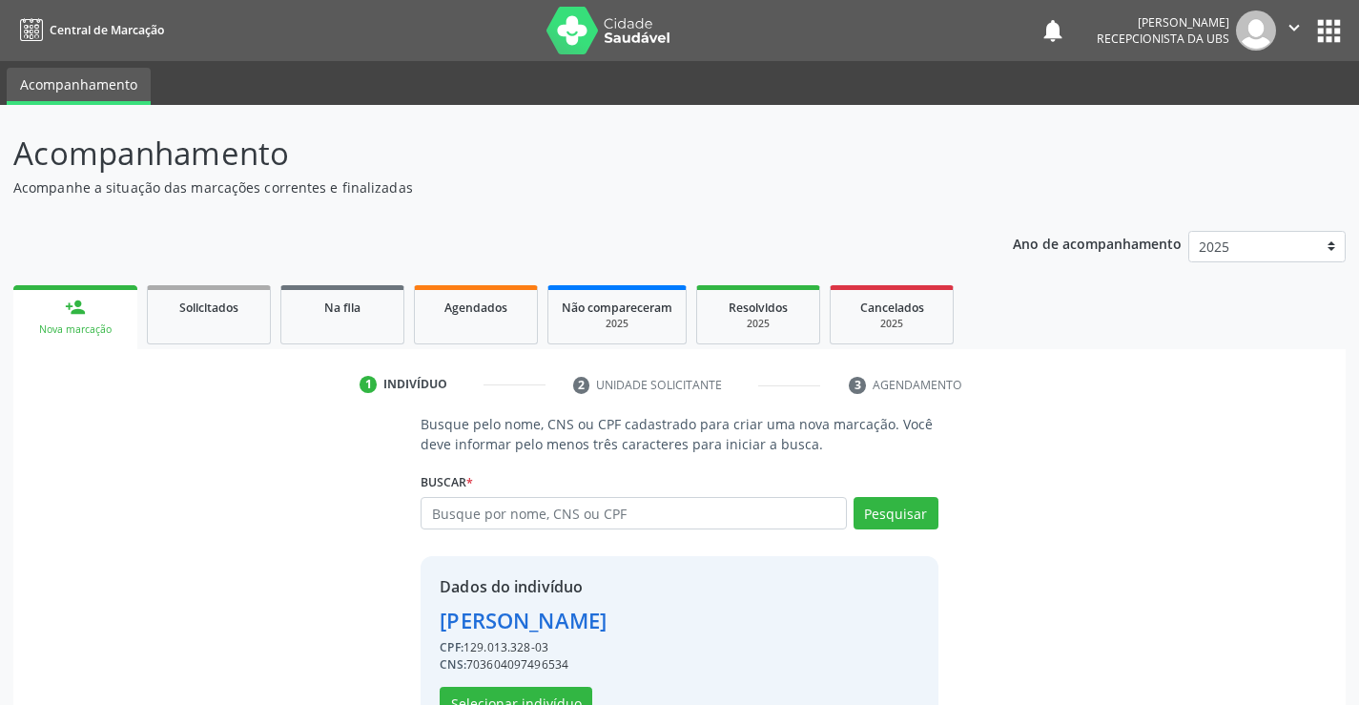
scroll to position [60, 0]
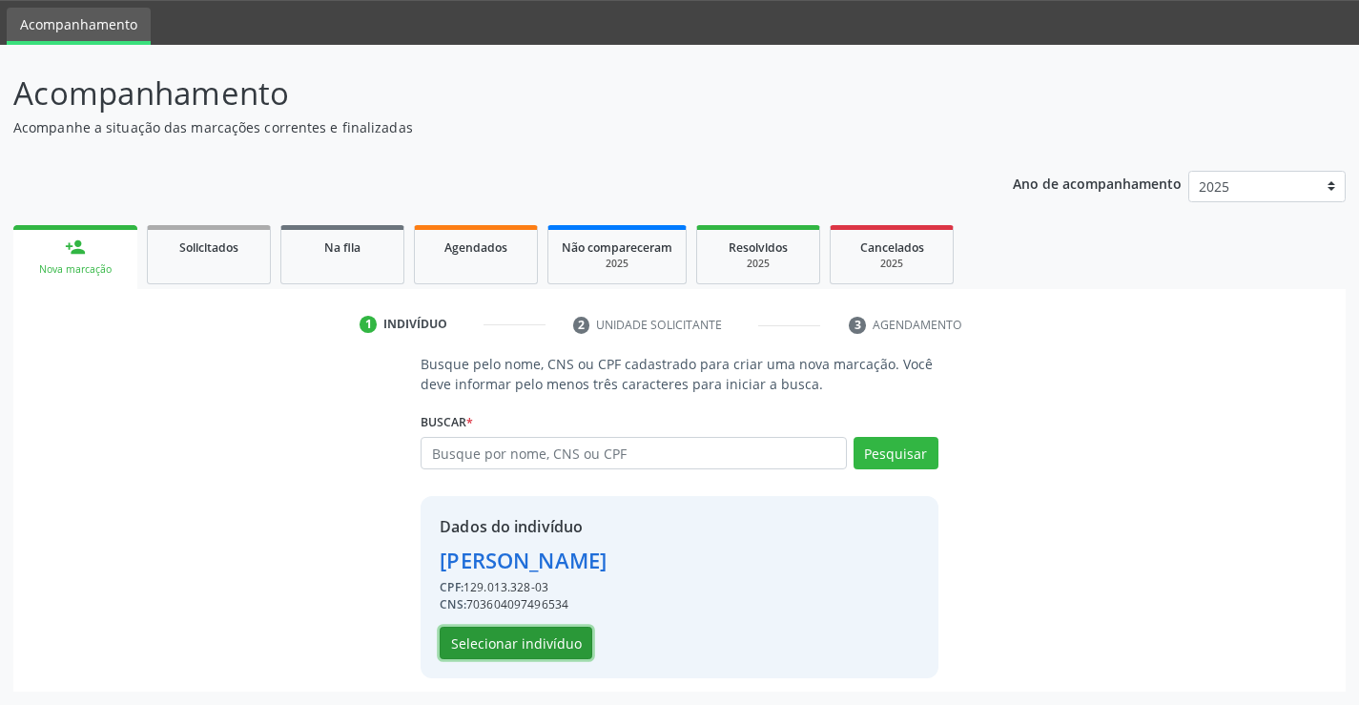
click at [542, 633] on button "Selecionar indivíduo" at bounding box center [516, 643] width 153 height 32
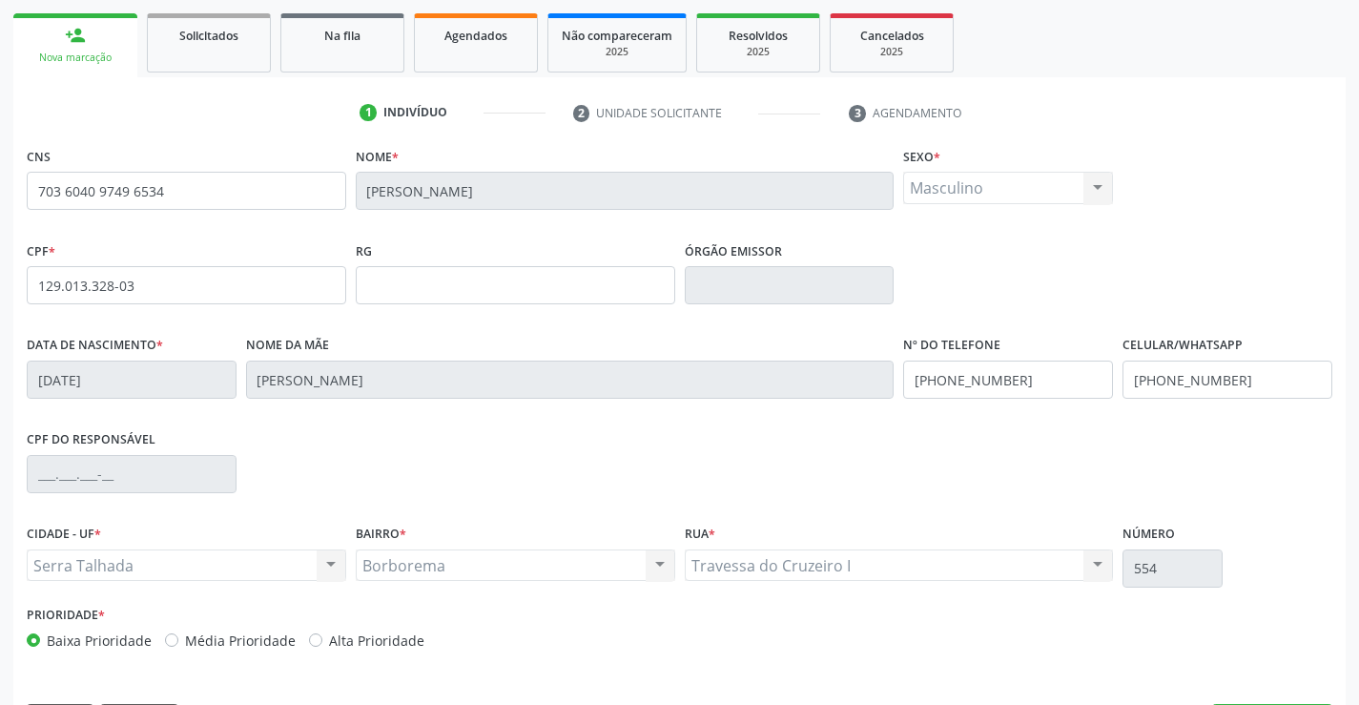
scroll to position [329, 0]
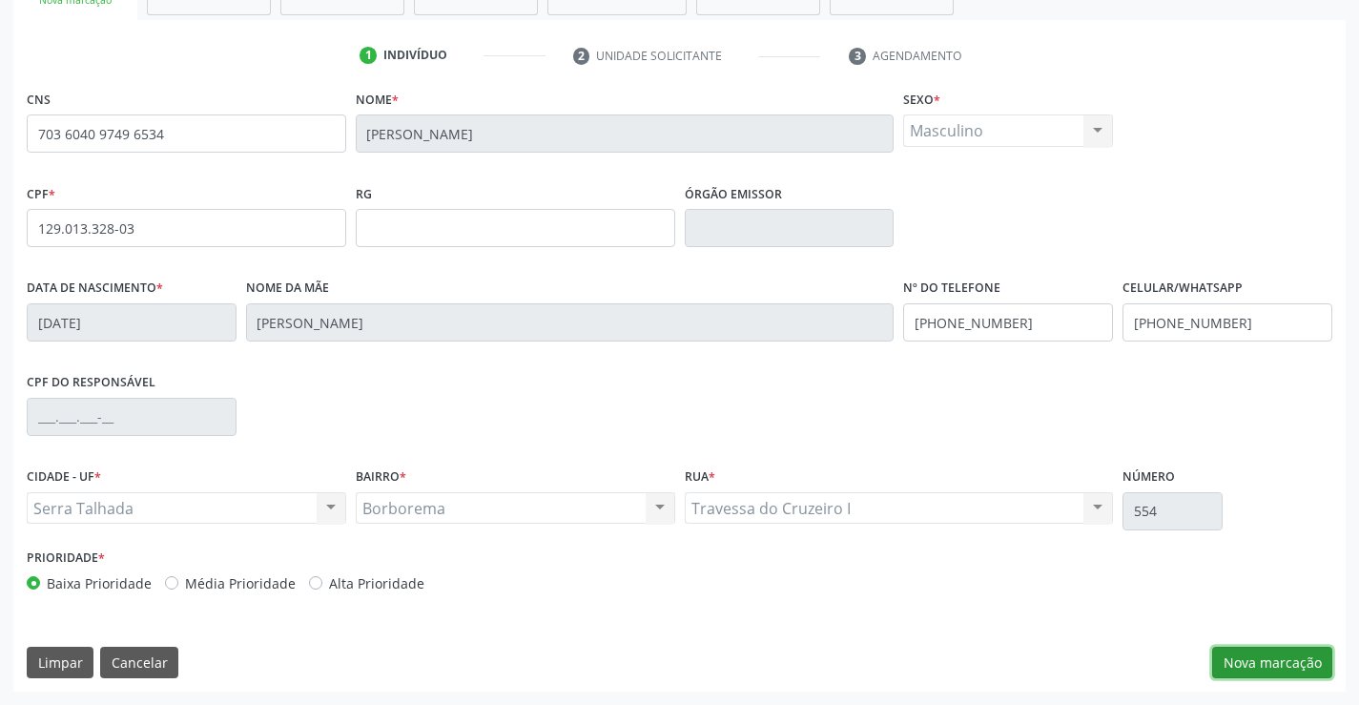
click at [1256, 662] on button "Nova marcação" at bounding box center [1272, 663] width 120 height 32
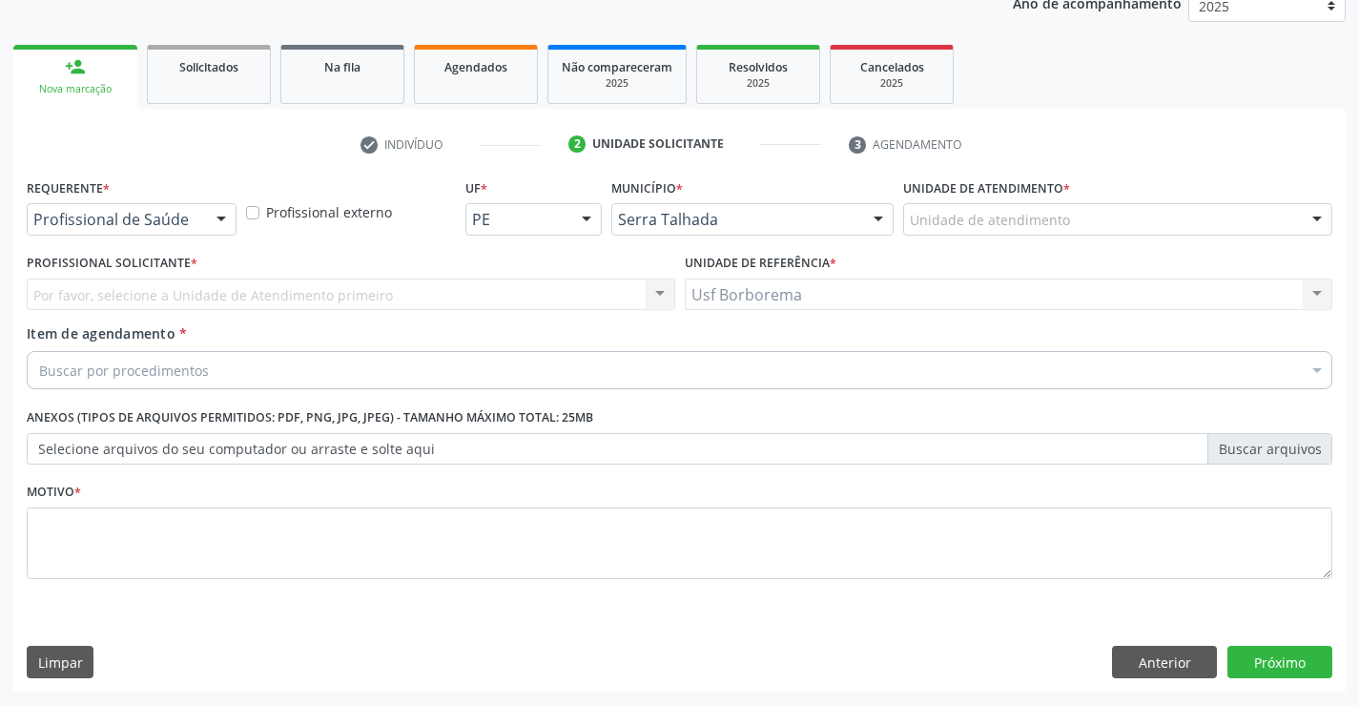
scroll to position [240, 0]
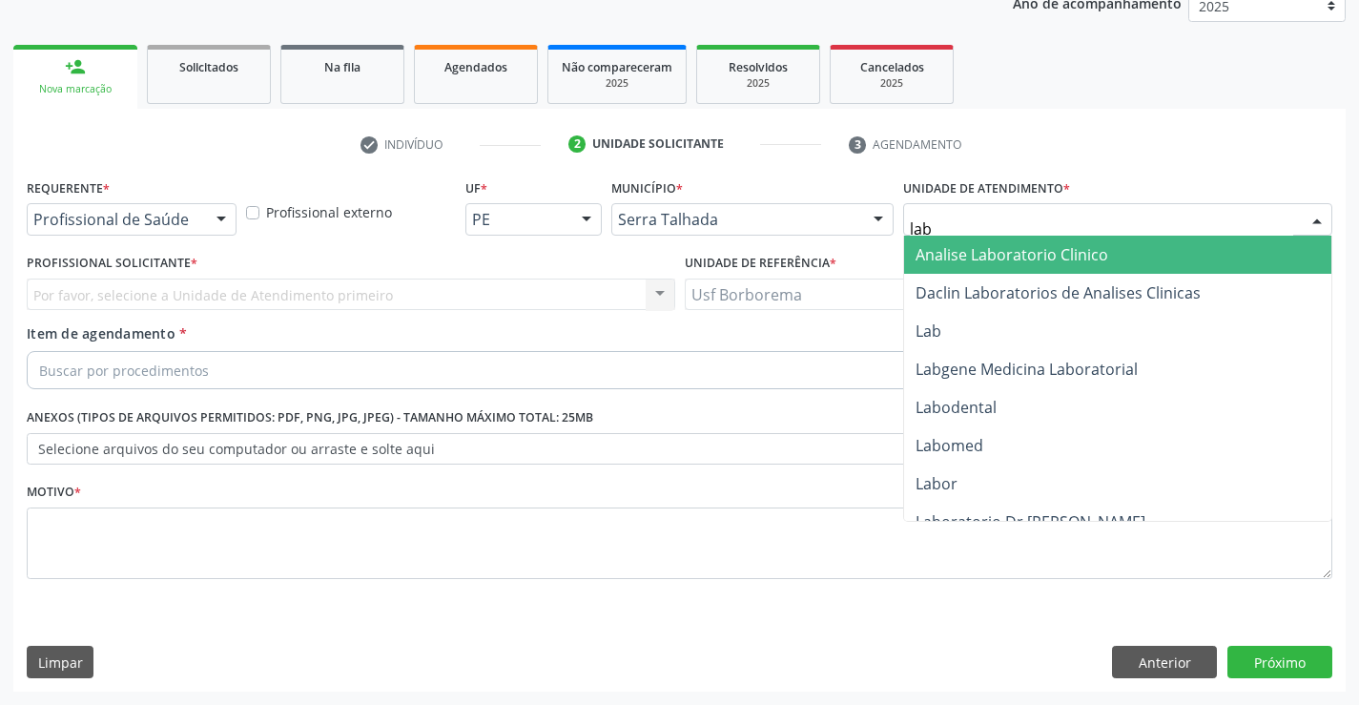
type input "labg"
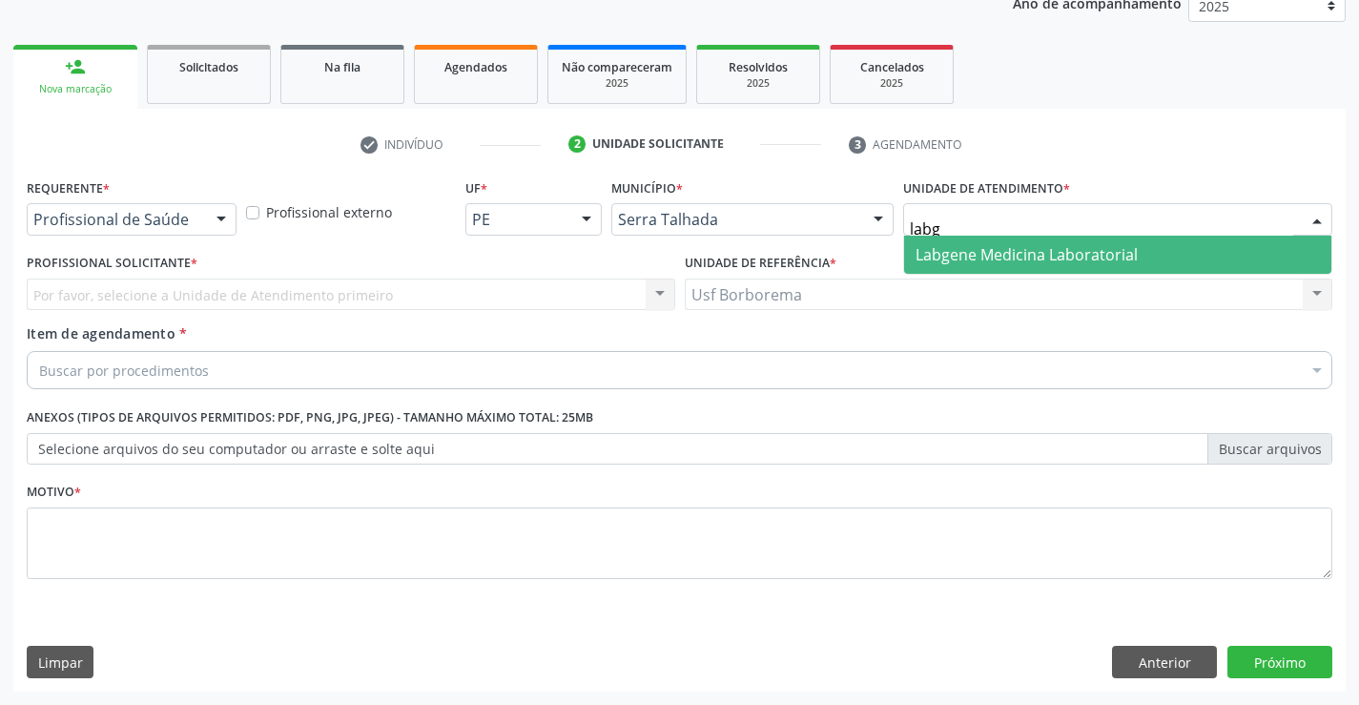
click at [919, 255] on span "Labgene Medicina Laboratorial" at bounding box center [1026, 254] width 222 height 21
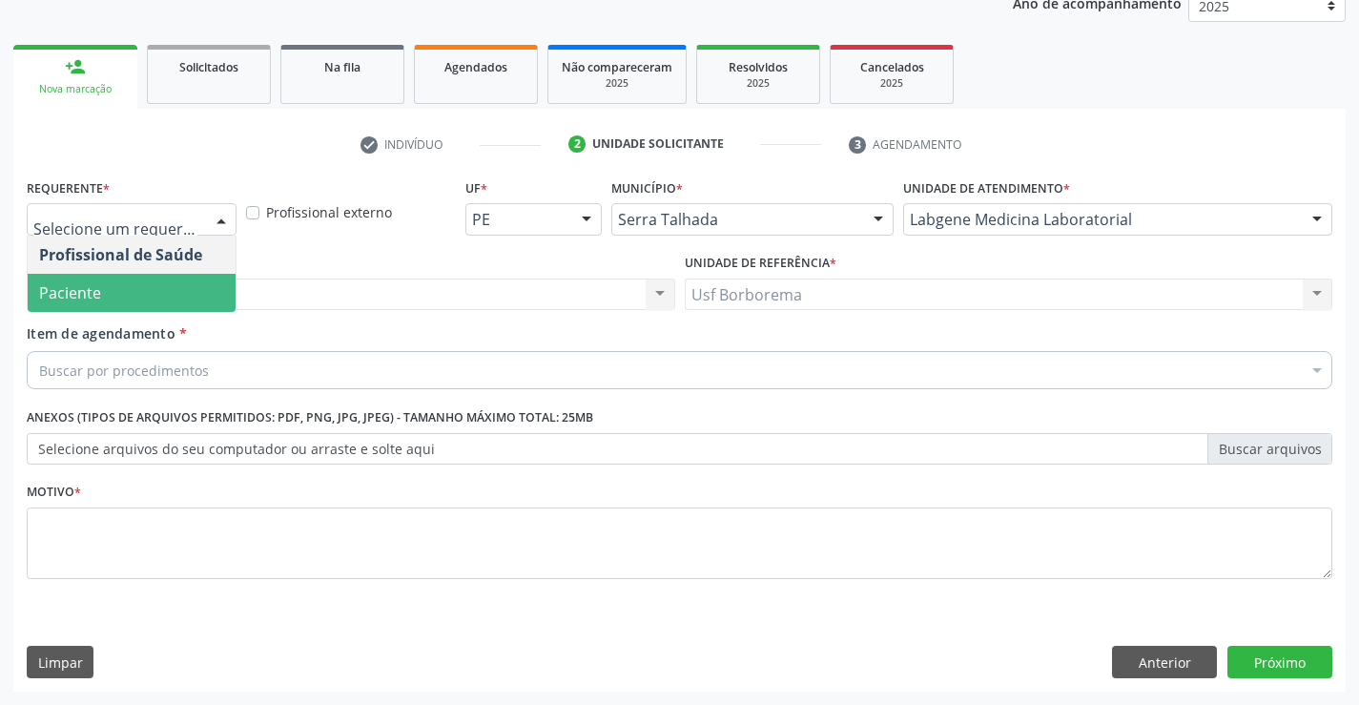
click at [148, 279] on span "Paciente" at bounding box center [132, 293] width 208 height 38
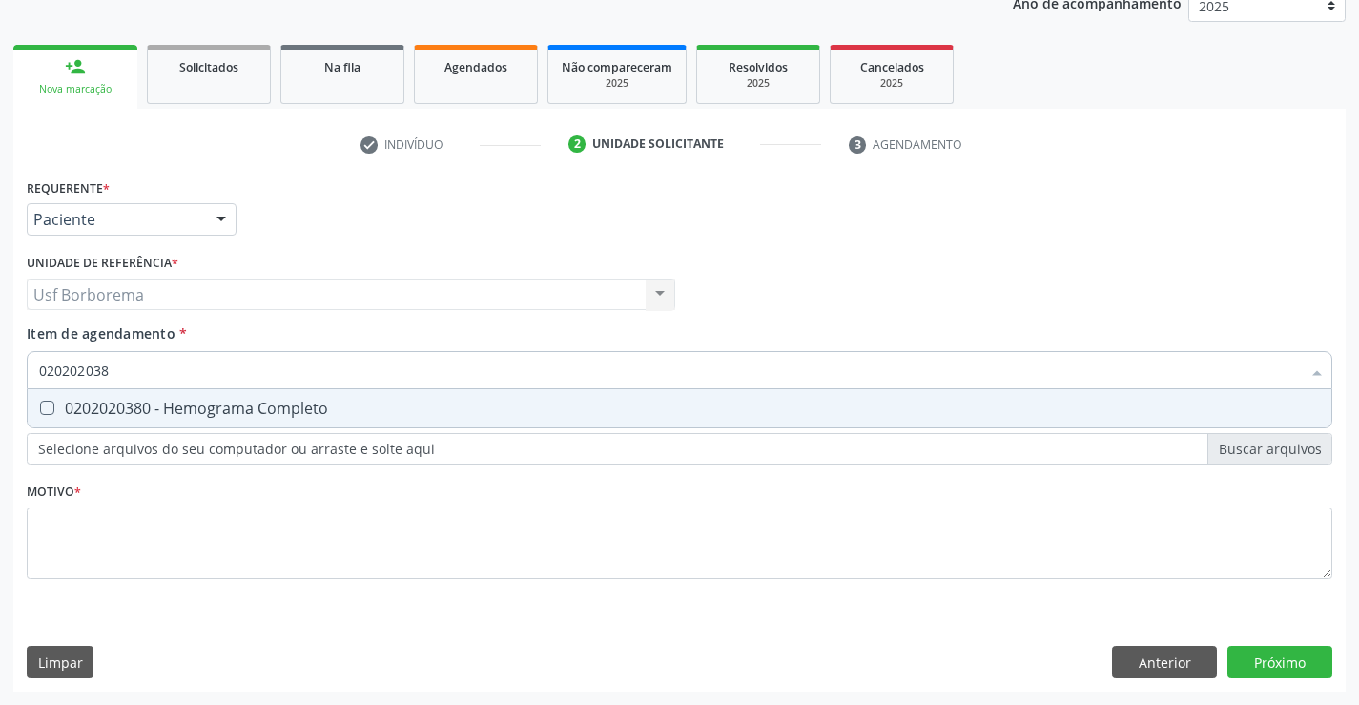
type input "0202020380"
click at [171, 407] on div "0202020380 - Hemograma Completo" at bounding box center [679, 408] width 1281 height 15
checkbox Completo "true"
click at [449, 541] on div "Requerente * Paciente Profissional de Saúde Paciente Nenhum resultado encontrad…" at bounding box center [679, 390] width 1305 height 432
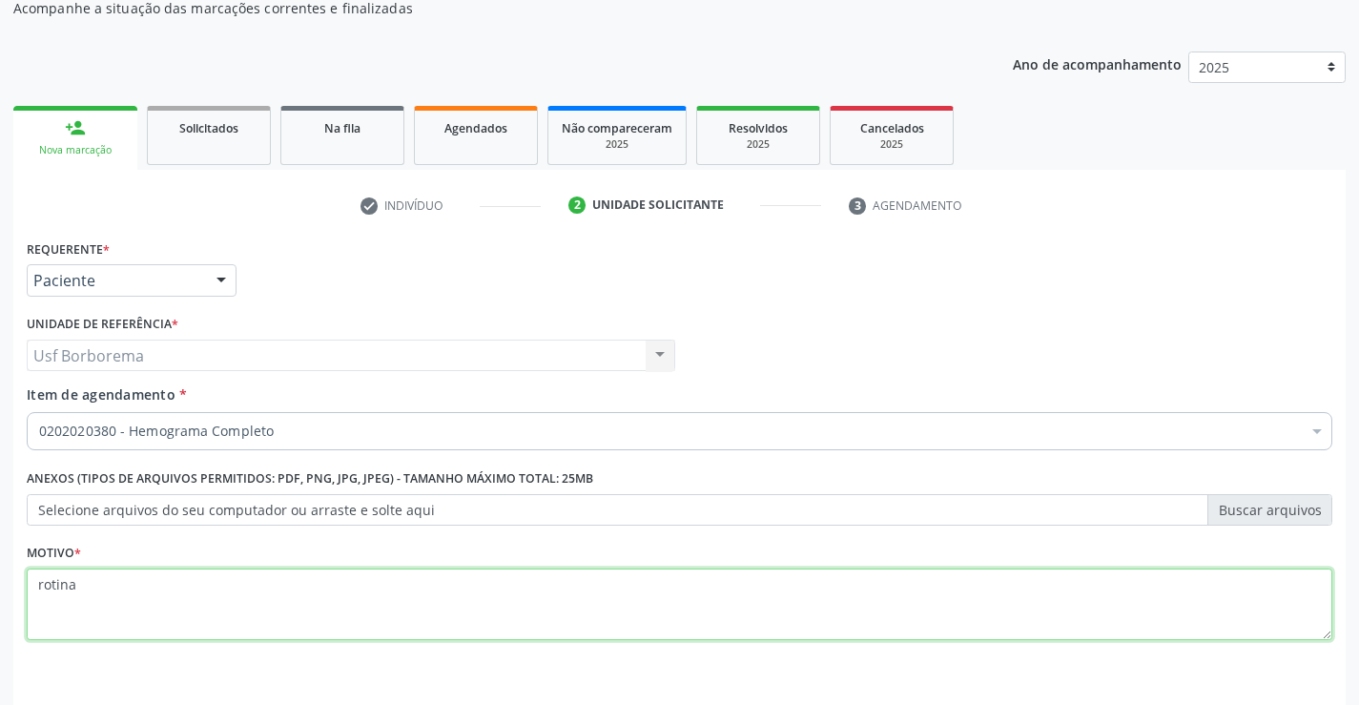
scroll to position [145, 0]
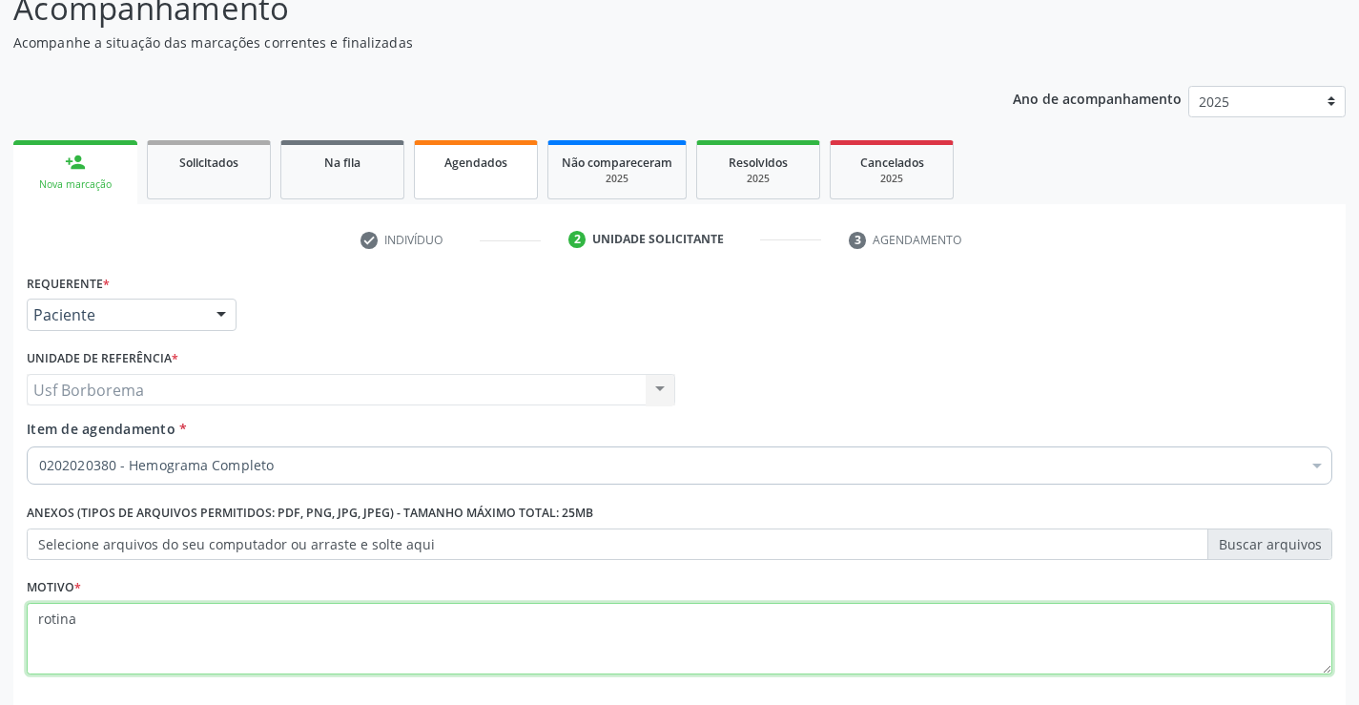
type textarea "rotina"
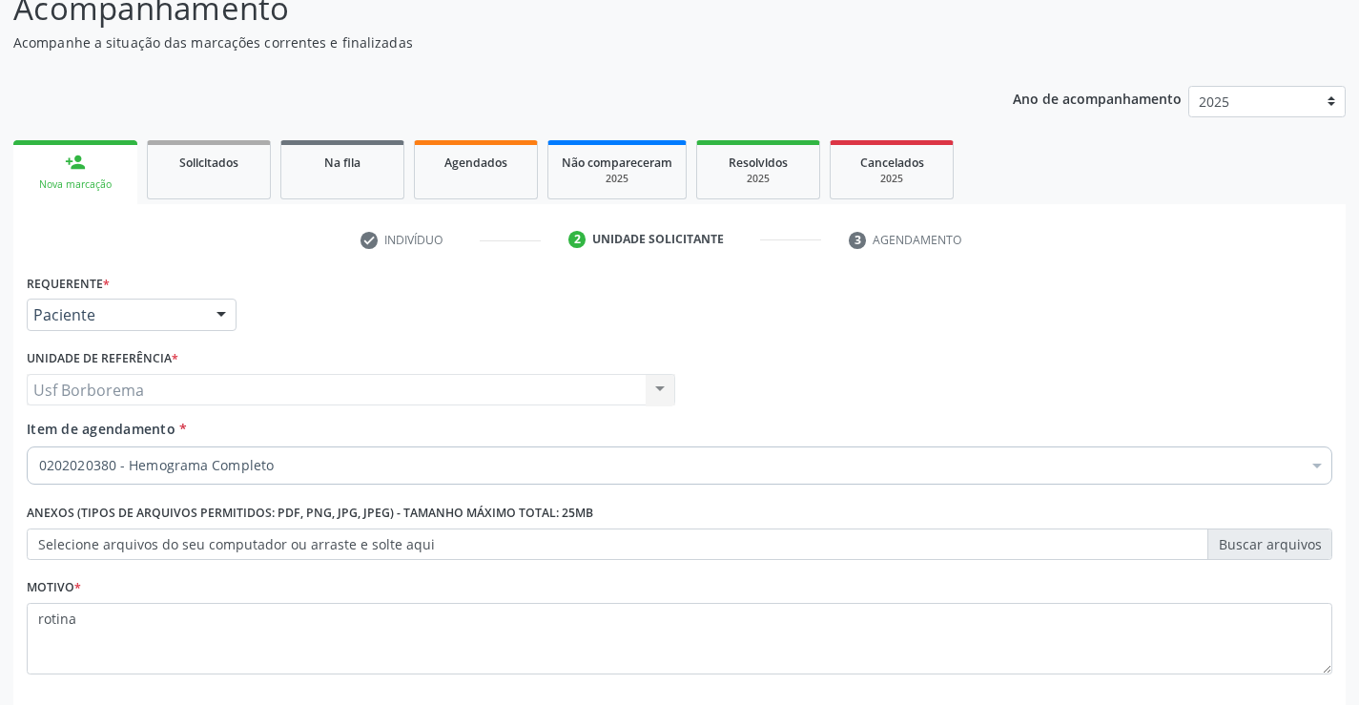
click at [480, 165] on span "Agendados" at bounding box center [475, 162] width 63 height 16
click at [480, 32] on p "Acompanhamento" at bounding box center [479, 9] width 933 height 48
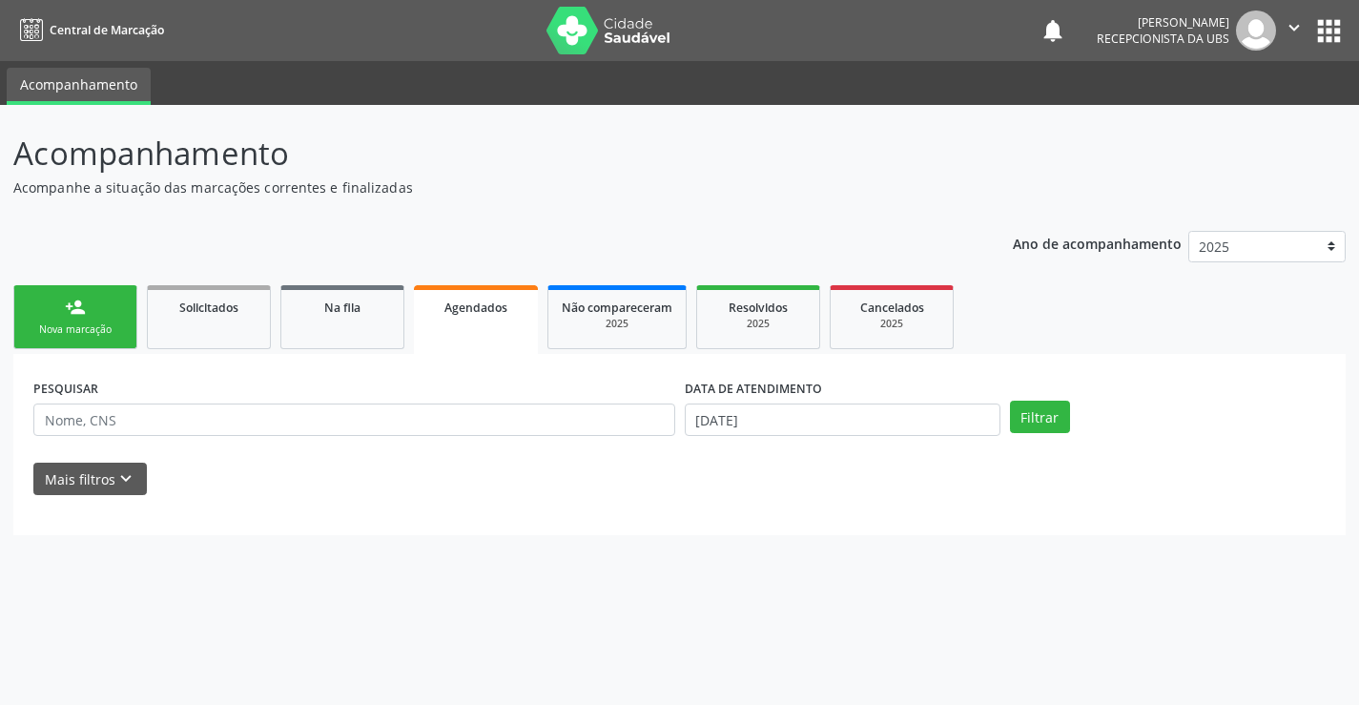
scroll to position [0, 0]
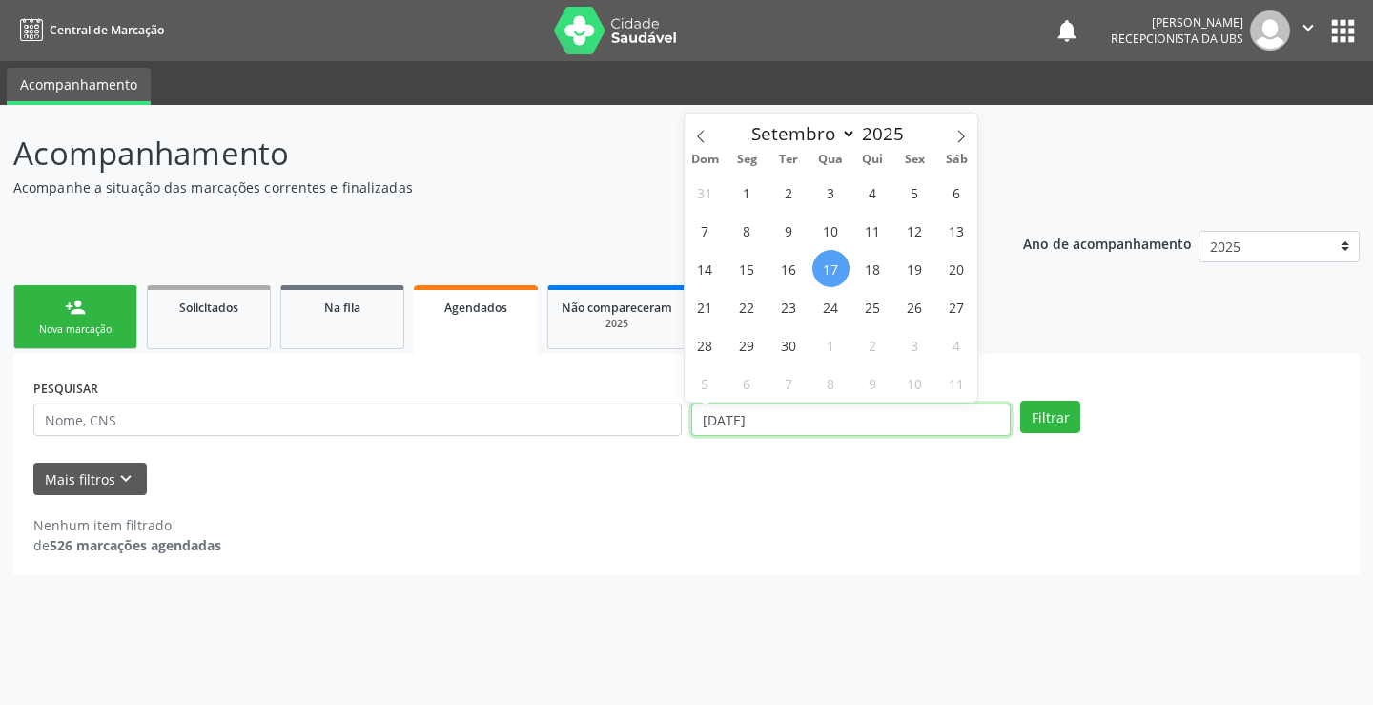
click at [776, 421] on input "17/09/2025" at bounding box center [850, 419] width 319 height 32
click at [786, 337] on span "30" at bounding box center [789, 344] width 37 height 37
type input "[DATE]"
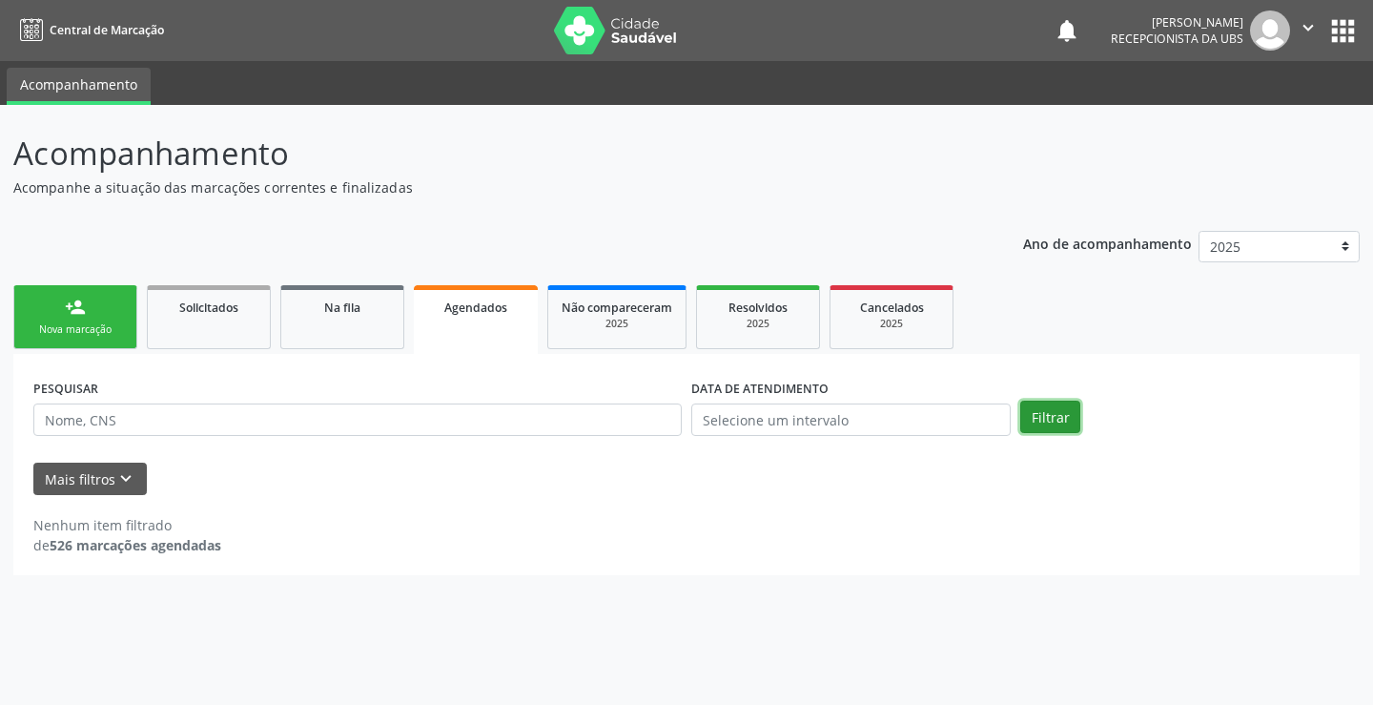
click at [1056, 409] on button "Filtrar" at bounding box center [1050, 417] width 60 height 32
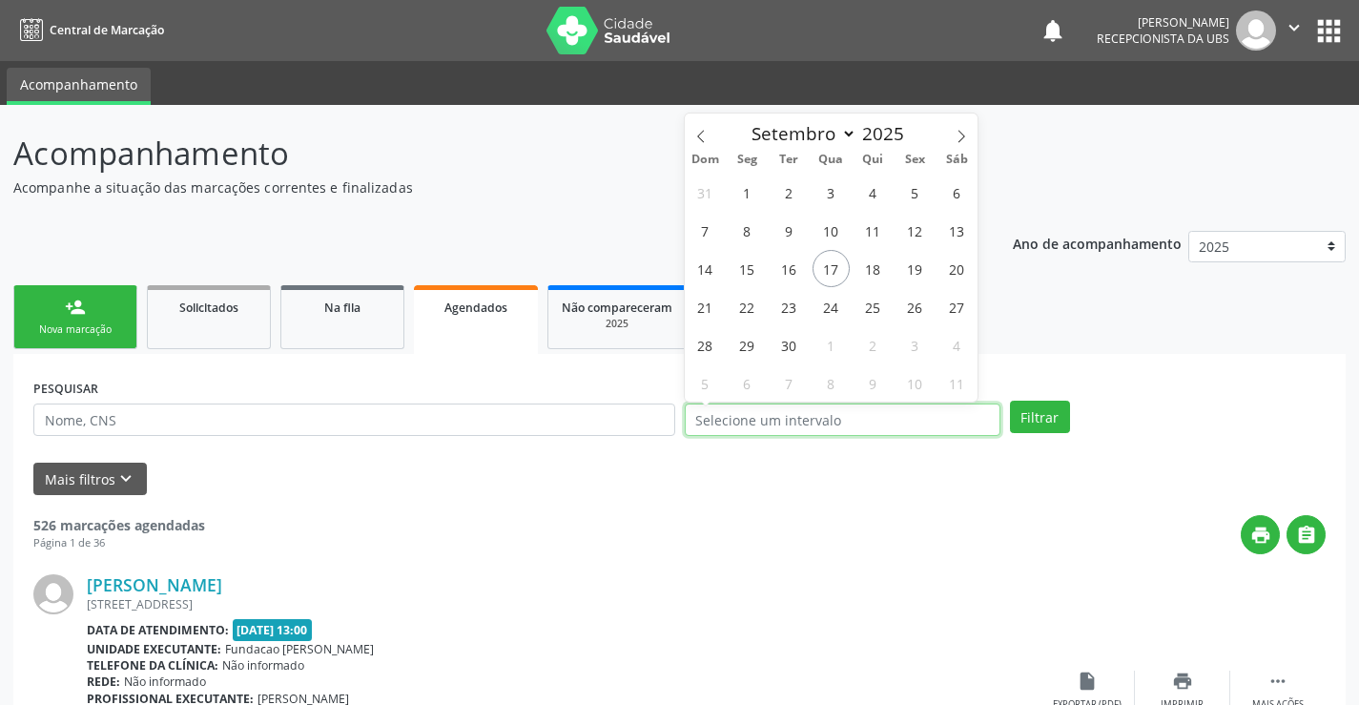
click at [858, 422] on input "text" at bounding box center [843, 419] width 316 height 32
click at [798, 350] on span "30" at bounding box center [789, 344] width 37 height 37
type input "[DATE]"
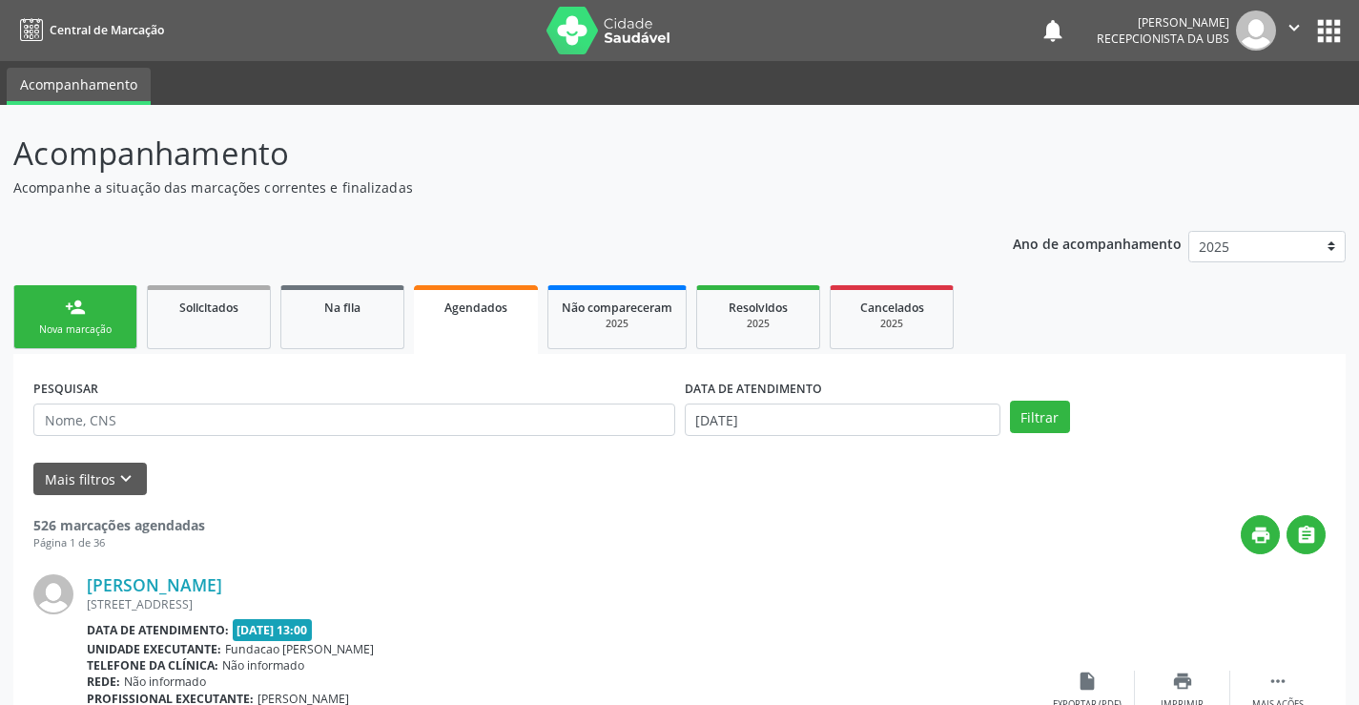
click at [798, 350] on ul "person_add Nova marcação Solicitados Na fila Agendados Não compareceram 2025 Re…" at bounding box center [679, 316] width 1332 height 73
click at [1048, 418] on button "Filtrar" at bounding box center [1040, 417] width 60 height 32
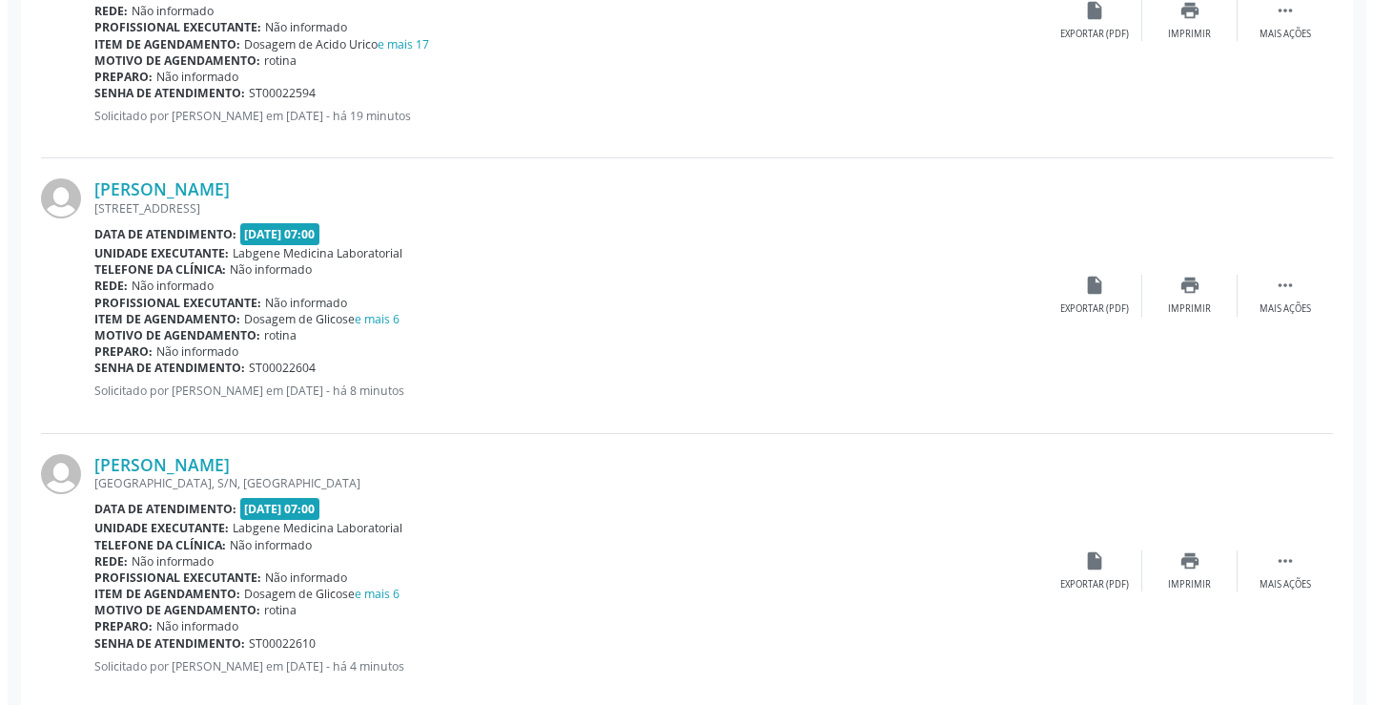
scroll to position [724, 0]
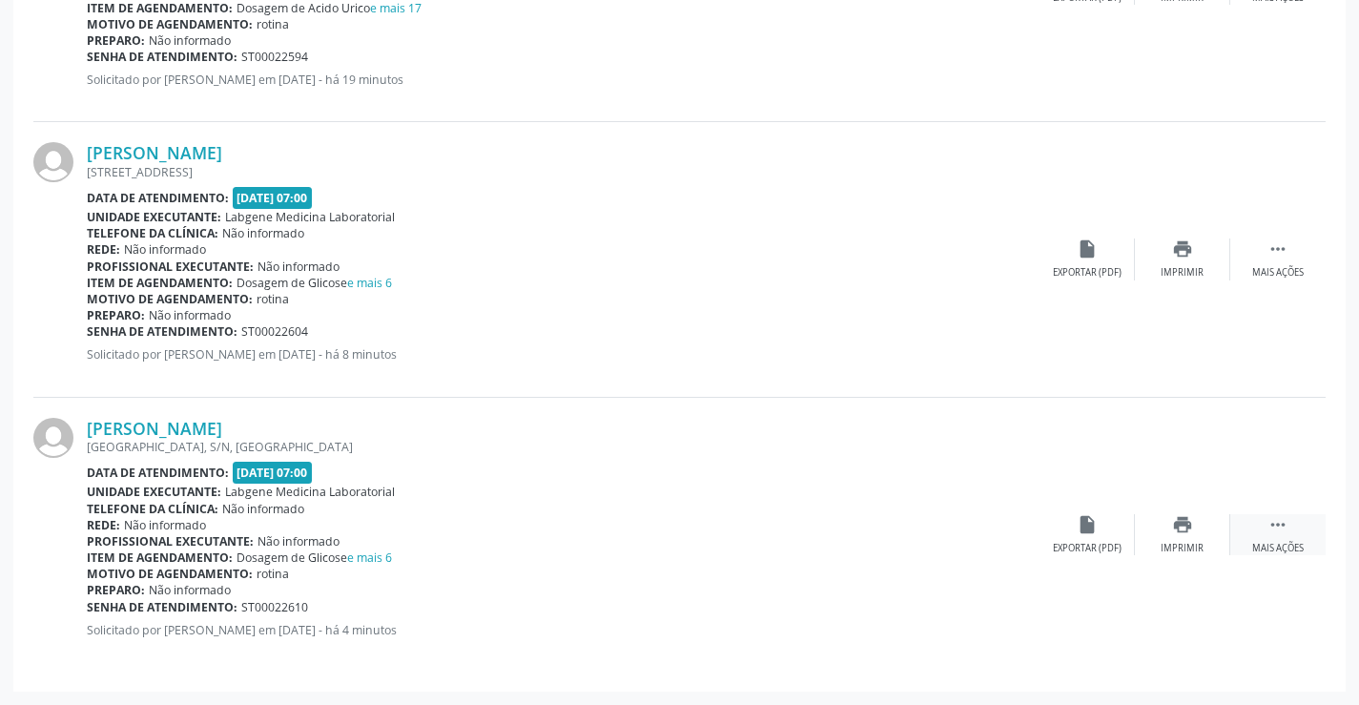
click at [1270, 517] on icon "" at bounding box center [1277, 524] width 21 height 21
click at [1079, 544] on div "Cancelar" at bounding box center [1086, 548] width 45 height 13
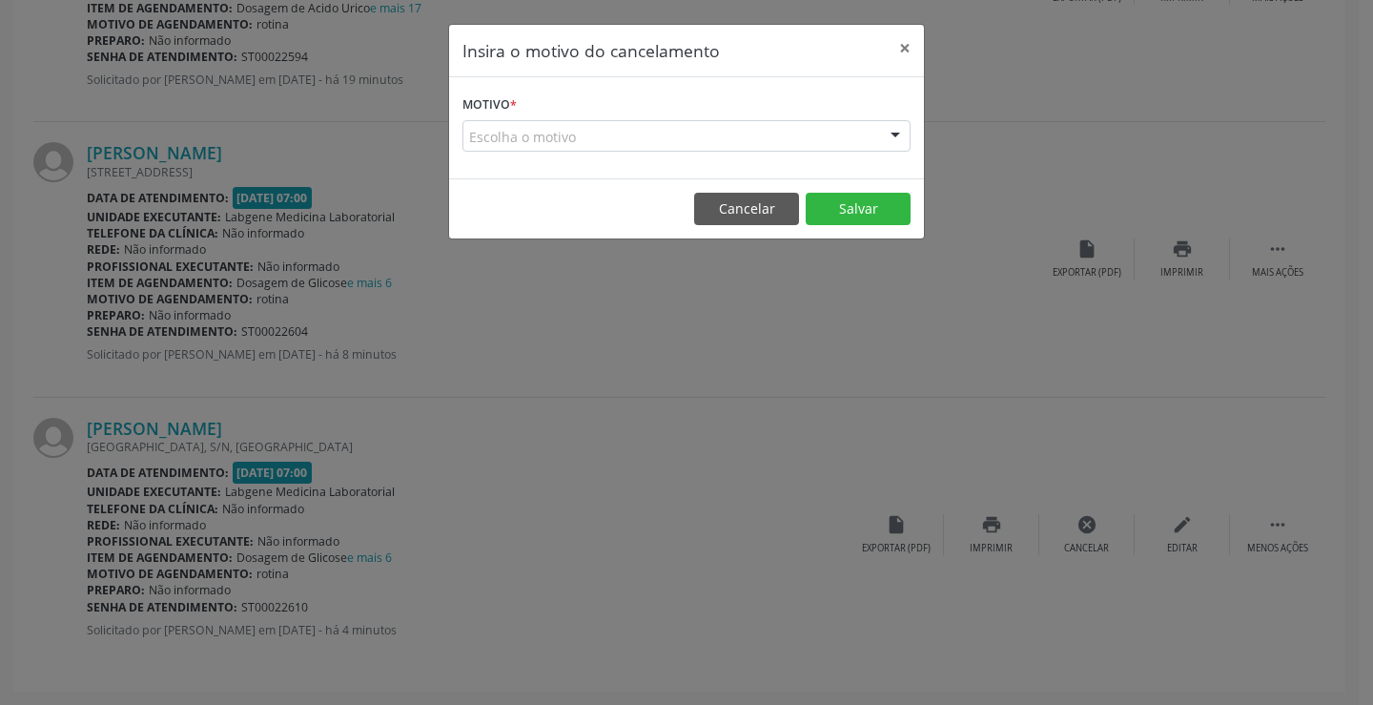
click at [704, 134] on div "Escolha o motivo" at bounding box center [686, 136] width 448 height 32
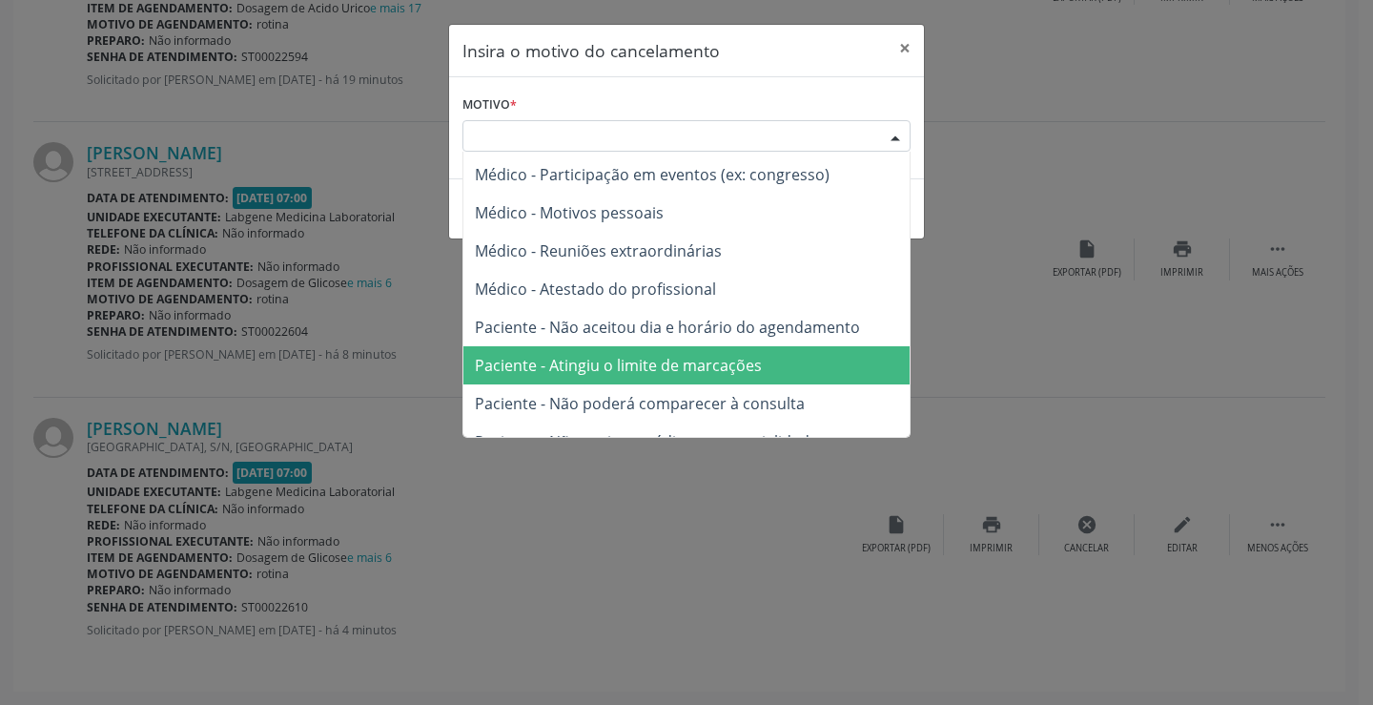
scroll to position [0, 0]
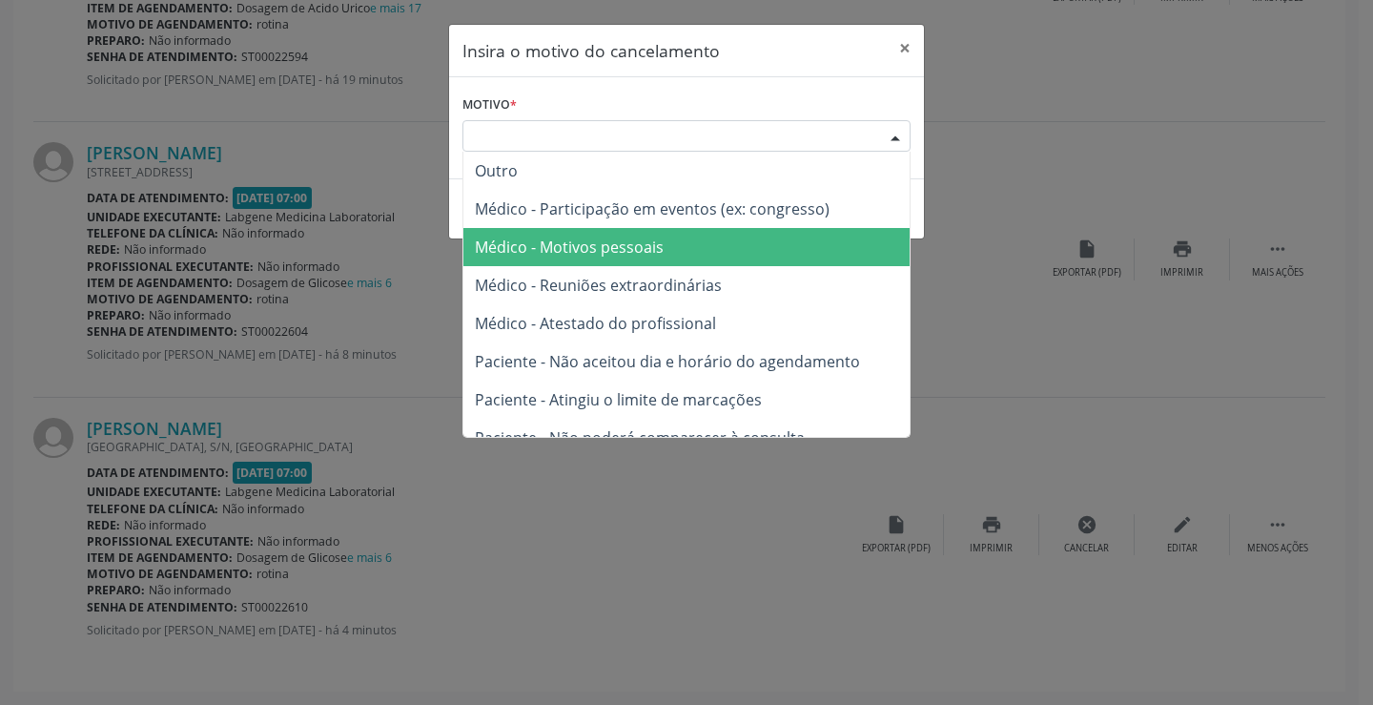
click at [806, 251] on span "Médico - Motivos pessoais" at bounding box center [686, 247] width 446 height 38
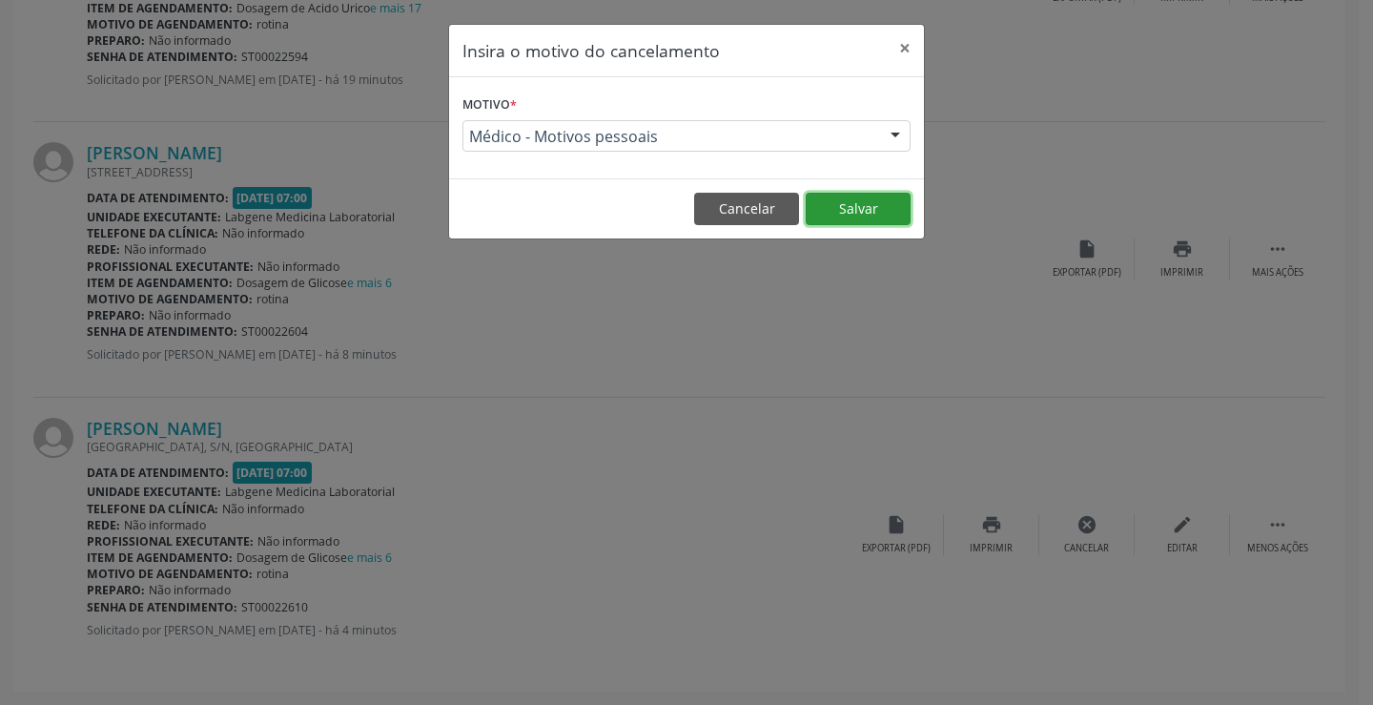
click at [852, 207] on button "Salvar" at bounding box center [858, 209] width 105 height 32
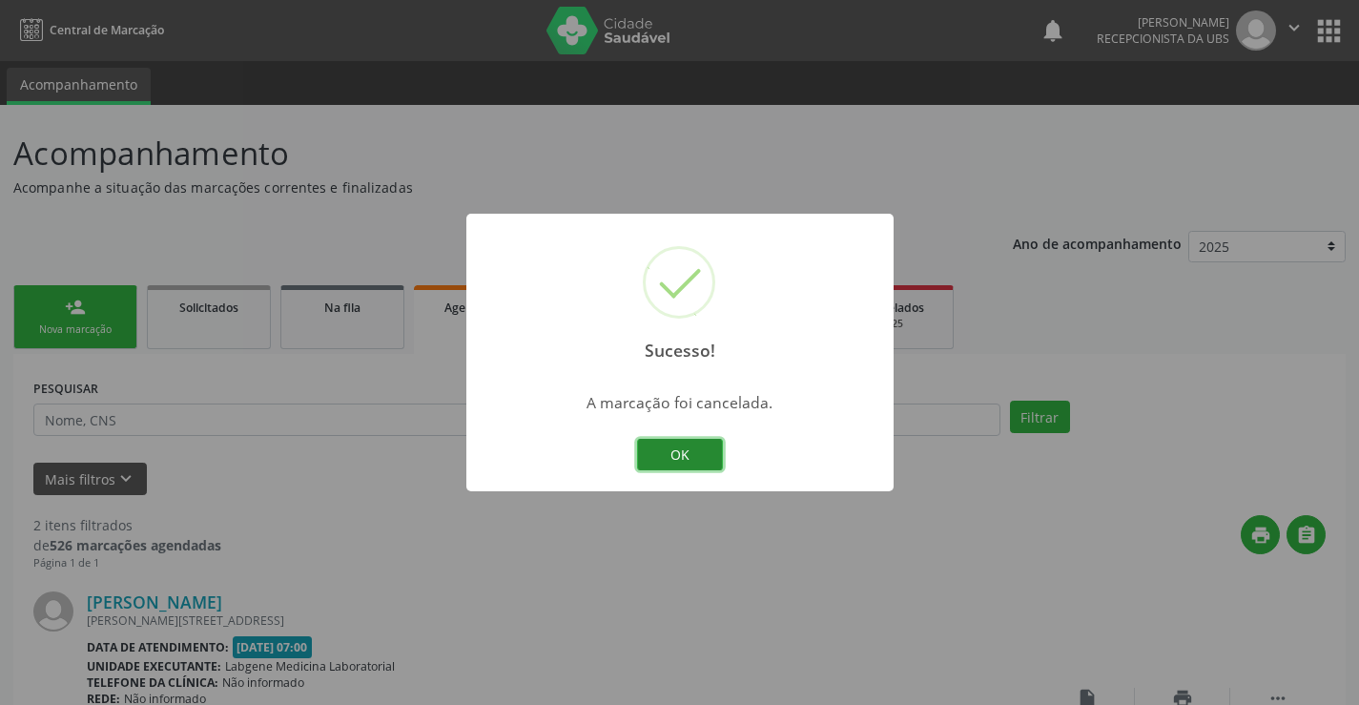
click at [662, 462] on button "OK" at bounding box center [680, 455] width 86 height 32
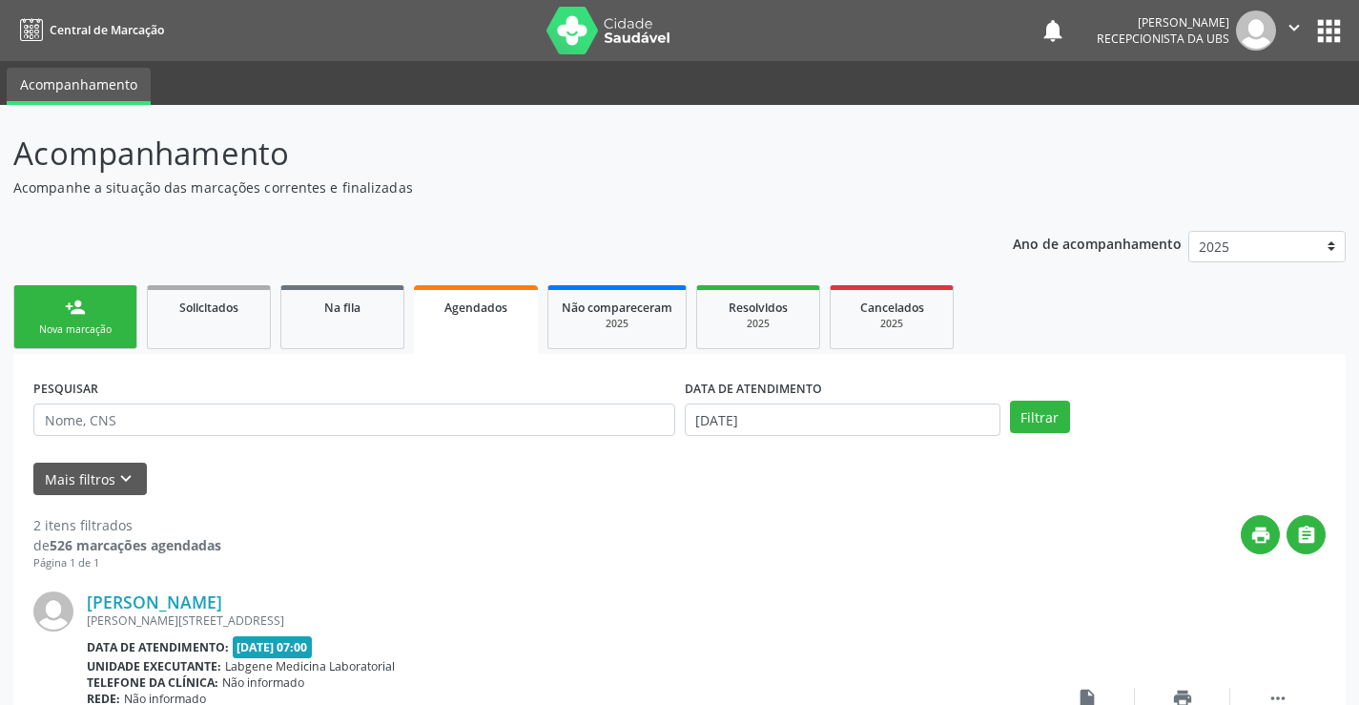
click at [82, 337] on div "Nova marcação" at bounding box center [75, 329] width 95 height 14
drag, startPoint x: 82, startPoint y: 337, endPoint x: 58, endPoint y: 338, distance: 23.9
click at [80, 333] on div "Nova marcação" at bounding box center [75, 329] width 95 height 14
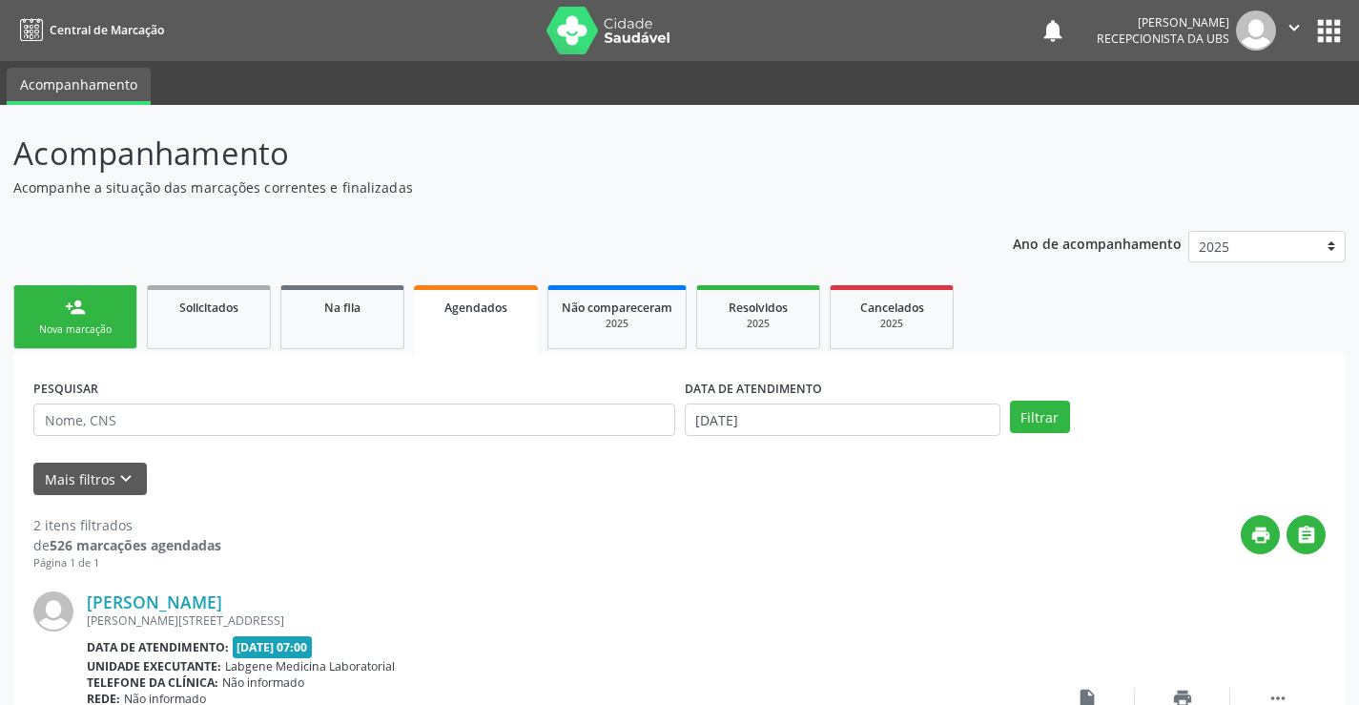
click at [80, 333] on div "Nova marcação" at bounding box center [75, 329] width 95 height 14
click at [79, 333] on div "Nova marcação" at bounding box center [75, 329] width 95 height 14
click at [22, 320] on div "Acompanhamento Acompanhe a situação das marcações correntes e finalizadas Relat…" at bounding box center [679, 629] width 1359 height 1049
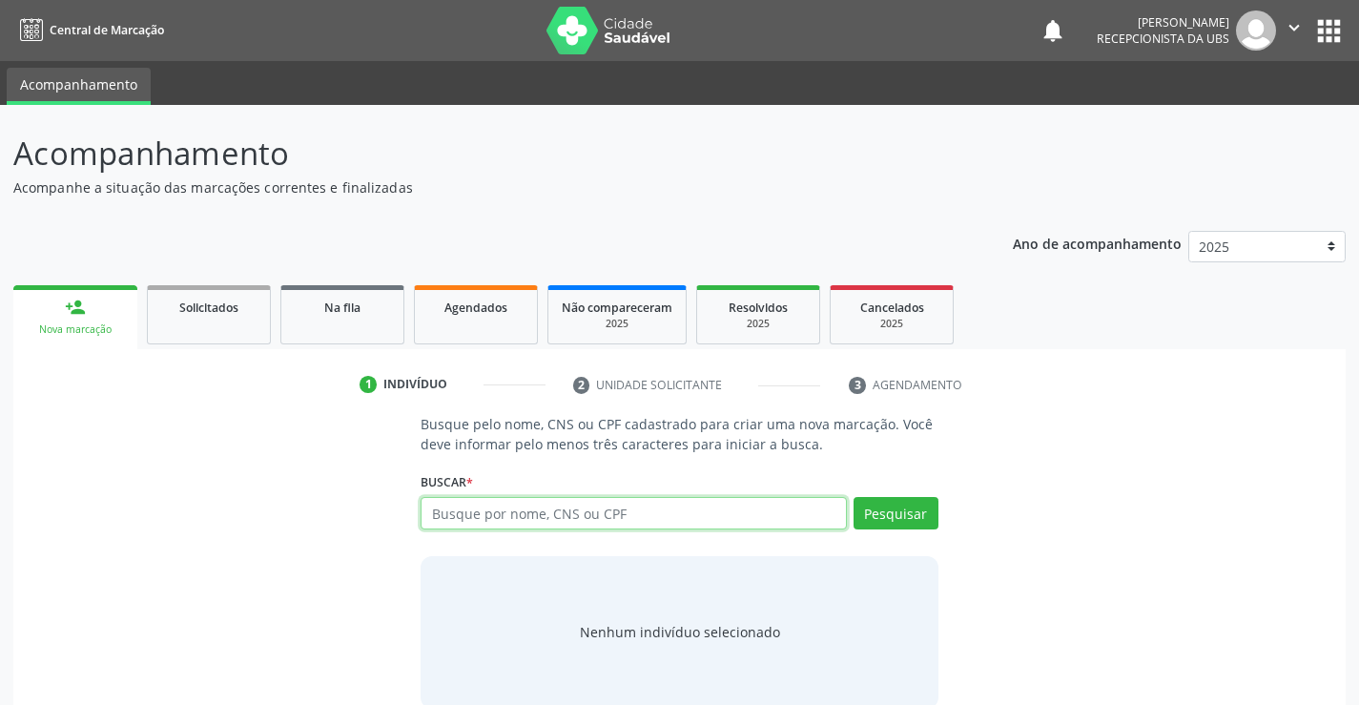
click at [554, 516] on input "text" at bounding box center [633, 513] width 425 height 32
type input "704002896646768"
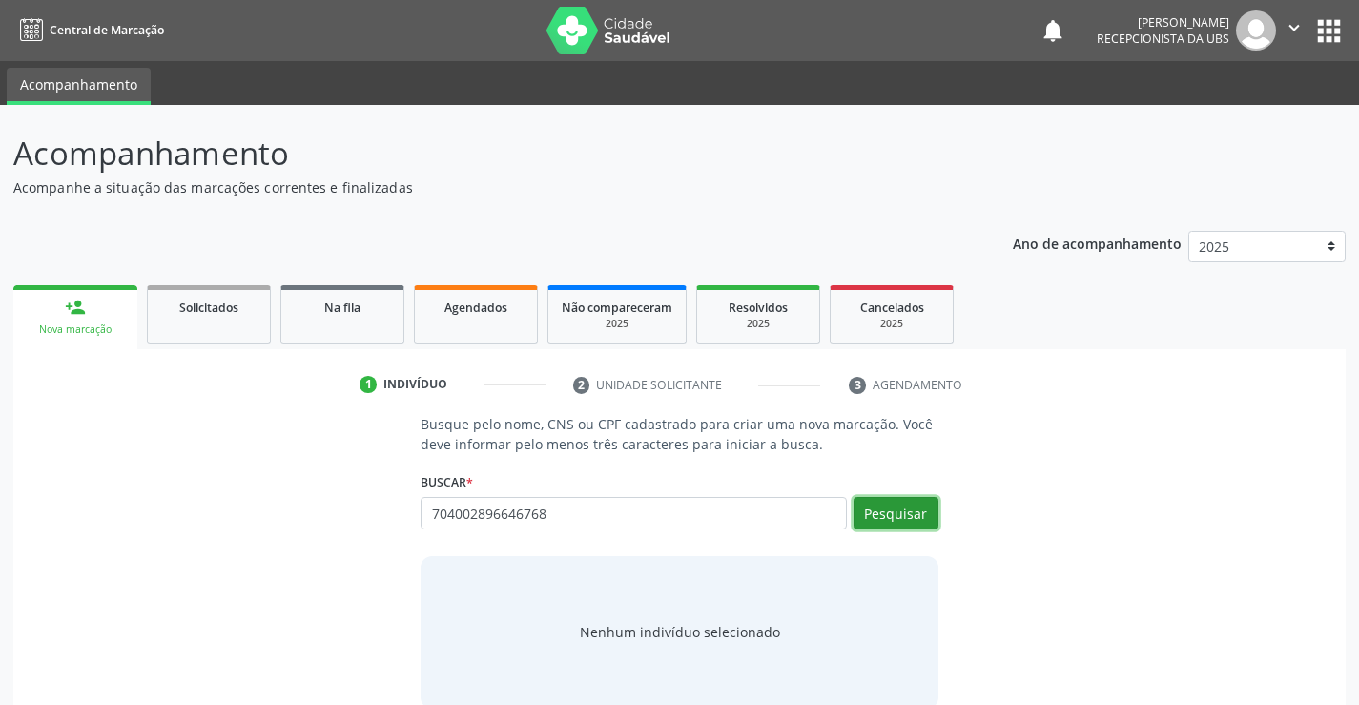
click at [883, 506] on button "Pesquisar" at bounding box center [895, 513] width 85 height 32
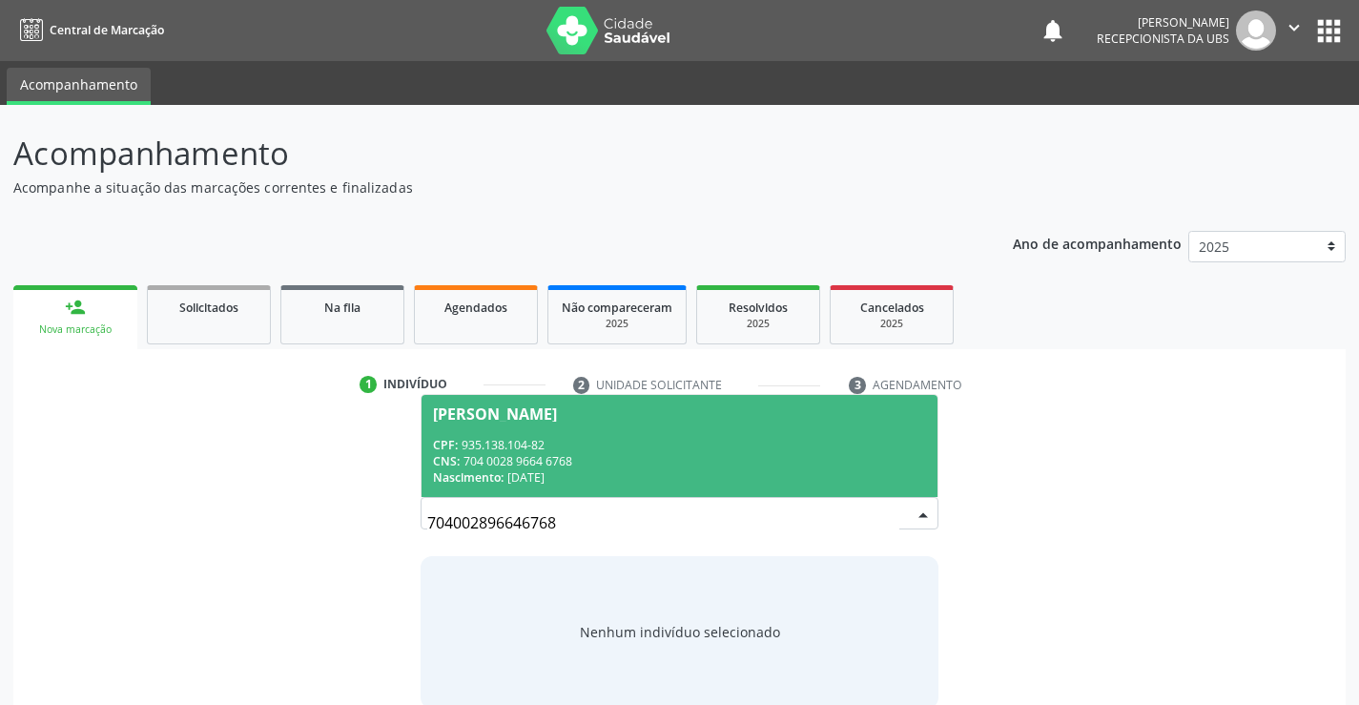
click at [631, 458] on div "CNS: 704 0028 9664 6768" at bounding box center [679, 461] width 492 height 16
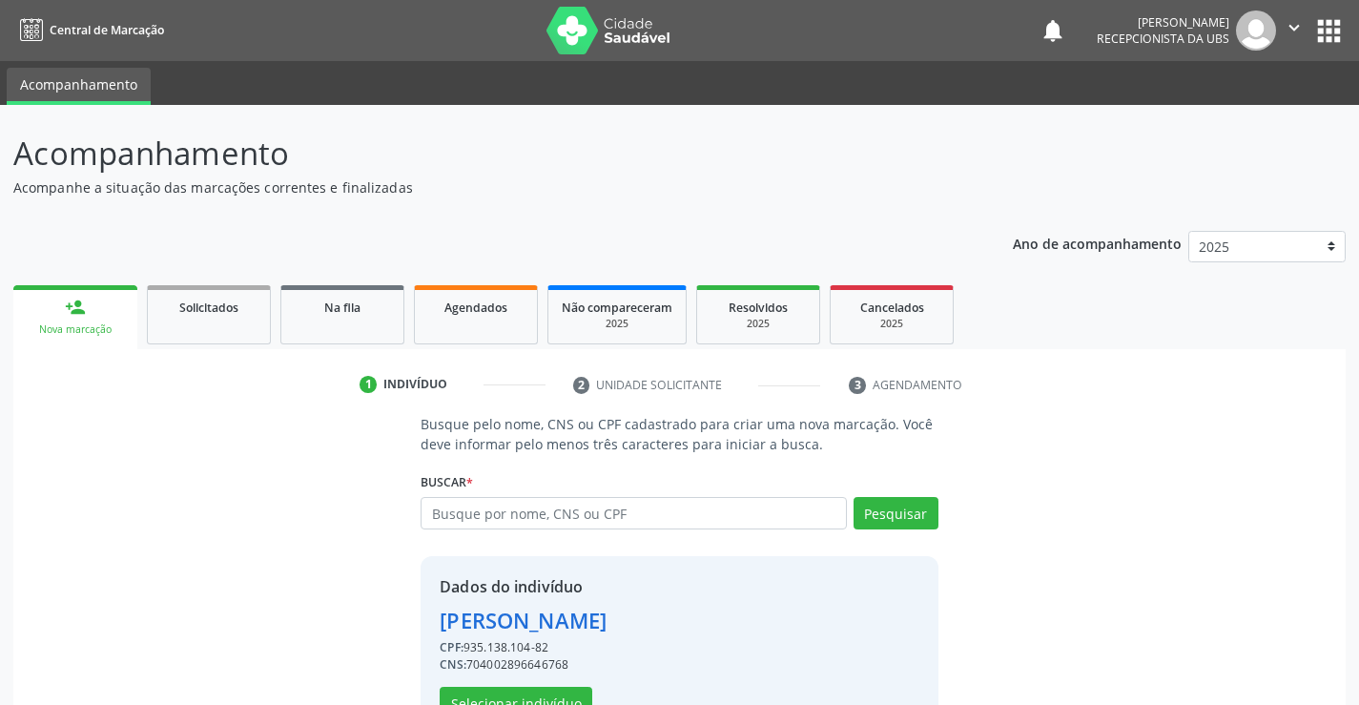
scroll to position [60, 0]
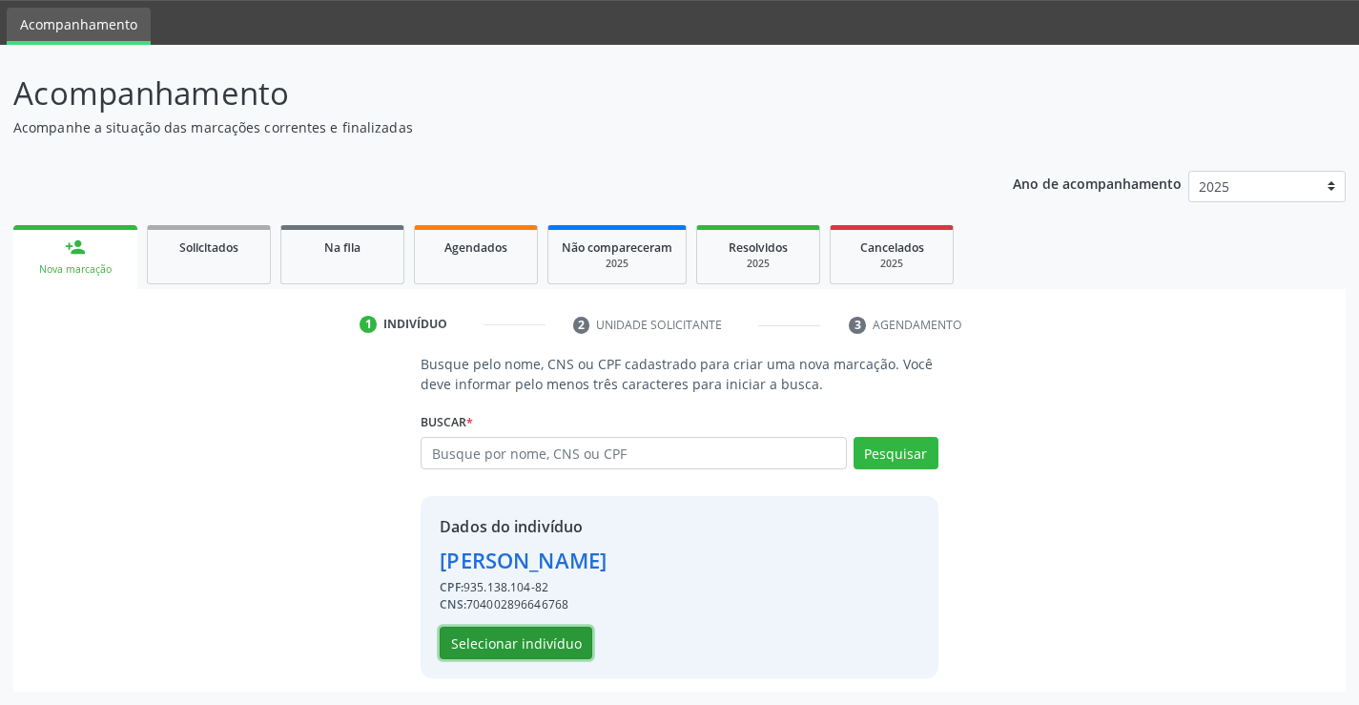
click at [523, 645] on button "Selecionar indivíduo" at bounding box center [516, 643] width 153 height 32
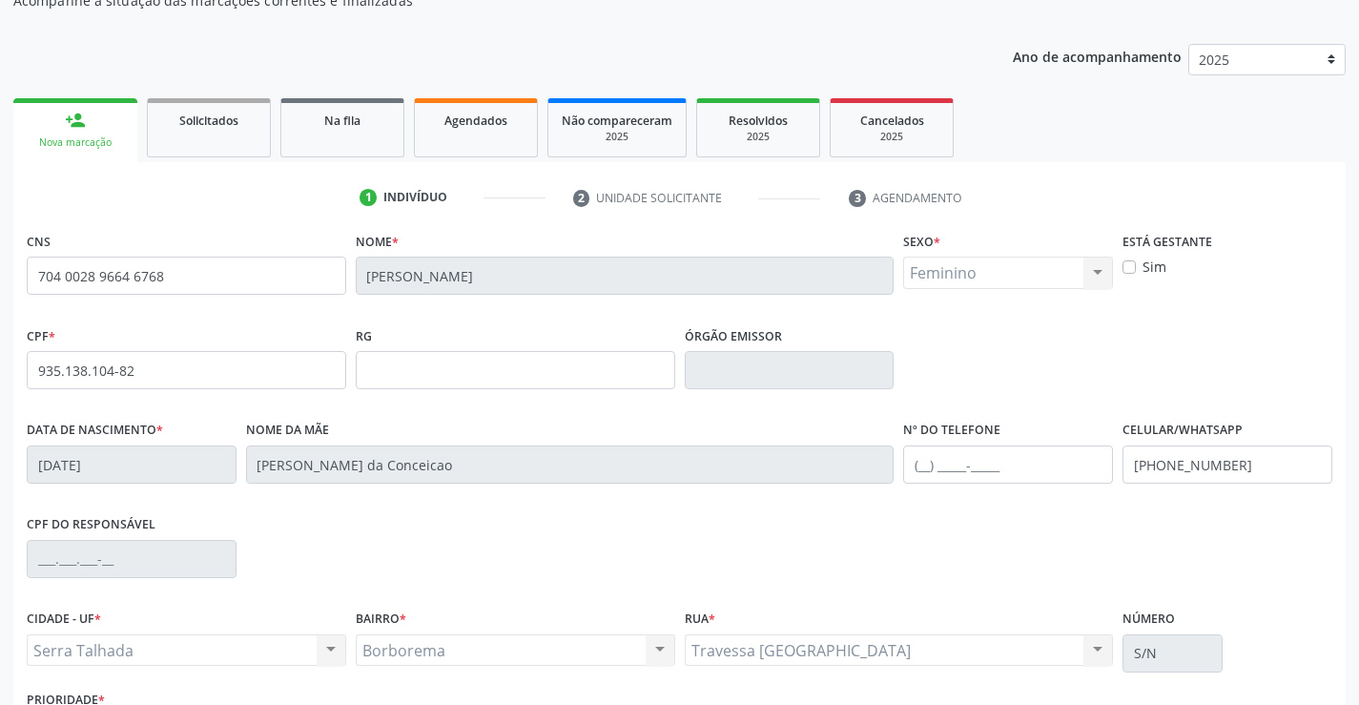
scroll to position [329, 0]
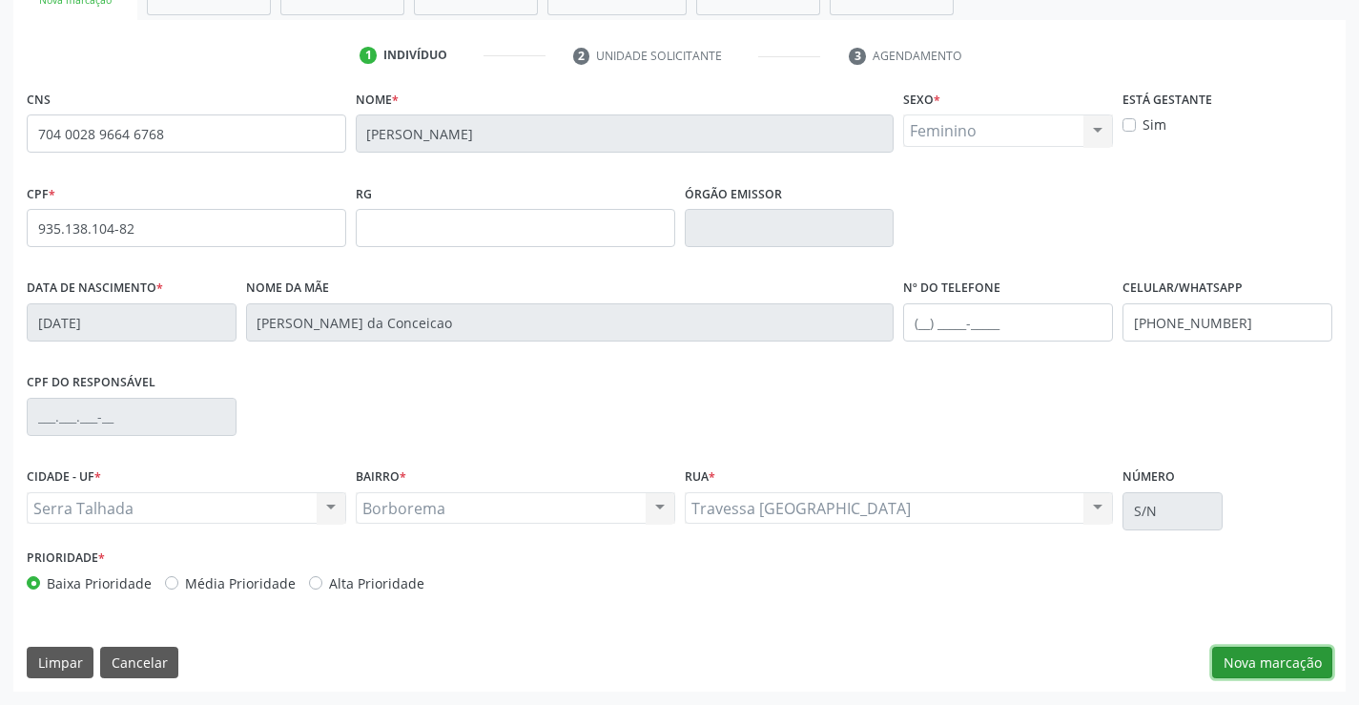
click at [1262, 663] on button "Nova marcação" at bounding box center [1272, 663] width 120 height 32
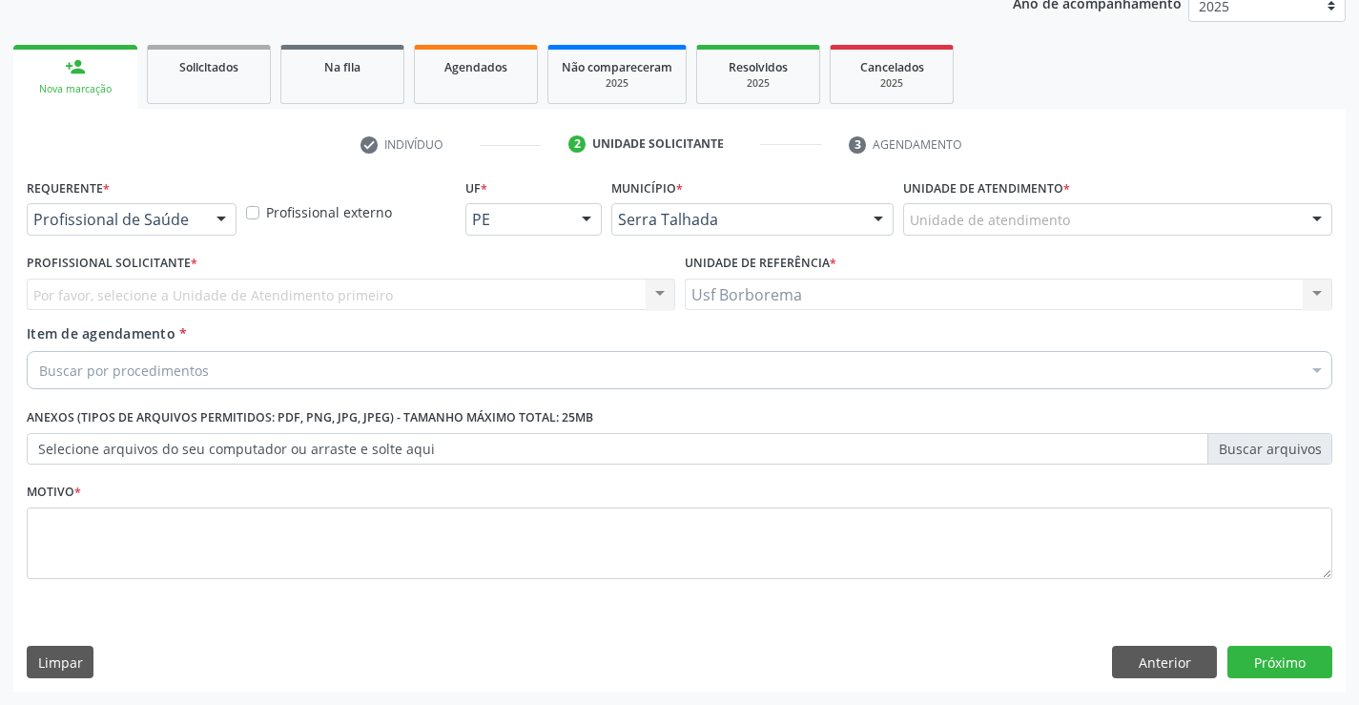
scroll to position [240, 0]
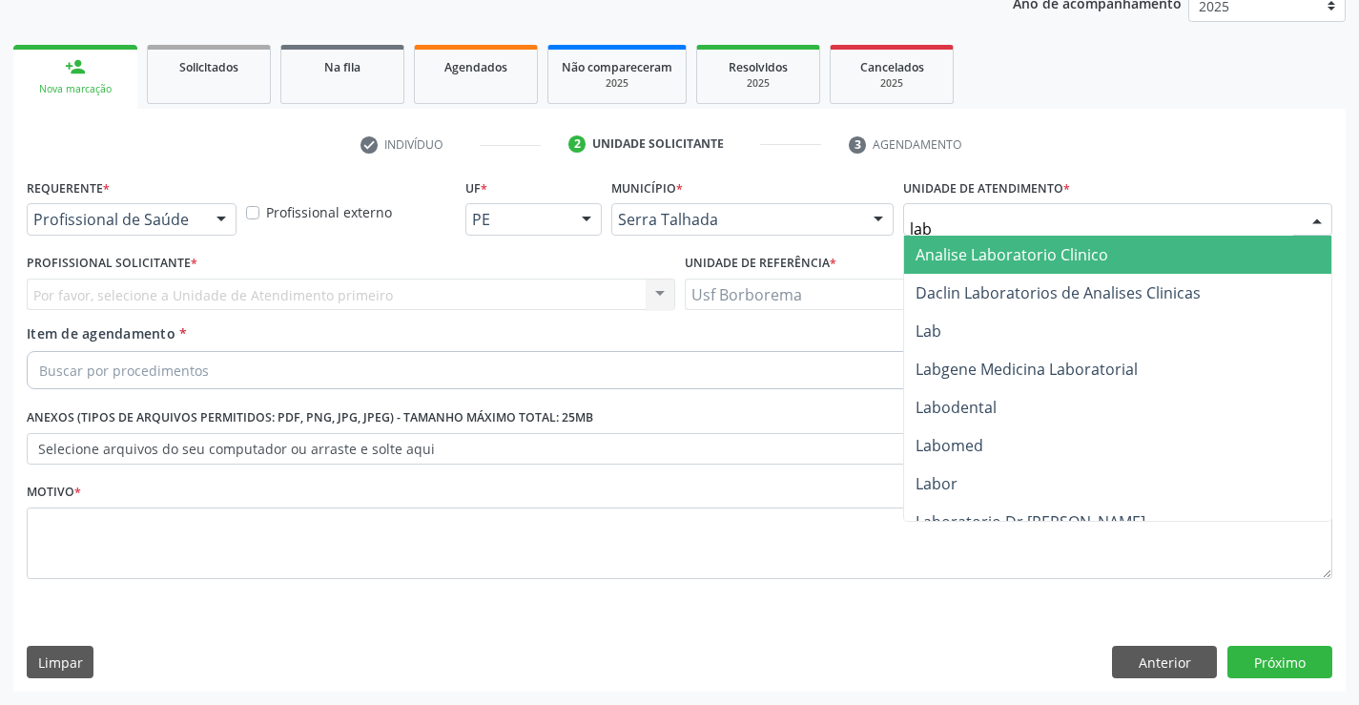
type input "labg"
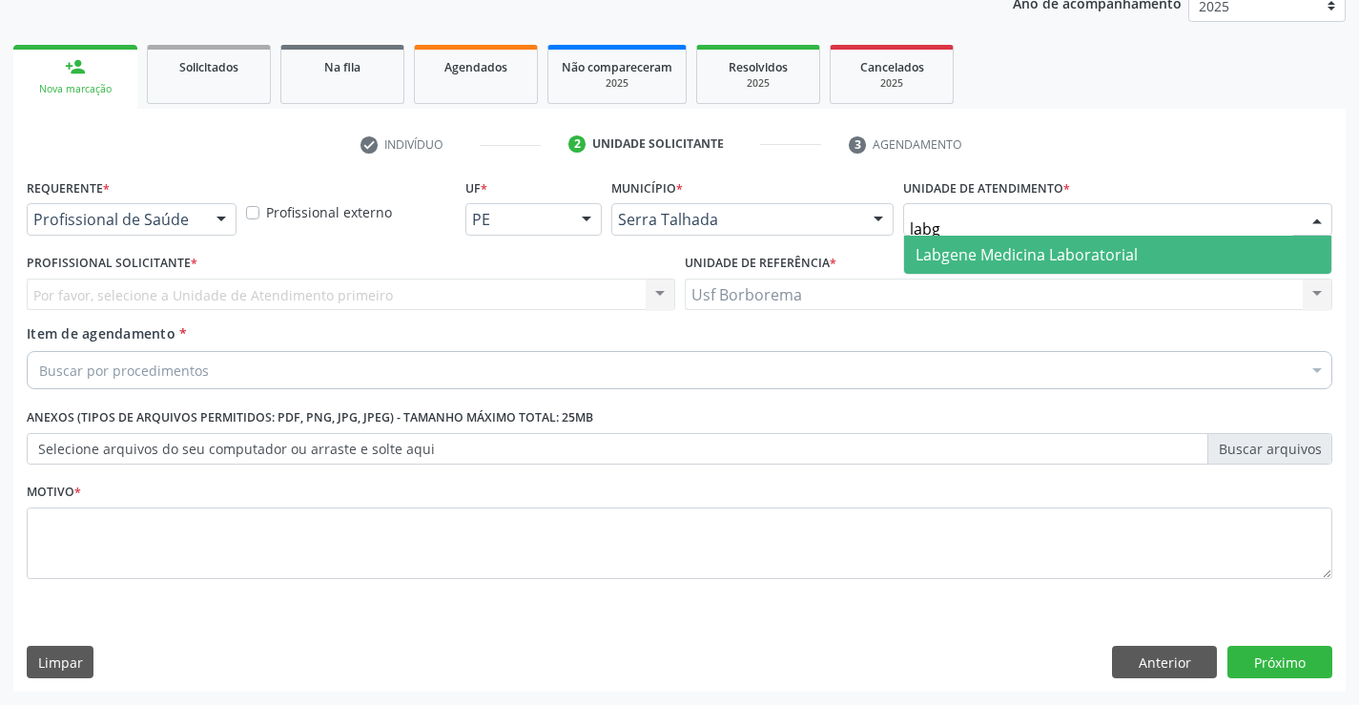
click at [919, 248] on span "Labgene Medicina Laboratorial" at bounding box center [1026, 254] width 222 height 21
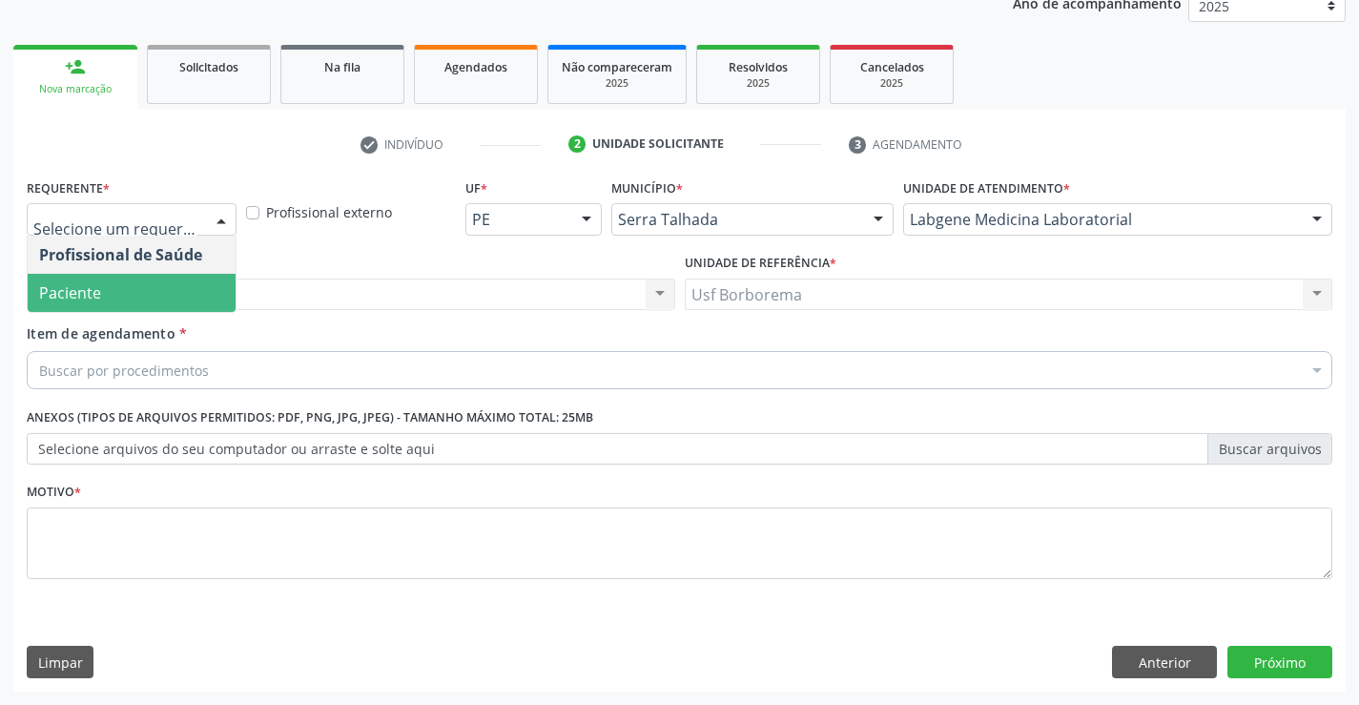
click at [189, 289] on span "Paciente" at bounding box center [132, 293] width 208 height 38
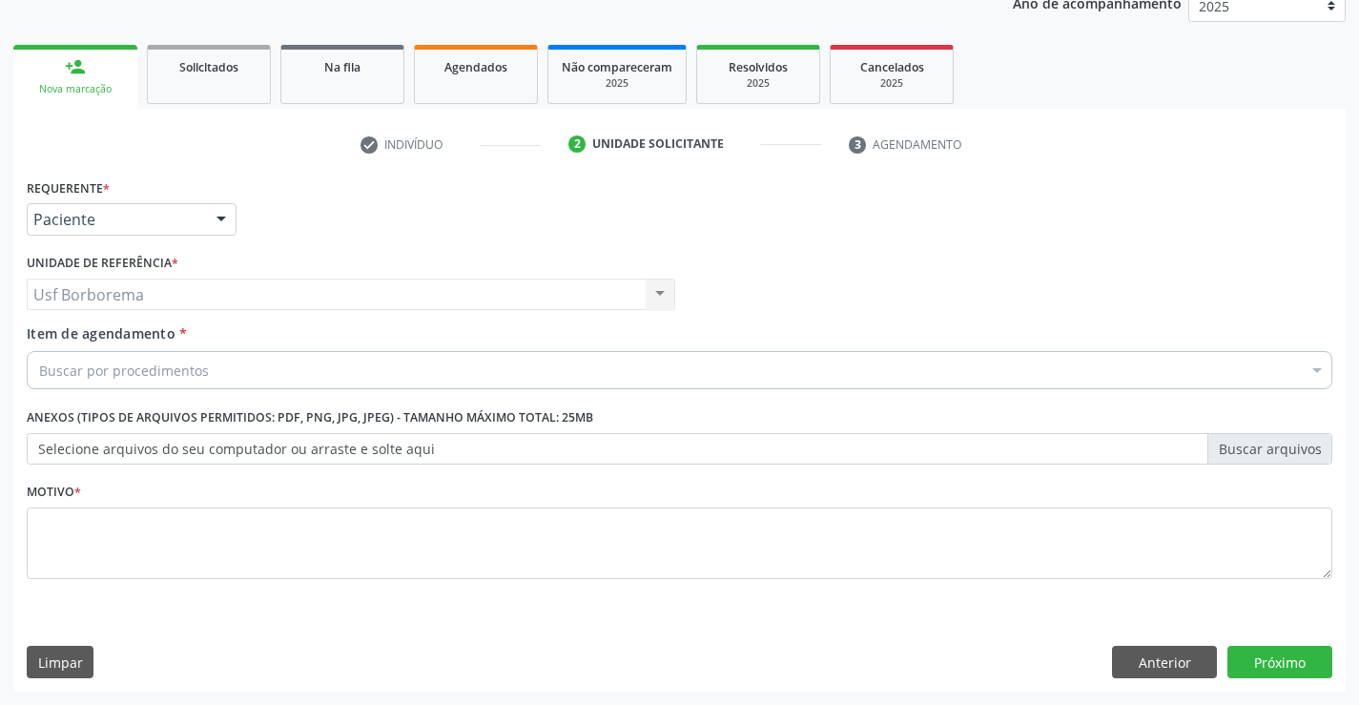
click at [215, 376] on div "Buscar por procedimentos" at bounding box center [679, 370] width 1305 height 38
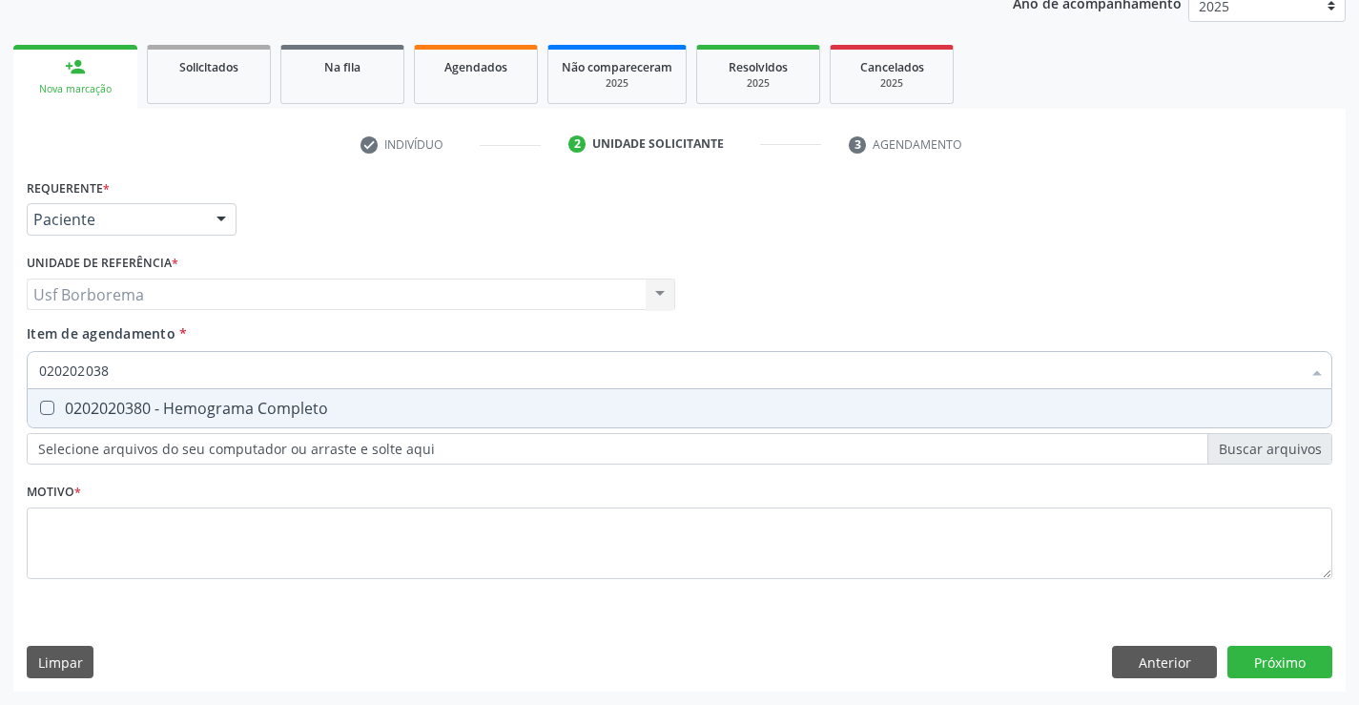
type input "0202020380"
click at [393, 395] on span "0202020380 - Hemograma Completo" at bounding box center [680, 408] width 1304 height 38
checkbox Completo "true"
click at [379, 360] on input "0202020380" at bounding box center [670, 370] width 1262 height 38
type input "02020203"
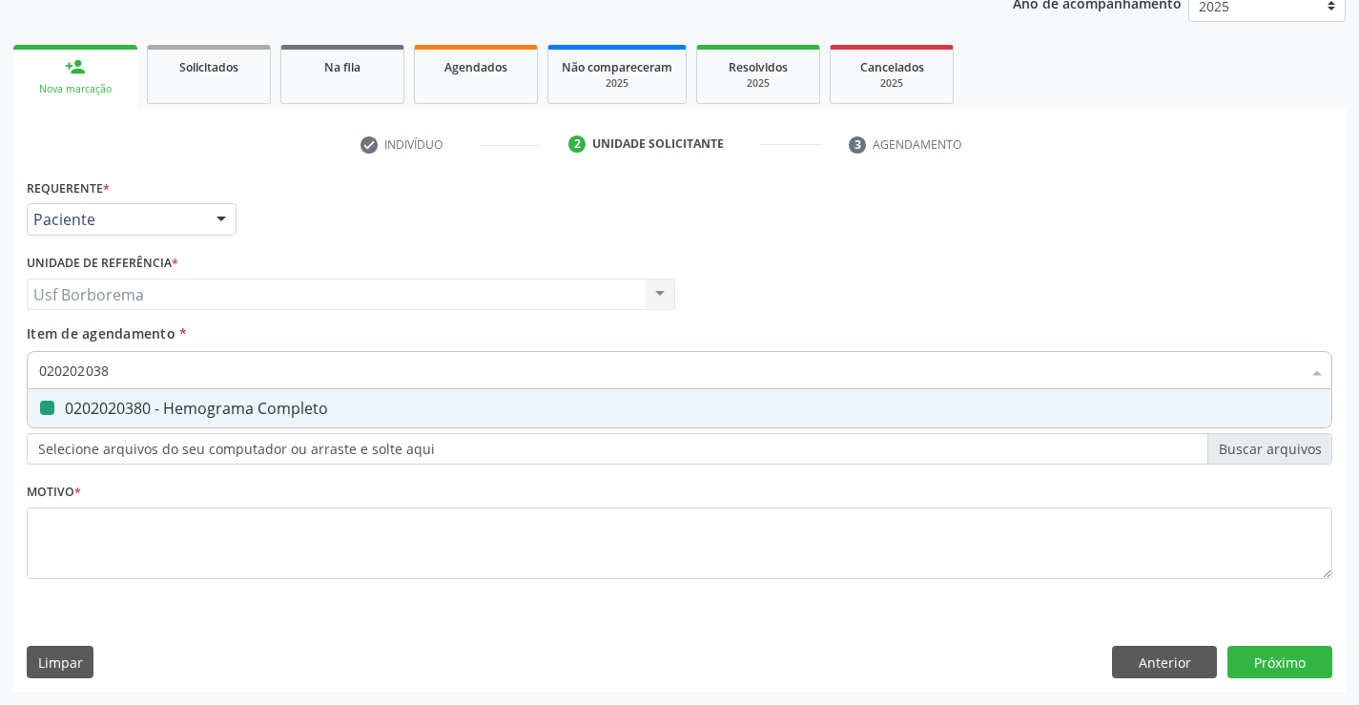
checkbox Completo "false"
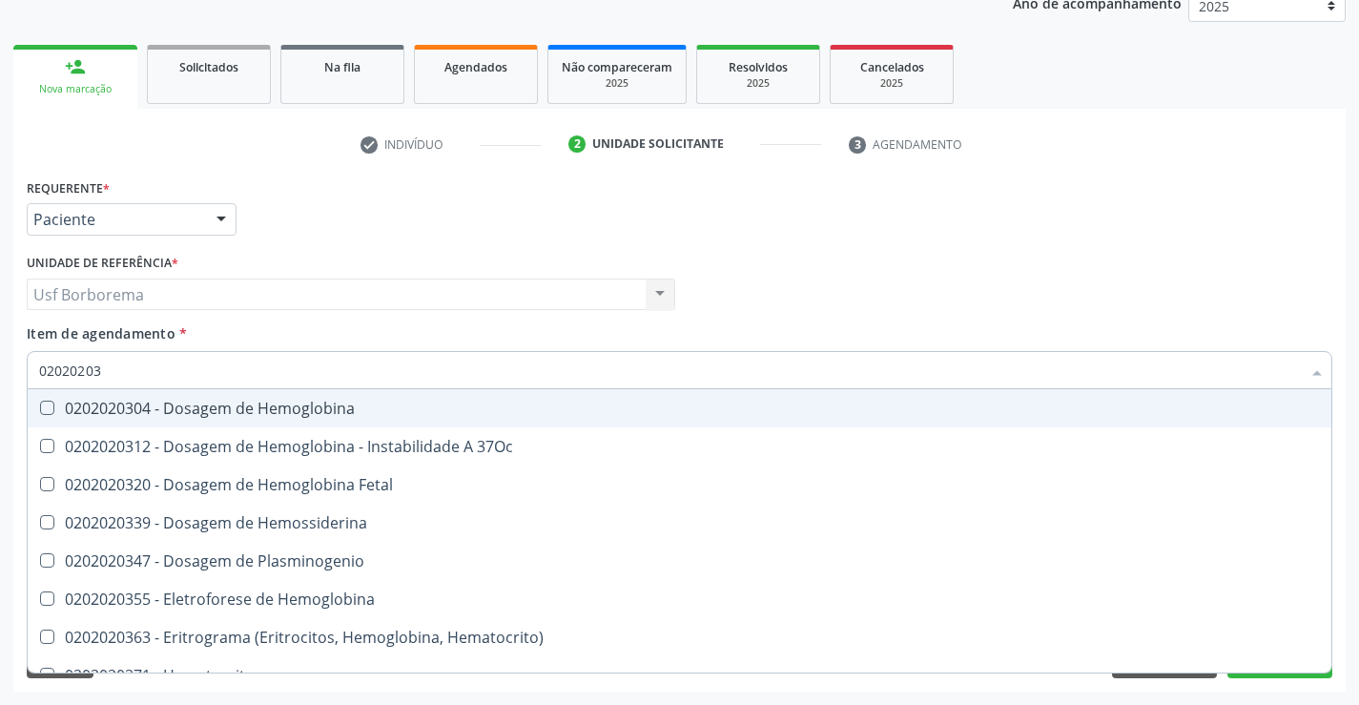
type input "0202020"
checkbox Completo "false"
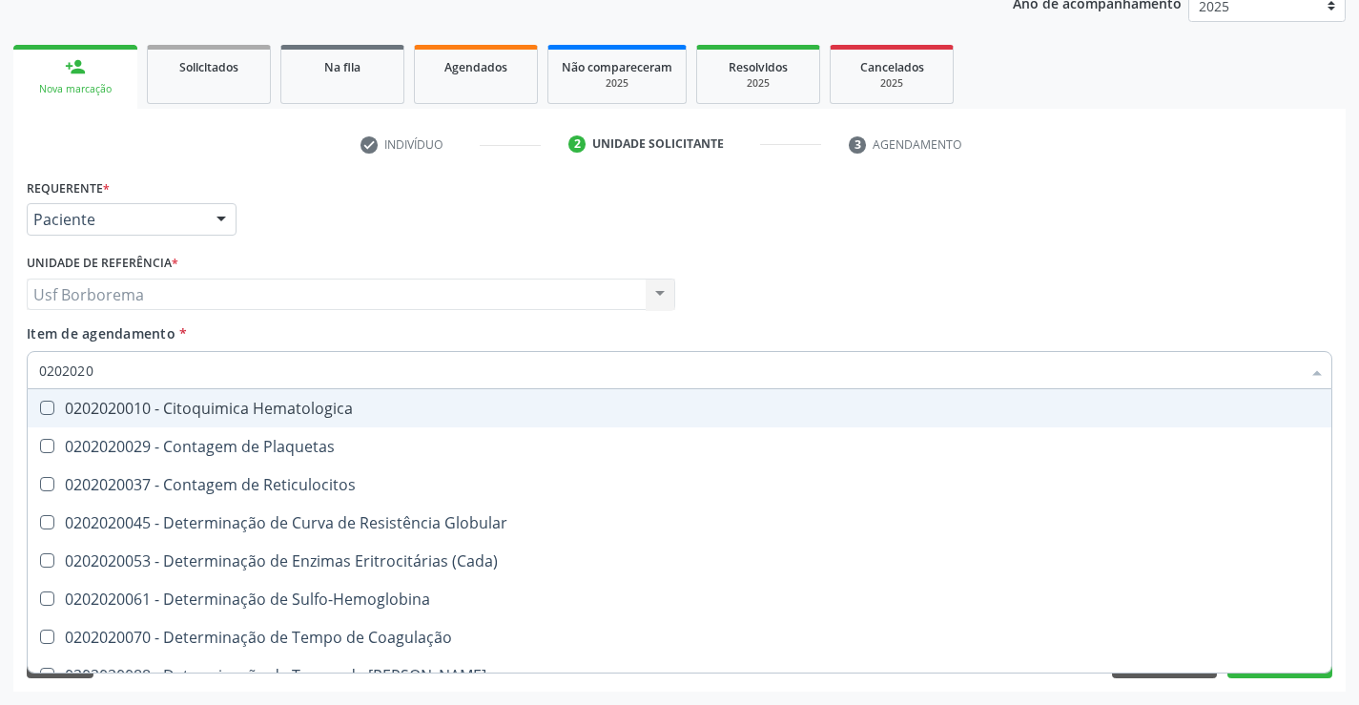
type input "020202"
checkbox Completo "false"
checkbox Leucograma "true"
type input "02020"
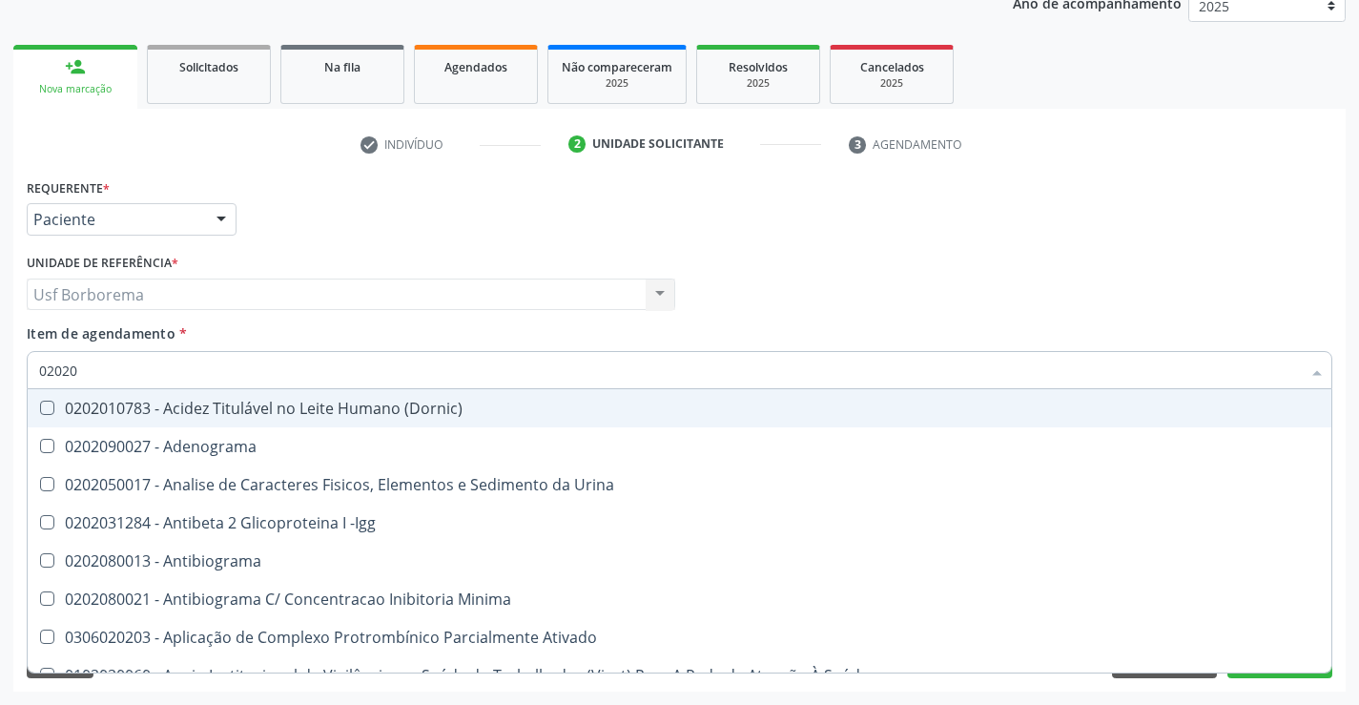
checkbox Molecular "false"
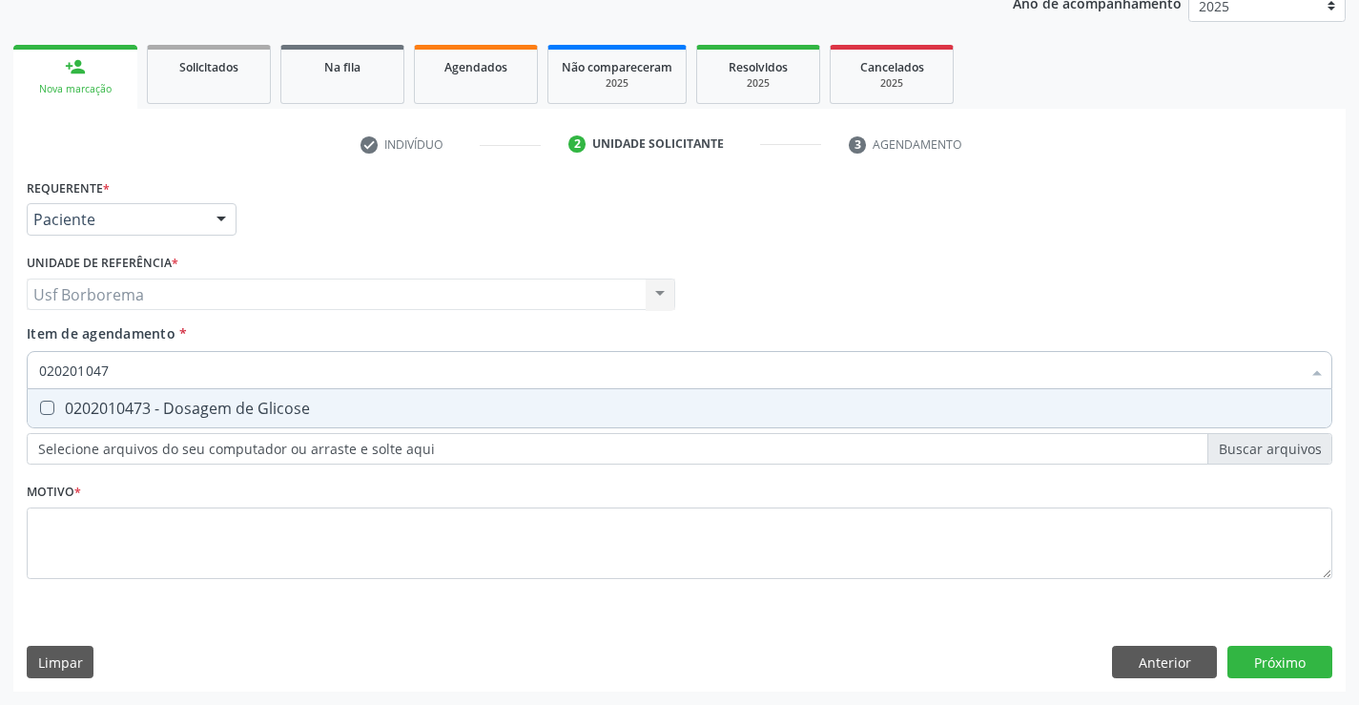
type input "0202010473"
click at [377, 408] on div "0202010473 - Dosagem de Glicose" at bounding box center [679, 408] width 1281 height 15
checkbox Glicose "true"
click at [377, 382] on input "0202010473" at bounding box center [670, 370] width 1262 height 38
type input "02020104"
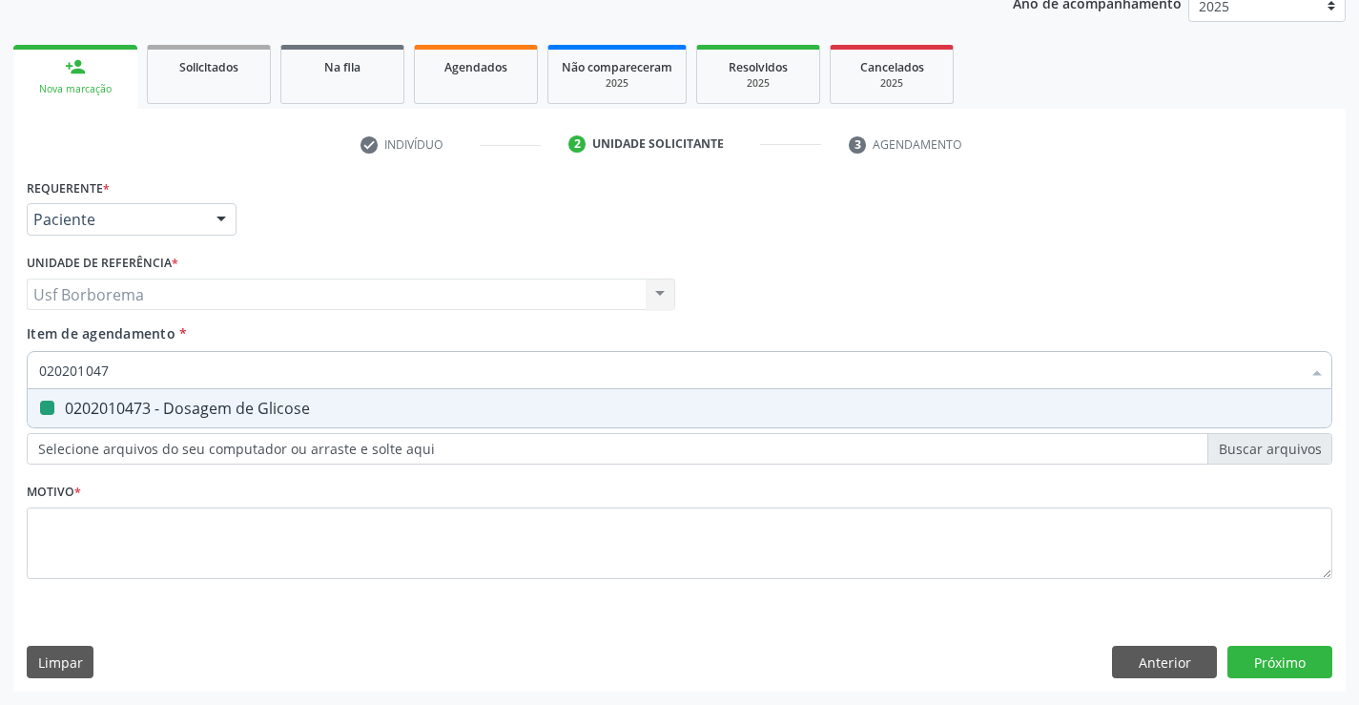
checkbox Glicose "false"
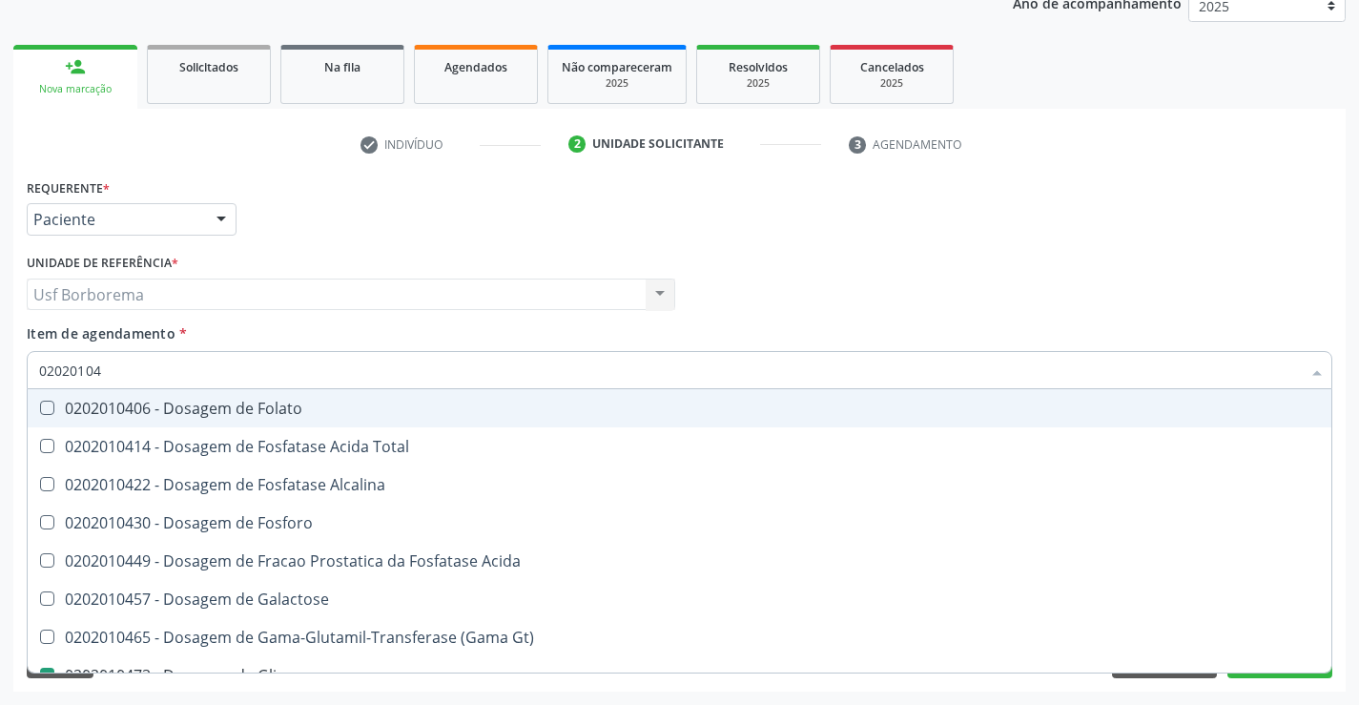
type input "0202010"
checkbox Glicose "false"
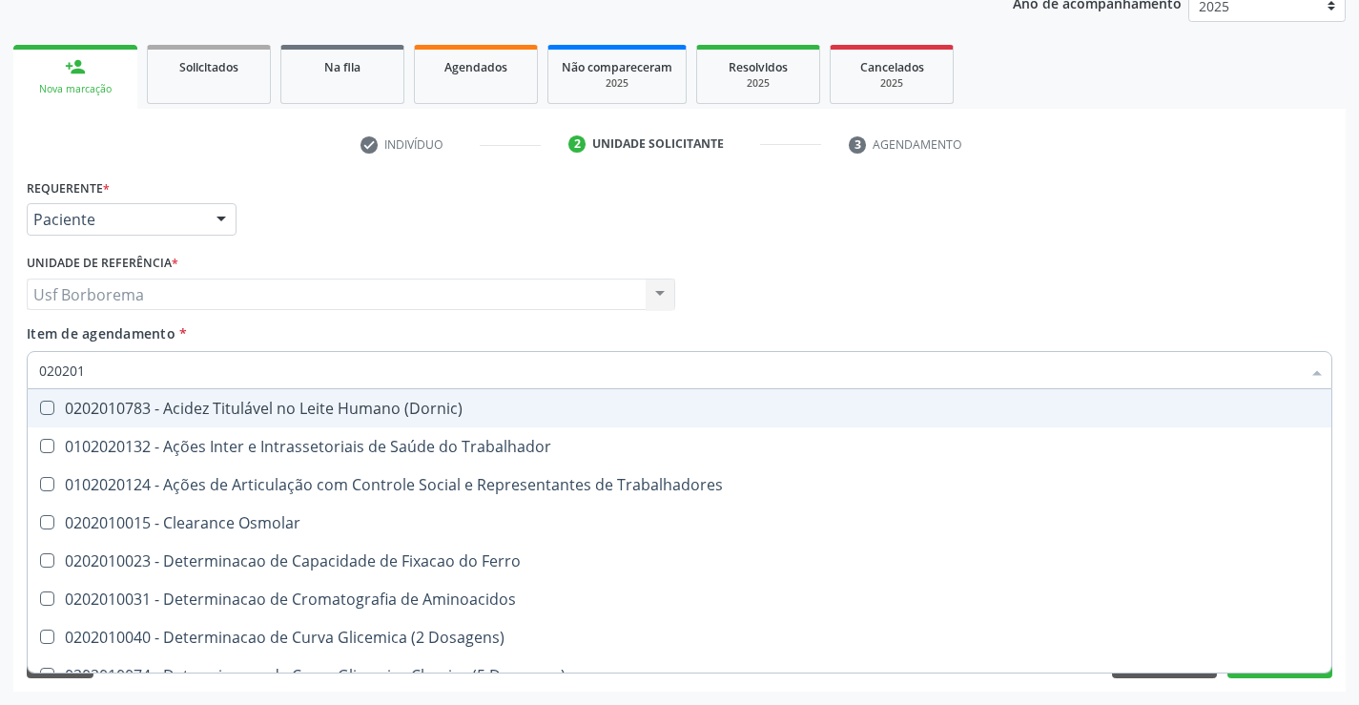
type input "02020"
checkbox Glicose "false"
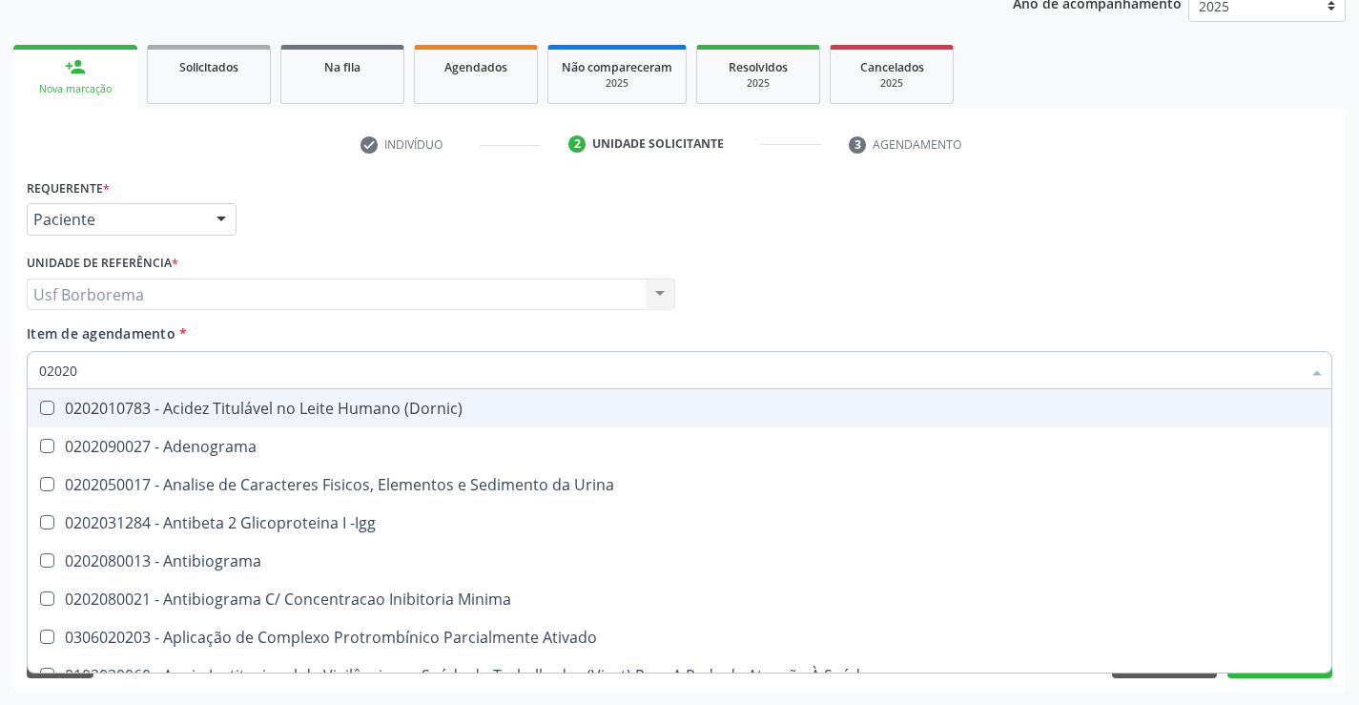
type input "020201"
checkbox T3 "true"
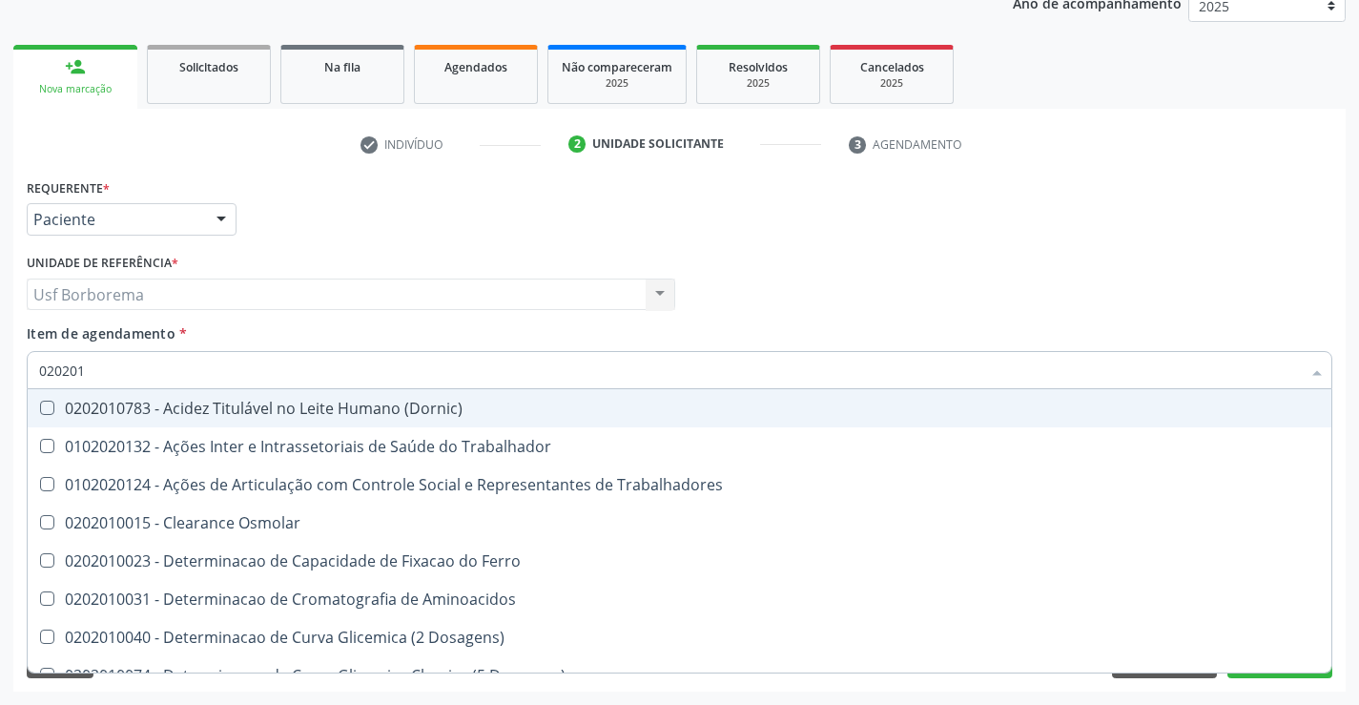
type input "0202010"
checkbox II "true"
checkbox Glicose "false"
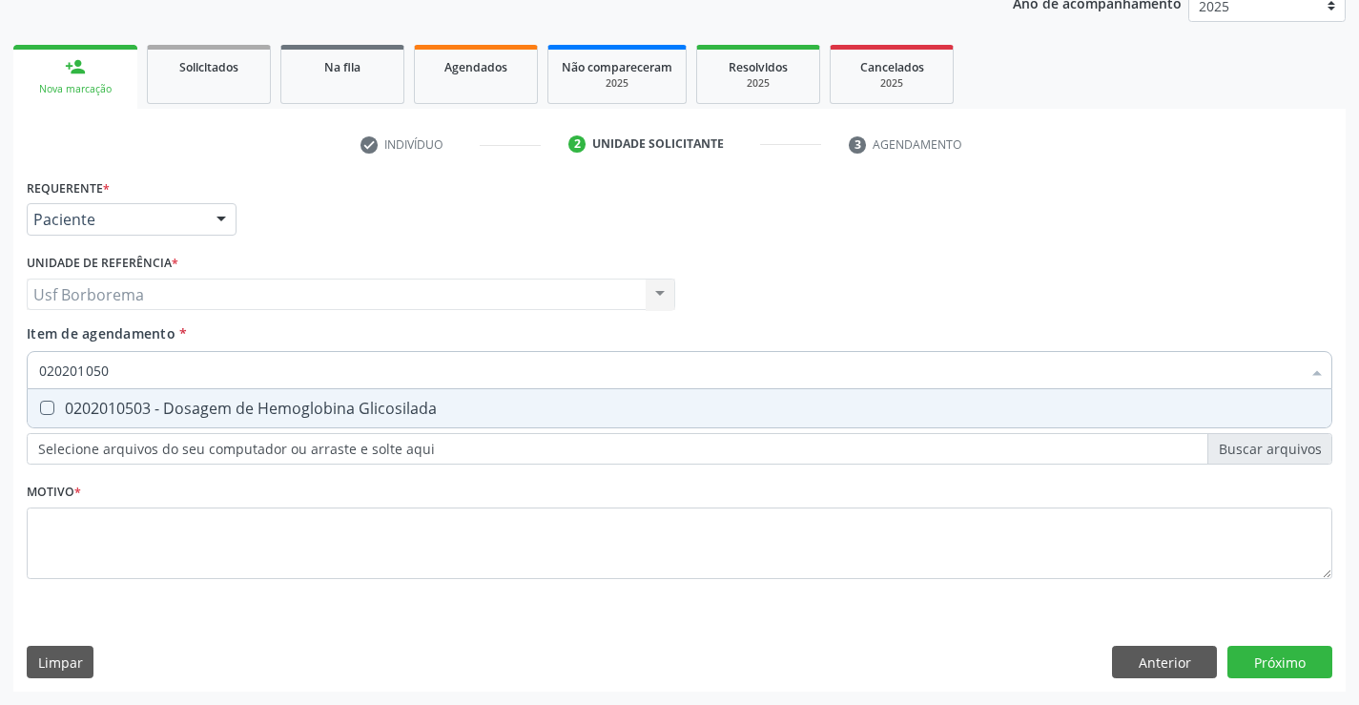
type input "0202010503"
click at [381, 401] on div "0202010503 - Dosagem de Hemoglobina Glicosilada" at bounding box center [679, 408] width 1281 height 15
checkbox Glicosilada "true"
click at [297, 375] on input "0202010503" at bounding box center [670, 370] width 1262 height 38
click at [302, 376] on input "0202010503" at bounding box center [670, 370] width 1262 height 38
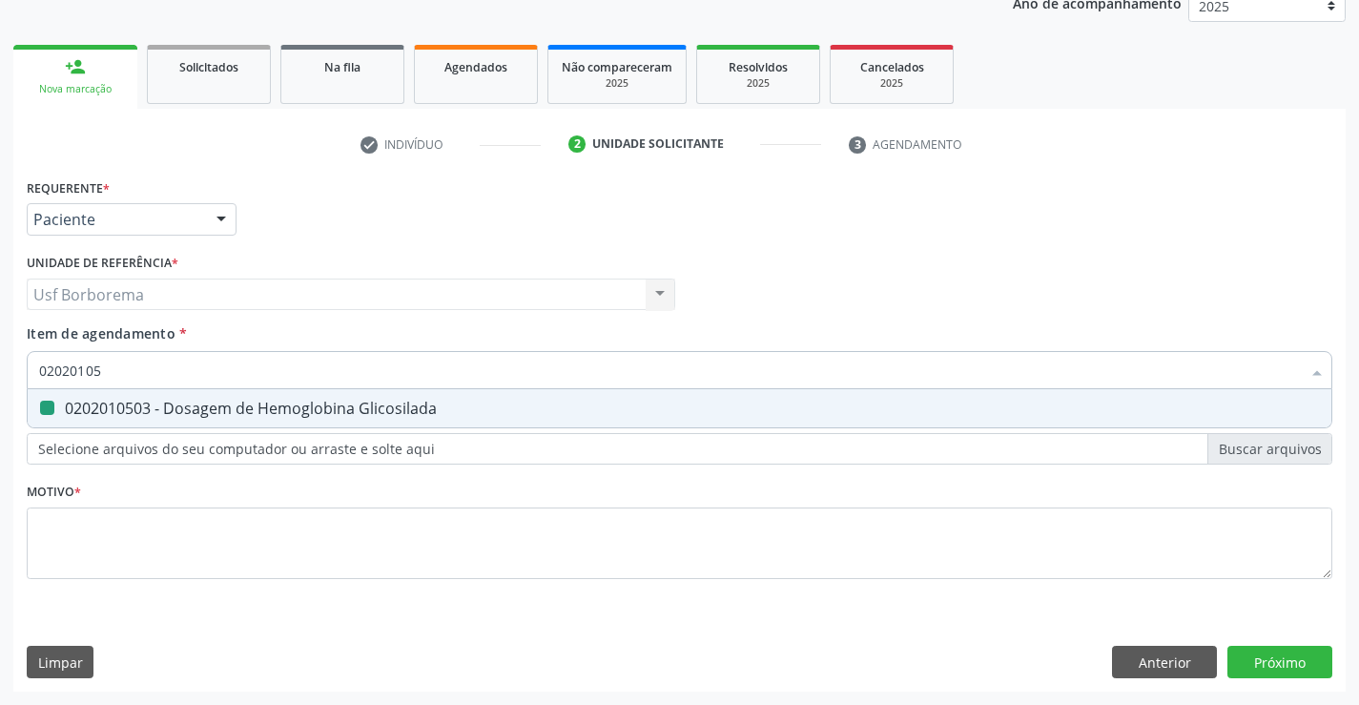
type input "0202010"
checkbox Glicosilada "false"
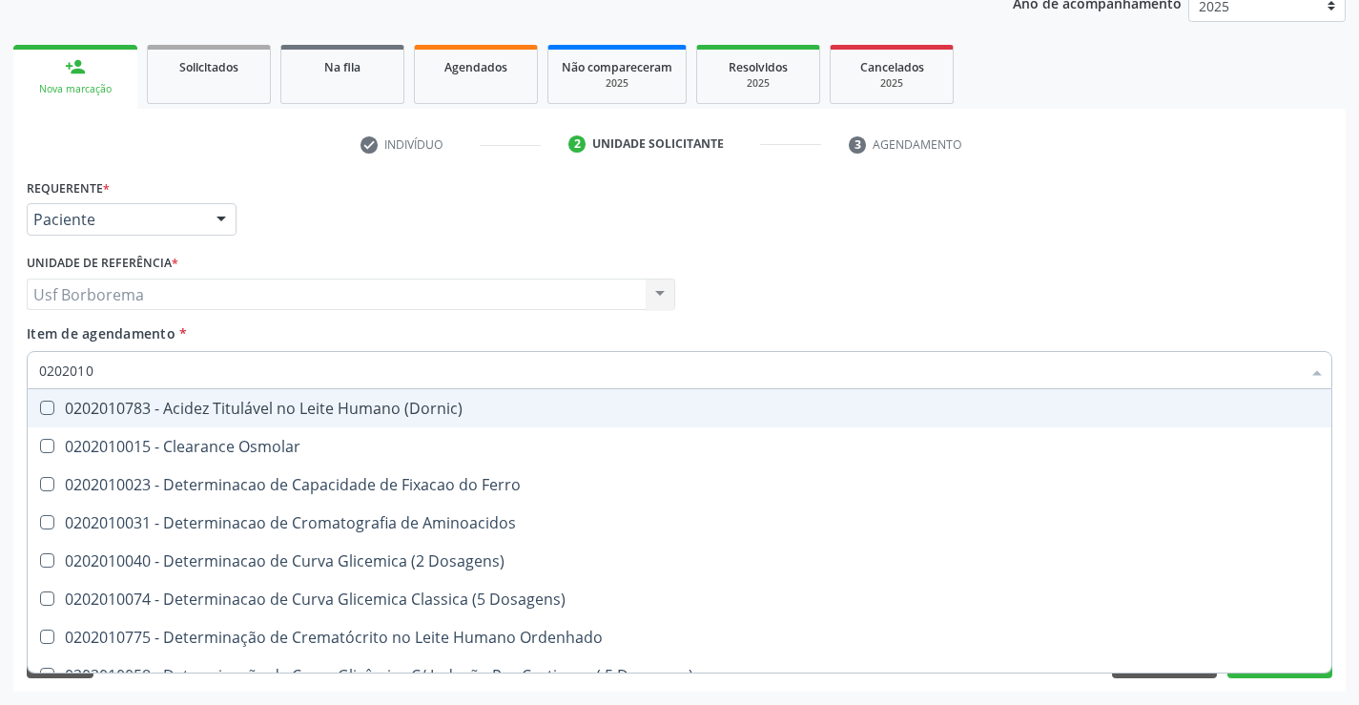
type input "020201"
checkbox Glicose "false"
checkbox Glicosilada "false"
checkbox Nt-Probnp\) "true"
checkbox Potassio "true"
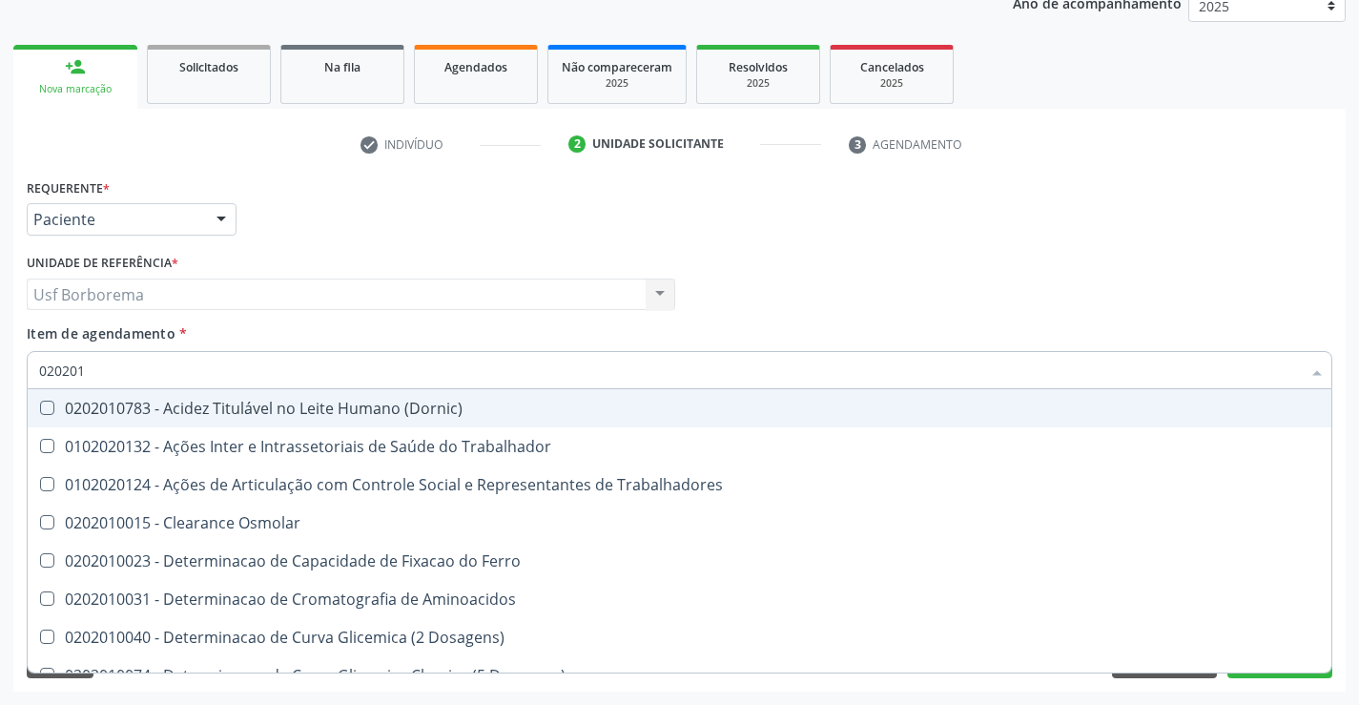
type input "02020"
checkbox Glicose "false"
checkbox Glicosilada "false"
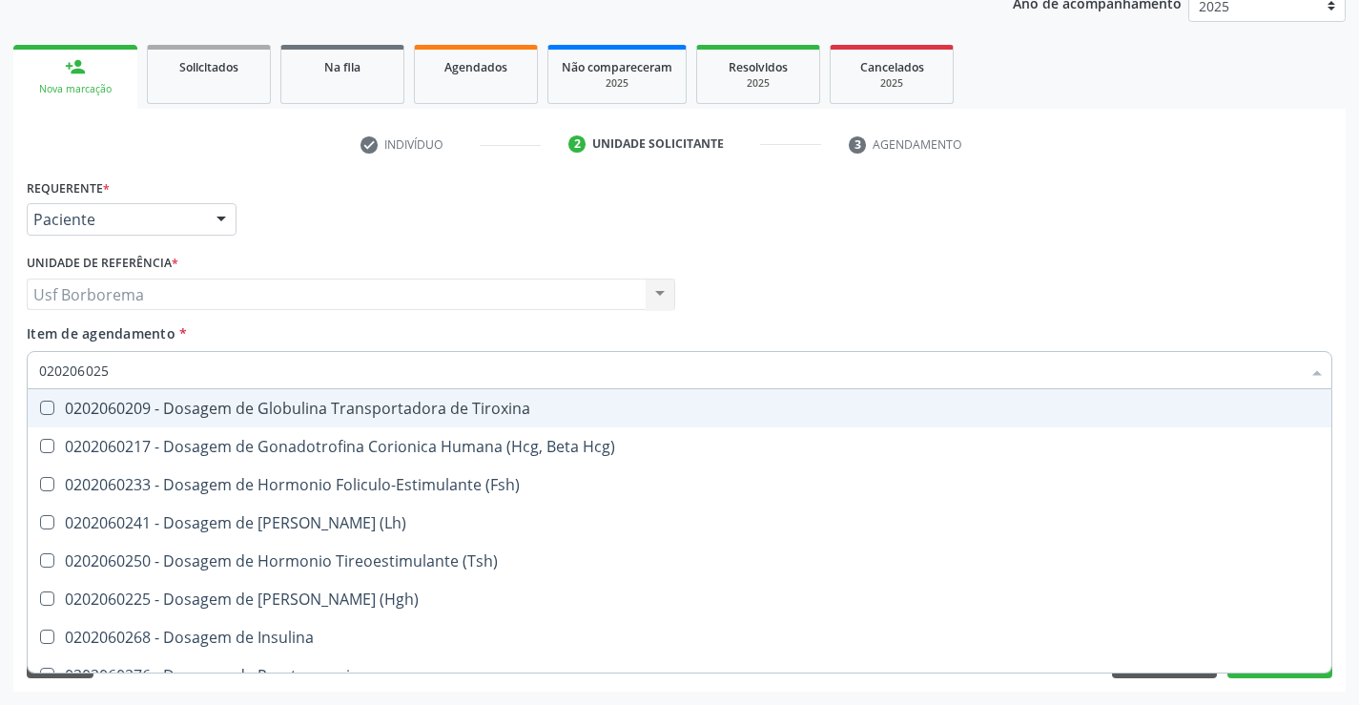
type input "0202060250"
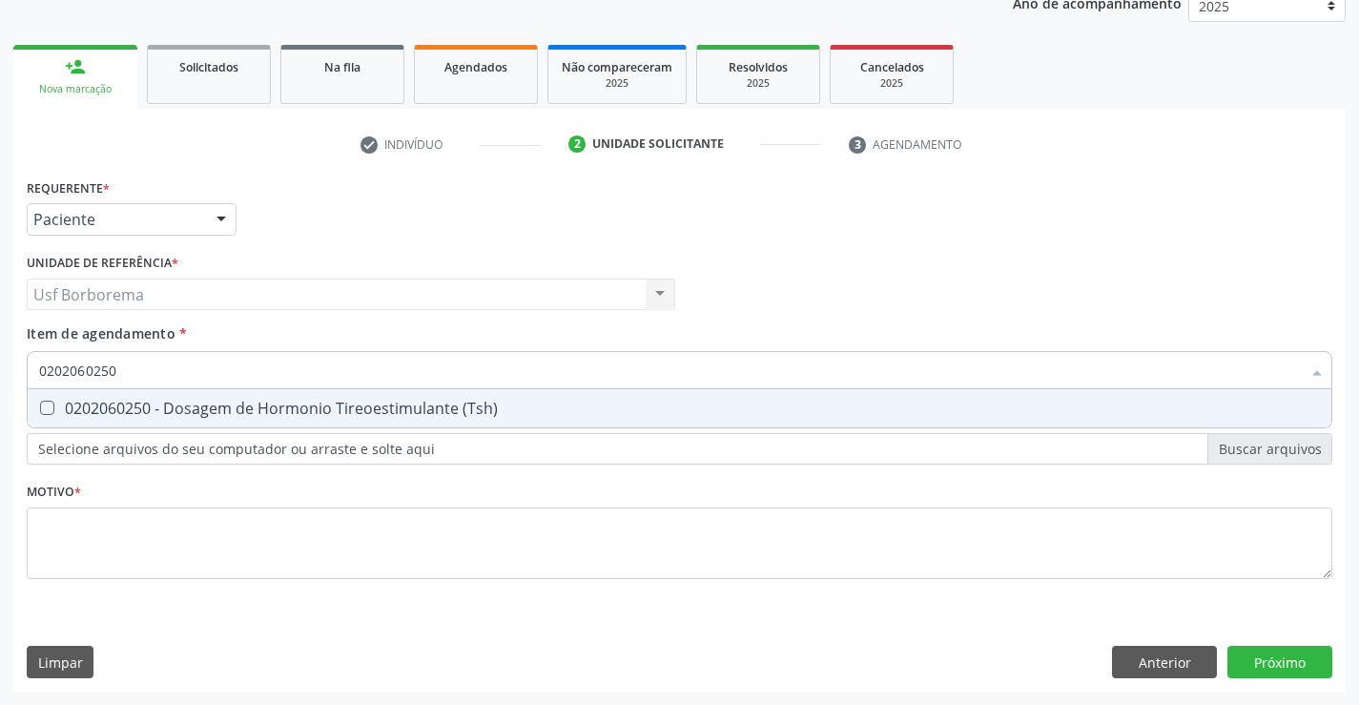
click at [302, 401] on div "0202060250 - Dosagem de Hormonio Tireoestimulante (Tsh)" at bounding box center [679, 408] width 1281 height 15
checkbox \(Tsh\) "true"
click at [263, 368] on input "0202060250" at bounding box center [670, 370] width 1262 height 38
type input "02020602"
checkbox \(Tsh\) "false"
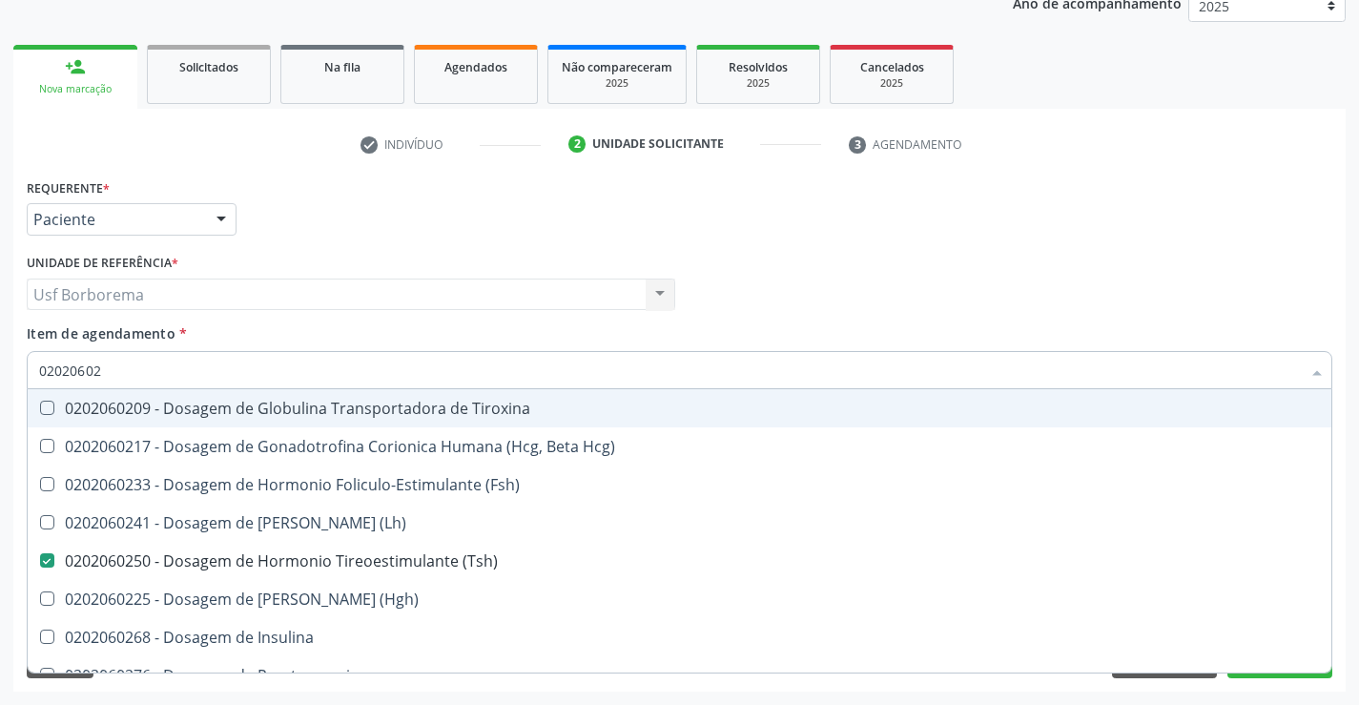
type input "0202060"
checkbox \(Tsh\) "false"
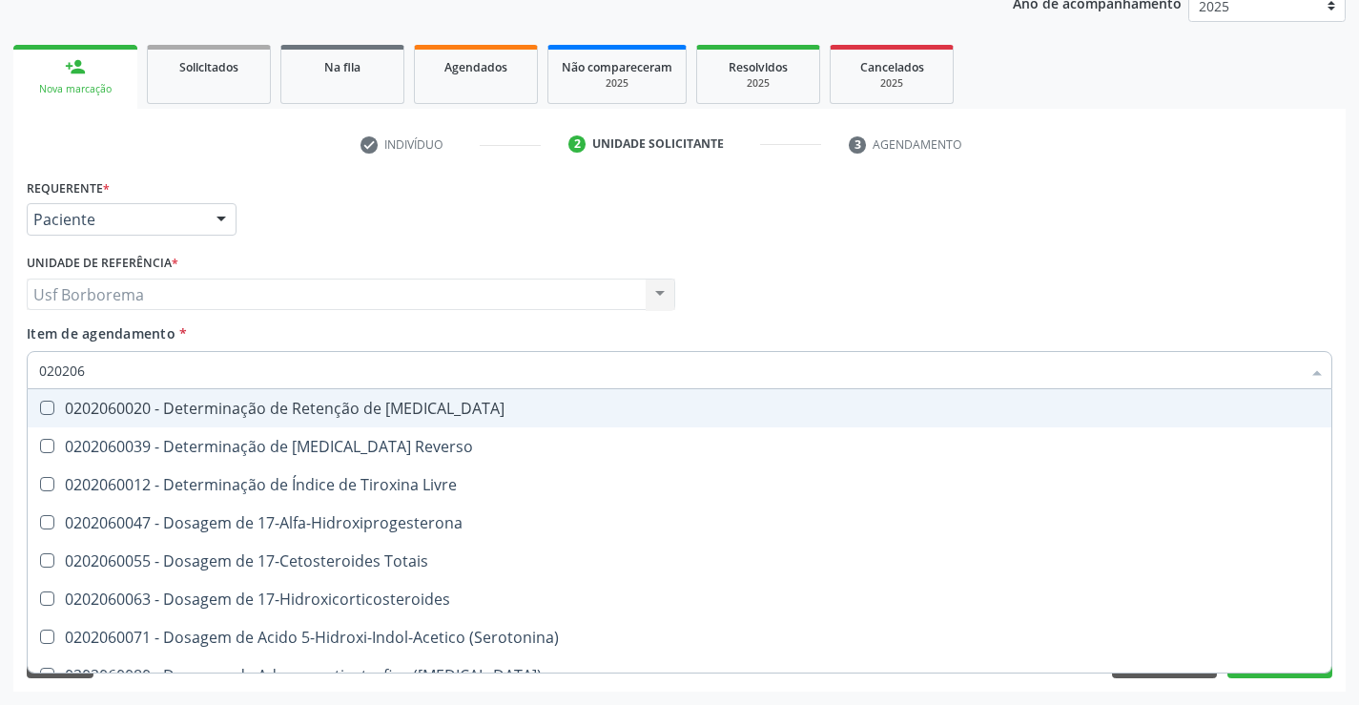
type input "02020"
checkbox \(Tsh\) "false"
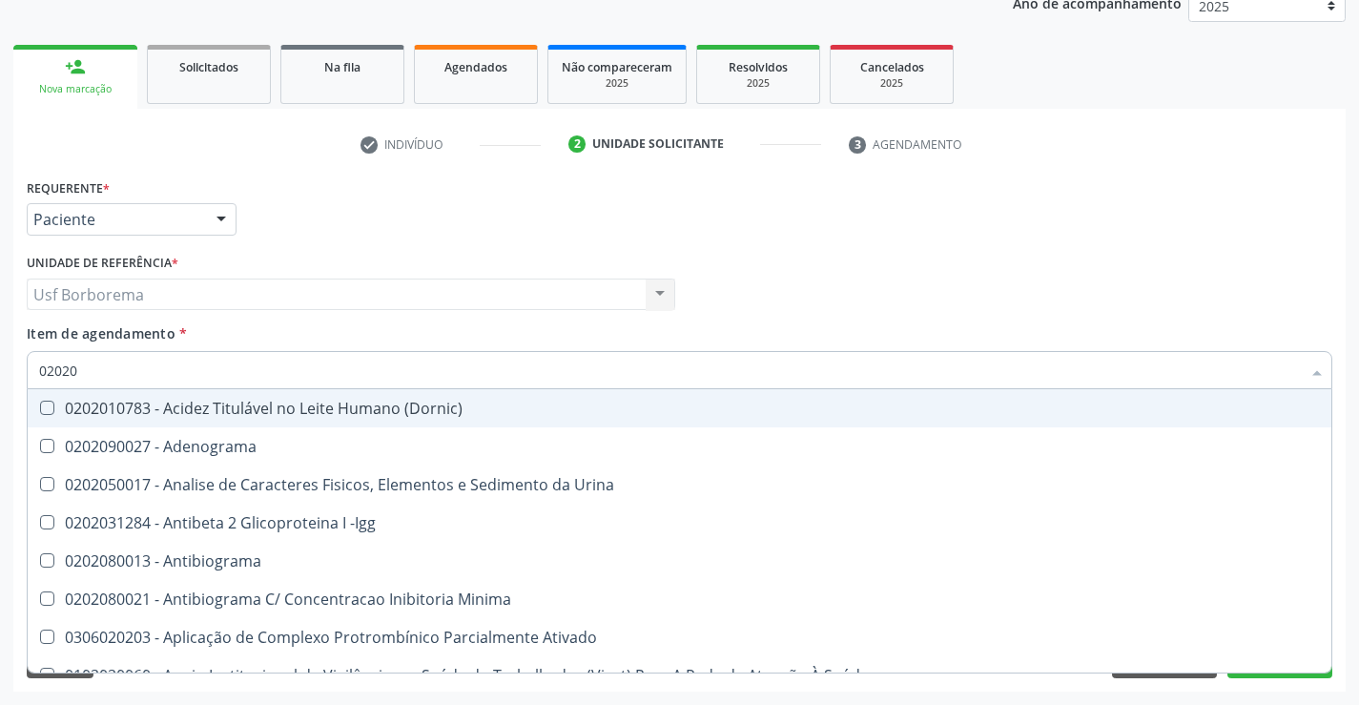
type input "020202"
checkbox Molecular "true"
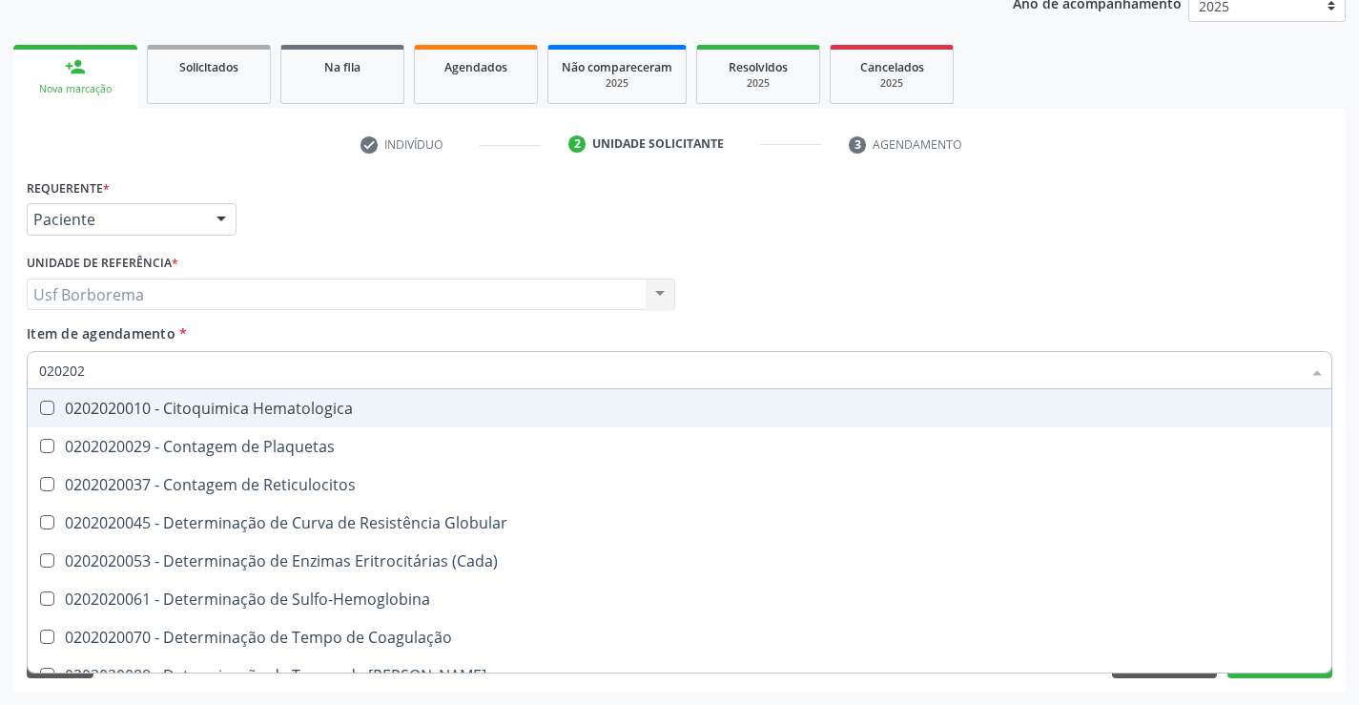
type input "0202020"
checkbox Hematocrito "true"
checkbox Completo "false"
type input "02020200"
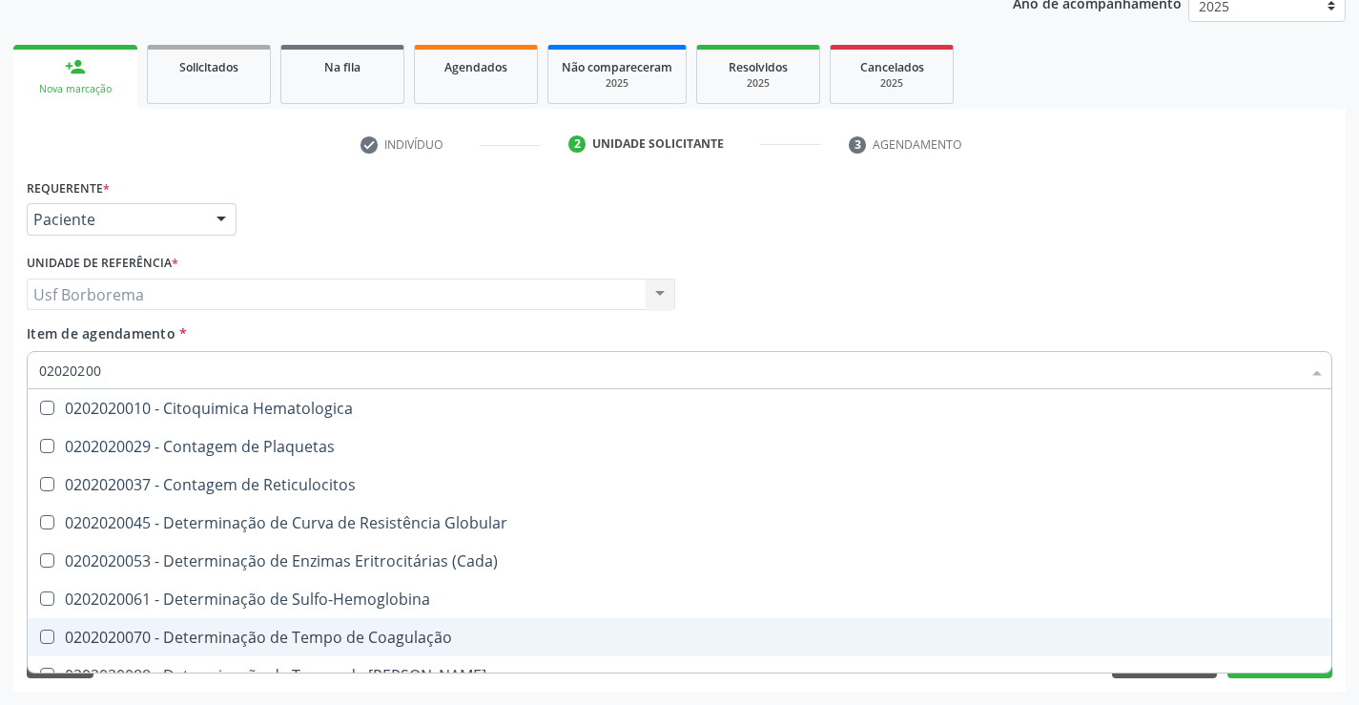
click at [316, 630] on div "0202020070 - Determinação de Tempo de Coagulação" at bounding box center [679, 636] width 1281 height 15
checkbox Coagulação "true"
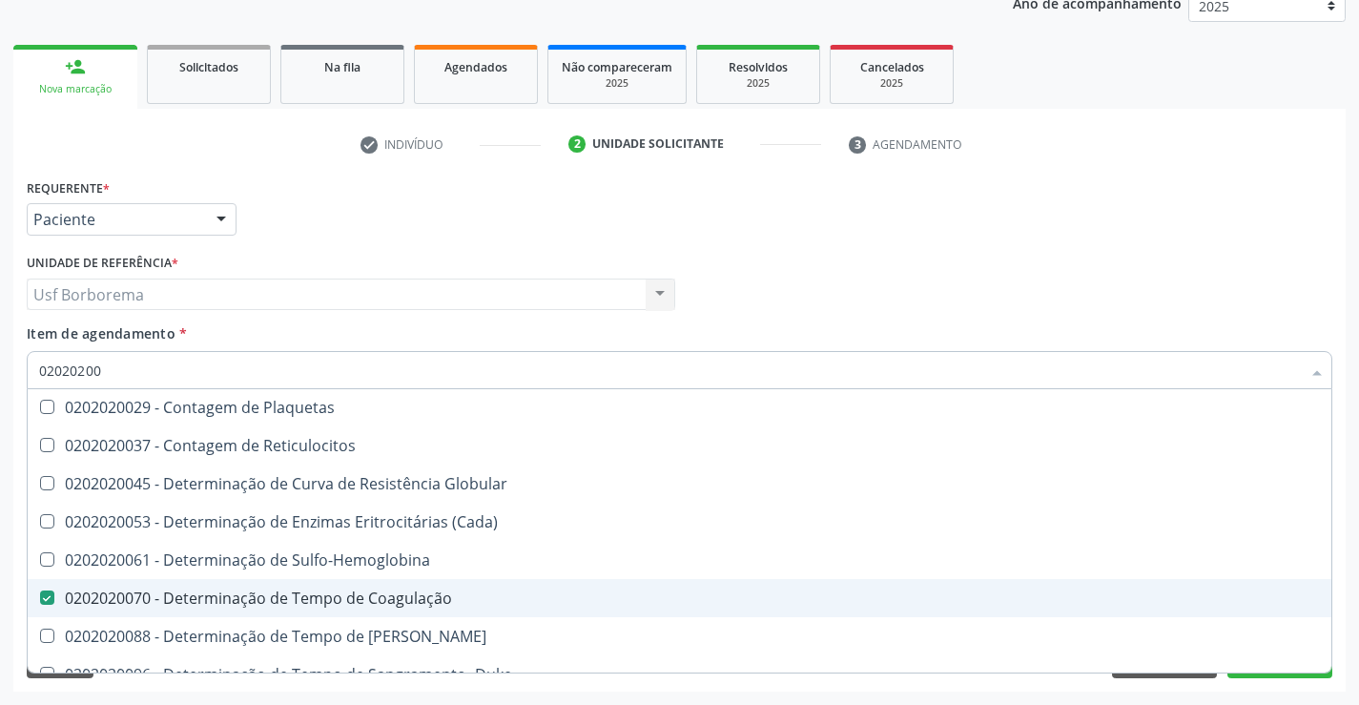
scroll to position [60, 0]
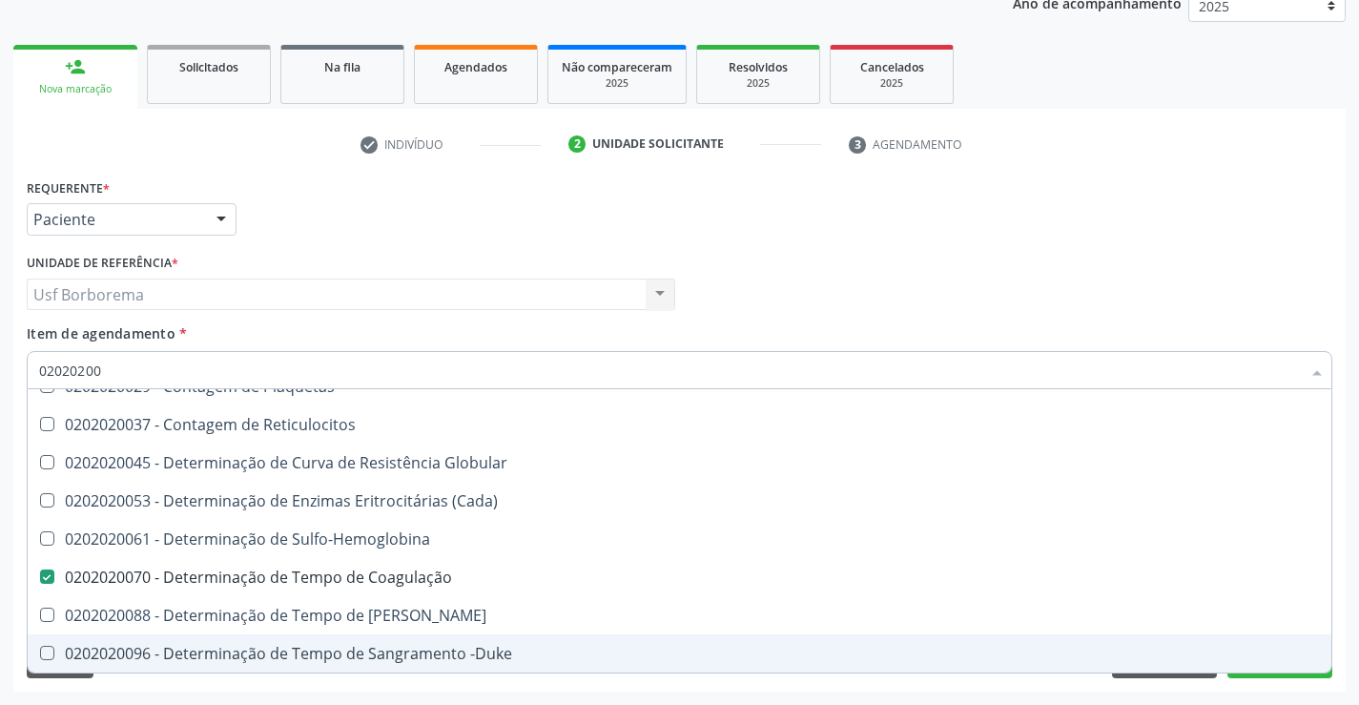
click at [322, 658] on div "0202020096 - Determinação de Tempo de Sangramento -Duke" at bounding box center [679, 653] width 1281 height 15
checkbox -Duke "true"
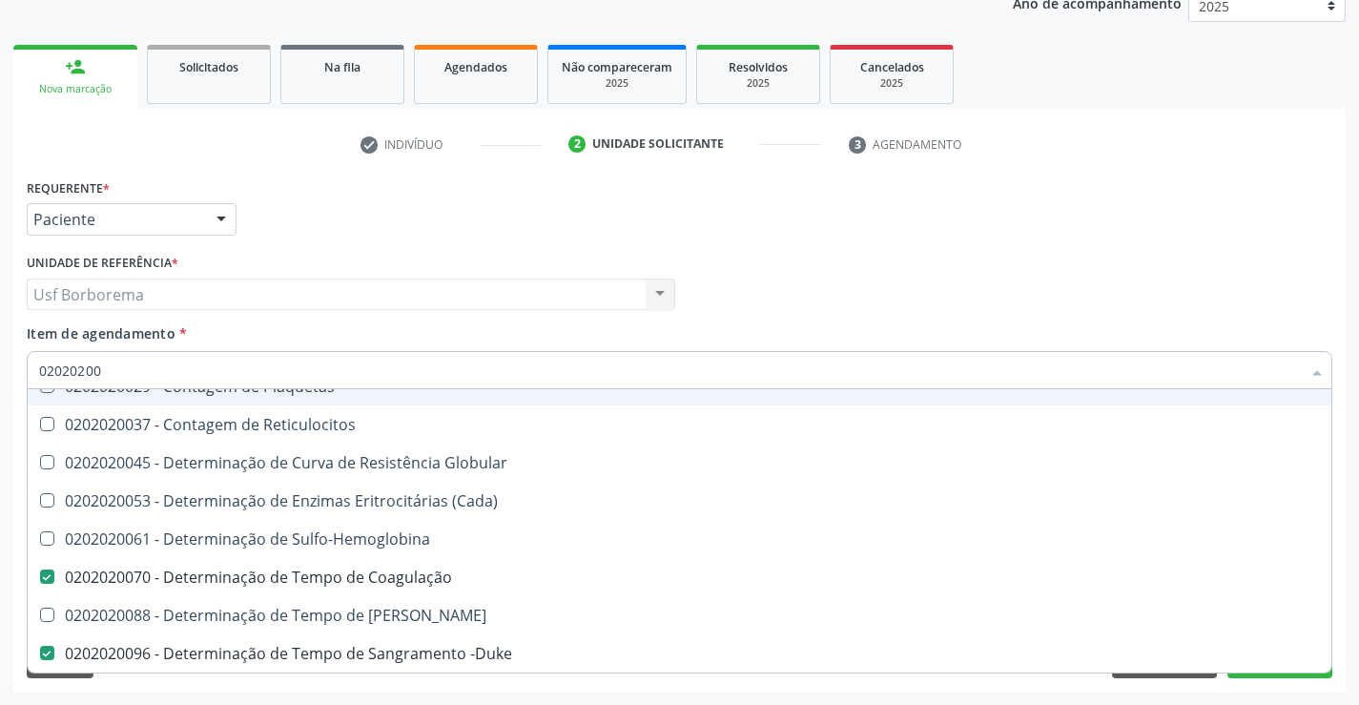
click at [148, 366] on input "02020200" at bounding box center [670, 370] width 1262 height 38
type input "020202"
checkbox Completo "false"
checkbox Leucograma "true"
type input "0202020"
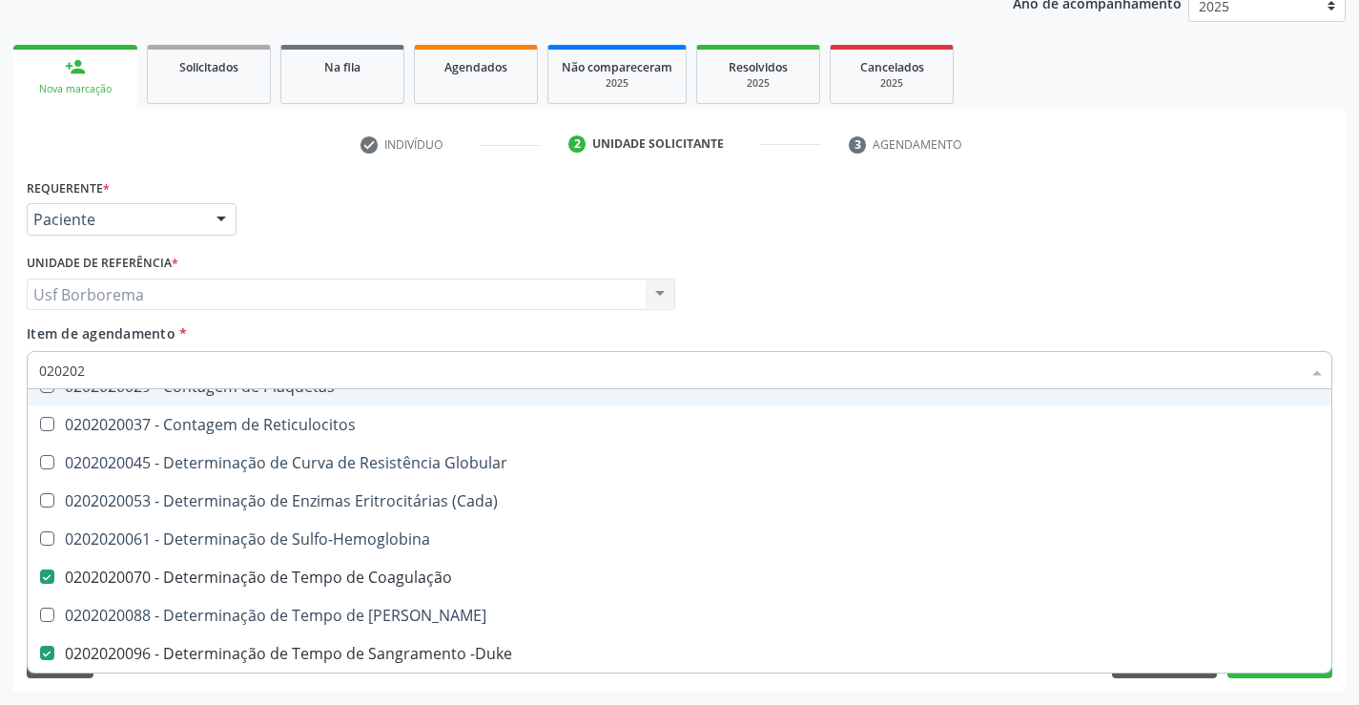
checkbox Hematocrito "true"
checkbox Completo "false"
type input "02020201"
checkbox Coagulação "false"
checkbox -Duke "false"
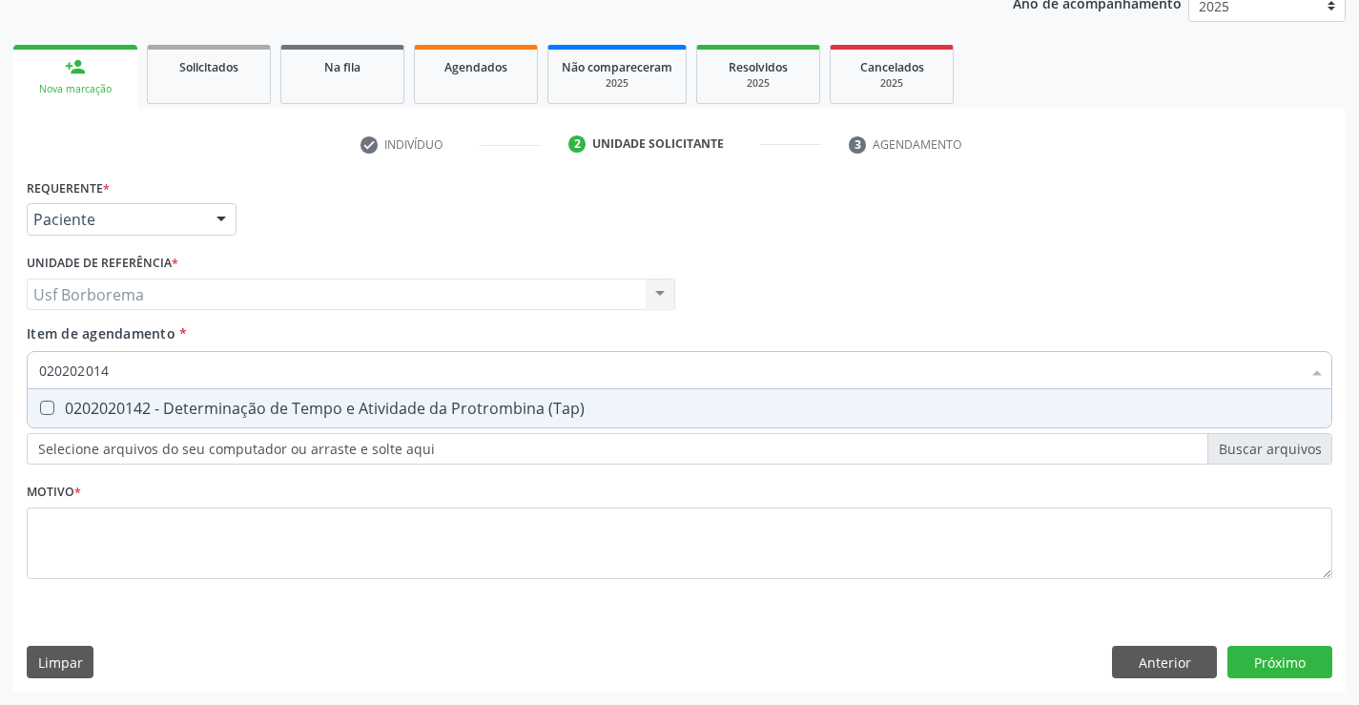
scroll to position [0, 0]
type input "0202020142"
click at [171, 403] on div "0202020142 - Determinação de Tempo e Atividade da Protrombina (Tap)" at bounding box center [679, 408] width 1281 height 15
checkbox \(Tap\) "true"
click at [161, 366] on input "0202020142" at bounding box center [670, 370] width 1262 height 38
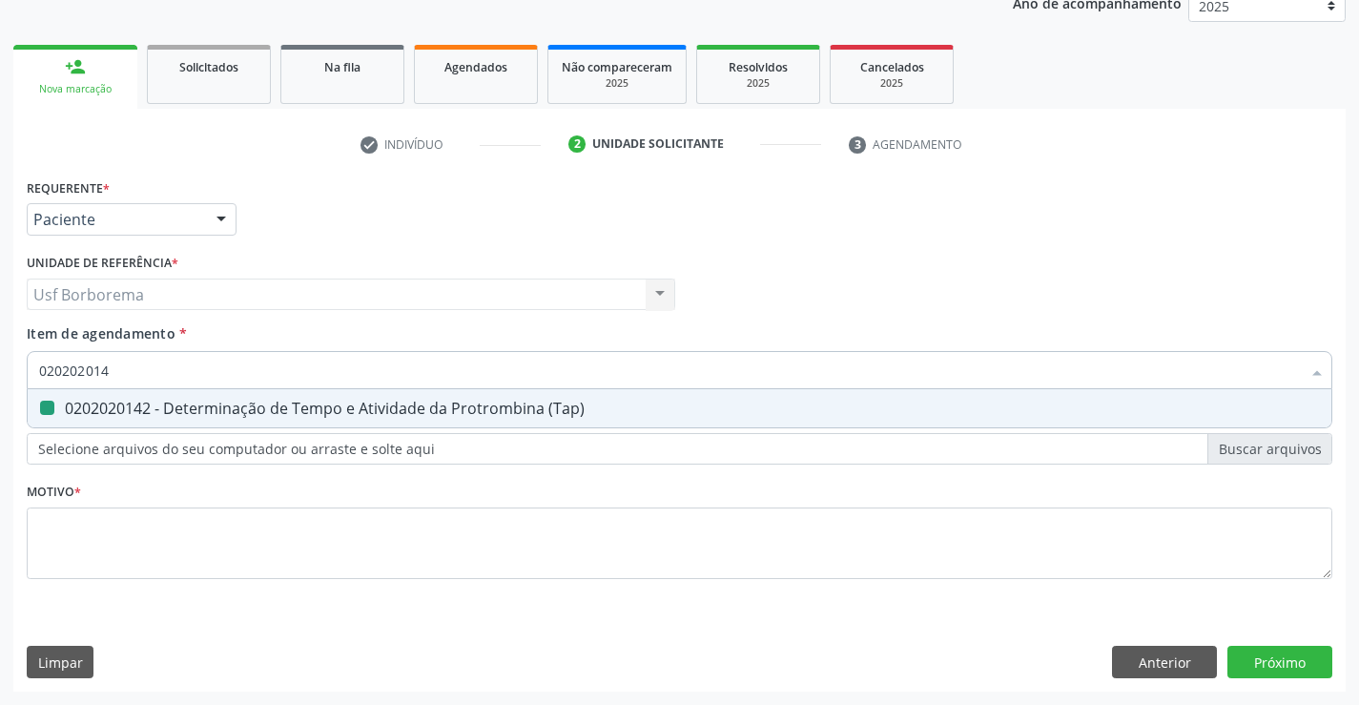
type input "02020201"
checkbox \(Tap\) "false"
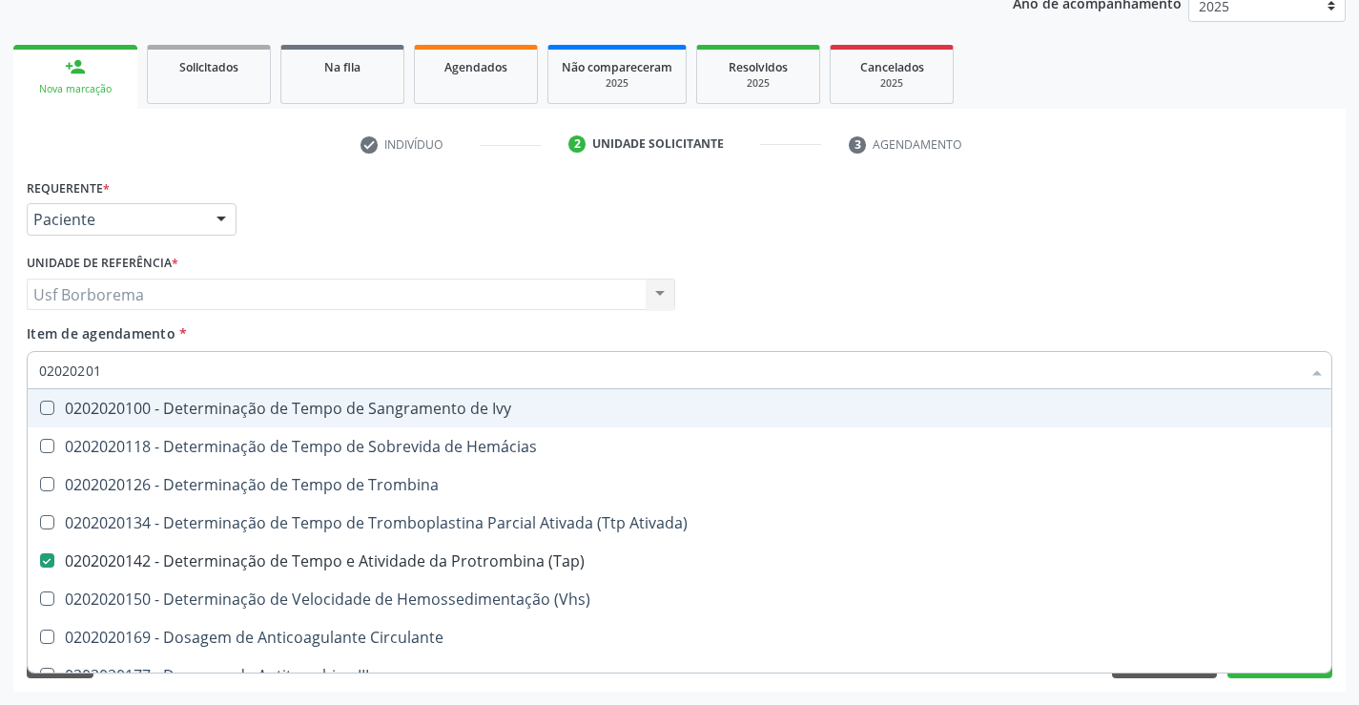
type input "0202020"
checkbox \(Tap\) "false"
checkbox Circulante "true"
checkbox II "true"
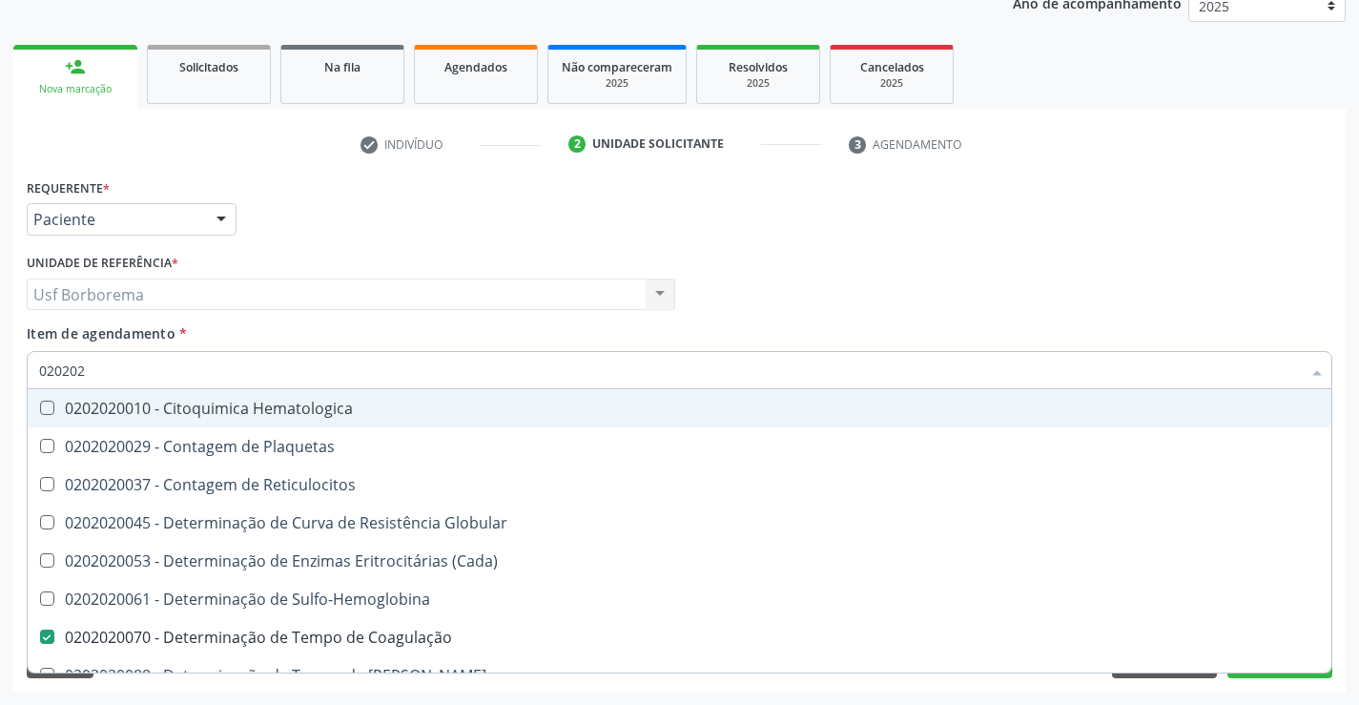
type input "02020"
checkbox Coagulação "false"
checkbox -Duke "false"
checkbox \(Tap\) "false"
checkbox Completo "false"
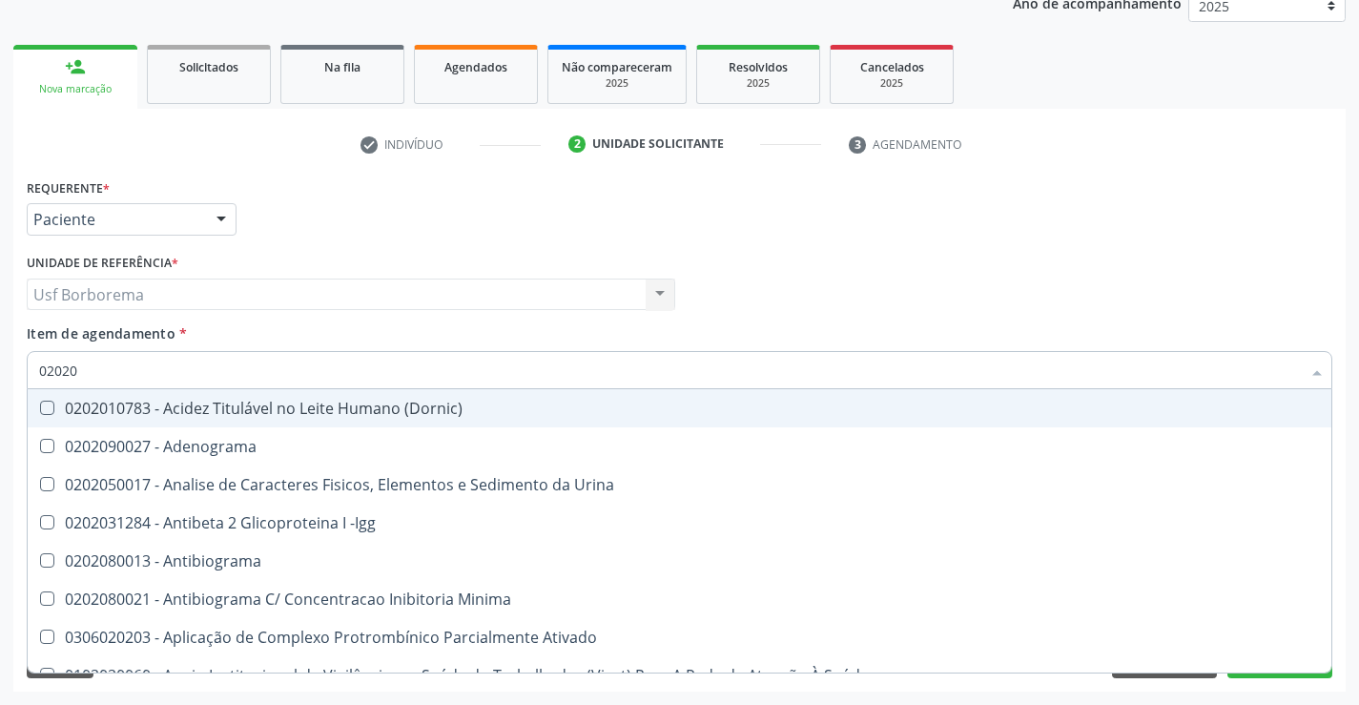
type input "0202"
checkbox Coagulação "false"
checkbox -Duke "false"
checkbox \(Tap\) "false"
checkbox 17-Alfa-Hidroxiprogesterona "true"
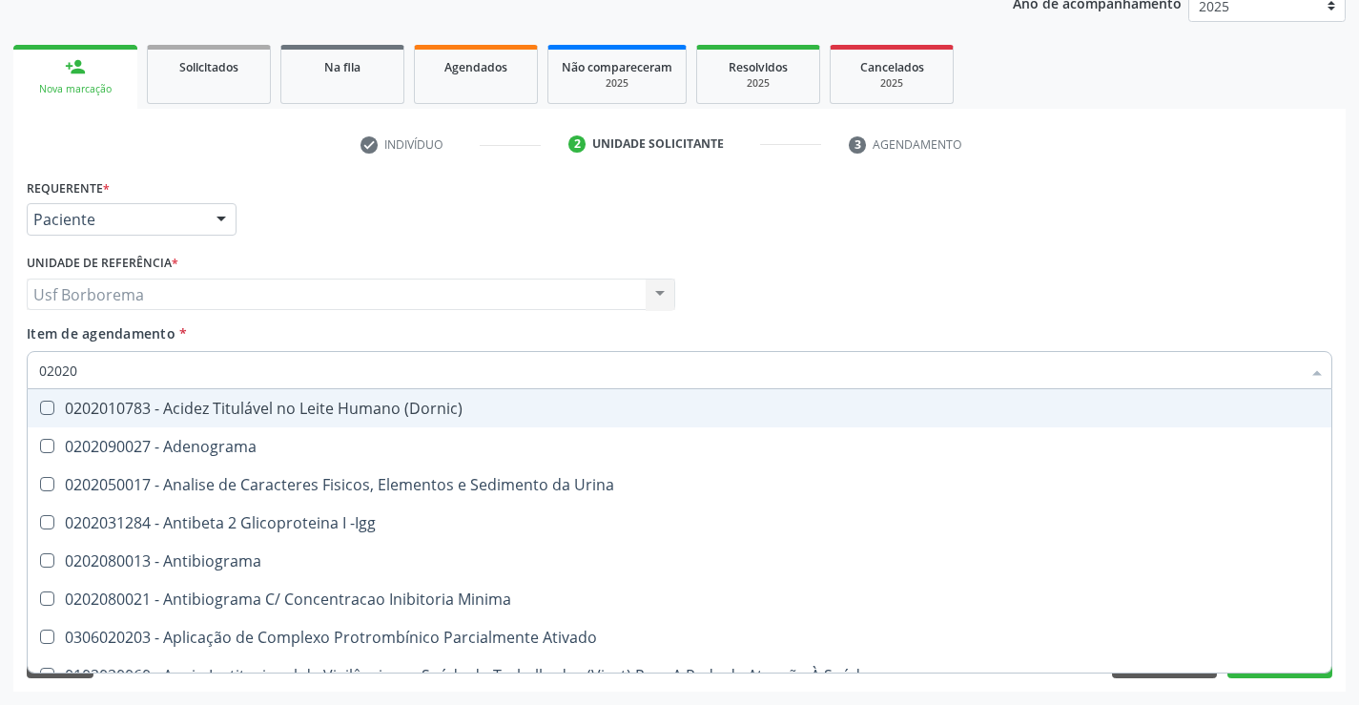
checkbox 17-Hidroxicorticosteroides "true"
checkbox Ascorbico "true"
checkbox Glicose "false"
checkbox Glicosilada "false"
checkbox \(Tsh\) "false"
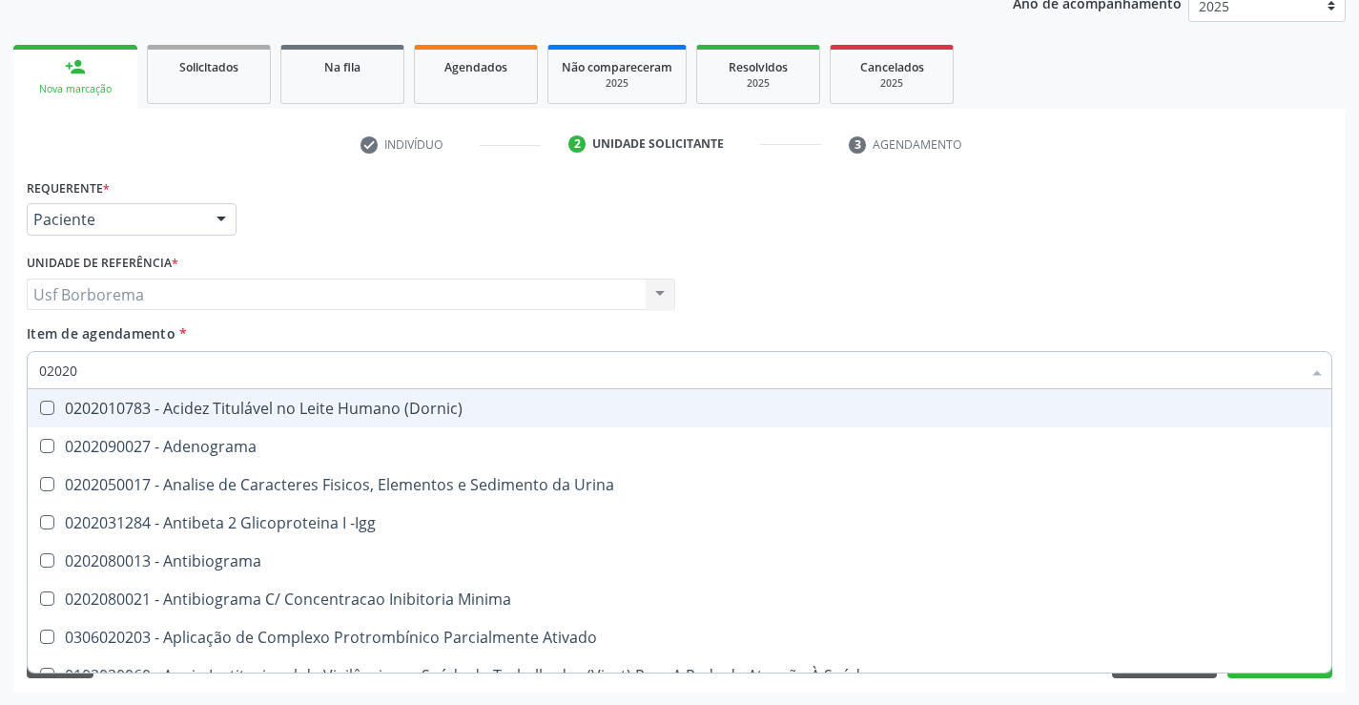
checkbox Lactato "true"
checkbox Muco-Proteinas "true"
checkbox Piruvato "true"
checkbox Completo "false"
checkbox Pylori "true"
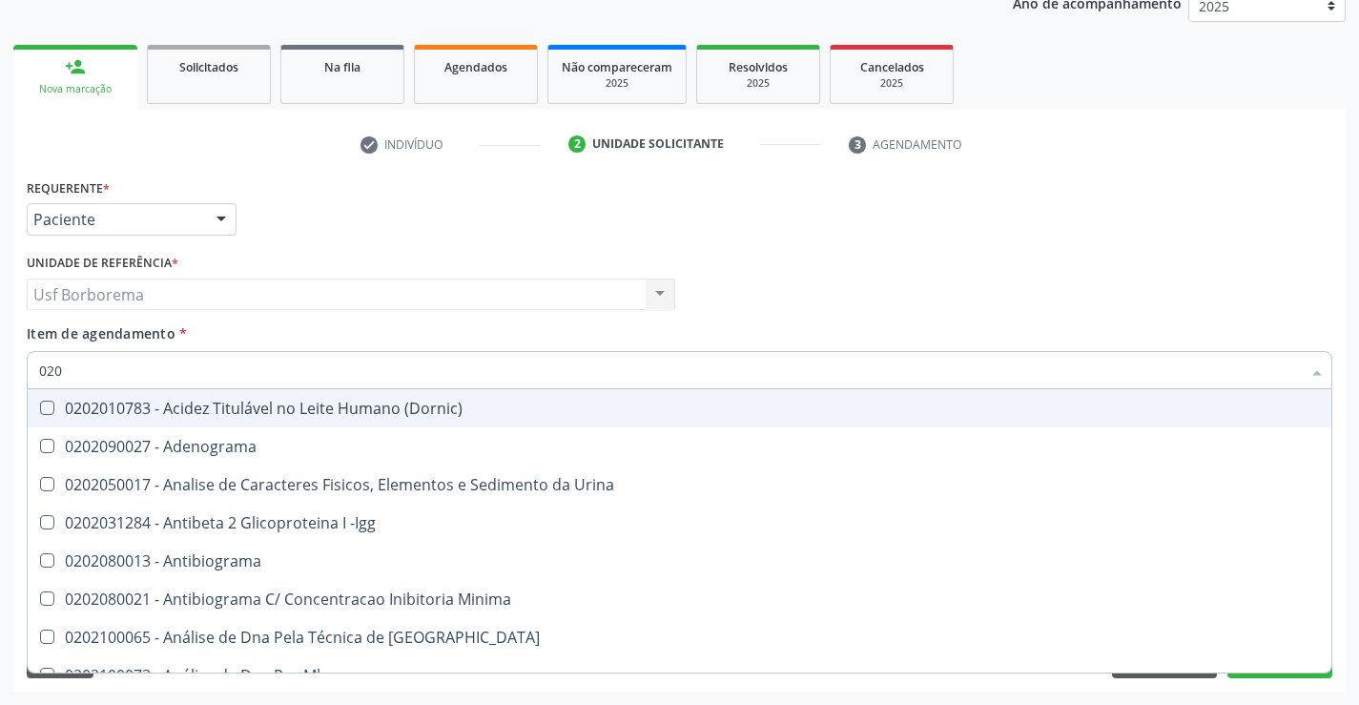
type input "02"
checkbox Coagulação "false"
checkbox -Duke "false"
checkbox \(Tap\) "false"
checkbox Glicose "false"
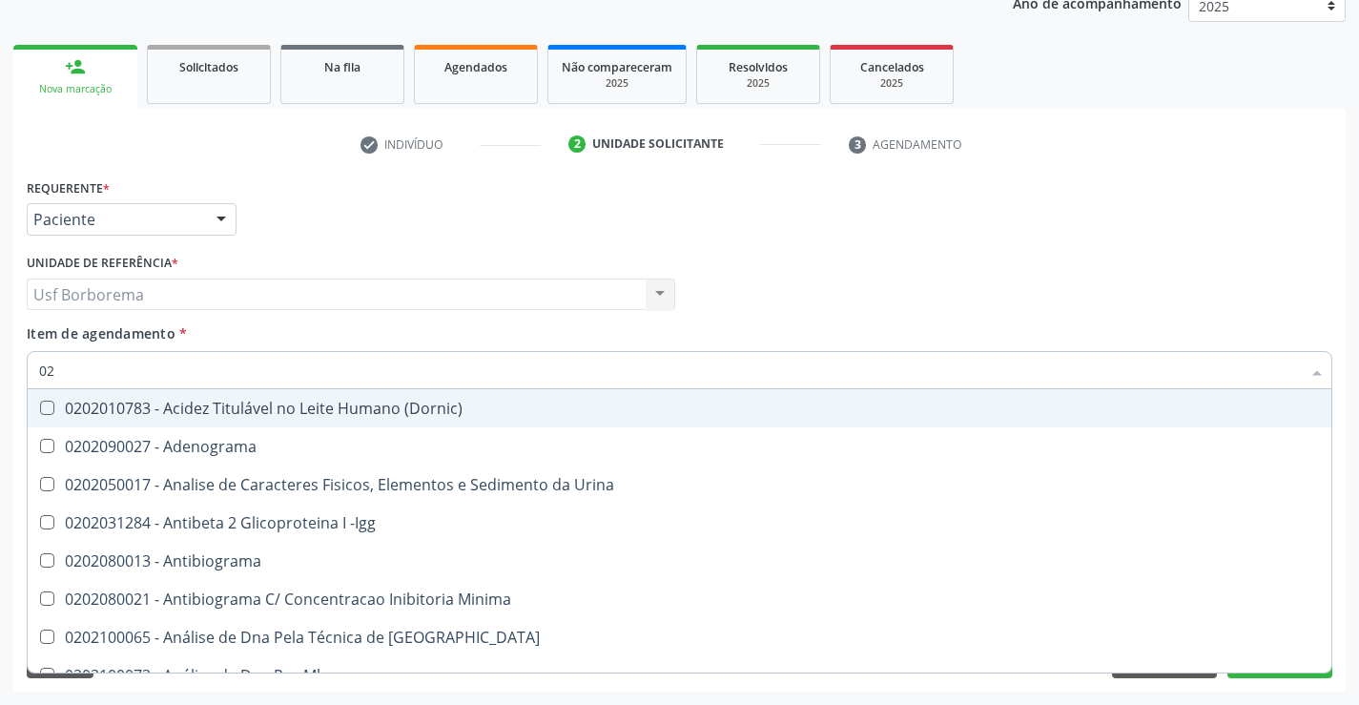
checkbox Glicosilada "false"
checkbox \(Tsh\) "false"
checkbox Completo "false"
checkbox Antileishmanias "false"
checkbox Cruzi "false"
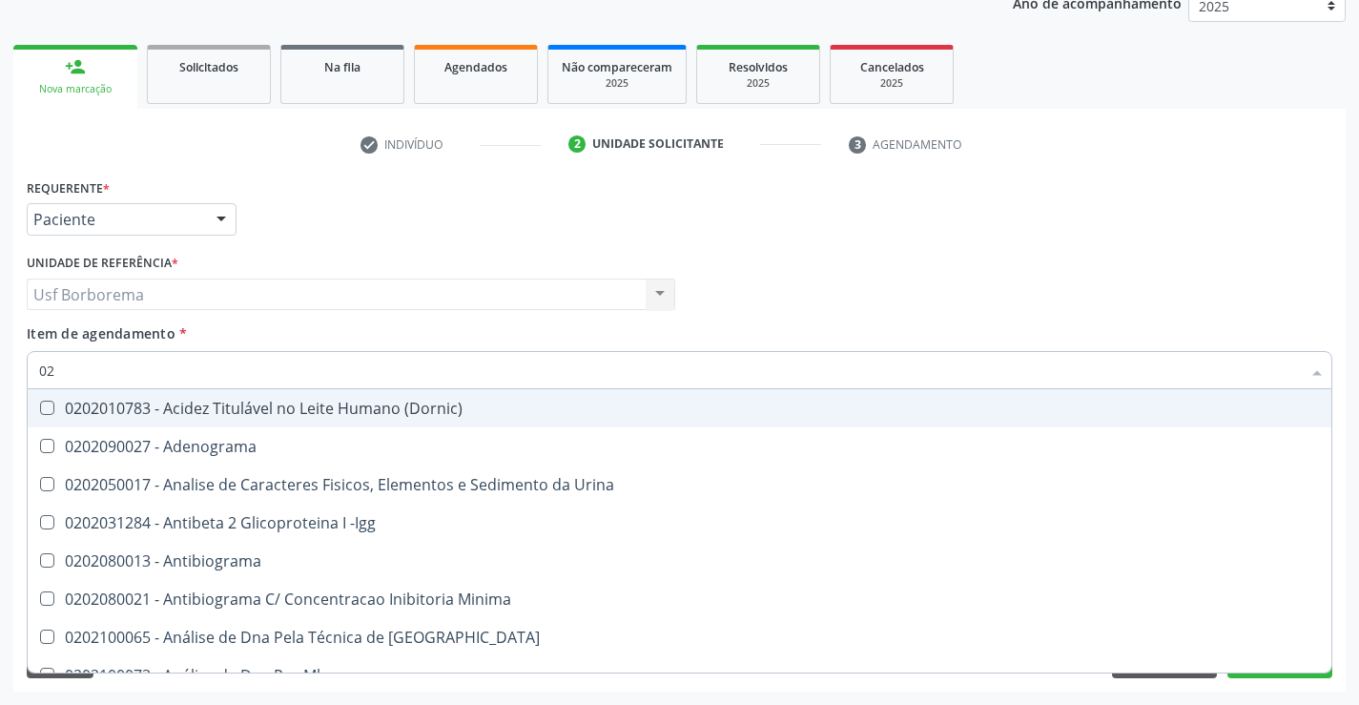
checkbox \(Anti-Hav-Igm\) "false"
checkbox Boston "false"
type input "0"
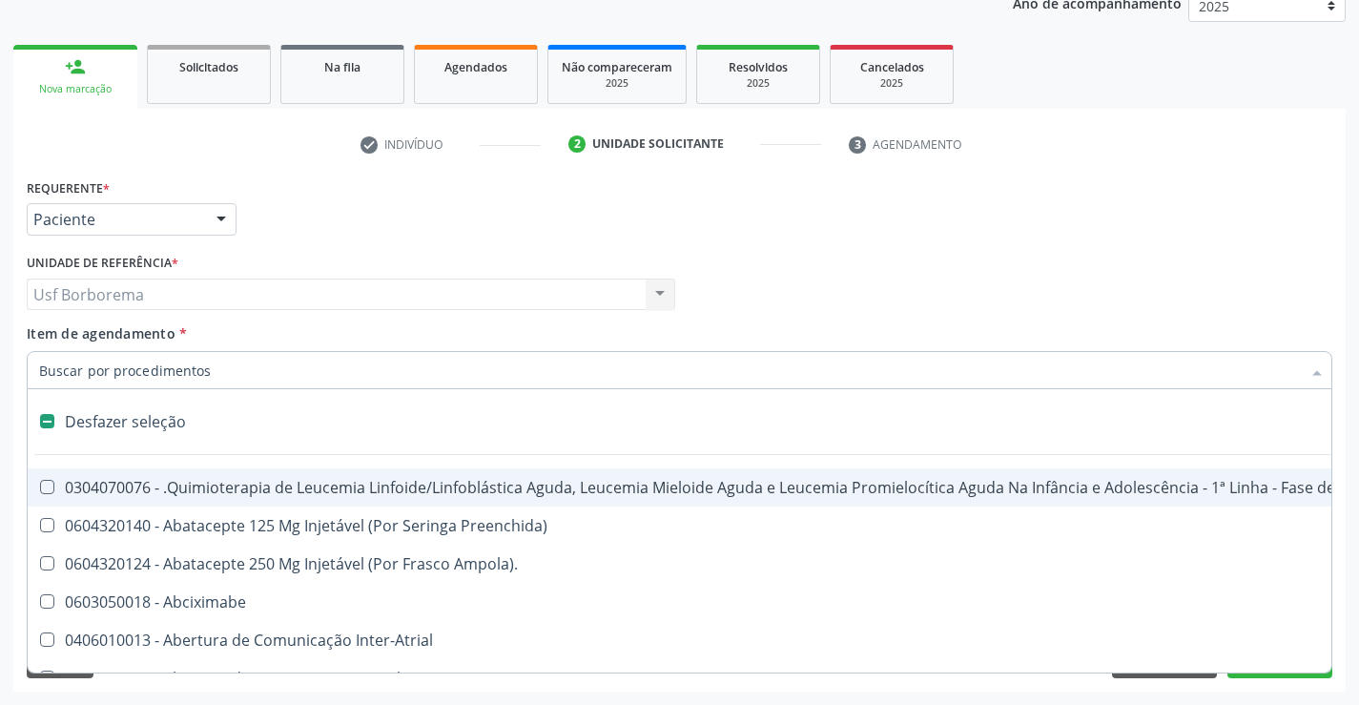
click at [313, 238] on div "Requerente * Paciente Profissional de Saúde Paciente Nenhum resultado encontrad…" at bounding box center [679, 211] width 1315 height 74
checkbox Preenchida\) "true"
checkbox Ampola\)\ "true"
checkbox Abciximabe "true"
checkbox Inter-Atrial "true"
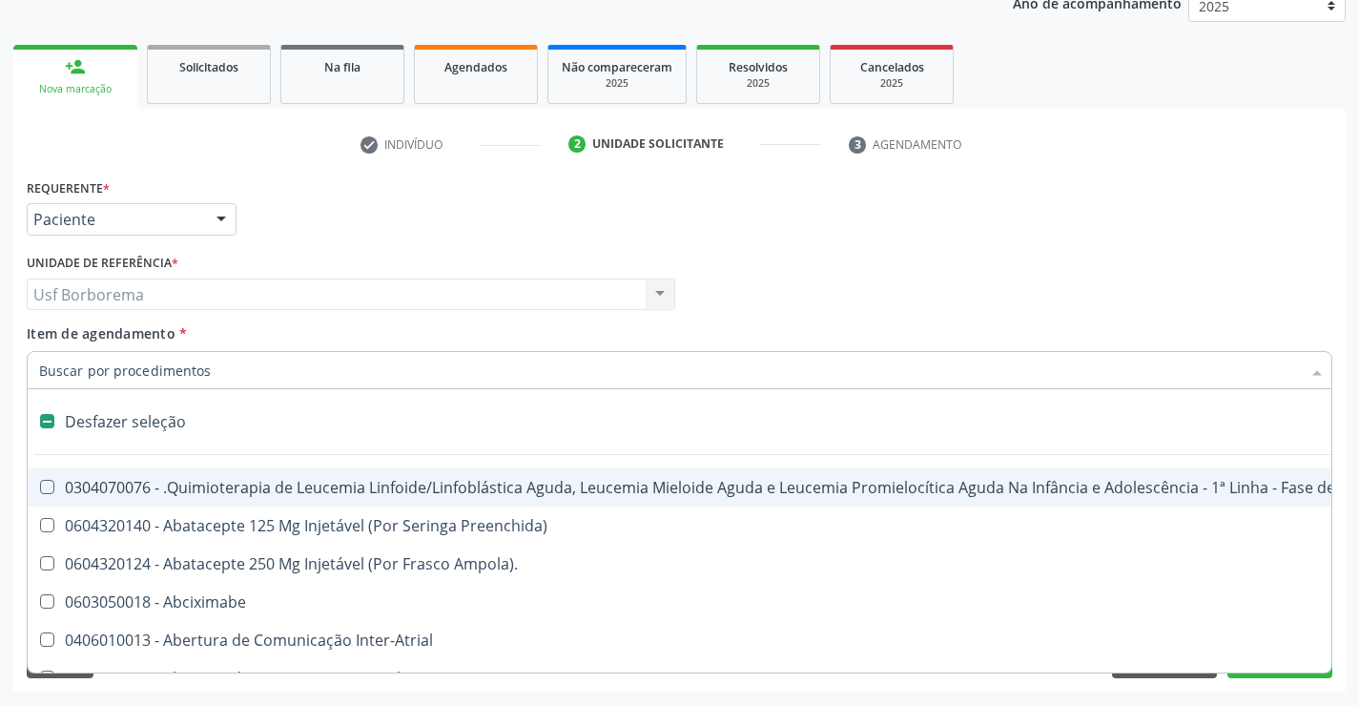
checkbox Valvar "true"
checkbox Adolescente\) "true"
checkbox Valvar "true"
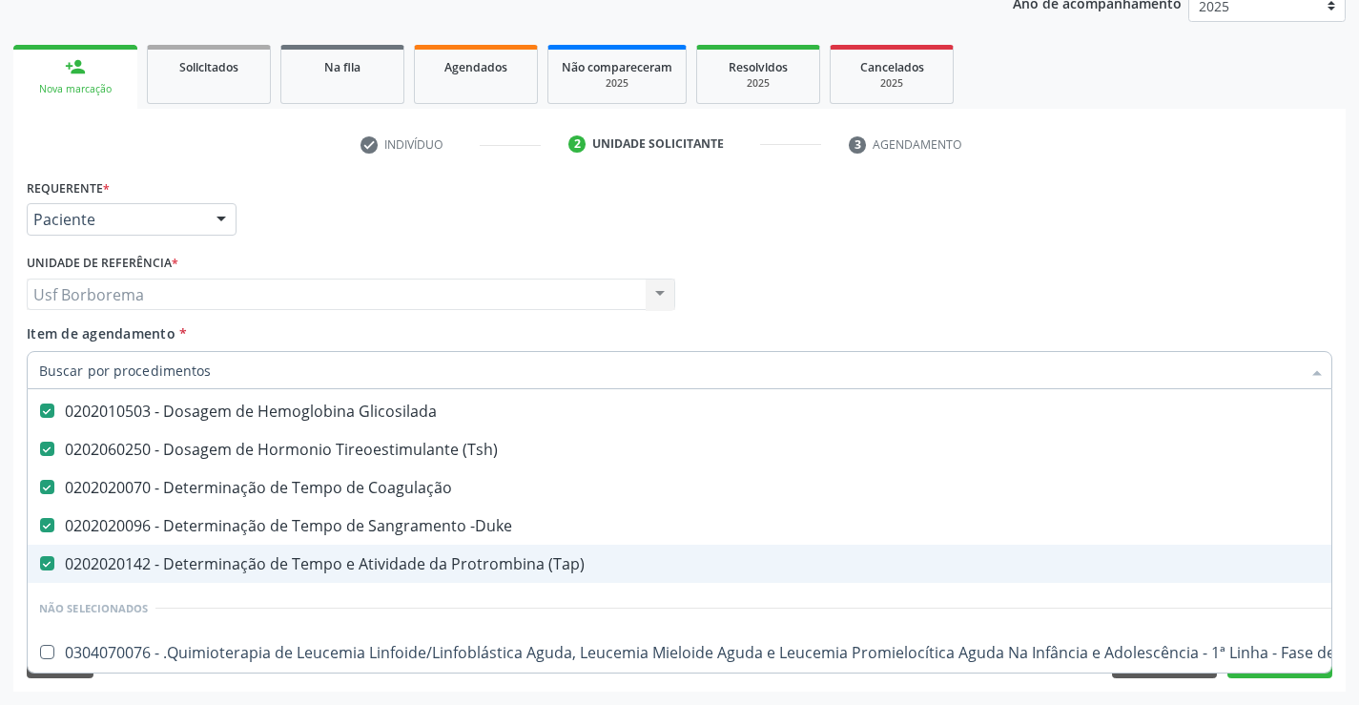
scroll to position [191, 0]
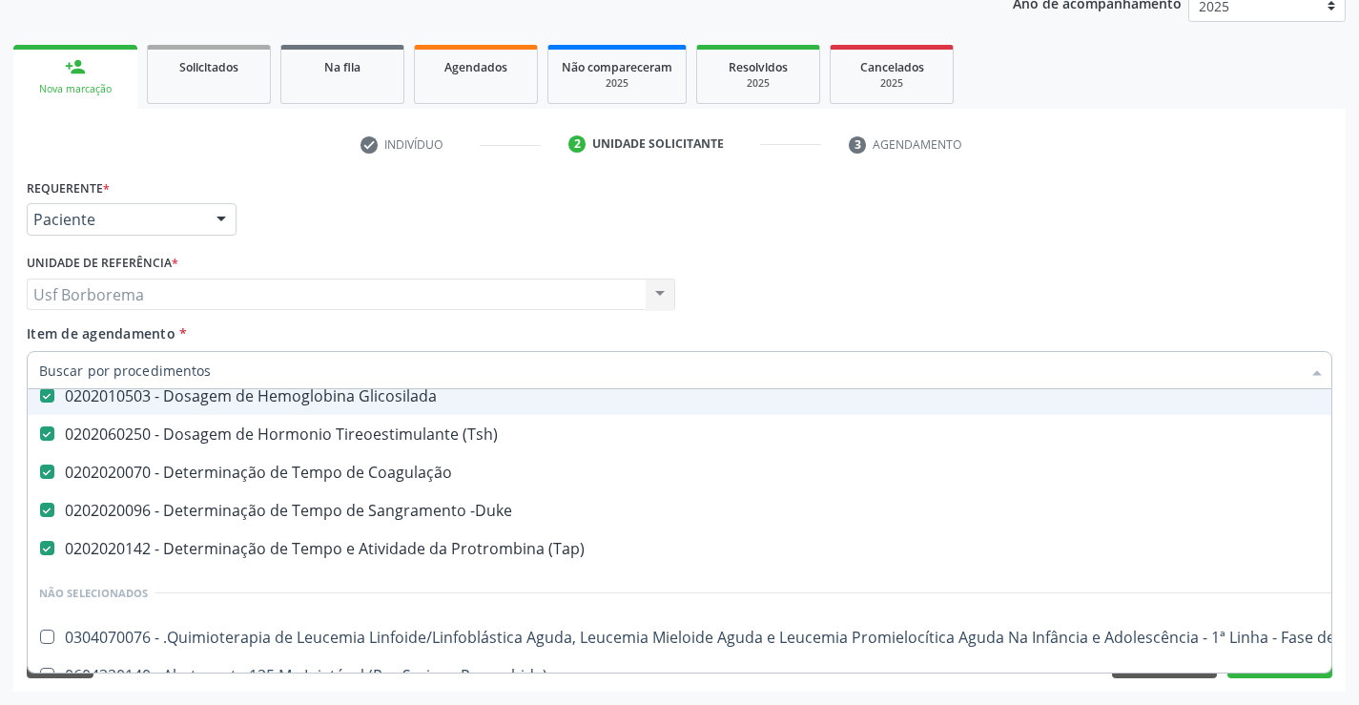
drag, startPoint x: 861, startPoint y: 292, endPoint x: 860, endPoint y: 304, distance: 12.4
click at [860, 304] on div "Profissional Solicitante Por favor, selecione a Unidade de Atendimento primeiro…" at bounding box center [679, 286] width 1315 height 74
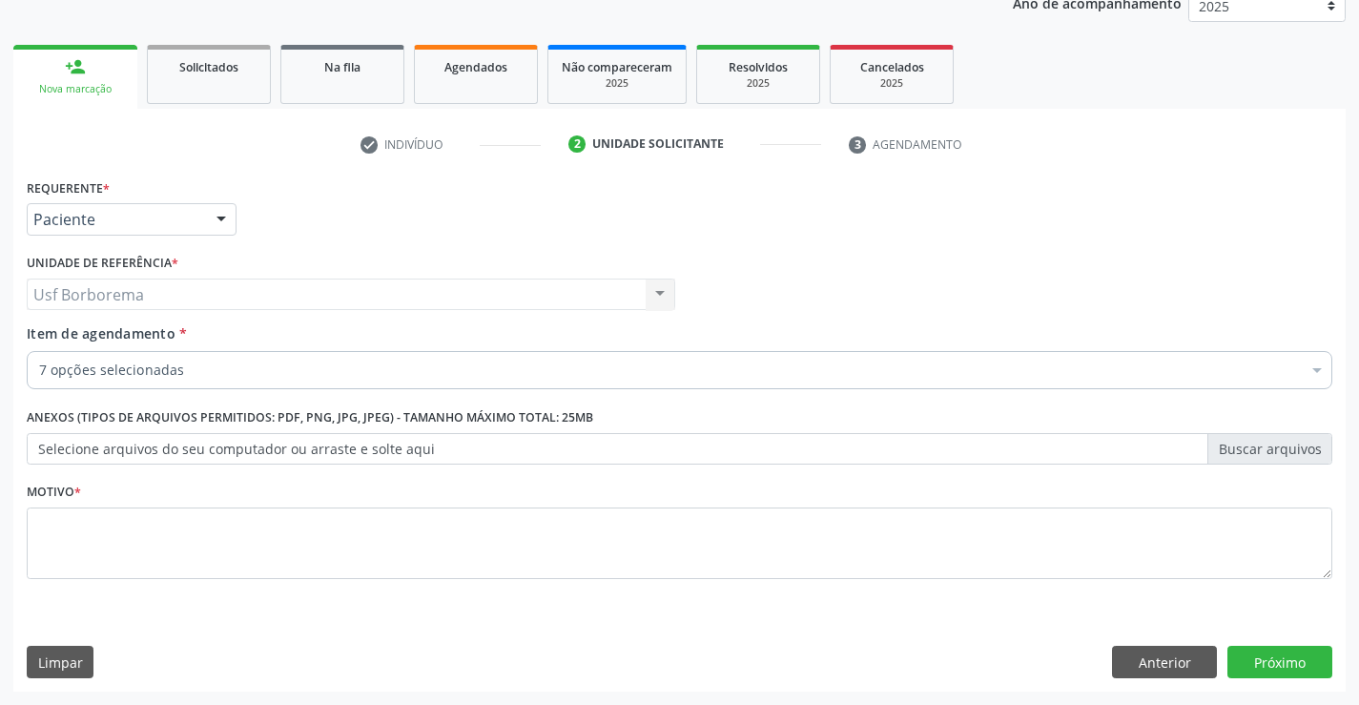
scroll to position [0, 0]
click at [699, 545] on textarea at bounding box center [679, 543] width 1305 height 72
type textarea "rotina"
click at [1274, 656] on button "Próximo" at bounding box center [1279, 662] width 105 height 32
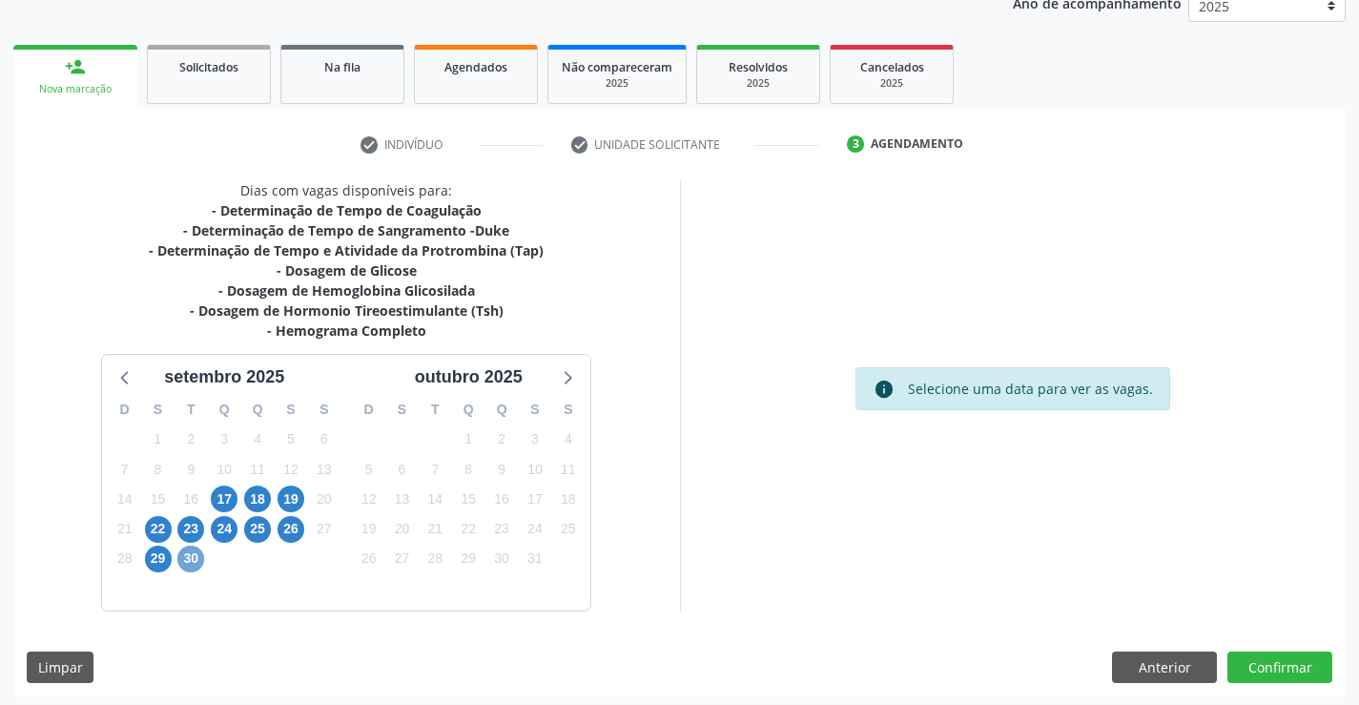
click at [187, 550] on span "30" at bounding box center [190, 558] width 27 height 27
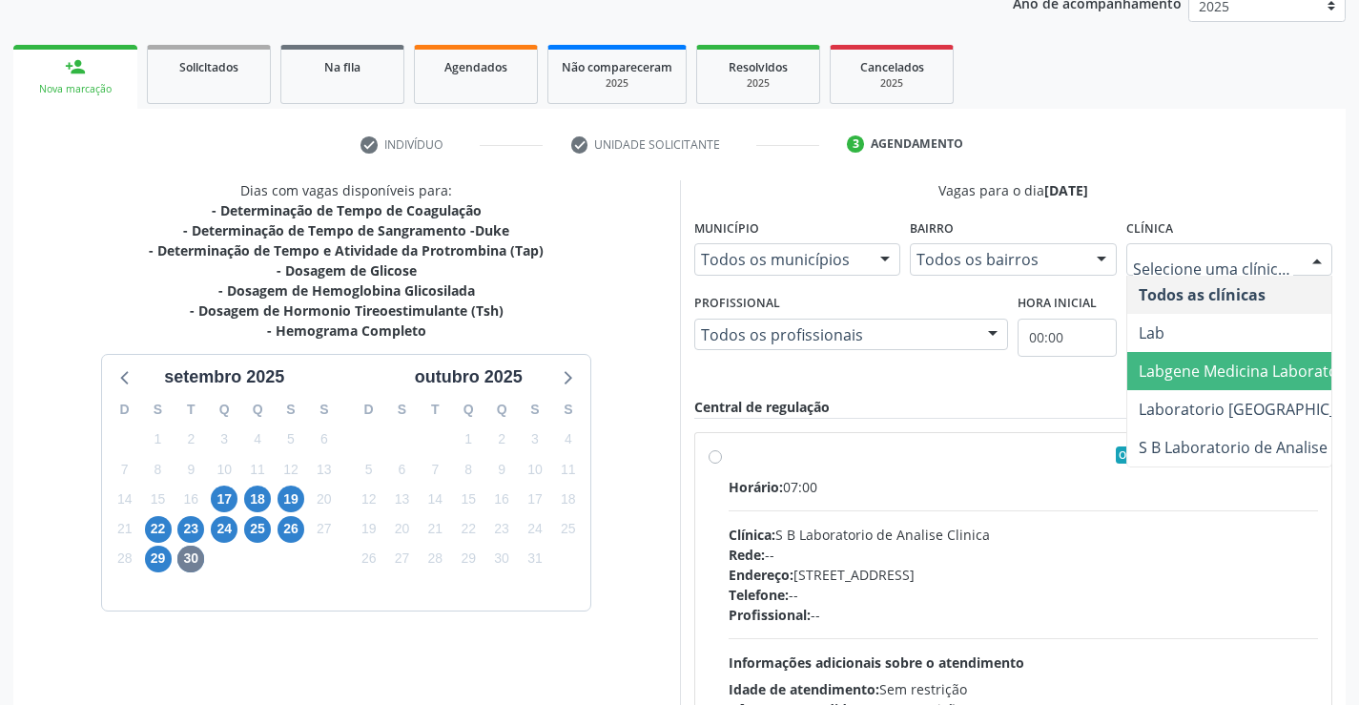
click at [1177, 380] on span "Labgene Medicina Laboratorial" at bounding box center [1250, 370] width 222 height 21
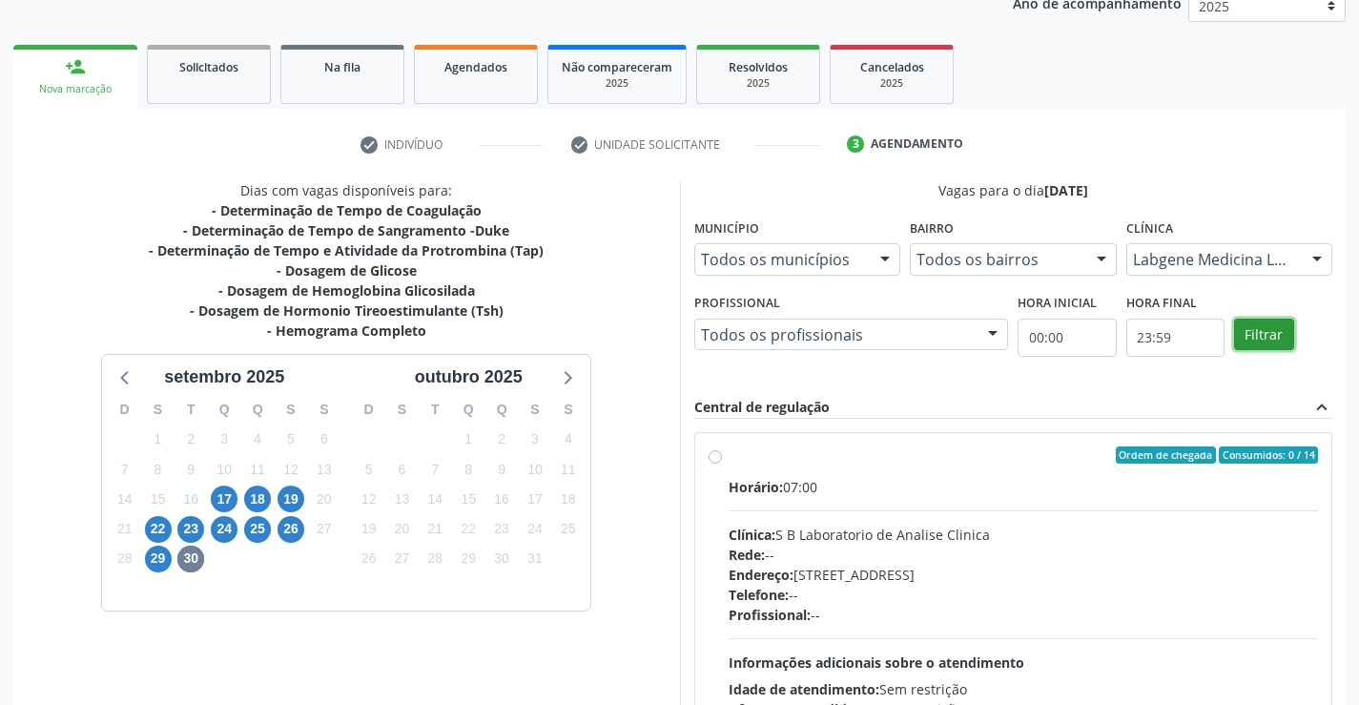
click at [1286, 322] on button "Filtrar" at bounding box center [1264, 335] width 60 height 32
click at [729, 456] on label "Ordem de chegada Consumidos: 3 / 13 Horário: 07:00 Clínica: Labgene Medicina La…" at bounding box center [1024, 592] width 590 height 293
click at [710, 456] on input "Ordem de chegada Consumidos: 3 / 13 Horário: 07:00 Clínica: Labgene Medicina La…" at bounding box center [715, 454] width 13 height 17
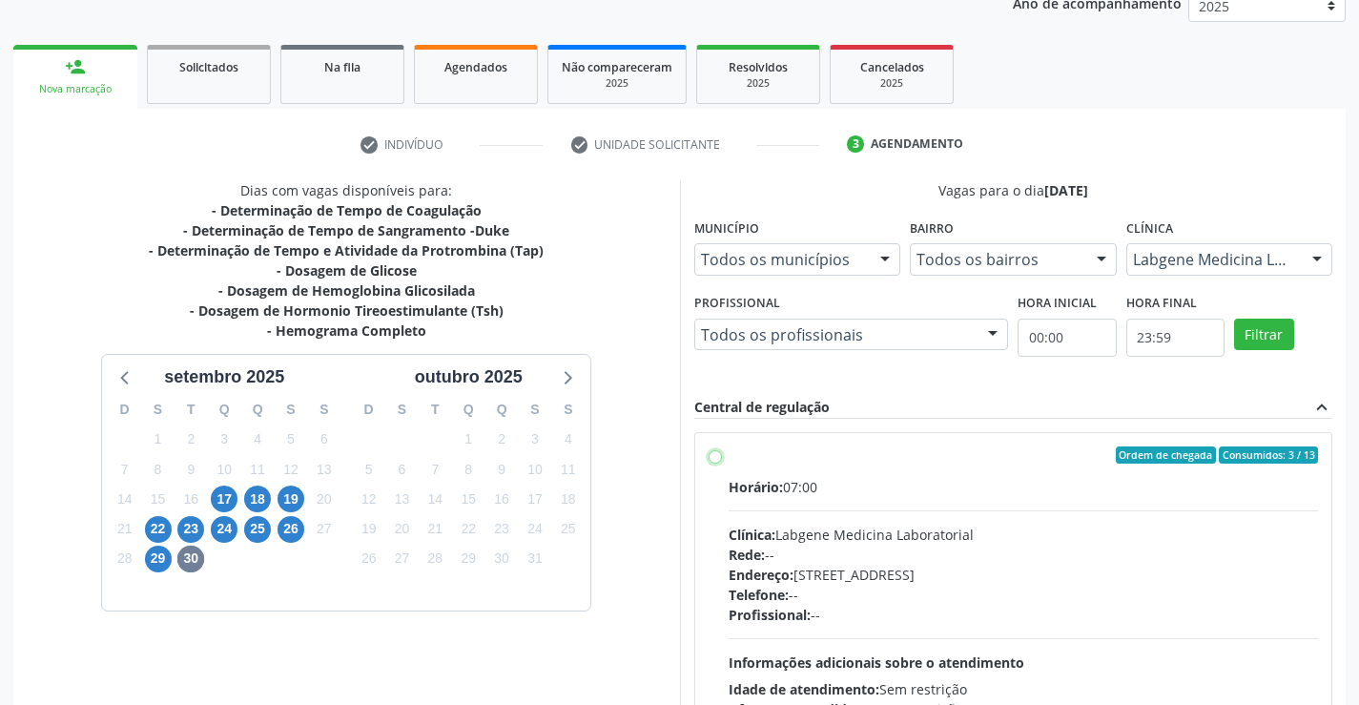
radio input "true"
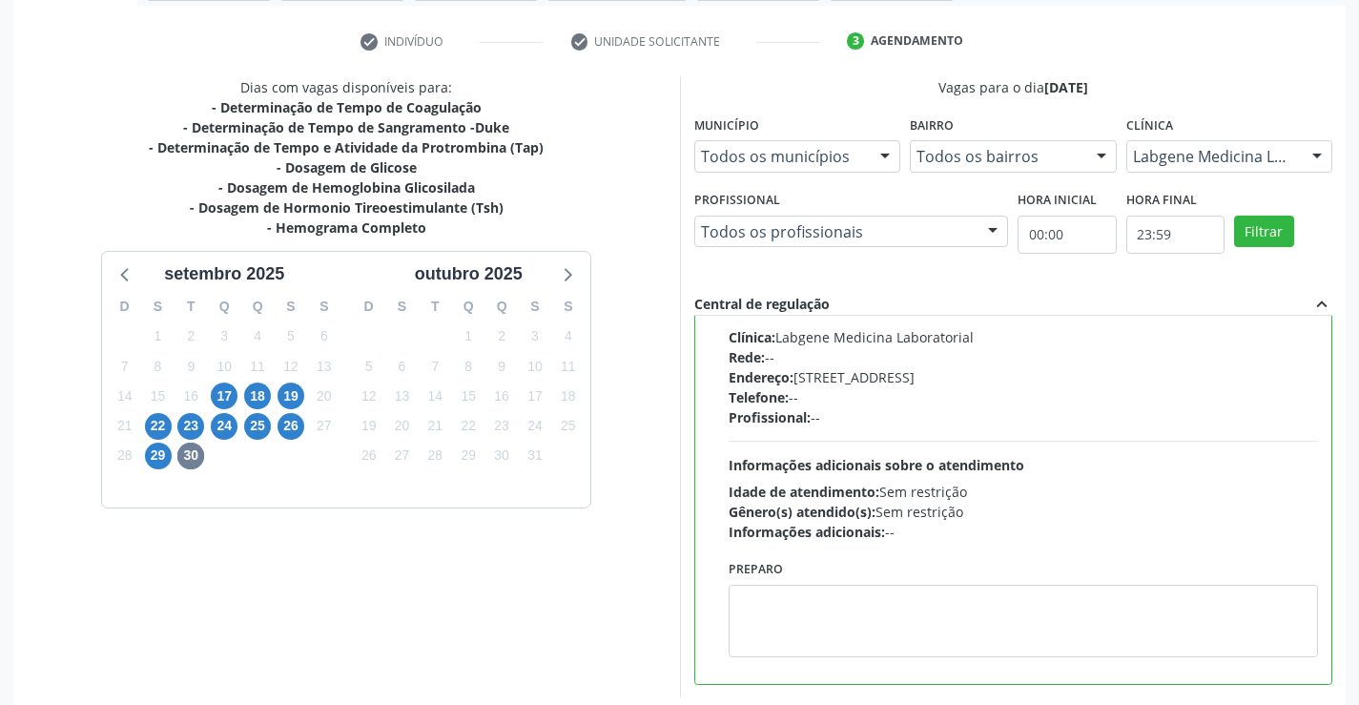
scroll to position [435, 0]
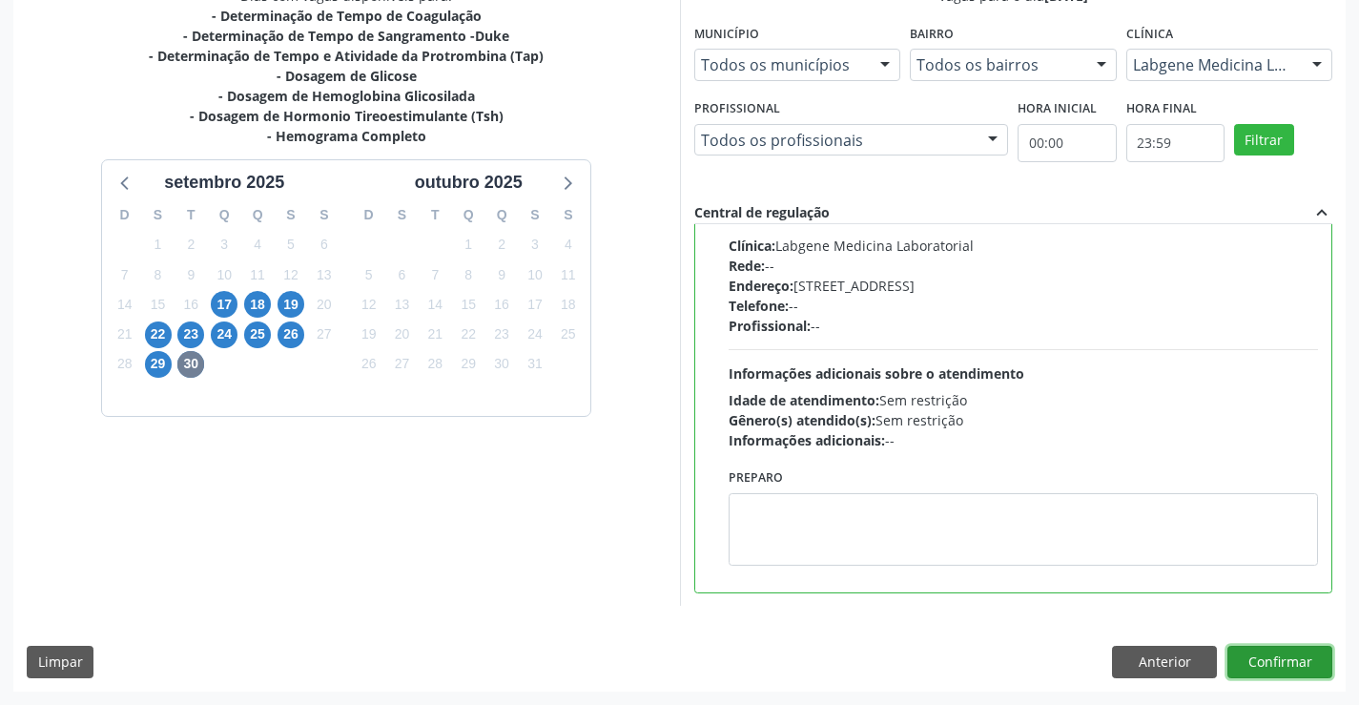
click at [1257, 662] on button "Confirmar" at bounding box center [1279, 662] width 105 height 32
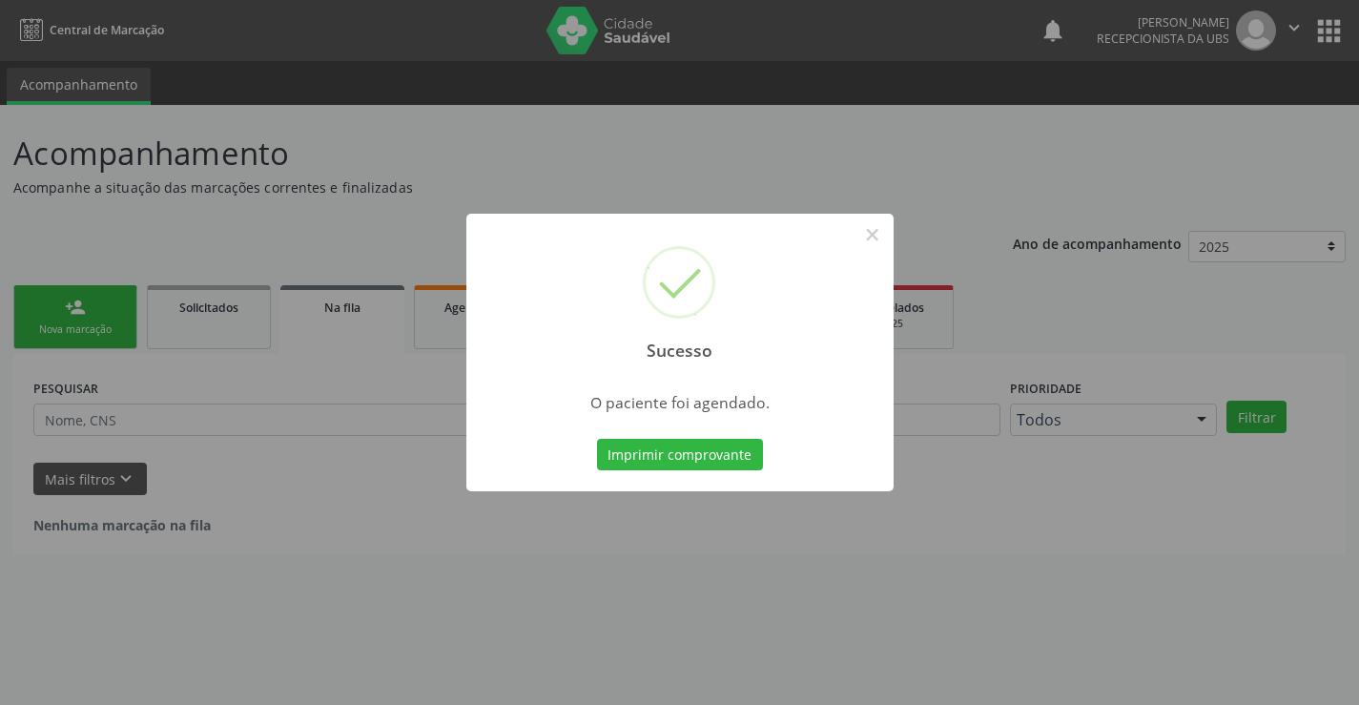
scroll to position [0, 0]
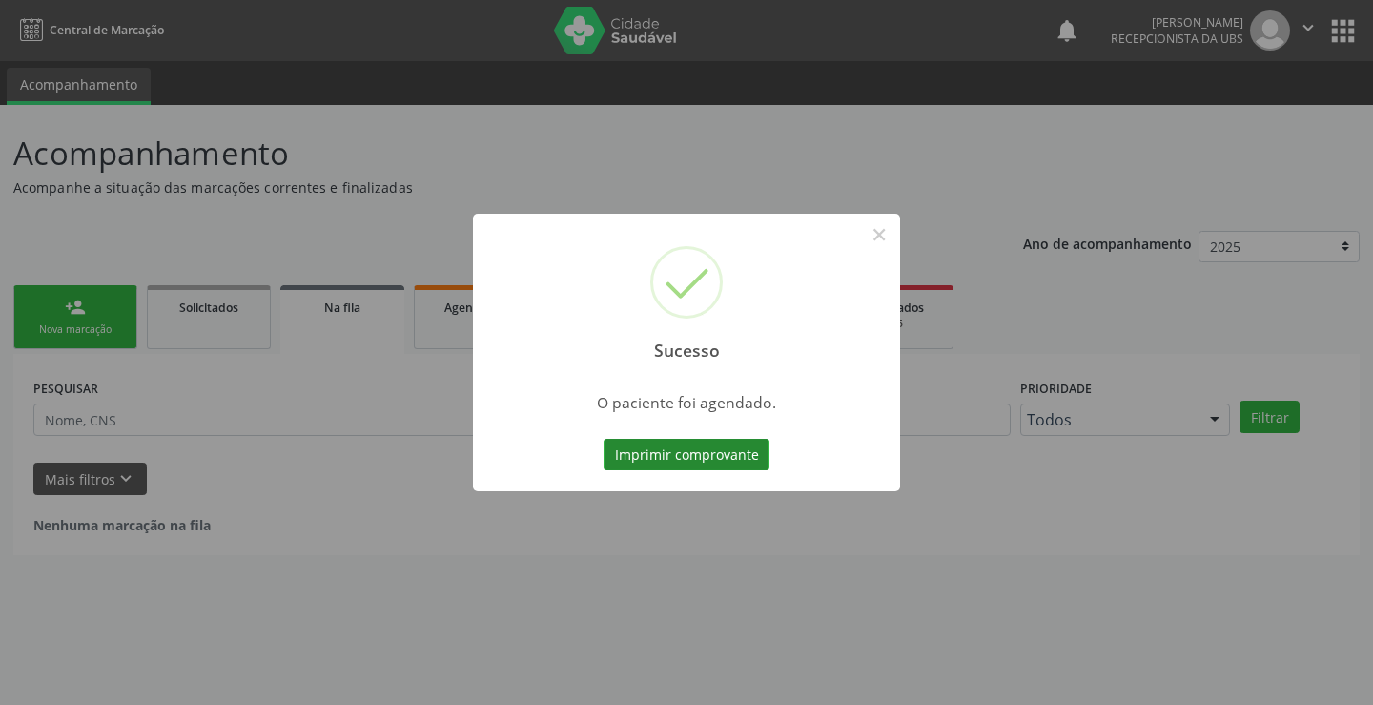
click at [642, 446] on button "Imprimir comprovante" at bounding box center [687, 455] width 166 height 32
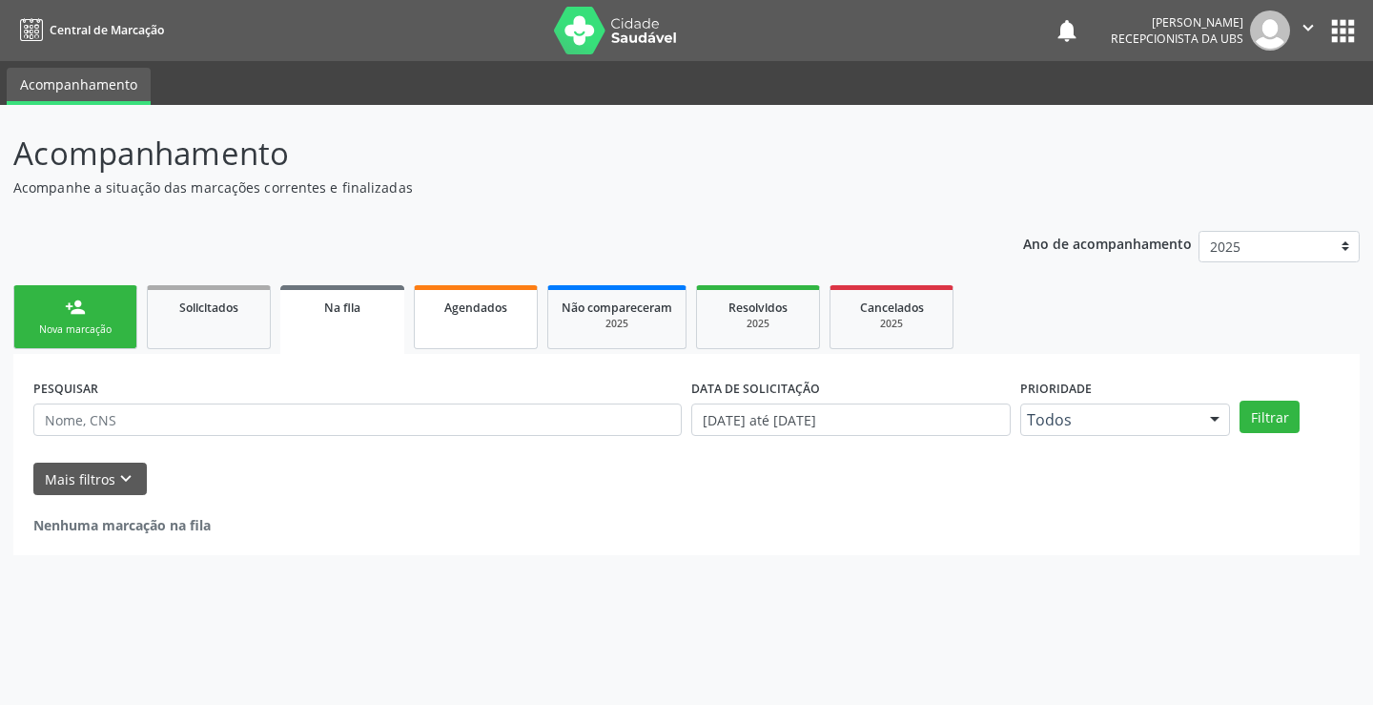
click at [464, 325] on link "Agendados" at bounding box center [476, 317] width 124 height 64
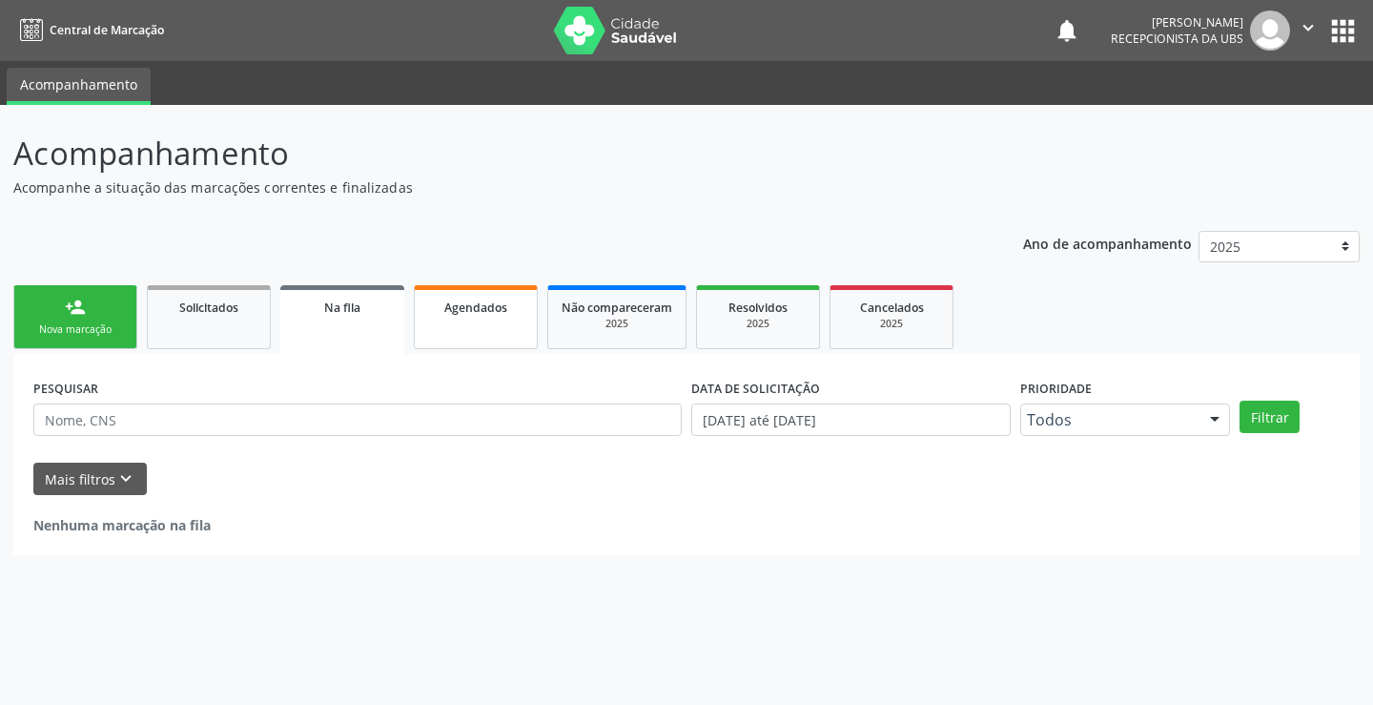
select select "8"
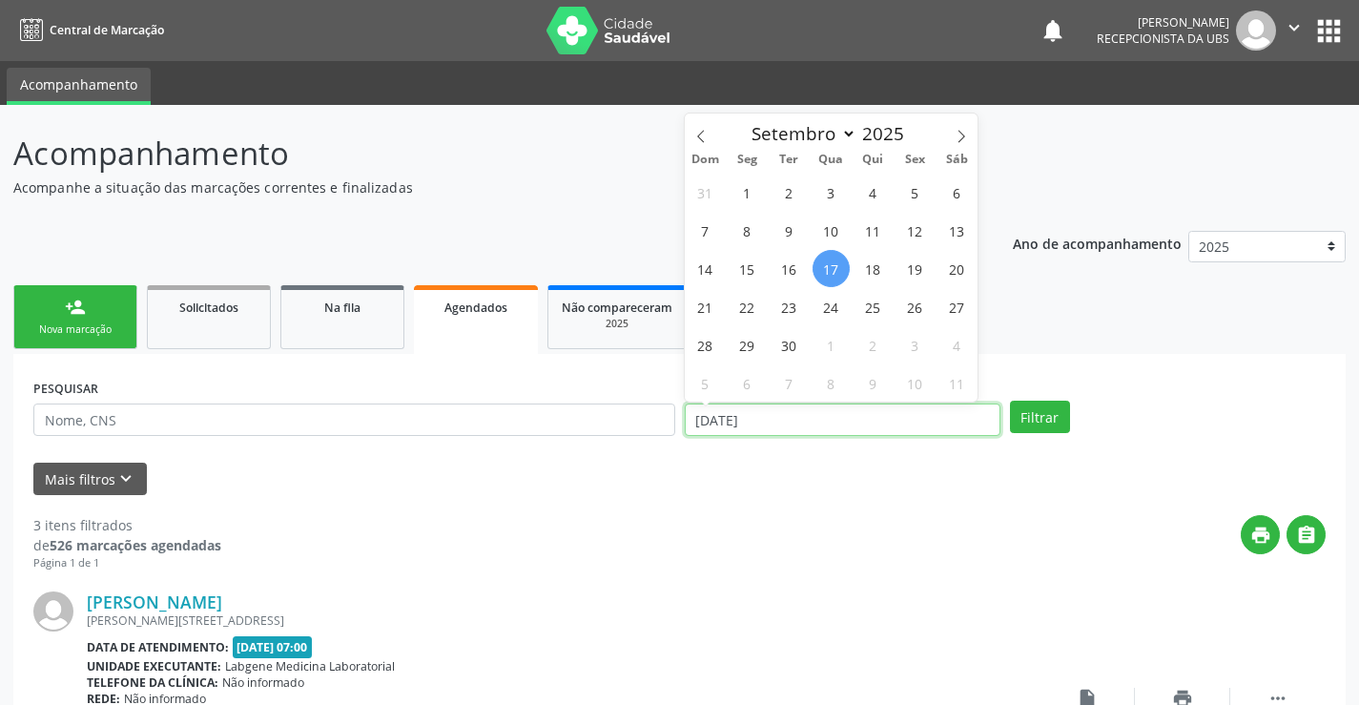
click at [760, 415] on input "17/09/2025" at bounding box center [843, 419] width 316 height 32
click at [781, 350] on span "30" at bounding box center [789, 344] width 37 height 37
type input "[DATE]"
click at [781, 350] on span "30" at bounding box center [789, 344] width 37 height 37
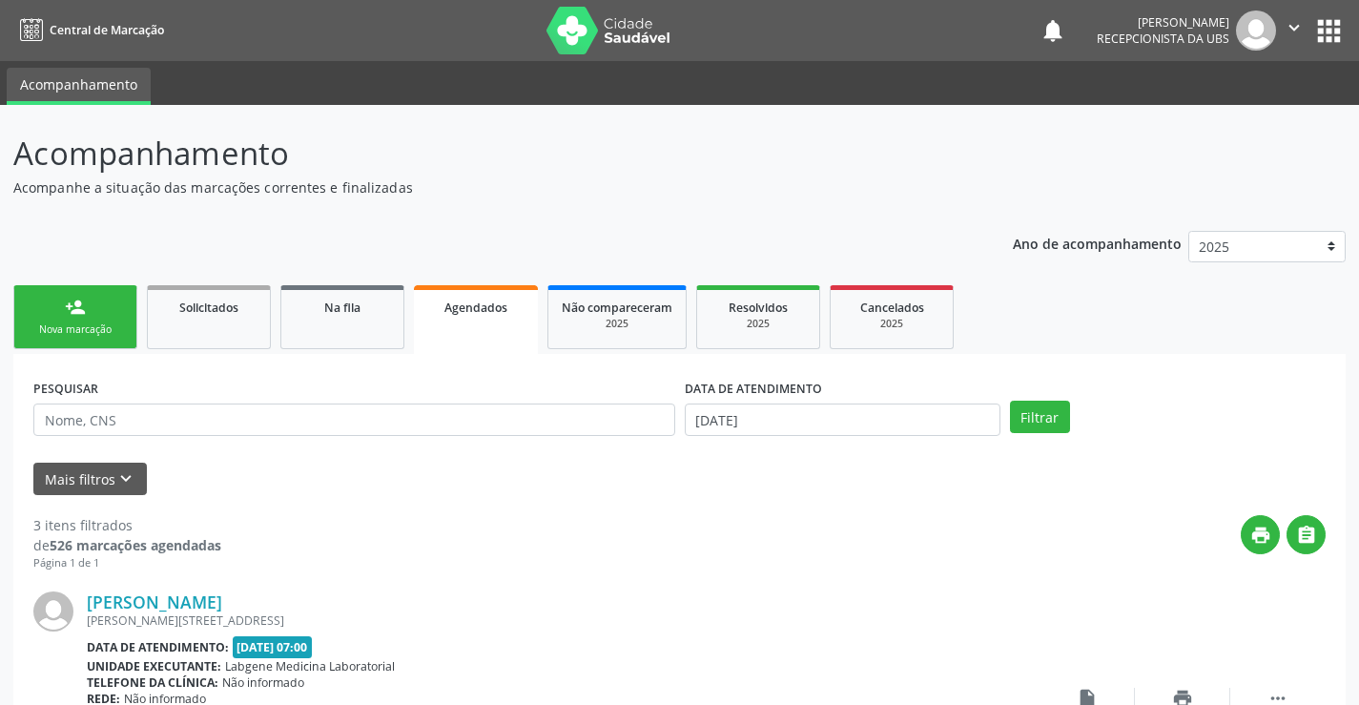
click at [781, 350] on ul "person_add Nova marcação Solicitados Na fila Agendados Não compareceram 2025 Re…" at bounding box center [679, 316] width 1332 height 73
click at [1036, 406] on button "Filtrar" at bounding box center [1040, 417] width 60 height 32
click at [88, 332] on div "Nova marcação" at bounding box center [75, 329] width 95 height 14
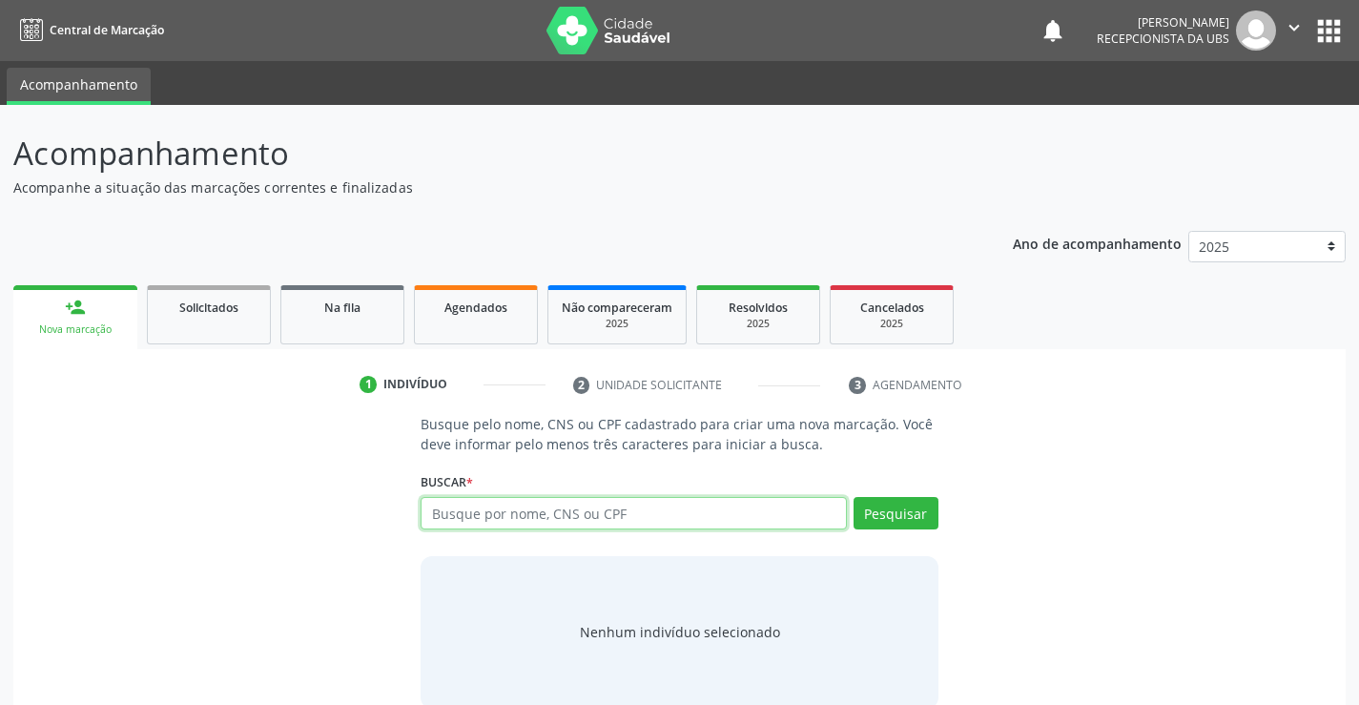
click at [522, 511] on input "text" at bounding box center [633, 513] width 425 height 32
type input "12901332803"
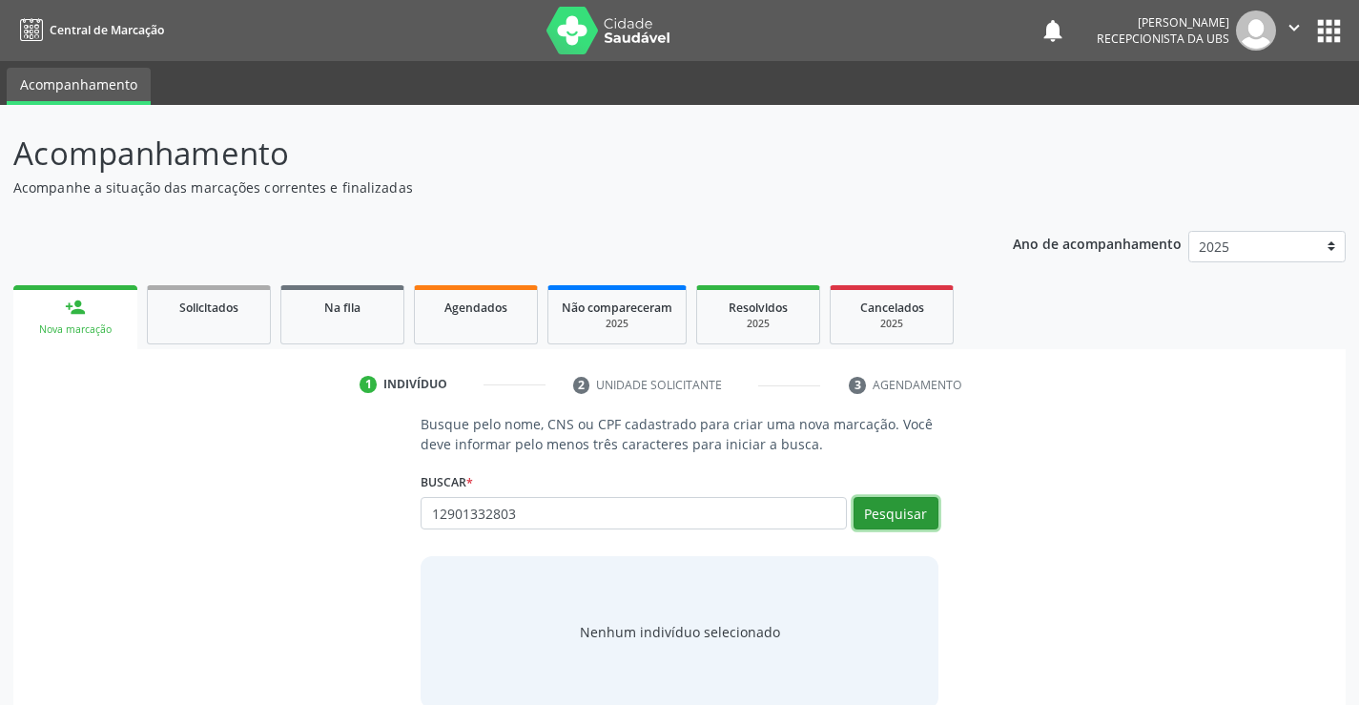
click at [900, 517] on button "Pesquisar" at bounding box center [895, 513] width 85 height 32
type input "12901332803"
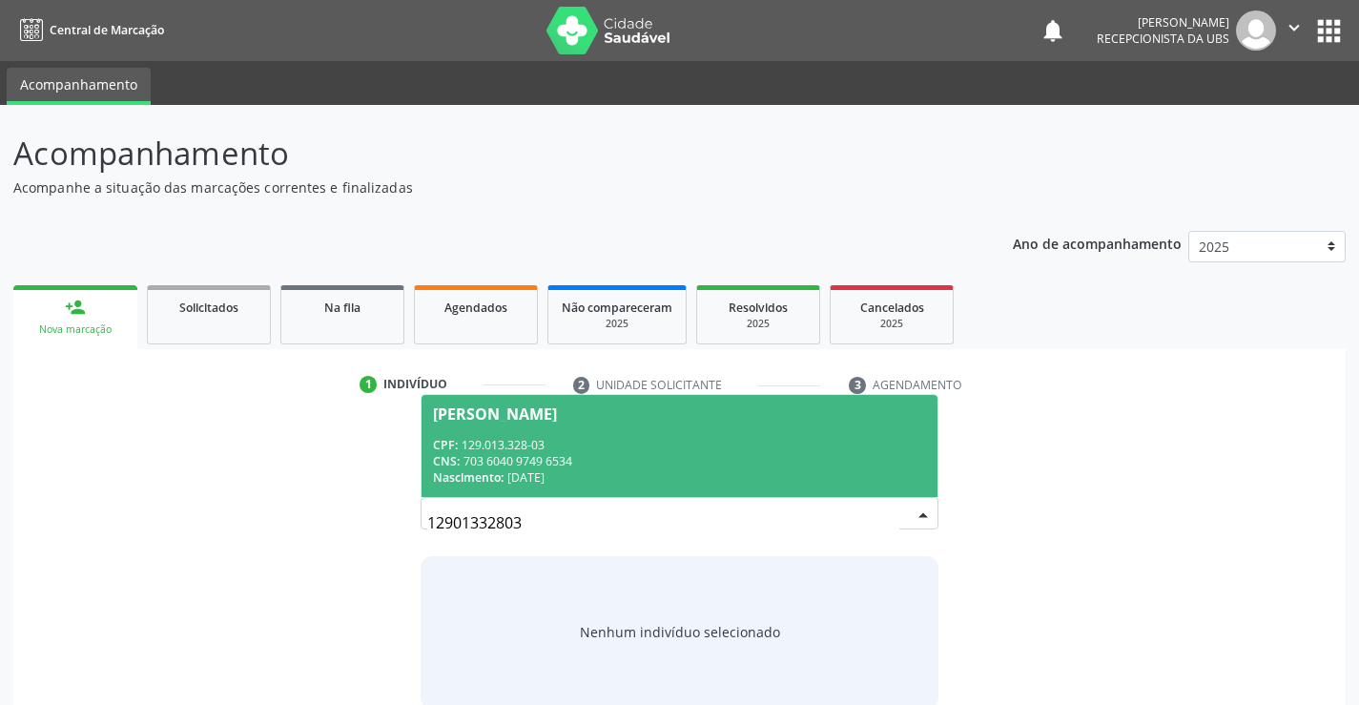
click at [739, 434] on span "Jose Nildo Vieira Barros CPF: 129.013.328-03 CNS: 703 6040 9749 6534 Nascimento…" at bounding box center [678, 446] width 515 height 102
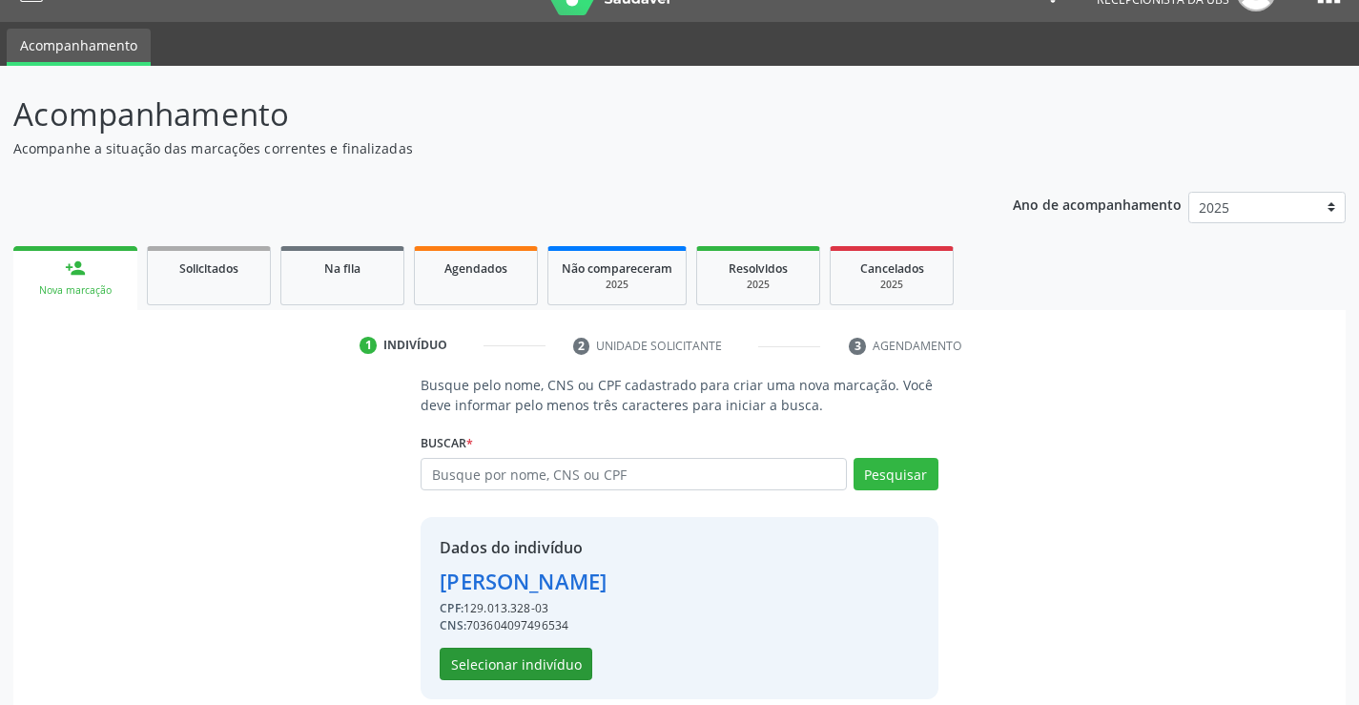
scroll to position [60, 0]
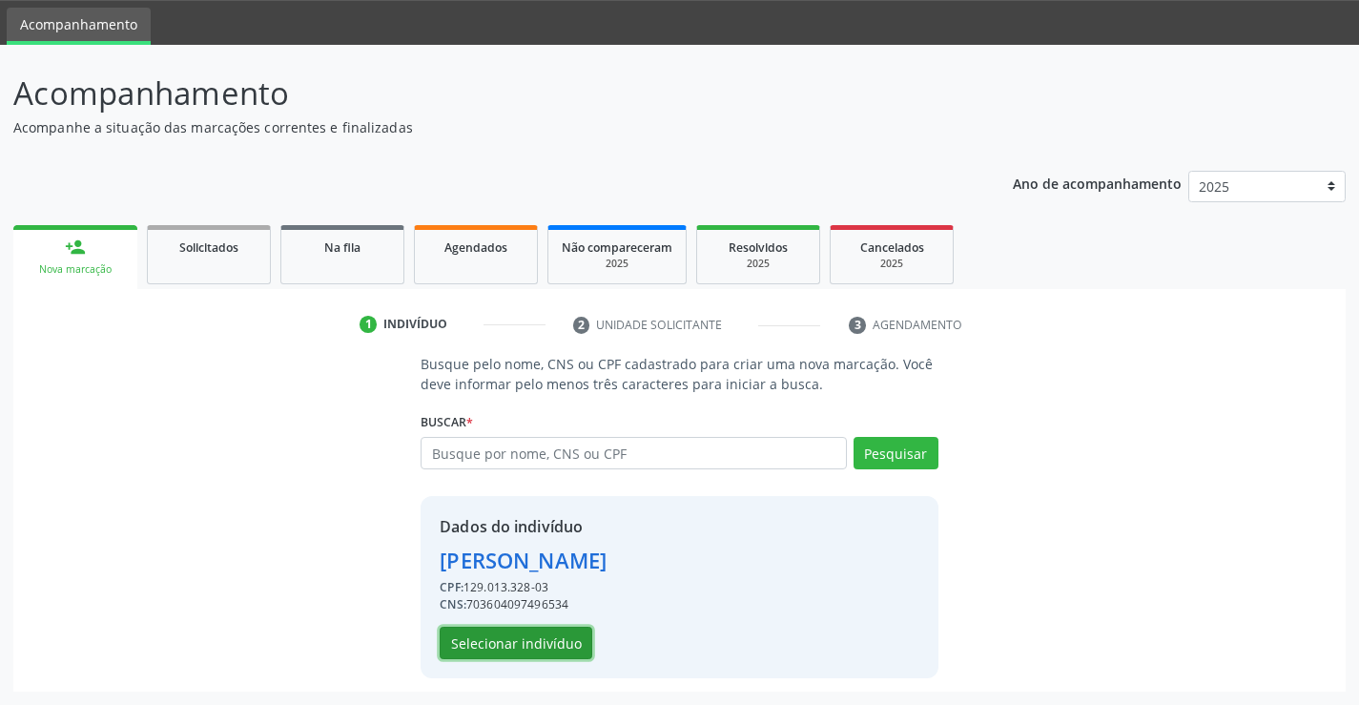
click at [479, 639] on button "Selecionar indivíduo" at bounding box center [516, 643] width 153 height 32
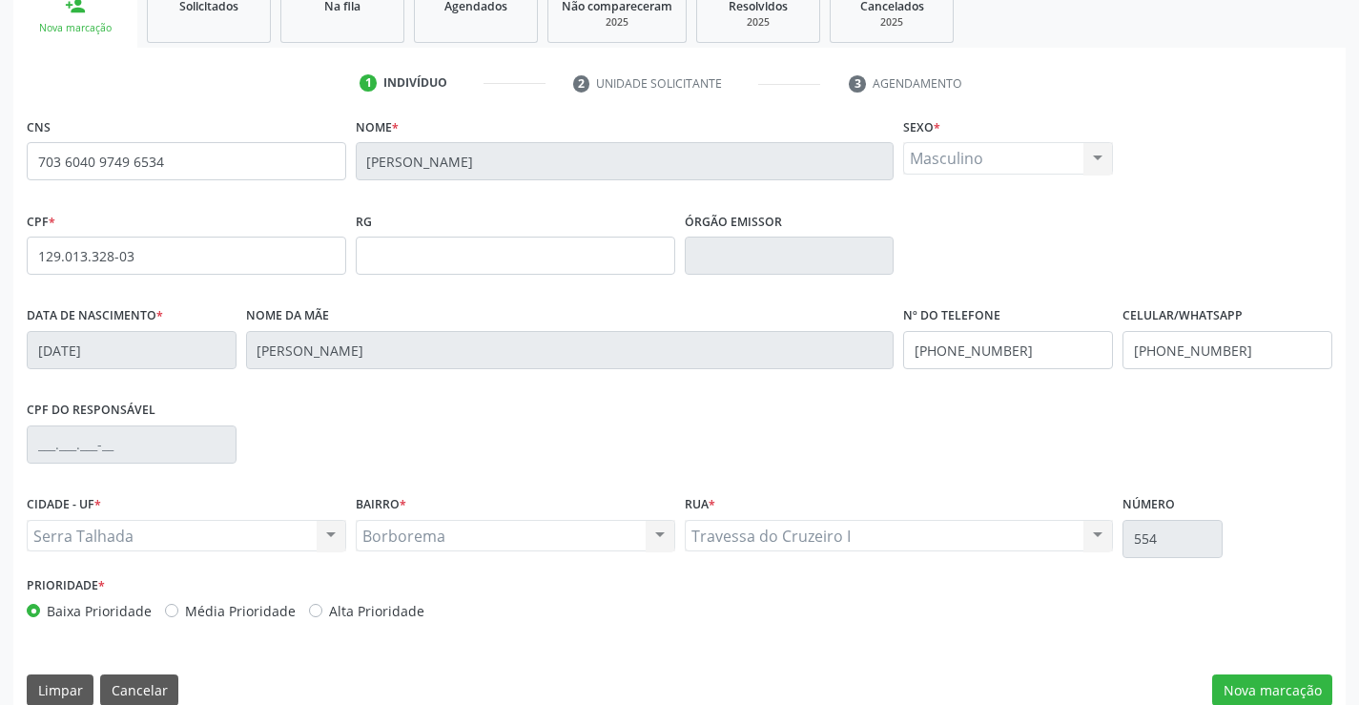
scroll to position [329, 0]
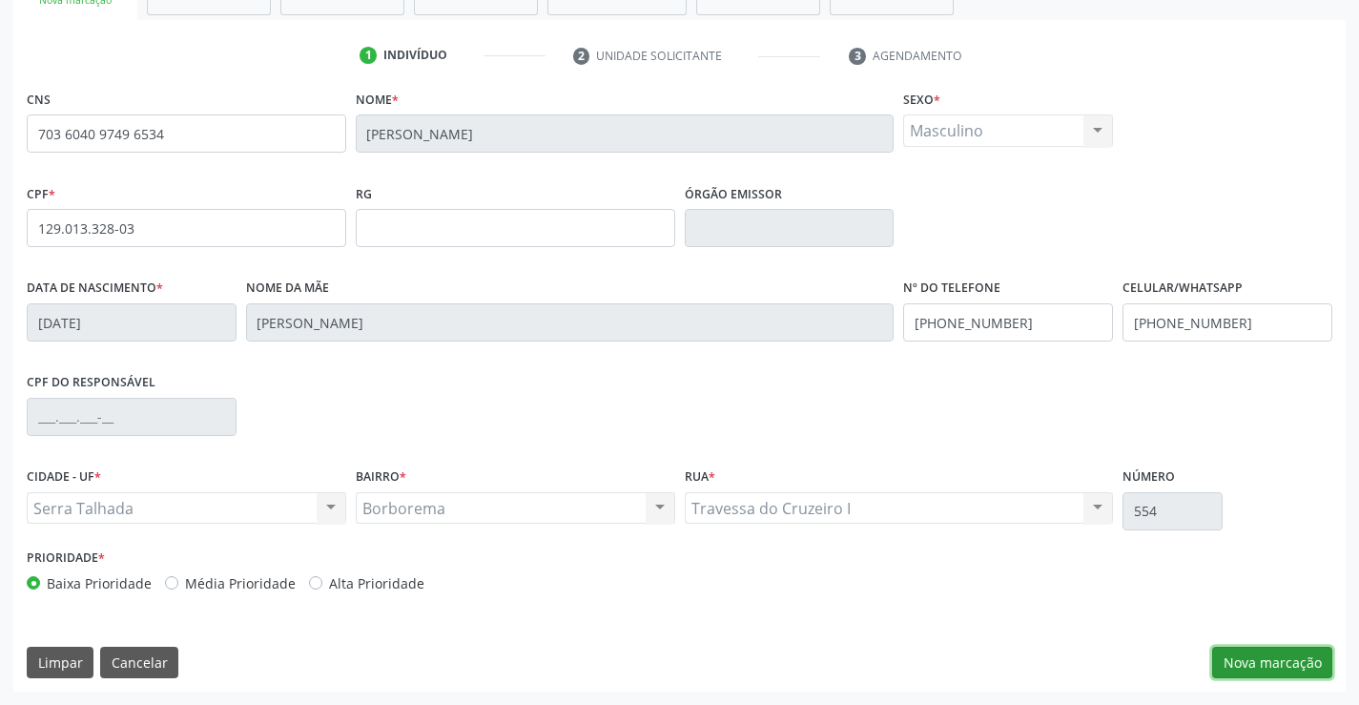
click at [1298, 658] on button "Nova marcação" at bounding box center [1272, 663] width 120 height 32
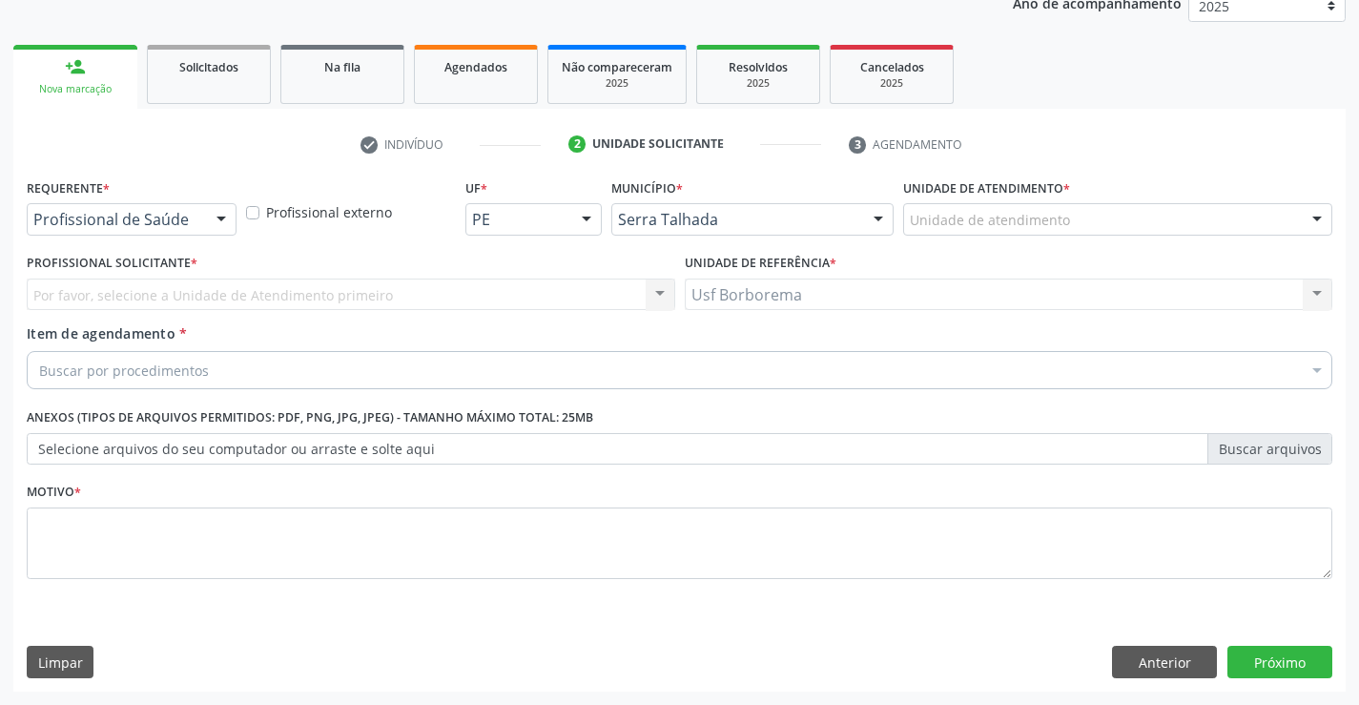
scroll to position [240, 0]
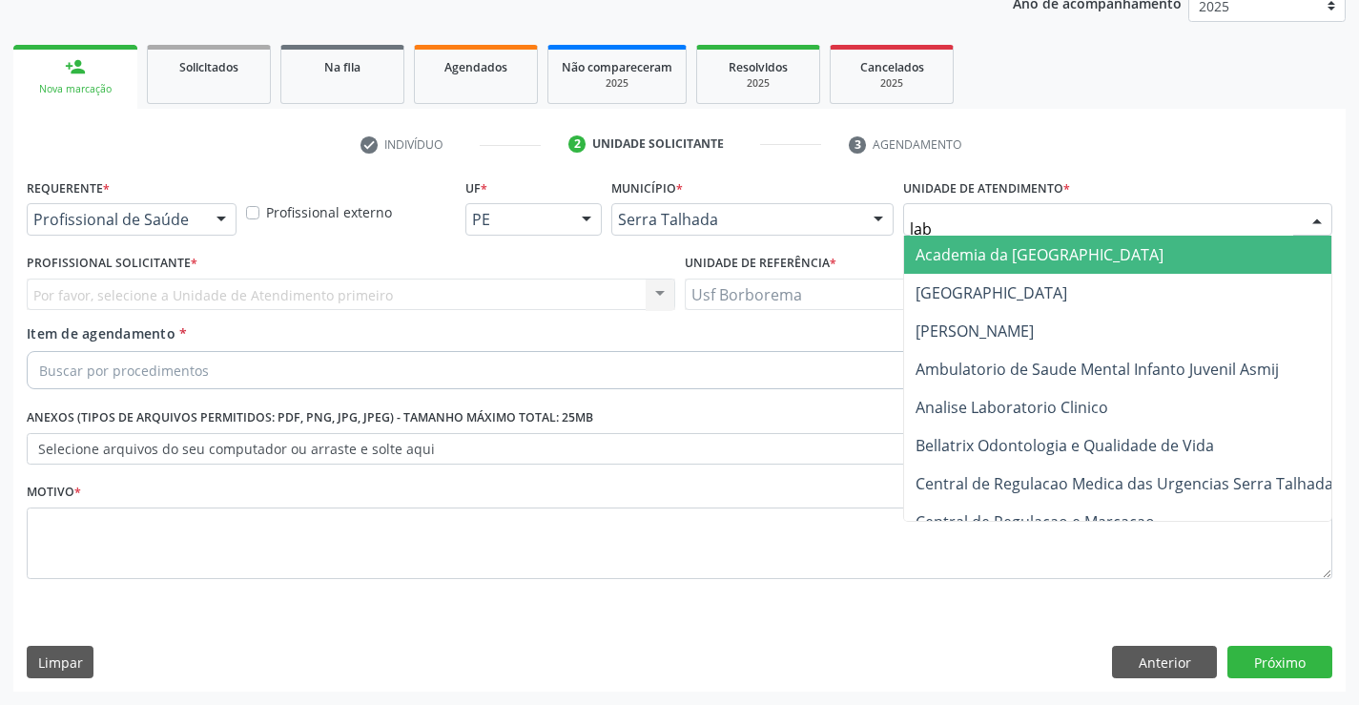
type input "labg"
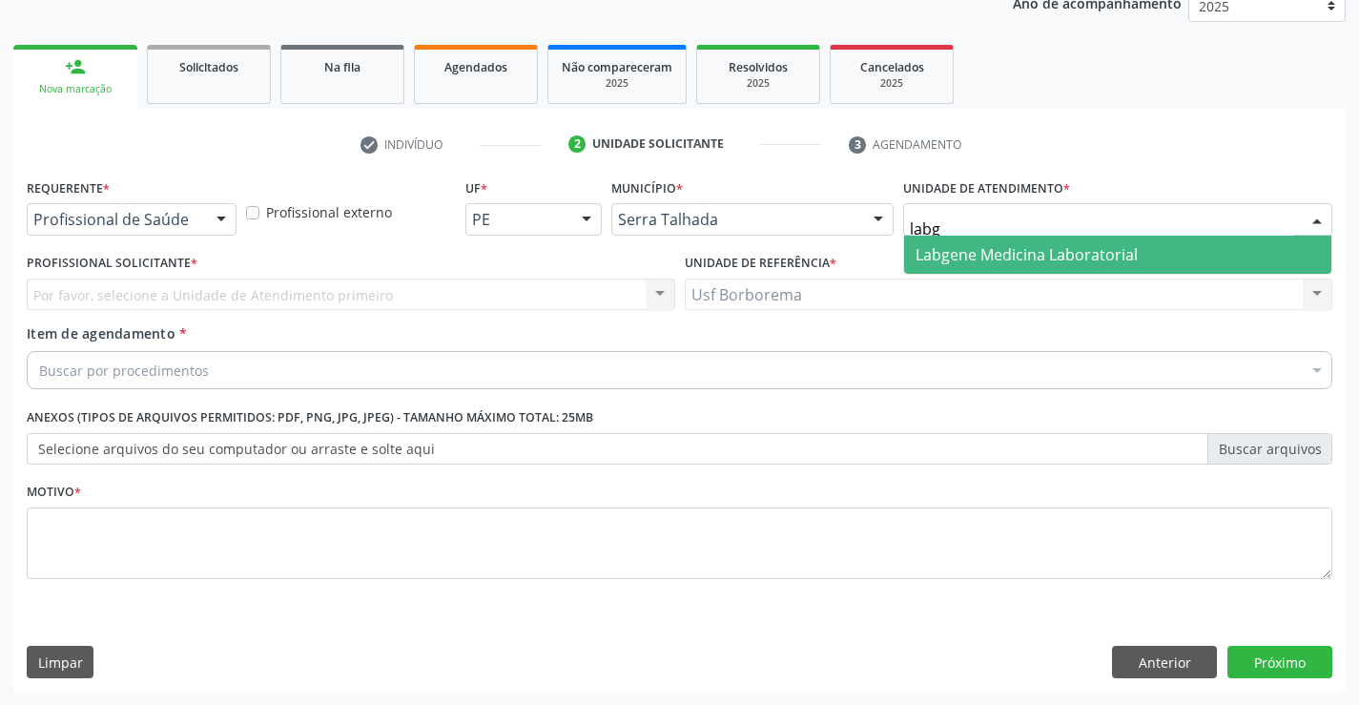
click at [987, 245] on span "Labgene Medicina Laboratorial" at bounding box center [1026, 254] width 222 height 21
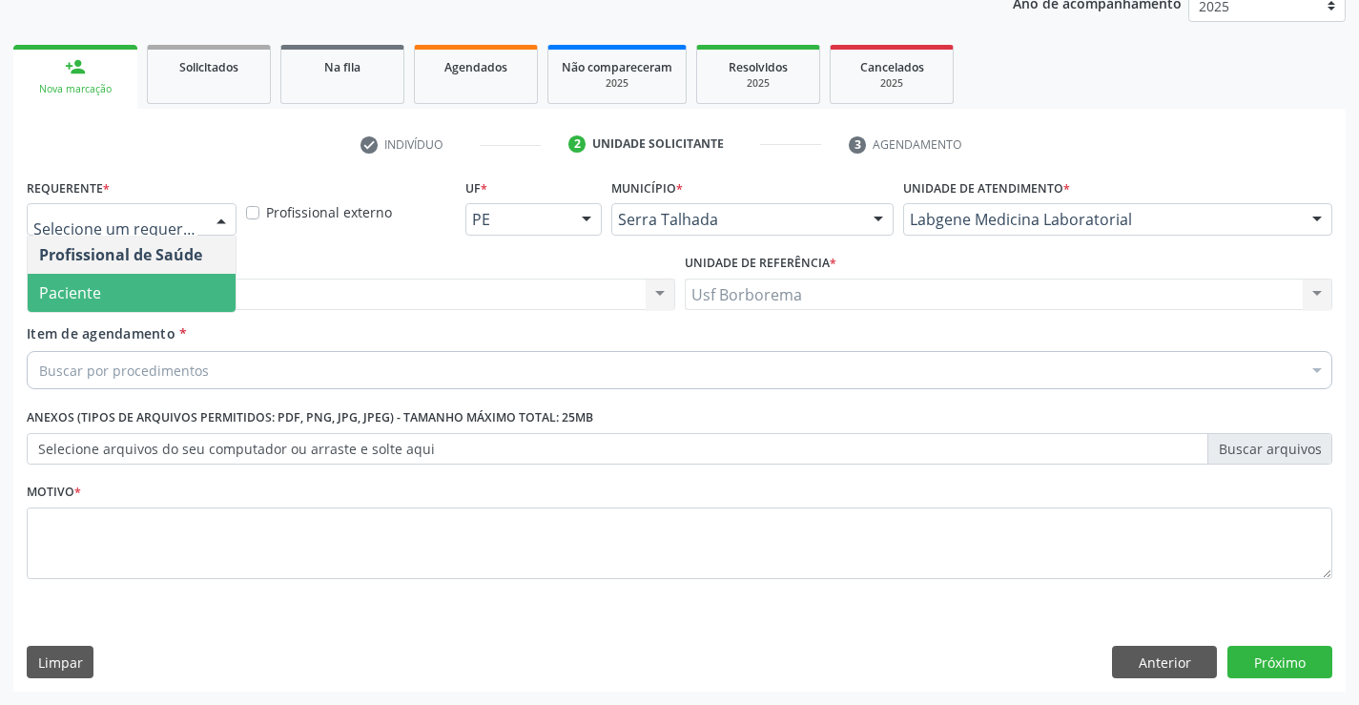
click at [184, 283] on span "Paciente" at bounding box center [132, 293] width 208 height 38
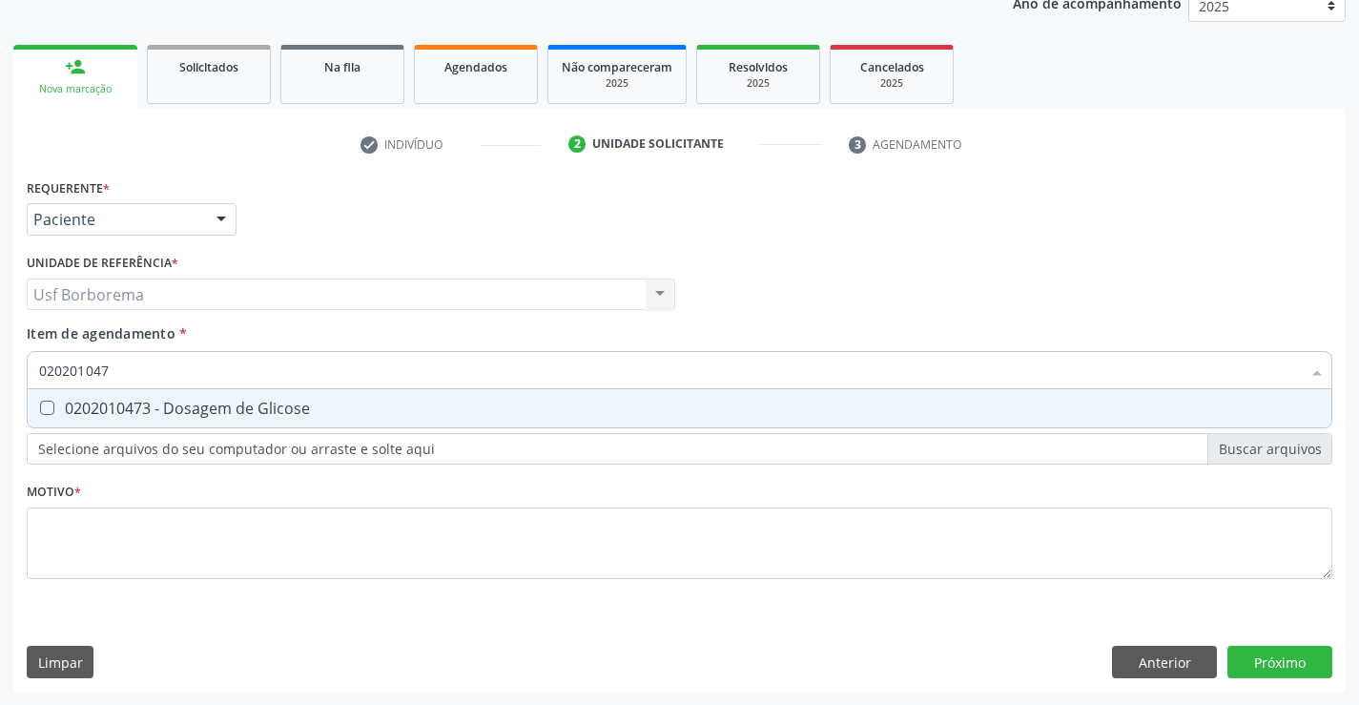
type input "0202010473"
click at [175, 405] on div "0202010473 - Dosagem de Glicose" at bounding box center [679, 408] width 1281 height 15
checkbox Glicose "true"
click at [160, 370] on input "0202010473" at bounding box center [670, 370] width 1262 height 38
type input "02020104"
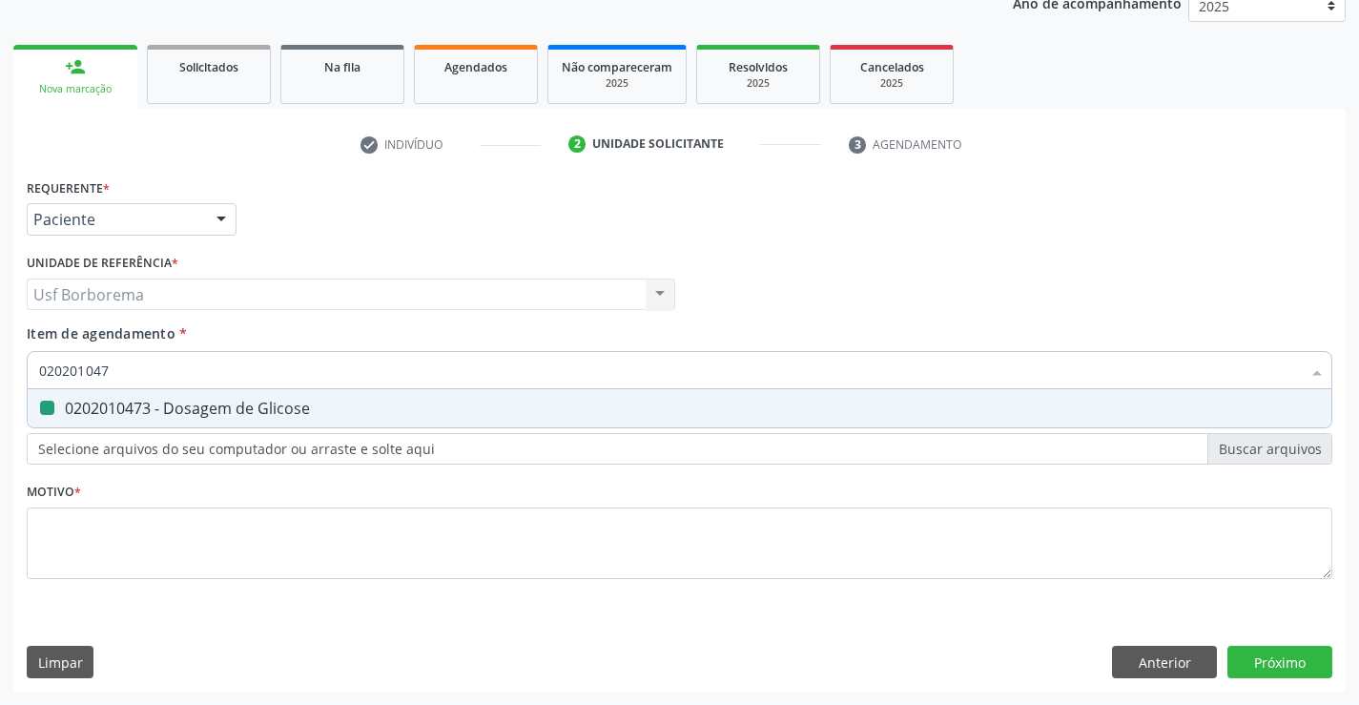
checkbox Glicose "false"
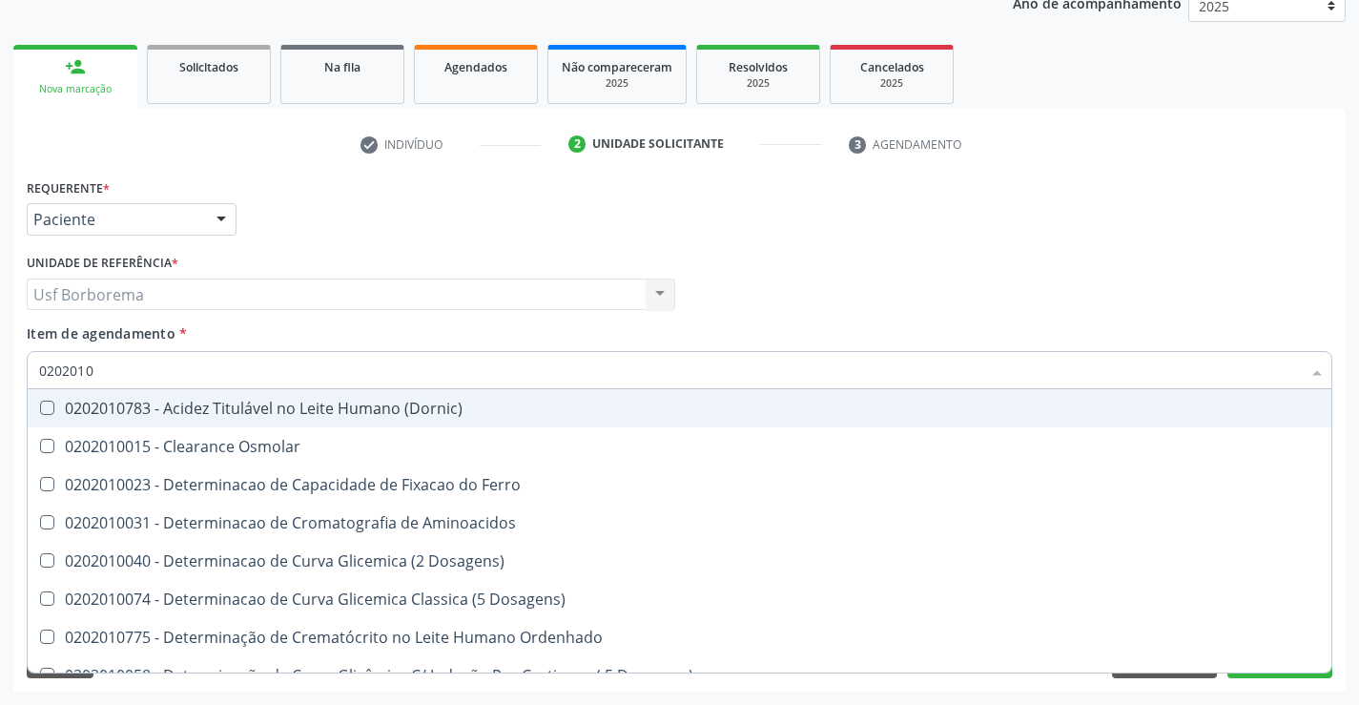
type input "020201"
checkbox Glicose "false"
checkbox Nt-Probnp\) "true"
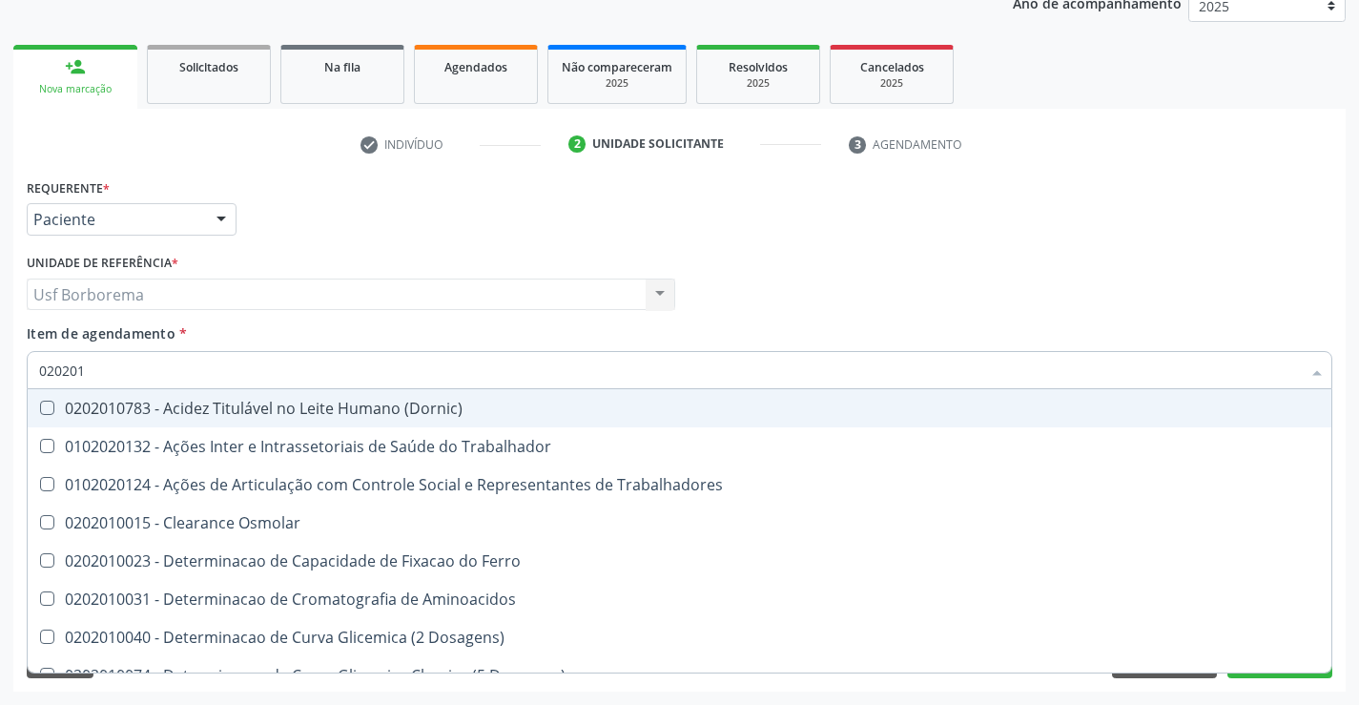
type input "02020"
checkbox Glicose "false"
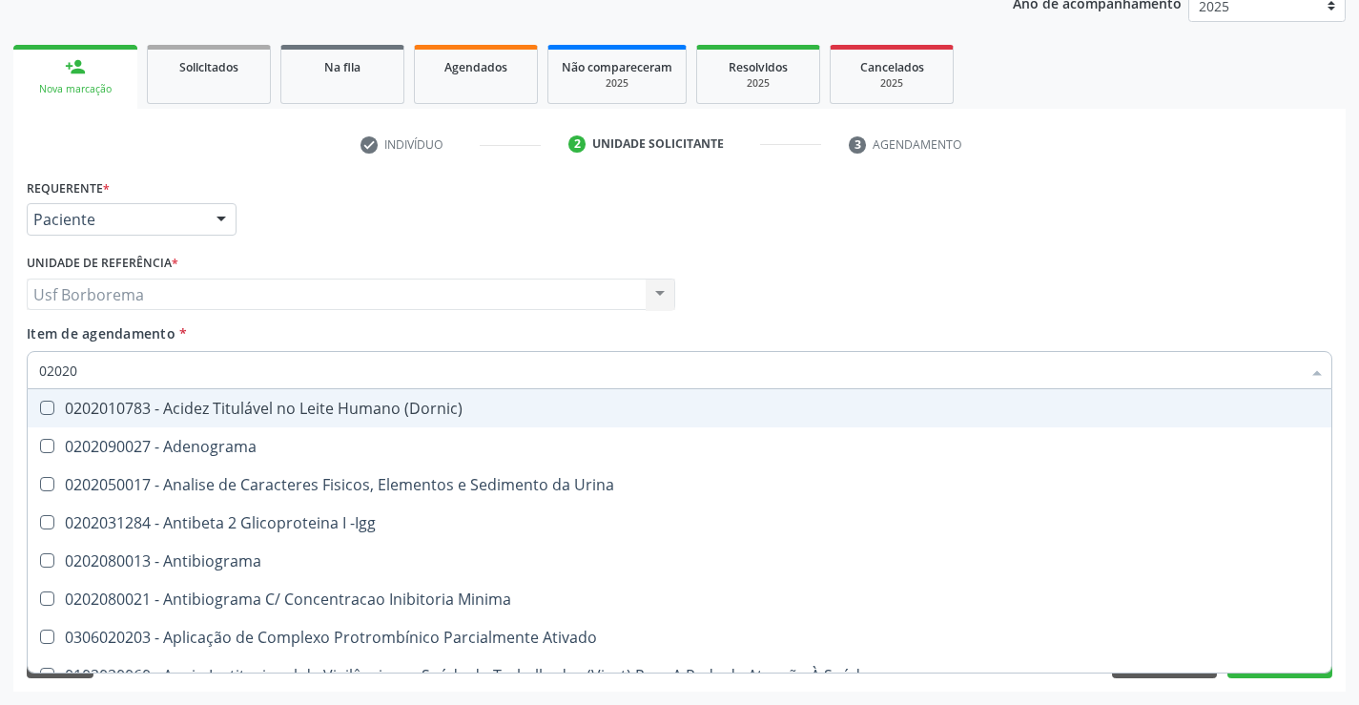
type input "020201"
checkbox T3 "true"
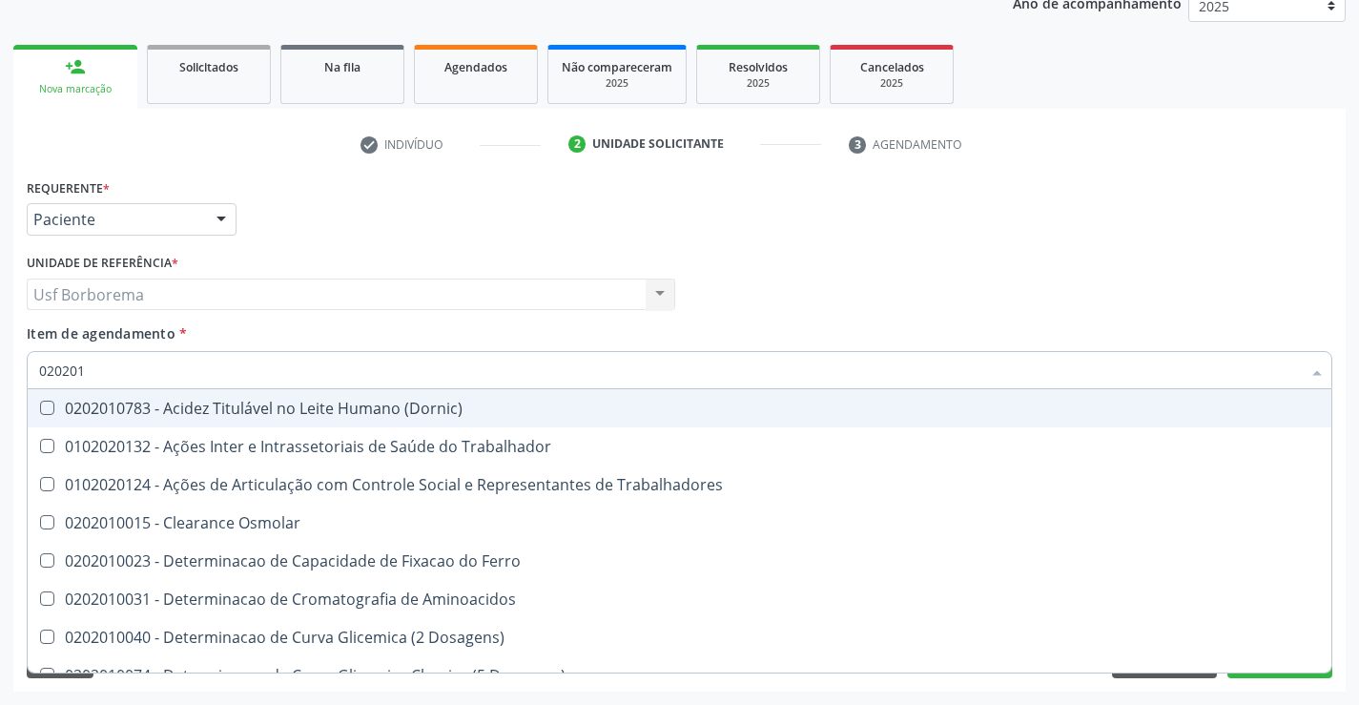
type input "0202010"
checkbox II "true"
checkbox Glicose "false"
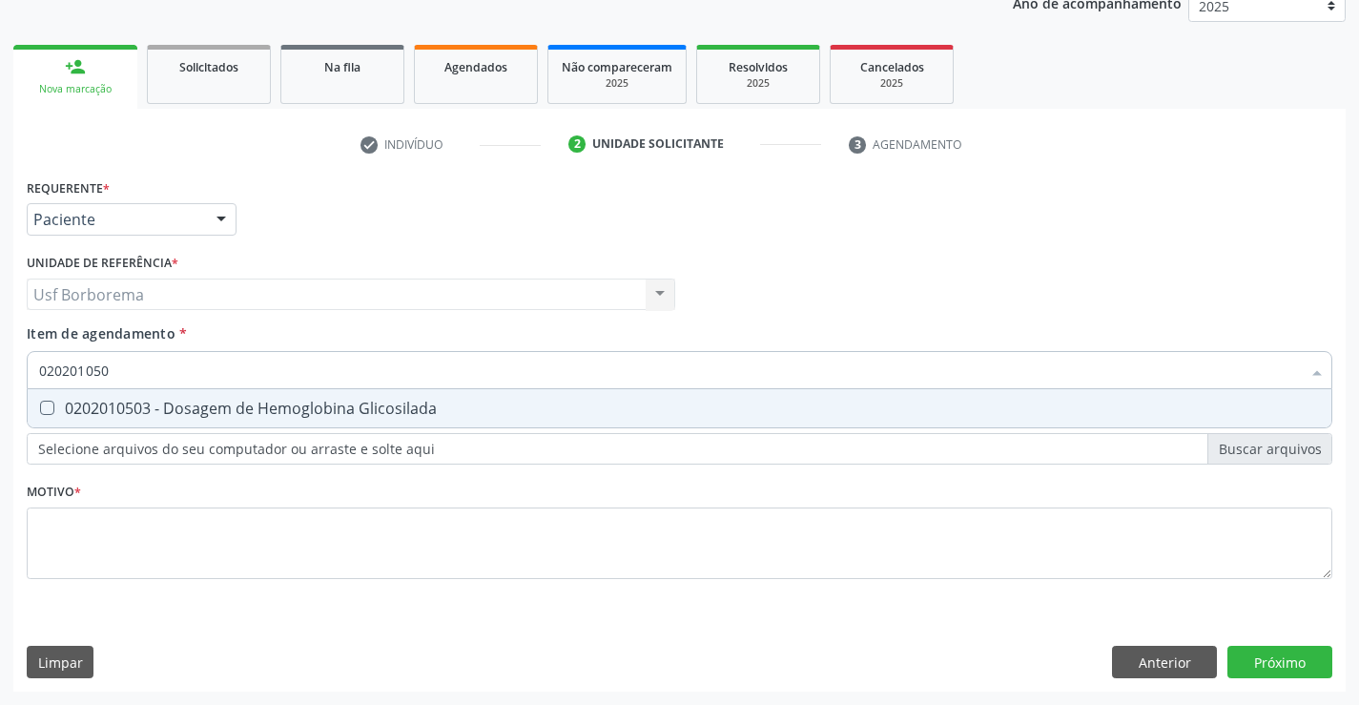
type input "0202010503"
click at [154, 401] on div "0202010503 - Dosagem de Hemoglobina Glicosilada" at bounding box center [679, 408] width 1281 height 15
checkbox Glicosilada "true"
click at [121, 356] on input "0202010503" at bounding box center [670, 370] width 1262 height 38
click at [131, 379] on input "0202010503" at bounding box center [670, 370] width 1262 height 38
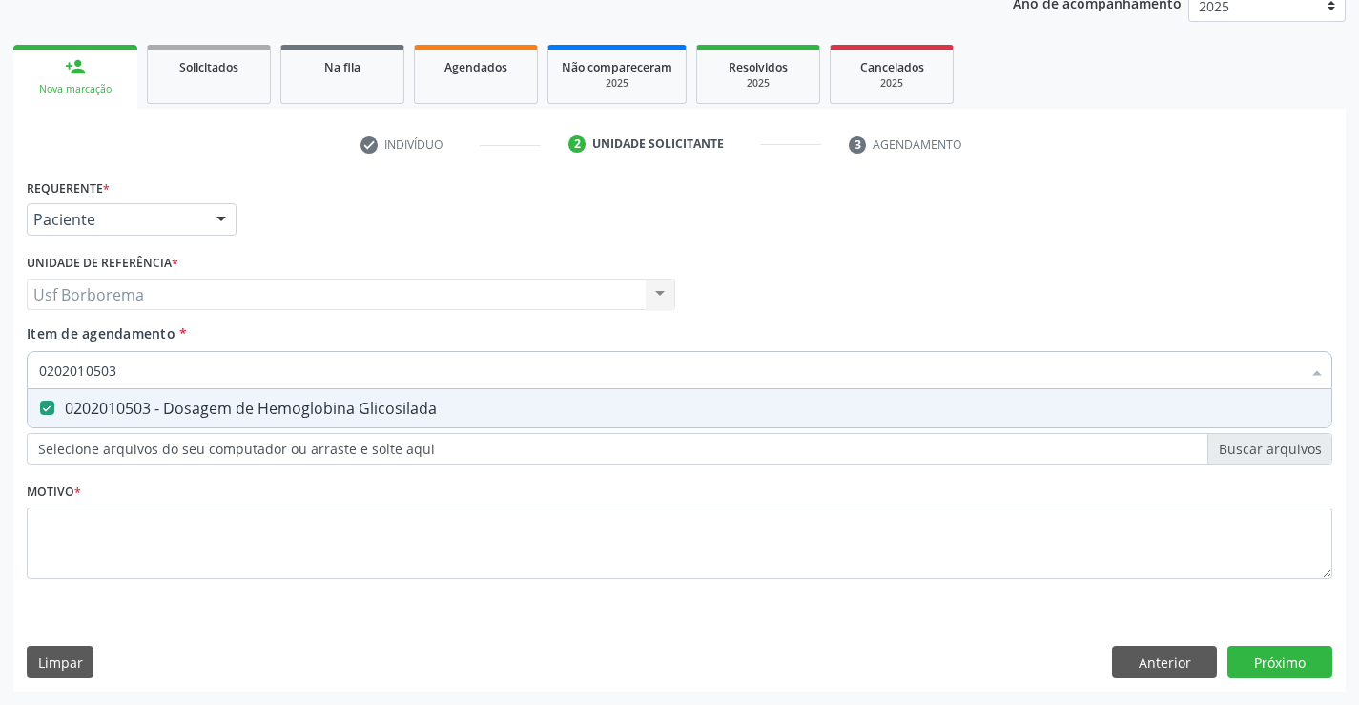
click at [131, 372] on input "0202010503" at bounding box center [670, 370] width 1262 height 38
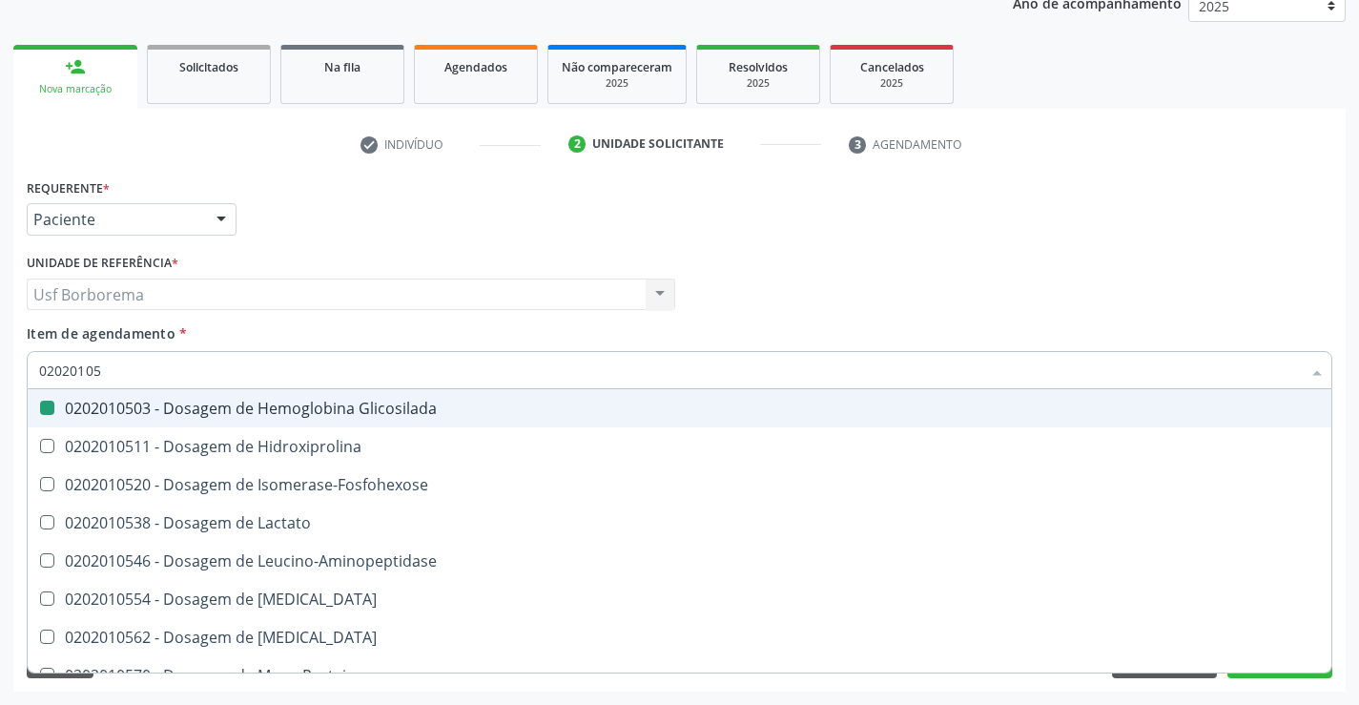
type input "0202010"
checkbox Glicosilada "false"
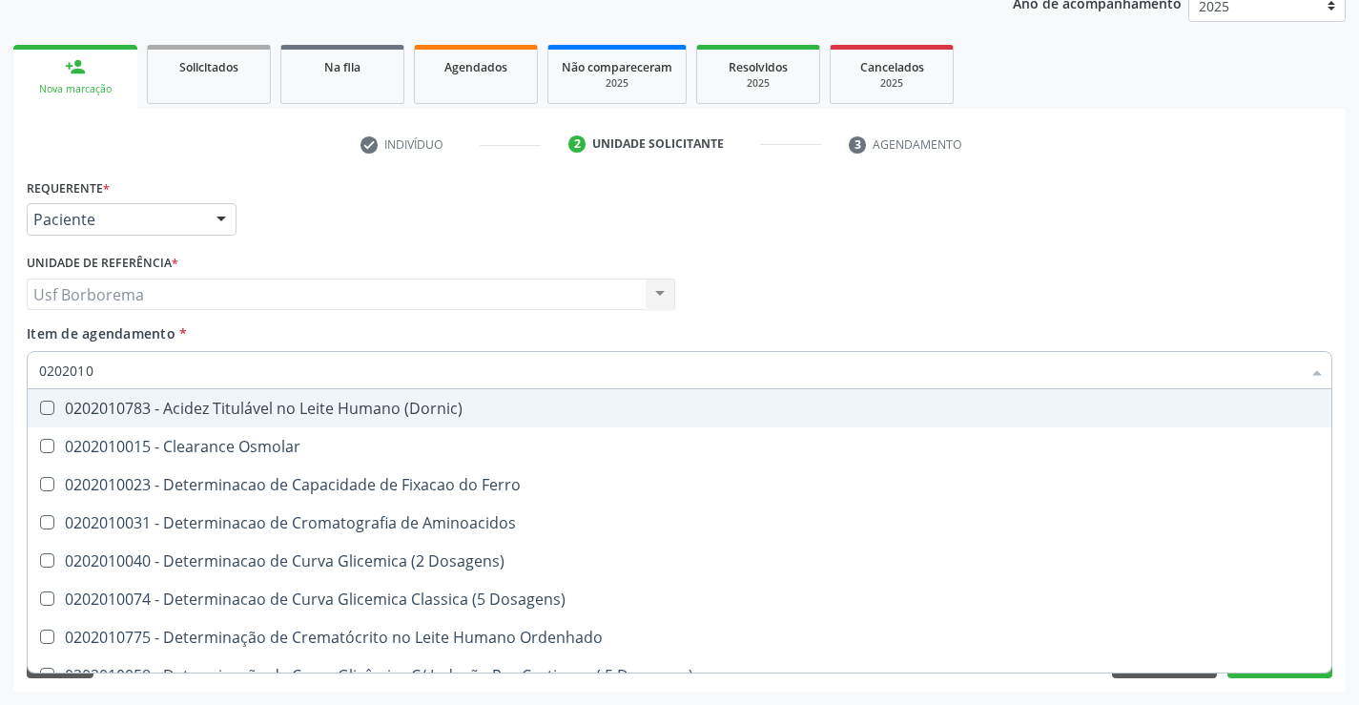
type input "020201"
checkbox Glicose "false"
checkbox Glicosilada "false"
checkbox Nt-Probnp\) "true"
checkbox Potassio "true"
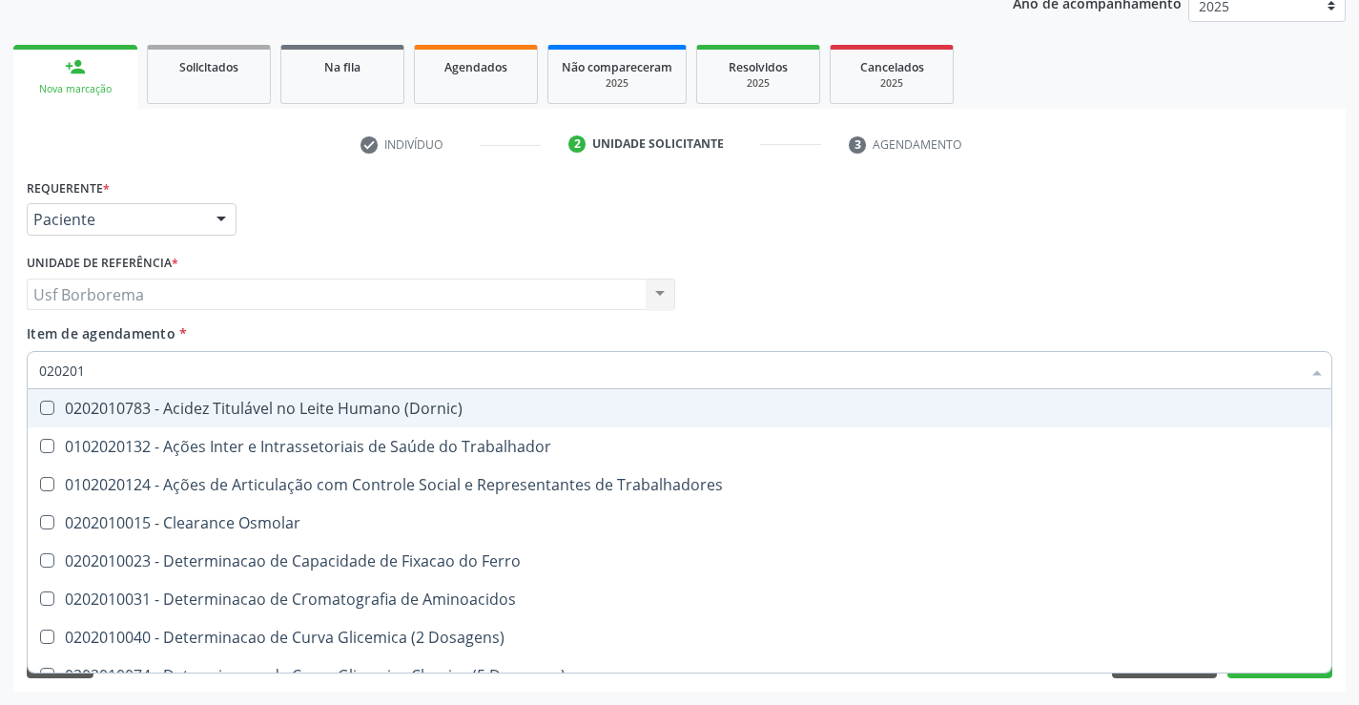
type input "02020"
checkbox Glicose "false"
checkbox Glicosilada "false"
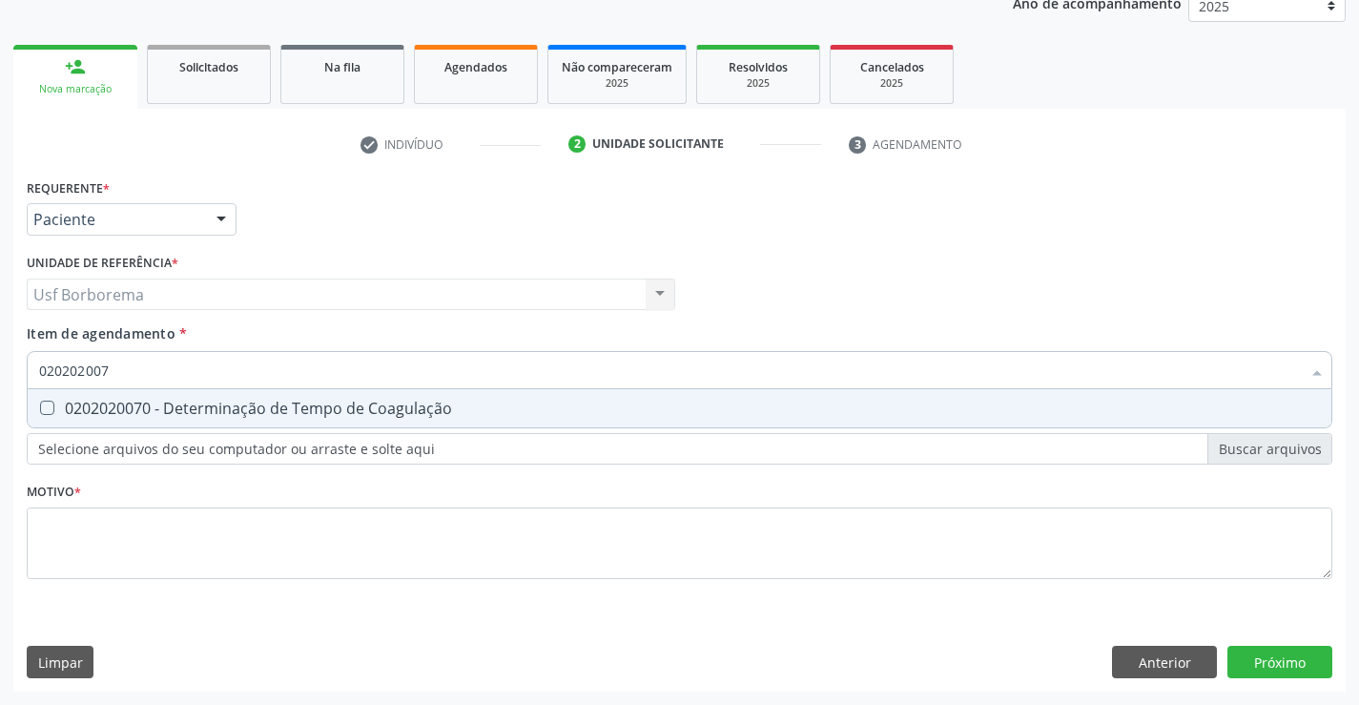
type input "0202020070"
click at [145, 409] on div "0202020070 - Determinação de Tempo de Coagulação" at bounding box center [679, 408] width 1281 height 15
checkbox Coagulação "true"
click at [126, 366] on input "0202020070" at bounding box center [670, 370] width 1262 height 38
type input "02020200"
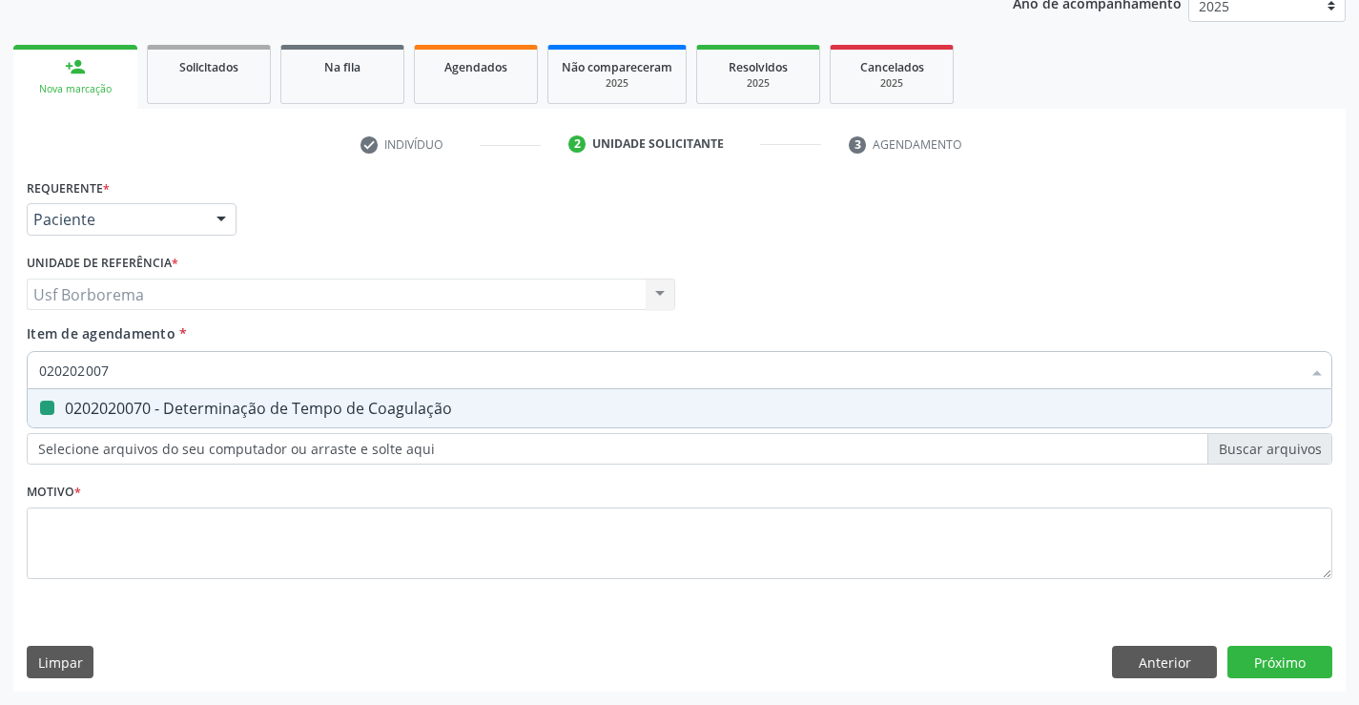
checkbox Coagulação "false"
click at [116, 371] on input "020202006" at bounding box center [670, 370] width 1262 height 38
type input "0202020096"
click at [124, 407] on div "0202020096 - Determinação de Tempo de Sangramento -Duke" at bounding box center [679, 408] width 1281 height 15
checkbox -Duke "true"
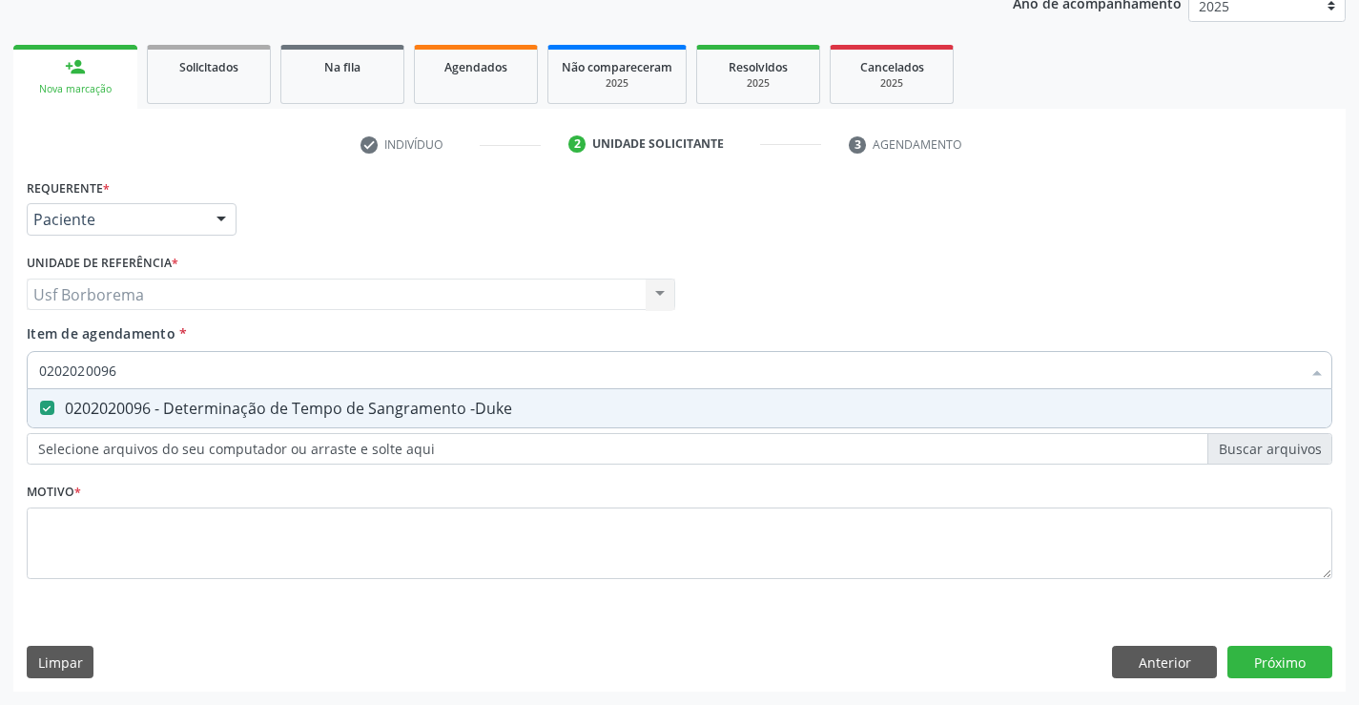
click at [133, 366] on input "0202020096" at bounding box center [670, 370] width 1262 height 38
type input "02020200"
checkbox -Duke "false"
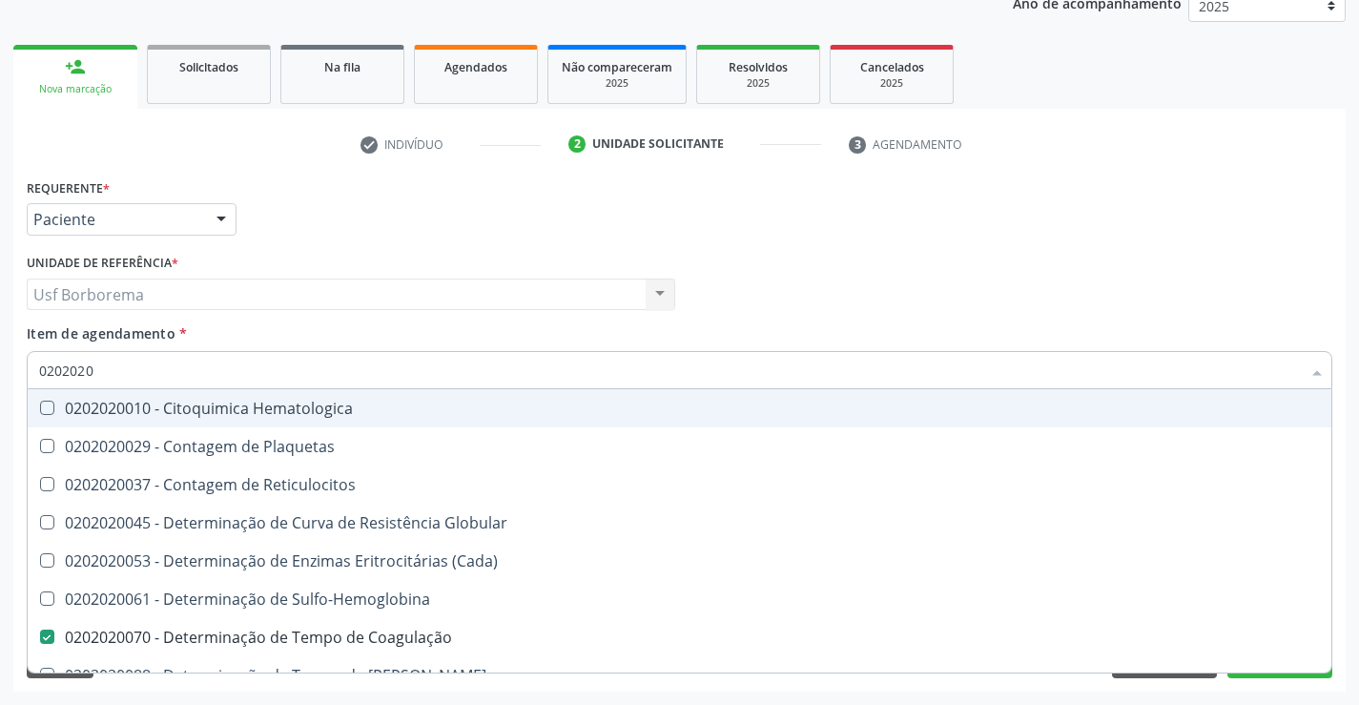
type input "02020201"
checkbox Coagulação "false"
checkbox -Duke "false"
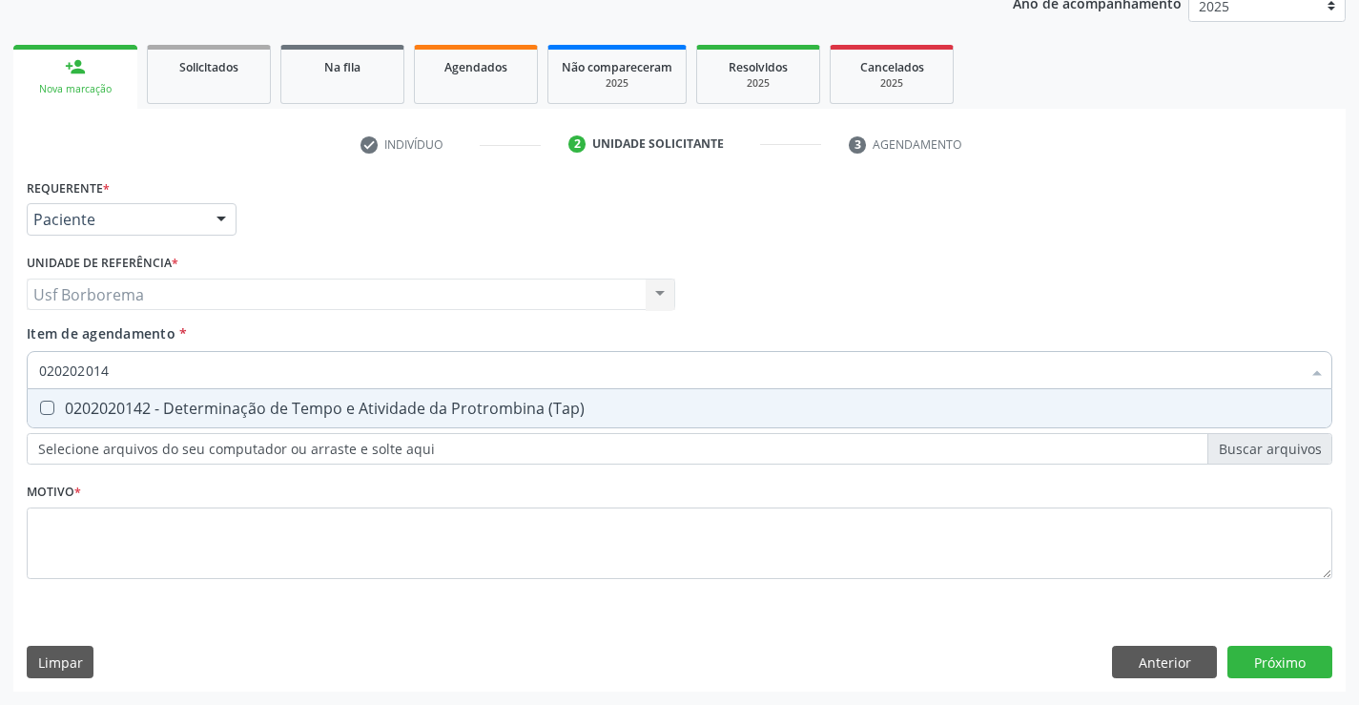
type input "0202020142"
click at [129, 407] on div "0202020142 - Determinação de Tempo e Atividade da Protrombina (Tap)" at bounding box center [679, 408] width 1281 height 15
checkbox \(Tap\) "true"
click at [129, 365] on input "0202020142" at bounding box center [670, 370] width 1262 height 38
type input "02020201"
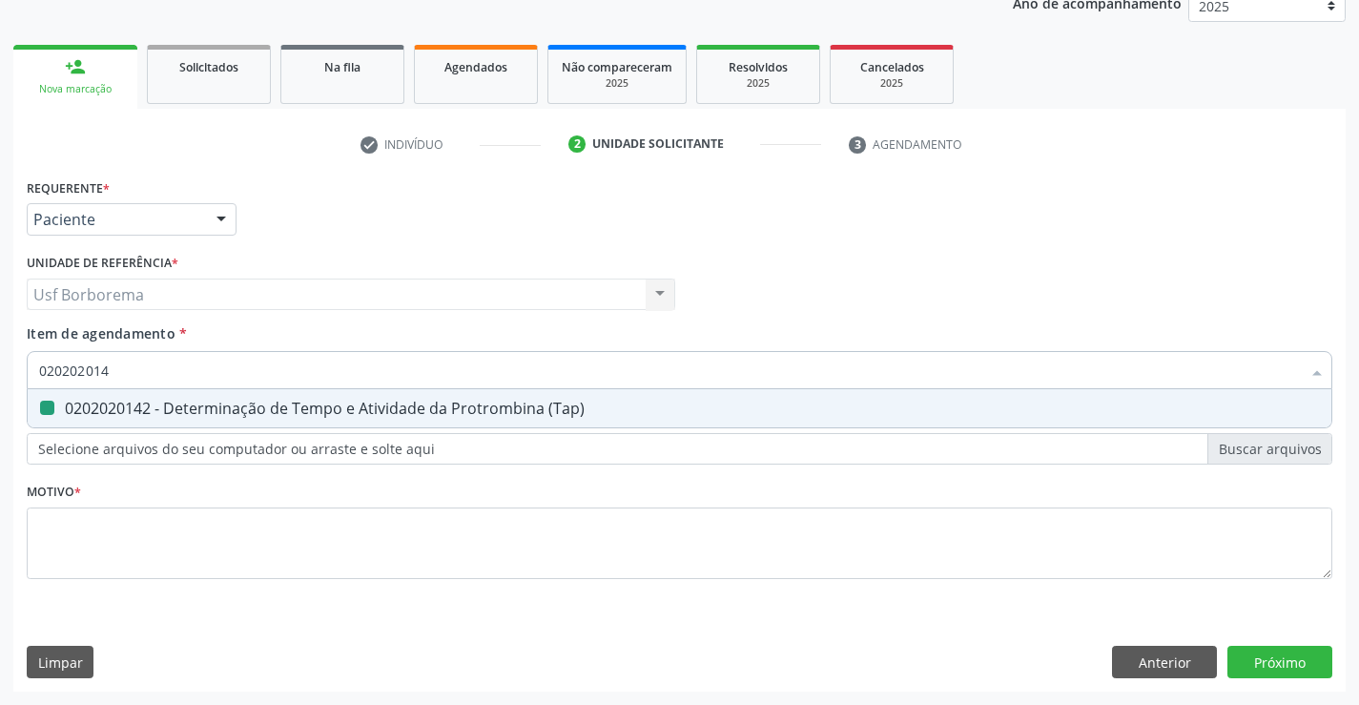
checkbox \(Tap\) "false"
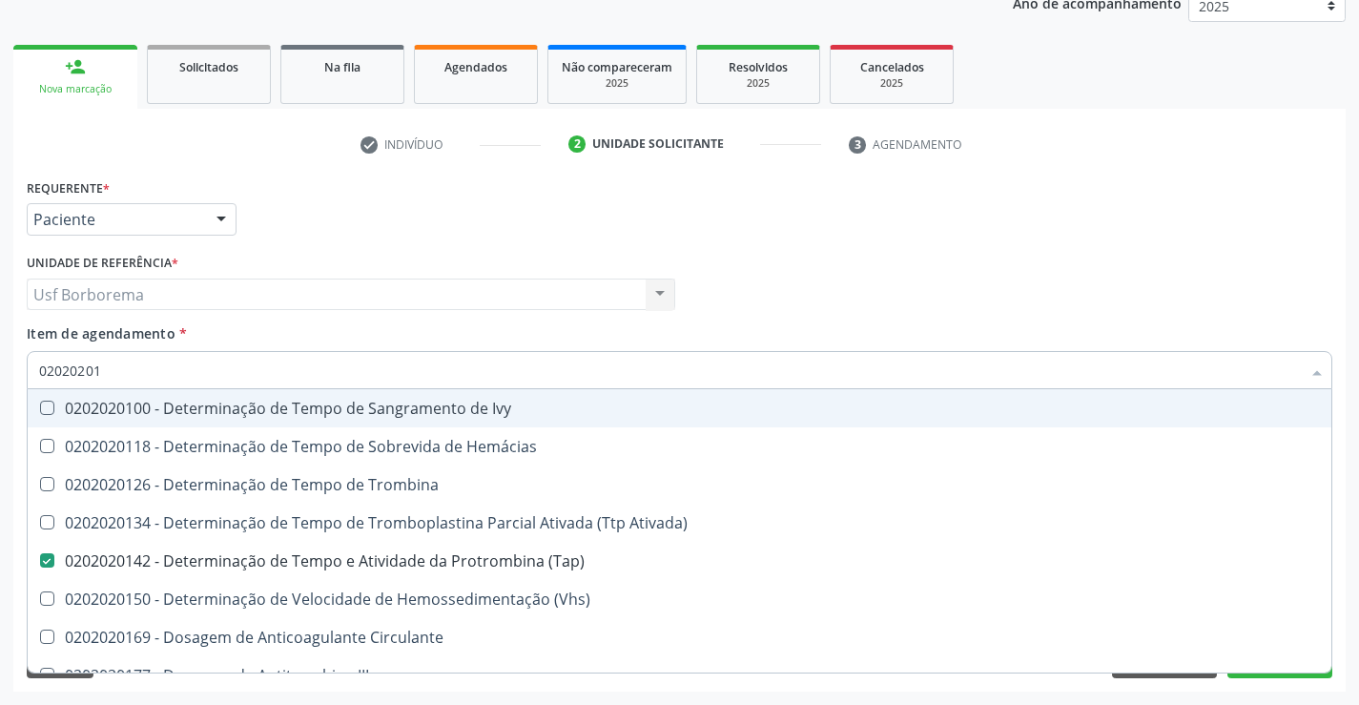
type input "0202020"
checkbox \(Tap\) "false"
checkbox Circulante "true"
checkbox II "true"
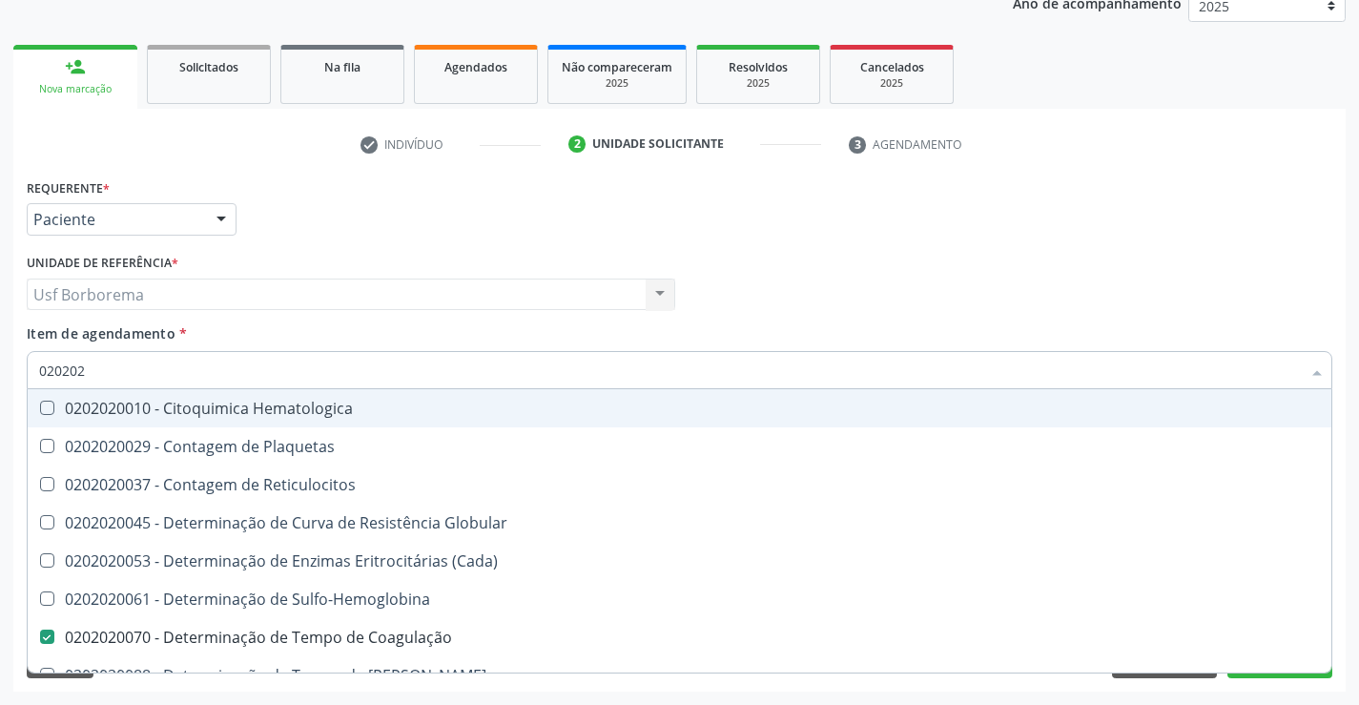
type input "02020"
checkbox Coagulação "false"
checkbox -Duke "false"
checkbox \(Tap\) "false"
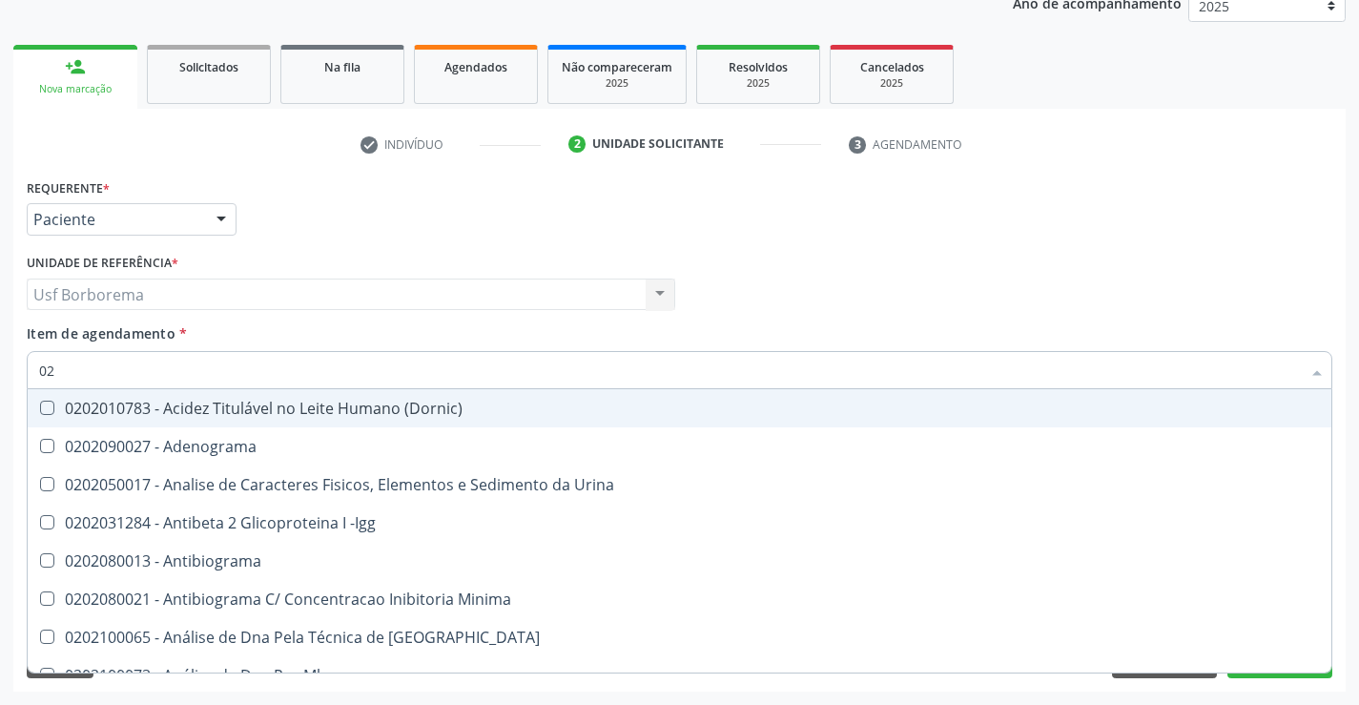
type input "0"
checkbox Coagulação "false"
checkbox -Duke "false"
checkbox \(Tap\) "false"
checkbox Glicose "false"
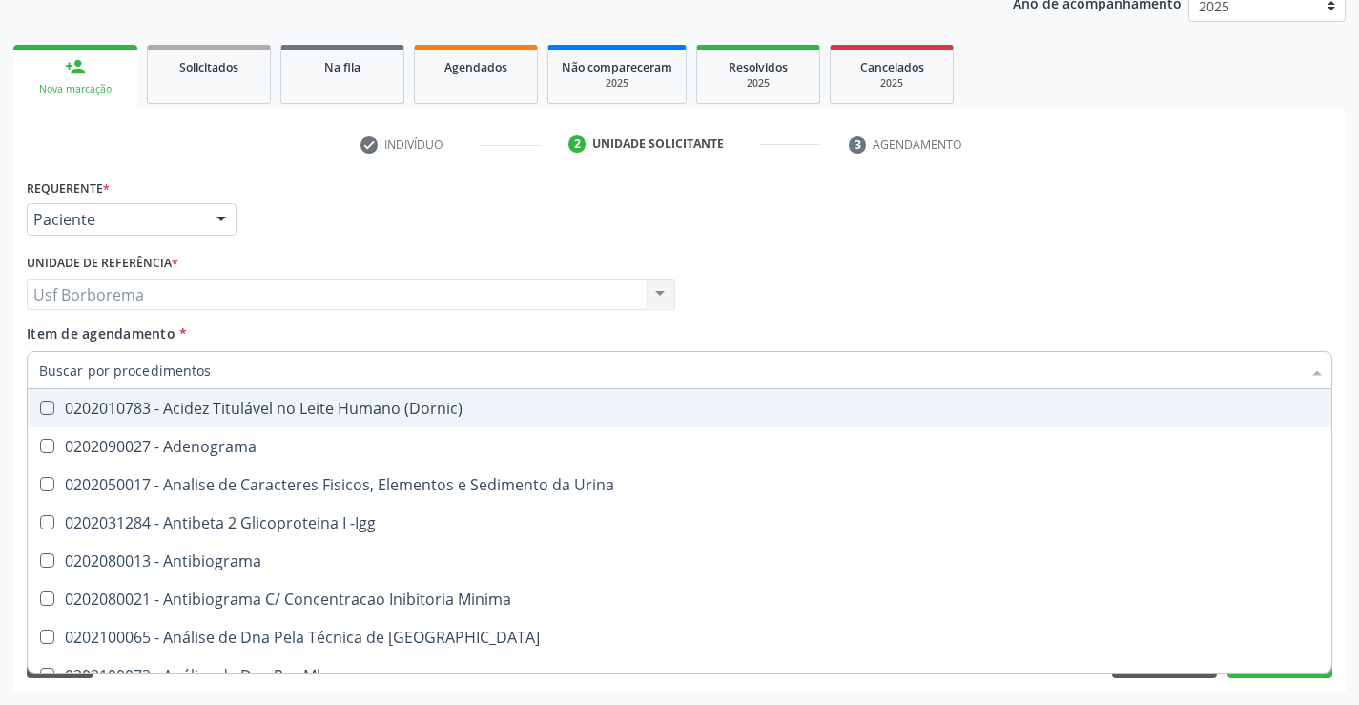
checkbox Glicosilada "false"
checkbox Antileishmanias "false"
checkbox Cruzi "false"
checkbox \(Anti-Hav-Igm\) "false"
checkbox Boston "false"
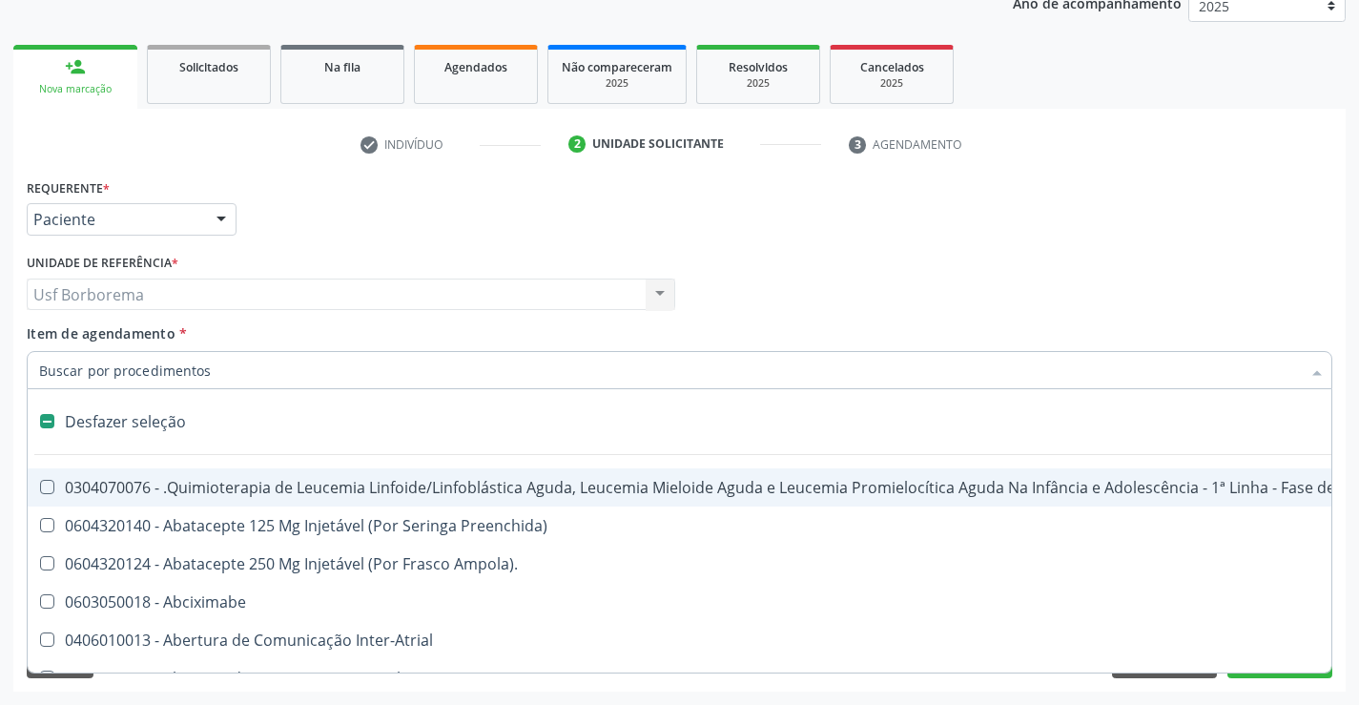
click at [215, 320] on div "Unidade de referência * Usf Borborema Usf Borborema Nenhum resultado encontrado…" at bounding box center [351, 286] width 658 height 74
checkbox Preenchida\) "true"
checkbox Ampola\)\ "true"
checkbox Abciximabe "true"
checkbox Inter-Atrial "true"
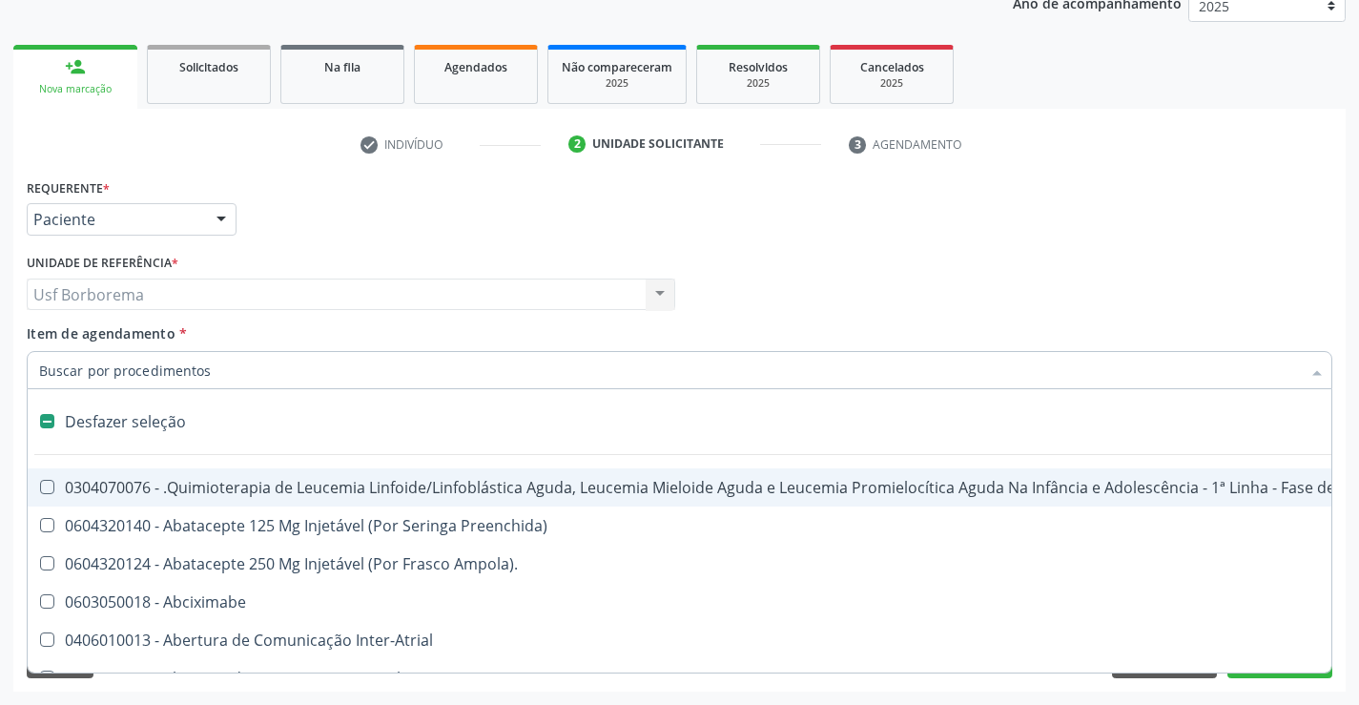
checkbox Valvar "true"
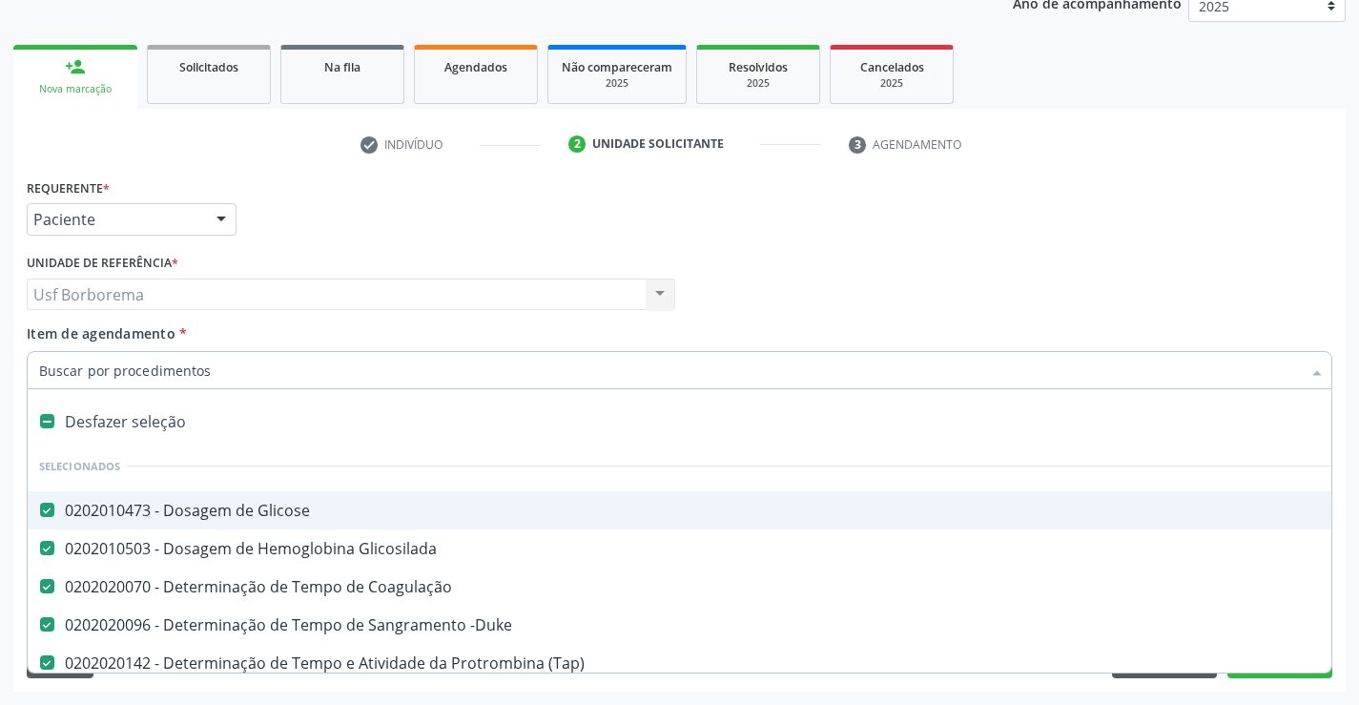
scroll to position [95, 0]
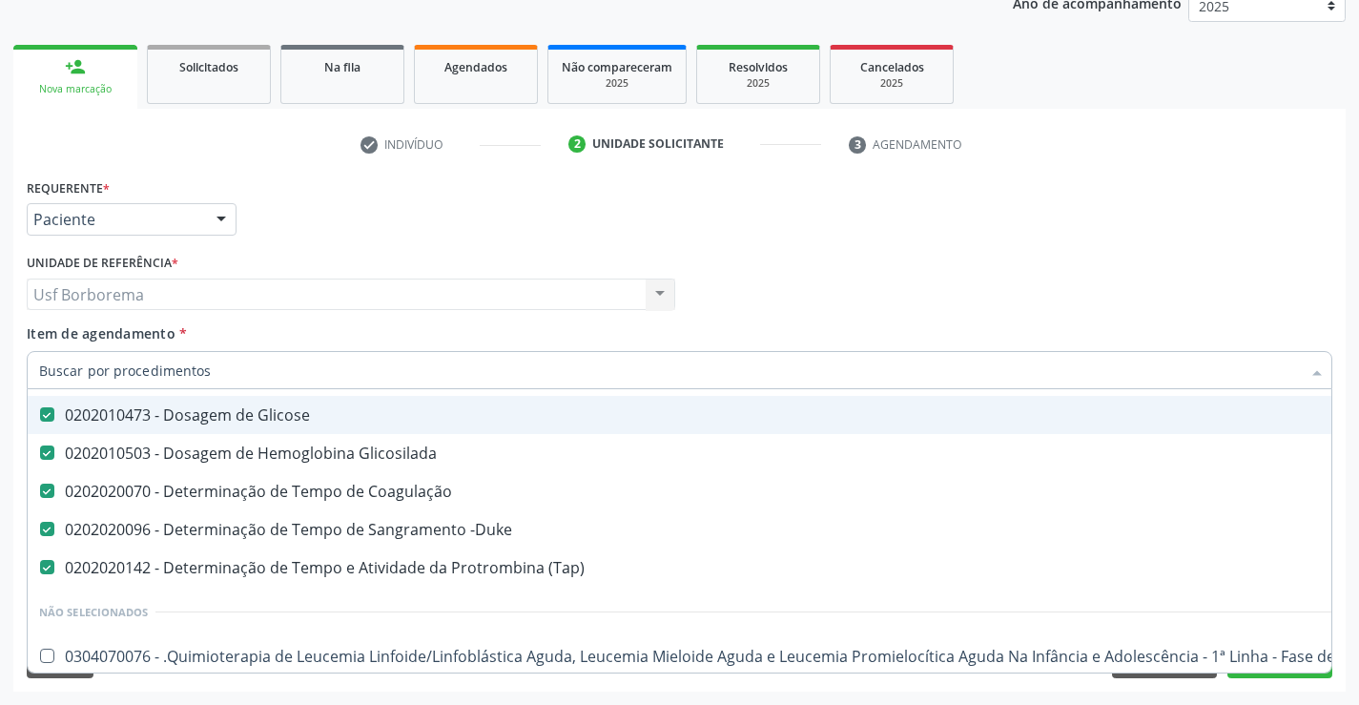
click at [245, 367] on input "Item de agendamento *" at bounding box center [670, 370] width 1262 height 38
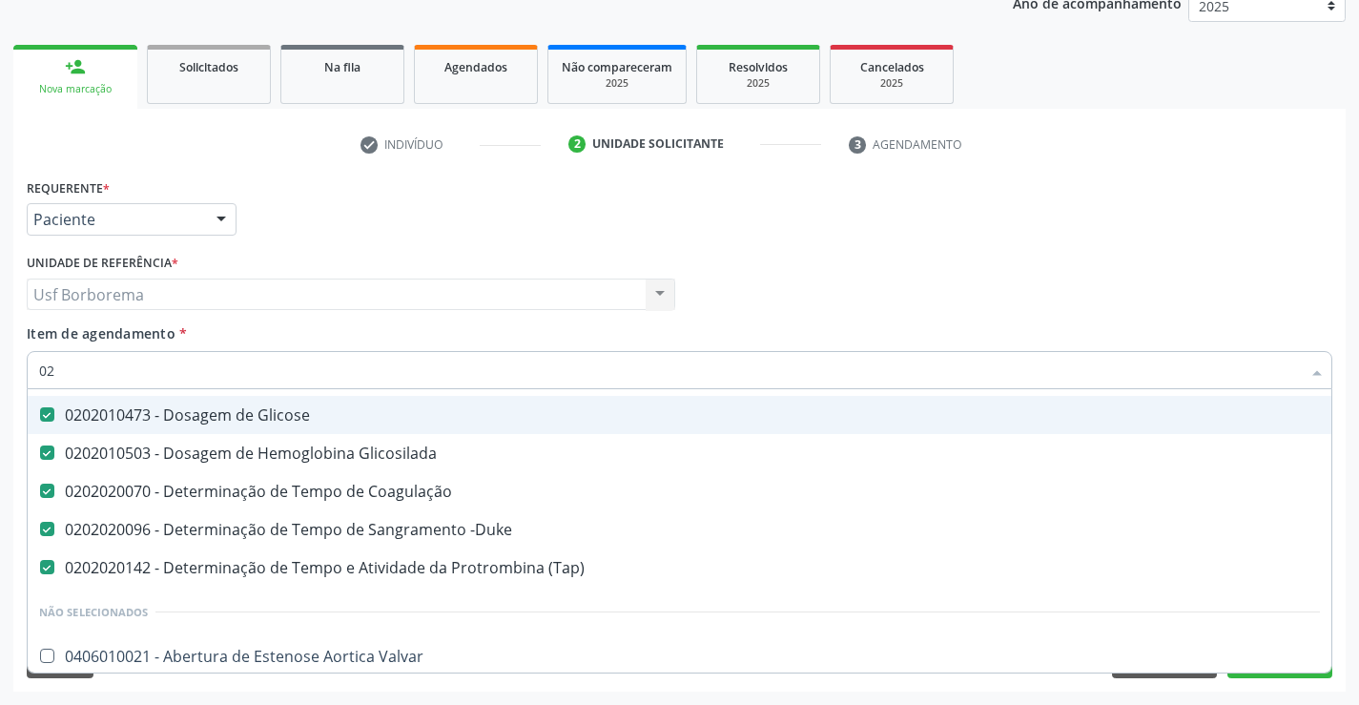
type input "020"
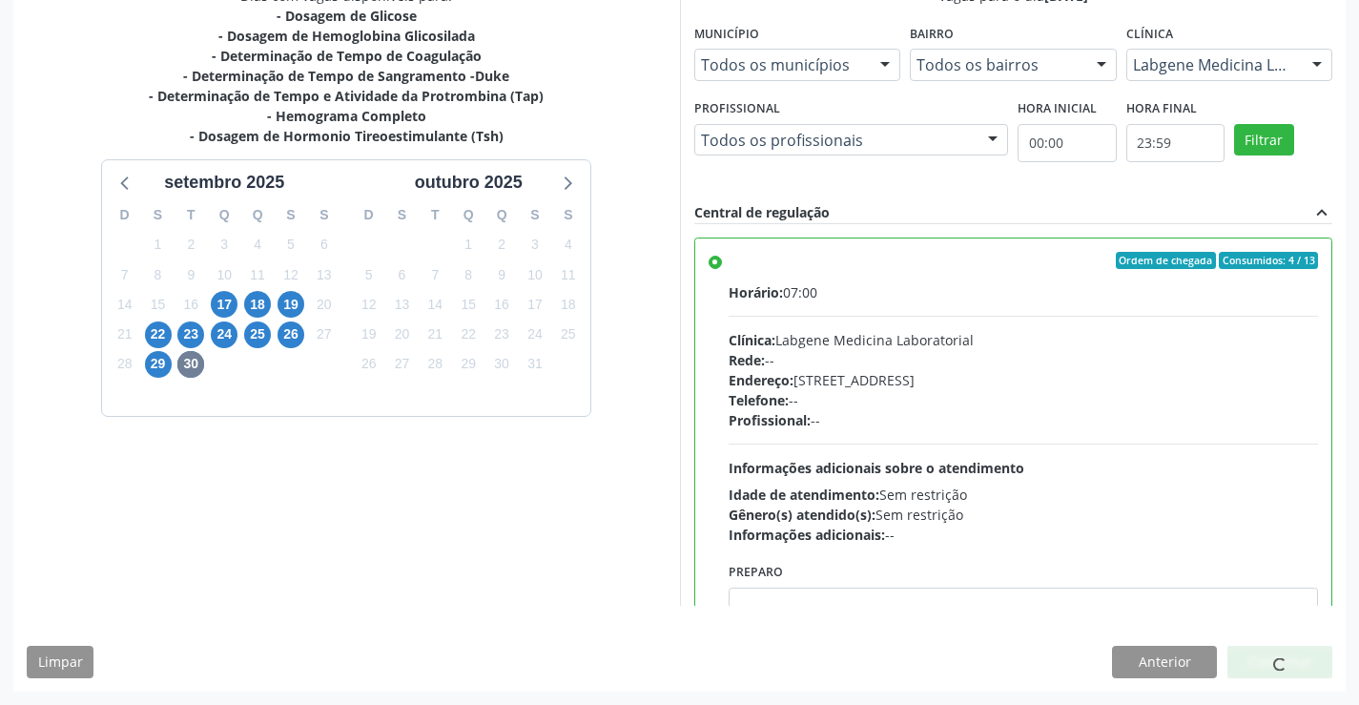
scroll to position [94, 0]
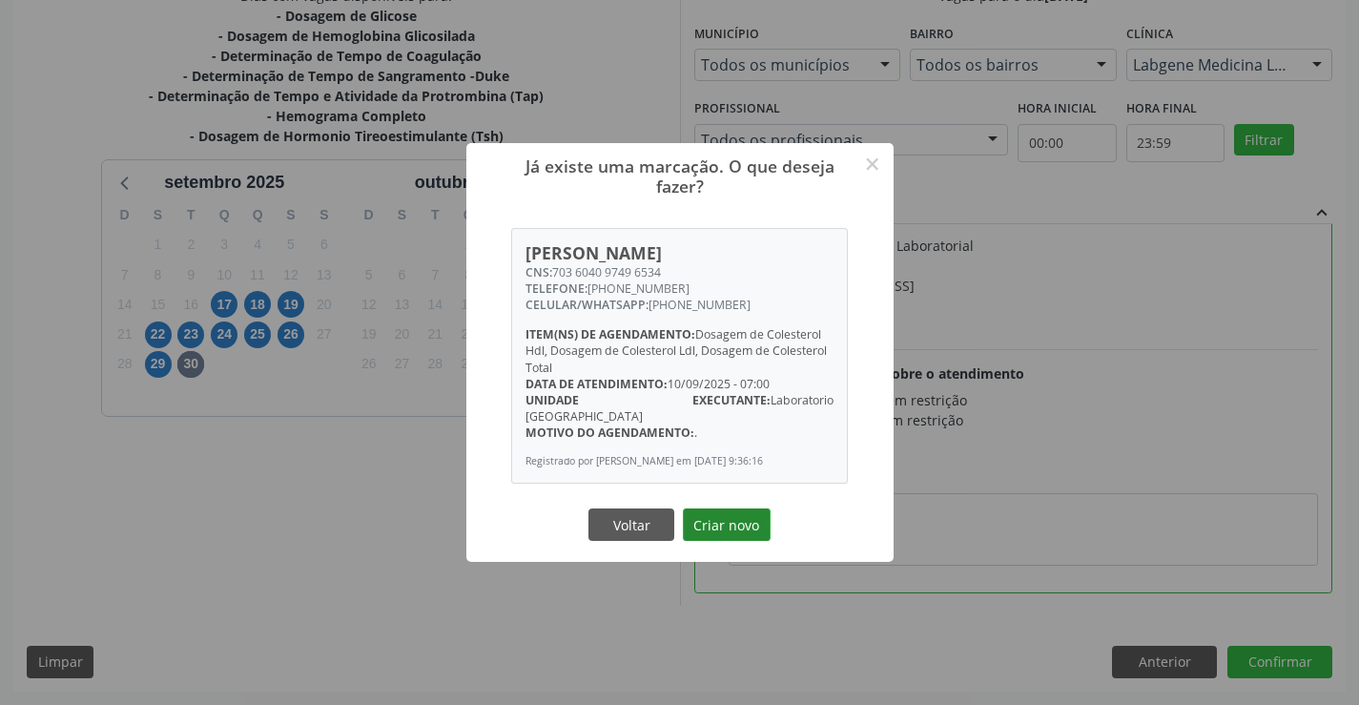
click at [721, 527] on button "Criar novo" at bounding box center [727, 524] width 88 height 32
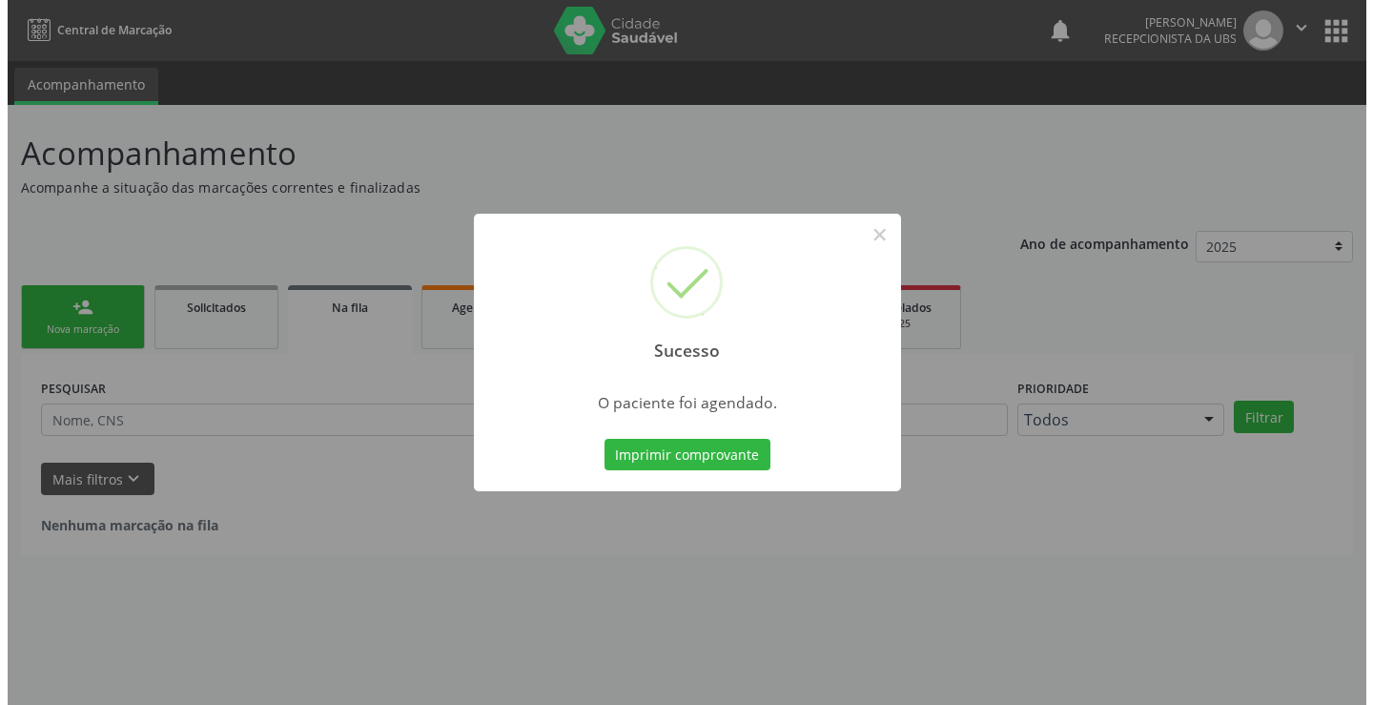
scroll to position [0, 0]
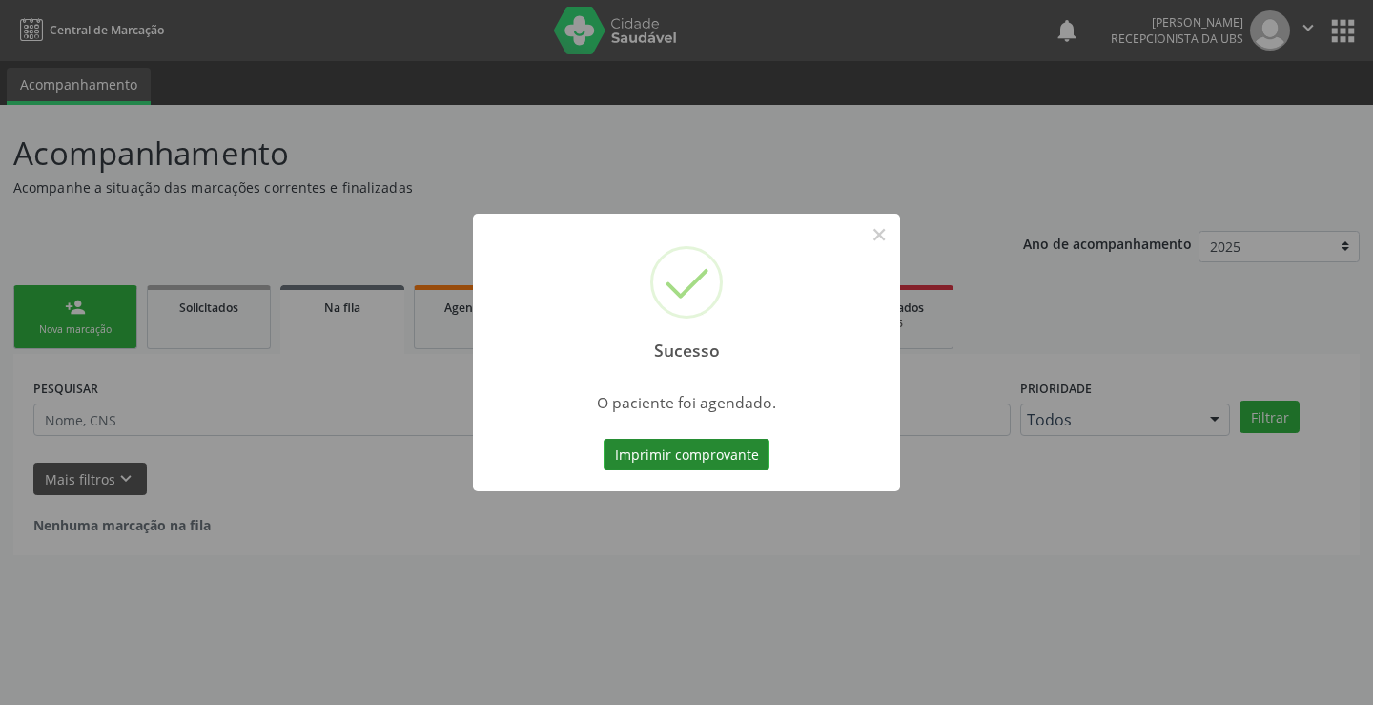
click at [717, 454] on button "Imprimir comprovante" at bounding box center [687, 455] width 166 height 32
